Goal: Task Accomplishment & Management: Complete application form

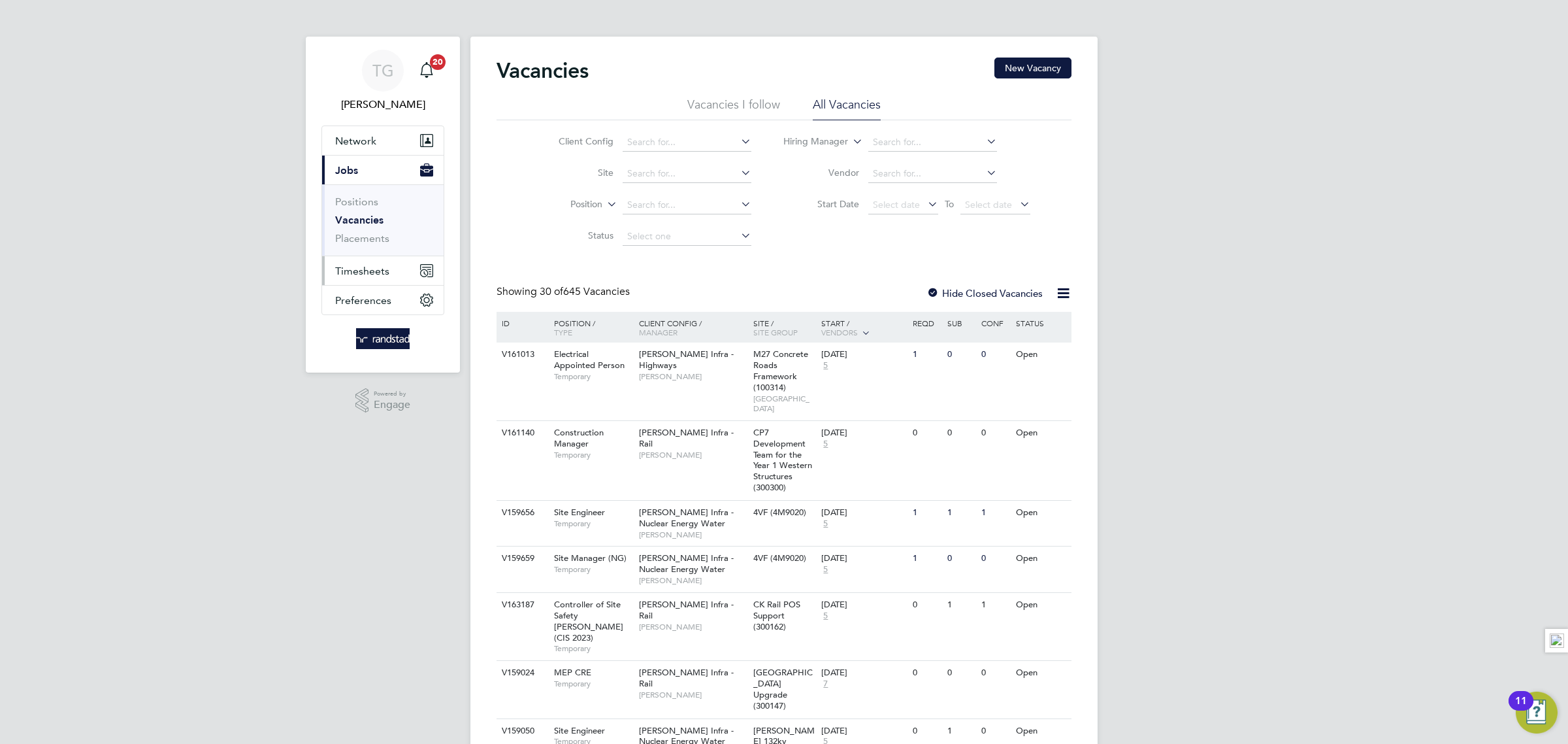
click at [359, 272] on span "Timesheets" at bounding box center [362, 270] width 54 height 12
click at [370, 230] on link "Timesheets" at bounding box center [362, 230] width 54 height 12
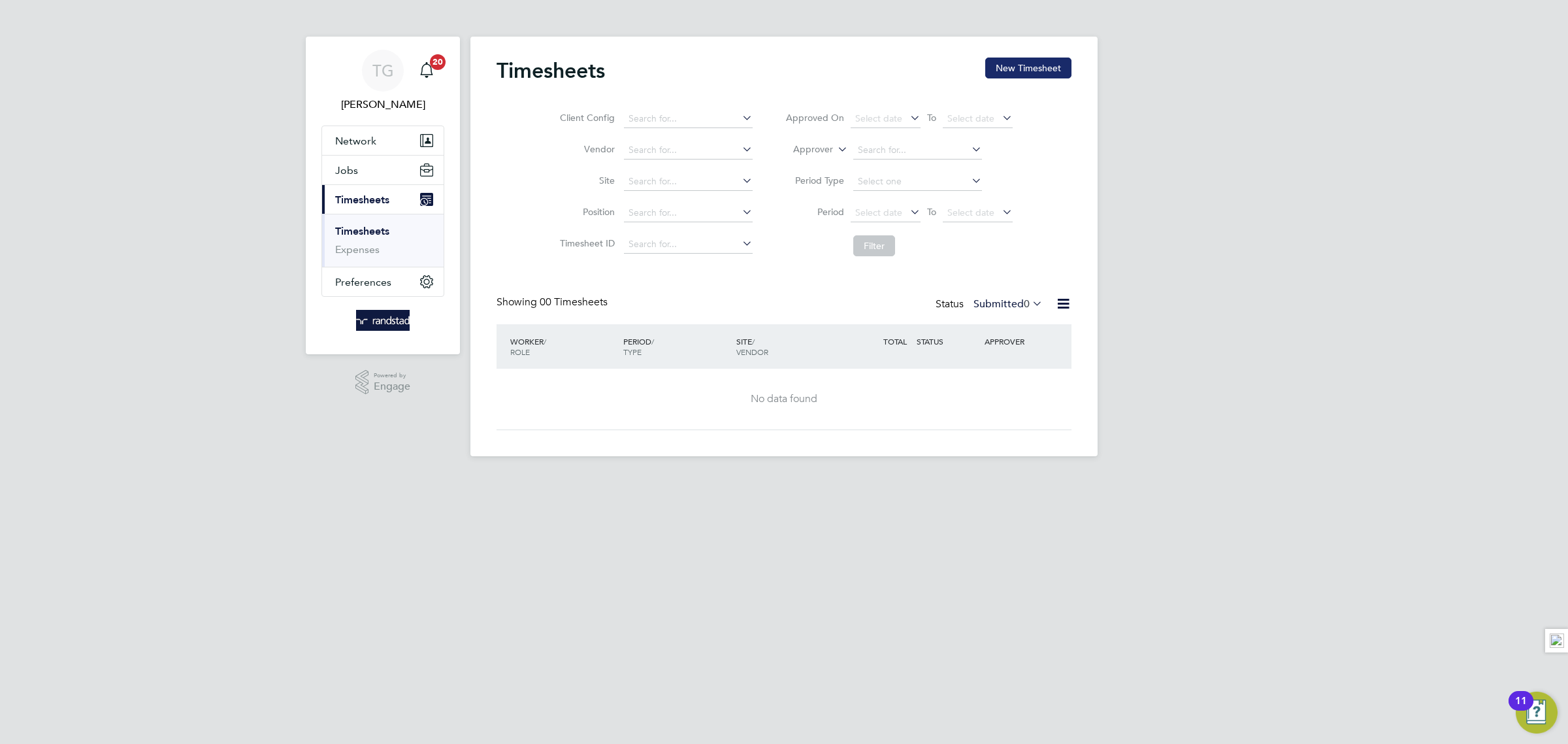
click at [1018, 66] on button "New Timesheet" at bounding box center [1028, 68] width 86 height 21
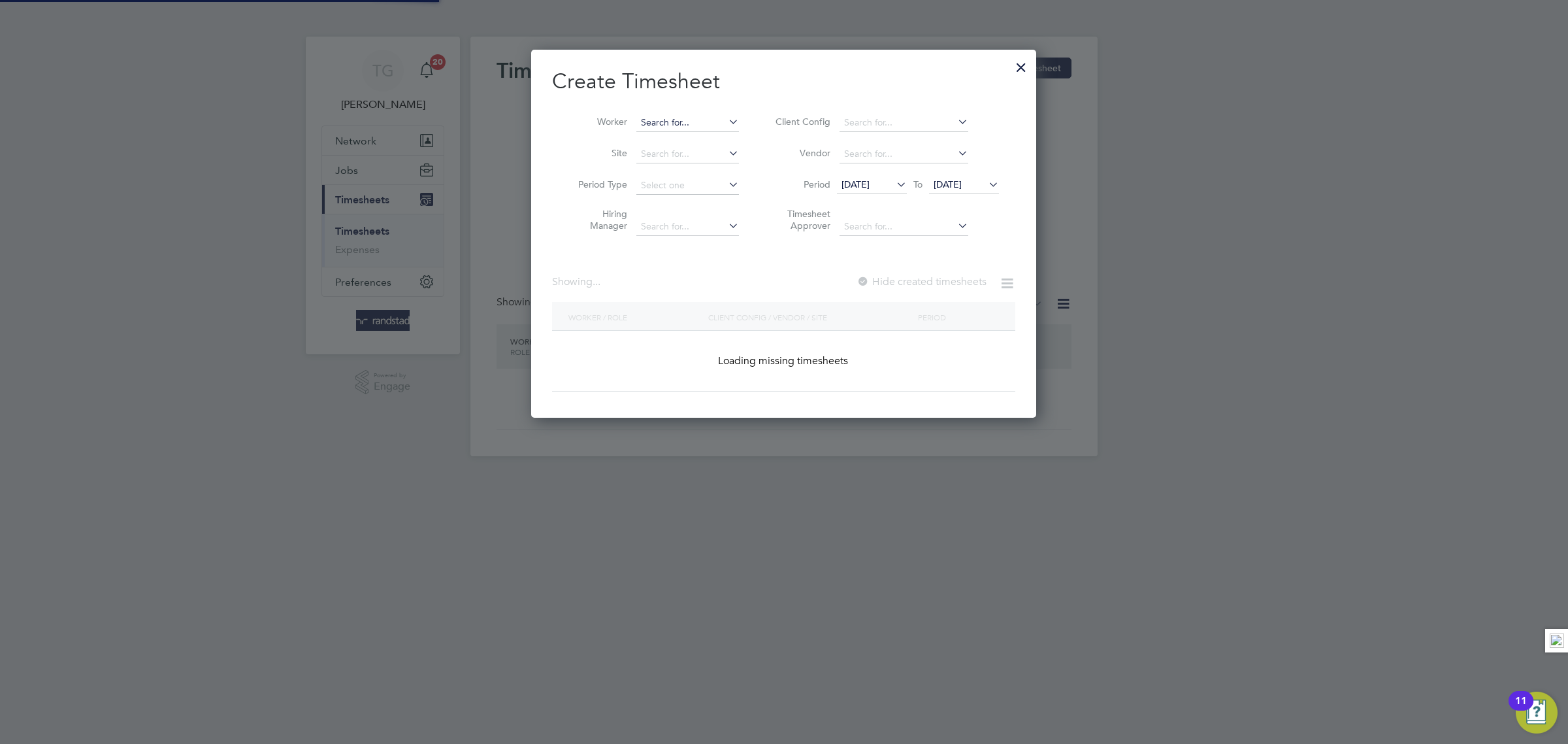
scroll to position [370, 505]
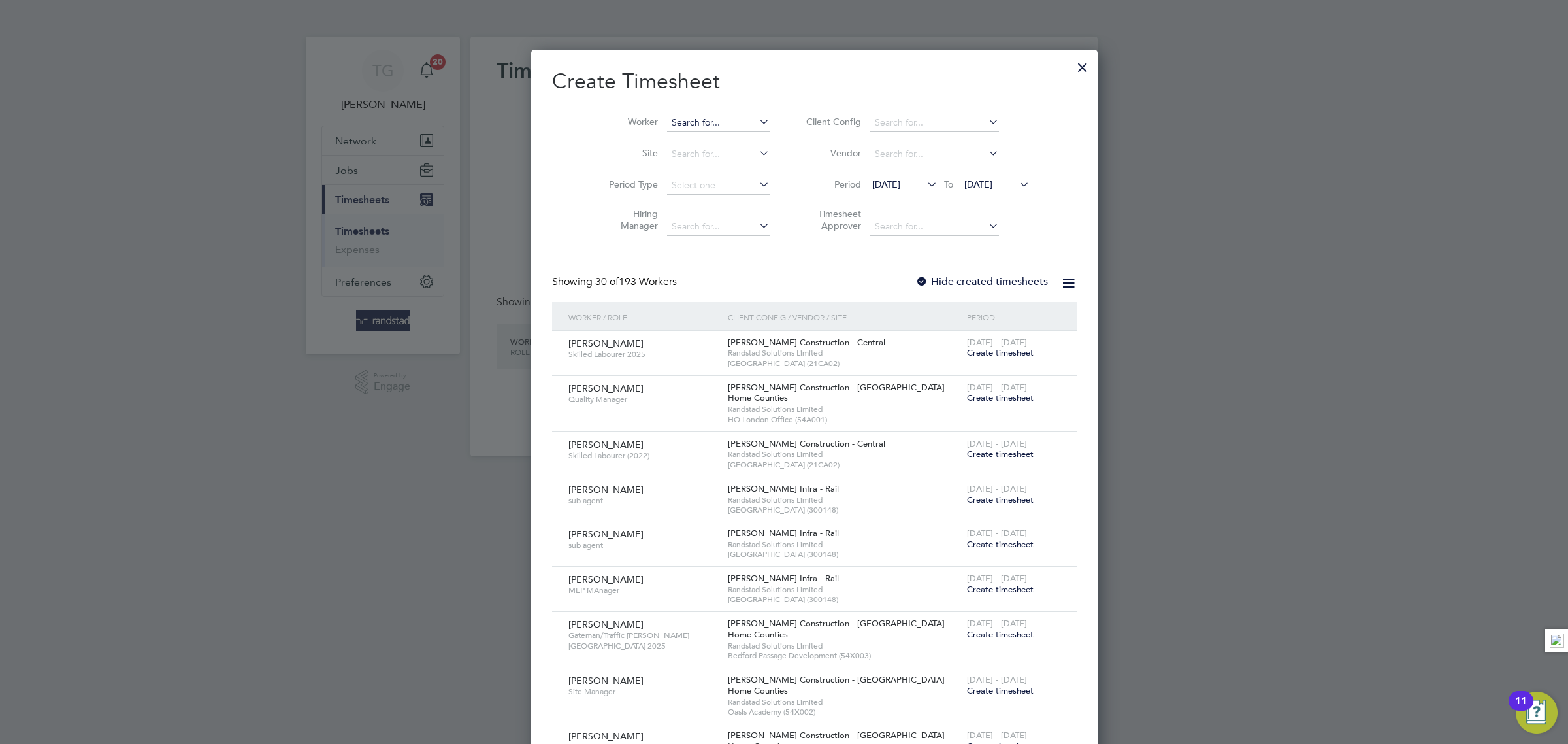
drag, startPoint x: 723, startPoint y: 122, endPoint x: 702, endPoint y: 121, distance: 21.0
click at [721, 122] on input at bounding box center [718, 123] width 103 height 19
click at [679, 149] on li "[PERSON_NAME] geta" at bounding box center [701, 140] width 129 height 18
type input "[PERSON_NAME]"
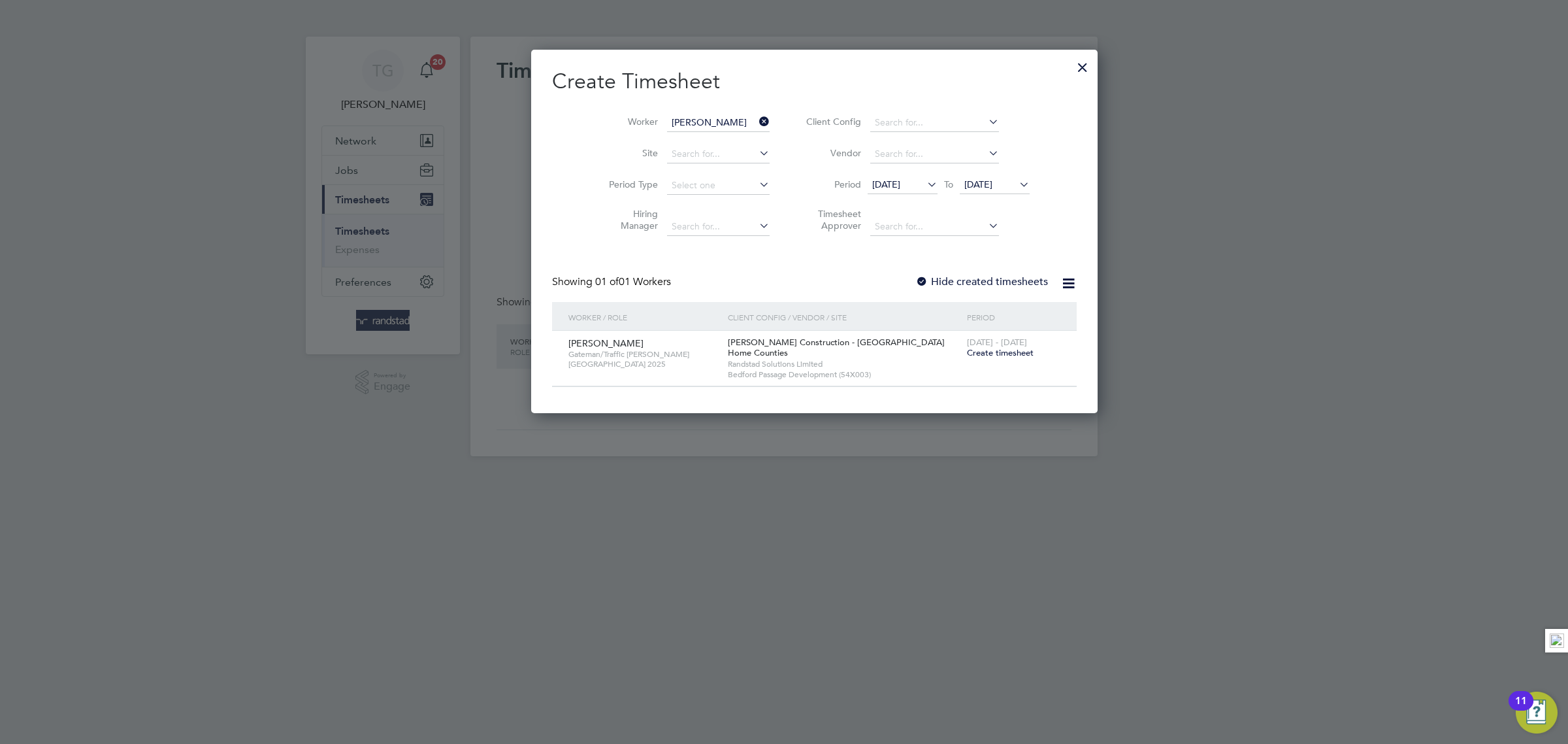
scroll to position [366, 505]
click at [967, 353] on span "Create timesheet" at bounding box center [1000, 353] width 66 height 11
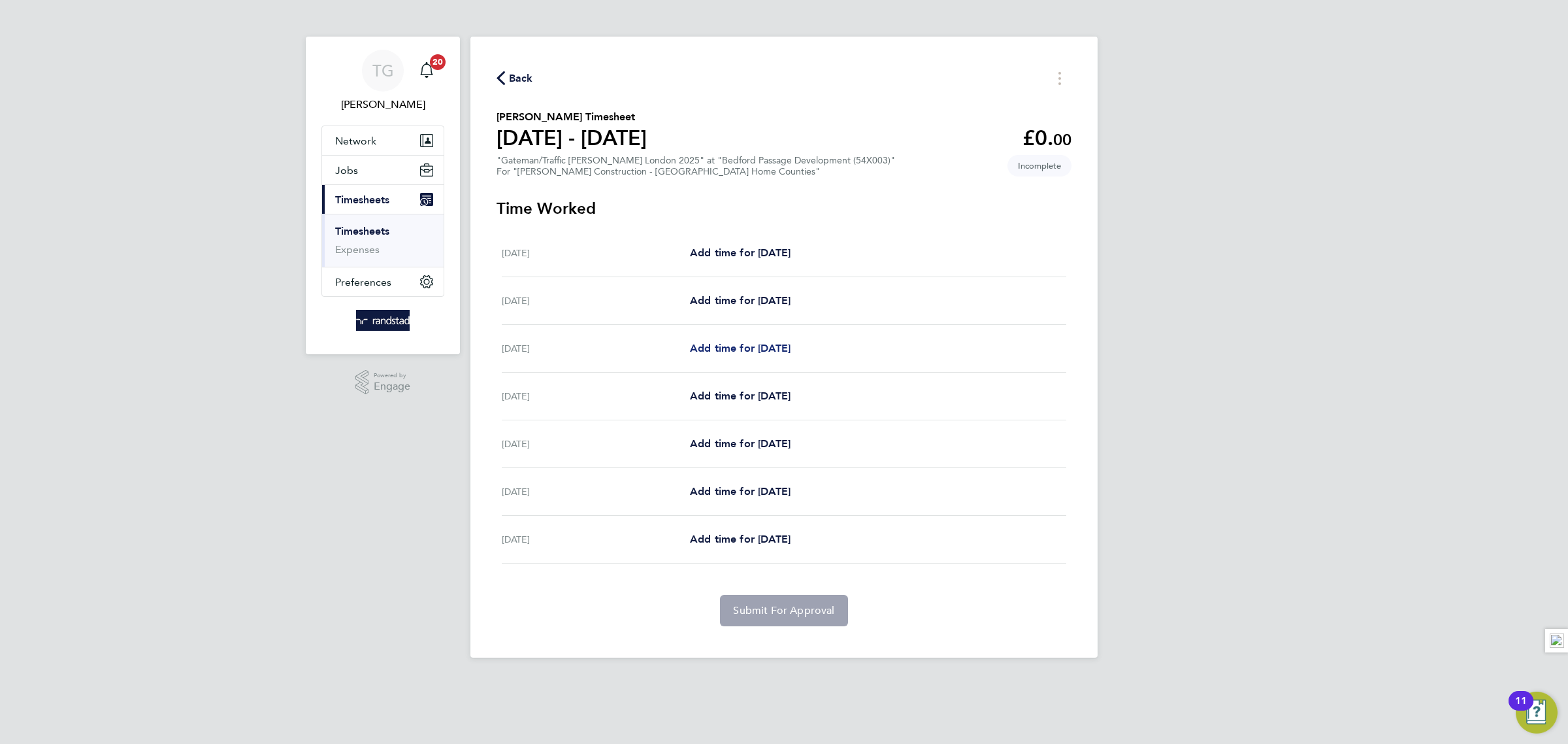
click at [753, 347] on span "Add time for [DATE]" at bounding box center [740, 348] width 100 height 12
select select "30"
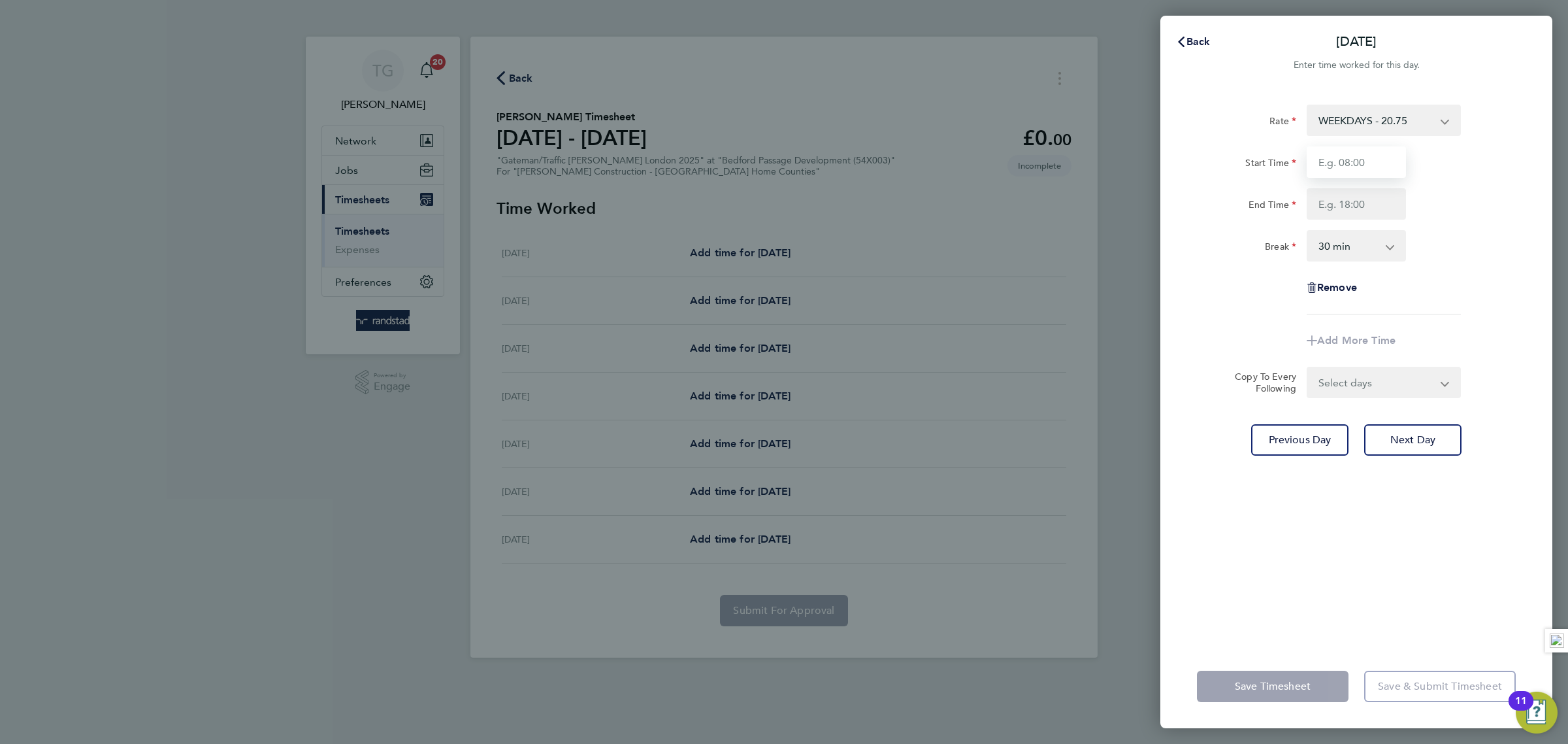
click at [1352, 159] on input "Start Time" at bounding box center [1356, 162] width 99 height 32
type input "07:00"
click at [1355, 197] on input "End Time" at bounding box center [1356, 204] width 99 height 32
type input "18:00"
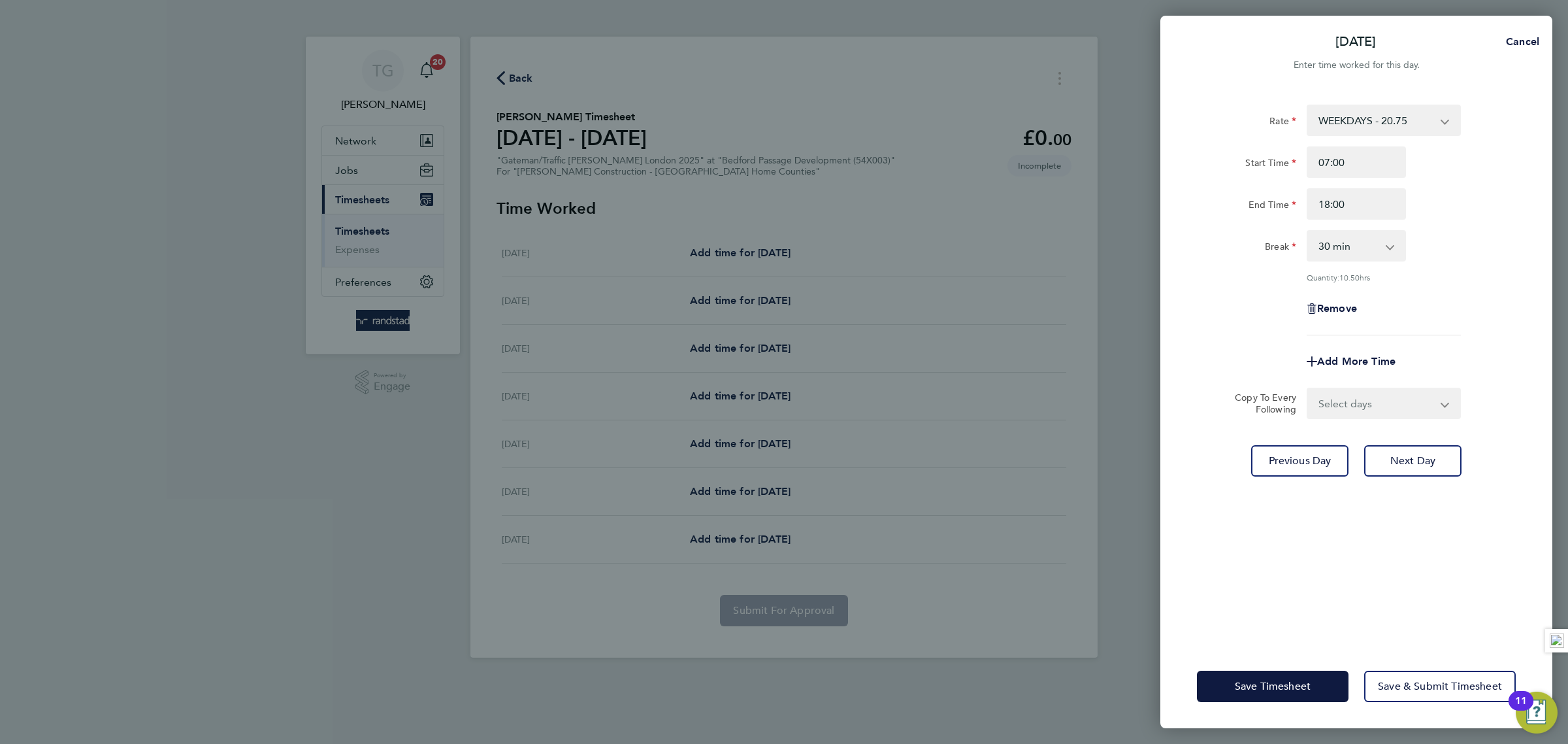
click at [1487, 236] on div "Break 0 min 15 min 30 min 45 min 60 min 75 min 90 min" at bounding box center [1355, 246] width 329 height 32
click at [1420, 439] on div "Rate WEEKDAYS - 20.75 Overtime 1 - 30.31 Overtime 2 - 39.55 Start Time 07:00 En…" at bounding box center [1356, 366] width 392 height 556
click at [1418, 462] on span "Next Day" at bounding box center [1413, 461] width 45 height 13
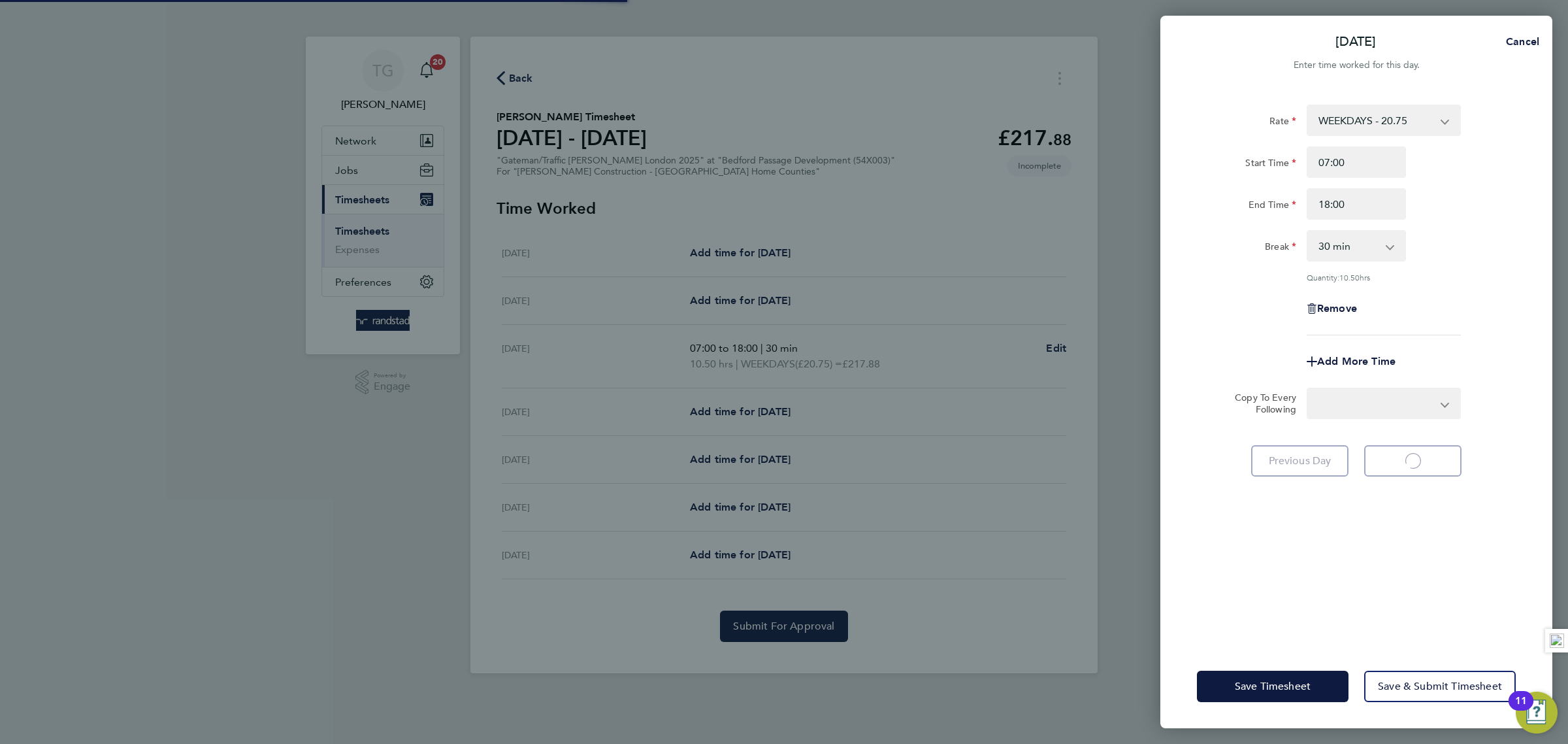
select select "30"
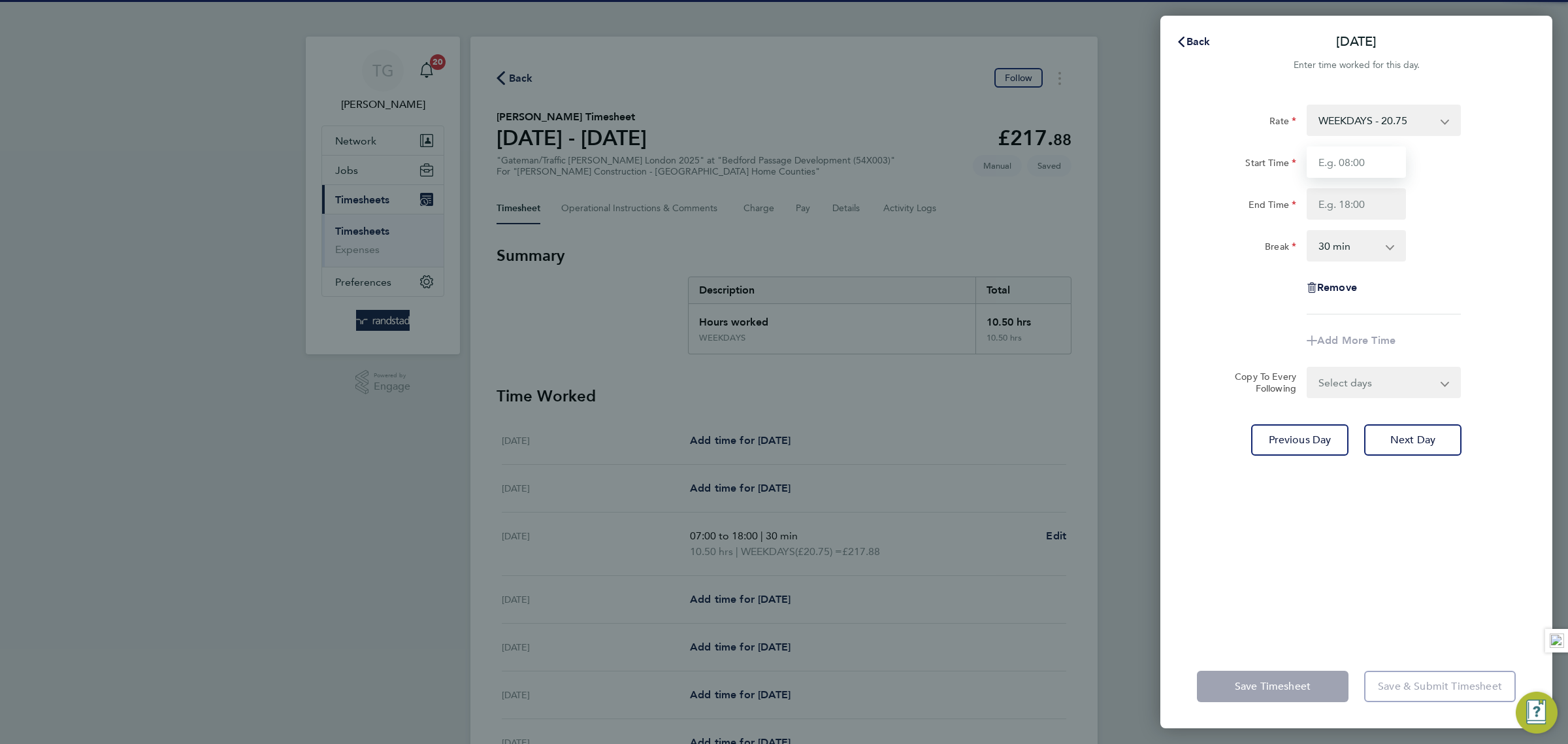
drag, startPoint x: 1355, startPoint y: 164, endPoint x: 1369, endPoint y: 175, distance: 17.8
click at [1356, 163] on input "Start Time" at bounding box center [1356, 162] width 99 height 32
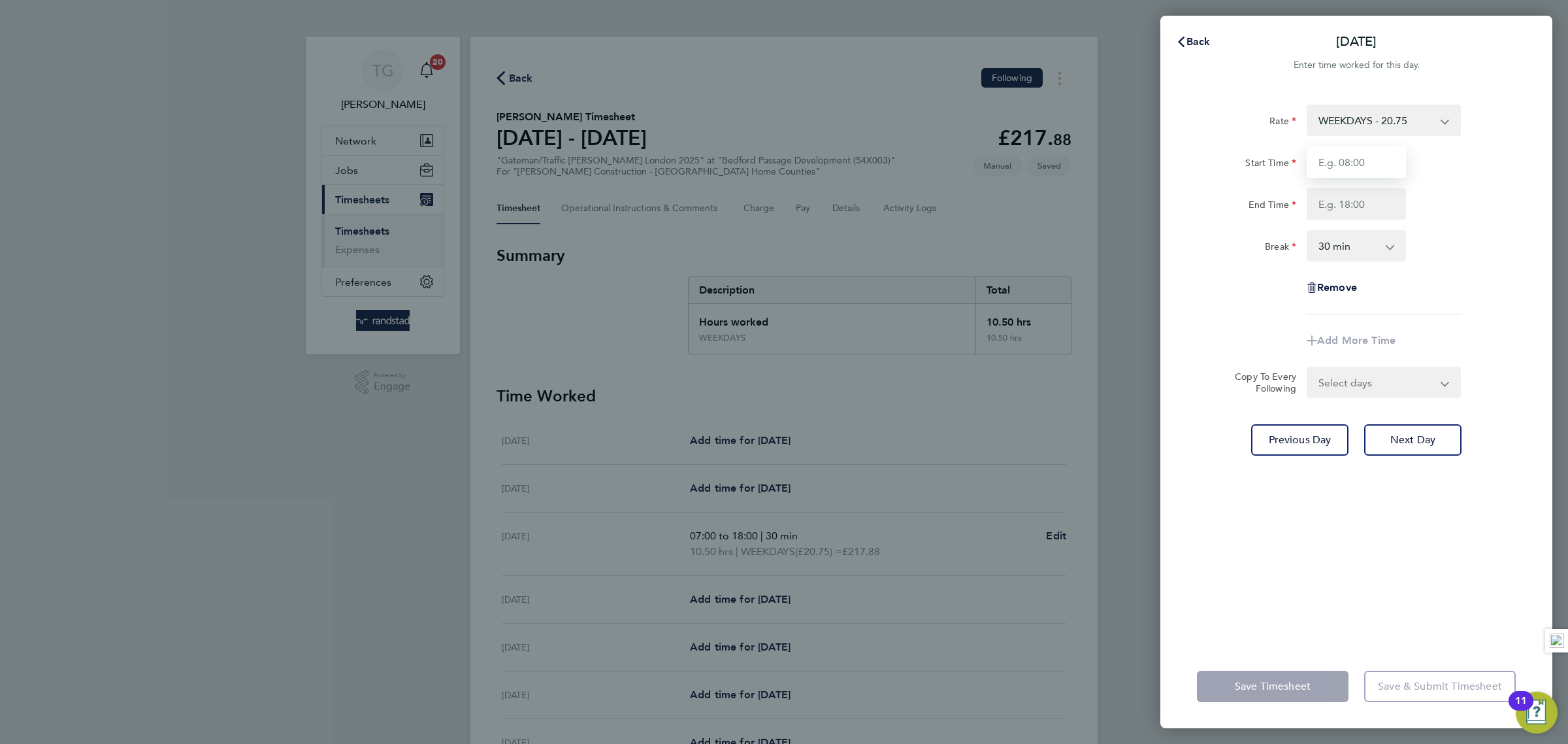
type input "07:00"
click at [1351, 203] on input "End Time" at bounding box center [1356, 204] width 99 height 32
type input "18:00"
drag, startPoint x: 1491, startPoint y: 266, endPoint x: 1481, endPoint y: 340, distance: 74.7
click at [1490, 266] on div "Rate WEEKDAYS - 20.75 Overtime 1 - 30.31 Overtime 2 - 39.55 Start Time 07:00 En…" at bounding box center [1356, 209] width 318 height 209
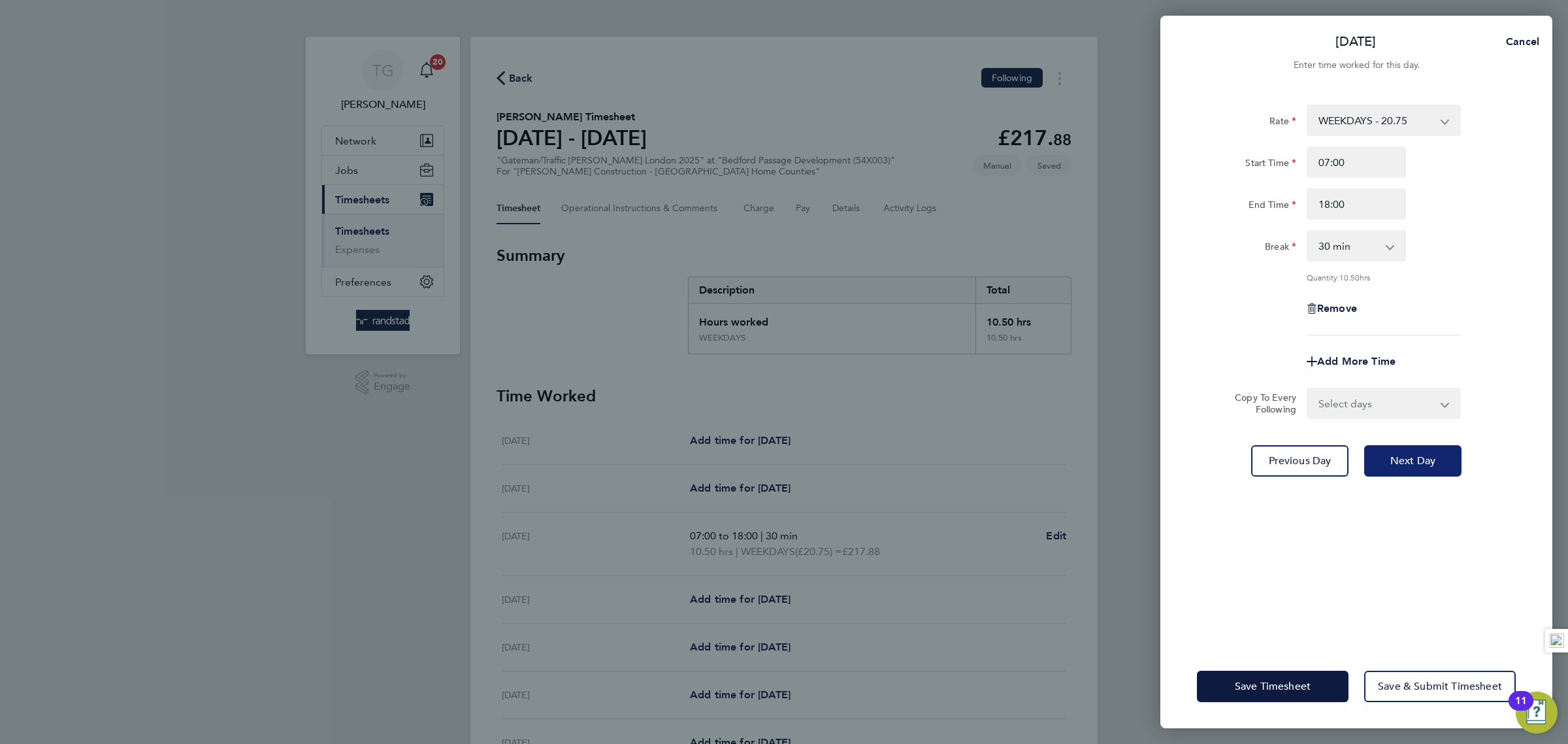
click at [1419, 462] on span "Next Day" at bounding box center [1413, 461] width 45 height 13
select select "30"
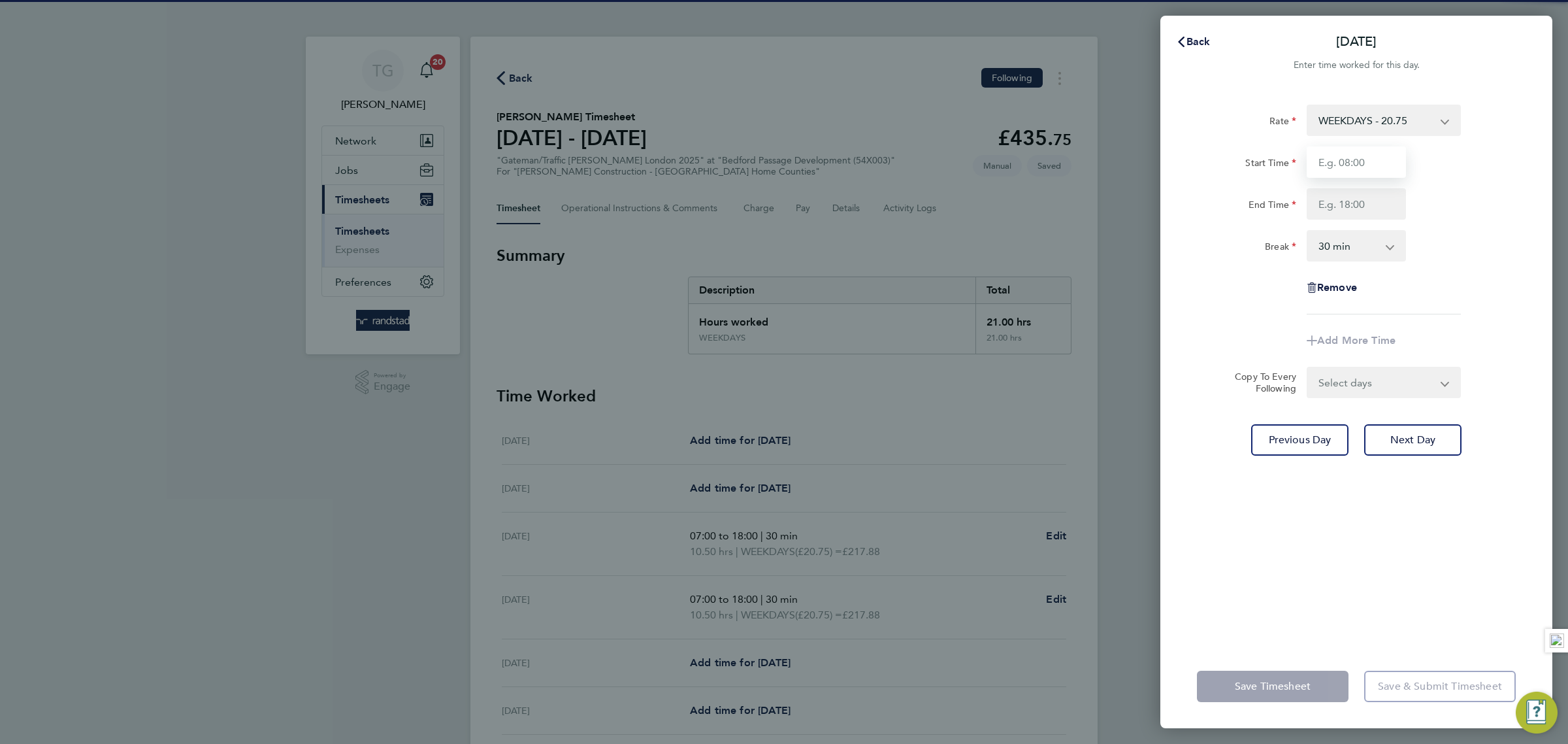
click at [1365, 162] on input "Start Time" at bounding box center [1356, 162] width 99 height 32
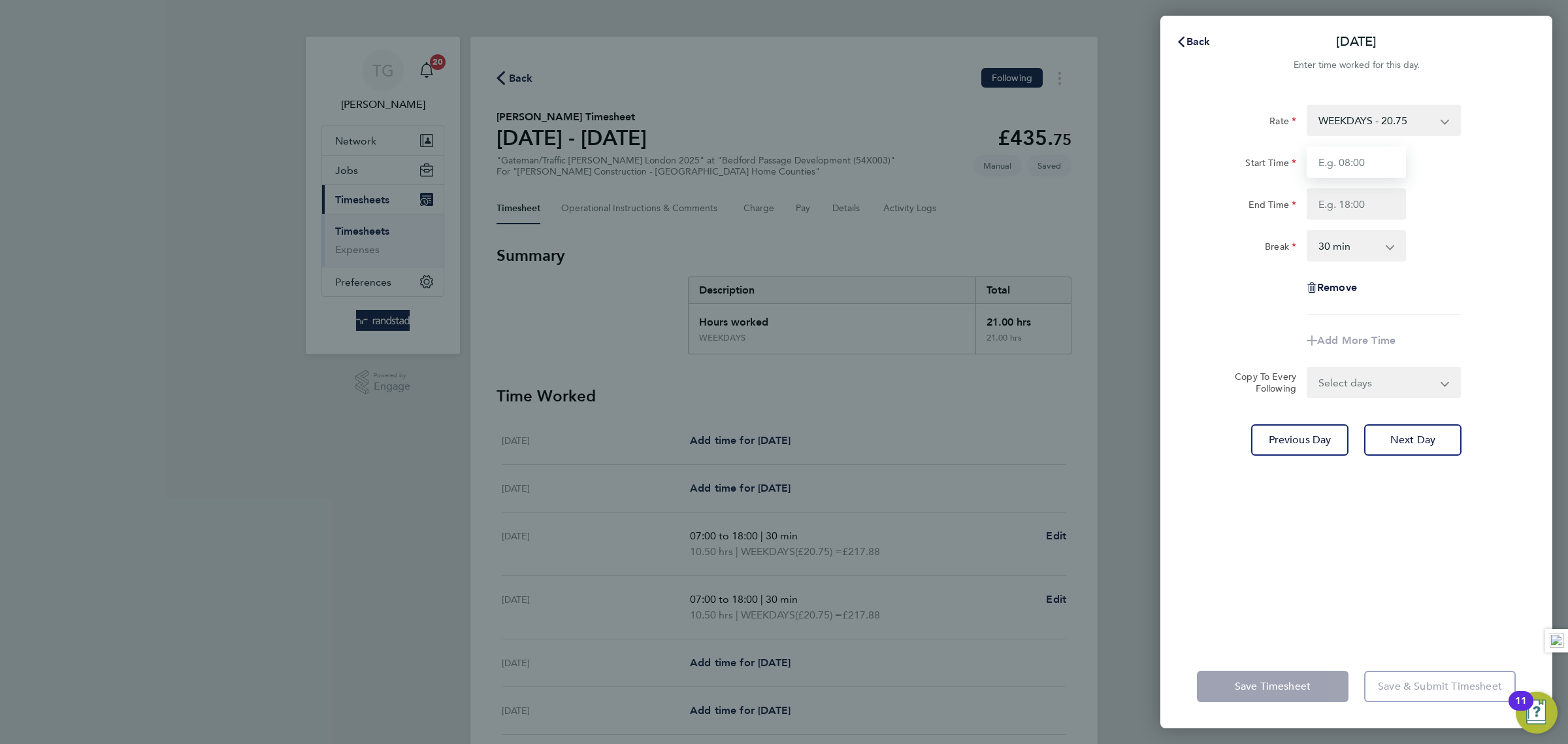
type input "07:00"
click at [1359, 204] on input "End Time" at bounding box center [1356, 204] width 99 height 32
type input "18:00"
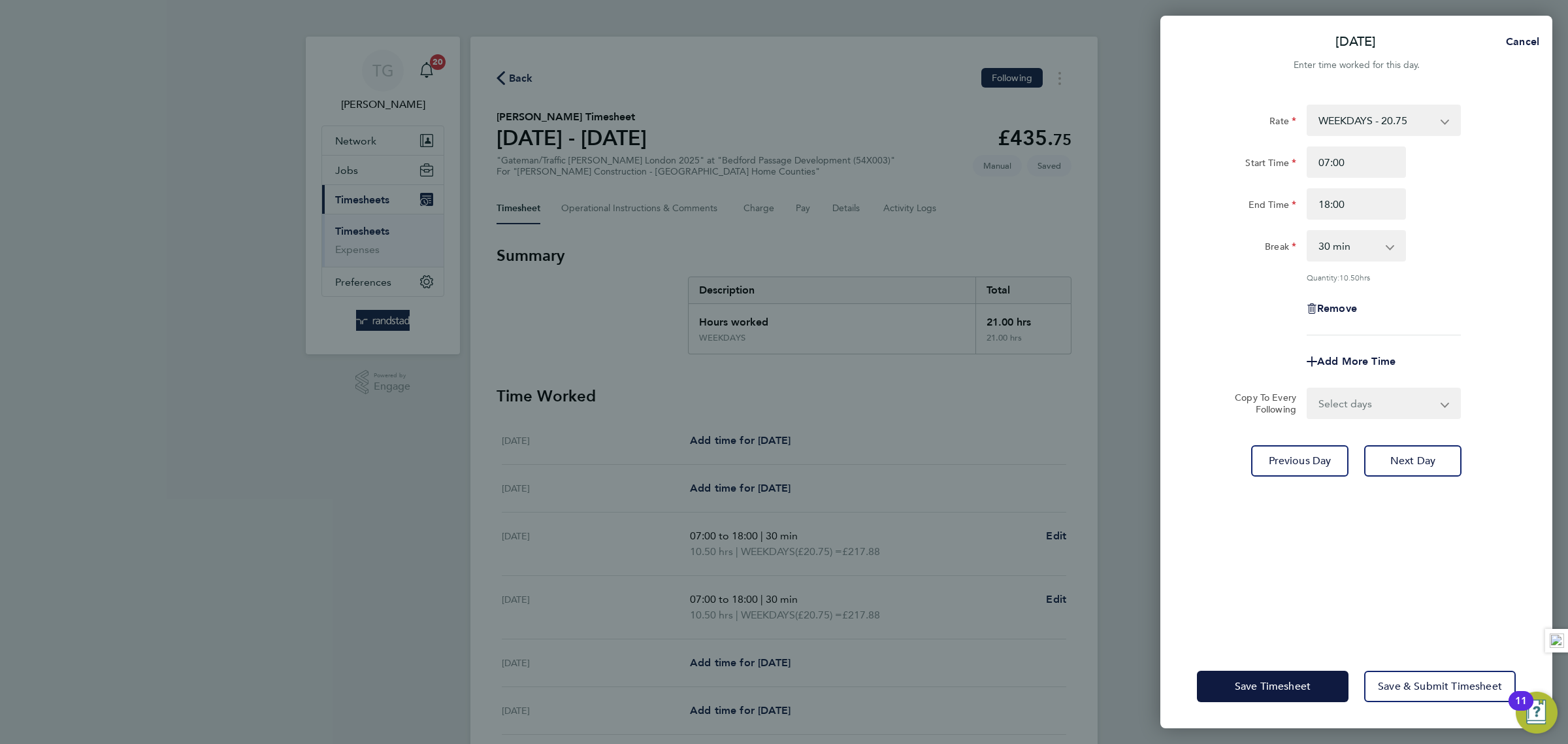
click at [1502, 271] on div "Rate WEEKDAYS - 20.75 Overtime 1 - 30.31 Overtime 2 - 39.55 Start Time 07:00 En…" at bounding box center [1356, 219] width 318 height 230
drag, startPoint x: 1431, startPoint y: 462, endPoint x: 1429, endPoint y: 408, distance: 54.0
click at [1431, 463] on span "Next Day" at bounding box center [1413, 461] width 45 height 13
select select "30"
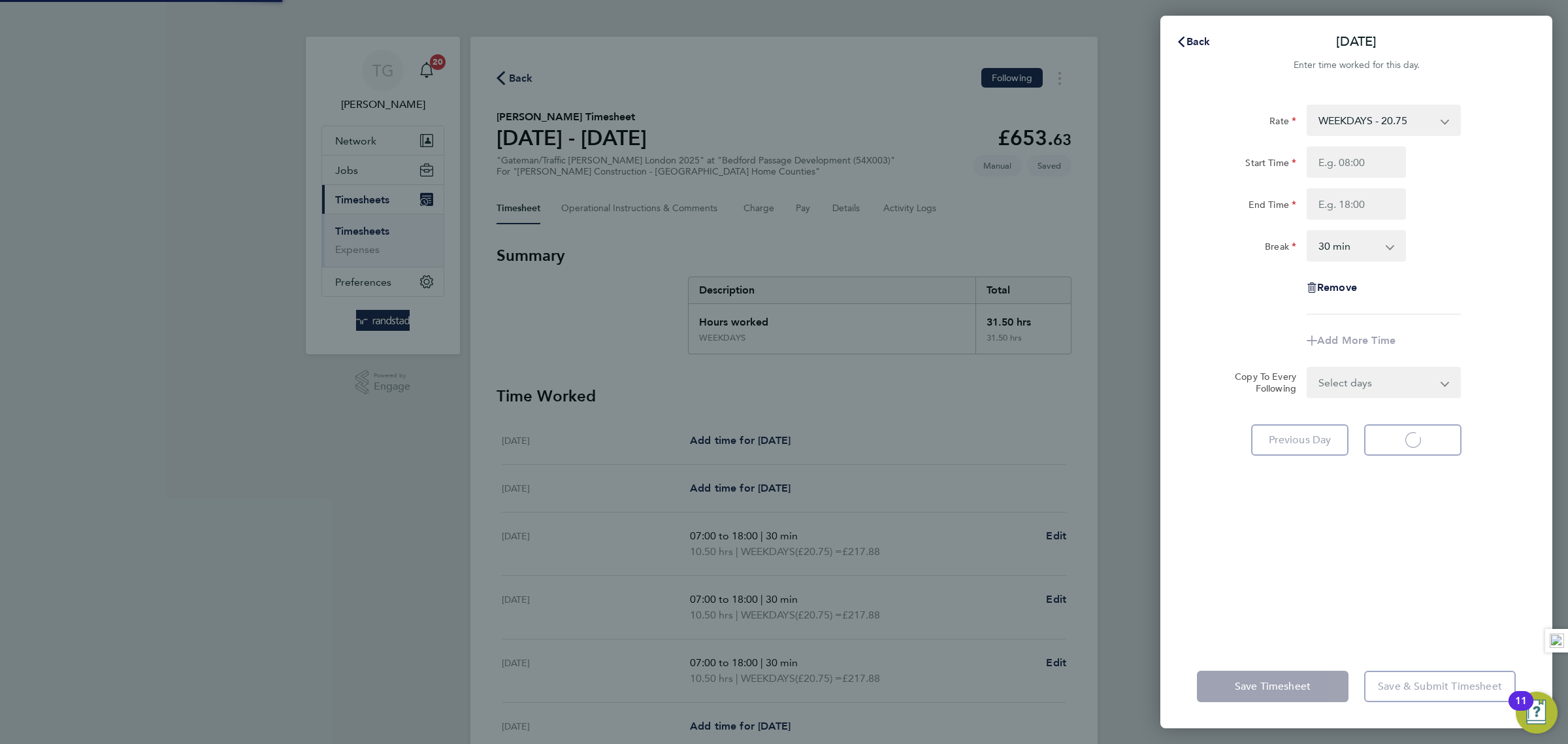
select select "30"
click at [1363, 161] on input "Start Time" at bounding box center [1356, 162] width 99 height 32
type input "07:00"
click at [1355, 209] on input "End Time" at bounding box center [1356, 204] width 99 height 32
type input "18:00"
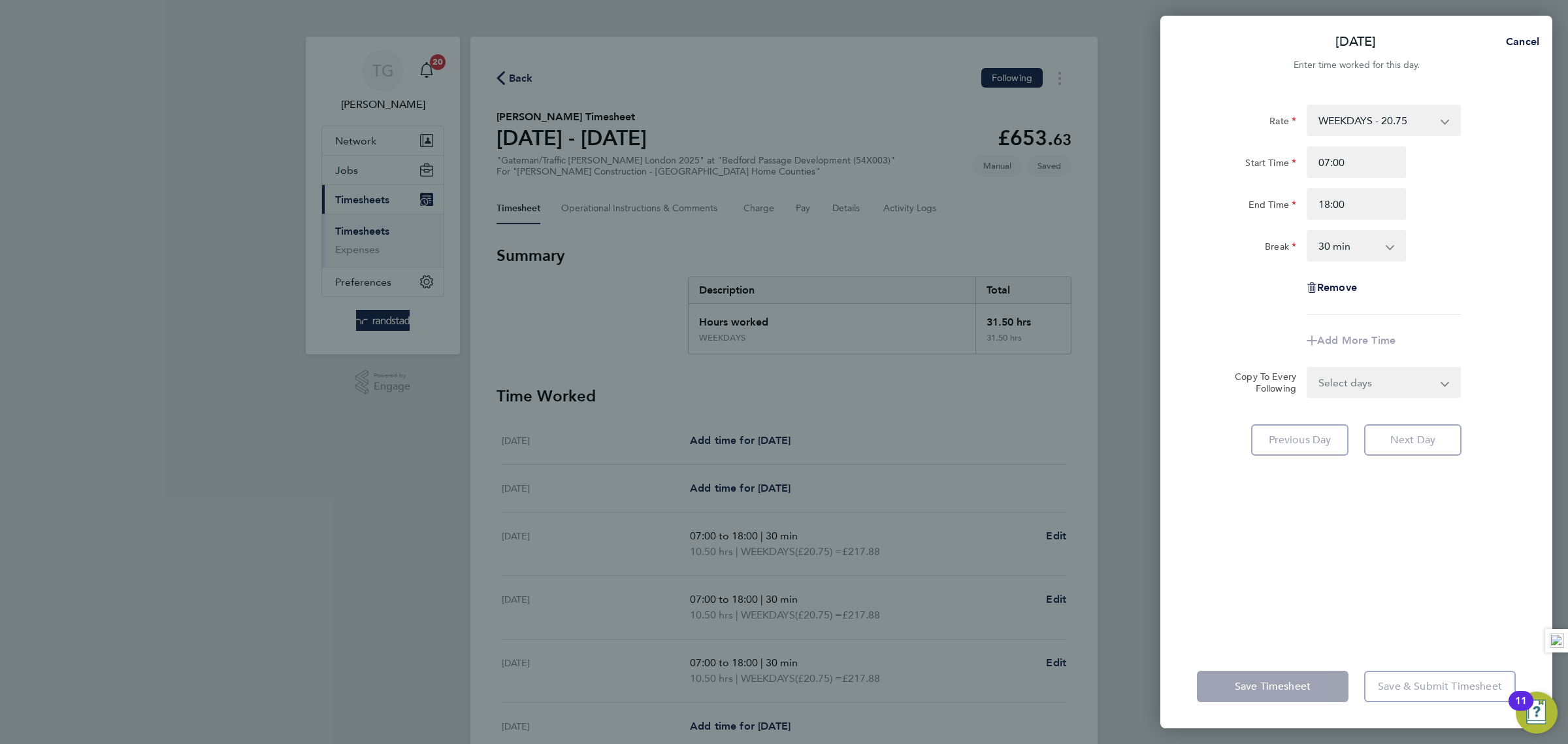
click at [1516, 234] on div "Break 0 min 15 min 30 min 45 min 60 min 75 min 90 min" at bounding box center [1355, 246] width 329 height 32
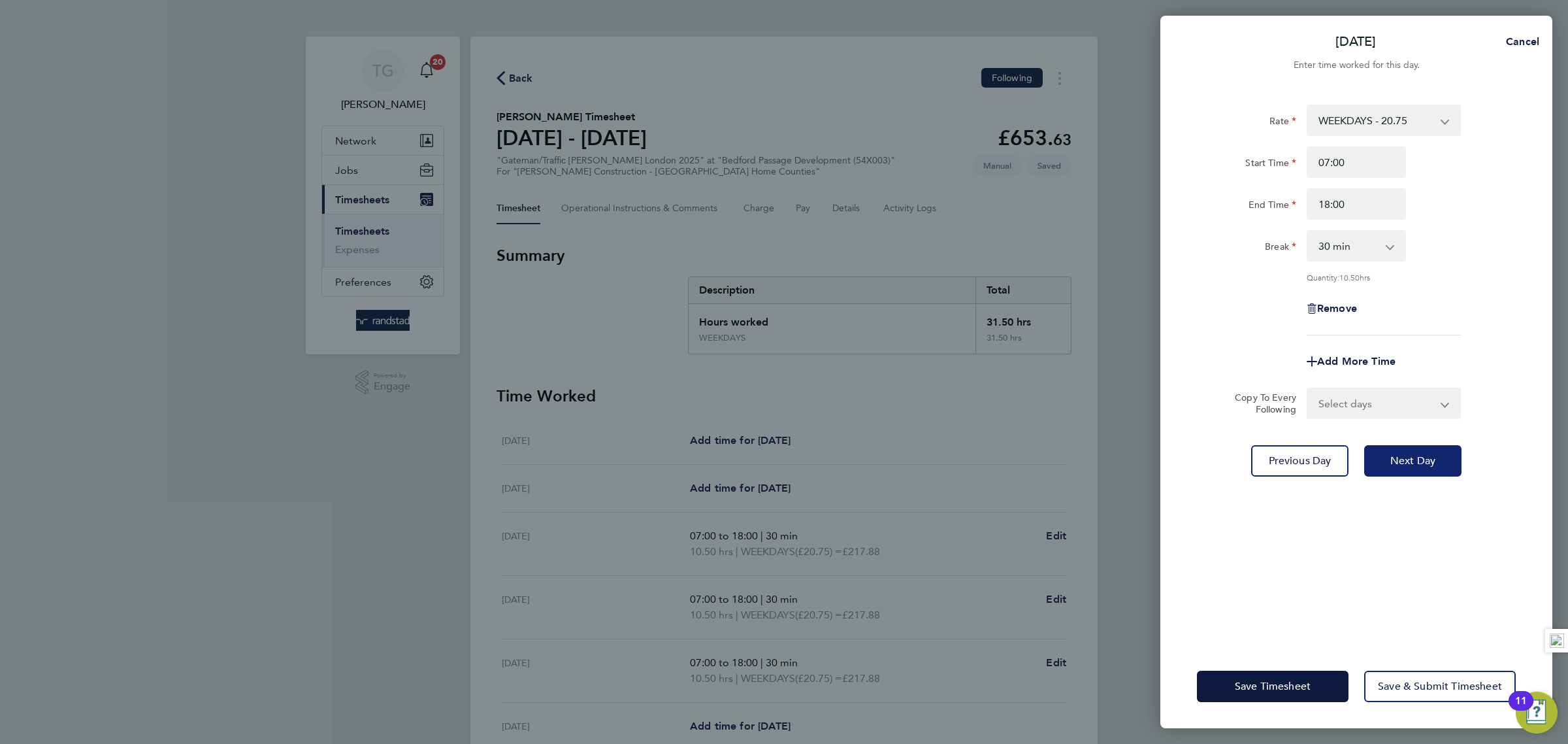
click at [1413, 459] on span "Next Day" at bounding box center [1413, 461] width 45 height 13
select select "30"
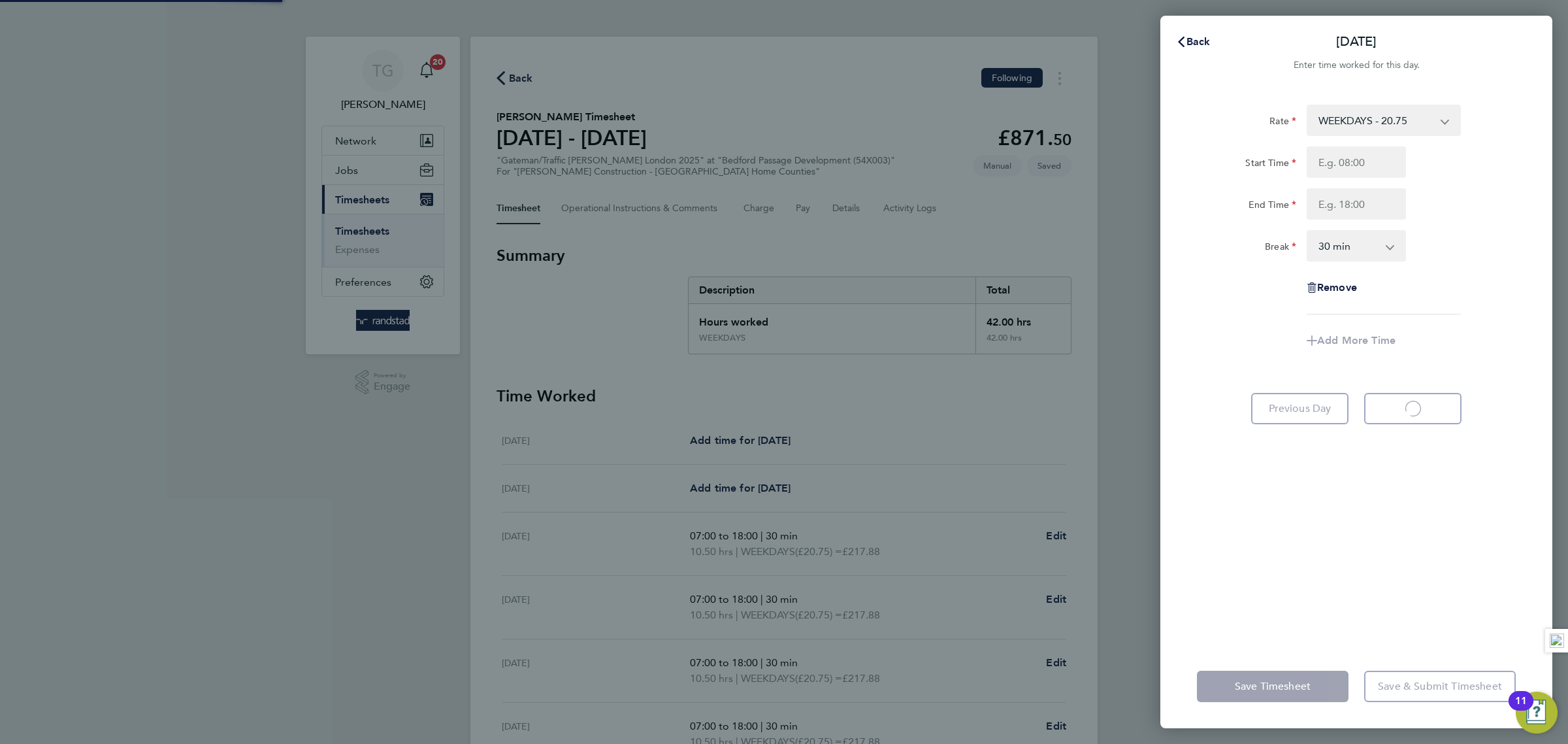
select select "30"
click at [1365, 159] on input "Start Time" at bounding box center [1356, 162] width 99 height 32
type input "07:00"
click at [1354, 192] on input "End Time" at bounding box center [1356, 204] width 99 height 32
type input "18:00"
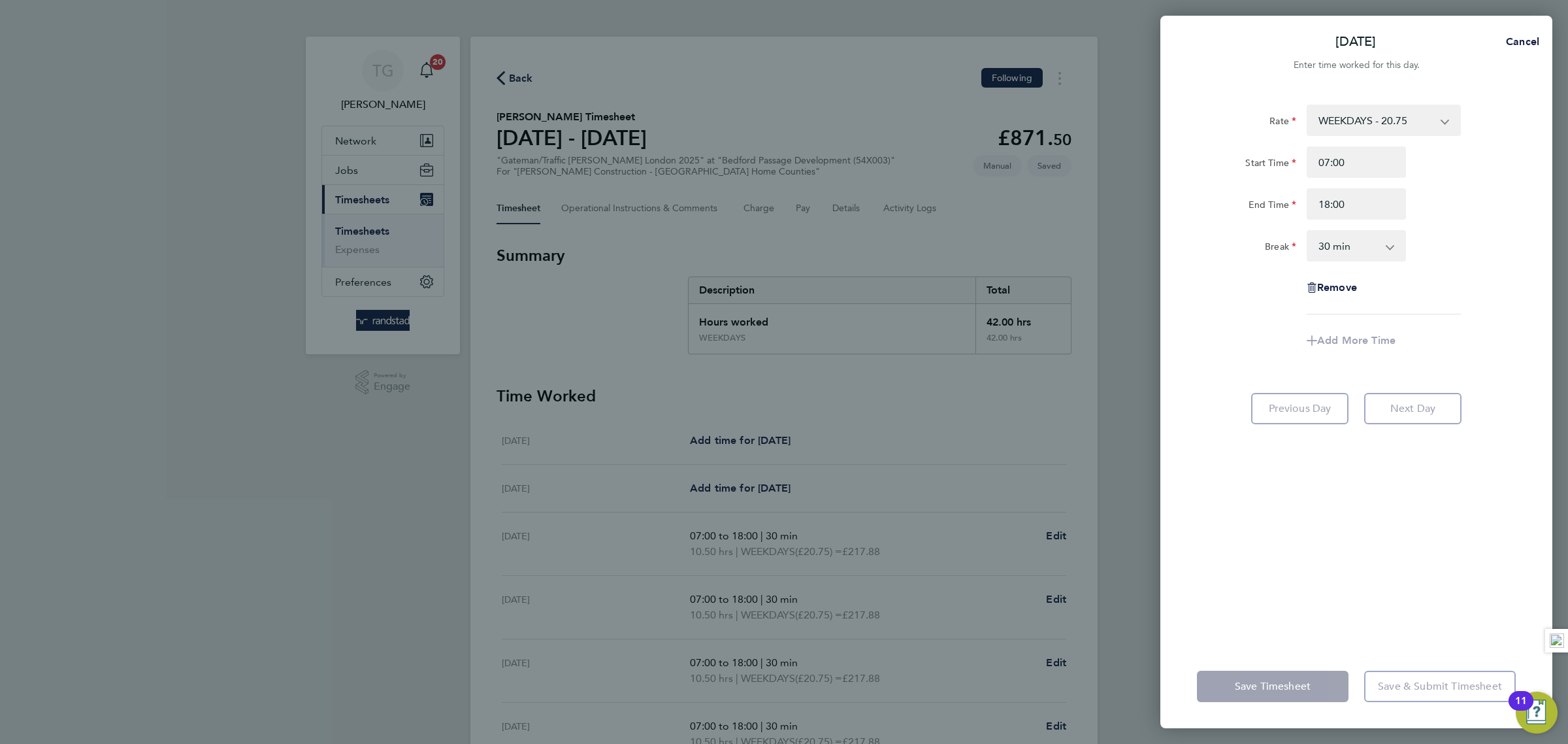
click at [1506, 232] on div "Break 0 min 15 min 30 min 45 min 60 min 75 min 90 min" at bounding box center [1355, 246] width 329 height 32
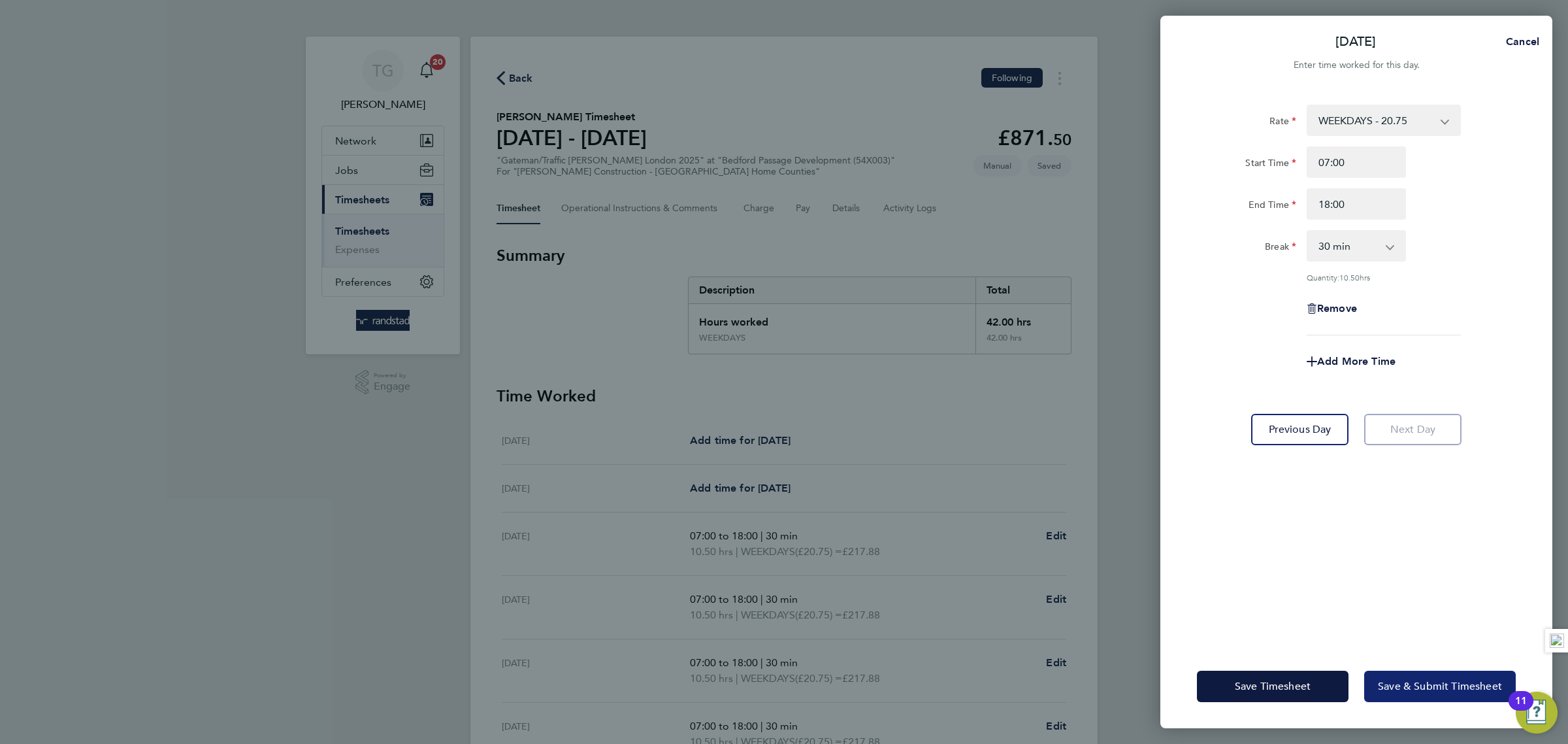
click at [1432, 690] on span "Save & Submit Timesheet" at bounding box center [1440, 687] width 124 height 13
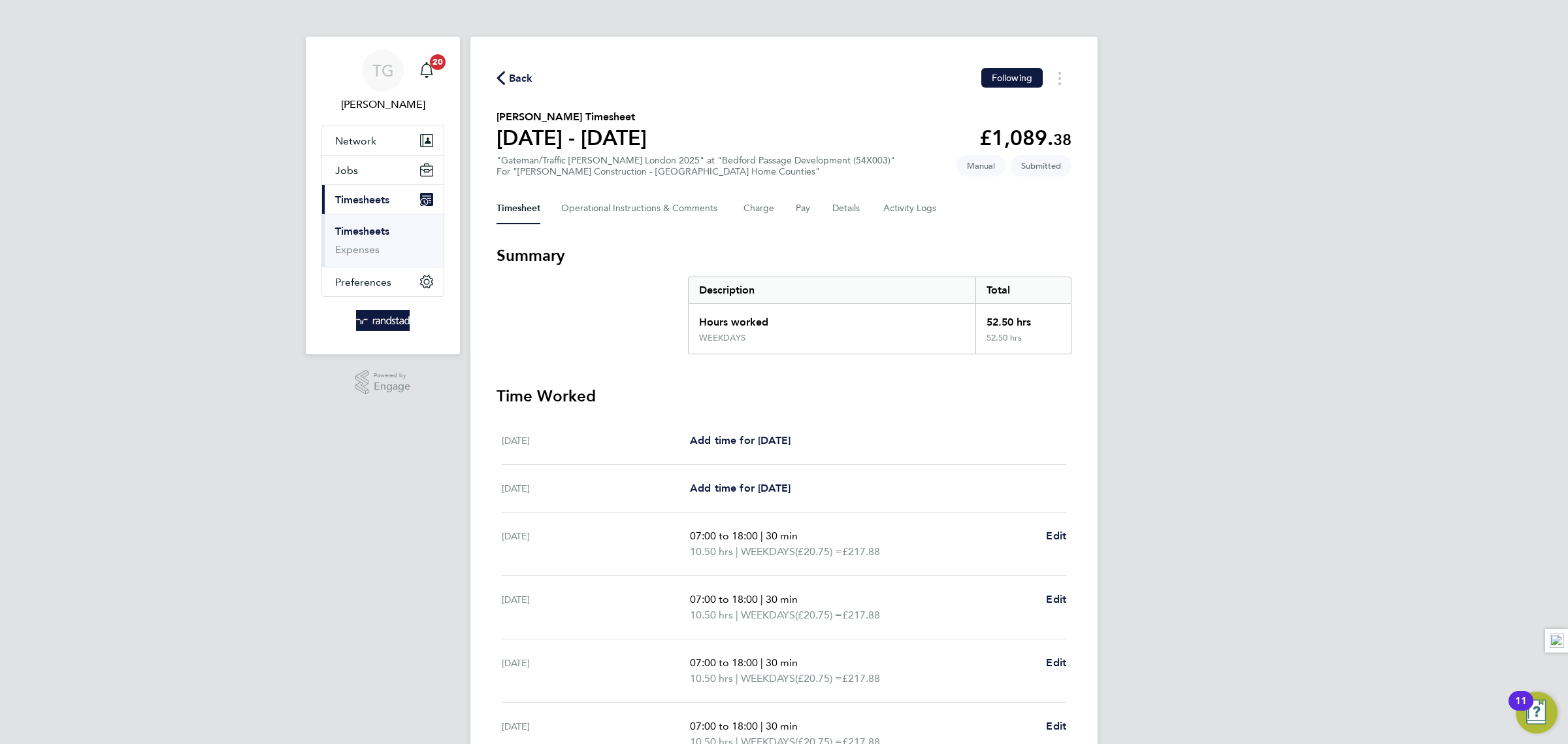
click at [379, 229] on link "Timesheets" at bounding box center [362, 230] width 54 height 12
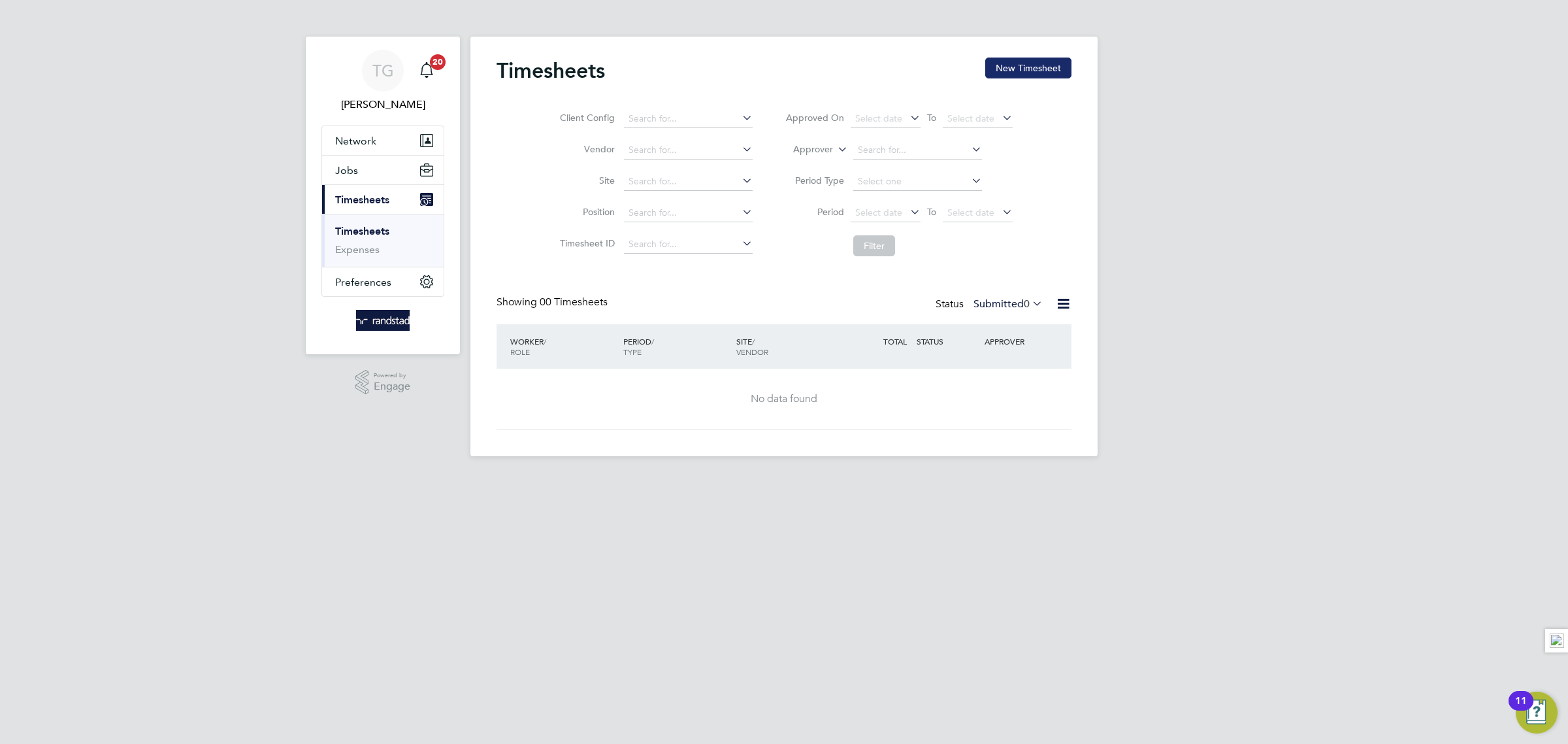
click at [1021, 70] on button "New Timesheet" at bounding box center [1028, 68] width 86 height 21
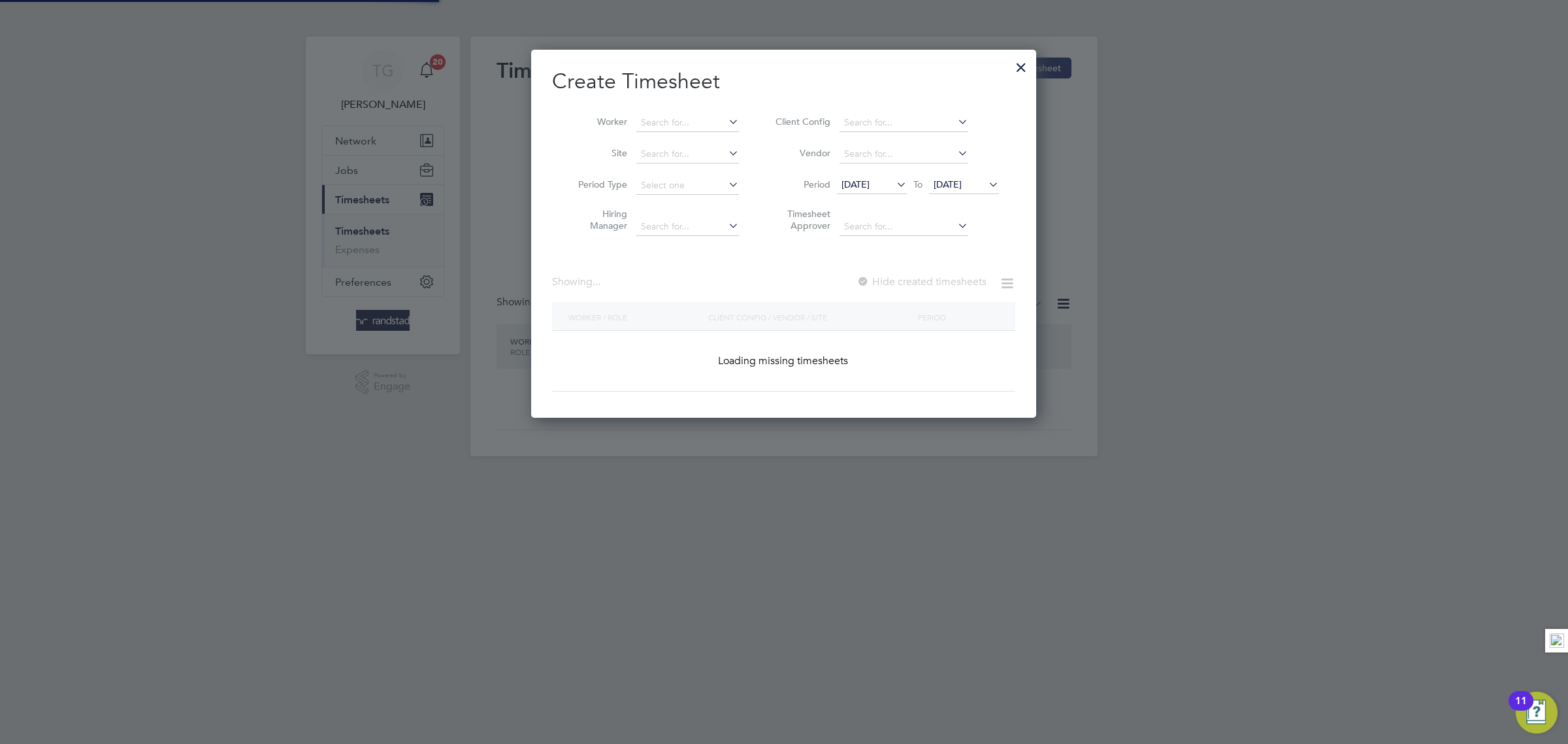
scroll to position [370, 505]
click at [668, 118] on input at bounding box center [687, 123] width 103 height 19
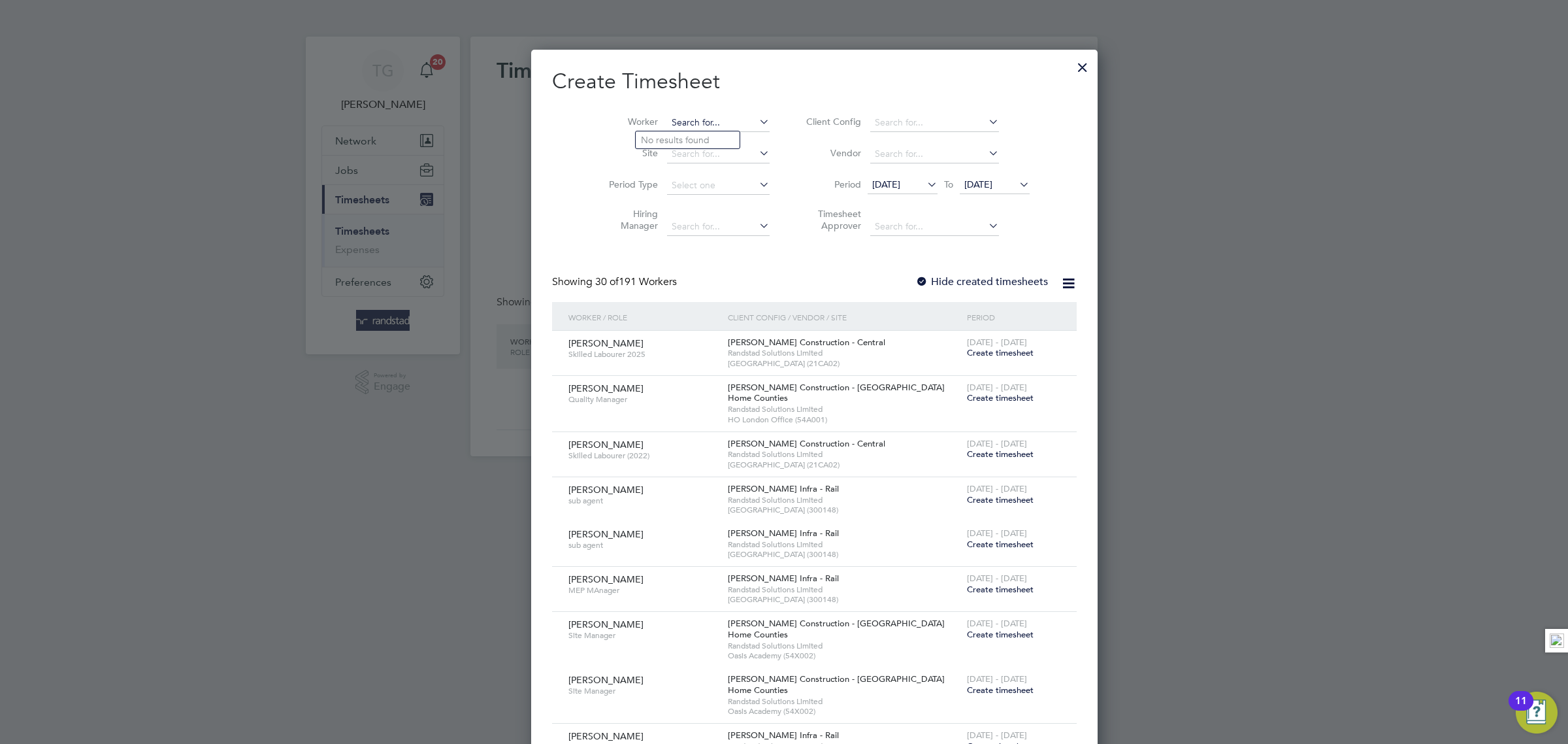
scroll to position [2319, 505]
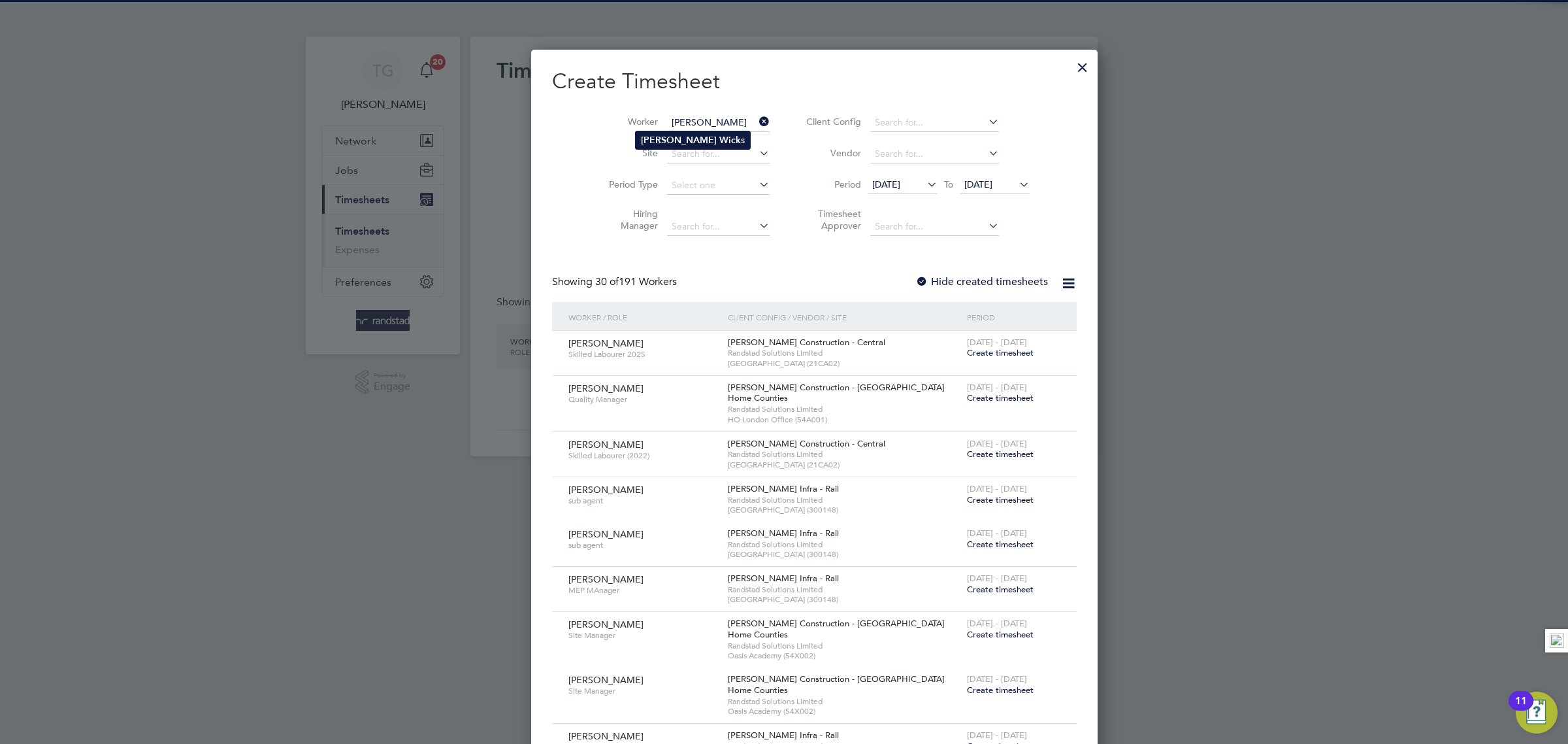
click at [719, 139] on b "Wick" at bounding box center [730, 141] width 22 height 11
type input "[PERSON_NAME]"
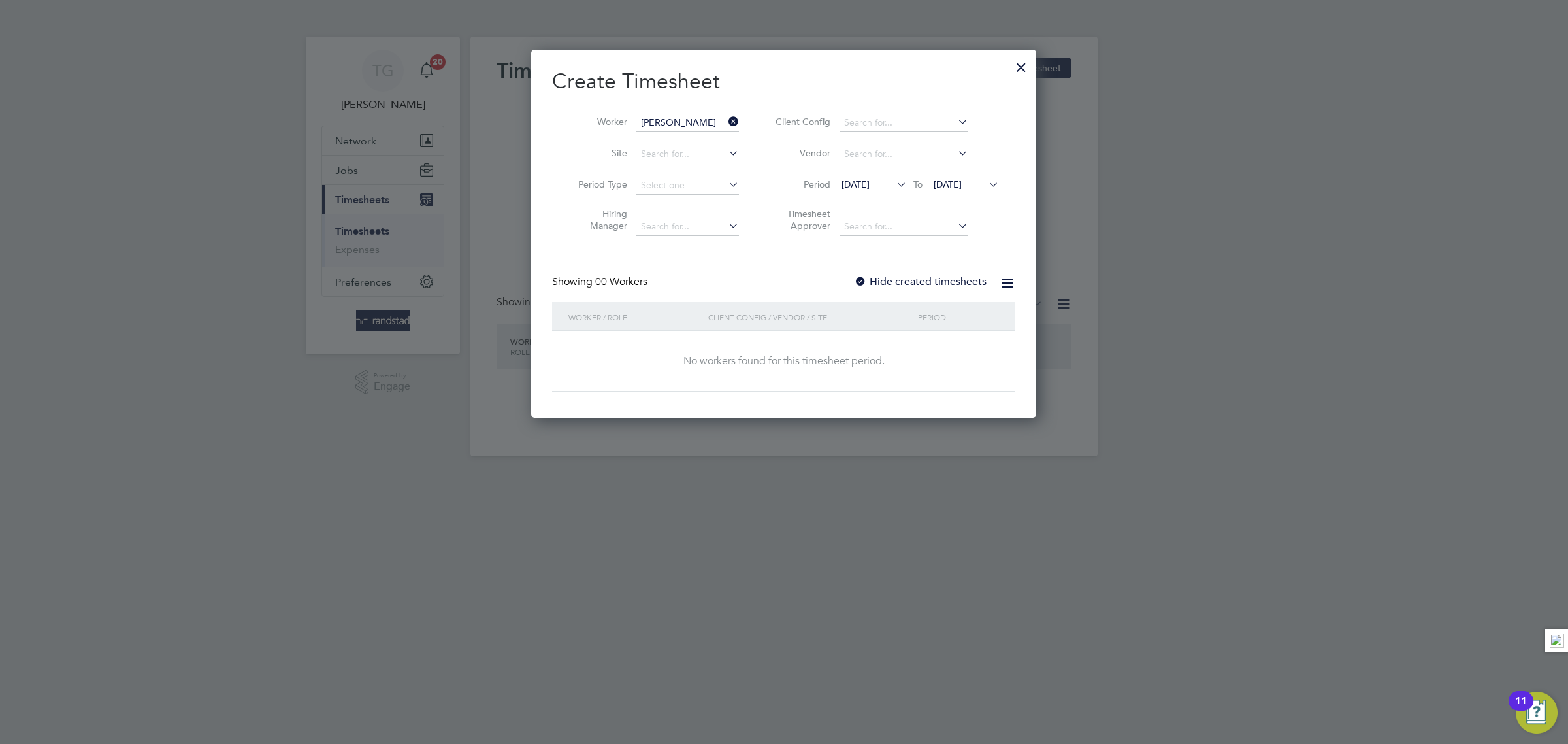
scroll to position [370, 505]
click at [860, 281] on div at bounding box center [860, 282] width 13 height 13
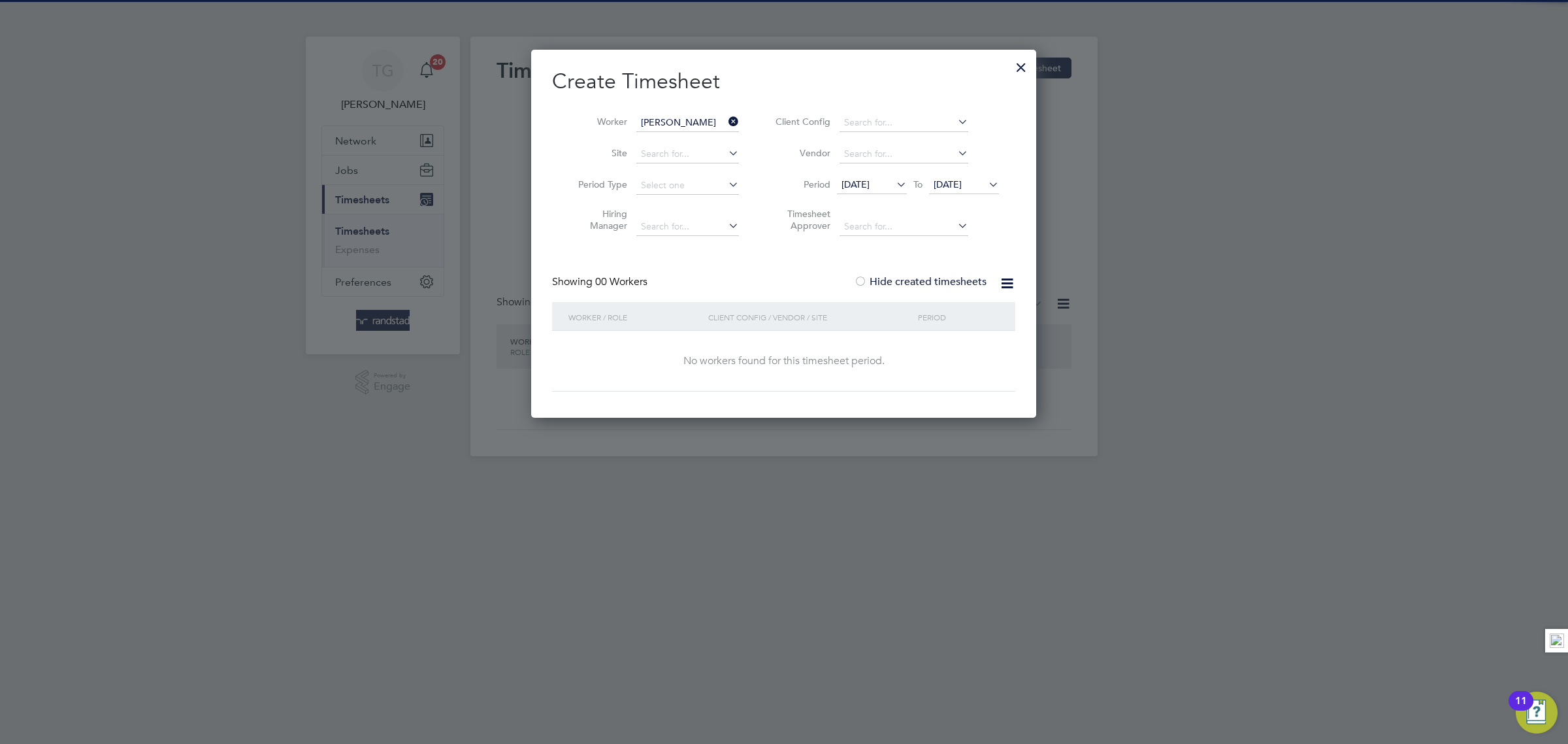
click at [959, 180] on span "[DATE]" at bounding box center [947, 184] width 28 height 12
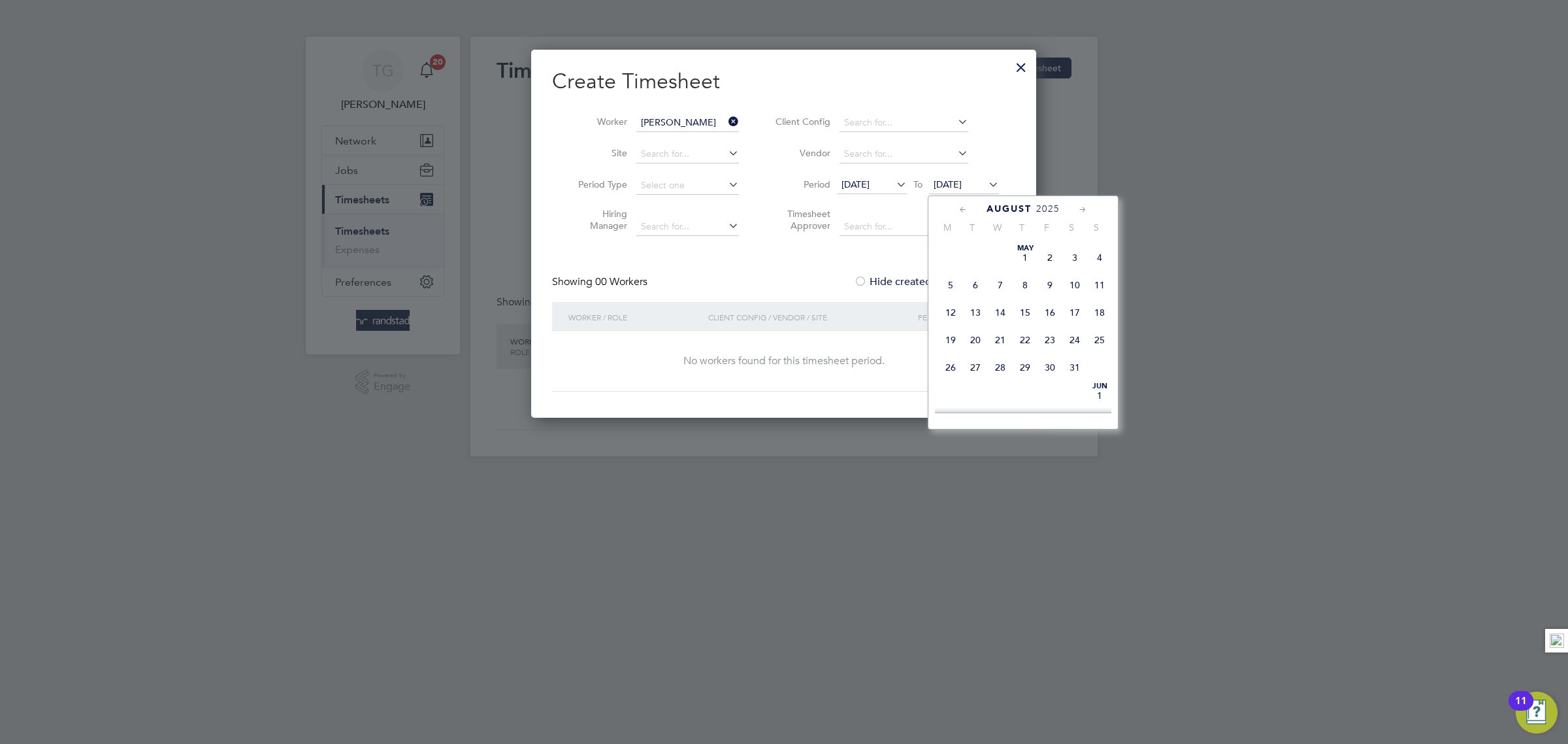
scroll to position [502, 0]
click at [1102, 292] on span "24" at bounding box center [1099, 279] width 25 height 25
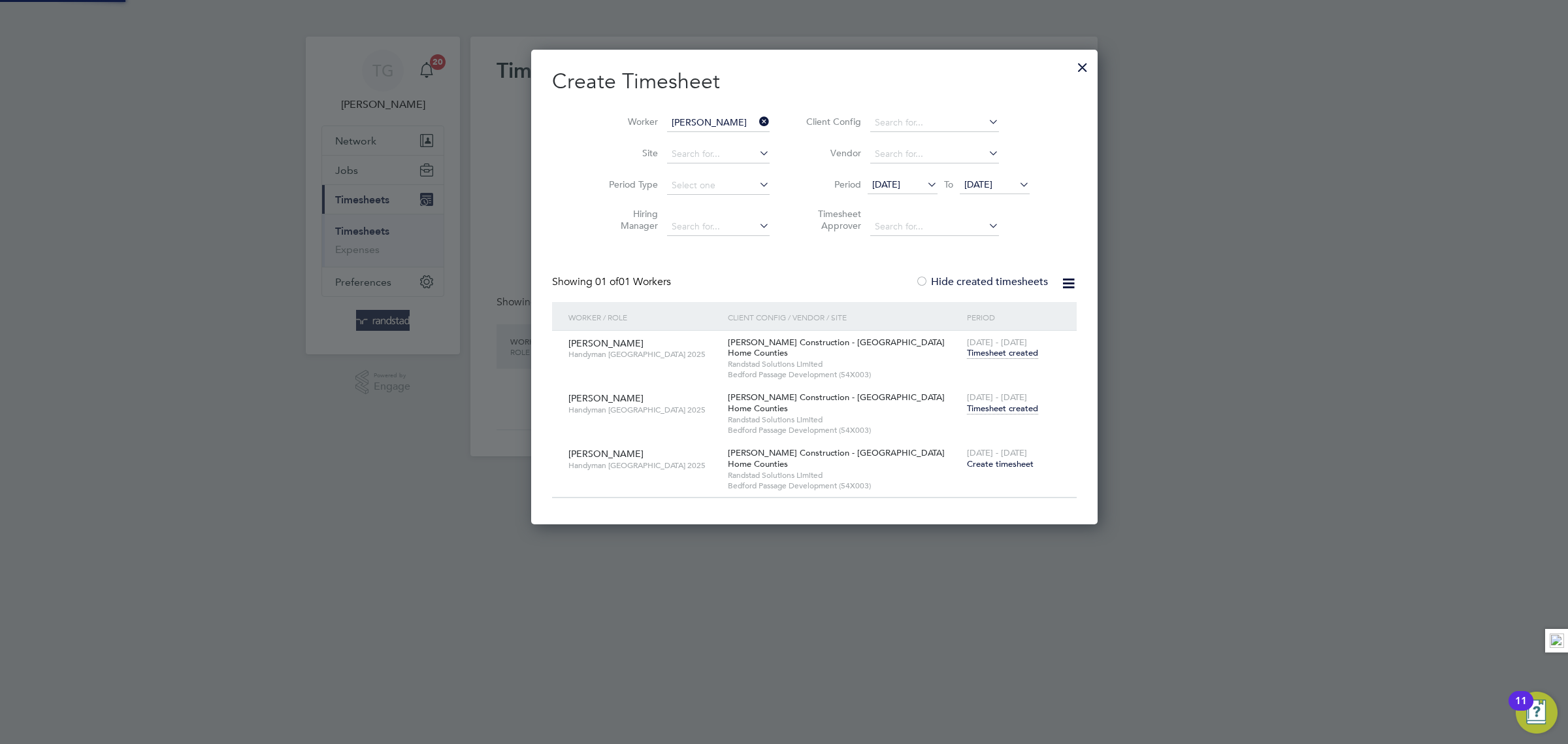
scroll to position [477, 505]
click at [757, 119] on icon at bounding box center [757, 121] width 0 height 19
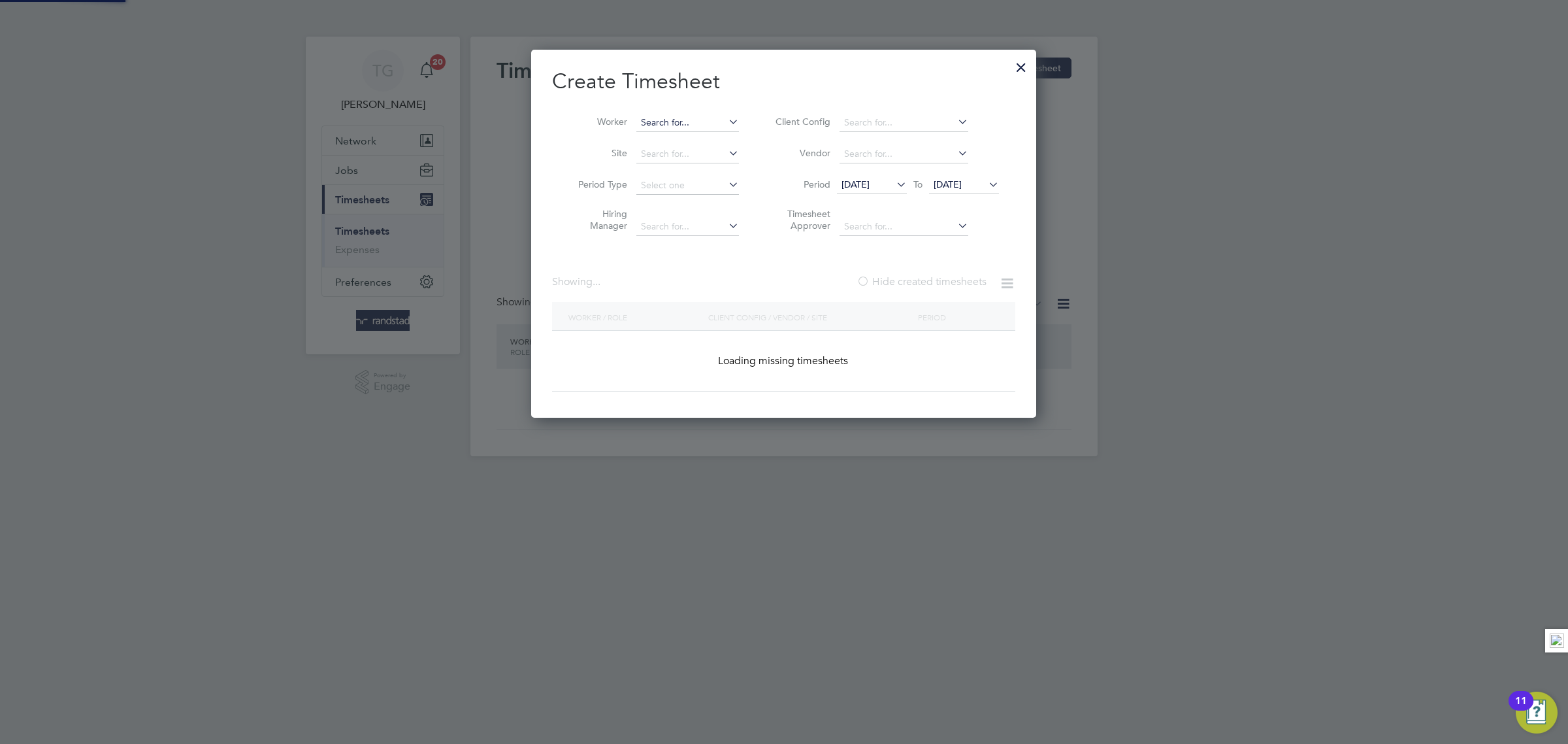
scroll to position [370, 505]
click at [685, 112] on li "Worker" at bounding box center [653, 123] width 203 height 32
click at [689, 118] on input at bounding box center [687, 123] width 103 height 19
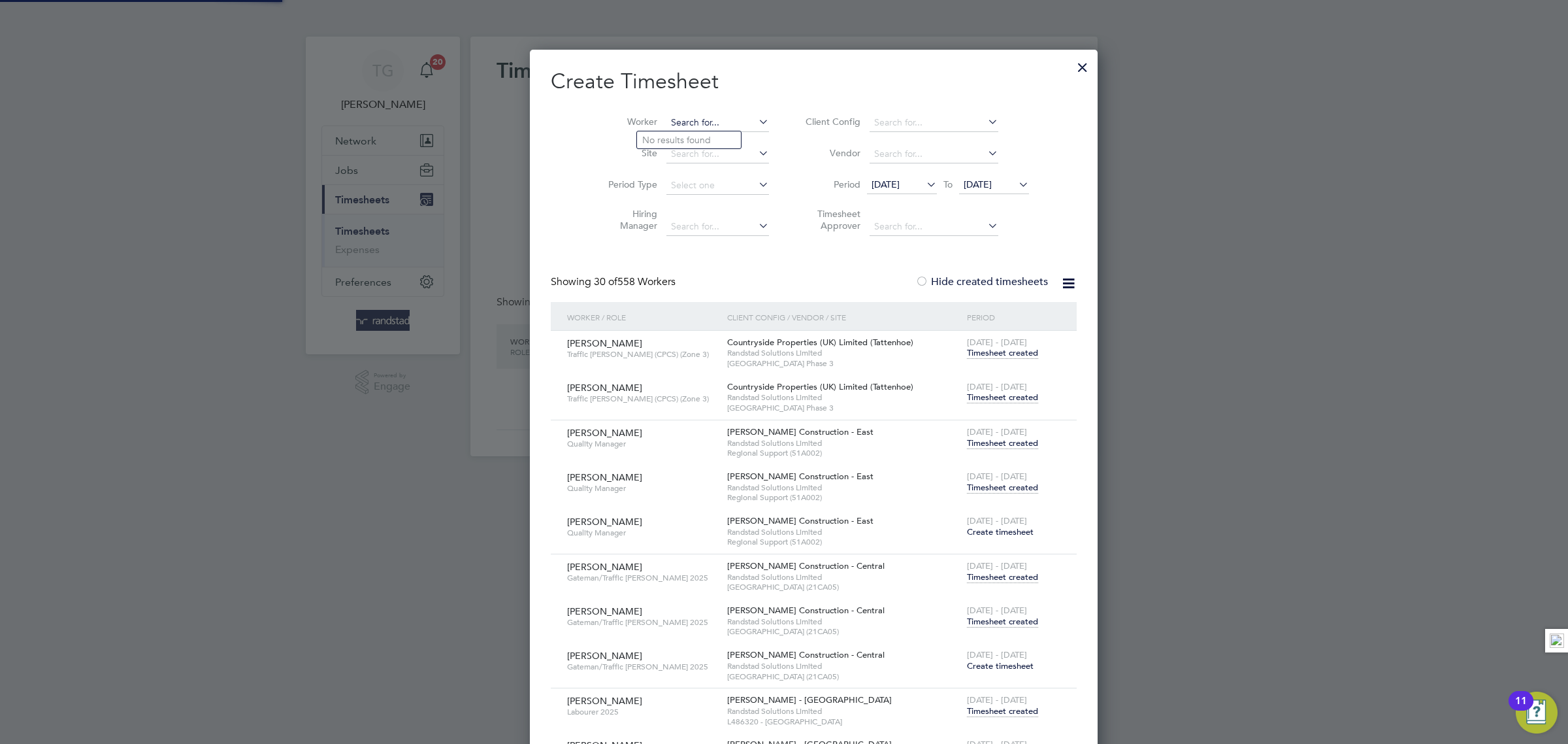
scroll to position [4322, 508]
type input "[PERSON_NAME]"
click at [1071, 69] on div at bounding box center [1082, 64] width 23 height 23
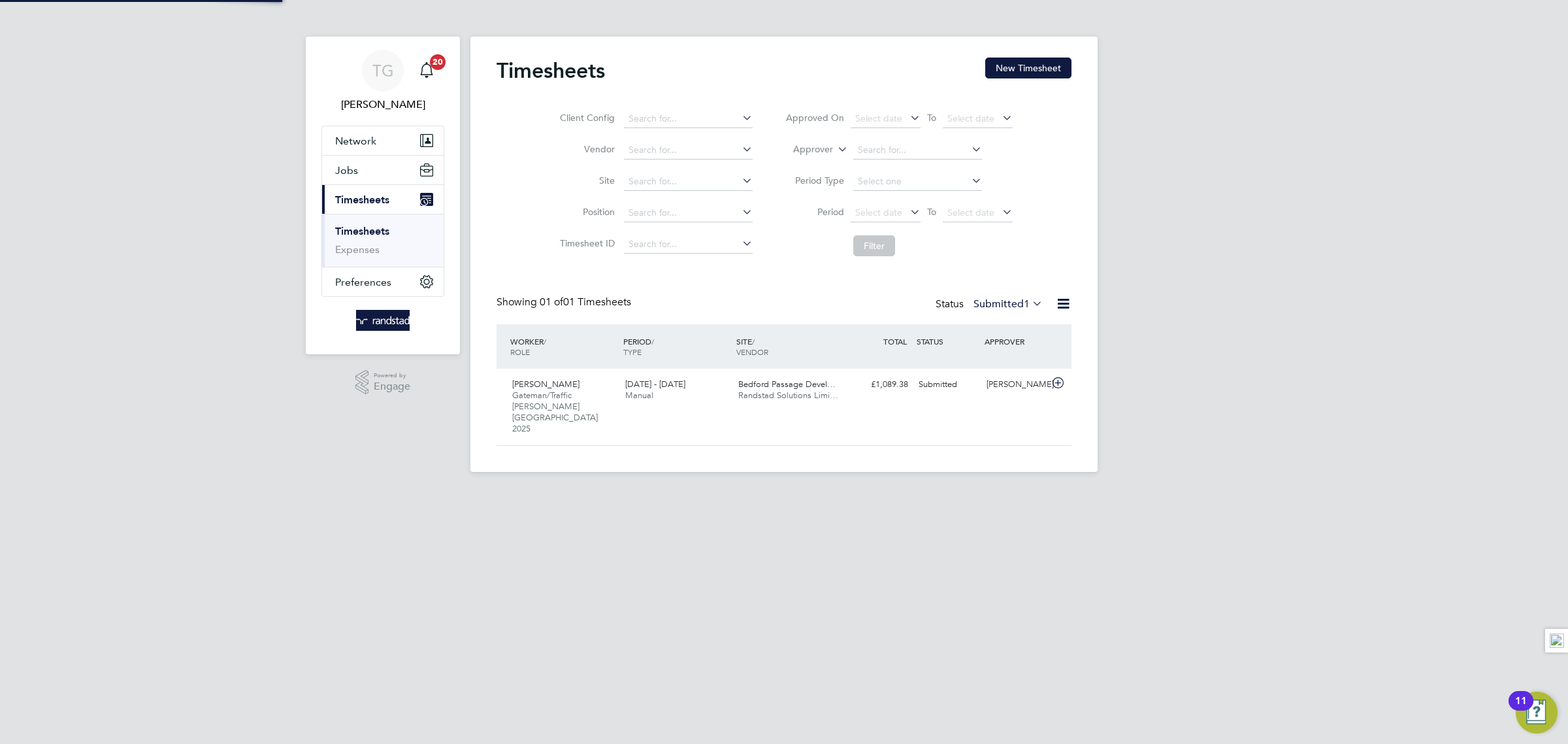
scroll to position [32, 113]
click at [375, 135] on button "Network" at bounding box center [383, 141] width 121 height 29
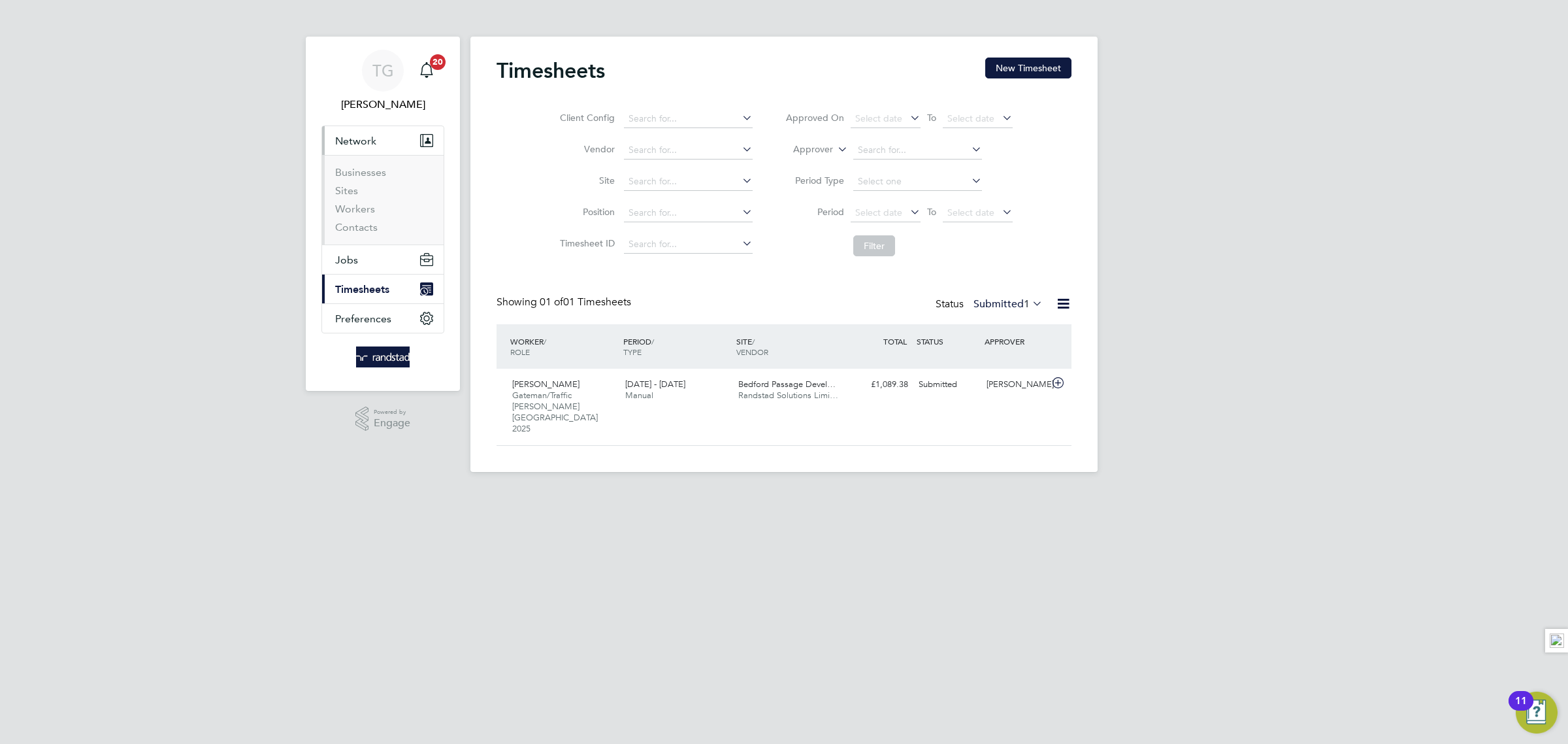
click at [377, 136] on button "Network" at bounding box center [383, 141] width 121 height 29
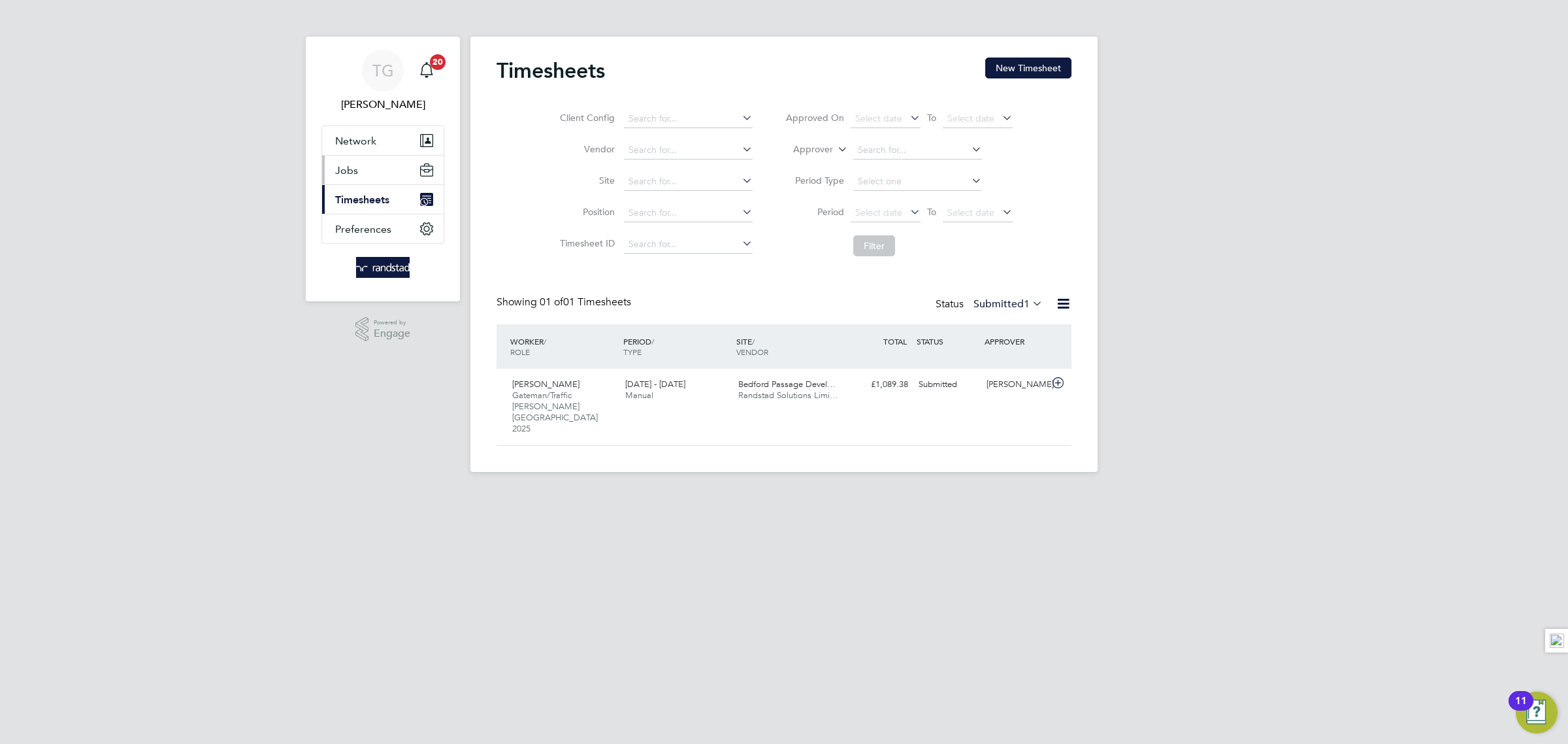
click at [352, 165] on span "Jobs" at bounding box center [347, 170] width 23 height 12
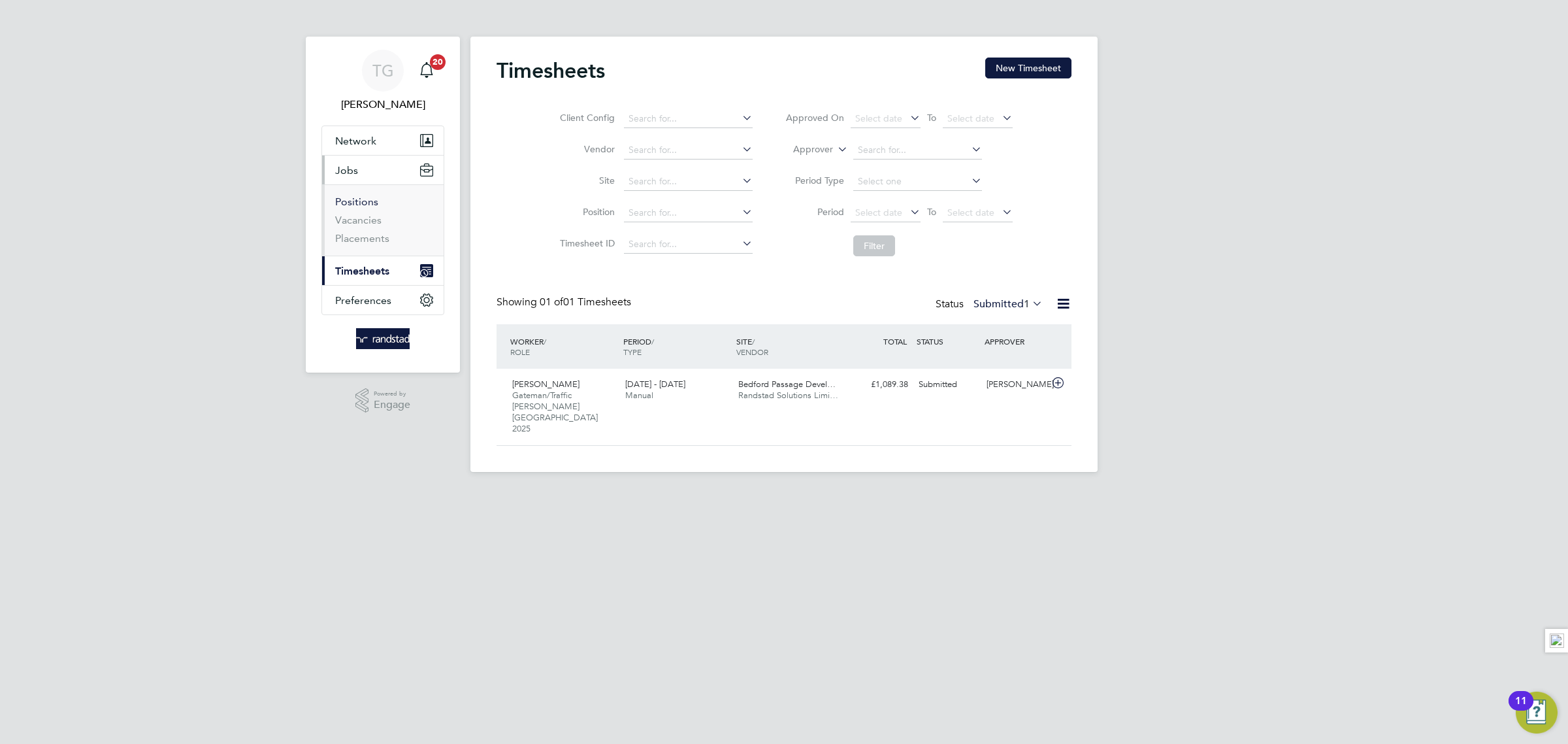
click at [362, 203] on link "Positions" at bounding box center [356, 201] width 43 height 12
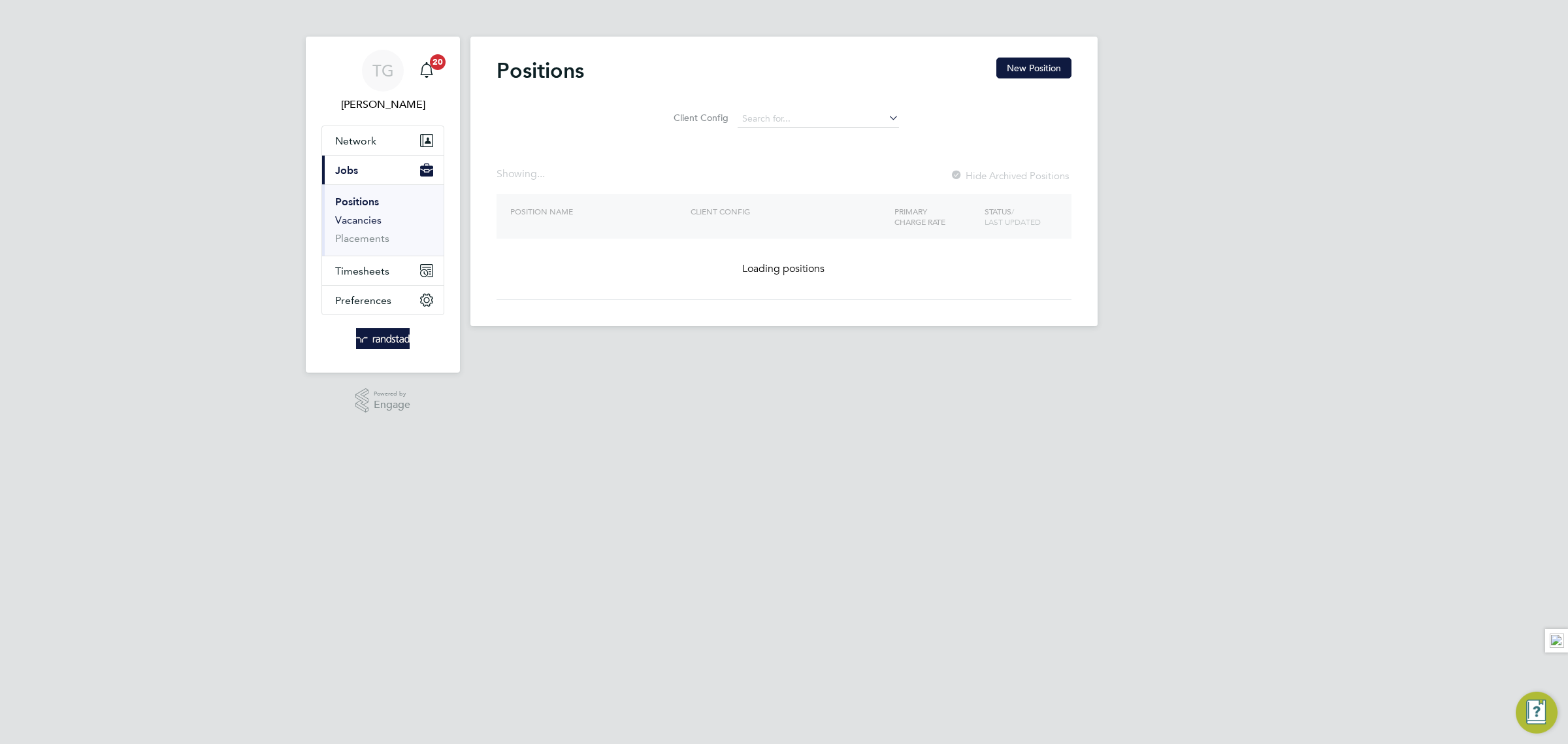
click at [360, 220] on link "Vacancies" at bounding box center [358, 219] width 46 height 12
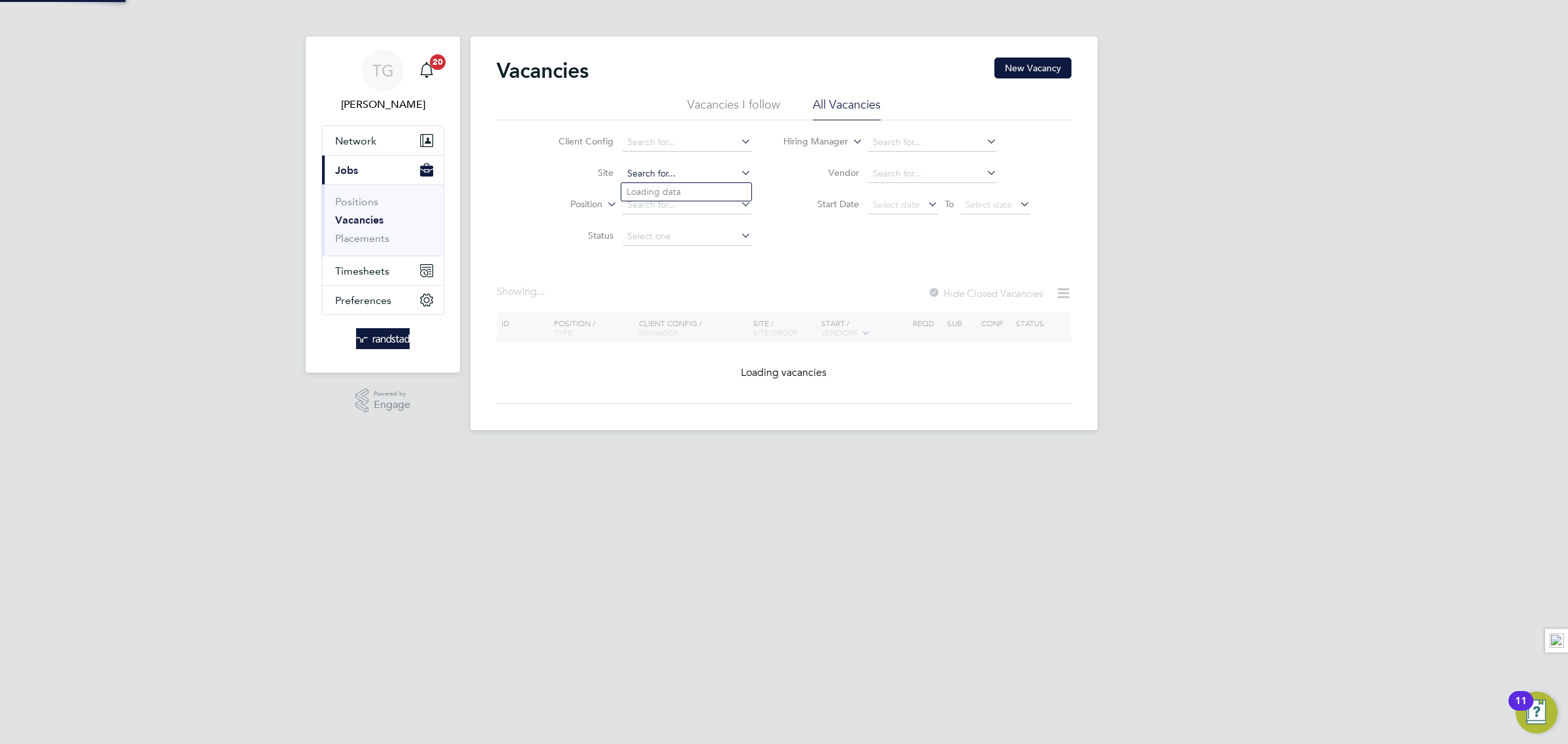
click at [663, 175] on input at bounding box center [686, 174] width 129 height 19
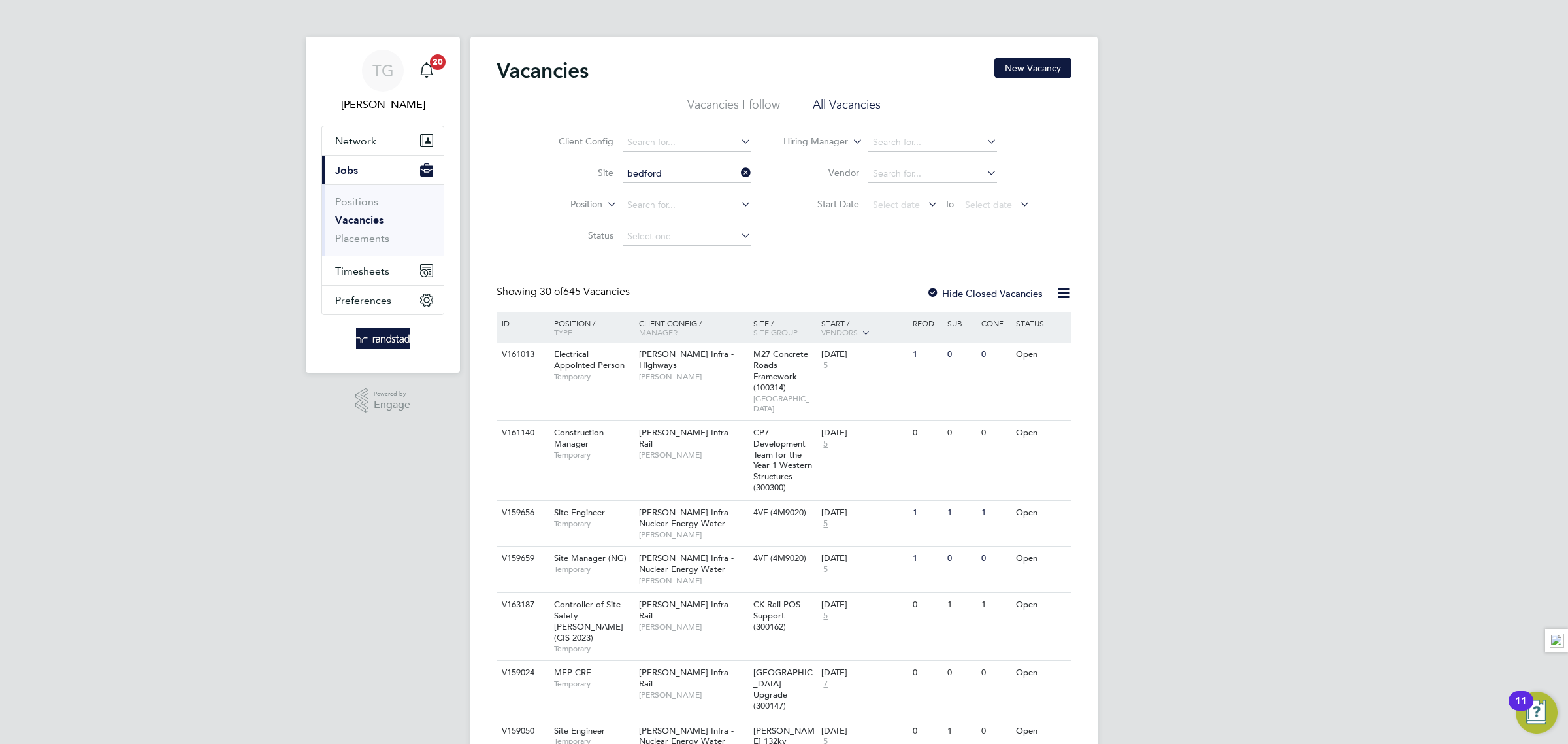
click at [699, 191] on li "Bedford Passage Development (54X003)" at bounding box center [747, 192] width 251 height 18
type input "Bedford Passage Development (54X003)"
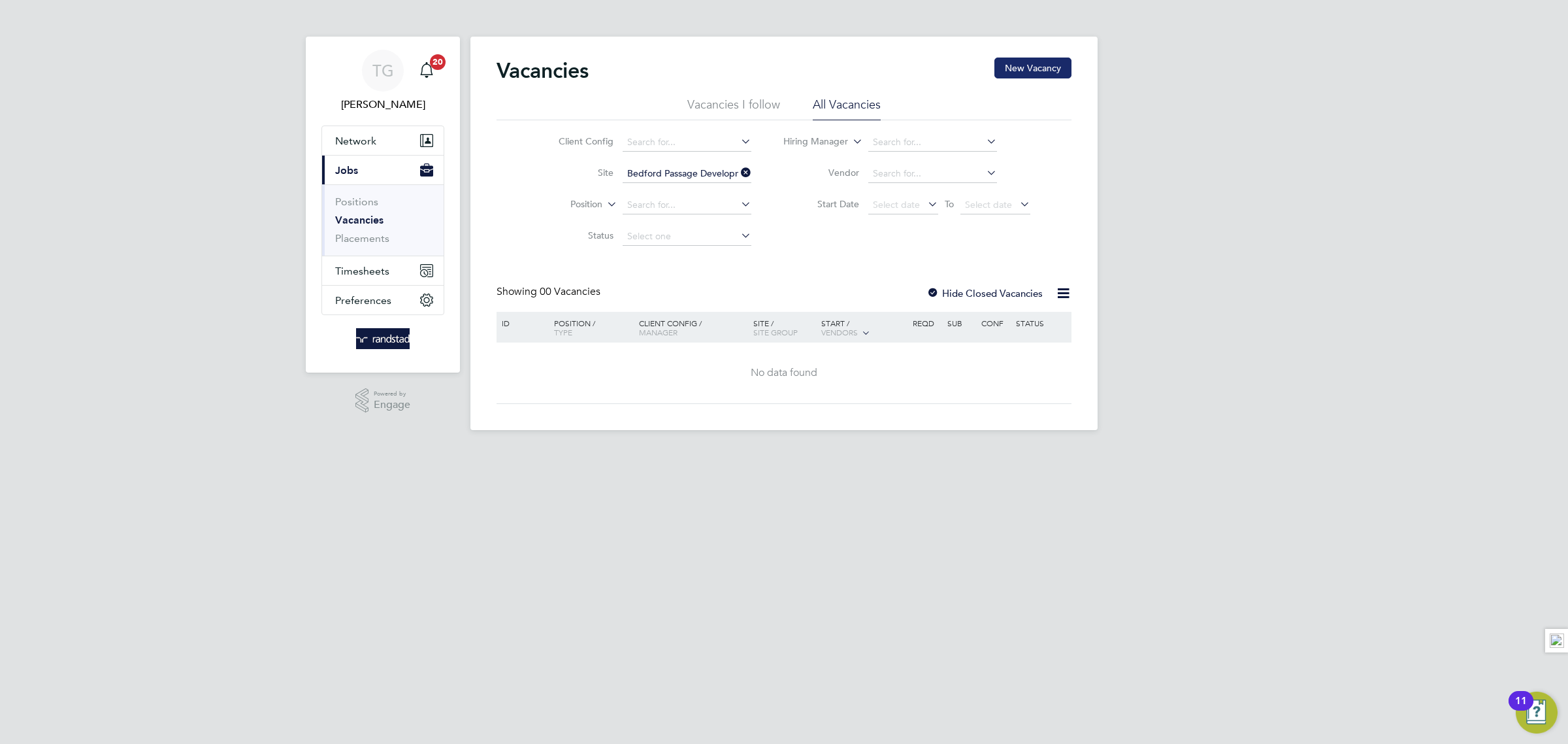
click at [1021, 65] on button "New Vacancy" at bounding box center [1032, 68] width 77 height 21
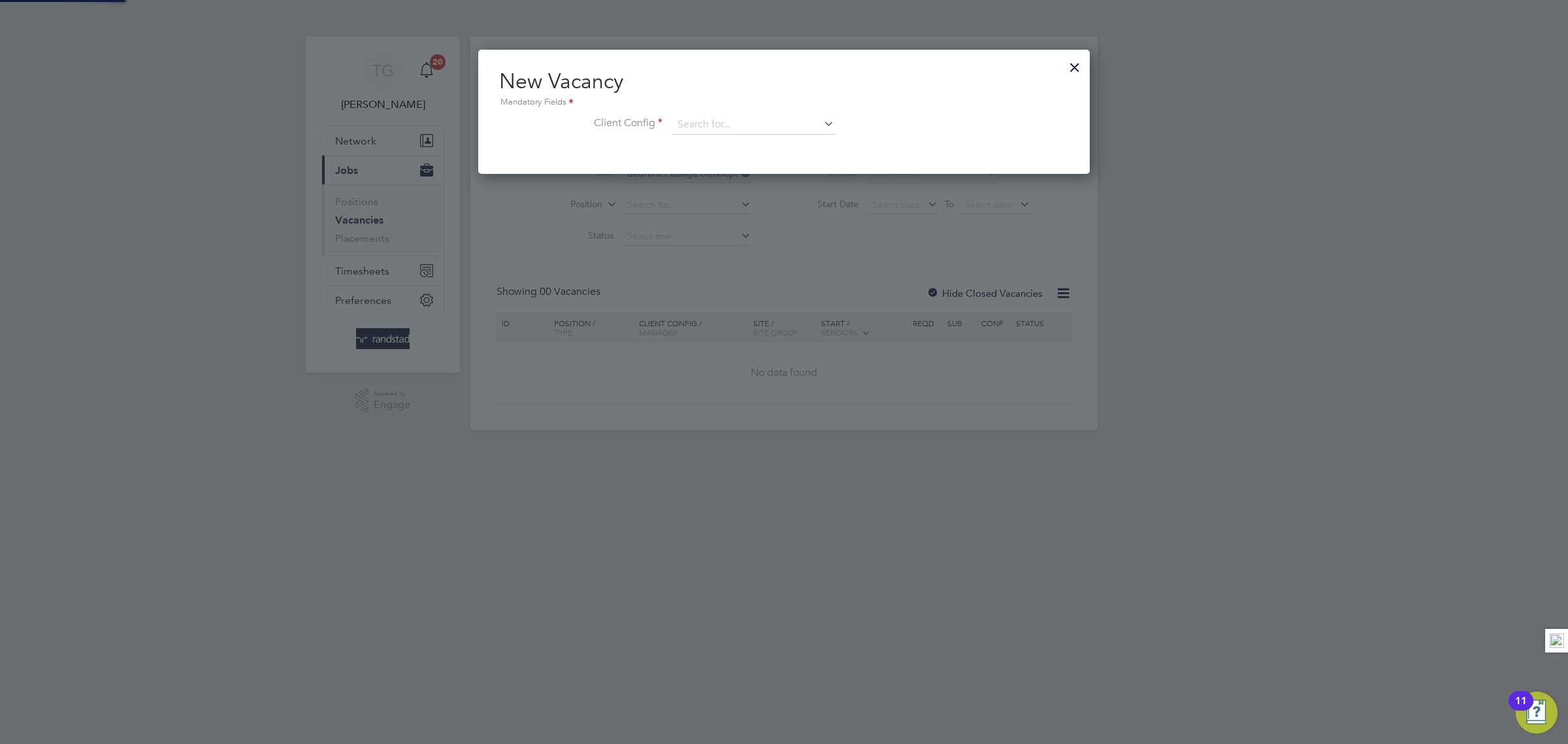
scroll to position [125, 612]
click at [1074, 65] on div at bounding box center [1074, 64] width 23 height 23
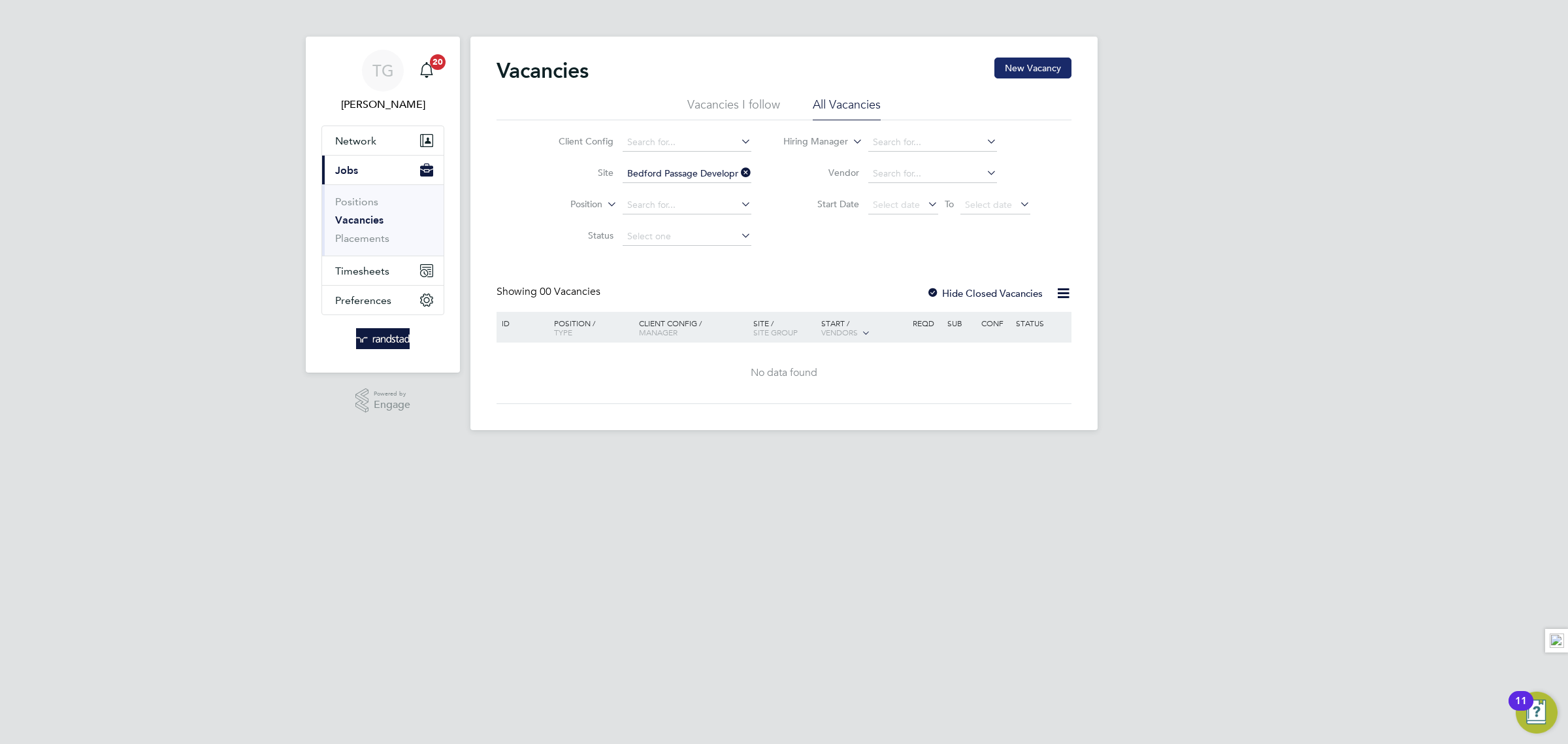
click at [1028, 60] on button "New Vacancy" at bounding box center [1032, 68] width 77 height 21
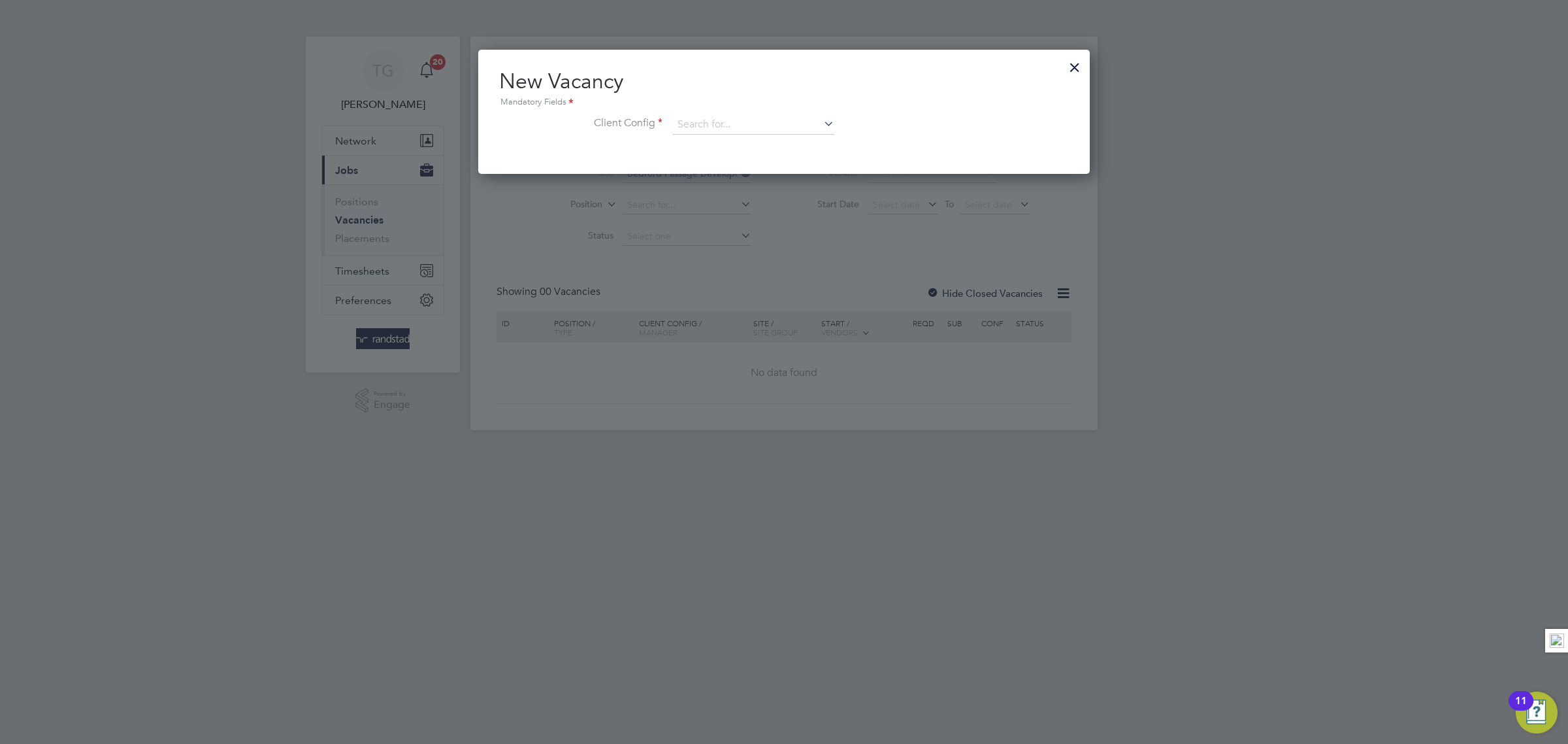
click at [1071, 65] on div at bounding box center [1074, 64] width 23 height 23
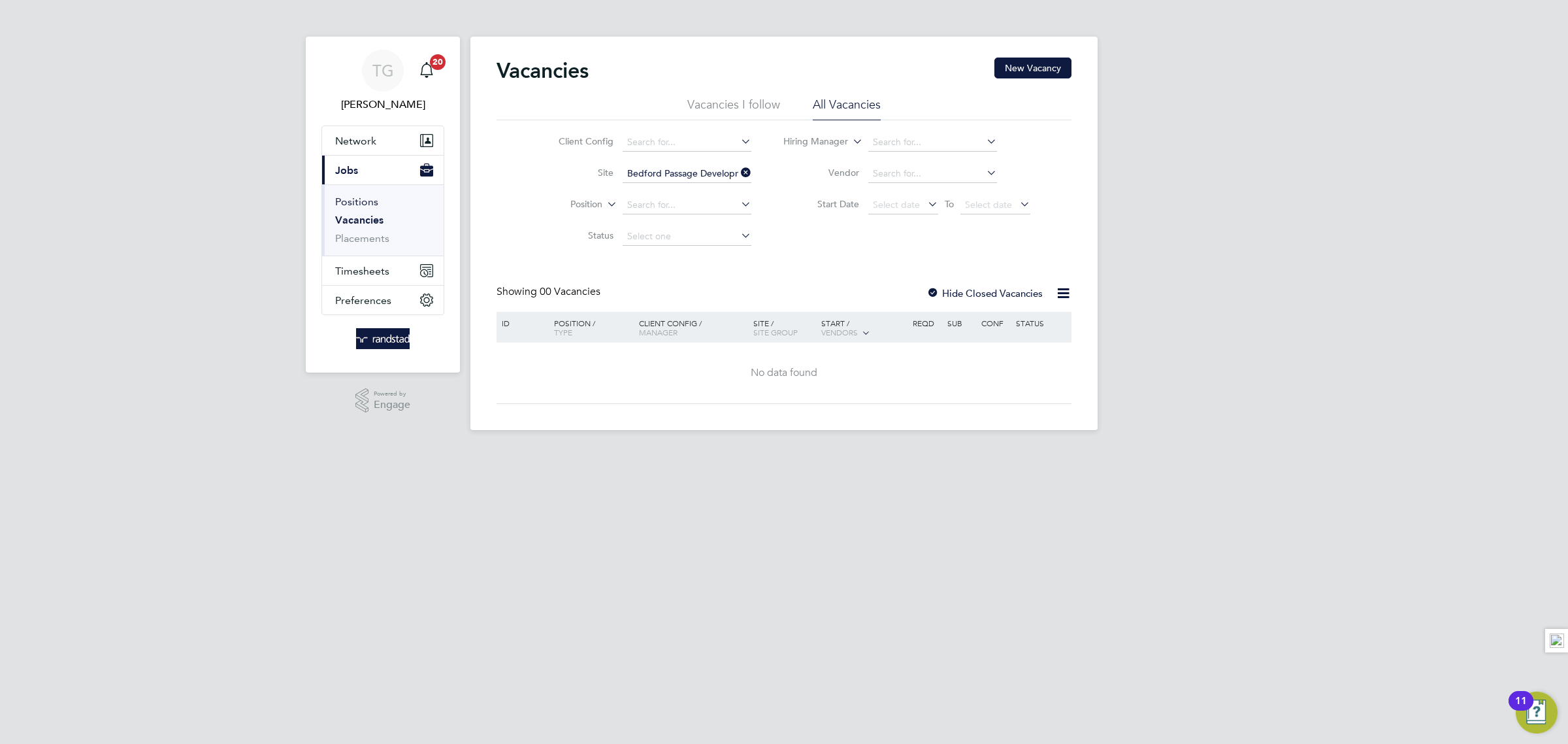
click at [352, 201] on link "Positions" at bounding box center [356, 201] width 43 height 12
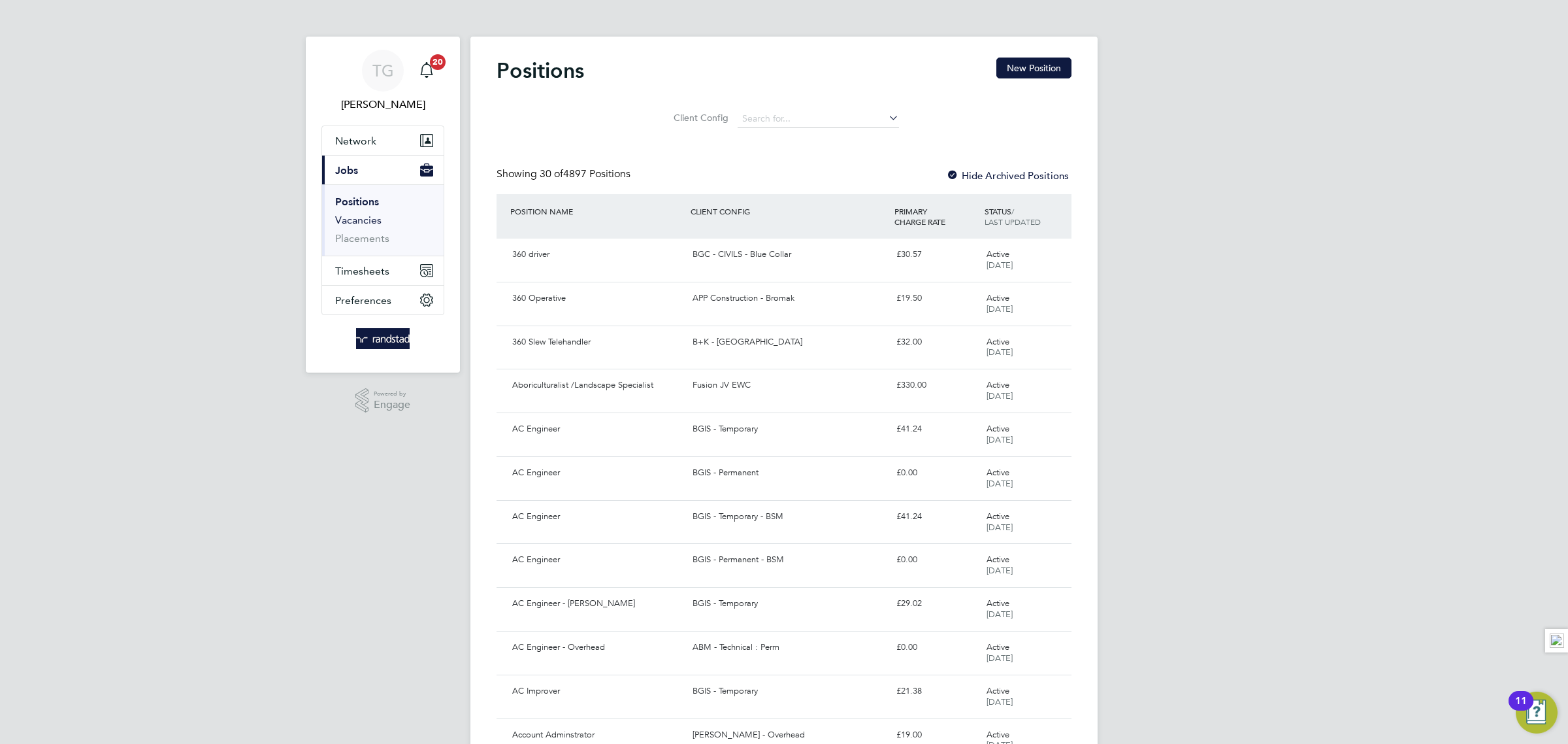
click at [356, 218] on link "Vacancies" at bounding box center [358, 219] width 46 height 12
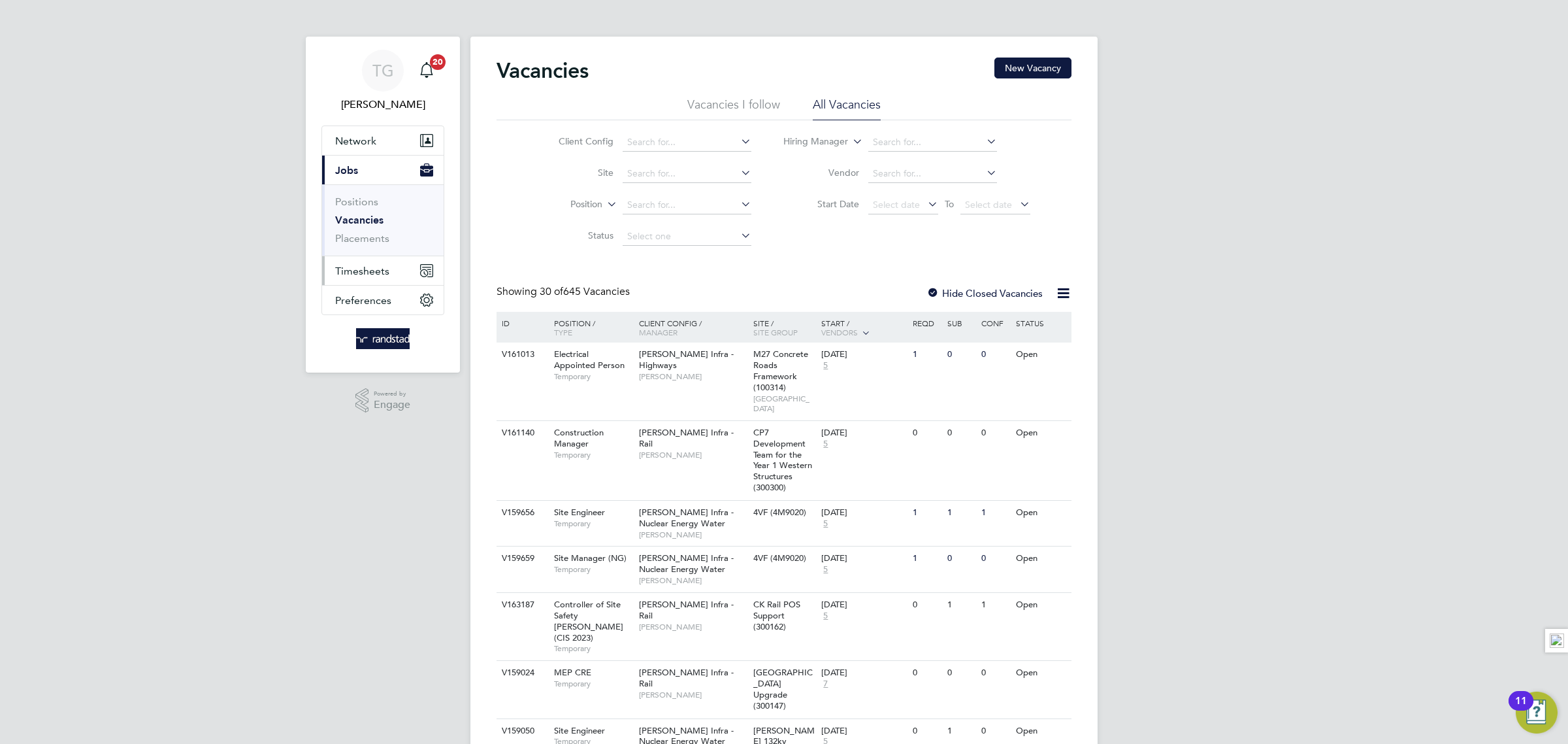
click at [369, 273] on span "Timesheets" at bounding box center [362, 270] width 54 height 12
click at [365, 230] on link "Timesheets" at bounding box center [362, 230] width 54 height 12
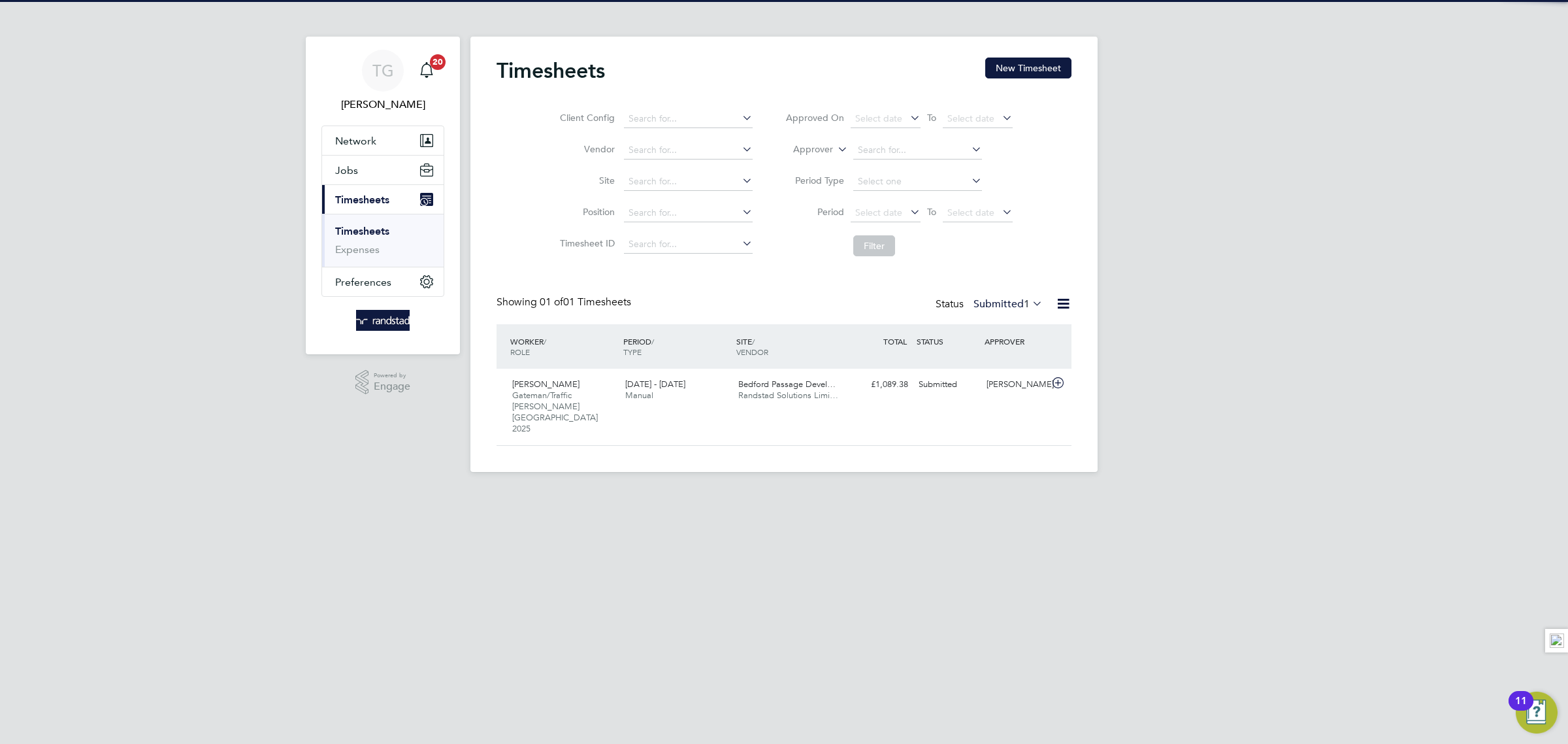
scroll to position [32, 113]
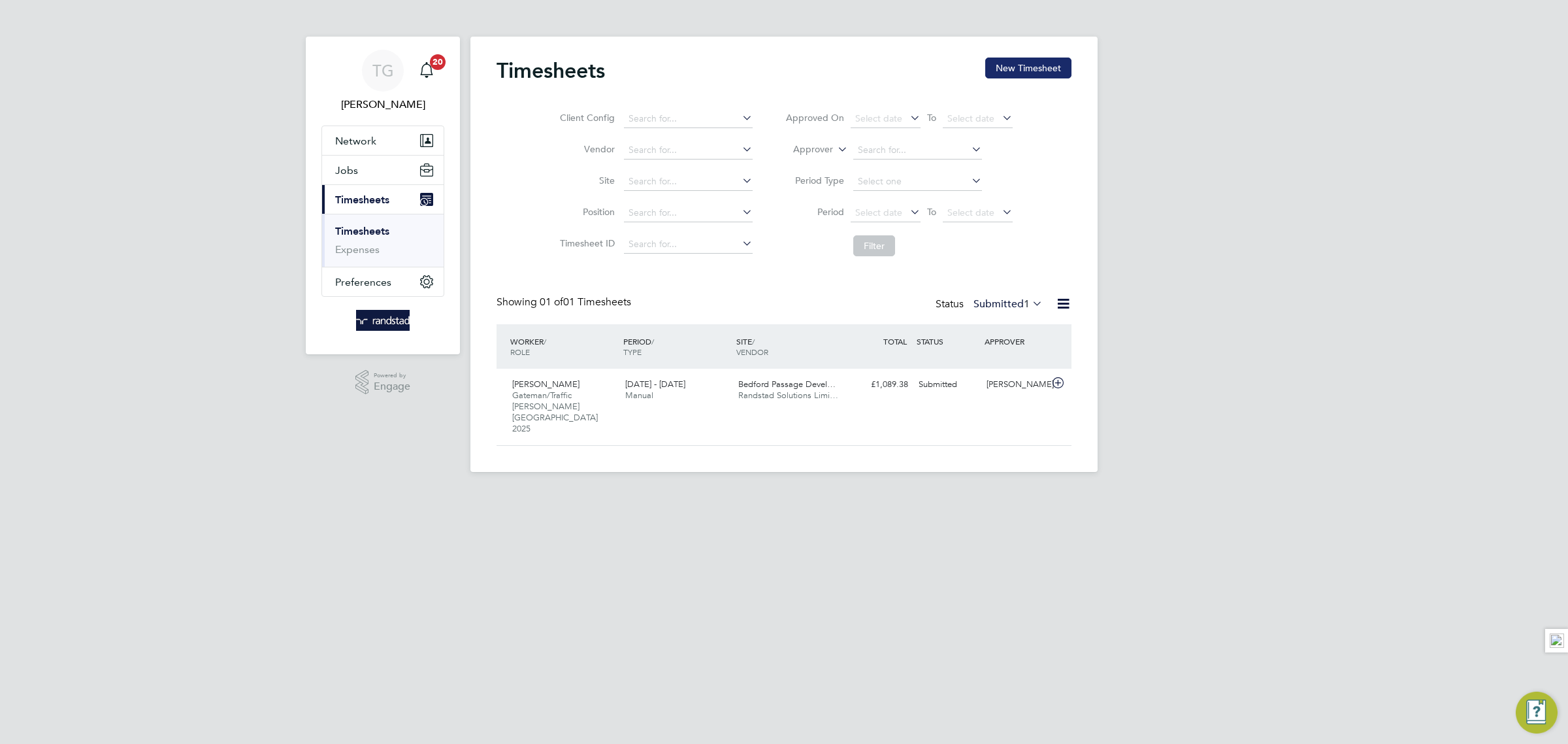
click at [1018, 74] on button "New Timesheet" at bounding box center [1028, 68] width 86 height 21
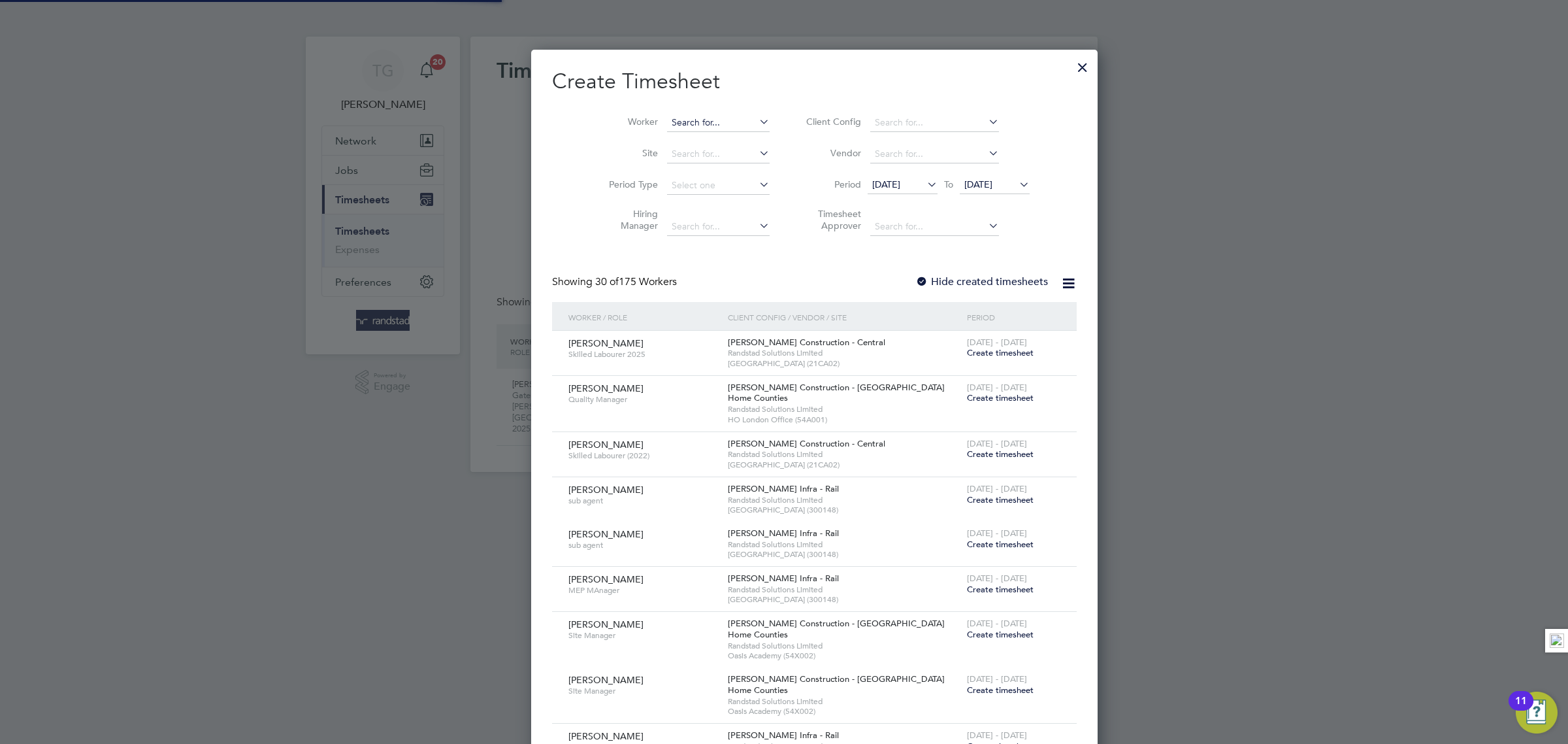
scroll to position [2364, 505]
click at [667, 115] on input at bounding box center [718, 123] width 103 height 19
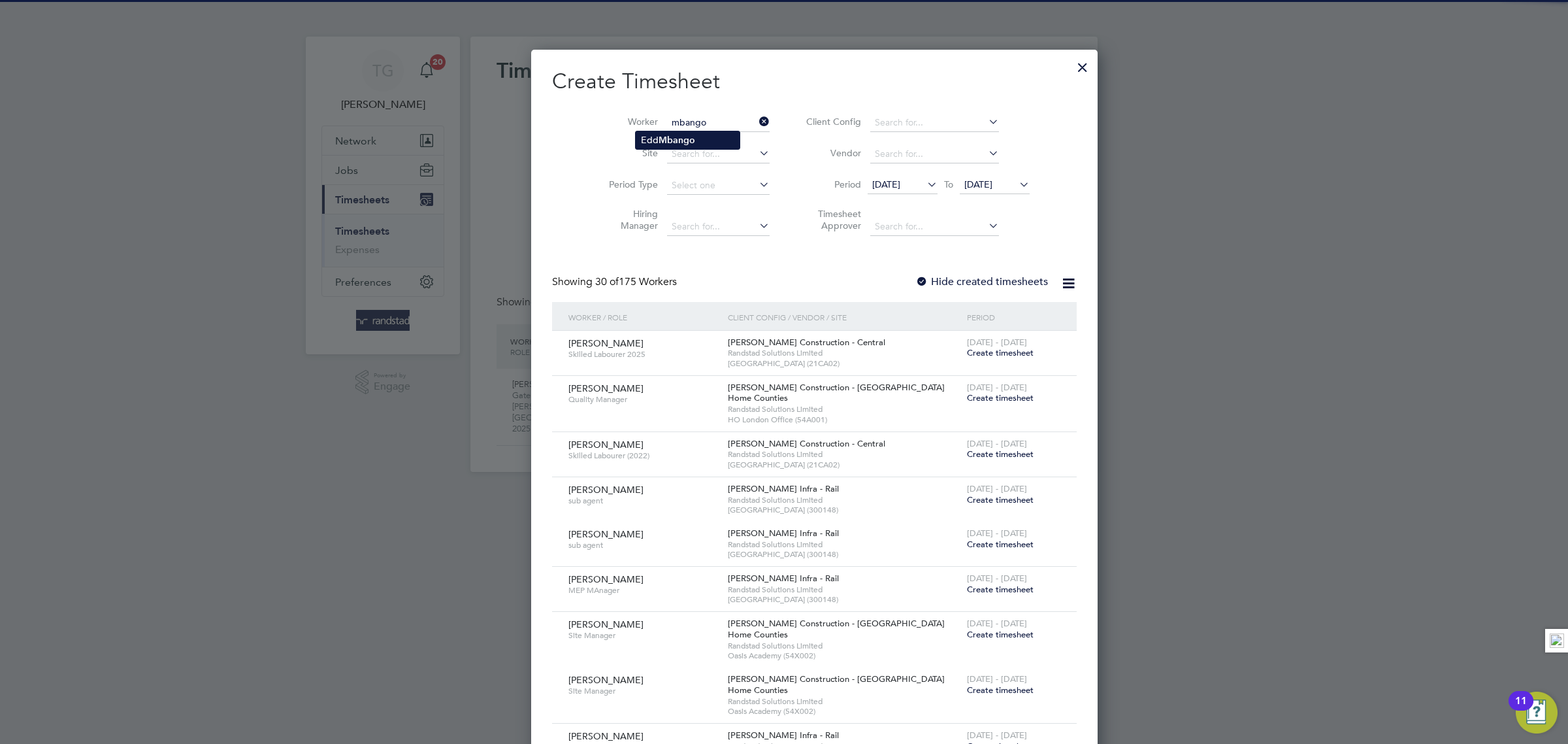
click at [707, 136] on li "[PERSON_NAME]" at bounding box center [688, 140] width 104 height 18
type input "[PERSON_NAME]"
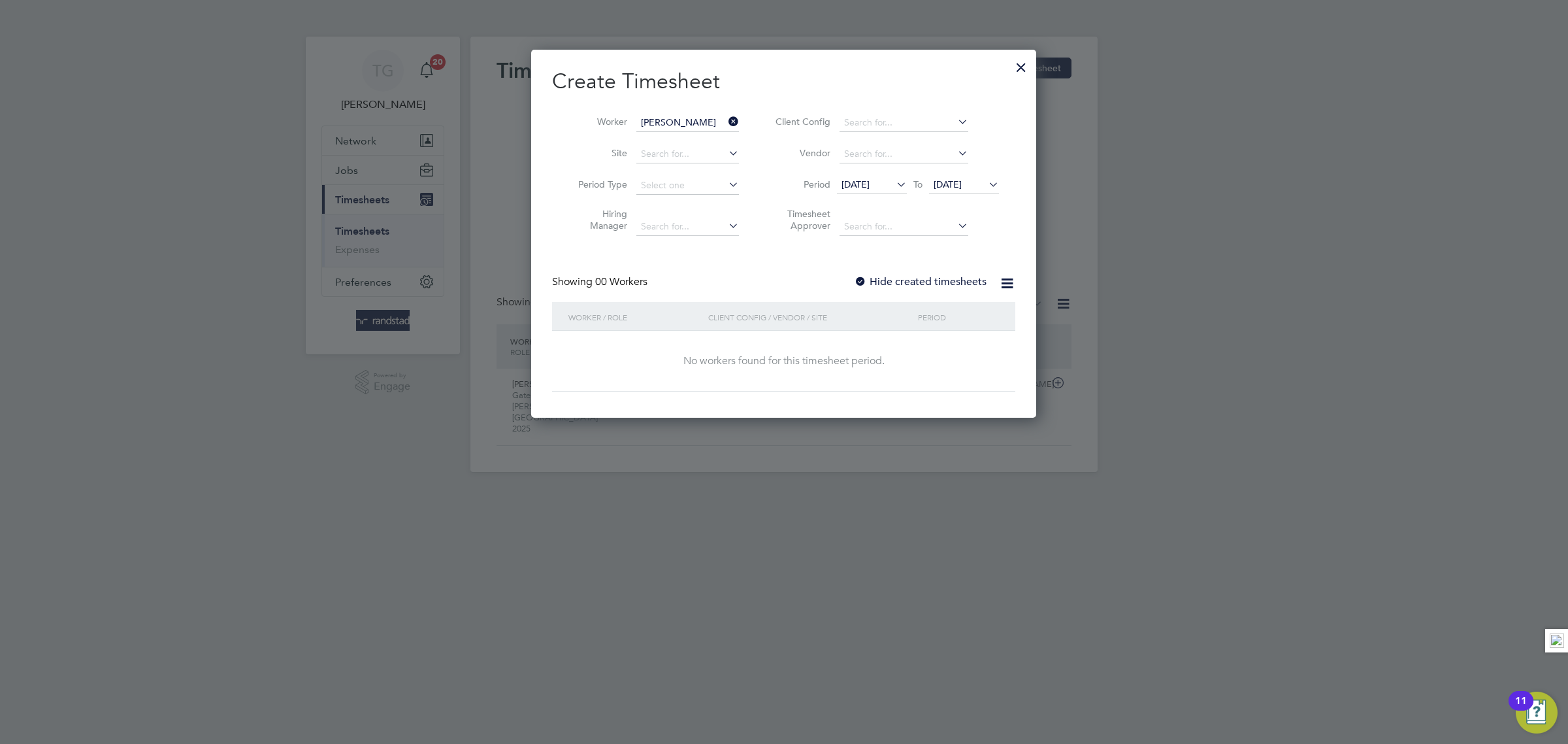
scroll to position [370, 505]
click at [986, 180] on icon at bounding box center [986, 184] width 0 height 19
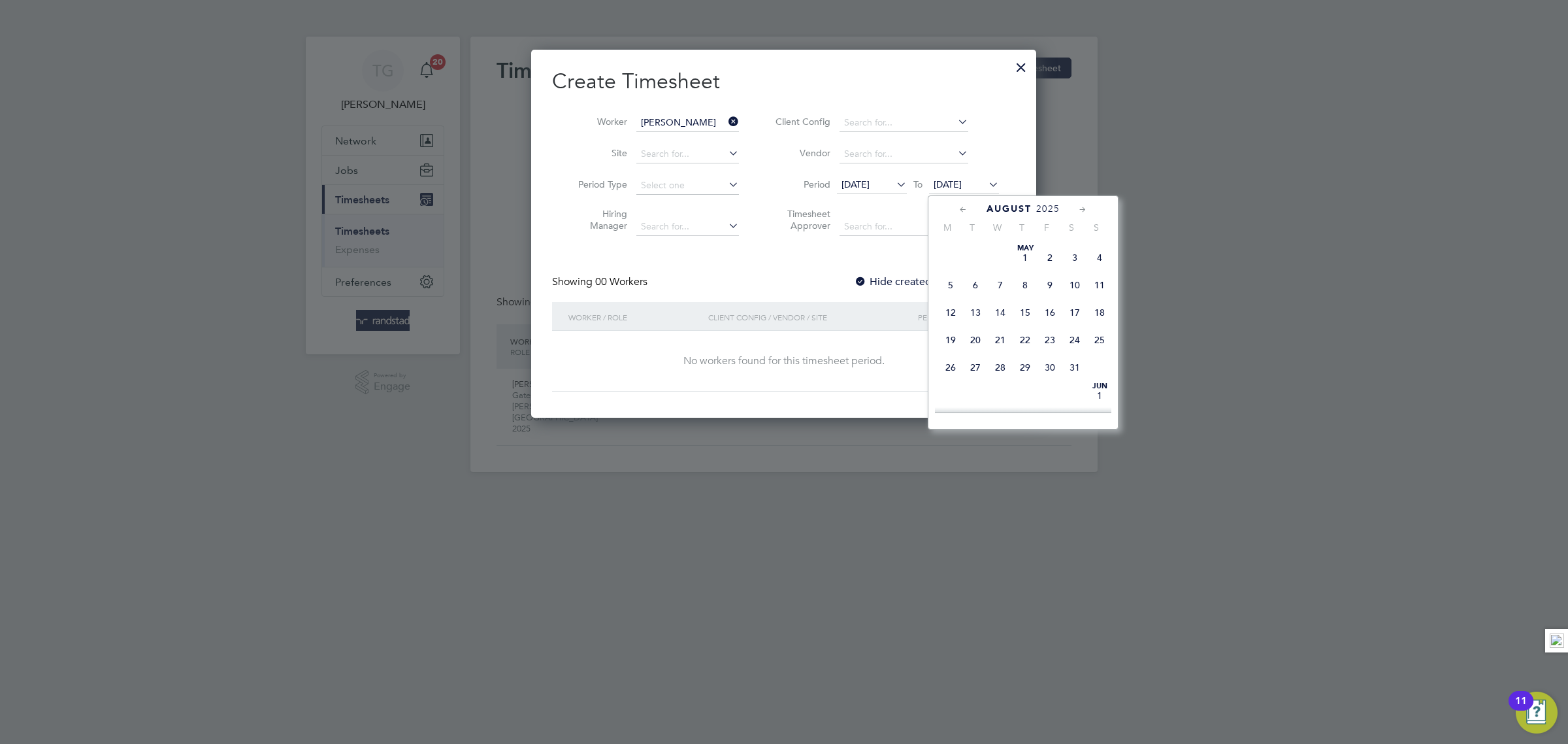
scroll to position [502, 0]
drag, startPoint x: 1090, startPoint y: 302, endPoint x: 1102, endPoint y: 311, distance: 15.0
click at [1092, 292] on span "24" at bounding box center [1099, 279] width 25 height 25
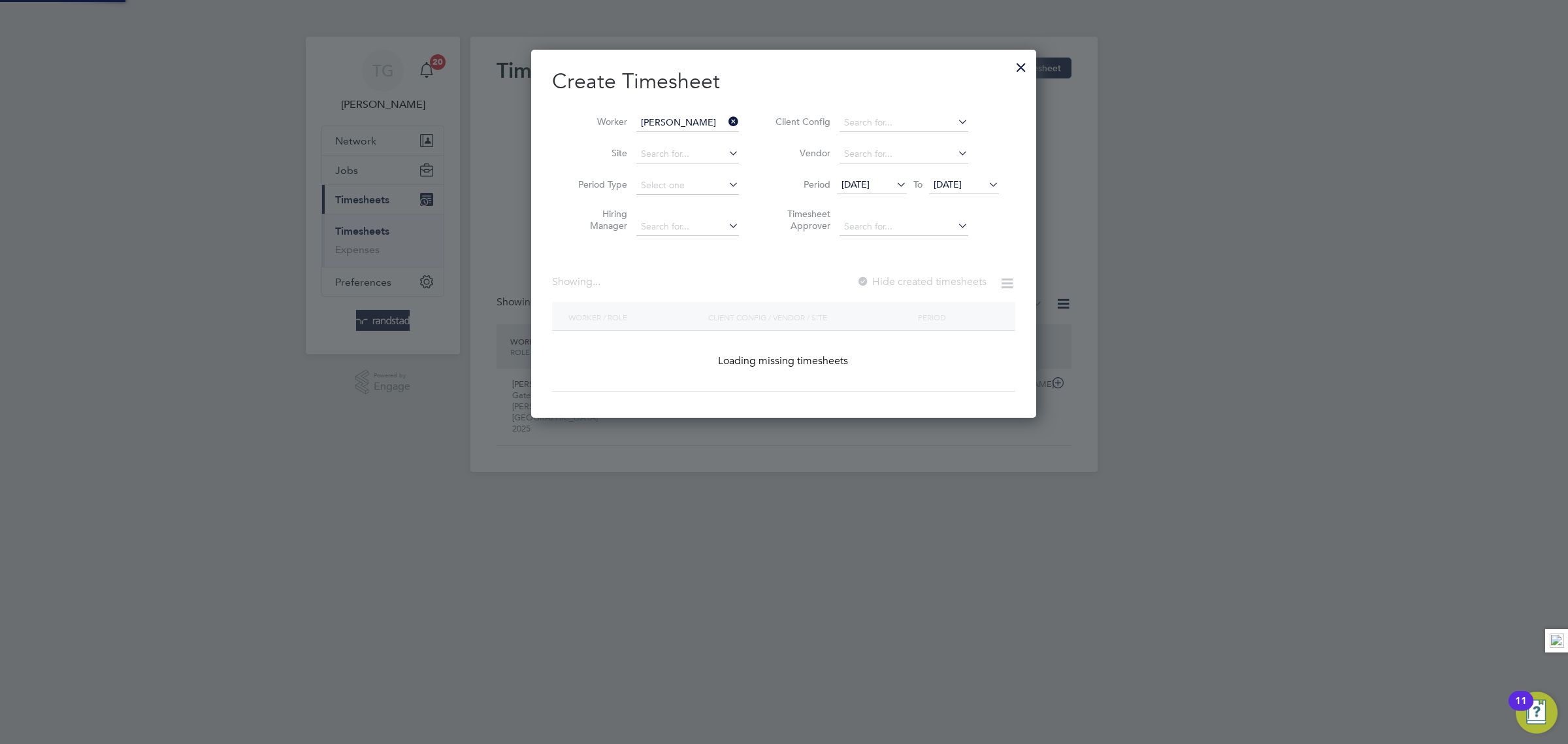
scroll to position [366, 505]
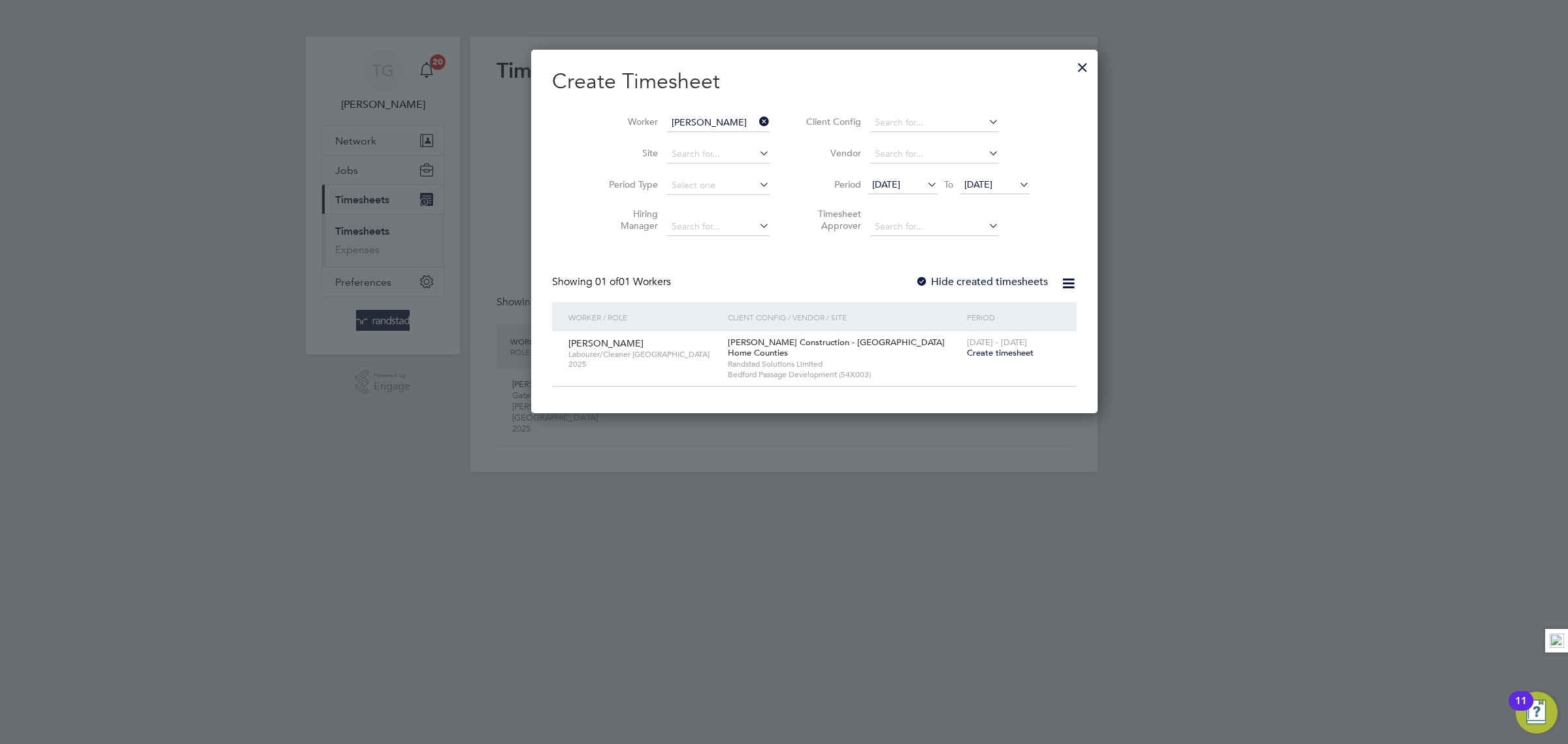
click at [887, 186] on span "[DATE]" at bounding box center [886, 184] width 28 height 12
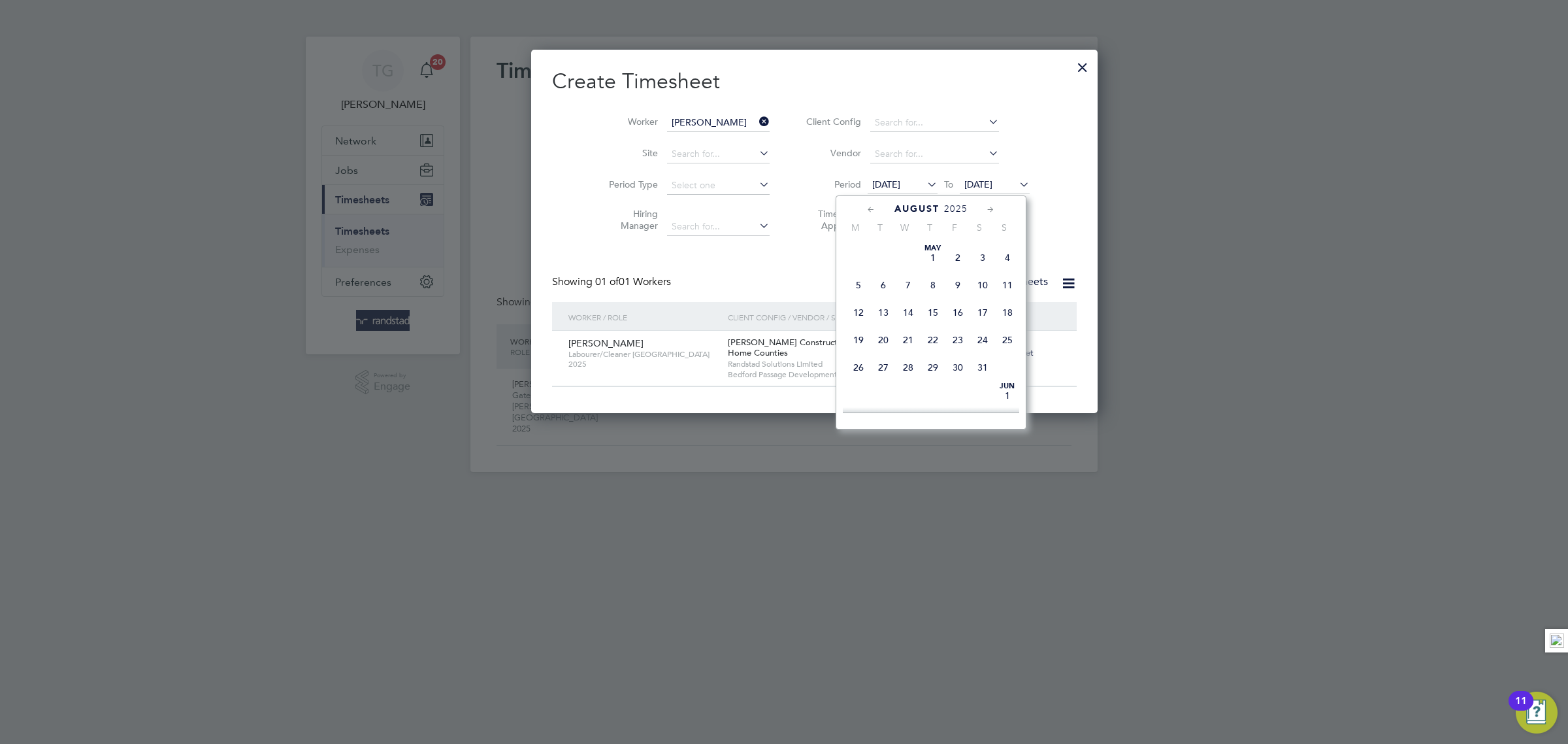
scroll to position [472, 0]
click at [854, 294] on span "11" at bounding box center [858, 281] width 25 height 25
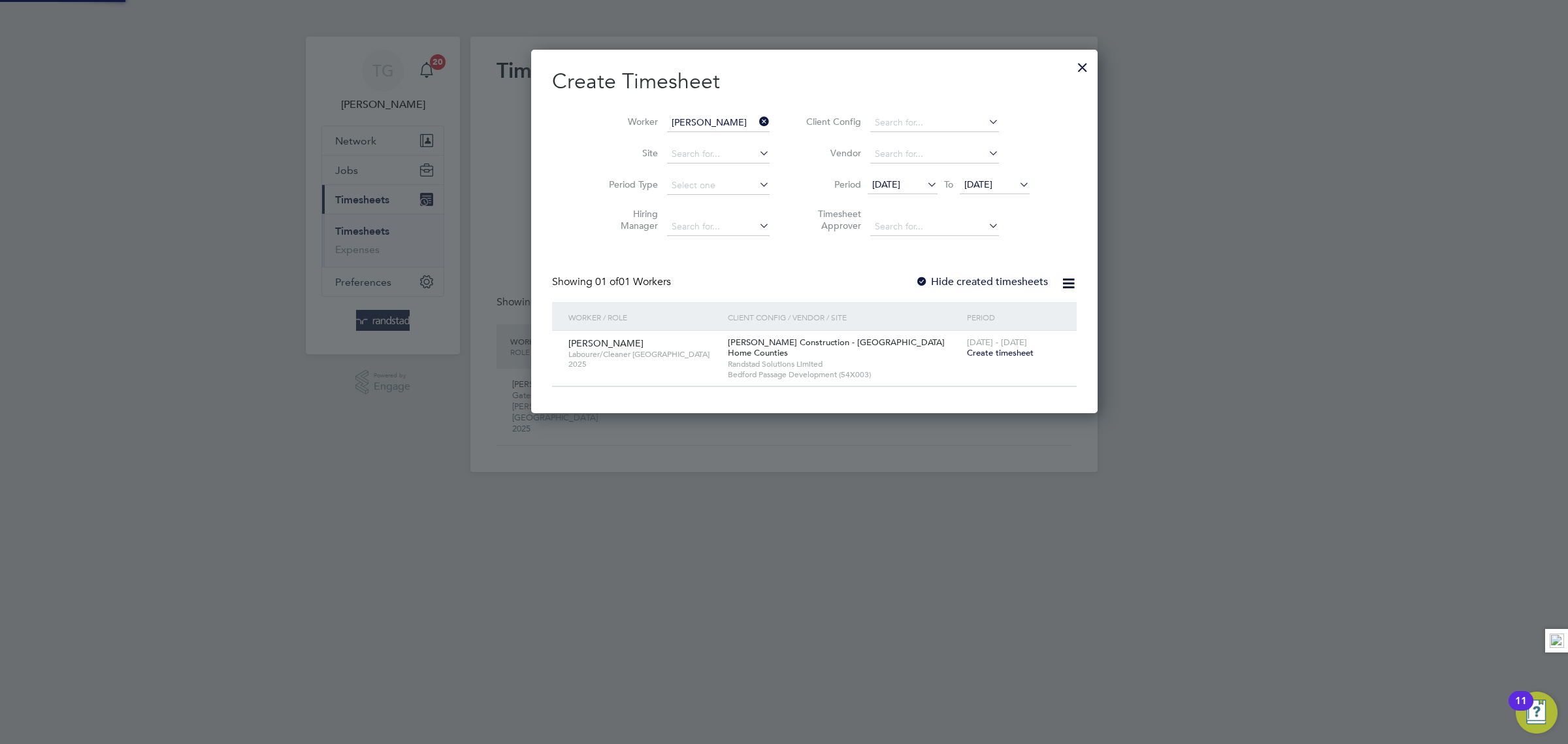
scroll to position [366, 505]
click at [915, 281] on div at bounding box center [921, 282] width 13 height 13
click at [890, 180] on span "[DATE]" at bounding box center [886, 184] width 28 height 12
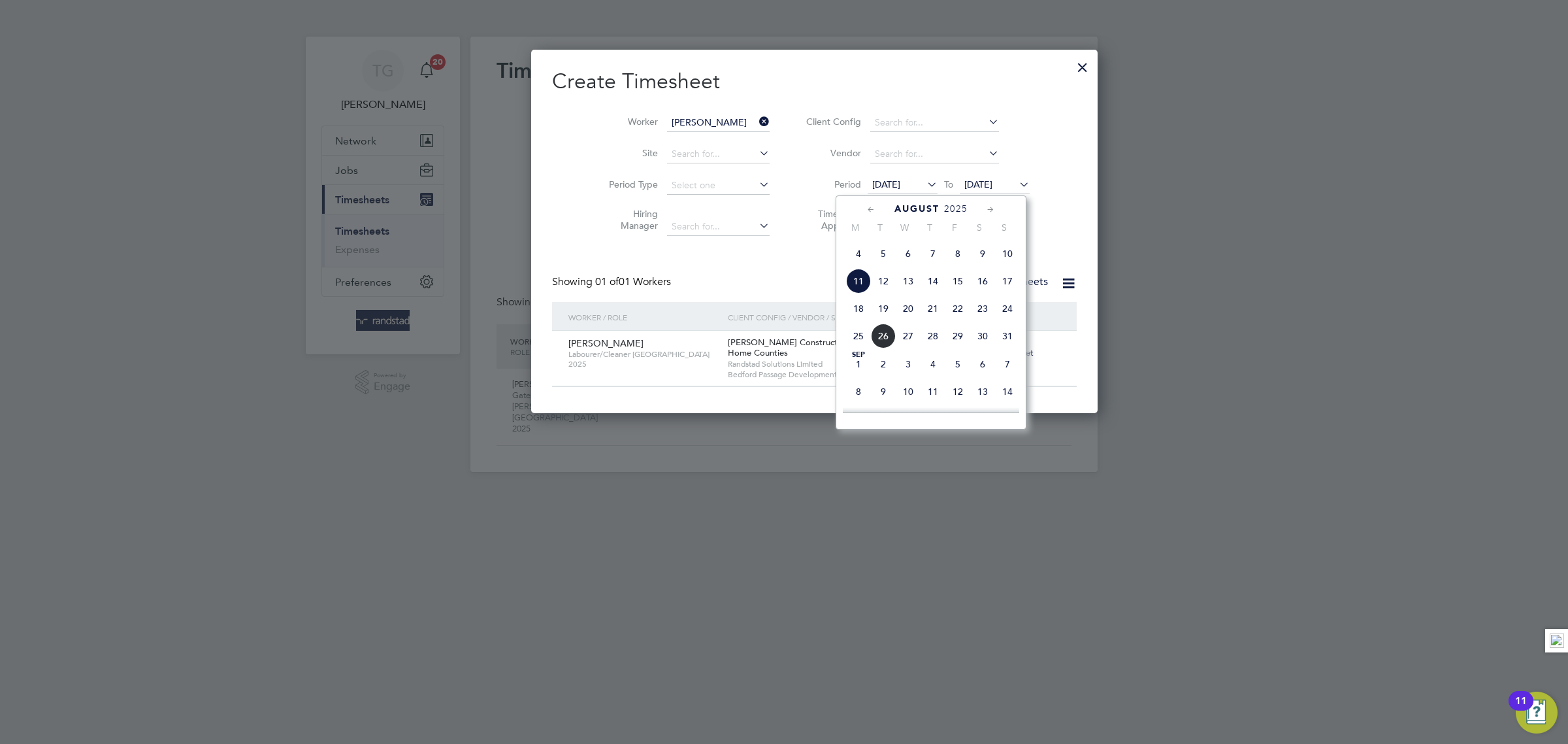
click at [861, 266] on span "4" at bounding box center [858, 253] width 25 height 25
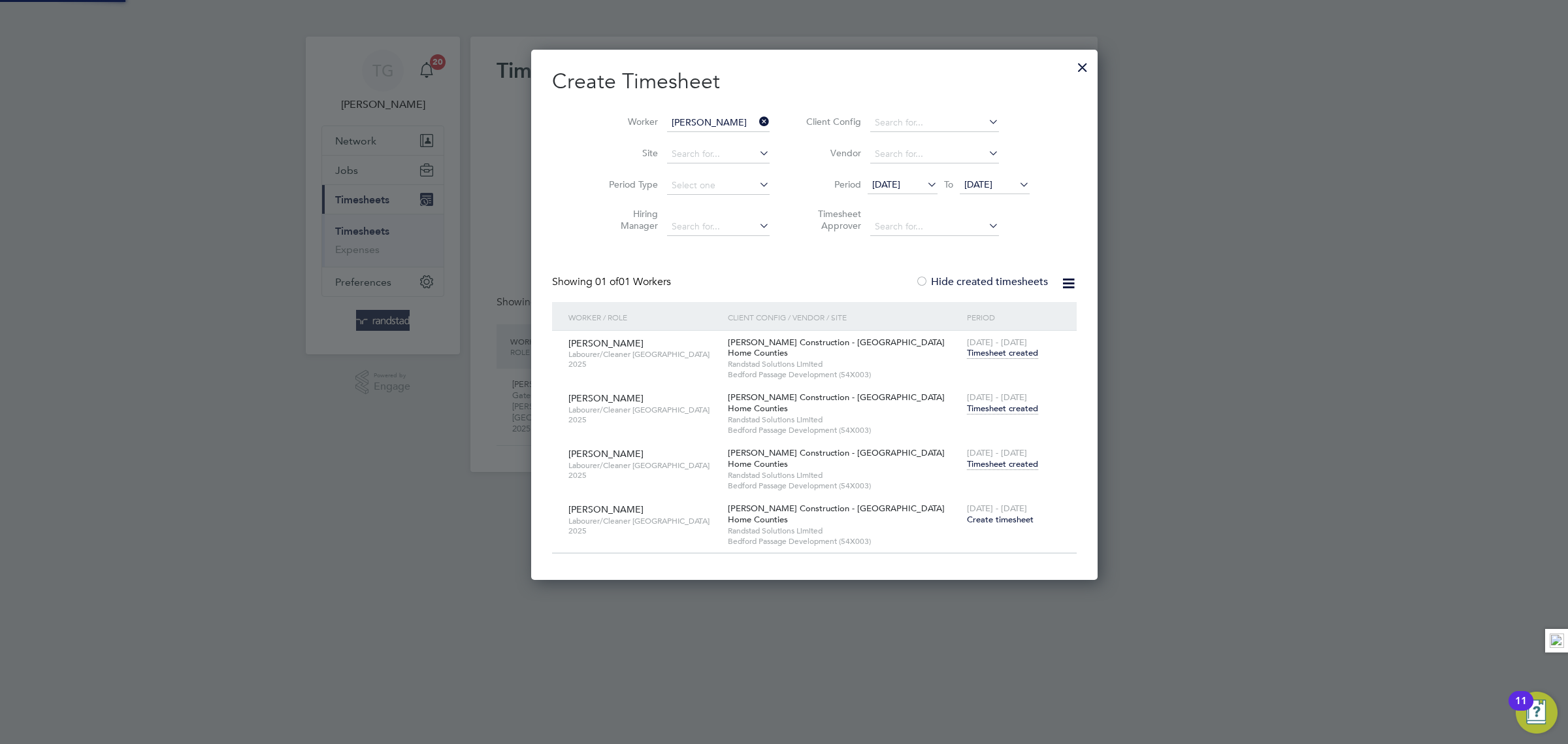
scroll to position [533, 505]
click at [757, 118] on icon at bounding box center [757, 121] width 0 height 19
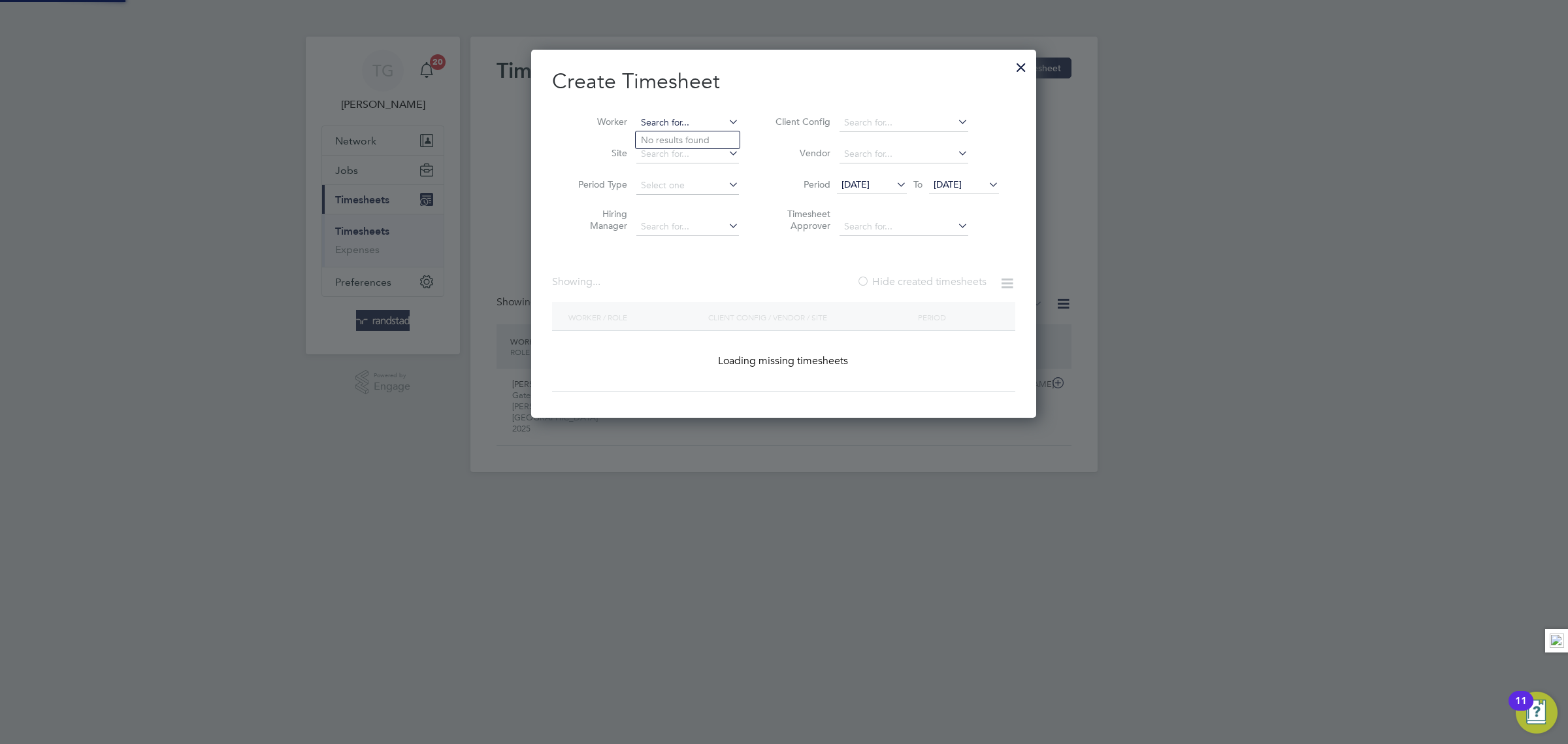
click at [672, 125] on input at bounding box center [687, 123] width 103 height 19
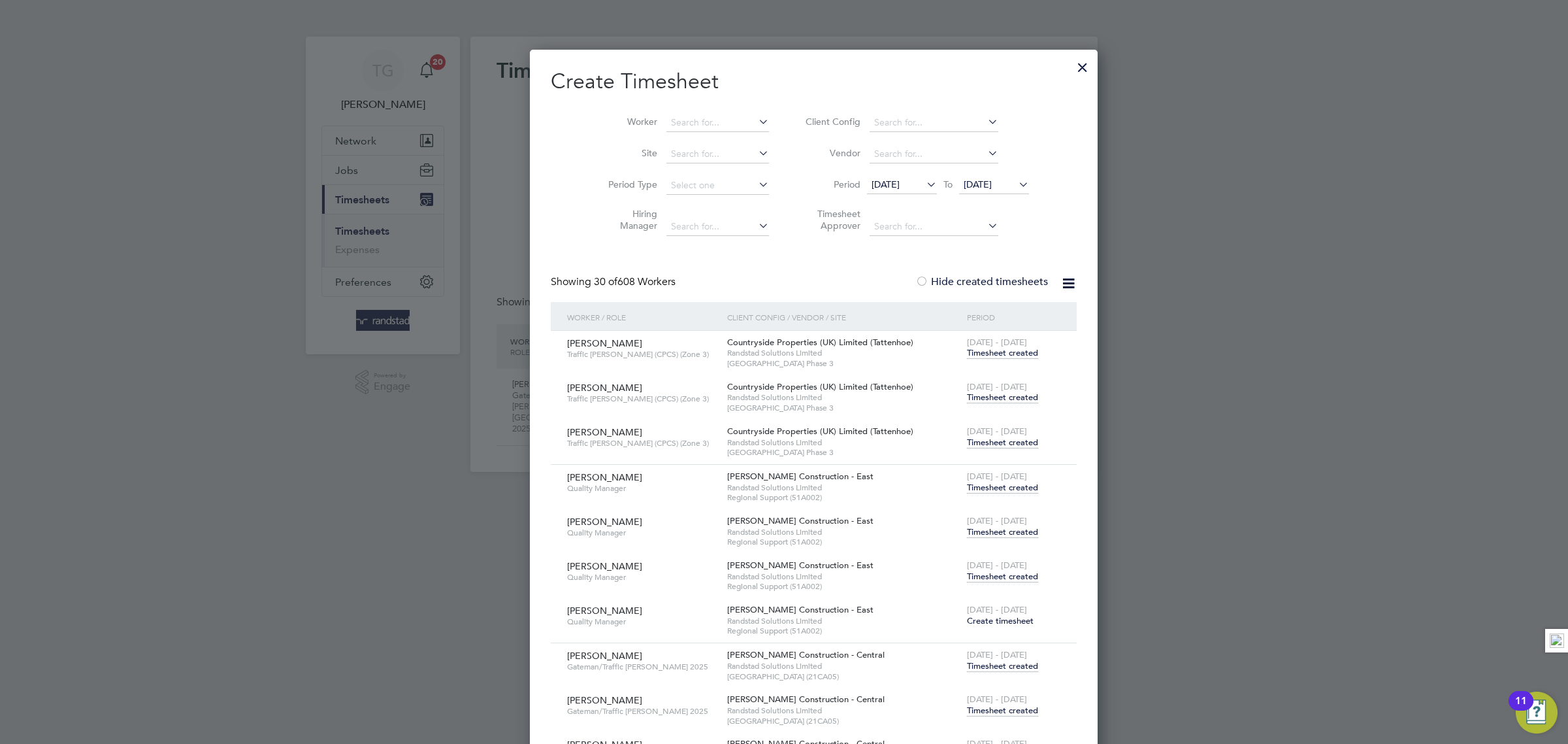
drag, startPoint x: 660, startPoint y: 118, endPoint x: 698, endPoint y: 129, distance: 39.6
click at [667, 120] on input at bounding box center [718, 123] width 103 height 19
click at [691, 174] on li "[PERSON_NAME]" at bounding box center [717, 175] width 162 height 18
type input "[PERSON_NAME]"
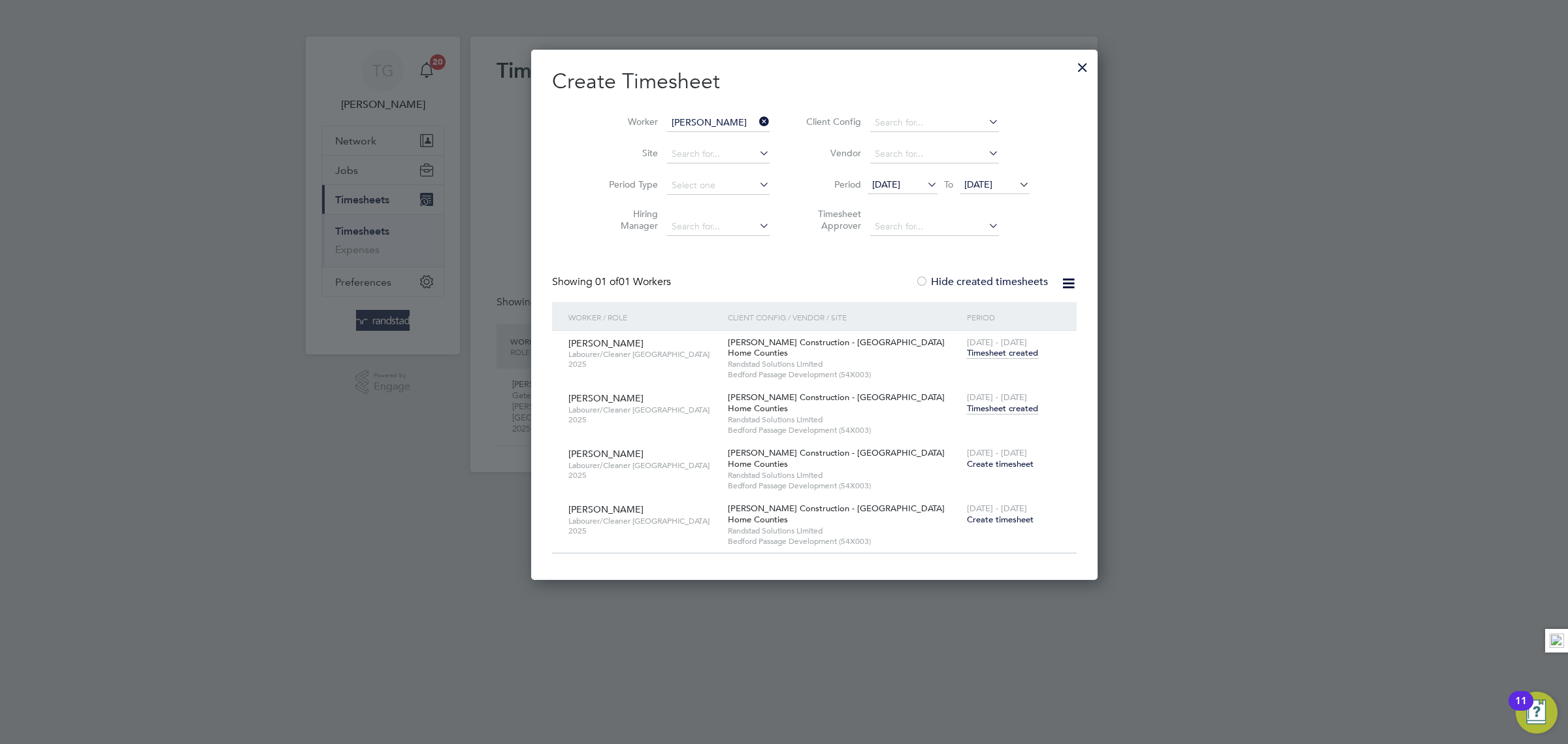
click at [967, 466] on span "Create timesheet" at bounding box center [1000, 464] width 66 height 11
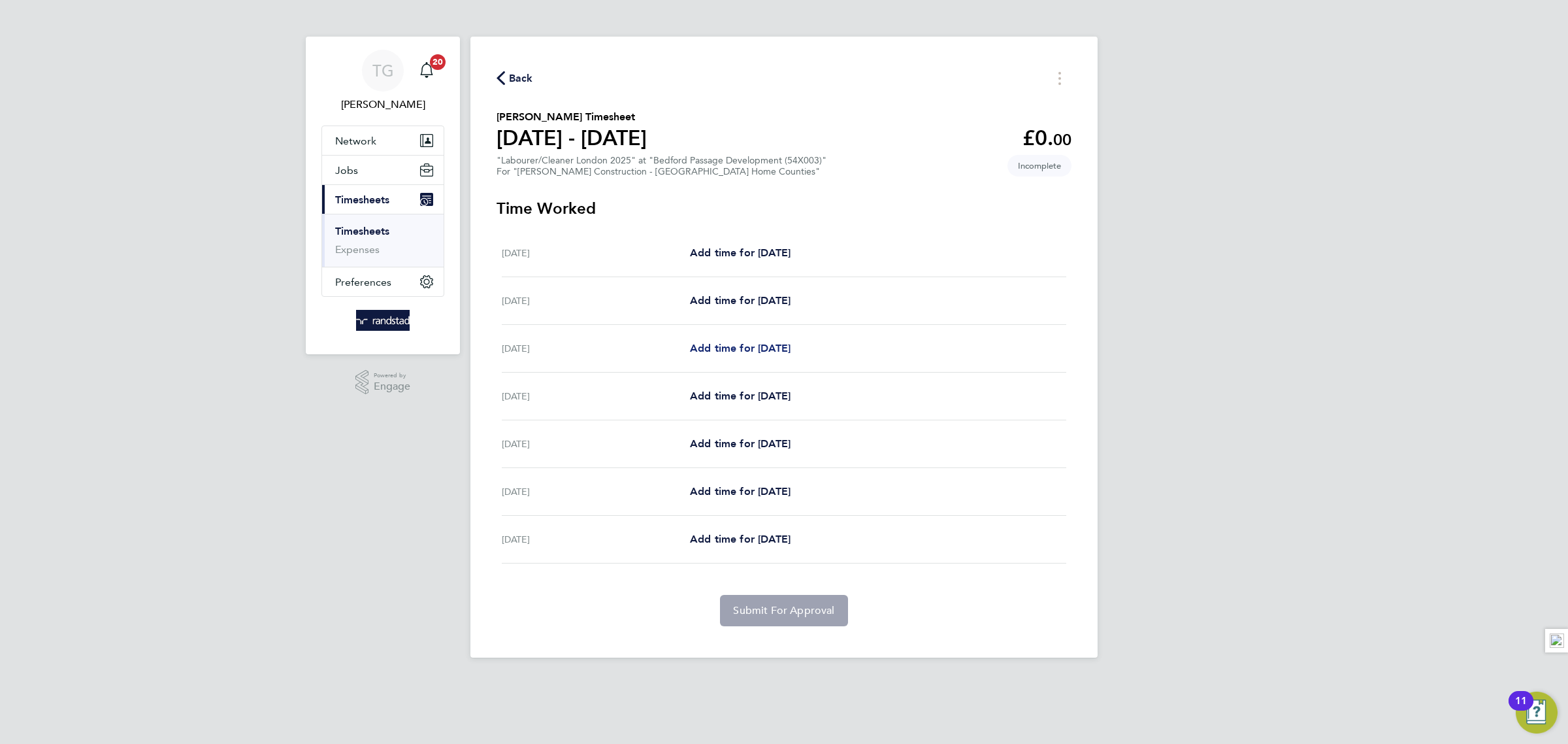
click at [722, 349] on span "Add time for [DATE]" at bounding box center [740, 348] width 100 height 12
select select "30"
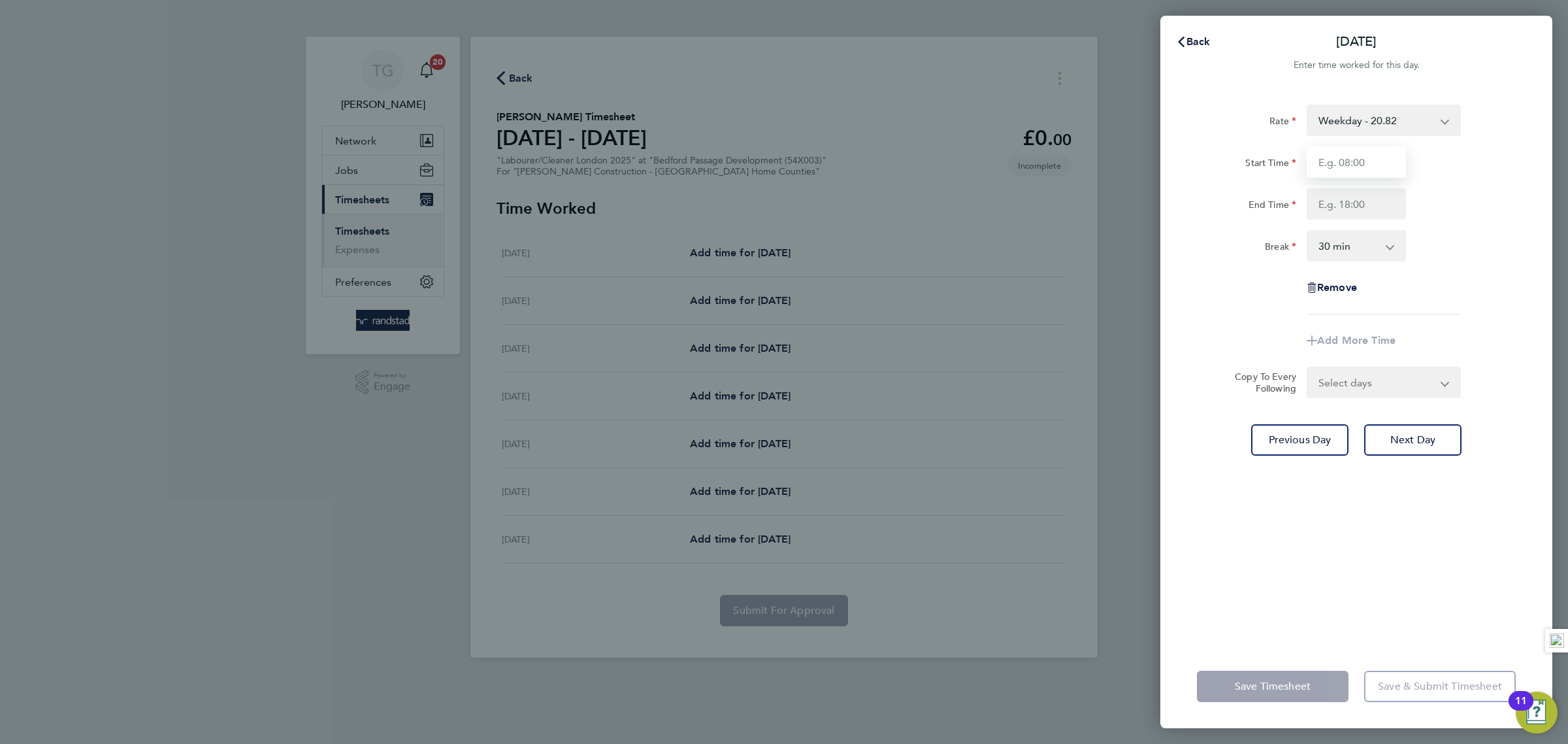
click at [1351, 166] on input "Start Time" at bounding box center [1356, 162] width 99 height 32
type input "07:00"
click at [1342, 198] on input "End Time" at bounding box center [1356, 204] width 99 height 32
type input "18:00"
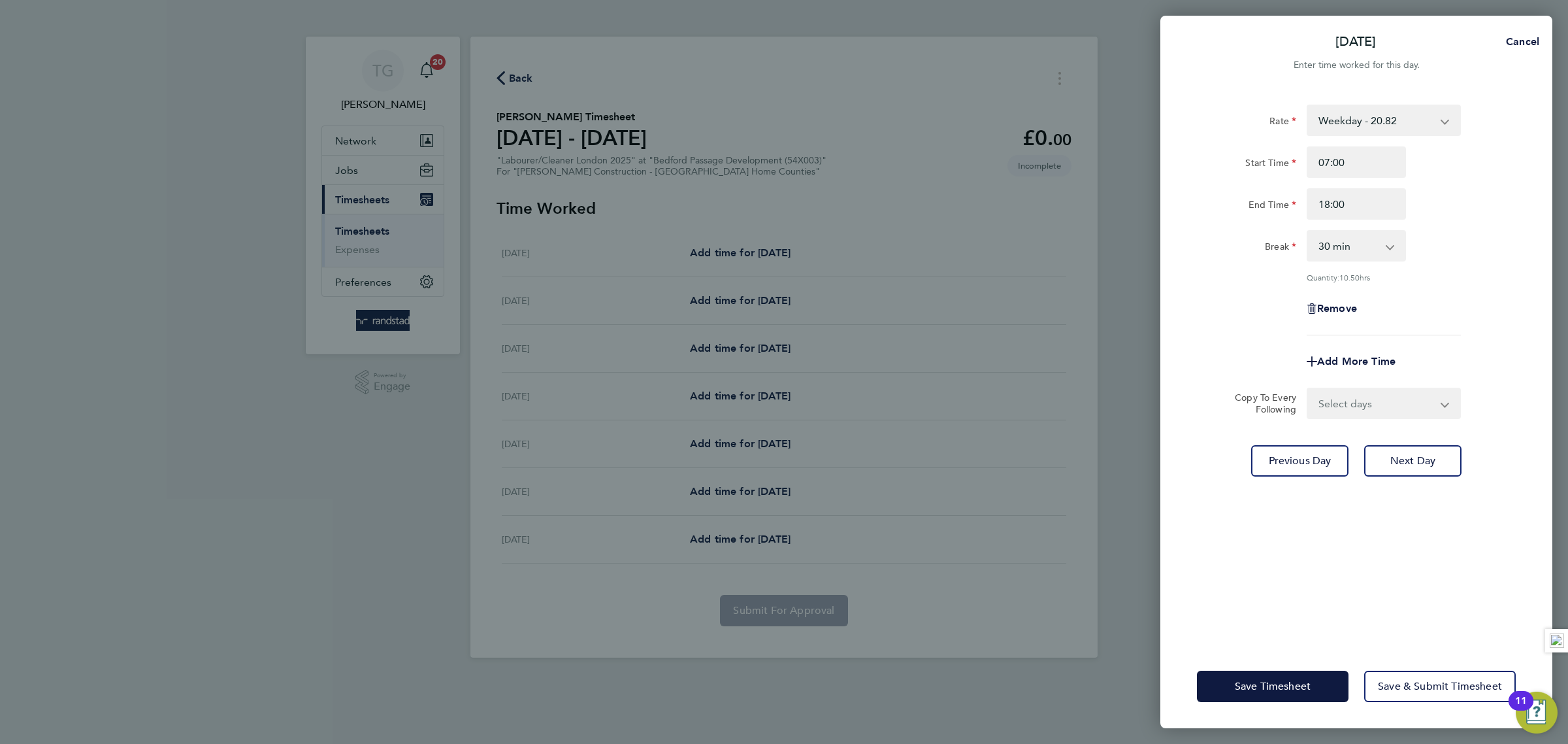
click at [1486, 237] on div "Break 0 min 15 min 30 min 45 min 60 min 75 min 90 min" at bounding box center [1355, 246] width 329 height 32
click at [1423, 455] on span "Next Day" at bounding box center [1413, 461] width 45 height 13
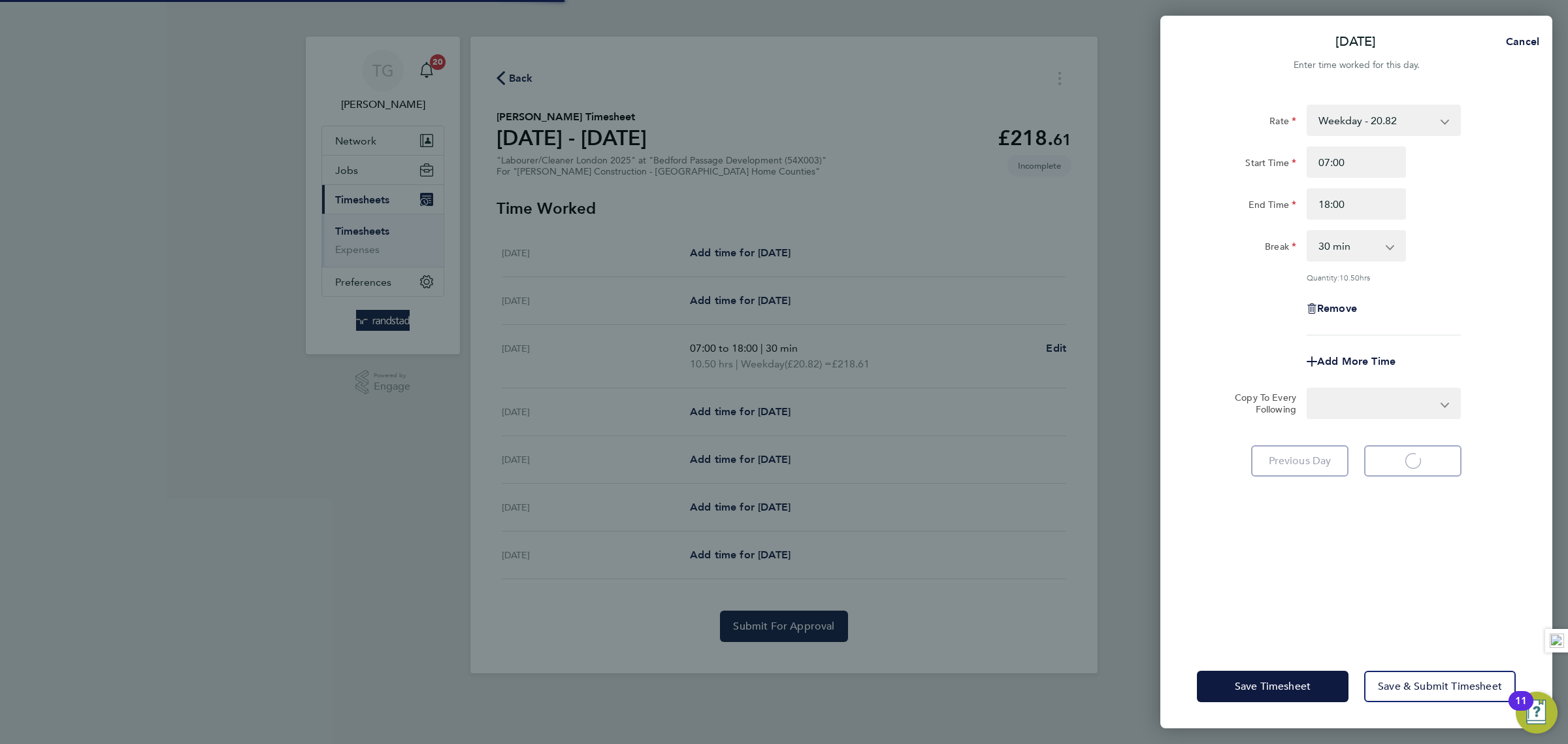
select select "30"
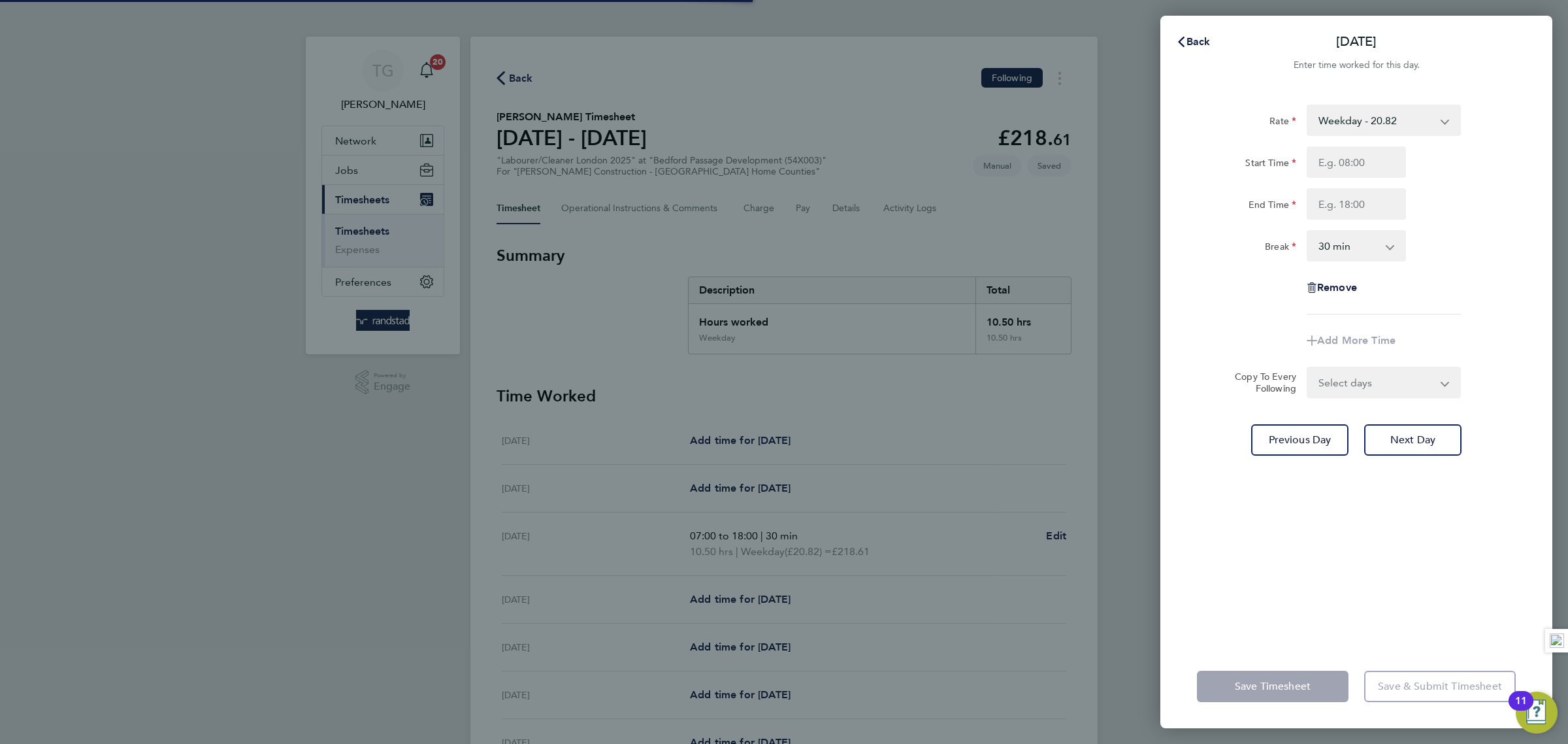
click at [1359, 163] on input "Start Time" at bounding box center [1356, 162] width 99 height 32
type input "07:00"
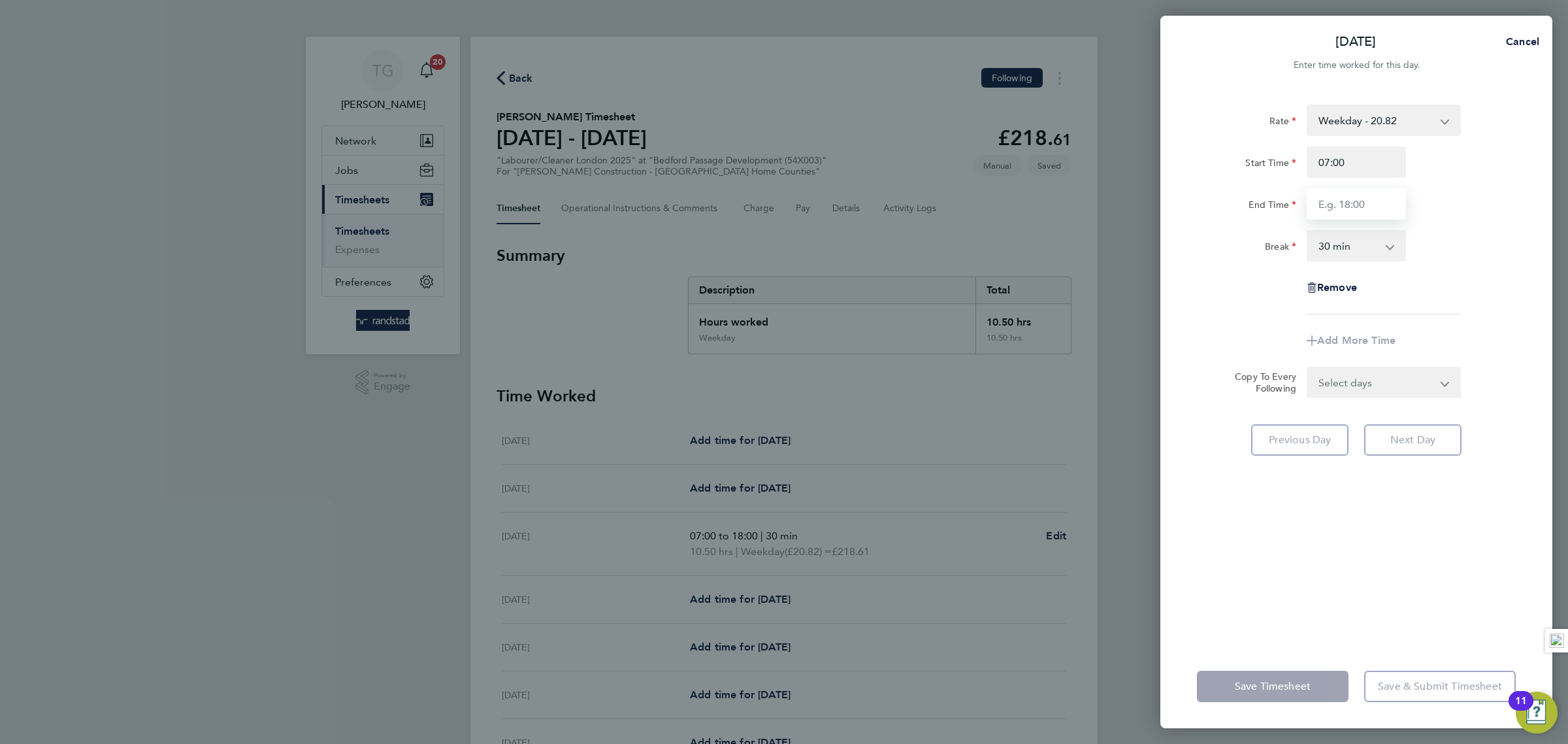
click at [1342, 205] on input "End Time" at bounding box center [1356, 204] width 99 height 32
click at [1482, 256] on div "Break 0 min 15 min 30 min 45 min 60 min 75 min 90 min" at bounding box center [1355, 246] width 329 height 32
click at [1366, 209] on input "End Time" at bounding box center [1356, 204] width 99 height 32
type input "18:00"
click at [1478, 238] on div "Break 0 min 15 min 30 min 45 min 60 min 75 min 90 min" at bounding box center [1355, 246] width 329 height 32
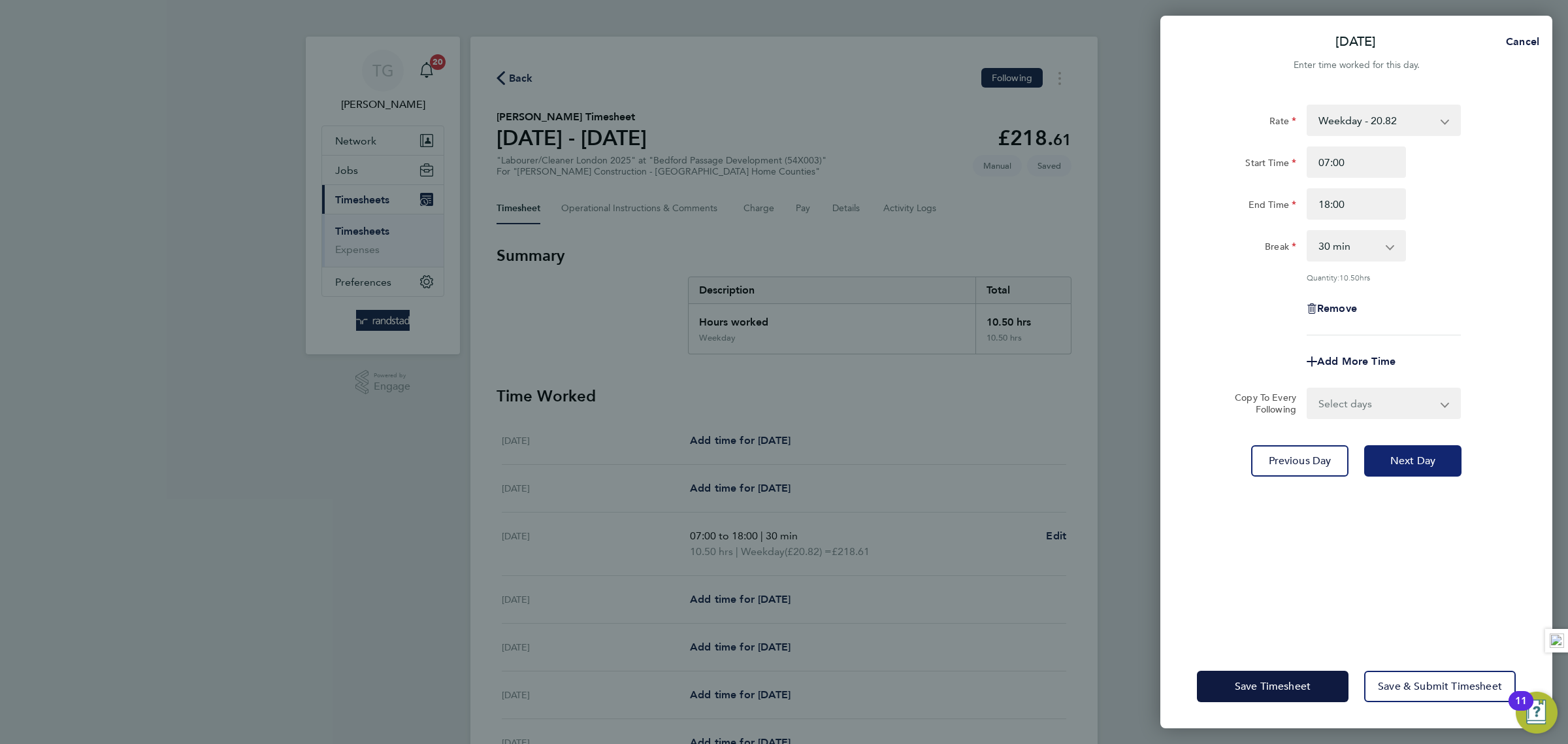
click at [1420, 460] on span "Next Day" at bounding box center [1413, 461] width 45 height 13
select select "30"
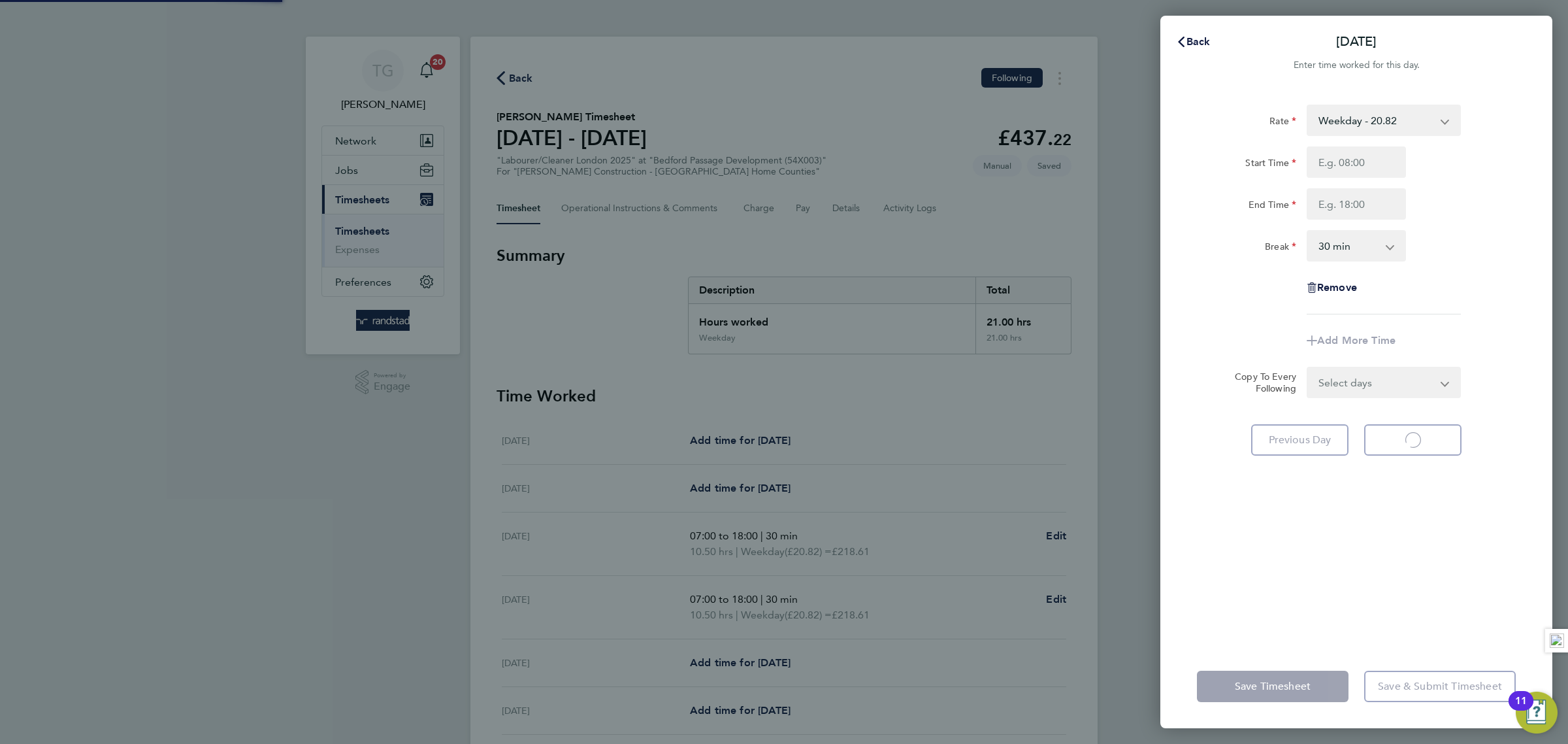
select select "30"
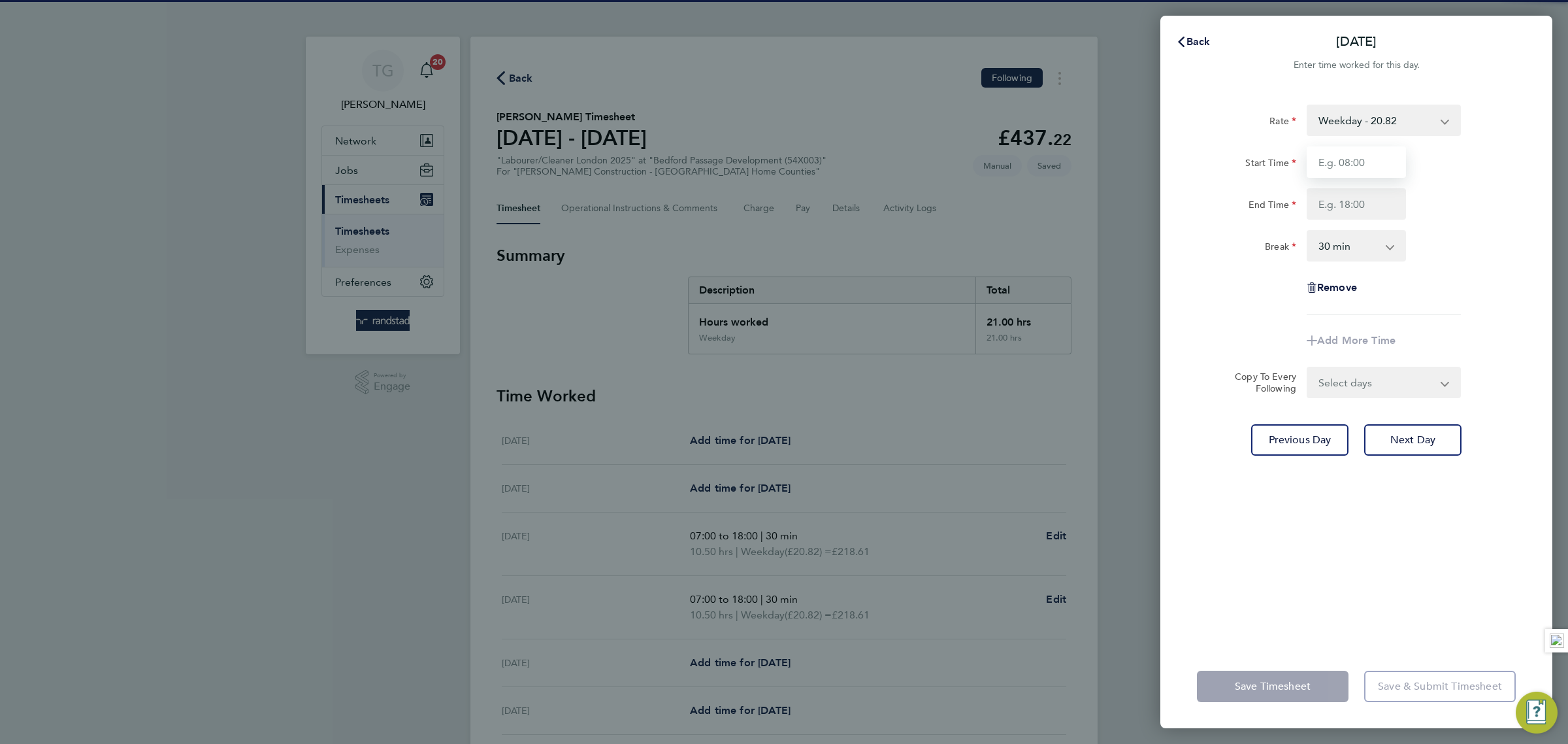
click at [1358, 166] on input "Start Time" at bounding box center [1356, 162] width 99 height 32
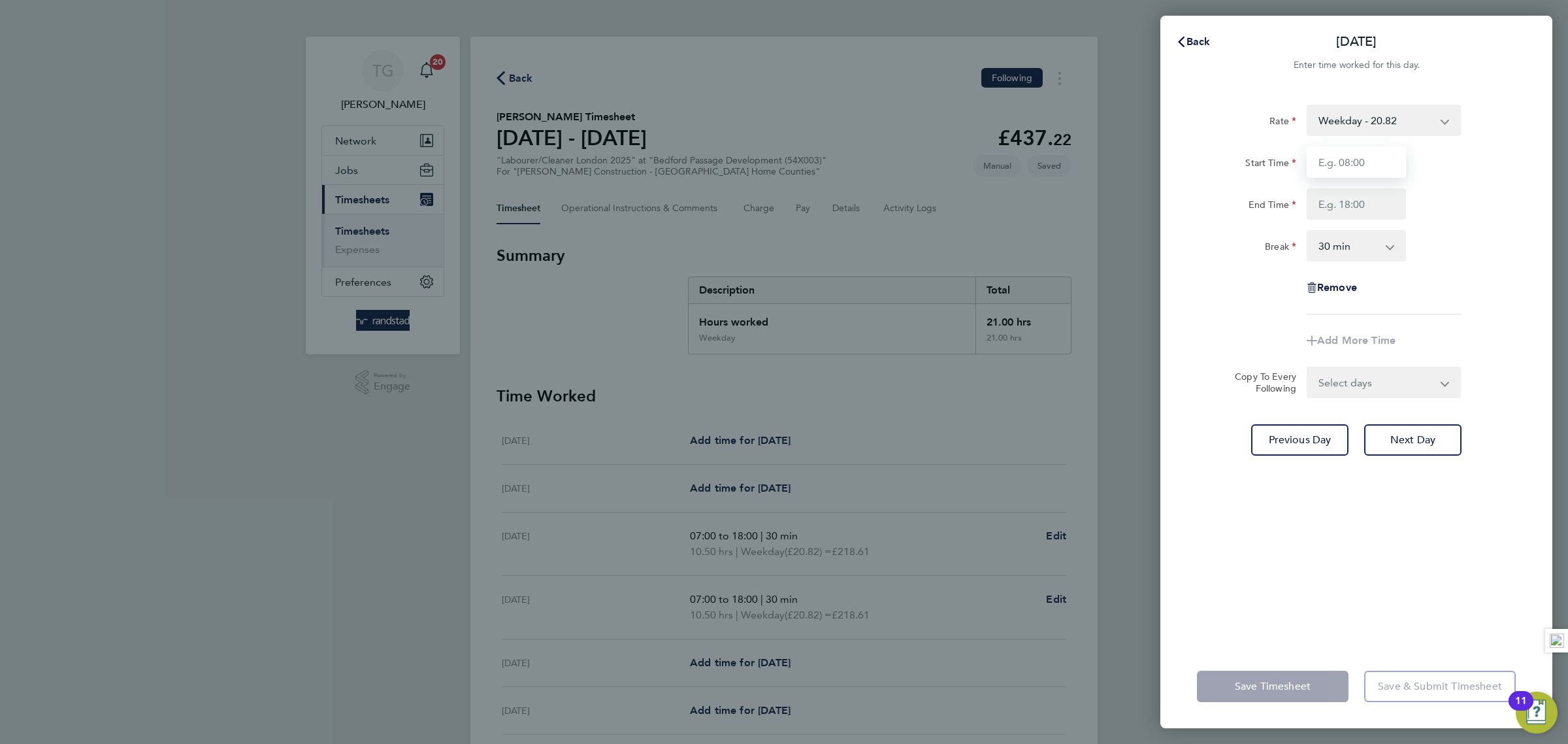
type input "07:00"
click at [1352, 203] on input "End Time" at bounding box center [1356, 204] width 99 height 32
type input "18:00"
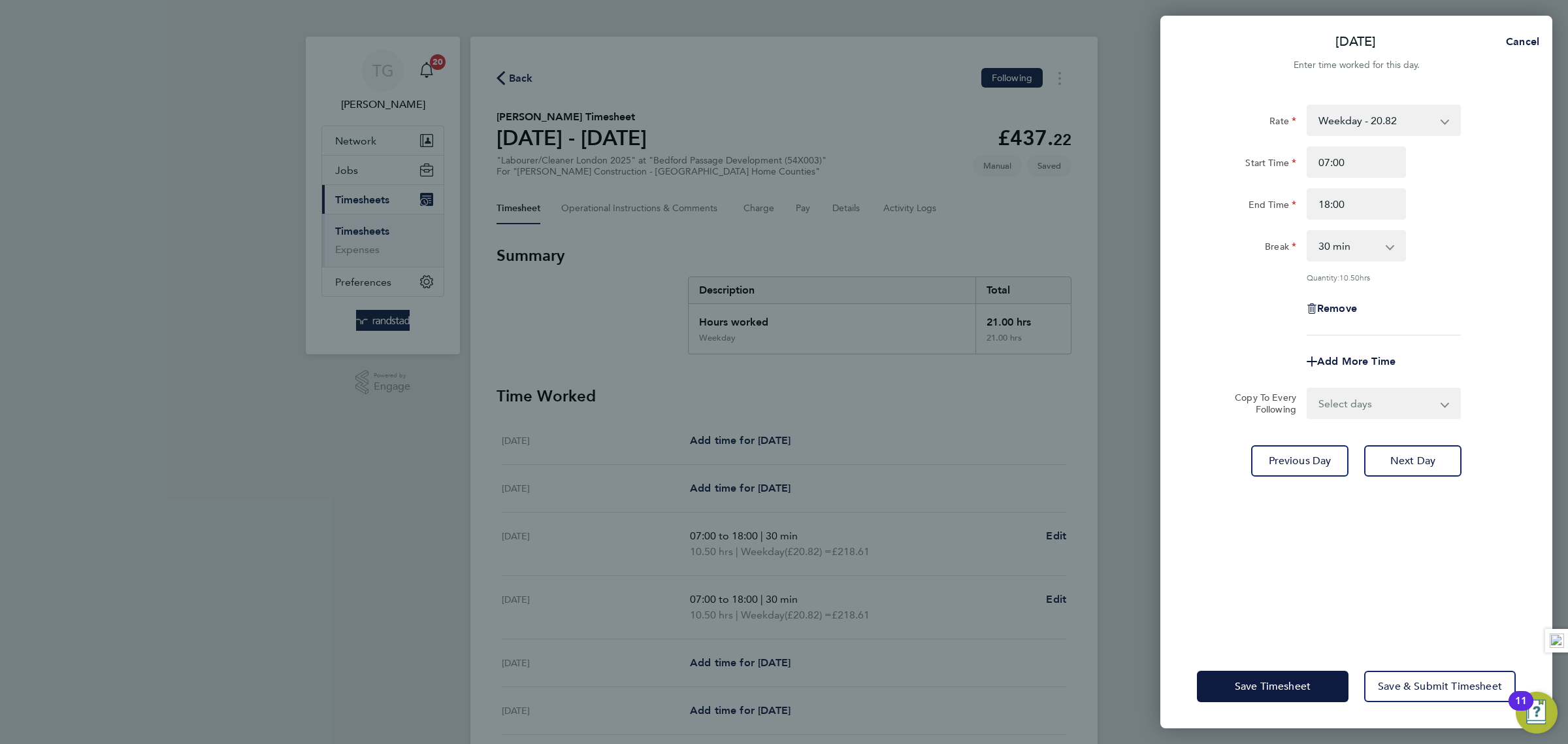
click at [1482, 249] on div "Break 0 min 15 min 30 min 45 min 60 min 75 min 90 min" at bounding box center [1355, 246] width 329 height 32
click at [1418, 455] on span "Next Day" at bounding box center [1413, 461] width 45 height 13
select select "30"
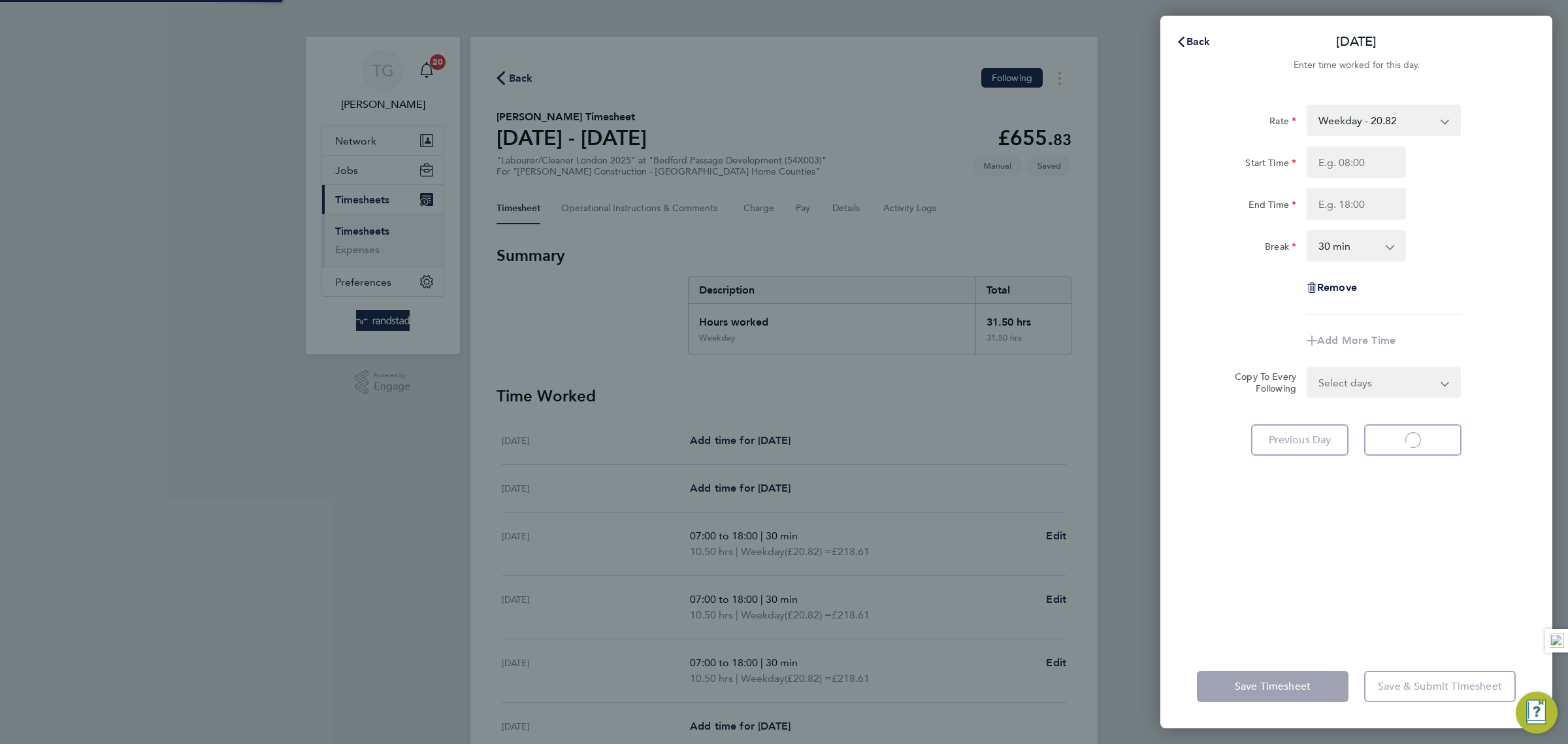
select select "30"
click at [1368, 157] on input "Start Time" at bounding box center [1356, 162] width 99 height 32
type input "07:00"
click at [1368, 206] on input "End Time" at bounding box center [1356, 204] width 99 height 32
type input "18:00"
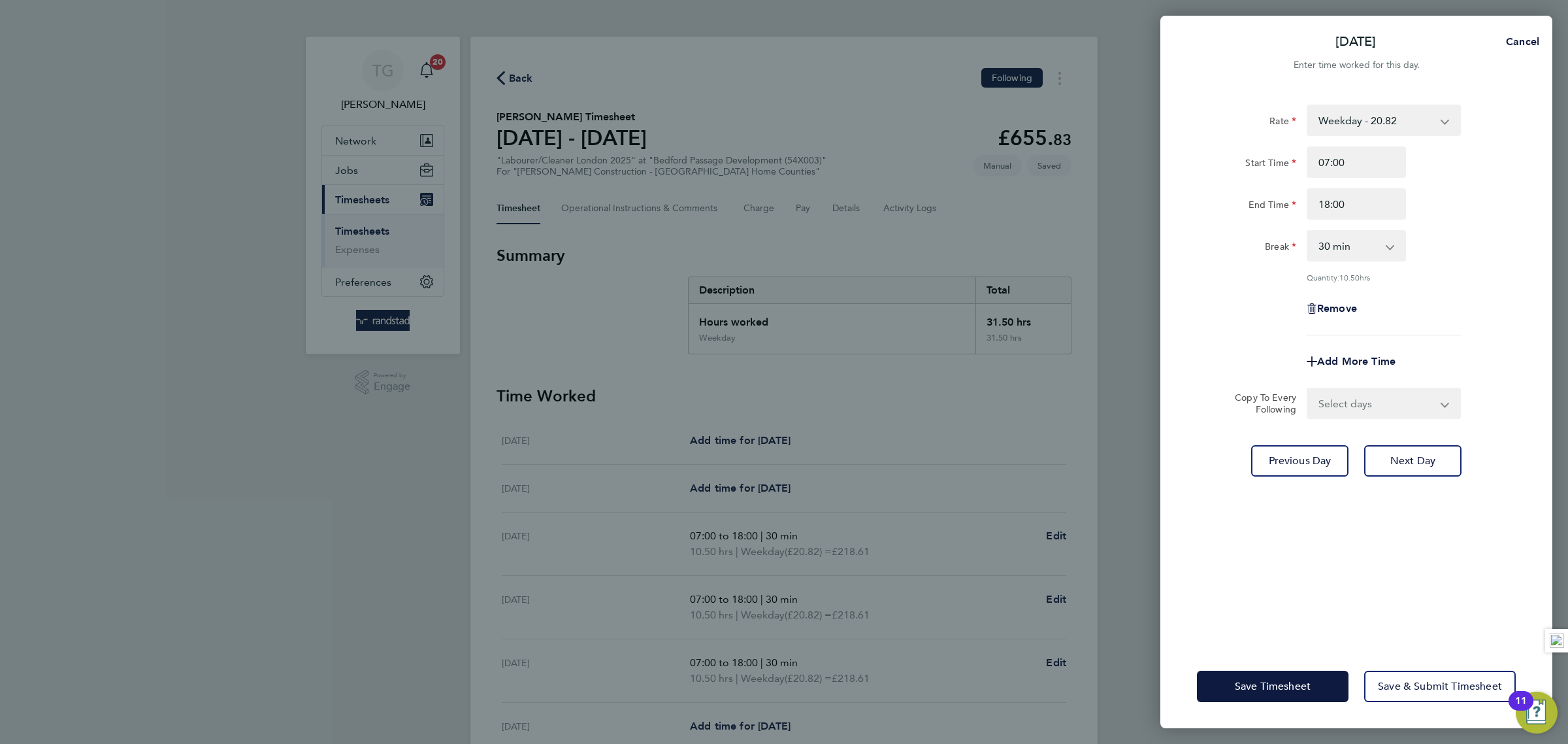
click at [1484, 247] on div "Break 0 min 15 min 30 min 45 min 60 min 75 min 90 min" at bounding box center [1355, 246] width 329 height 32
click at [1414, 457] on span "Next Day" at bounding box center [1413, 461] width 45 height 13
select select "30"
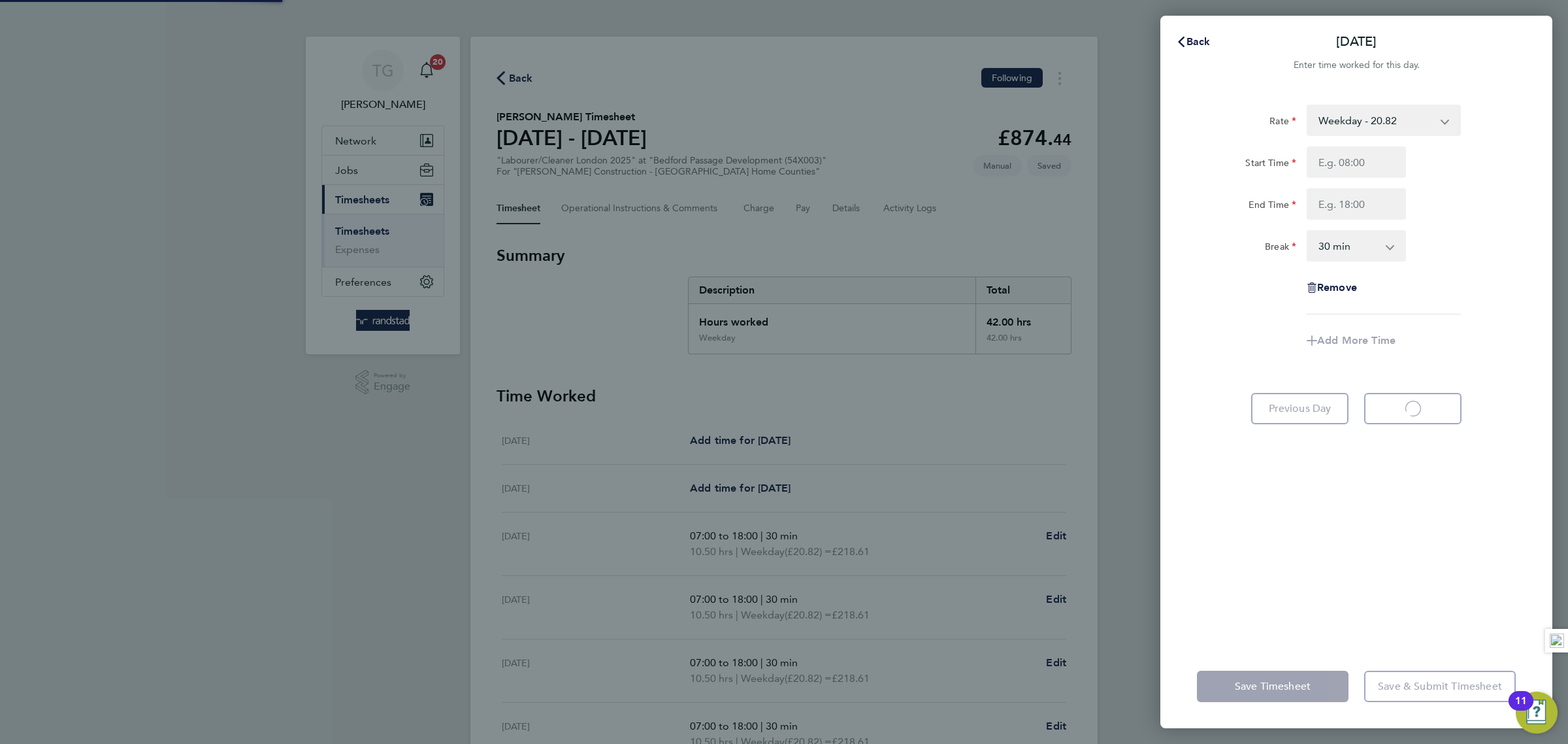
select select "30"
click at [1355, 163] on input "Start Time" at bounding box center [1356, 162] width 99 height 32
type input "07:00"
click at [1360, 210] on input "End Time" at bounding box center [1356, 204] width 99 height 32
type input "18:00"
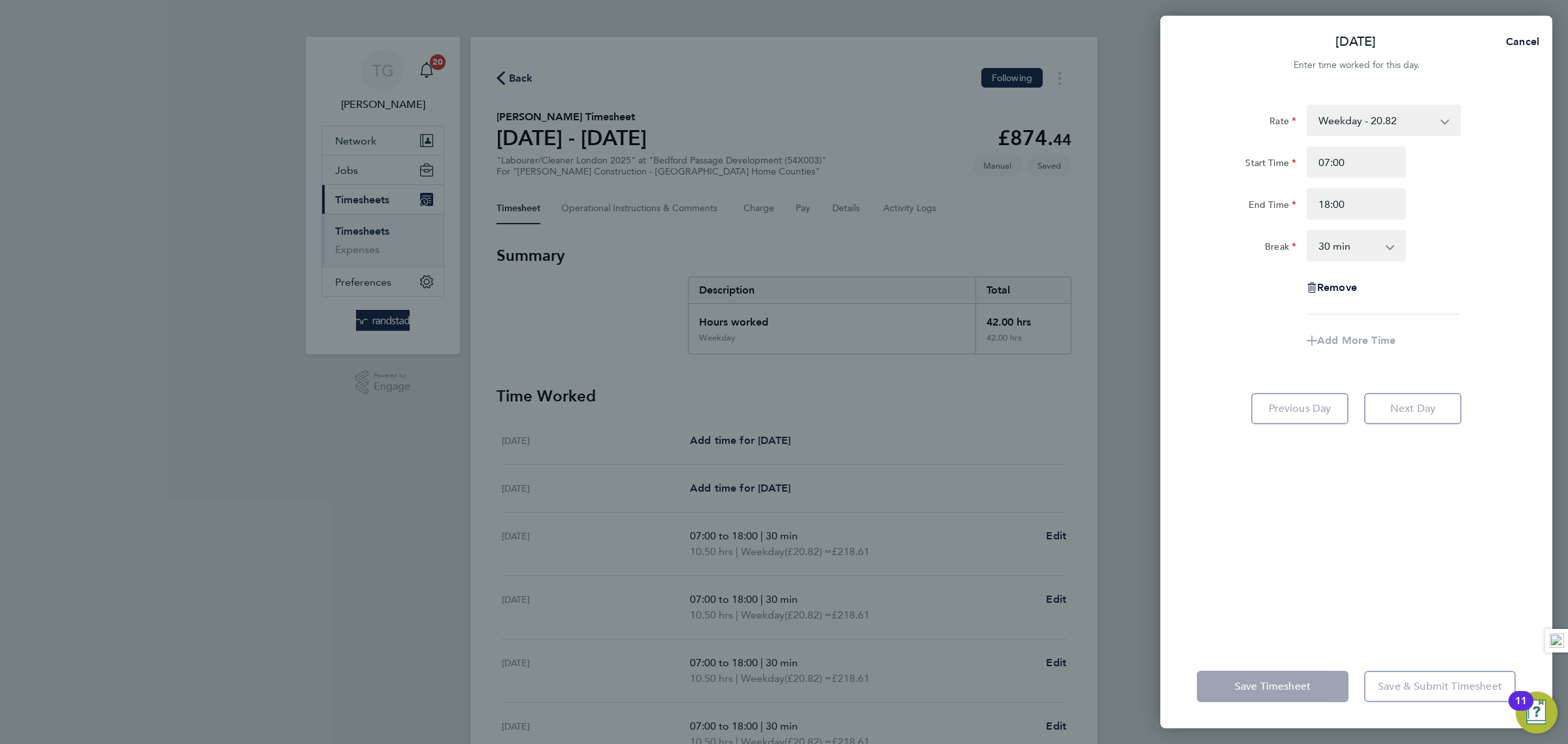
click at [1518, 225] on div "Rate Weekday - 20.82 Overtime - 30.41 Overtime 2 - 39.68 Start Time 07:00 End T…" at bounding box center [1356, 366] width 392 height 556
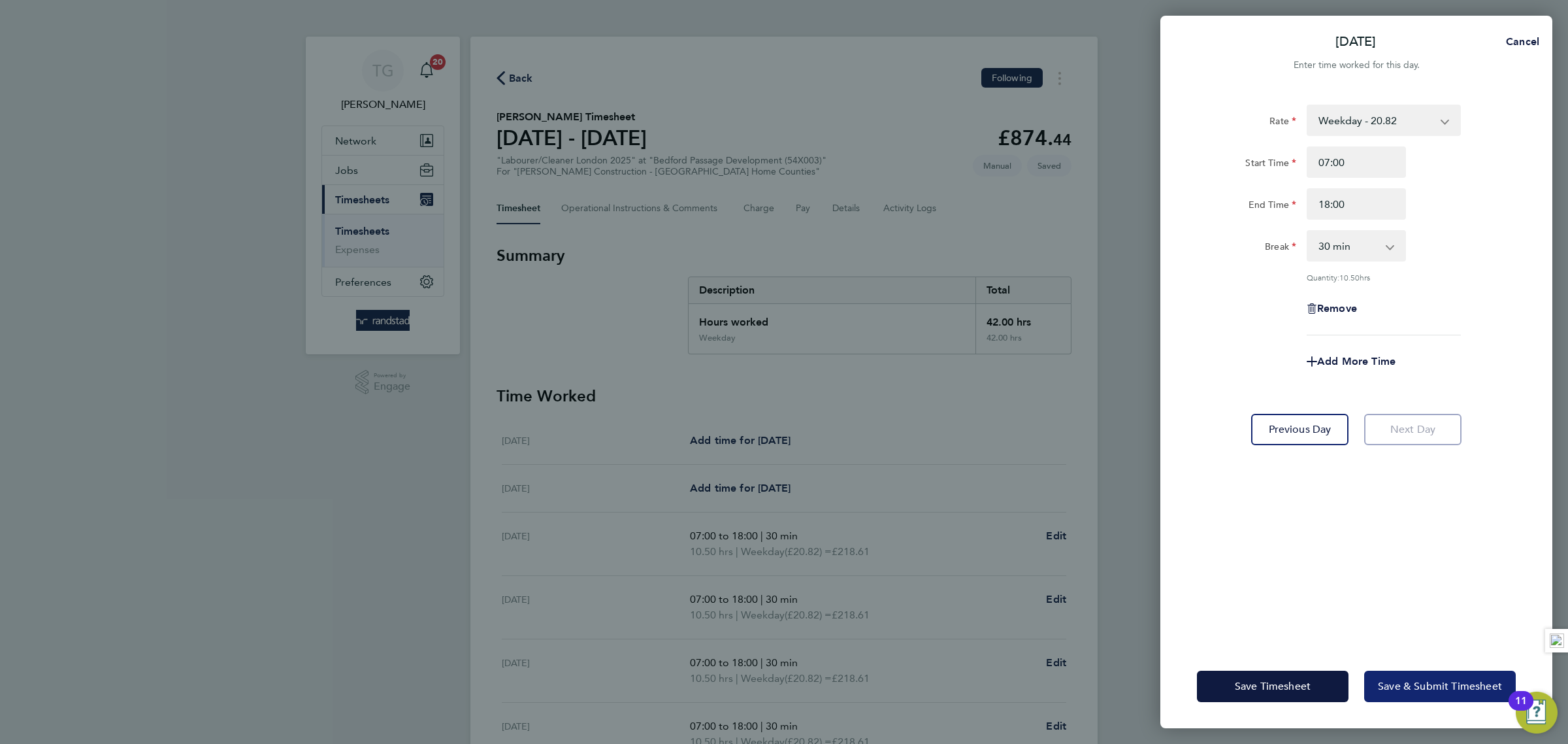
click at [1433, 686] on span "Save & Submit Timesheet" at bounding box center [1440, 687] width 124 height 13
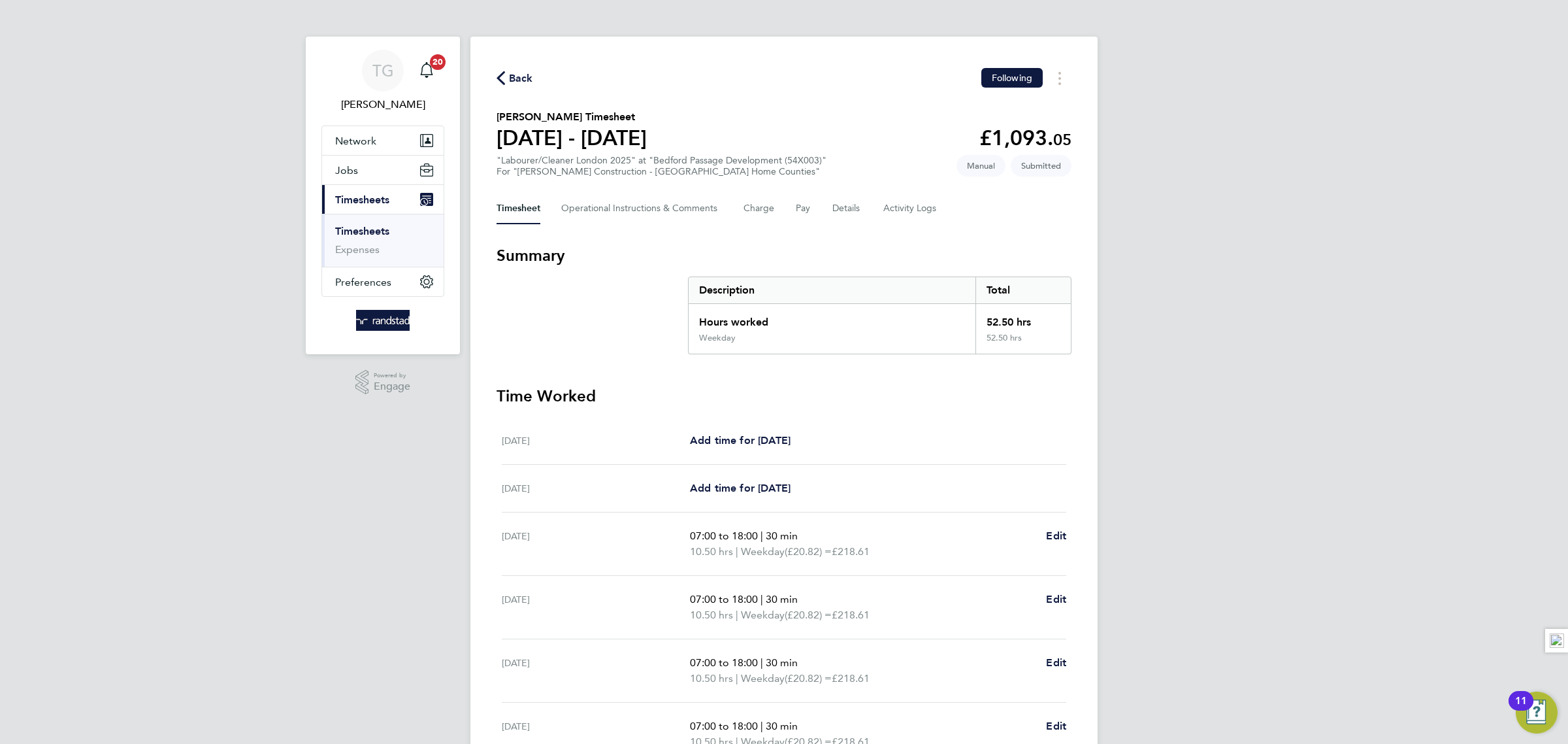
click at [382, 232] on link "Timesheets" at bounding box center [362, 230] width 54 height 12
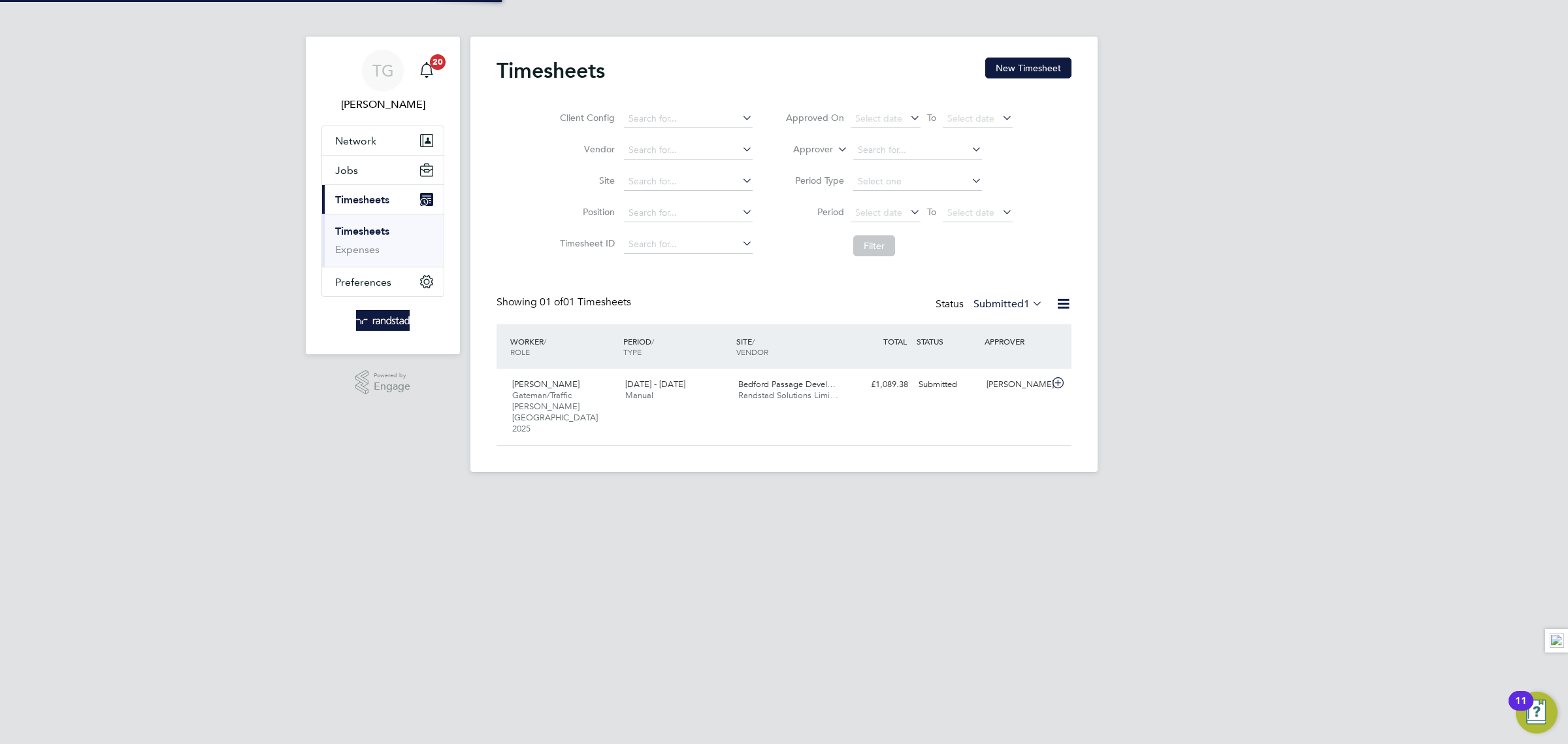
scroll to position [32, 113]
click at [1019, 74] on button "New Timesheet" at bounding box center [1028, 68] width 86 height 21
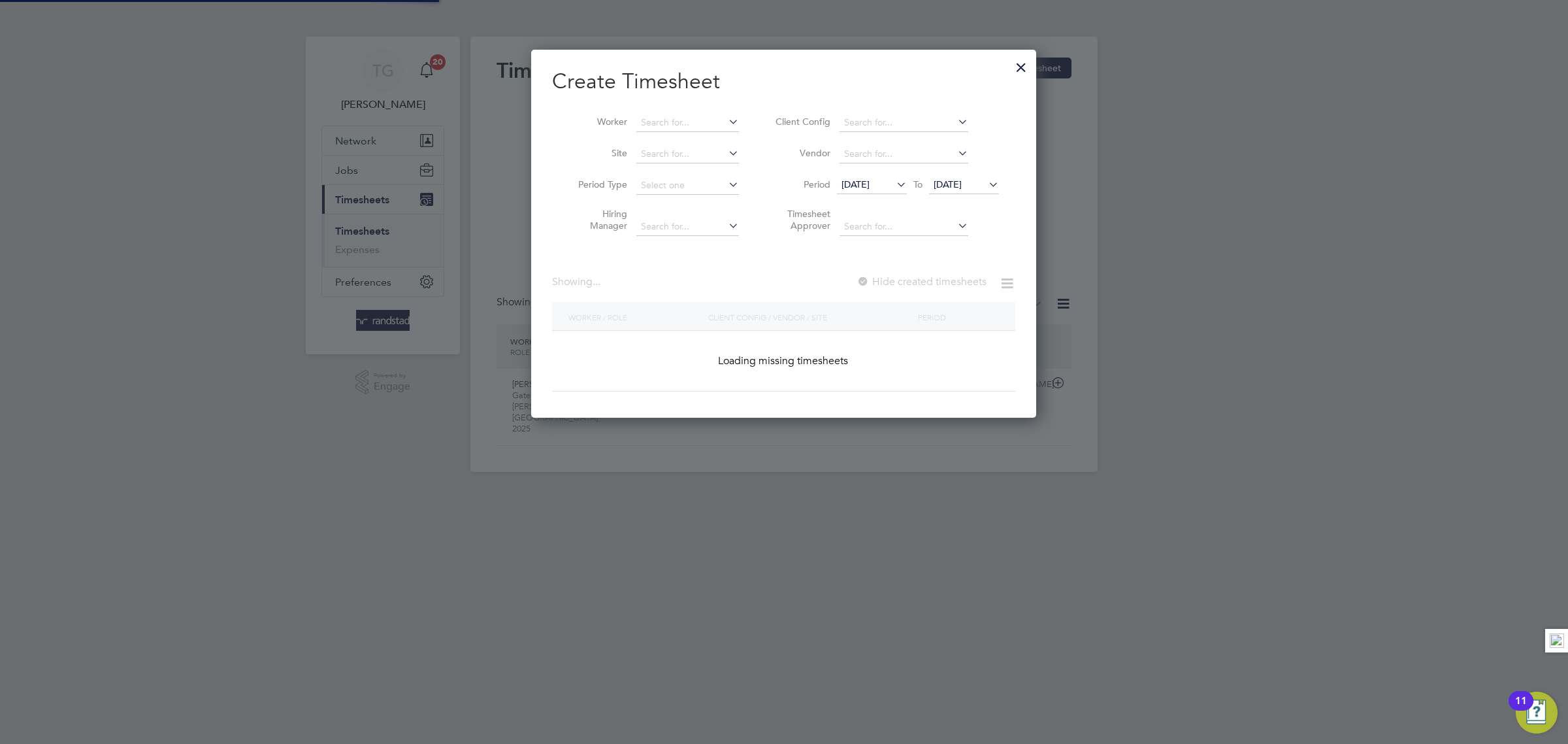
scroll to position [370, 505]
click at [655, 120] on input at bounding box center [687, 123] width 103 height 19
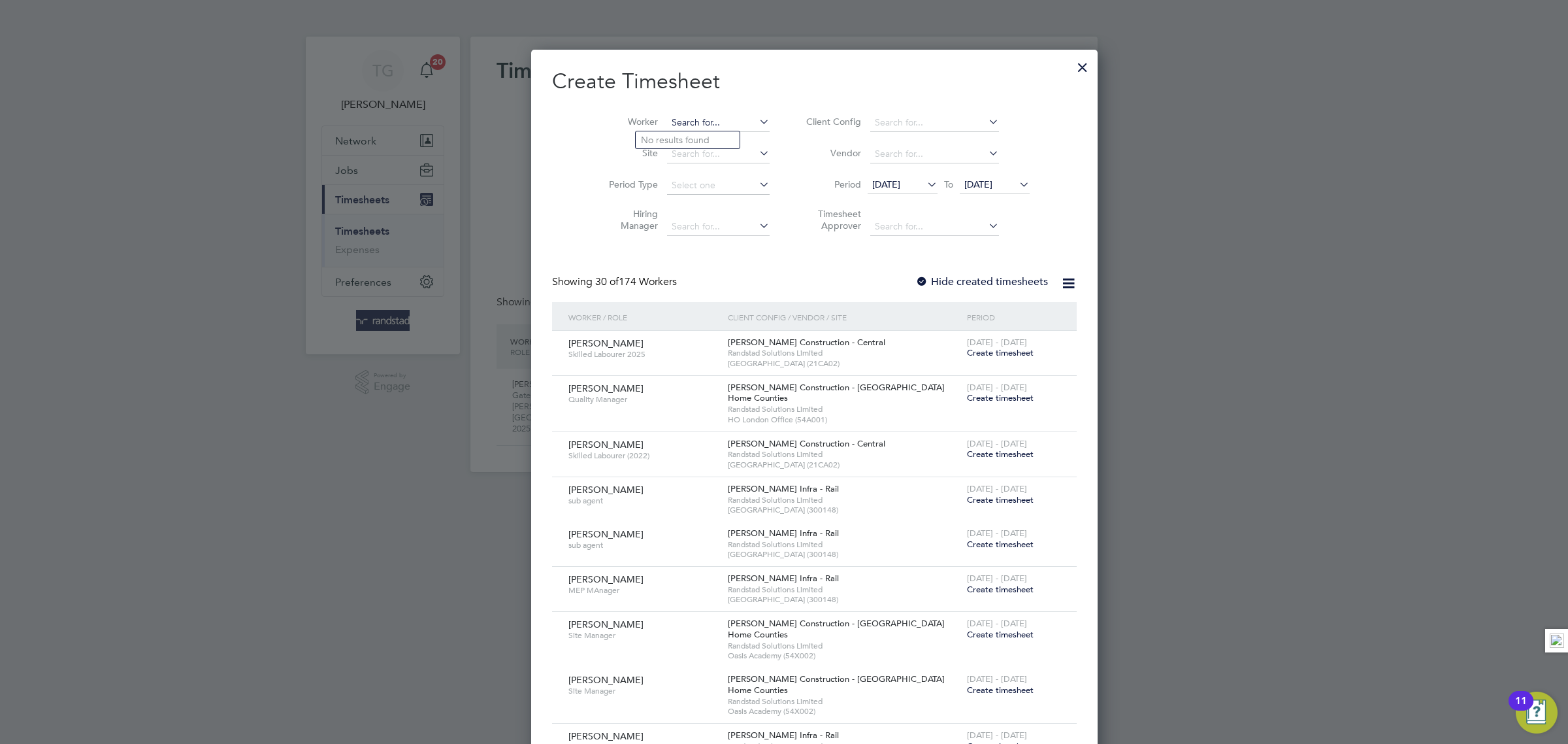
scroll to position [2364, 505]
click at [710, 176] on li "[PERSON_NAME]" at bounding box center [695, 175] width 118 height 18
type input "[PERSON_NAME]"
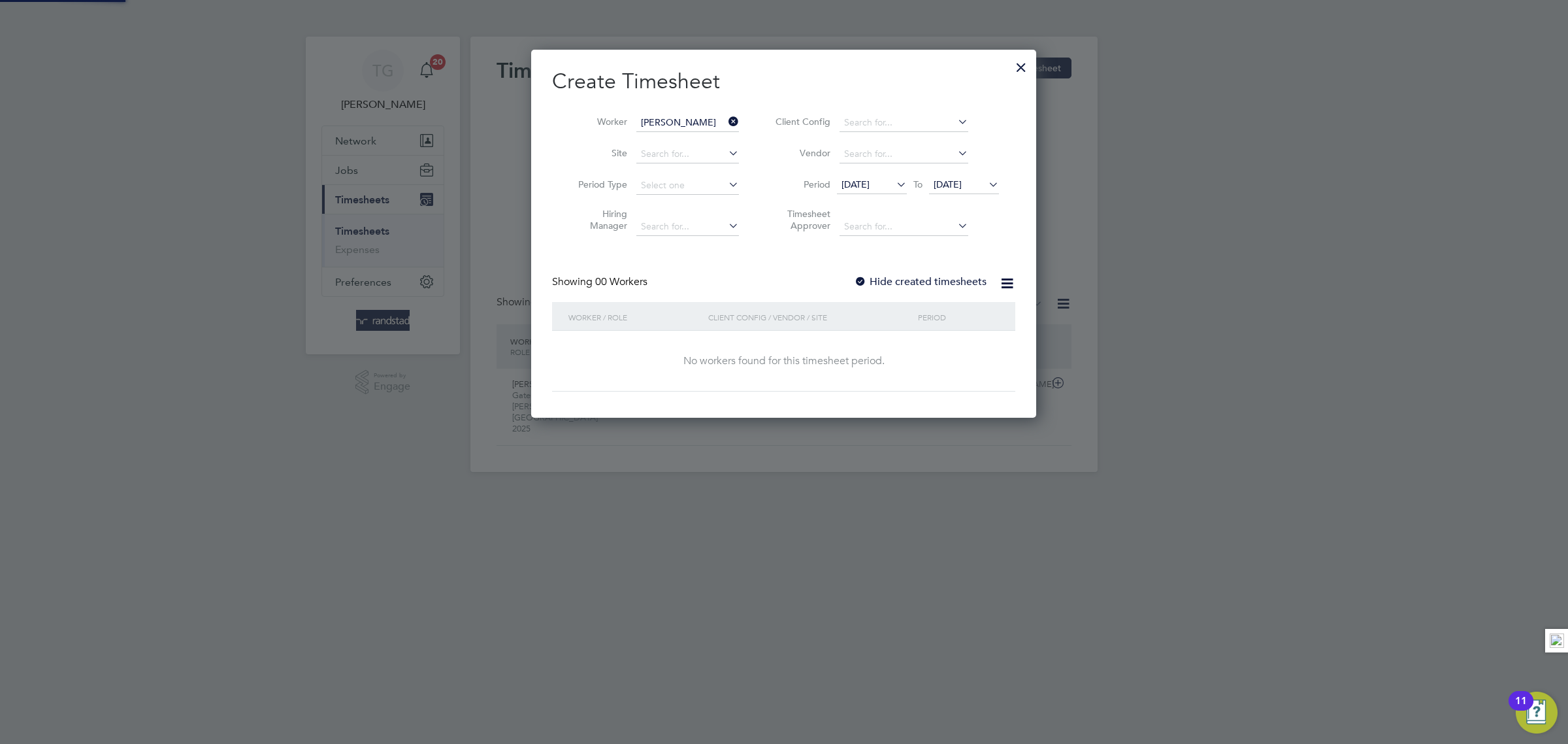
scroll to position [370, 505]
click at [860, 277] on div at bounding box center [860, 282] width 13 height 13
drag, startPoint x: 1001, startPoint y: 186, endPoint x: 994, endPoint y: 183, distance: 7.6
click at [1000, 186] on li "Period [DATE] To [DATE]" at bounding box center [885, 185] width 260 height 32
click at [986, 185] on icon at bounding box center [986, 184] width 0 height 19
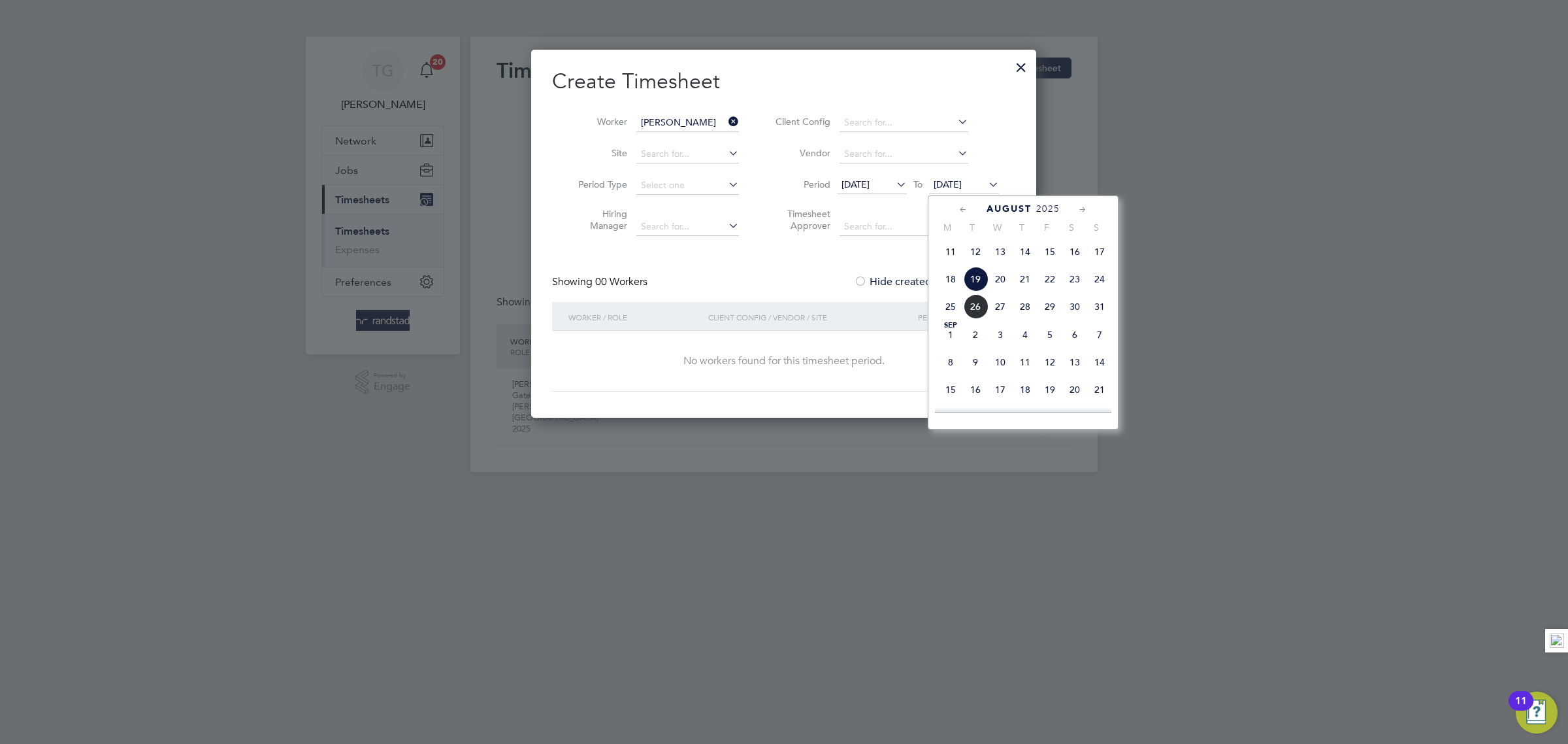
click at [1096, 292] on span "24" at bounding box center [1099, 279] width 25 height 25
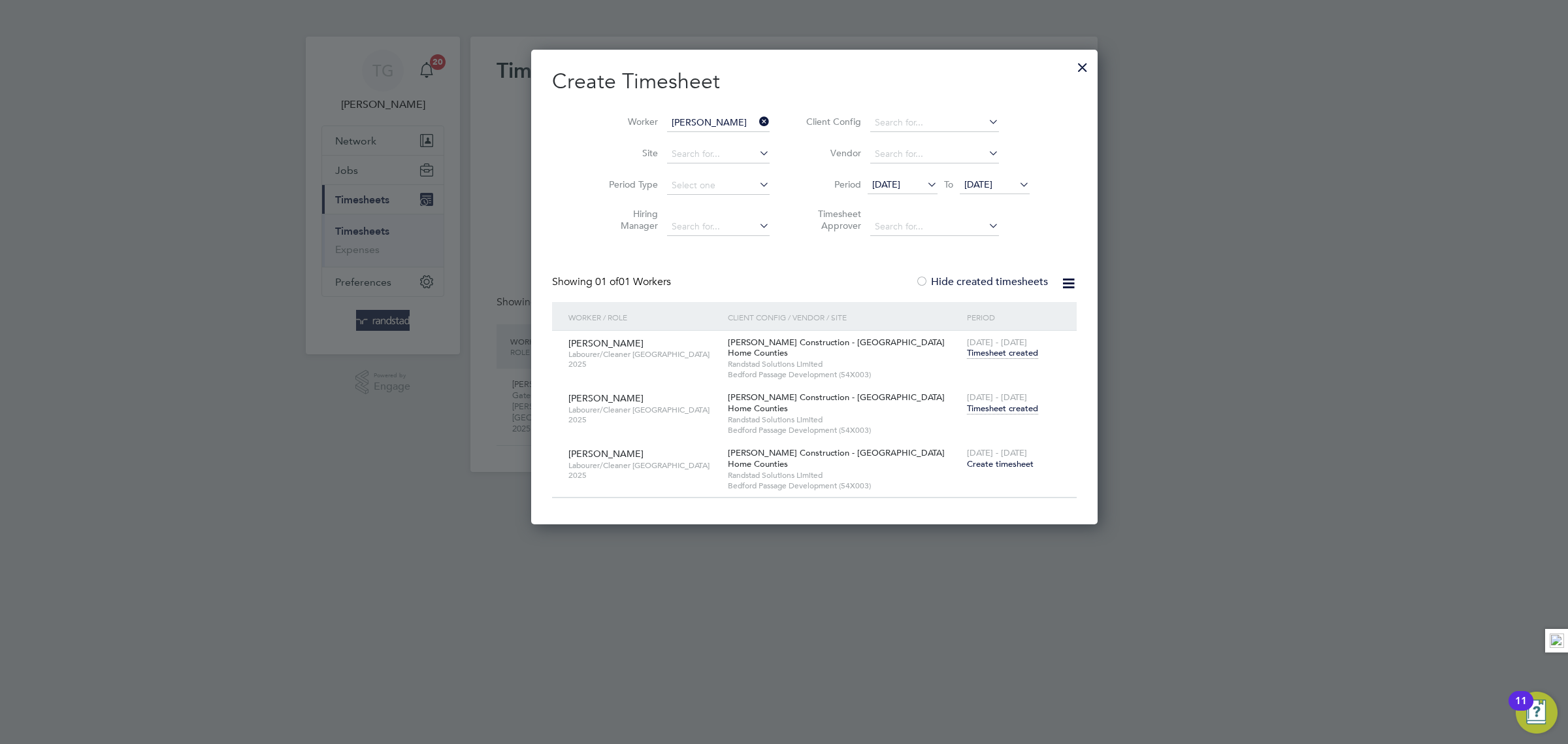
click at [757, 121] on icon at bounding box center [757, 121] width 0 height 19
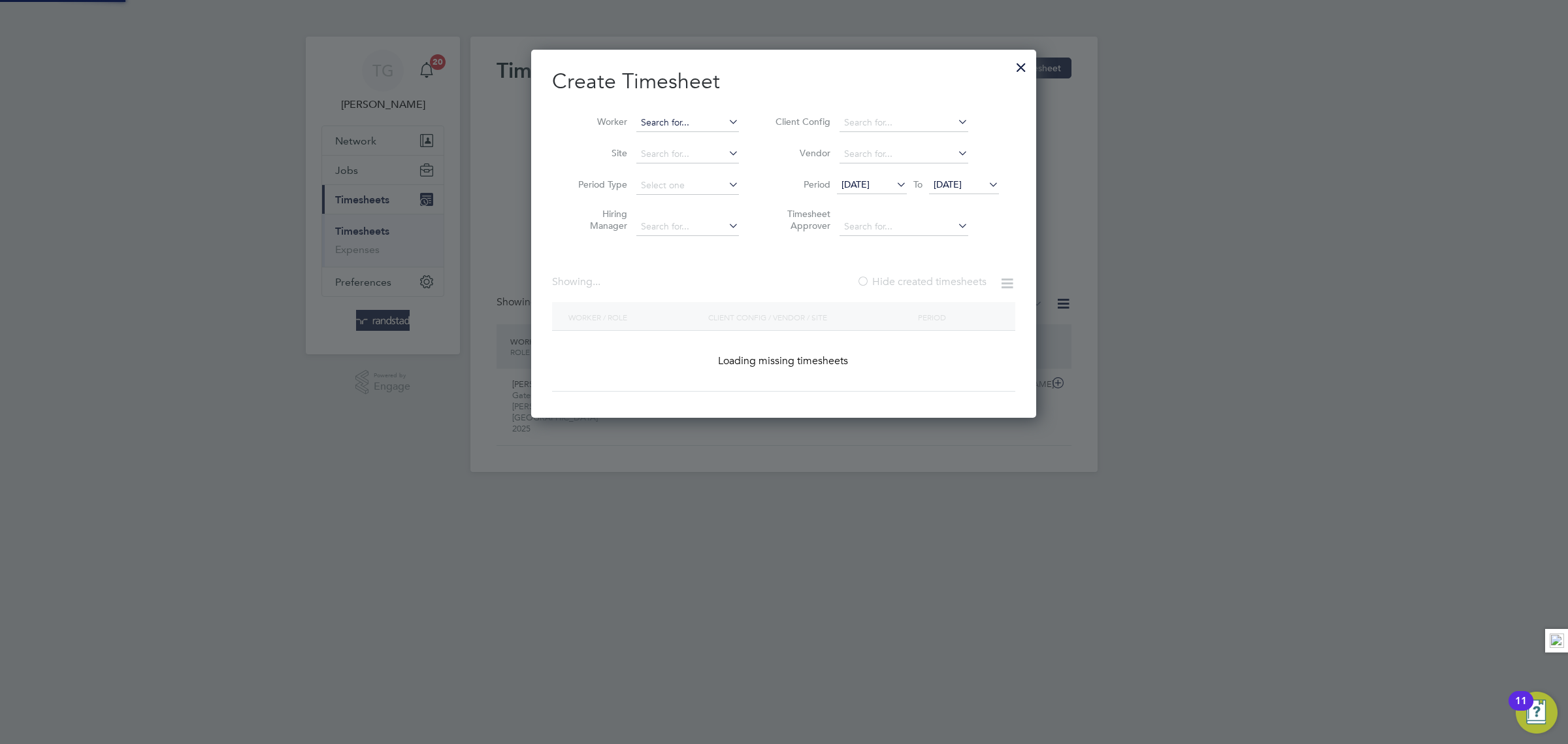
scroll to position [6, 5]
click at [691, 120] on input at bounding box center [687, 123] width 103 height 19
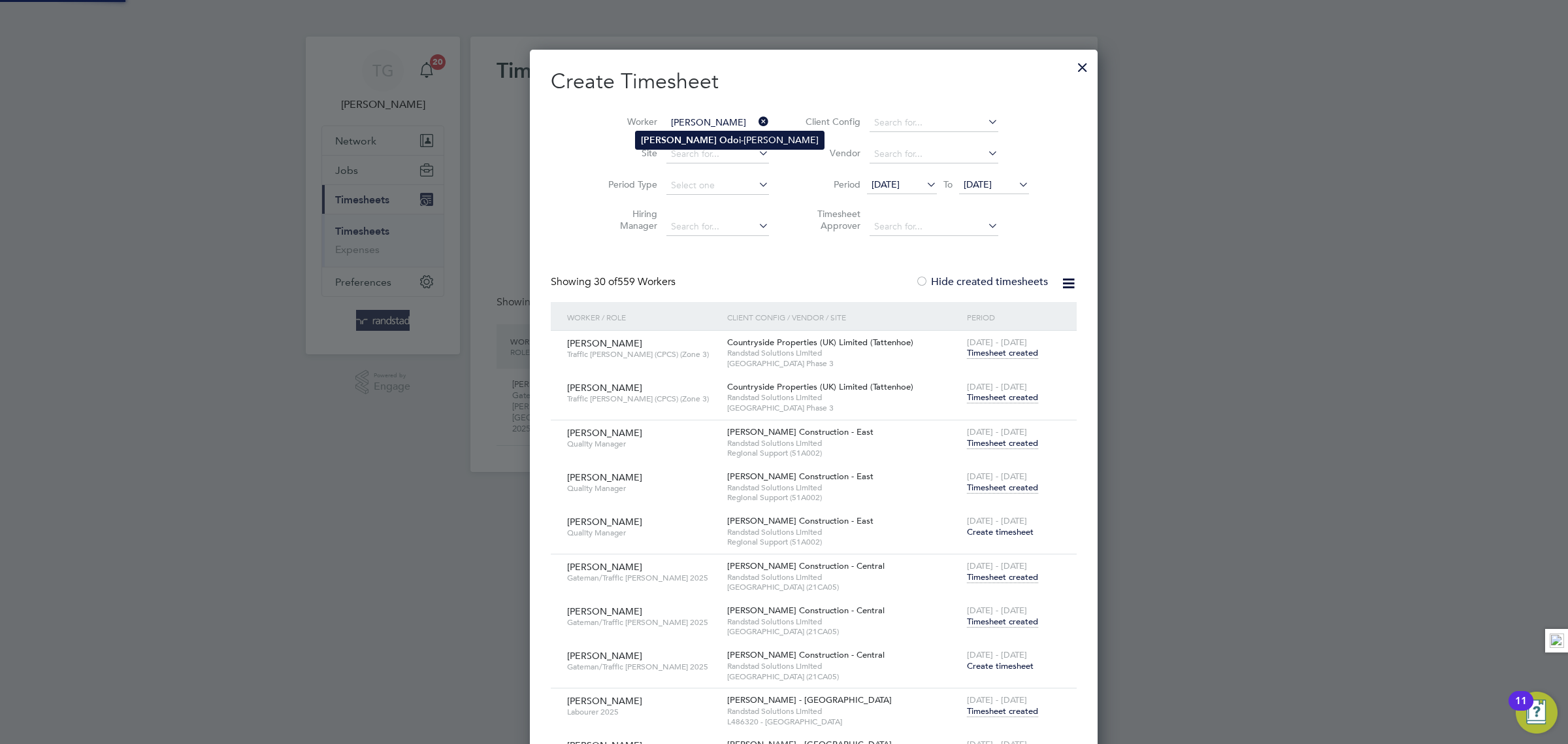
click at [693, 134] on li "[PERSON_NAME] i-[PERSON_NAME]" at bounding box center [730, 140] width 188 height 18
type input "[PERSON_NAME]"
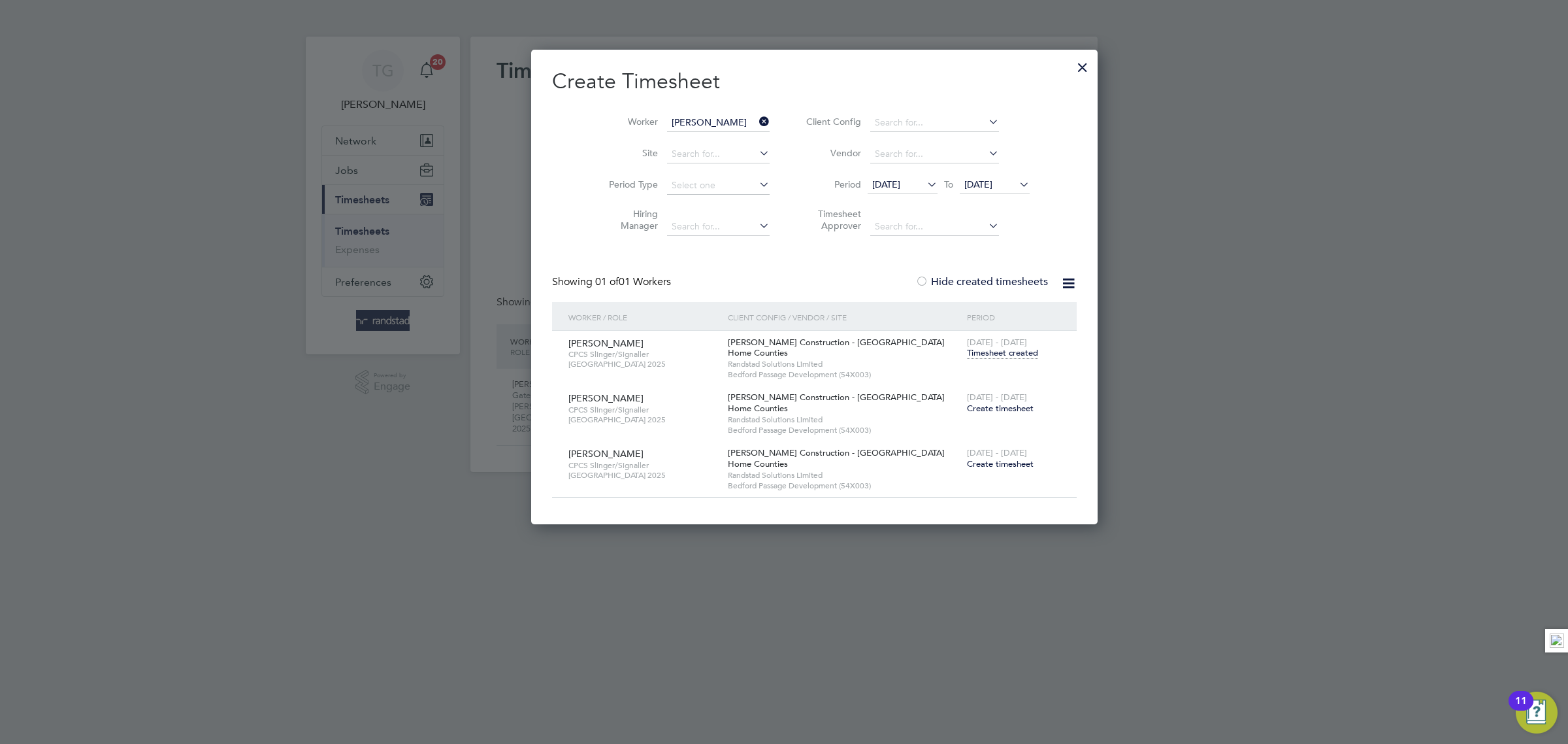
click at [967, 410] on span "Create timesheet" at bounding box center [1000, 408] width 66 height 11
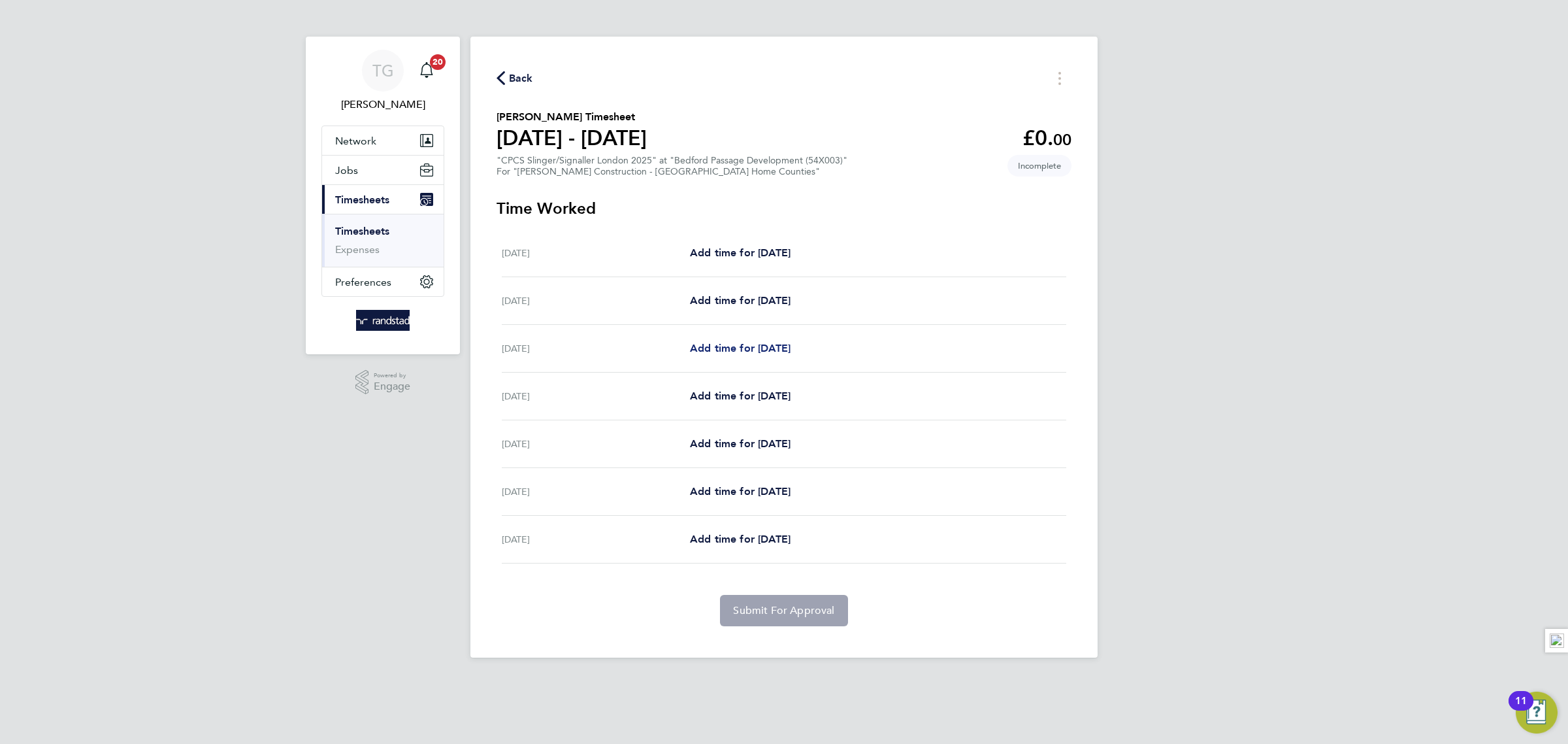
click at [719, 344] on span "Add time for [DATE]" at bounding box center [740, 348] width 100 height 12
select select "30"
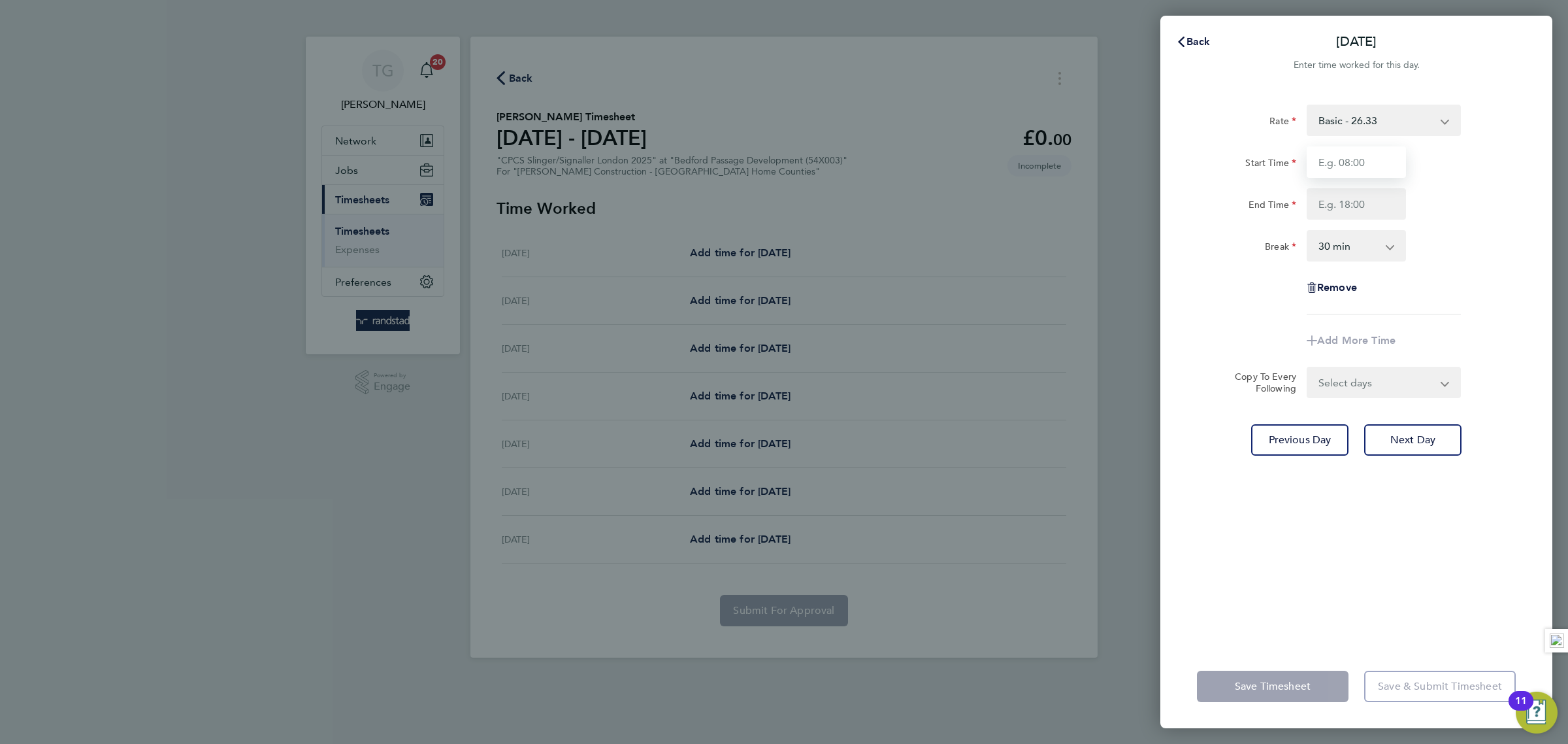
click at [1348, 154] on input "Start Time" at bounding box center [1356, 162] width 99 height 32
type input "07:00"
drag, startPoint x: 1337, startPoint y: 189, endPoint x: 1357, endPoint y: 208, distance: 27.6
click at [1342, 195] on input "End Time" at bounding box center [1356, 204] width 99 height 32
type input "18:00"
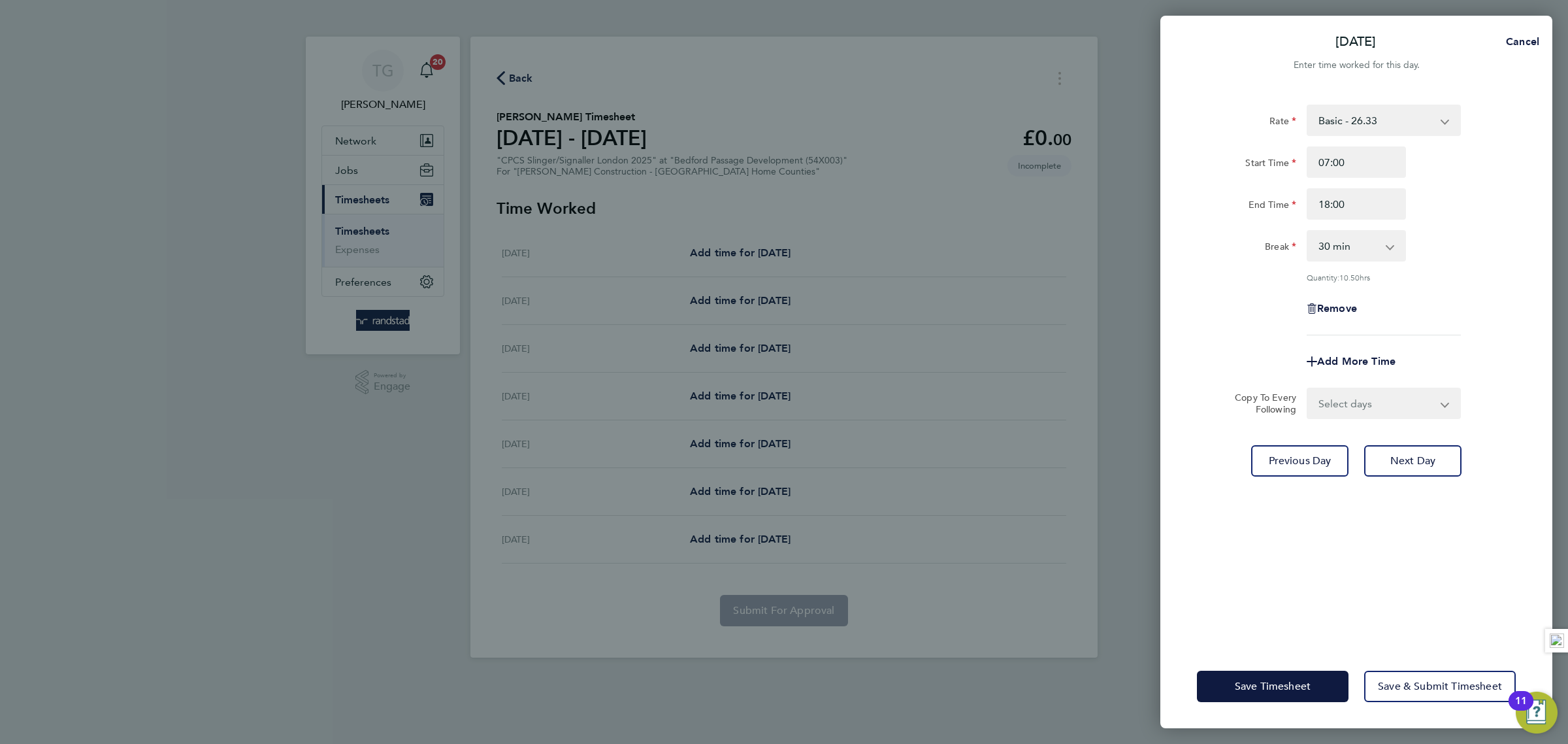
click at [1482, 254] on div "Break 0 min 15 min 30 min 45 min 60 min 75 min 90 min" at bounding box center [1355, 246] width 329 height 32
click at [1424, 456] on span "Next Day" at bounding box center [1413, 461] width 45 height 13
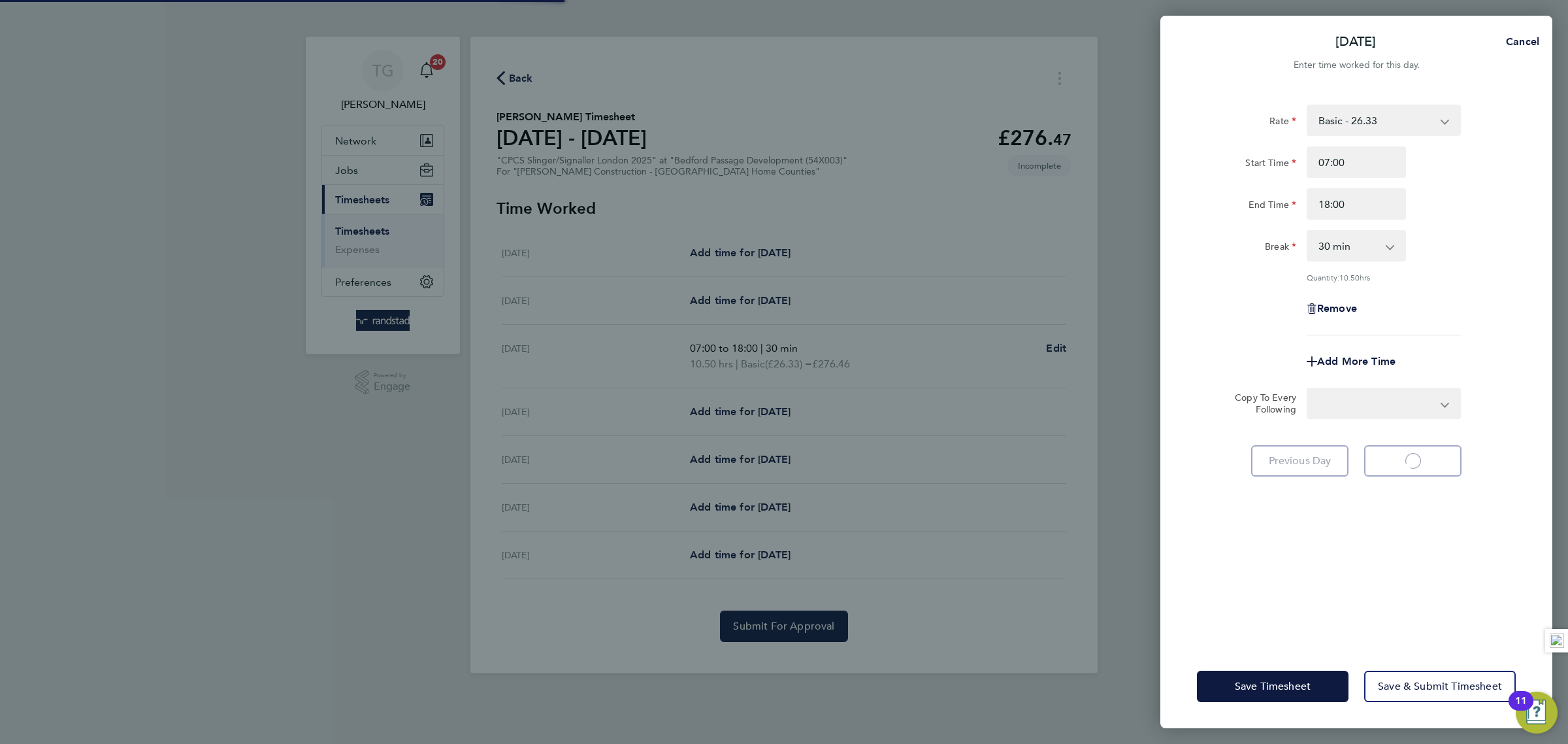
select select "30"
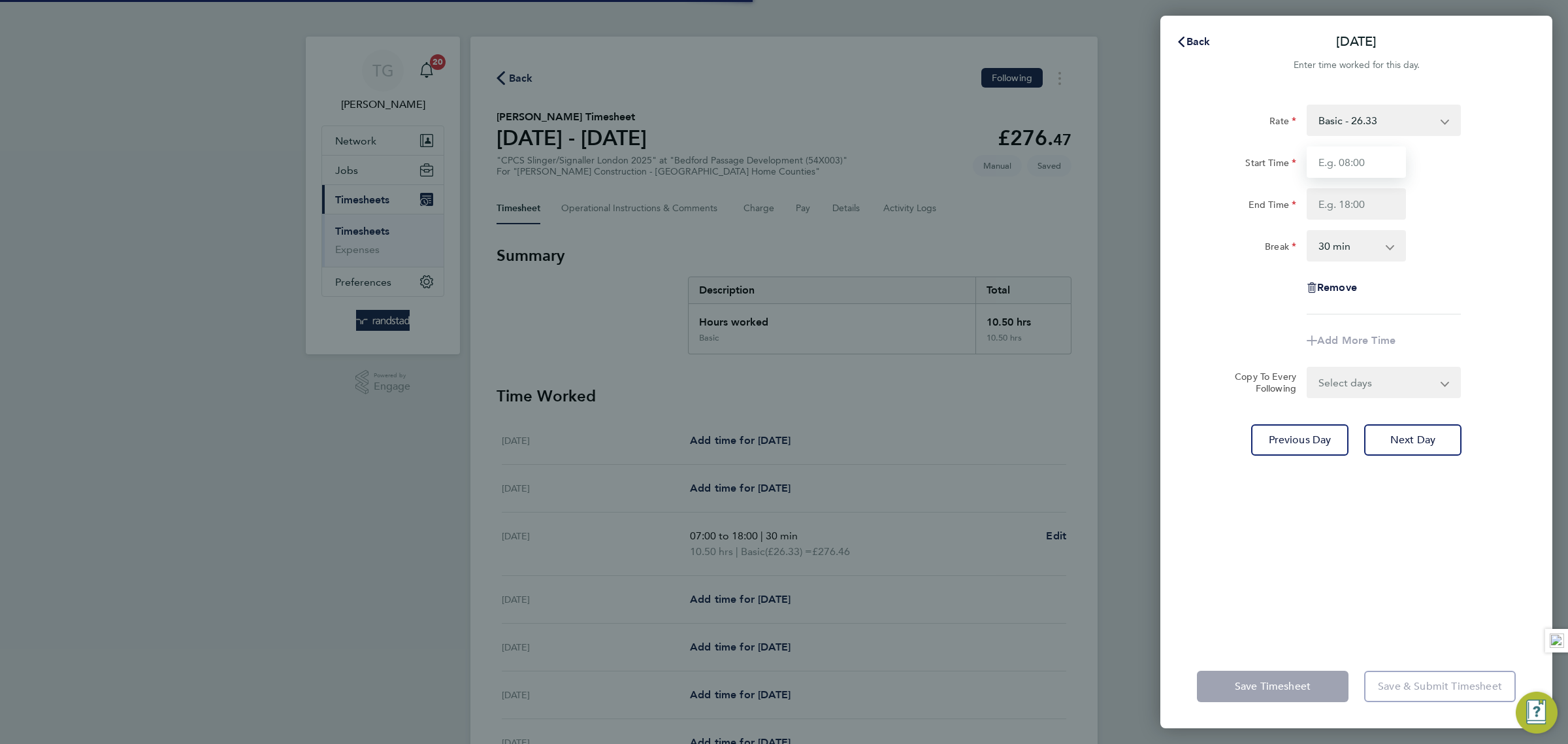
click at [1365, 164] on input "Start Time" at bounding box center [1356, 162] width 99 height 32
type input "07:00"
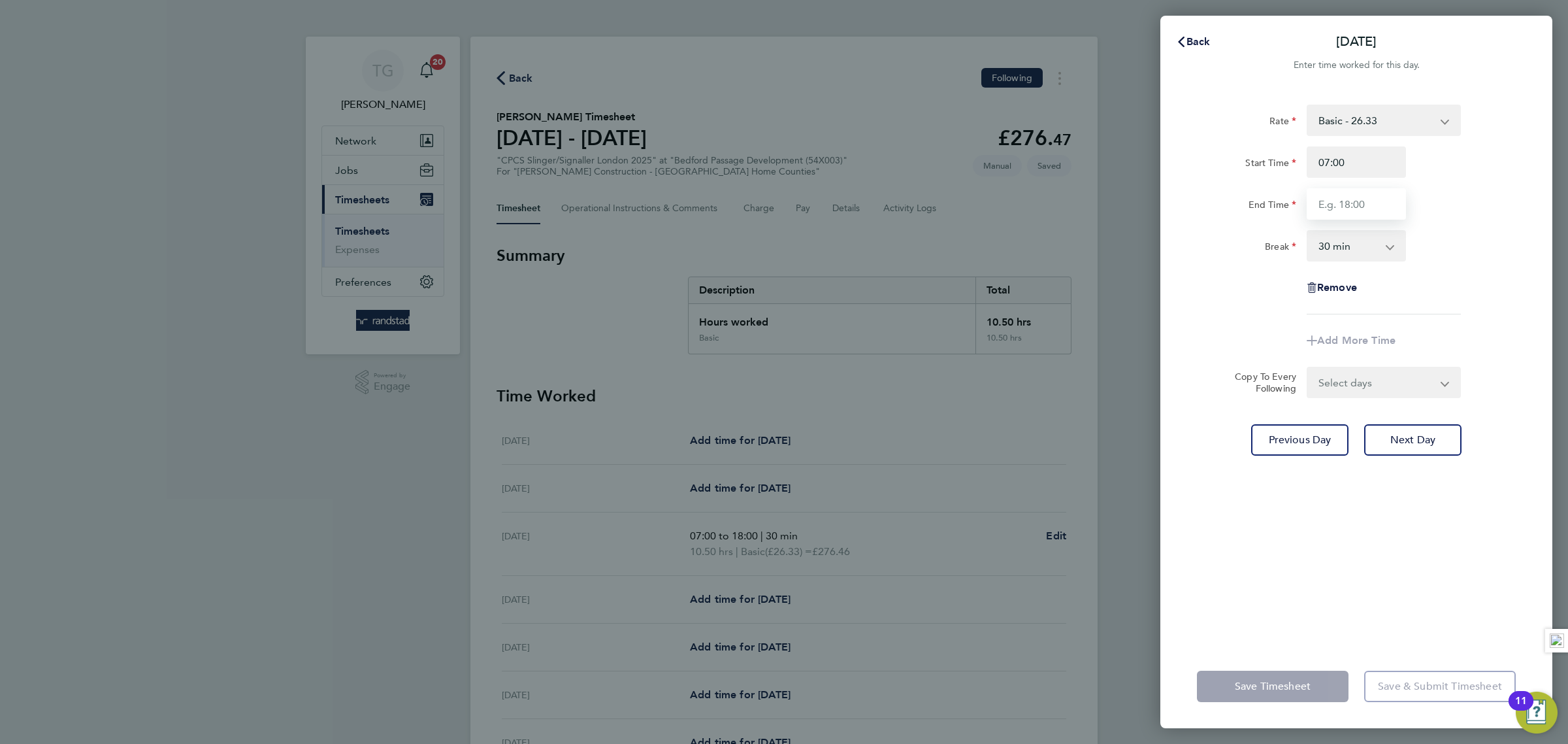
click at [1338, 212] on input "End Time" at bounding box center [1356, 204] width 99 height 32
type input "18:00"
click at [1498, 240] on div "Break 0 min 15 min 30 min 45 min 60 min 75 min 90 min" at bounding box center [1355, 246] width 329 height 32
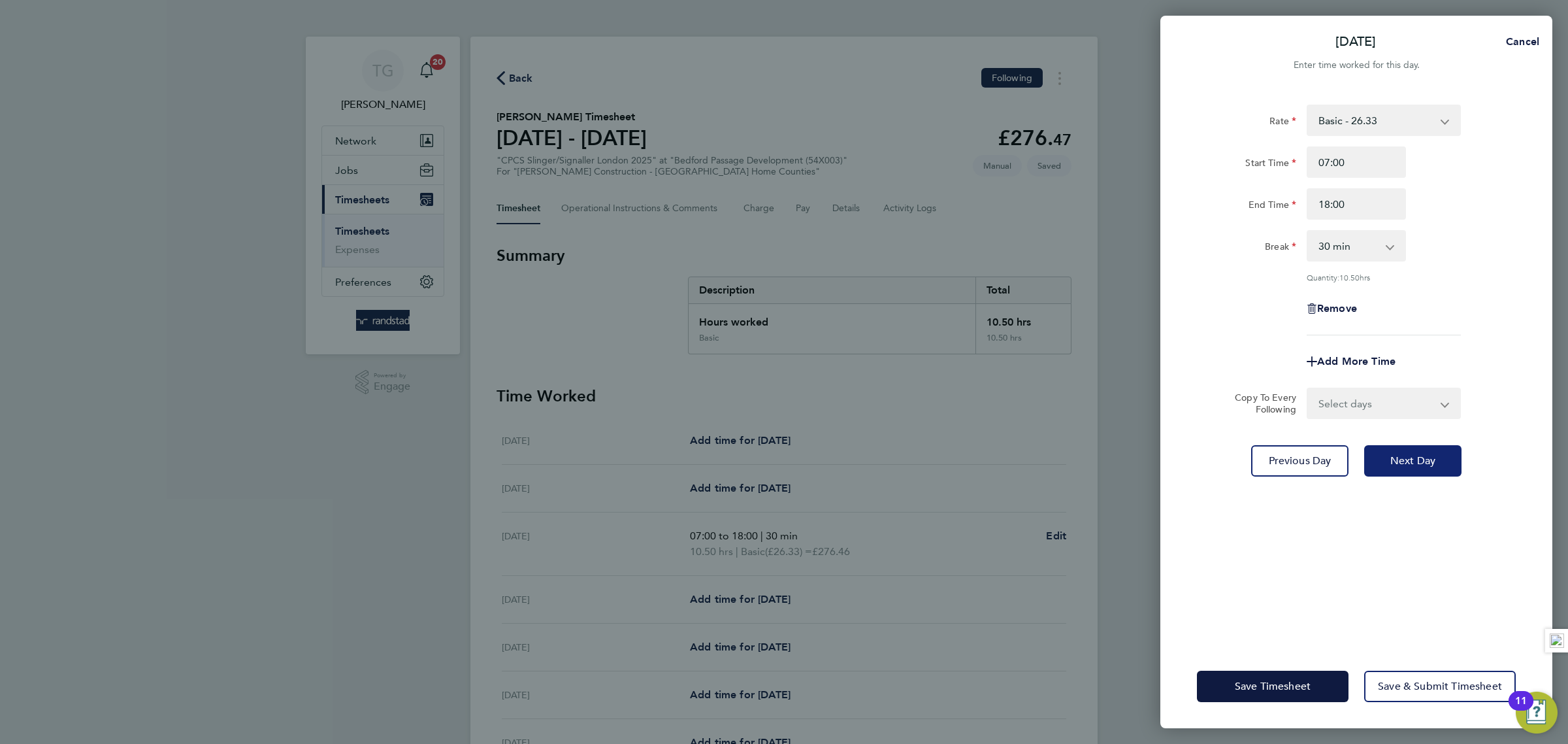
click at [1422, 462] on span "Next Day" at bounding box center [1413, 461] width 45 height 13
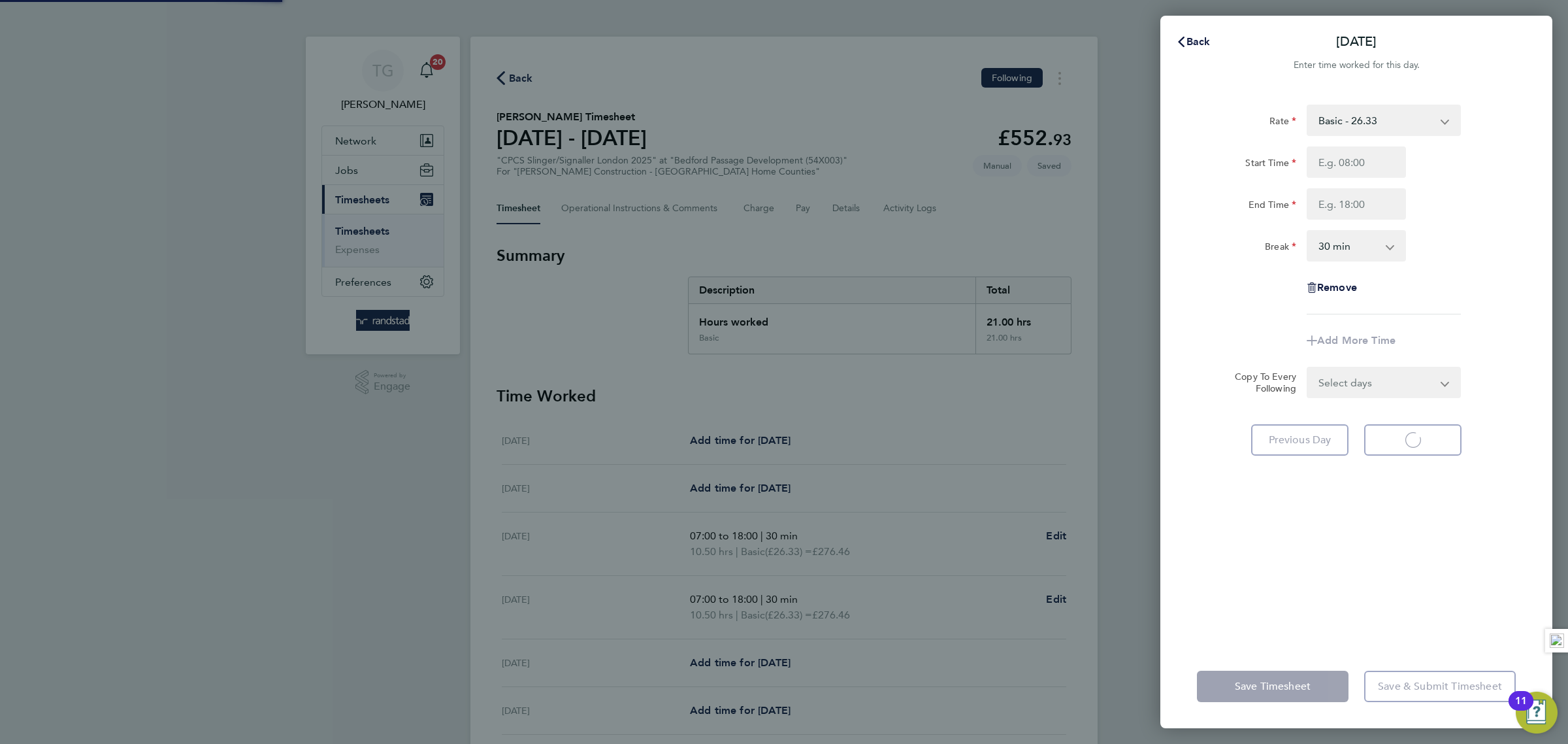
select select "30"
click at [1366, 161] on input "Start Time" at bounding box center [1356, 162] width 99 height 32
type input "07:00"
drag, startPoint x: 1343, startPoint y: 199, endPoint x: 1369, endPoint y: 220, distance: 33.4
click at [1351, 201] on input "End Time" at bounding box center [1356, 204] width 99 height 32
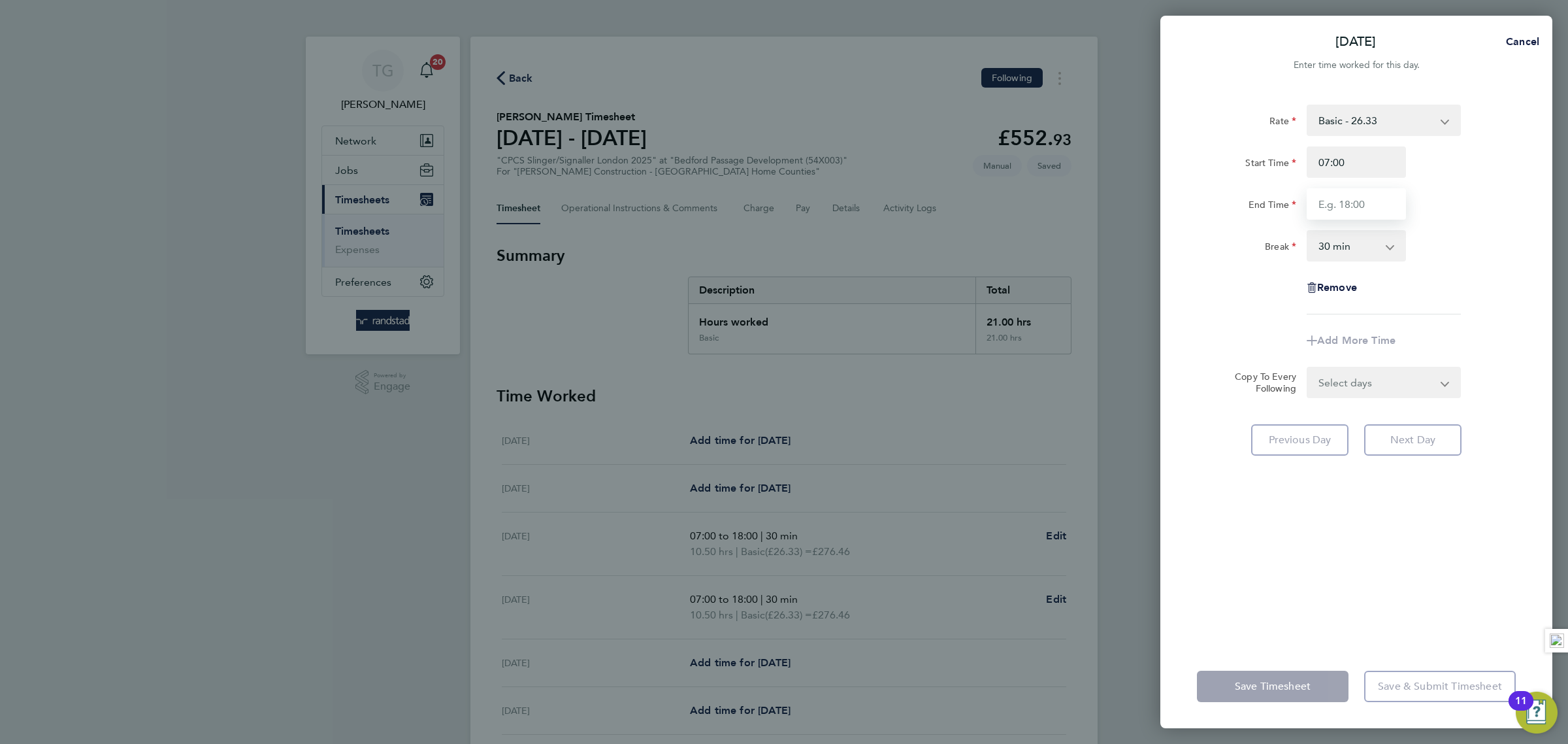
type input "18:00"
drag, startPoint x: 1477, startPoint y: 218, endPoint x: 1477, endPoint y: 226, distance: 8.0
click at [1477, 221] on div "Rate Basic - 26.33 Overtime - 38.20 Start Time 07:00 End Time 18:00 Break 0 min…" at bounding box center [1356, 209] width 318 height 209
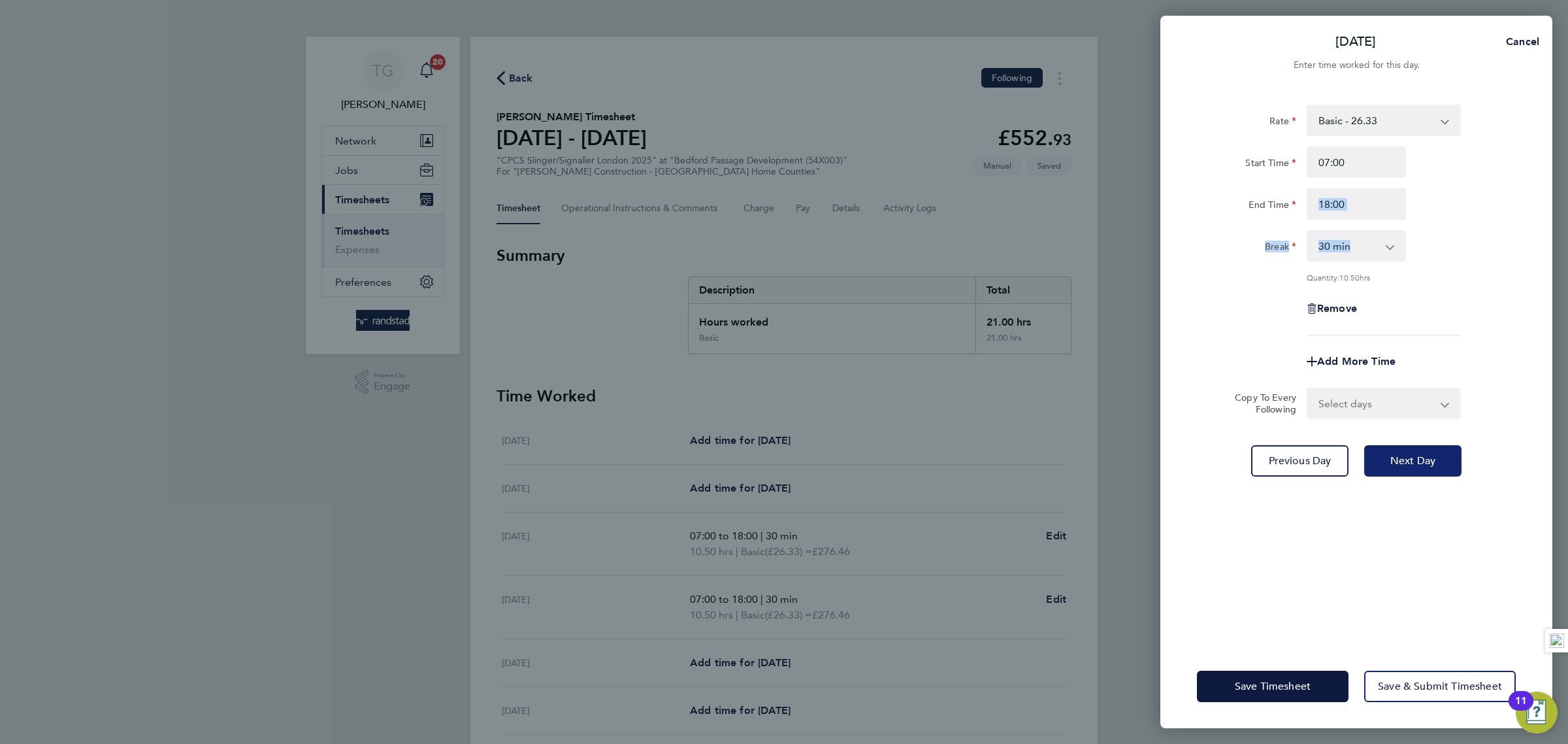
click at [1422, 457] on span "Next Day" at bounding box center [1413, 461] width 45 height 13
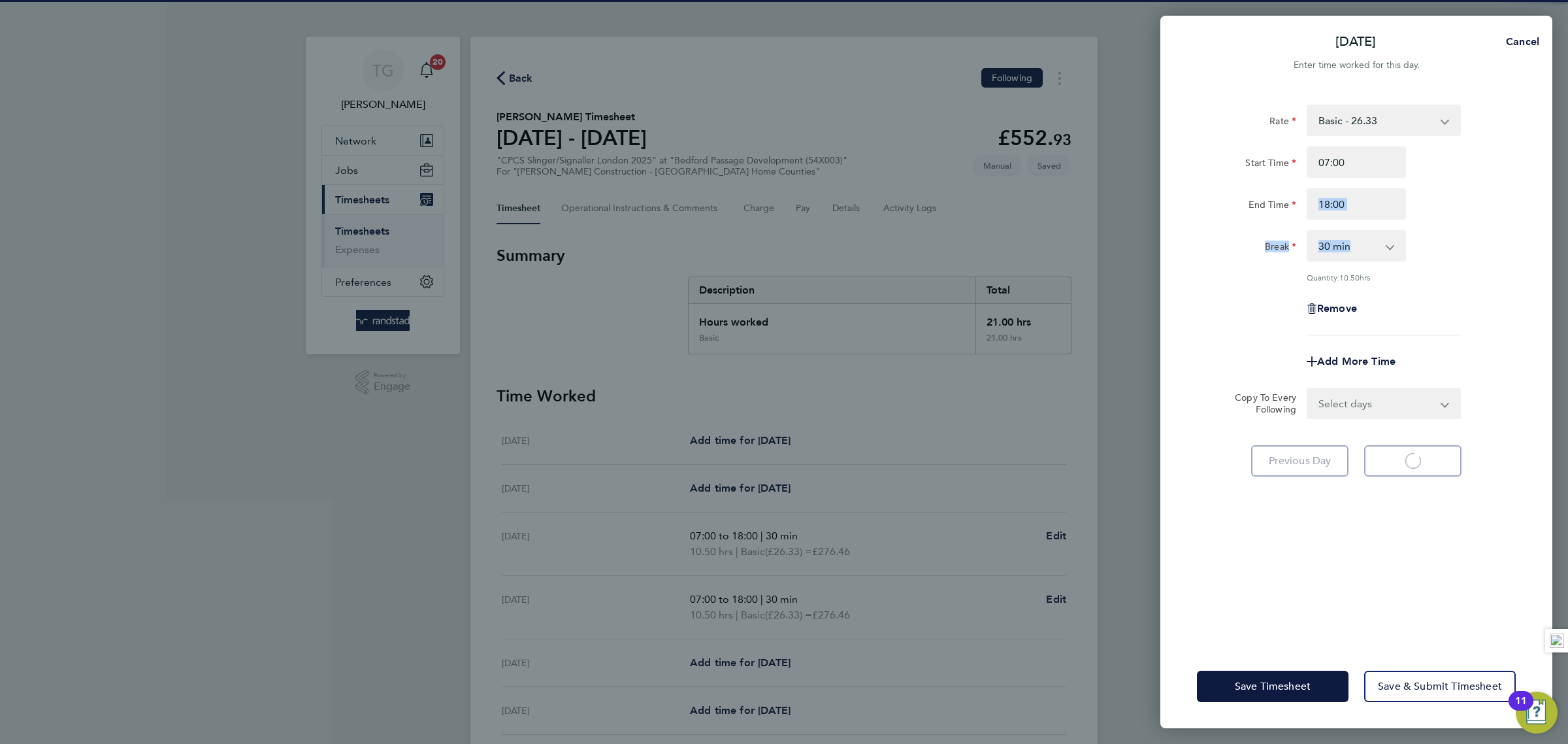
select select "30"
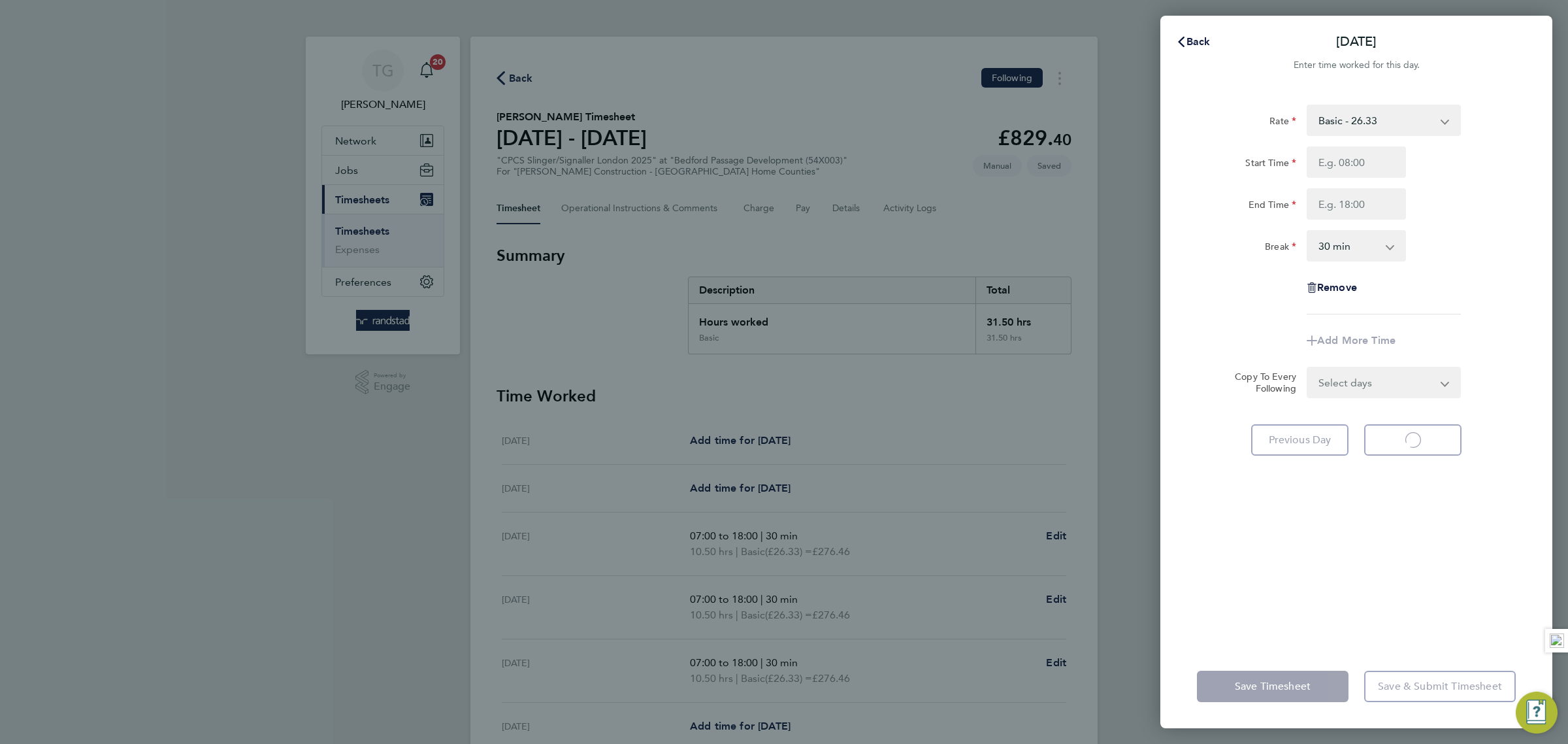
select select "30"
click at [1369, 164] on input "Start Time" at bounding box center [1356, 162] width 99 height 32
type input "07:00"
click at [1337, 207] on input "End Time" at bounding box center [1356, 204] width 99 height 32
type input "18:00"
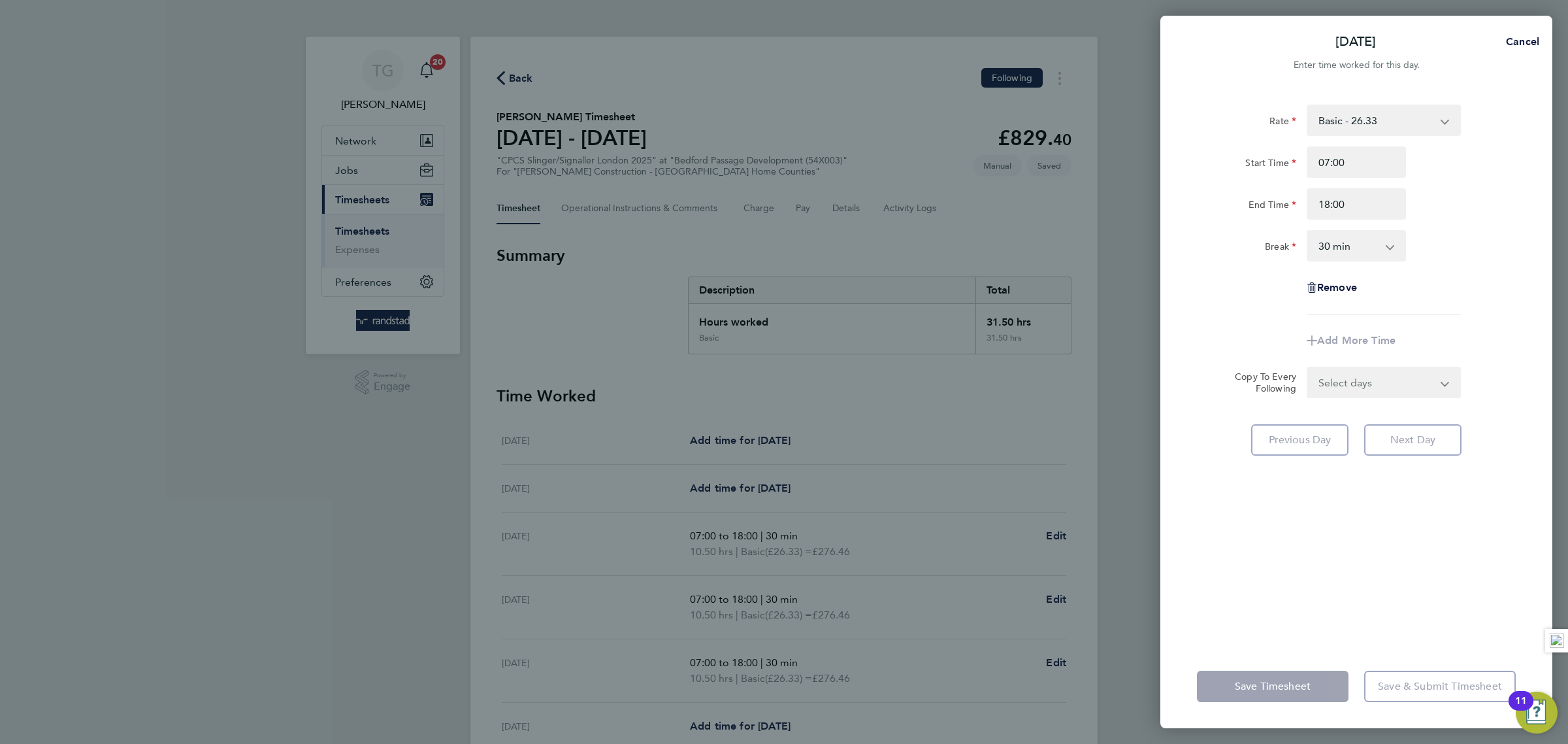
click at [1482, 242] on div "Break 0 min 15 min 30 min 45 min 60 min 75 min 90 min" at bounding box center [1355, 246] width 329 height 32
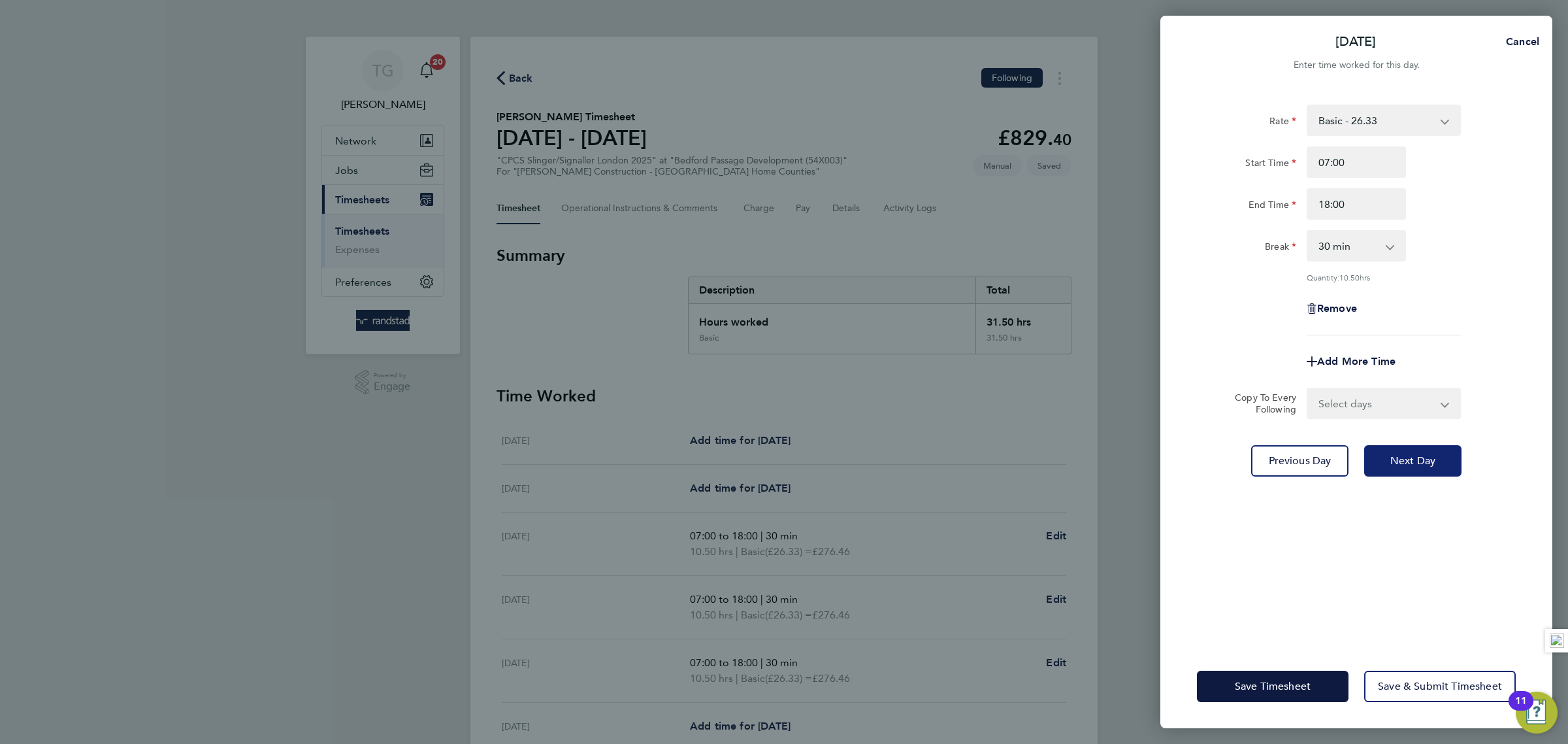
click at [1420, 464] on button "Next Day" at bounding box center [1413, 460] width 97 height 32
select select "30"
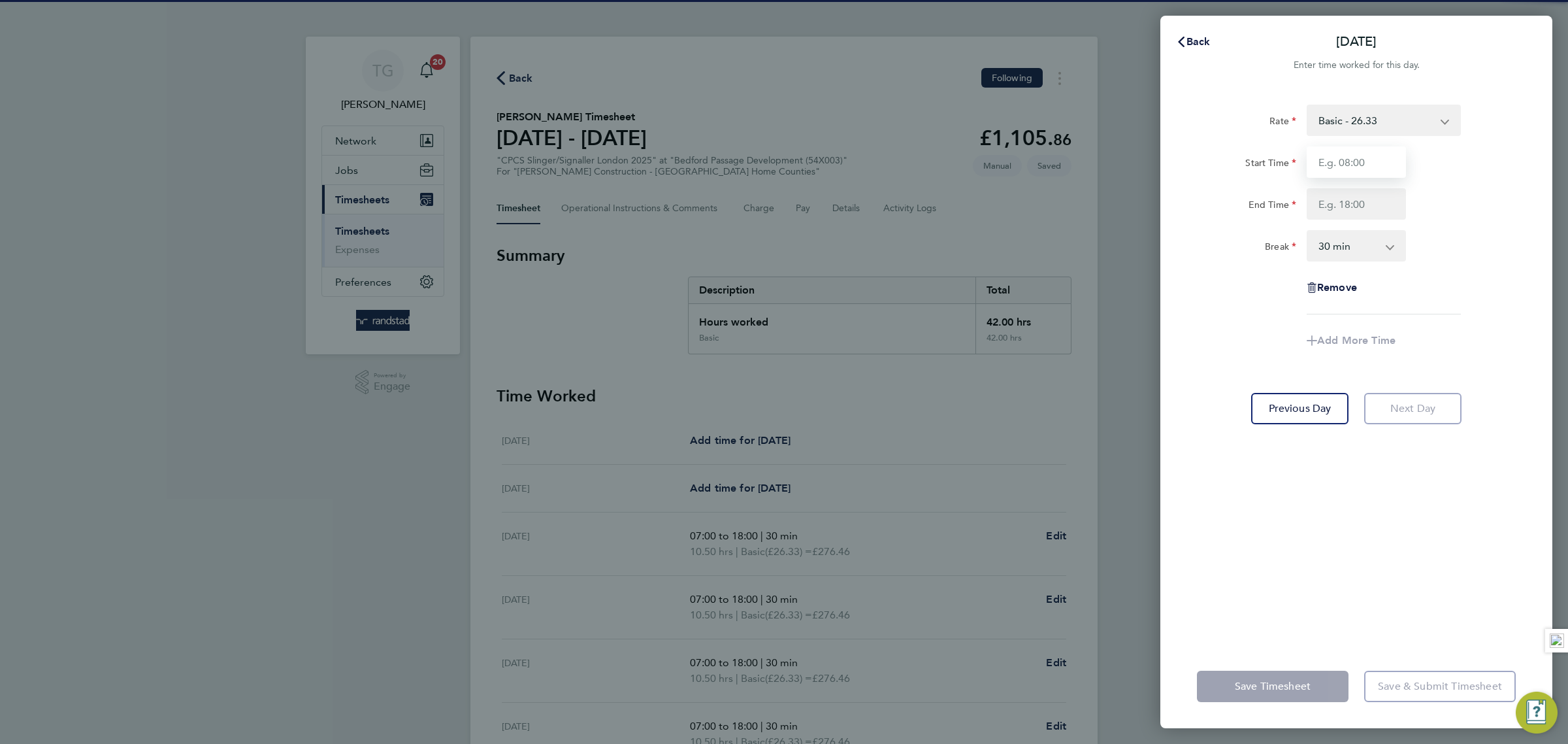
click at [1371, 164] on input "Start Time" at bounding box center [1356, 162] width 99 height 32
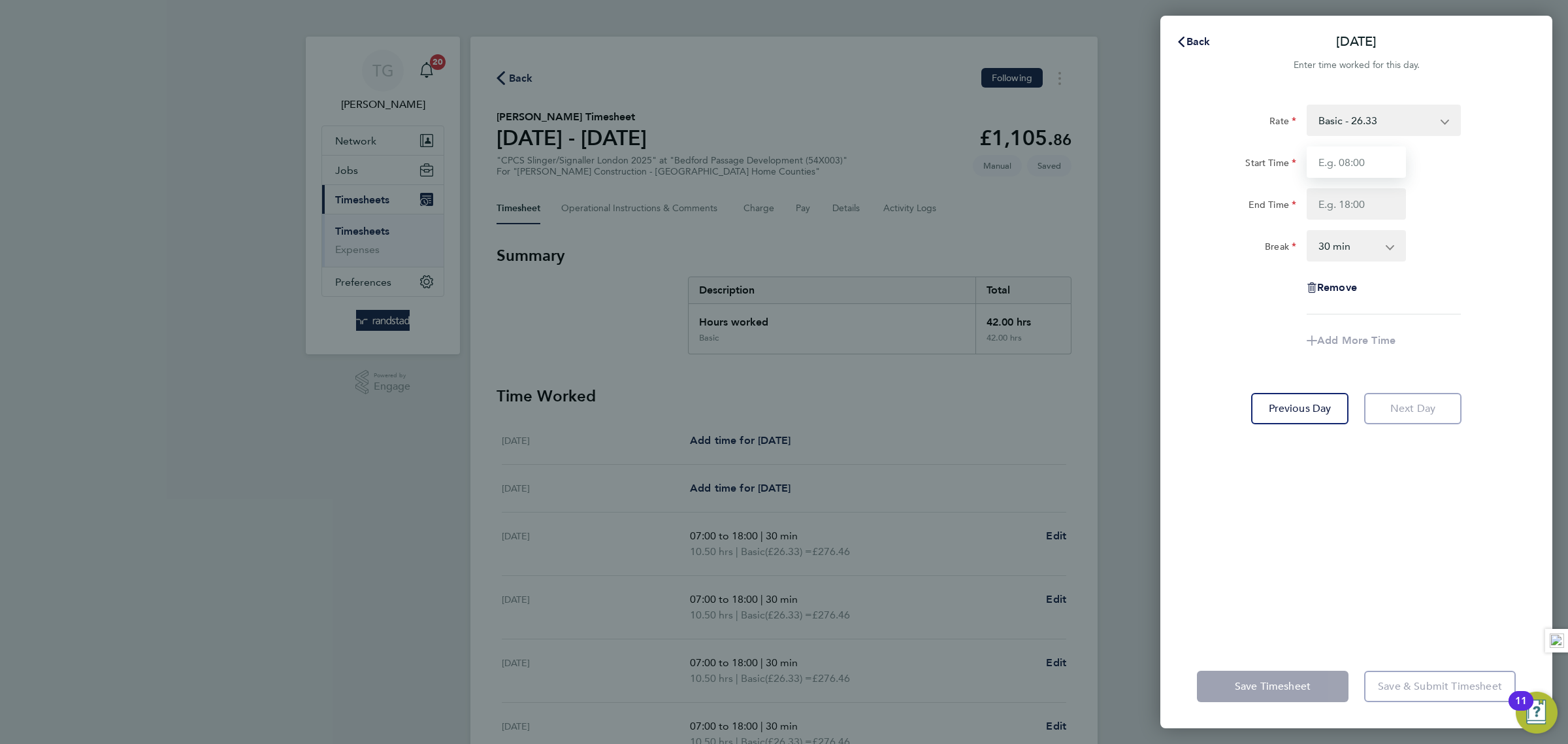
type input "07:00"
click at [1342, 208] on input "End Time" at bounding box center [1356, 204] width 99 height 32
type input "18:00"
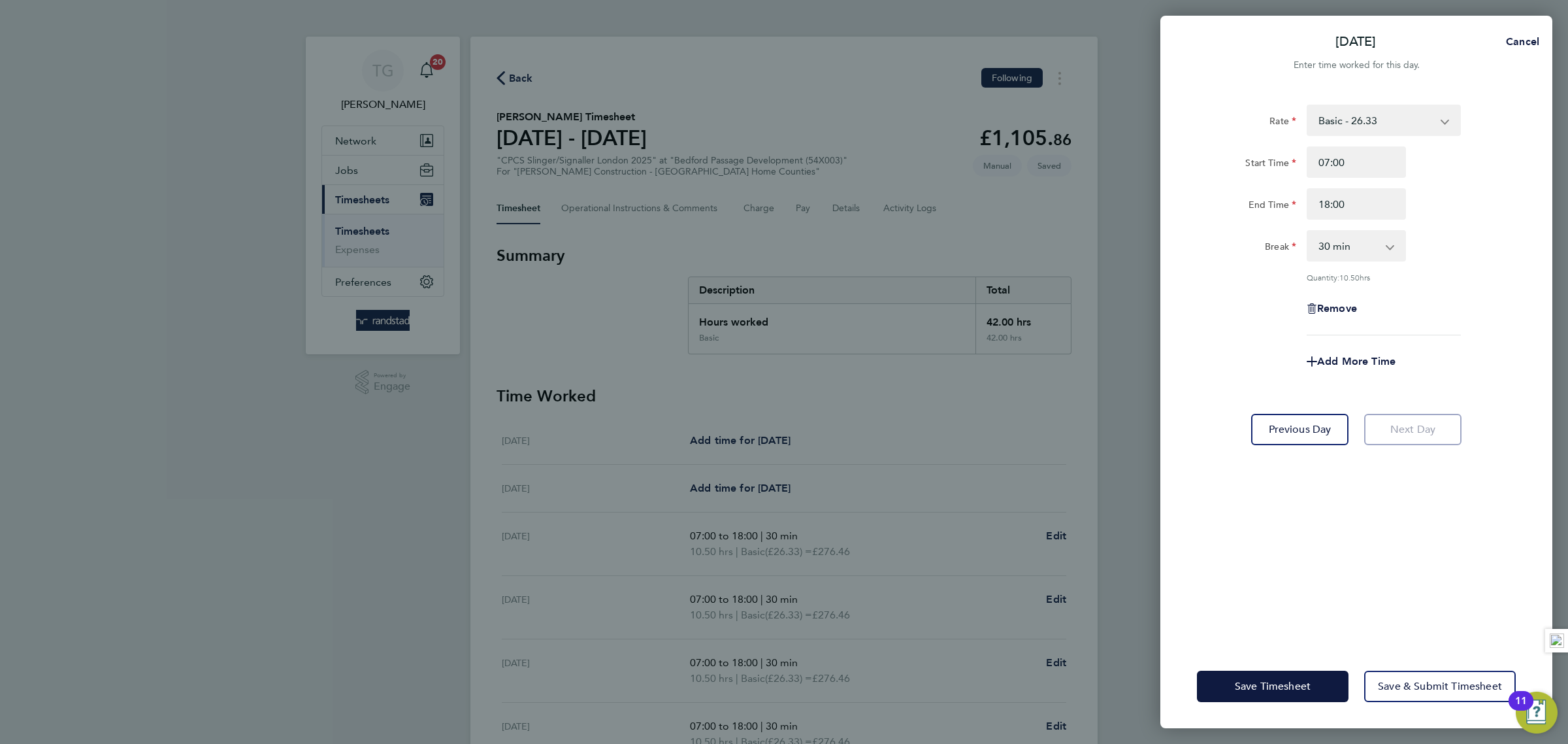
click at [1503, 250] on div "Break 0 min 15 min 30 min 45 min 60 min 75 min 90 min" at bounding box center [1355, 246] width 329 height 32
click at [1440, 696] on button "Save & Submit Timesheet" at bounding box center [1440, 686] width 152 height 32
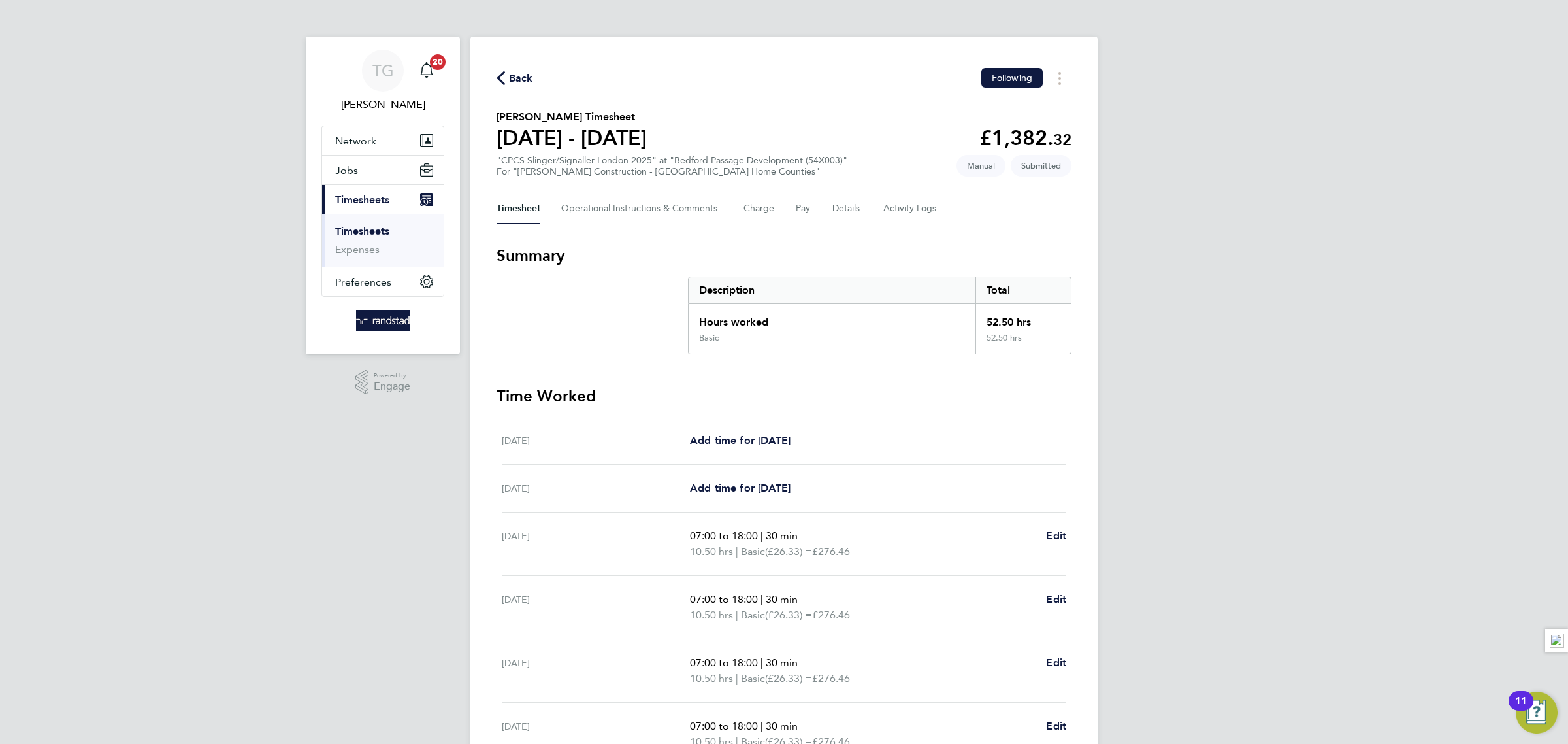
click at [382, 234] on link "Timesheets" at bounding box center [362, 230] width 54 height 12
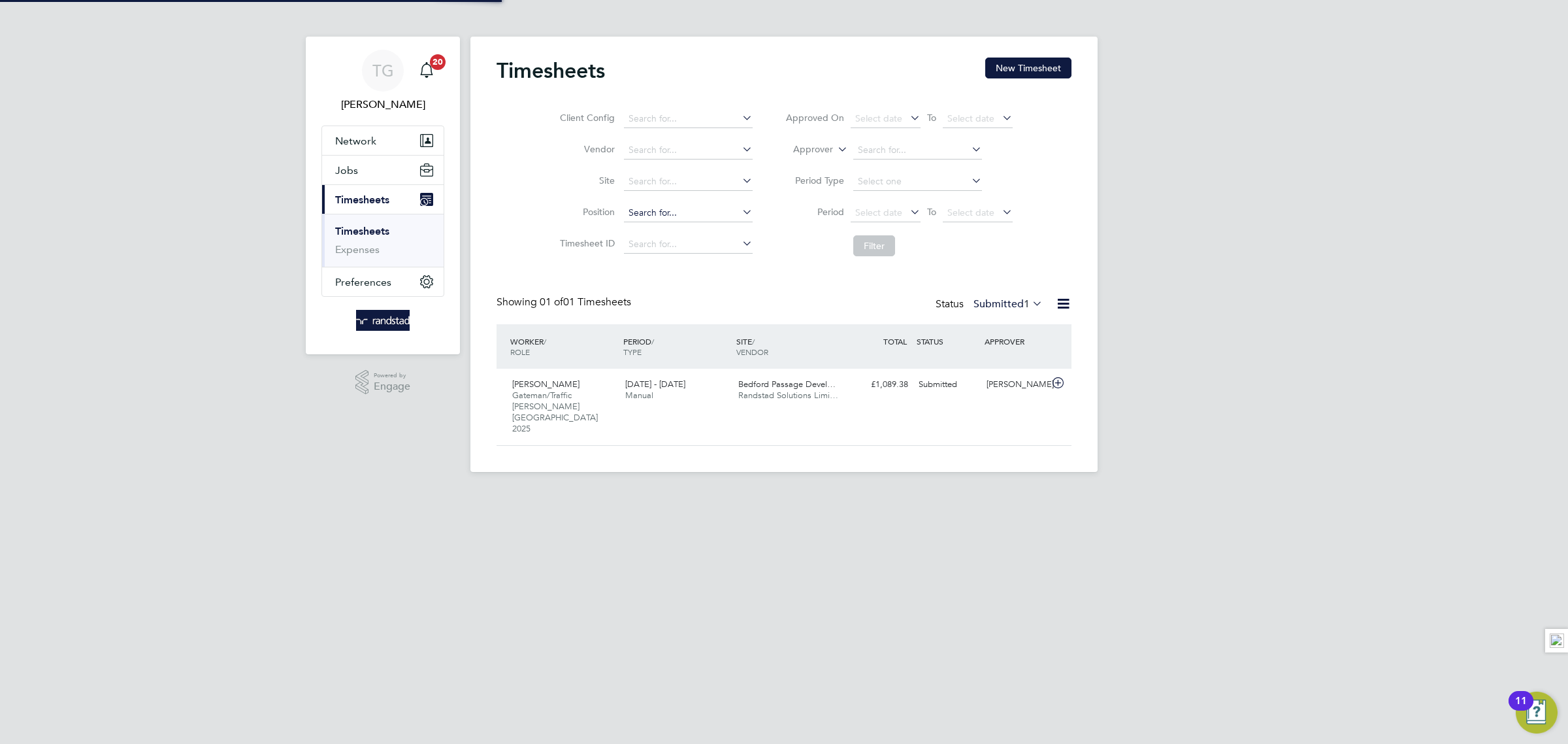
scroll to position [32, 113]
click at [1031, 69] on div "Timesheets New Timesheet Client Config Vendor Site Position Timesheet ID Approv…" at bounding box center [783, 252] width 575 height 388
click at [1056, 145] on div "Client Config Vendor Site Position Timesheet ID Approved On Select date To Sele…" at bounding box center [783, 180] width 575 height 166
click at [1017, 74] on button "New Timesheet" at bounding box center [1028, 68] width 86 height 21
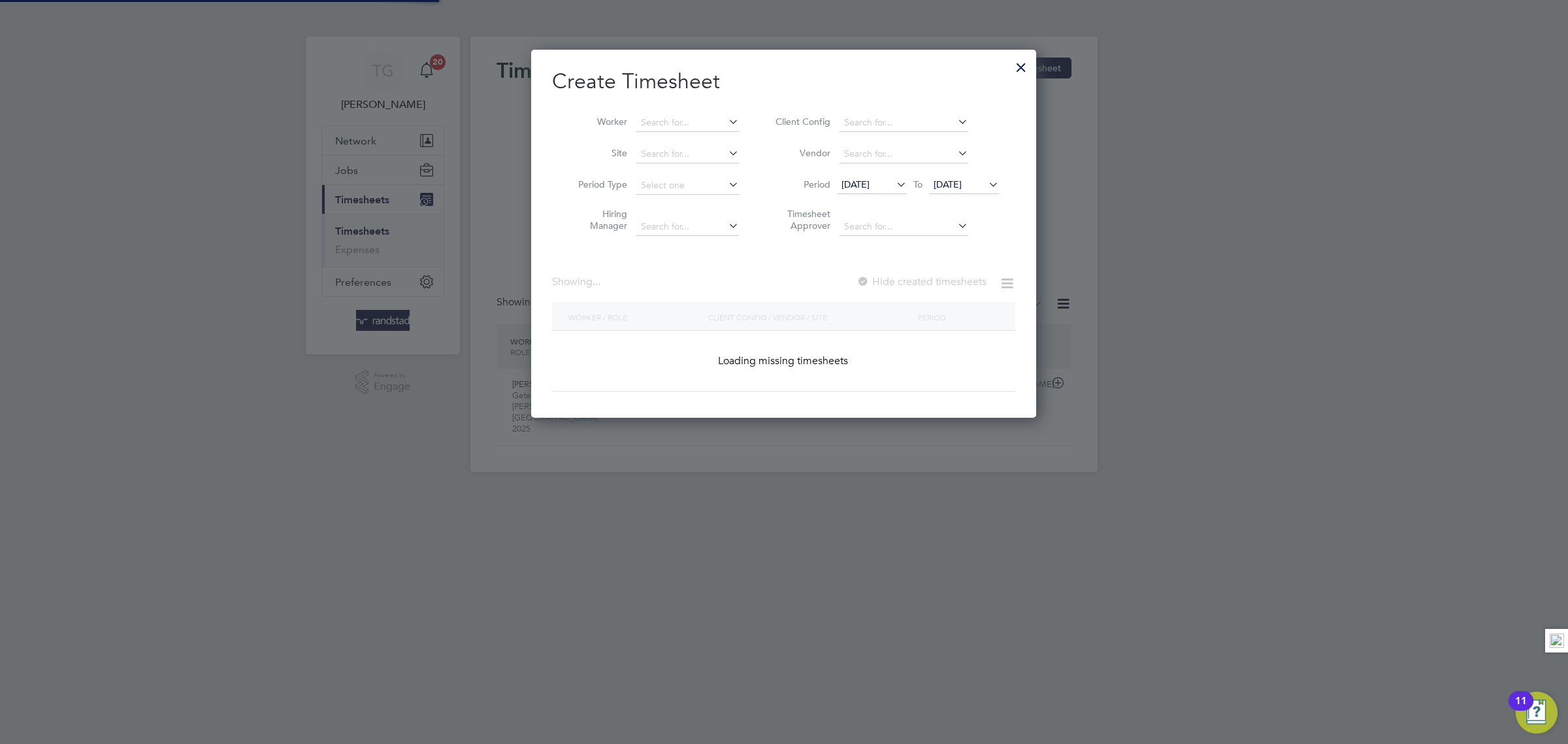
scroll to position [370, 505]
click at [684, 125] on input at bounding box center [687, 123] width 103 height 19
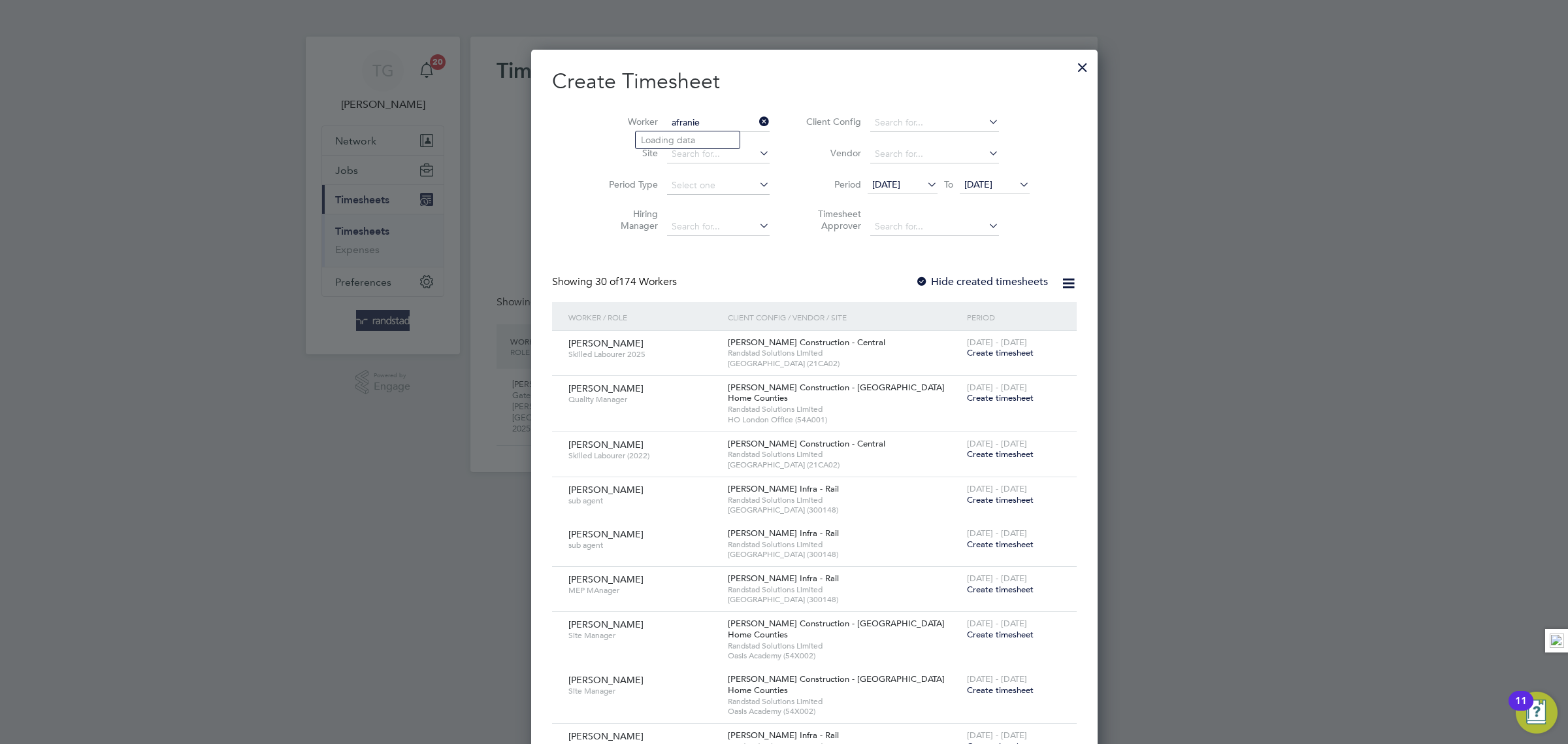
scroll to position [2353, 505]
click at [675, 128] on input "afranie" at bounding box center [718, 123] width 103 height 19
click at [716, 144] on b "Afranie" at bounding box center [731, 141] width 32 height 11
type input "[PERSON_NAME]"
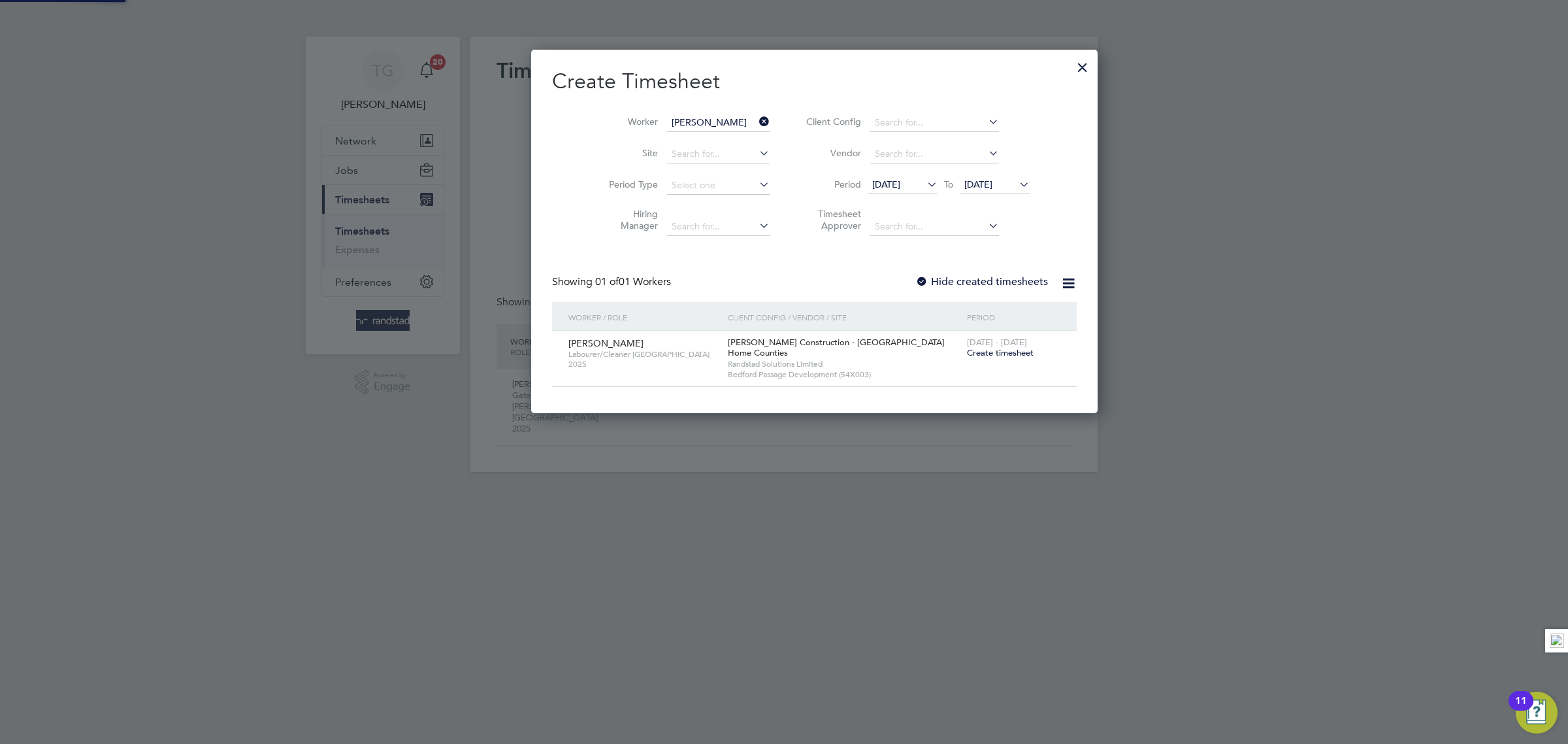
scroll to position [366, 505]
click at [967, 358] on span "Create timesheet" at bounding box center [1000, 353] width 66 height 11
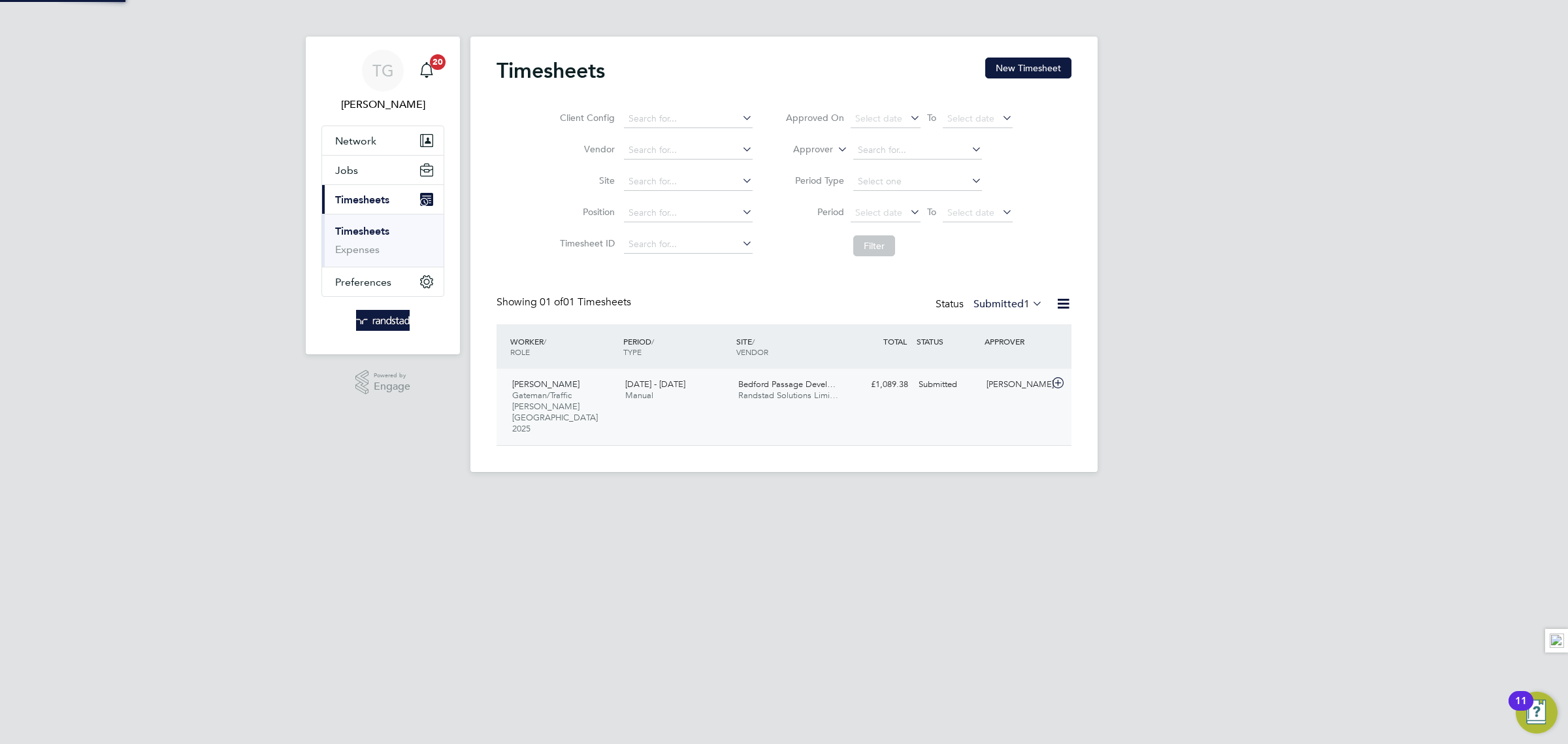
scroll to position [32, 113]
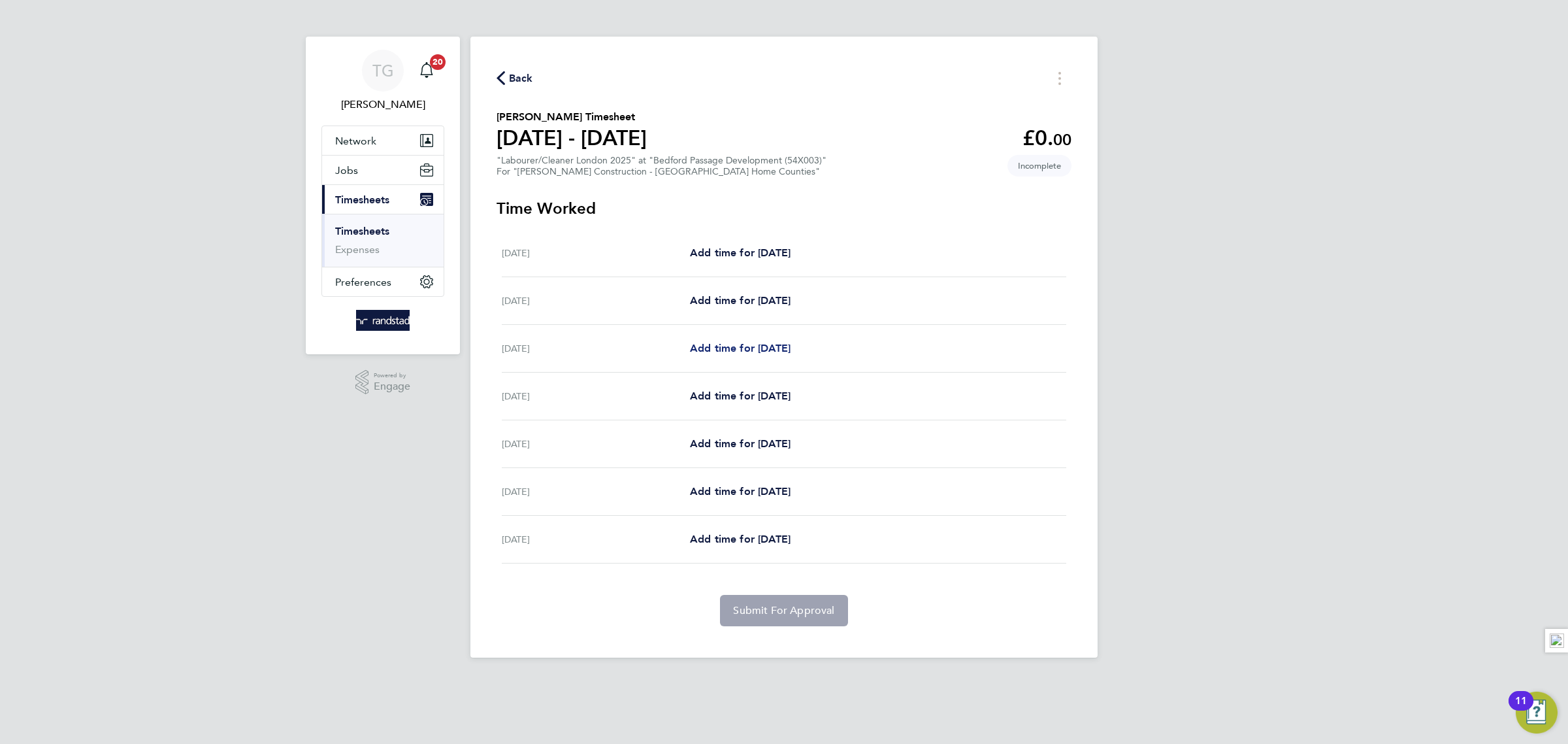
click at [748, 345] on span "Add time for [DATE]" at bounding box center [740, 348] width 100 height 12
select select "30"
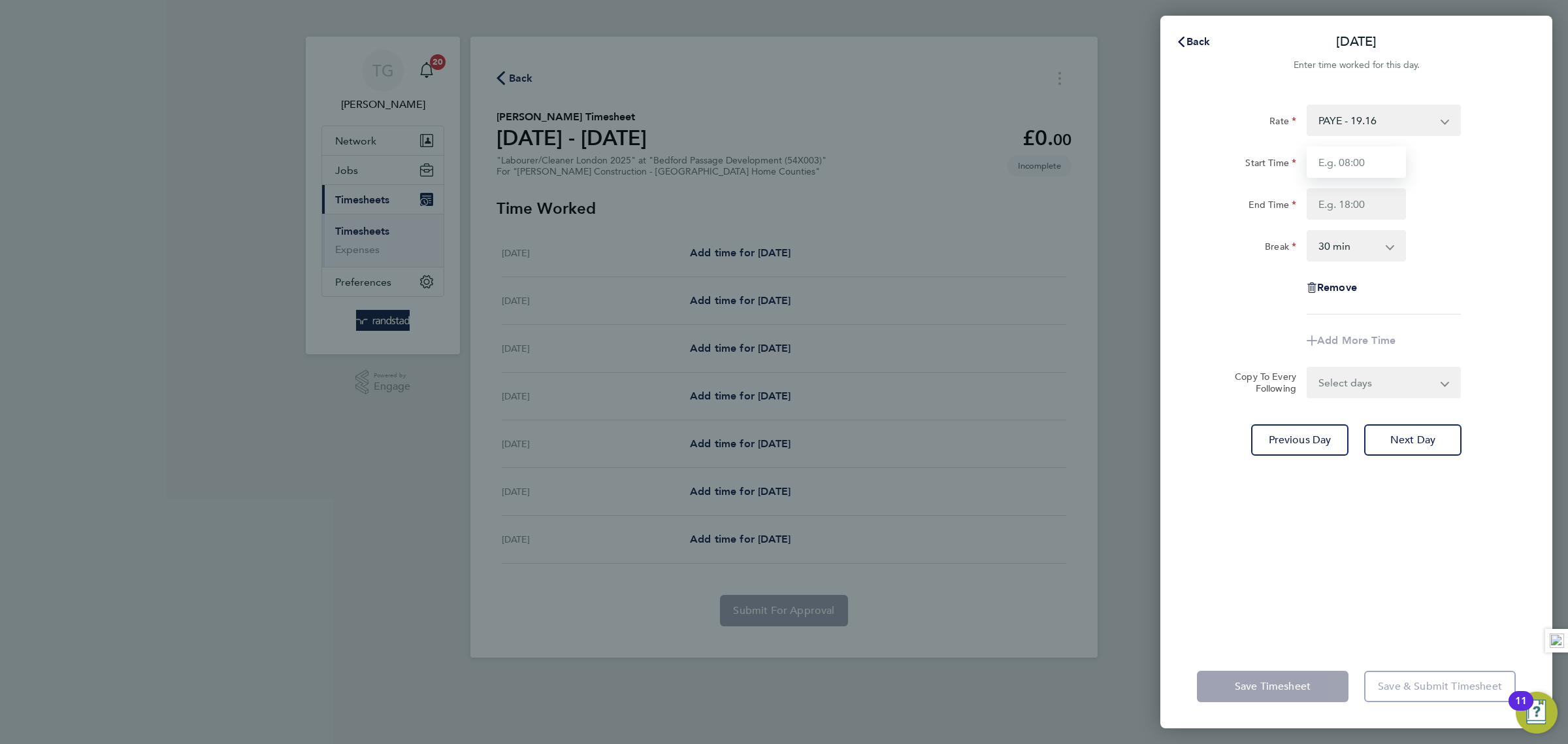
click at [1351, 163] on input "Start Time" at bounding box center [1356, 162] width 99 height 32
type input "07:00"
click at [1345, 197] on input "End Time" at bounding box center [1356, 204] width 99 height 32
type input "18:00"
drag, startPoint x: 1498, startPoint y: 228, endPoint x: 1512, endPoint y: 285, distance: 58.7
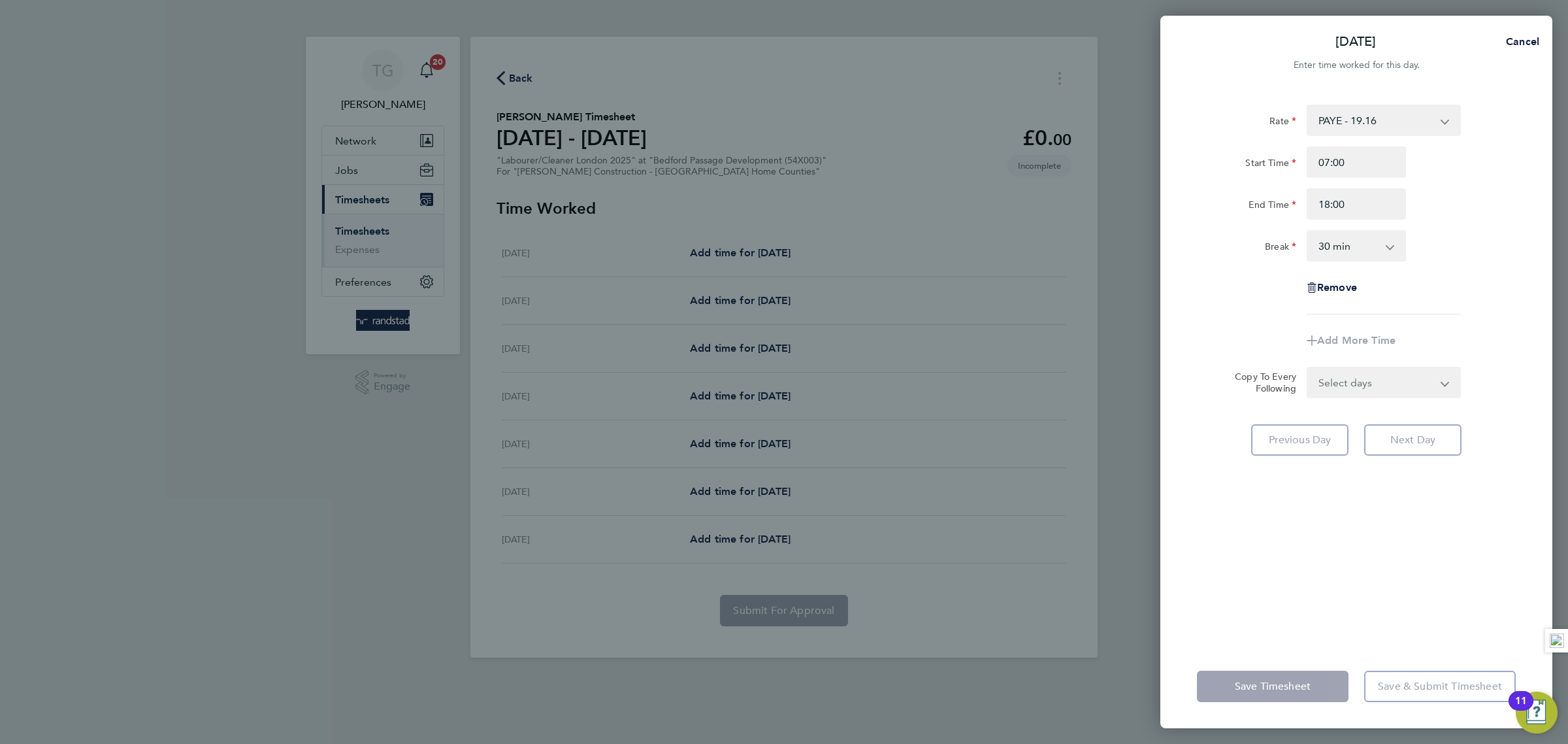
click at [1498, 234] on div "Rate PAYE - 19.16 Start Time 07:00 End Time 18:00 Break 0 min 15 min 30 min 45 …" at bounding box center [1356, 209] width 318 height 209
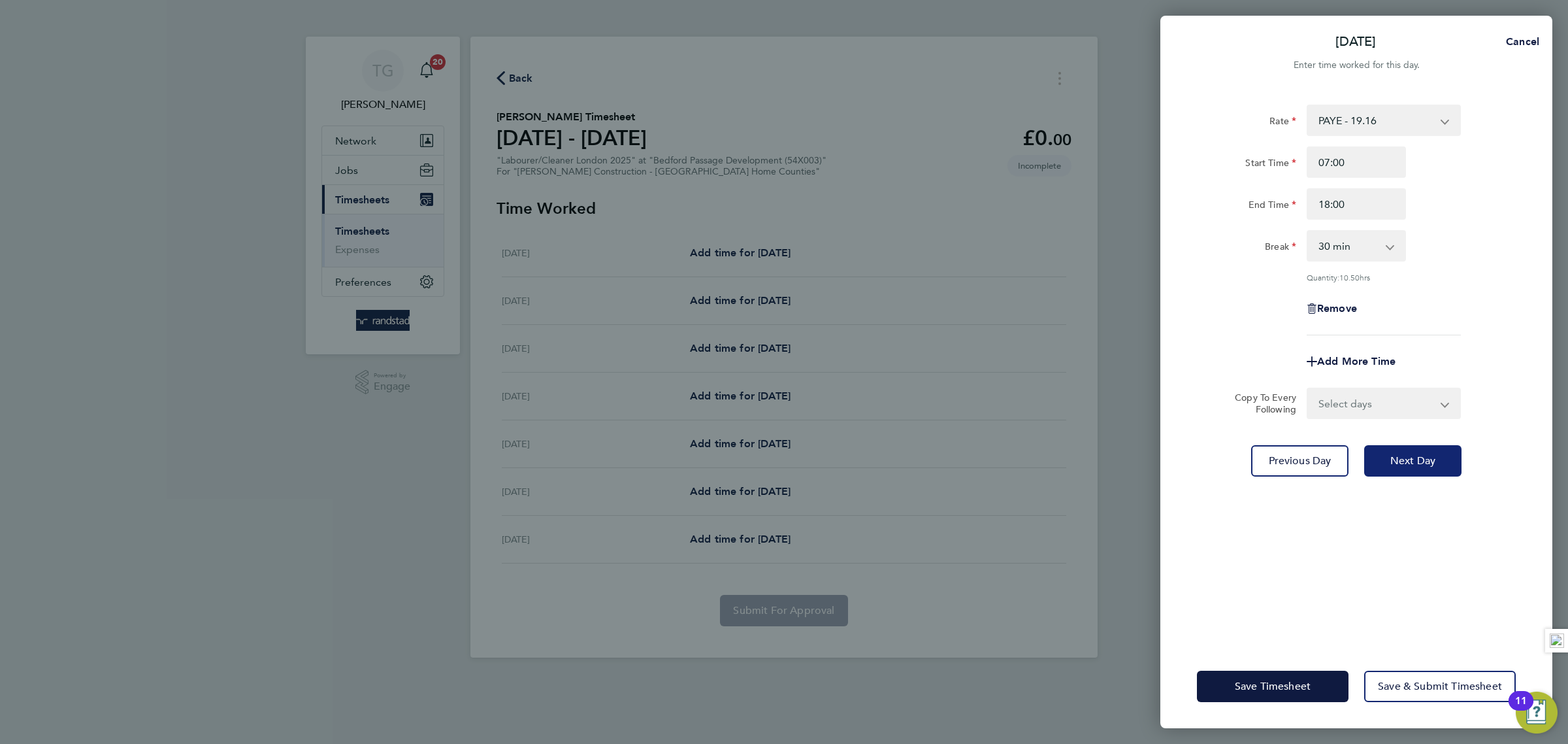
click at [1431, 469] on button "Next Day" at bounding box center [1413, 460] width 97 height 32
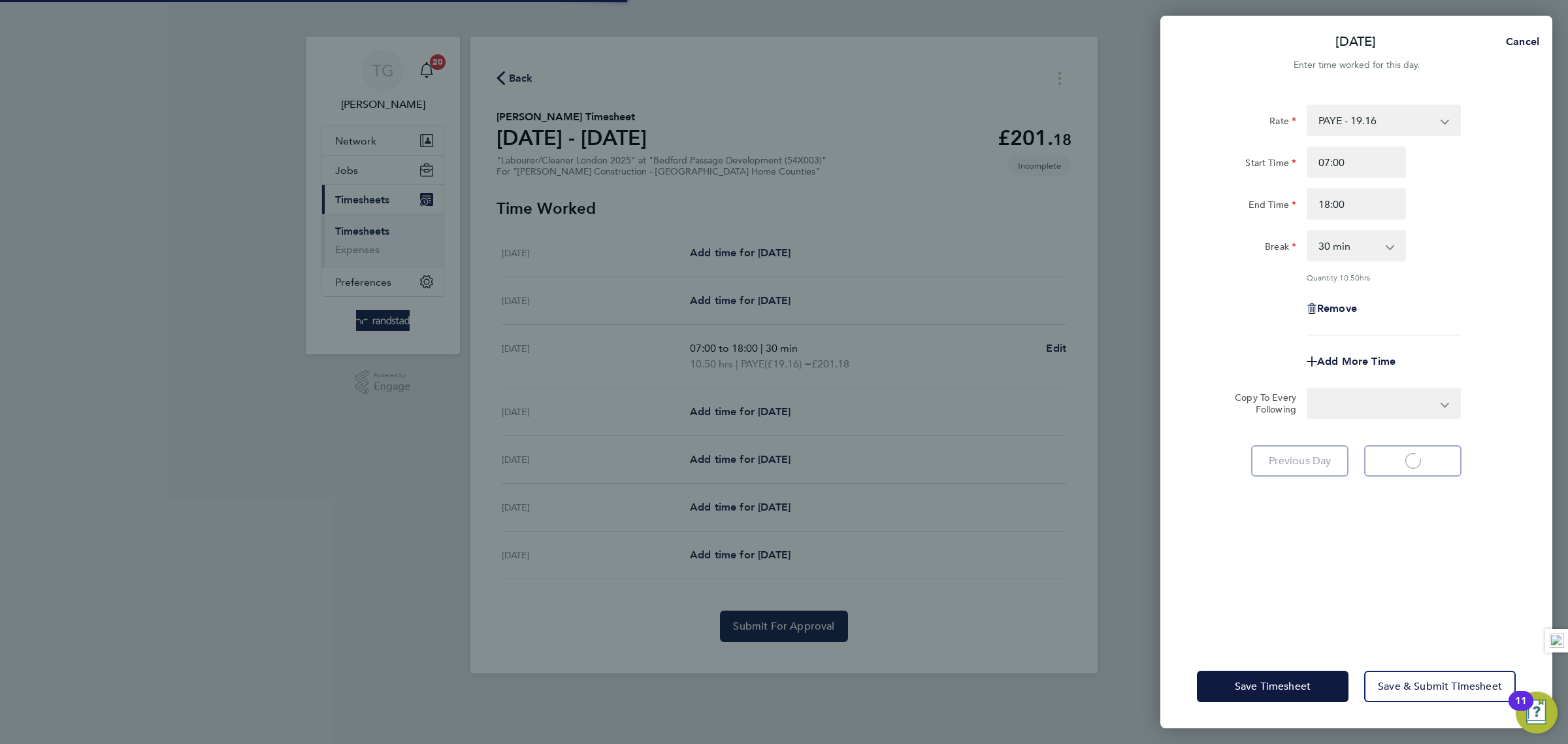
select select "30"
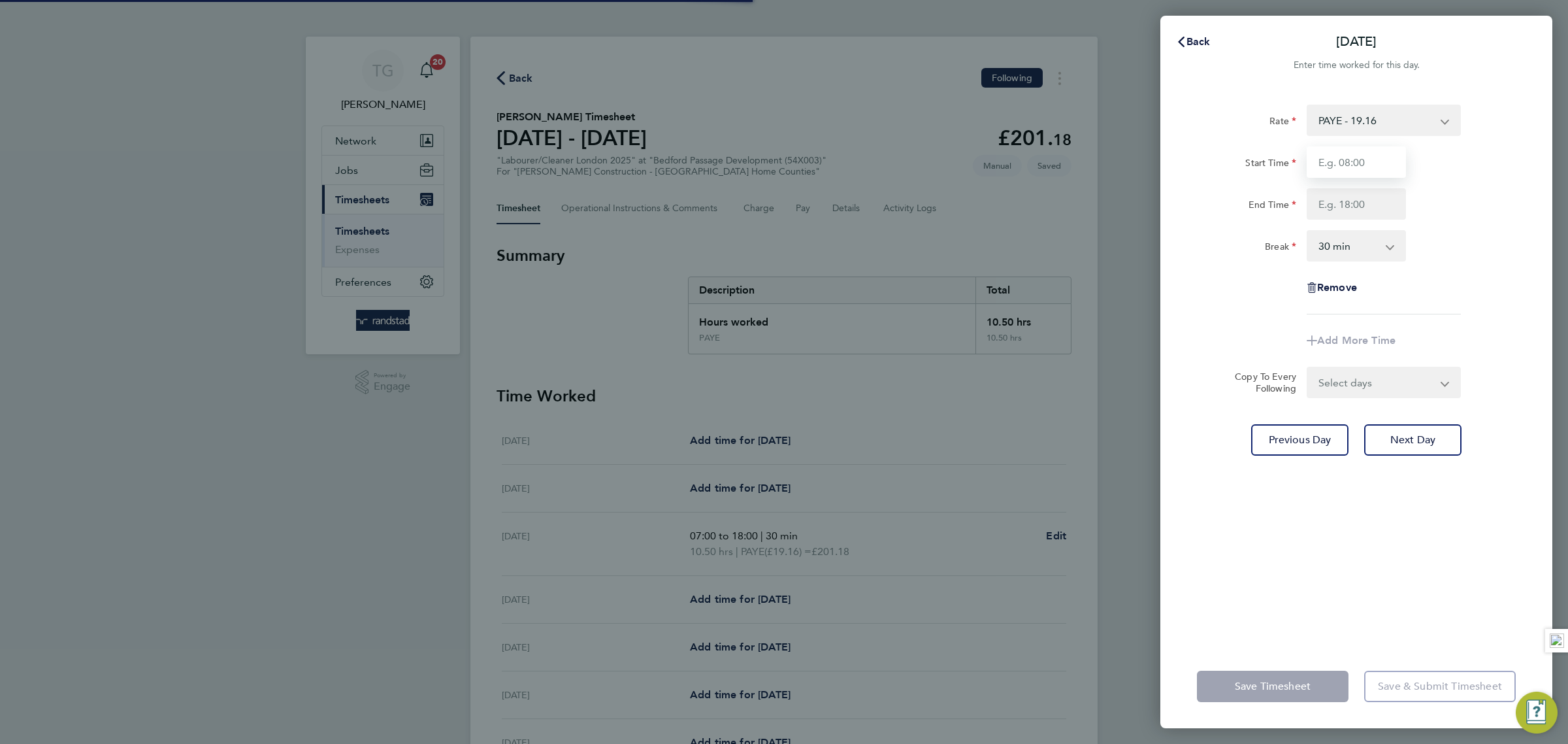
click at [1363, 162] on input "Start Time" at bounding box center [1356, 162] width 99 height 32
type input "07:00"
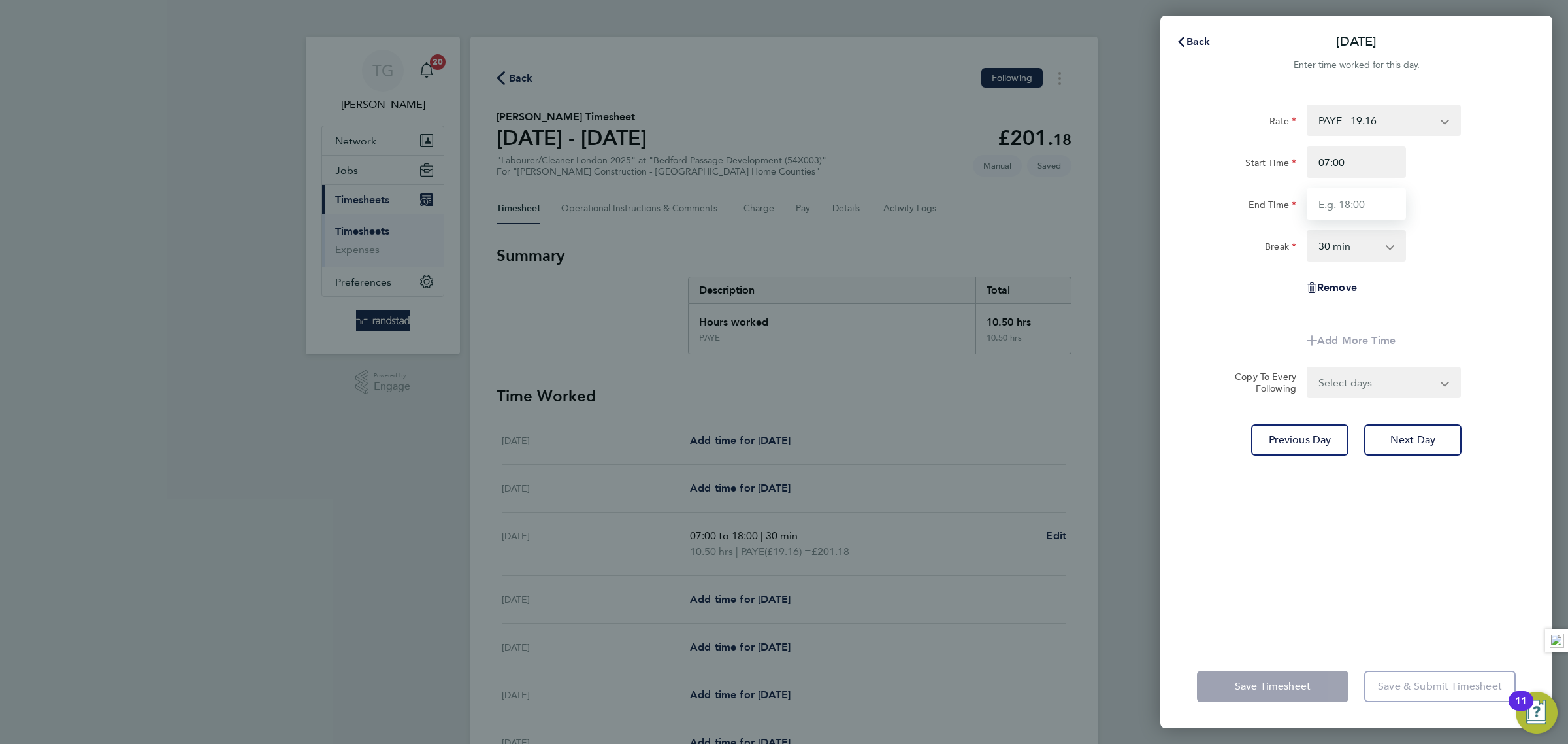
drag, startPoint x: 1351, startPoint y: 204, endPoint x: 1359, endPoint y: 204, distance: 8.0
click at [1351, 203] on input "End Time" at bounding box center [1356, 204] width 99 height 32
type input "18:00"
click at [1490, 213] on div "End Time 18:00" at bounding box center [1355, 204] width 329 height 32
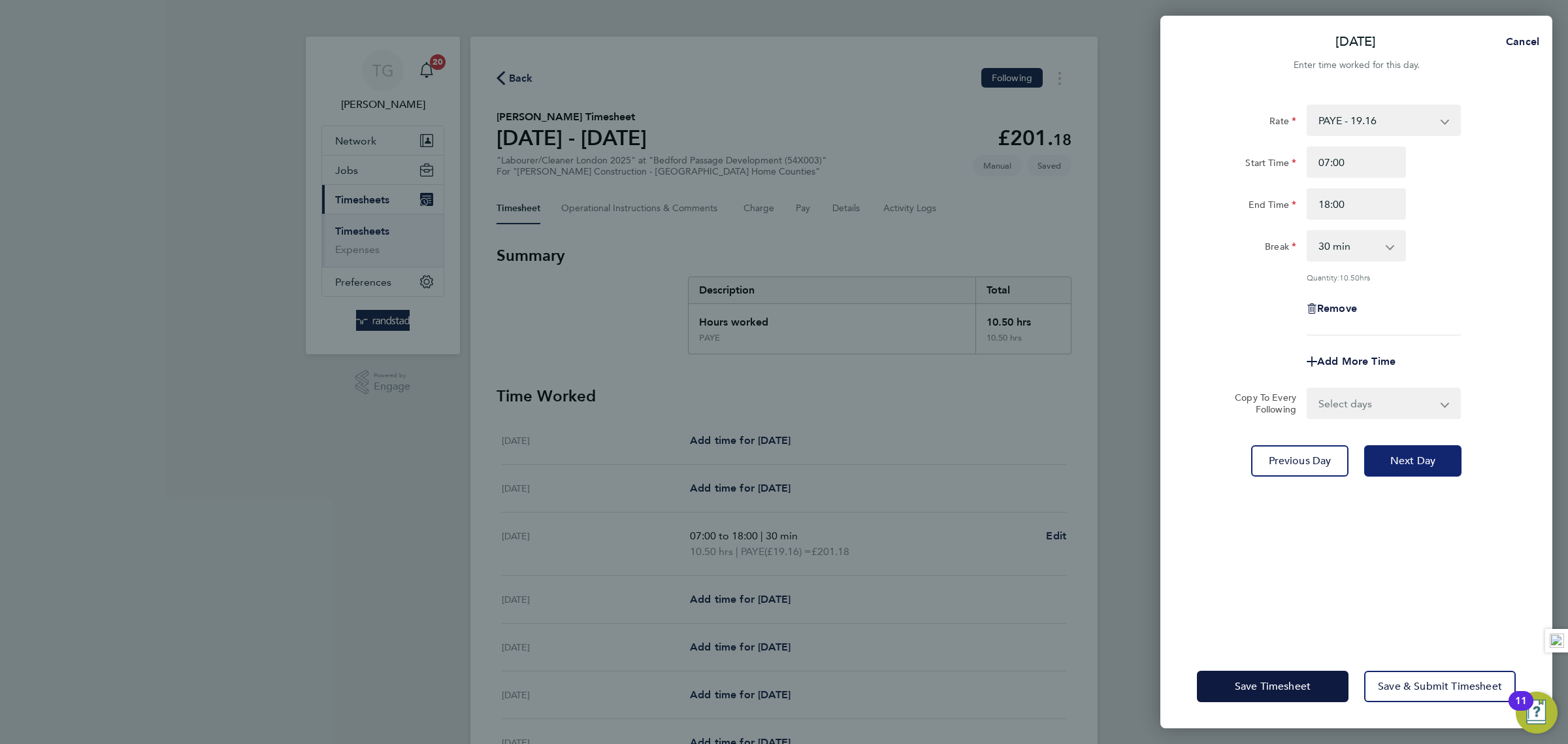
click at [1426, 466] on button "Next Day" at bounding box center [1413, 460] width 97 height 32
select select "30"
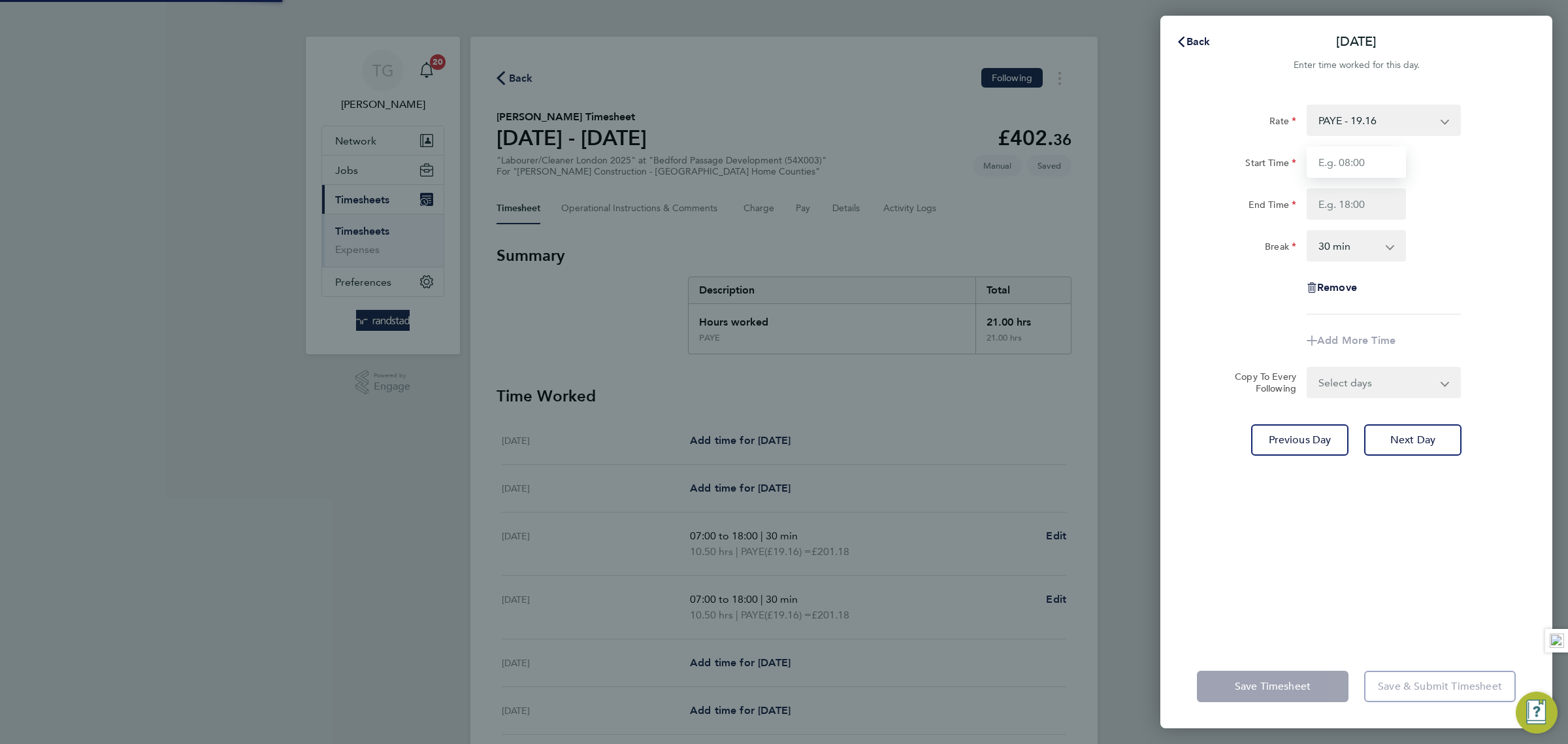
click at [1347, 164] on input "Start Time" at bounding box center [1356, 162] width 99 height 32
type input "07:00"
click at [1345, 206] on input "End Time" at bounding box center [1356, 204] width 99 height 32
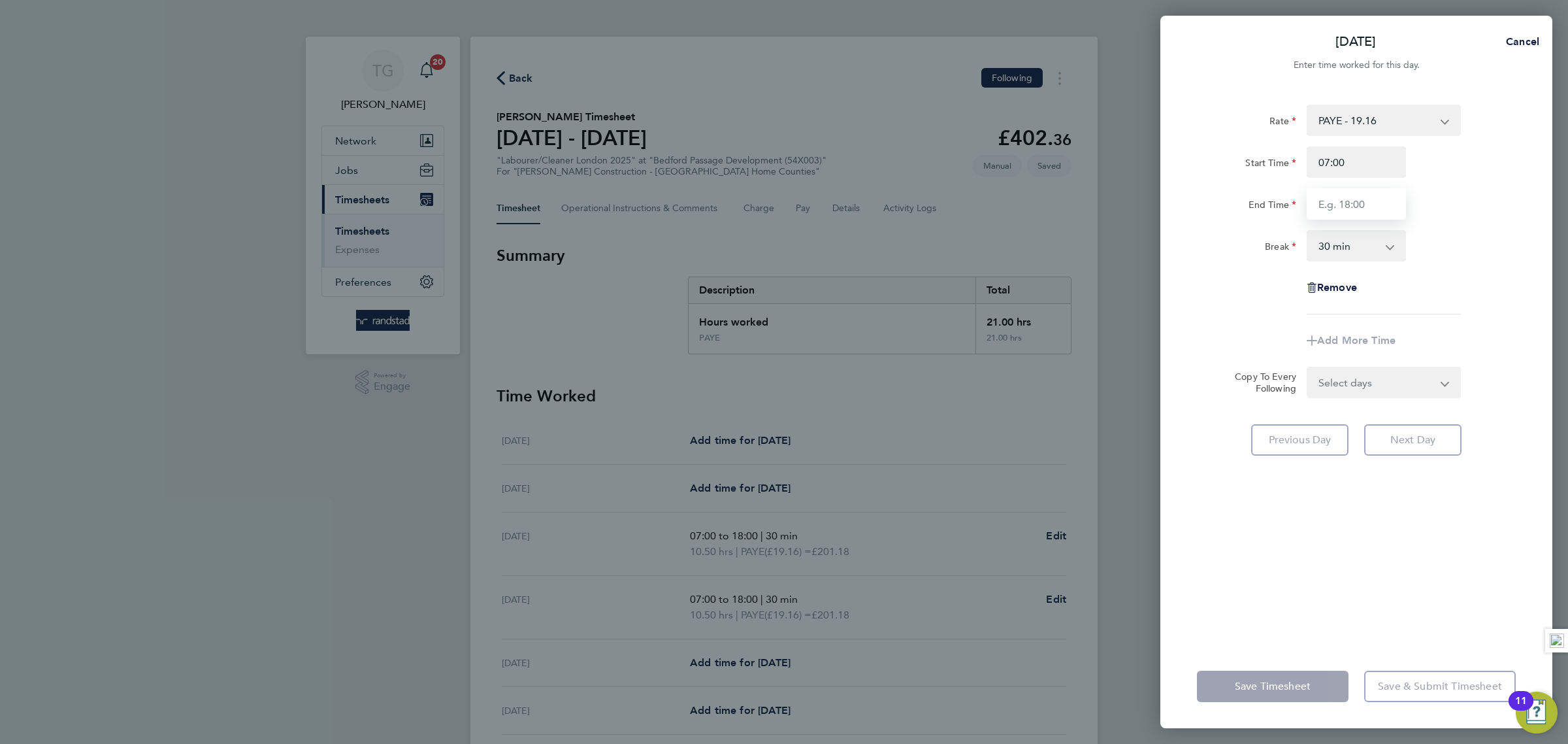
type input "18:00"
click at [1494, 217] on div "End Time 18:00" at bounding box center [1355, 204] width 329 height 32
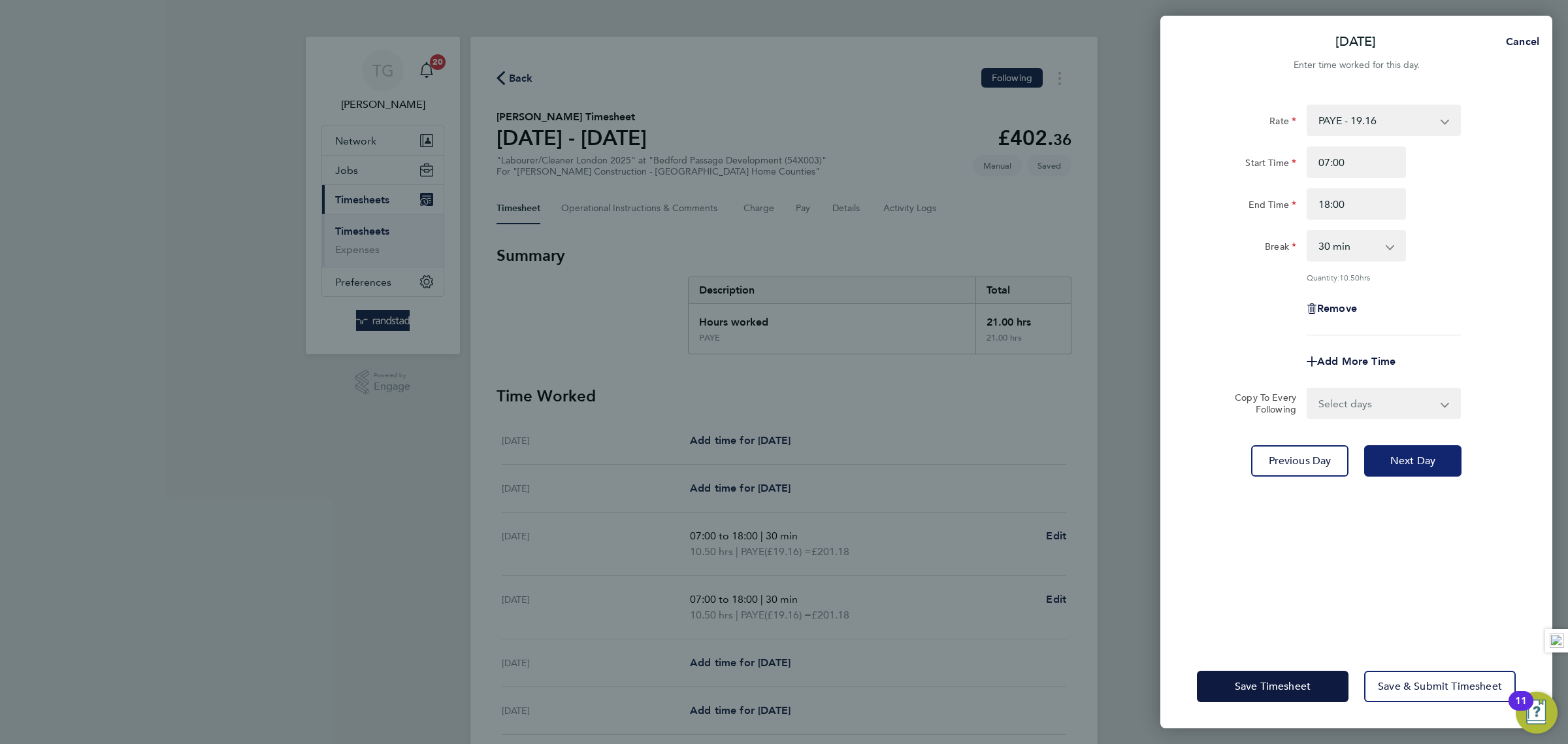
drag, startPoint x: 1412, startPoint y: 452, endPoint x: 1413, endPoint y: 406, distance: 46.0
click at [1414, 454] on span "Next Day" at bounding box center [1413, 461] width 45 height 13
select select "30"
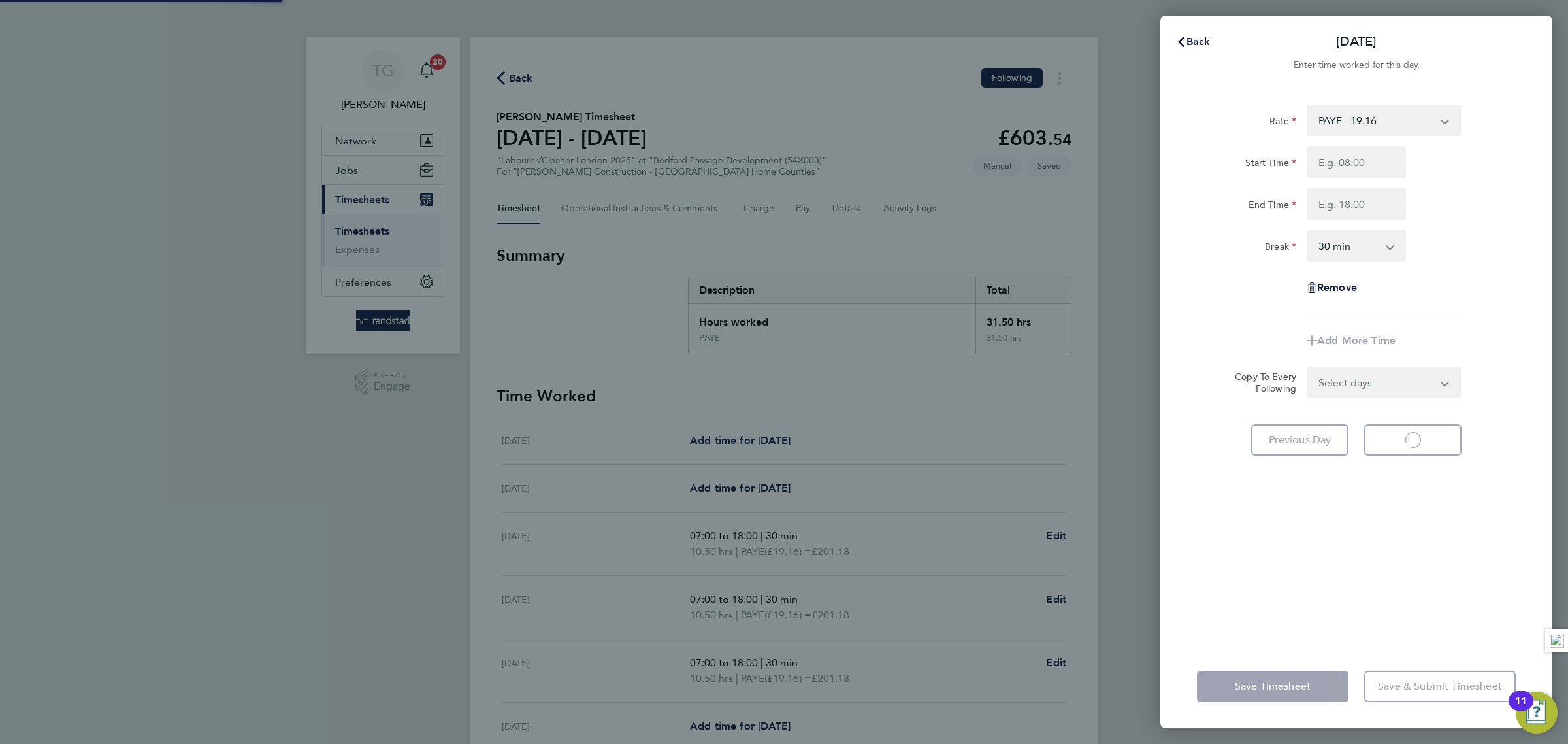
select select "30"
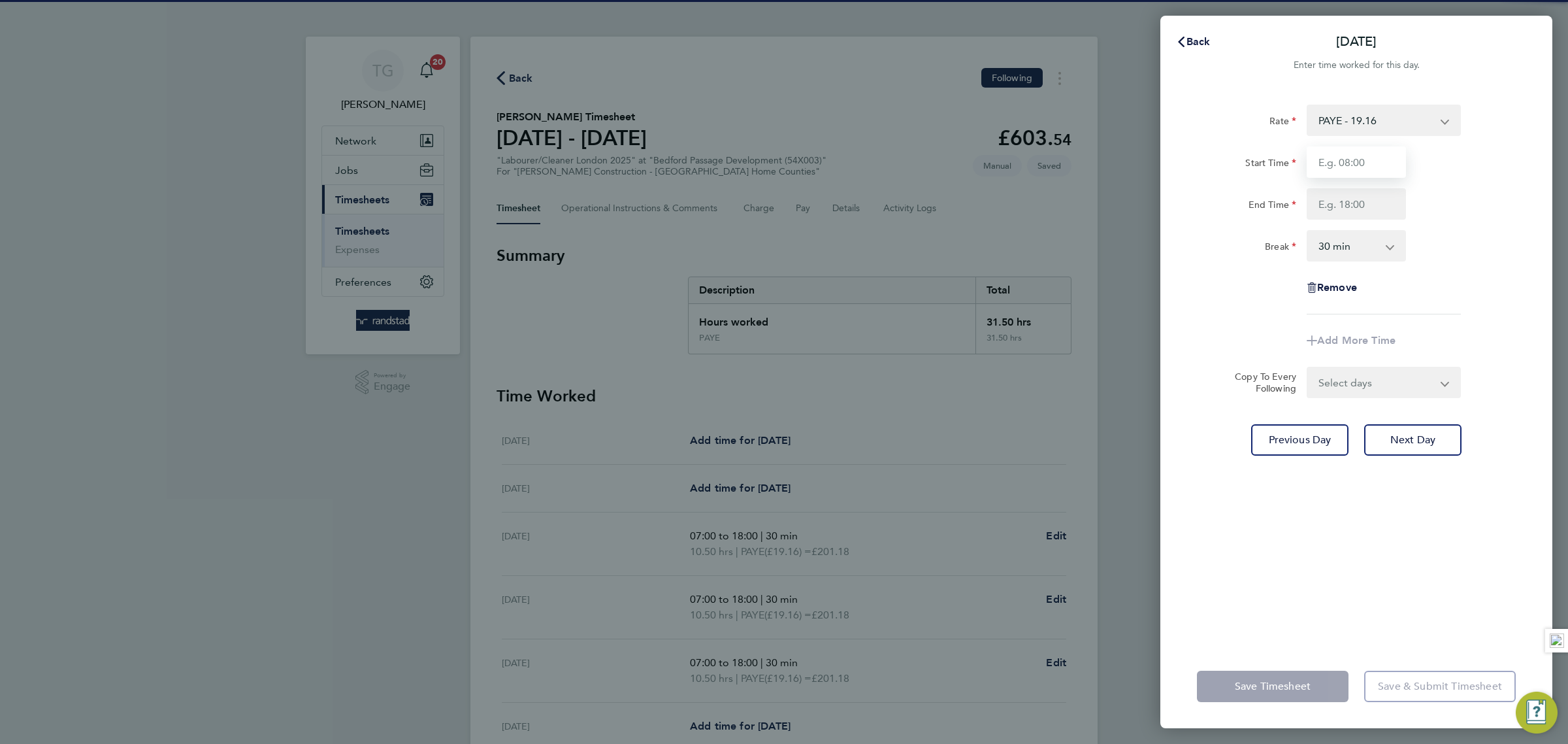
click at [1360, 162] on input "Start Time" at bounding box center [1356, 162] width 99 height 32
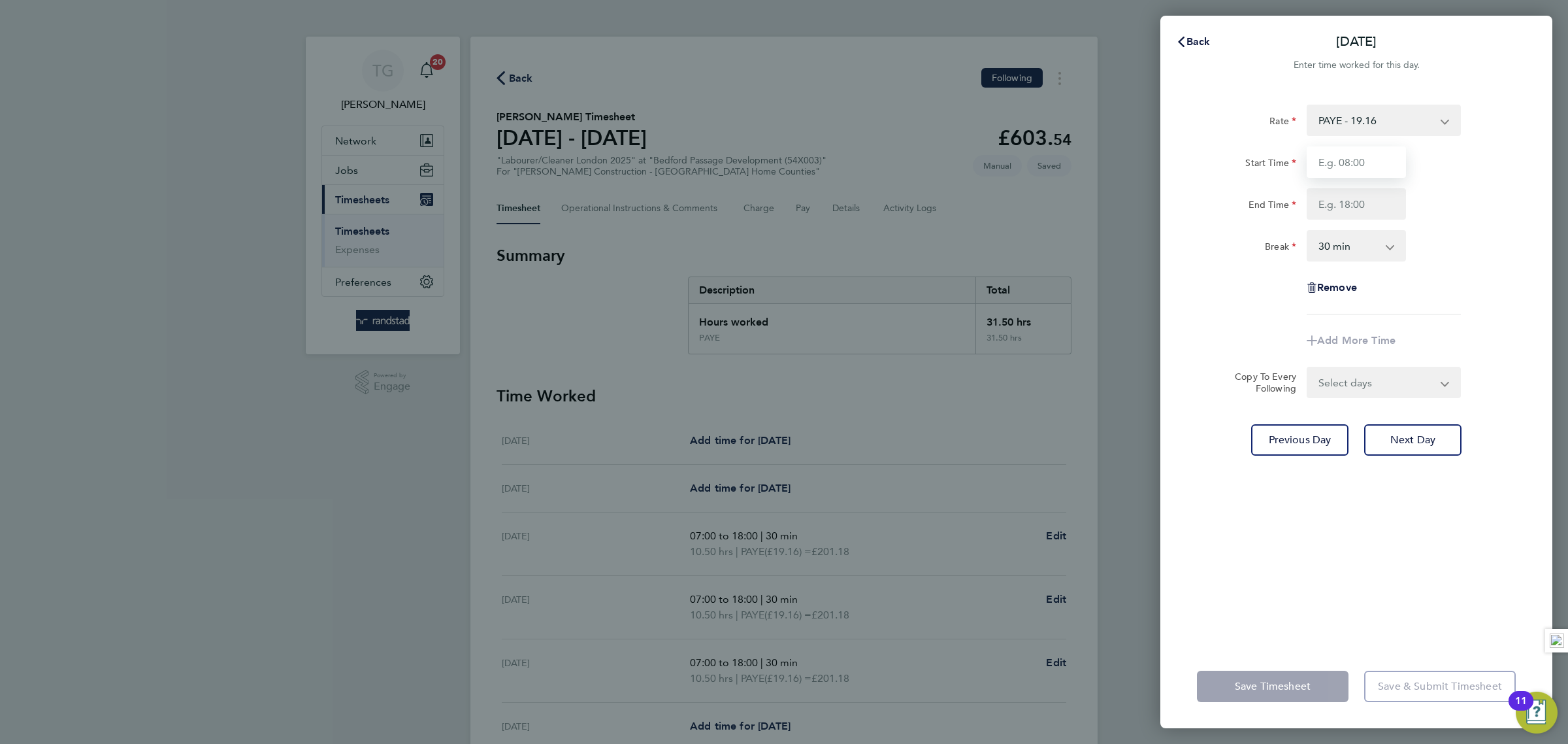
type input "07:00"
click at [1339, 201] on input "End Time" at bounding box center [1356, 204] width 99 height 32
type input "18:00"
click at [1473, 243] on div "Break 0 min 15 min 30 min 45 min 60 min 75 min 90 min" at bounding box center [1355, 246] width 329 height 32
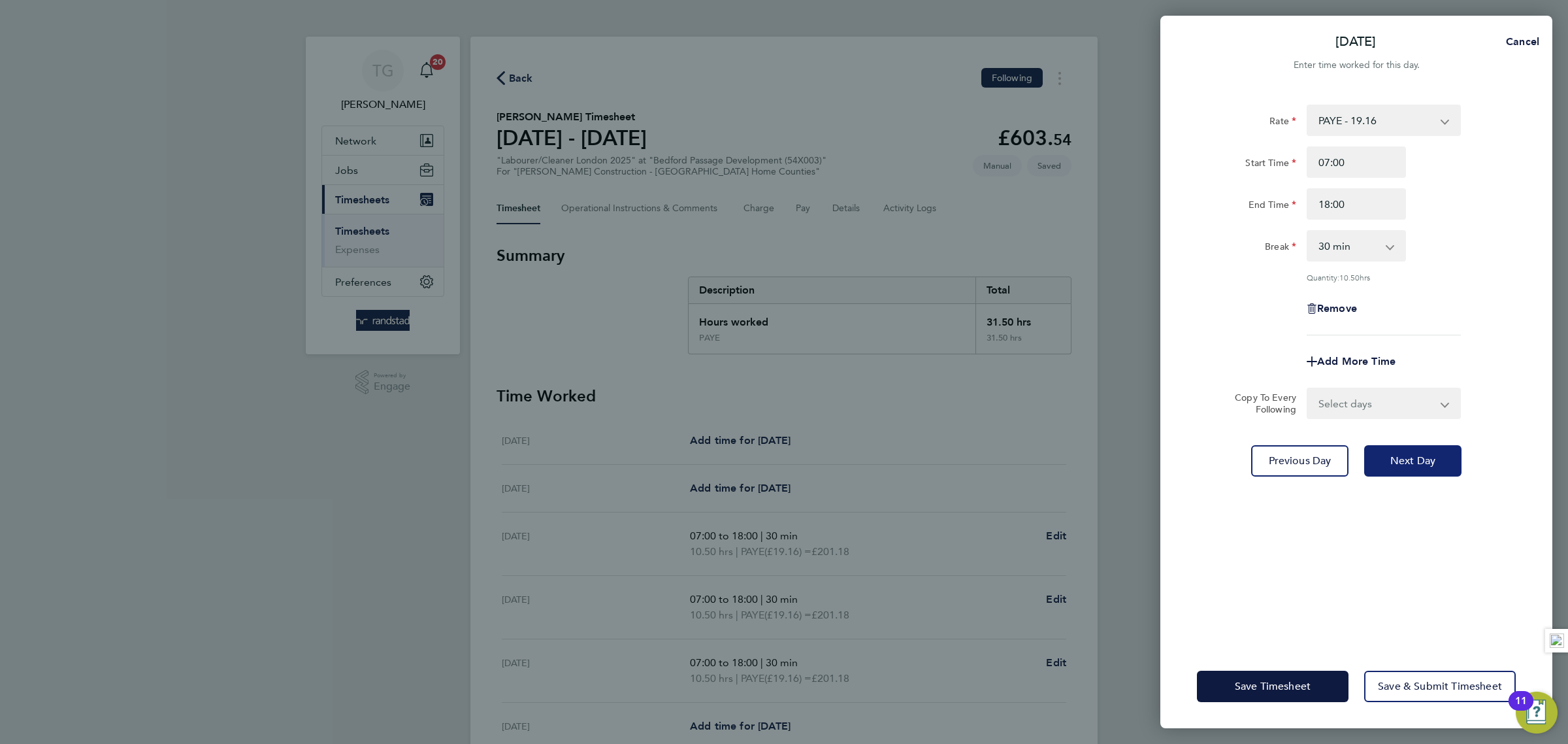
click at [1423, 455] on span "Next Day" at bounding box center [1413, 461] width 45 height 13
select select "30"
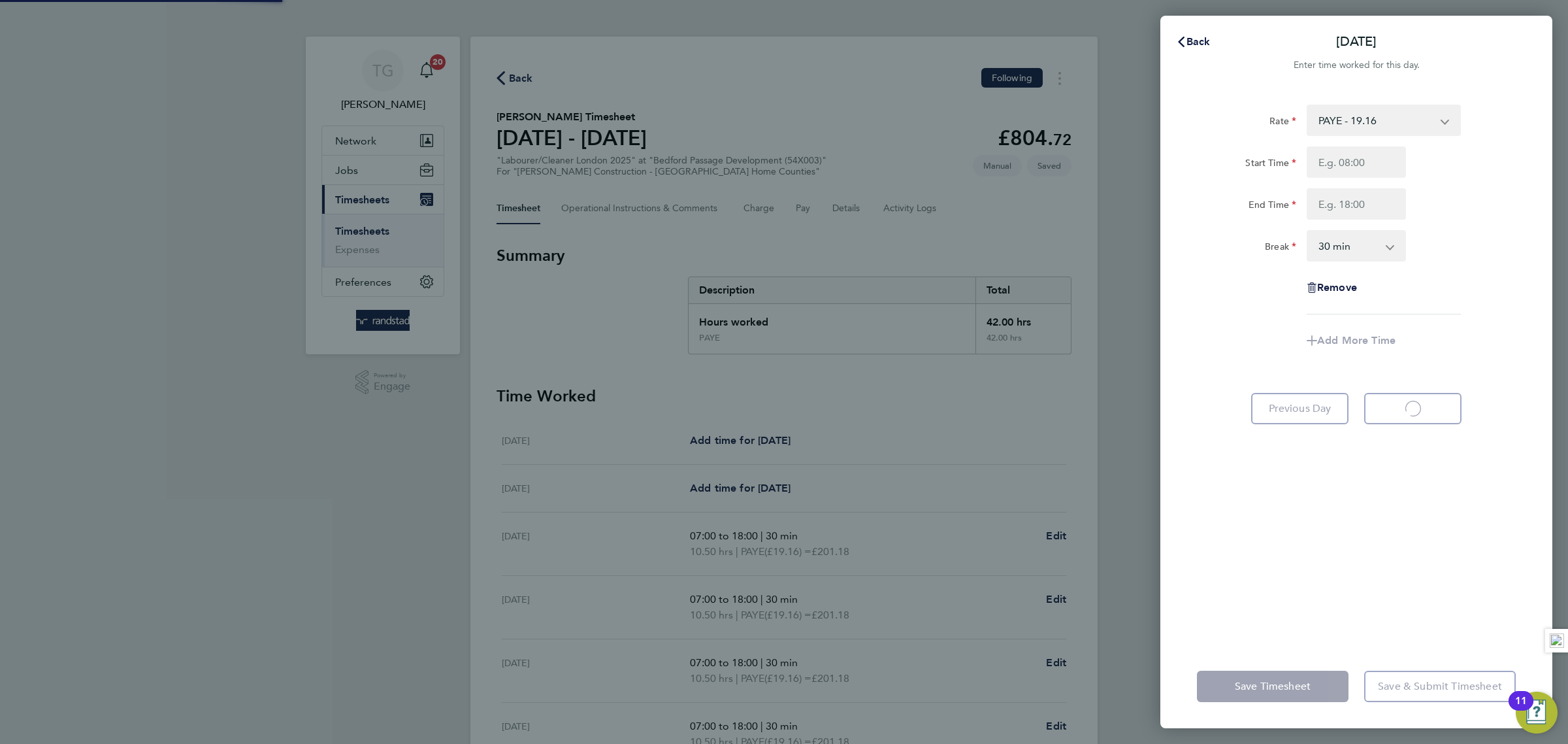
select select "30"
click at [1359, 160] on input "Start Time" at bounding box center [1356, 162] width 99 height 32
type input "07:00"
click at [1347, 200] on input "End Time" at bounding box center [1356, 204] width 99 height 32
type input "18:00"
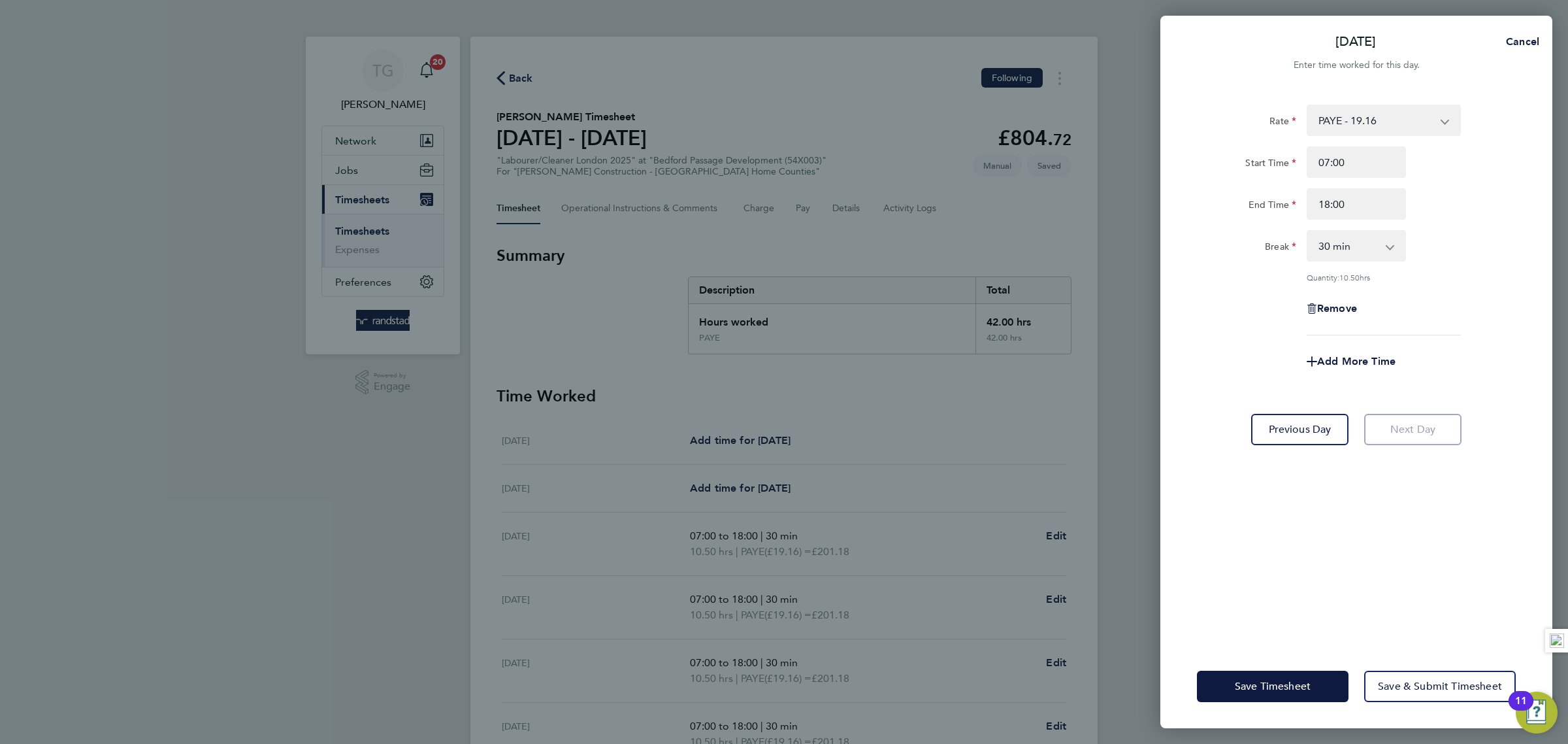
click at [1474, 214] on div "End Time 18:00" at bounding box center [1355, 204] width 329 height 32
click at [1410, 687] on span "Save & Submit Timesheet" at bounding box center [1440, 687] width 124 height 13
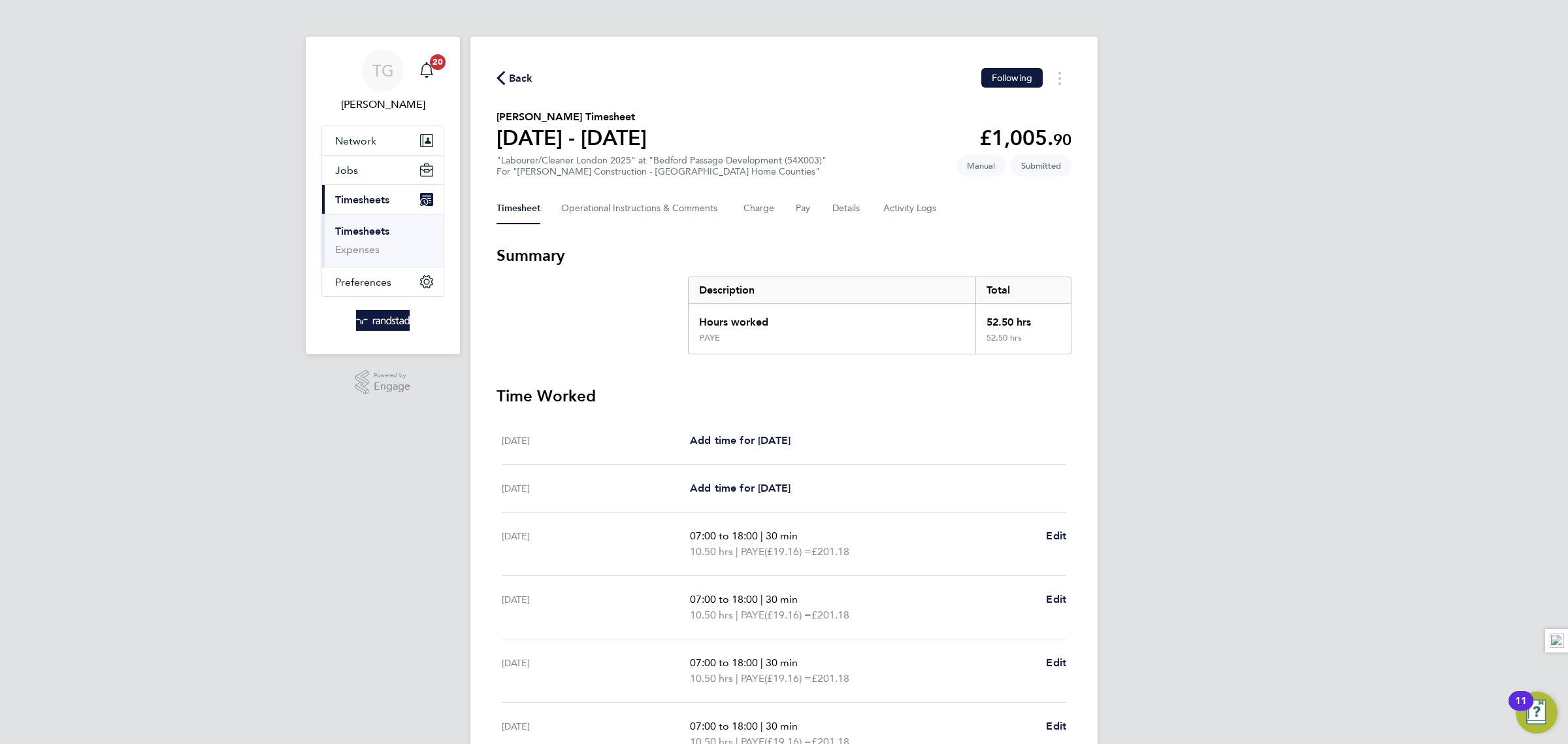
click at [373, 233] on link "Timesheets" at bounding box center [362, 230] width 54 height 12
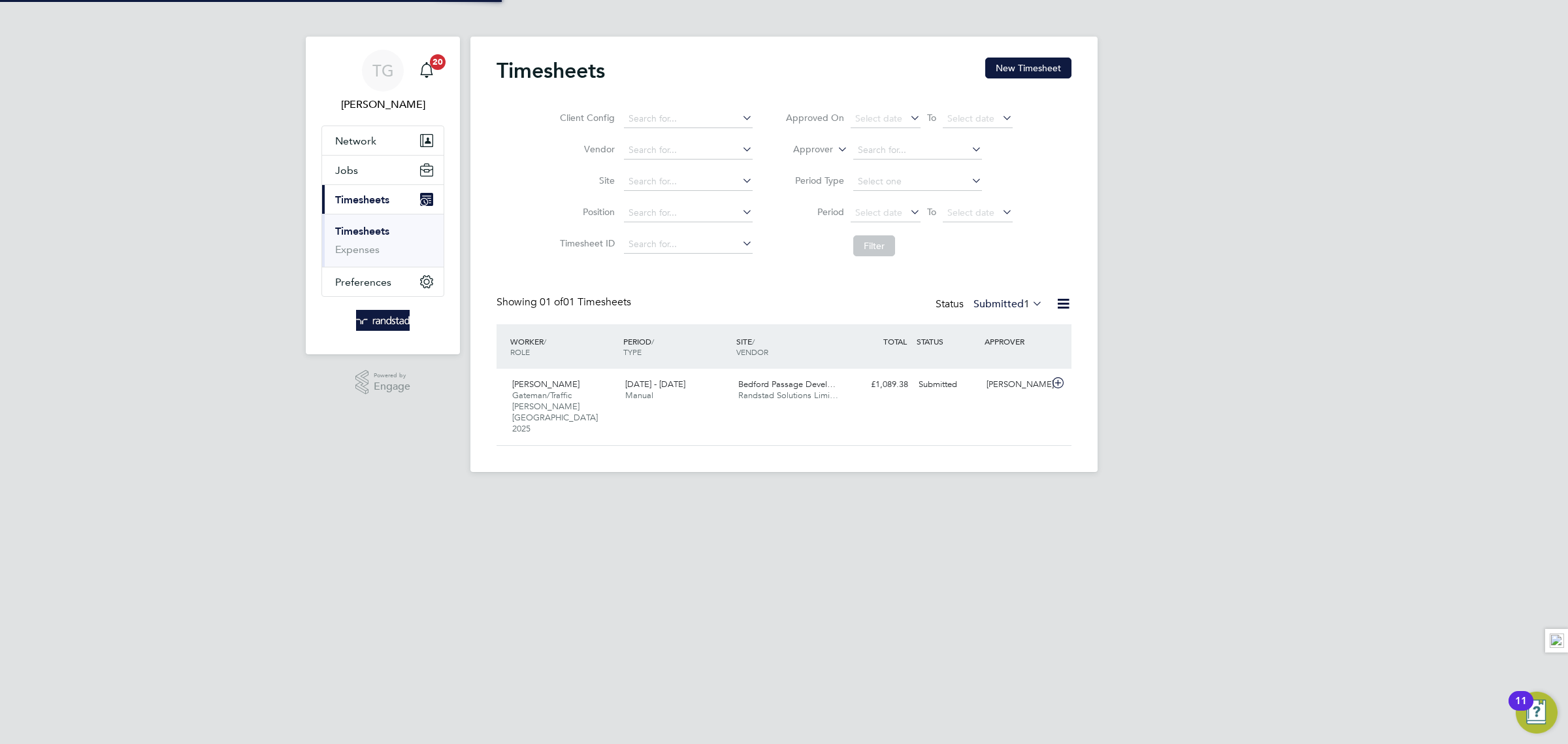
scroll to position [32, 113]
click at [1023, 76] on button "New Timesheet" at bounding box center [1028, 68] width 86 height 21
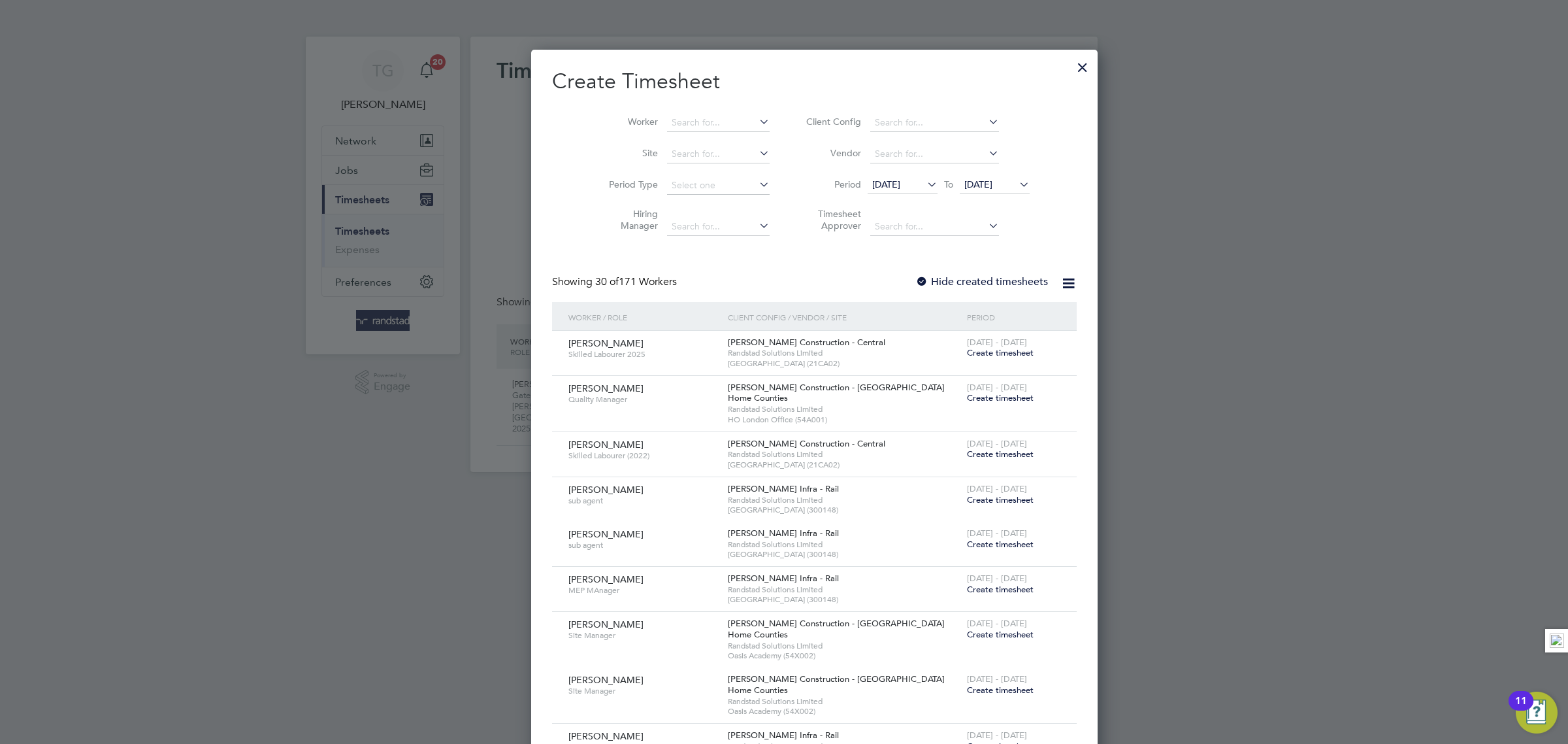
scroll to position [2353, 505]
click at [667, 122] on input at bounding box center [718, 123] width 103 height 19
drag, startPoint x: 671, startPoint y: 125, endPoint x: 609, endPoint y: 117, distance: 62.5
click at [609, 117] on li "Worker merci" at bounding box center [684, 123] width 203 height 32
click at [705, 136] on li "[DEMOGRAPHIC_DATA] [PERSON_NAME]" at bounding box center [731, 140] width 189 height 18
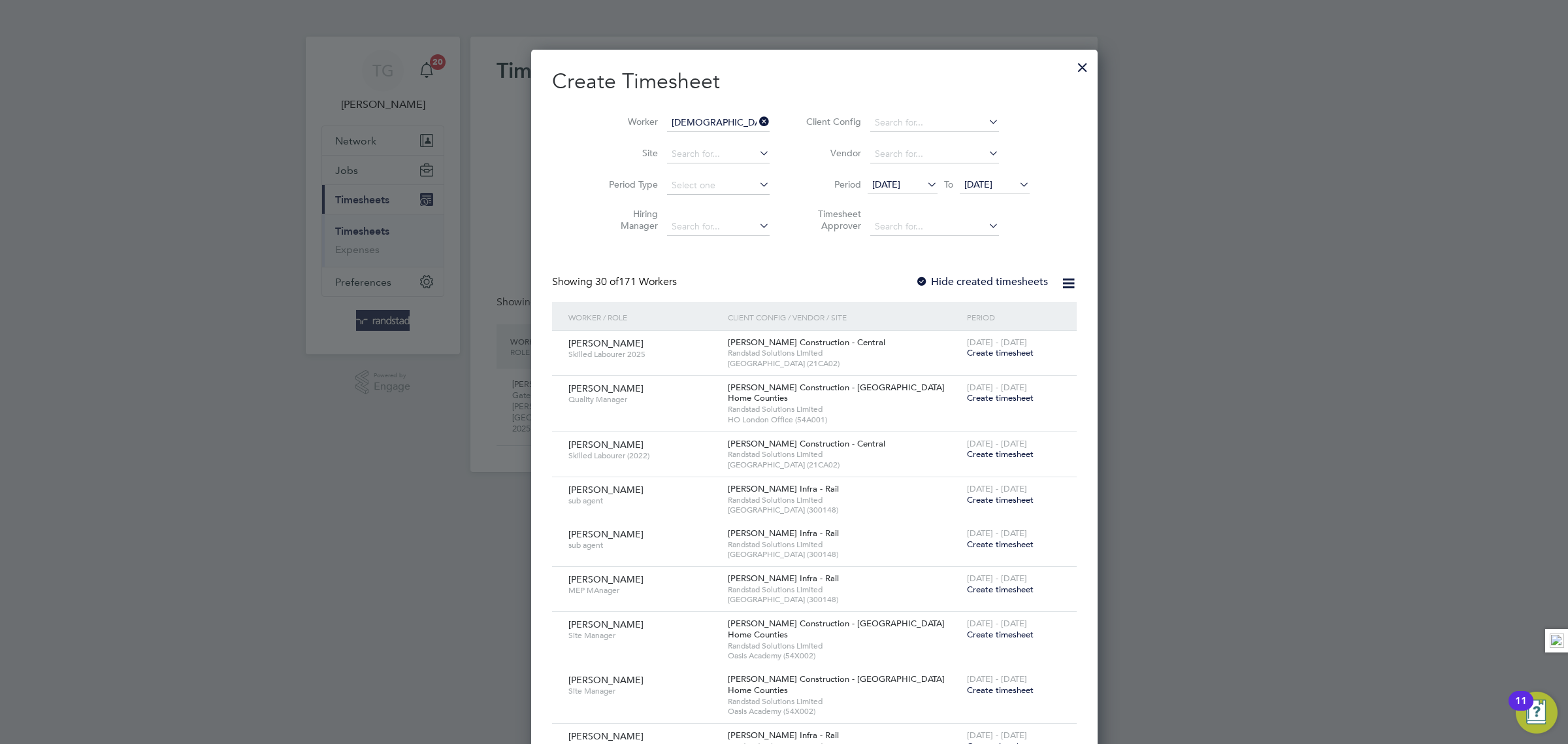
type input "[DEMOGRAPHIC_DATA] [PERSON_NAME]"
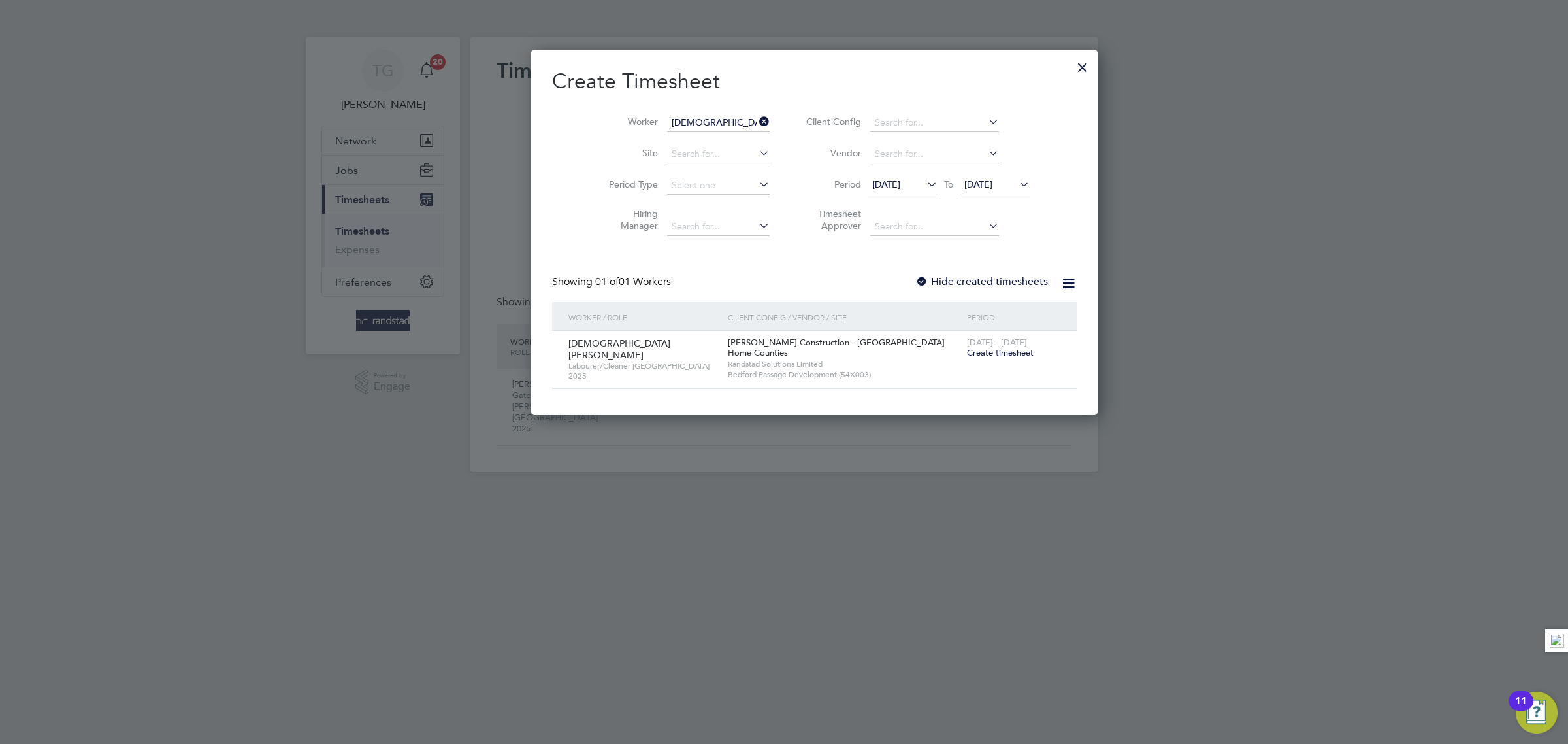
scroll to position [366, 505]
click at [967, 358] on span "Create timesheet" at bounding box center [1000, 353] width 66 height 11
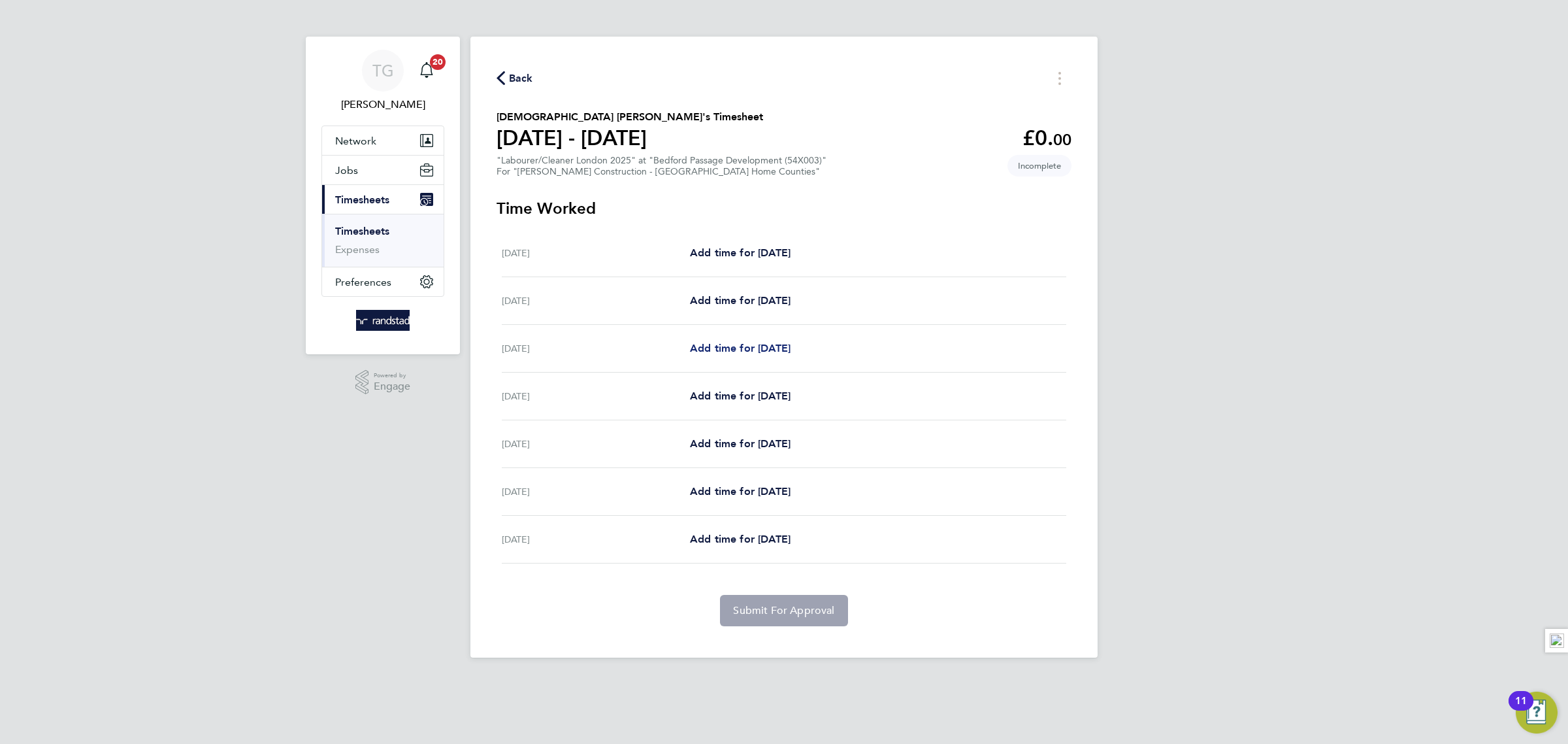
click at [740, 354] on span "Add time for [DATE]" at bounding box center [740, 348] width 100 height 12
select select "30"
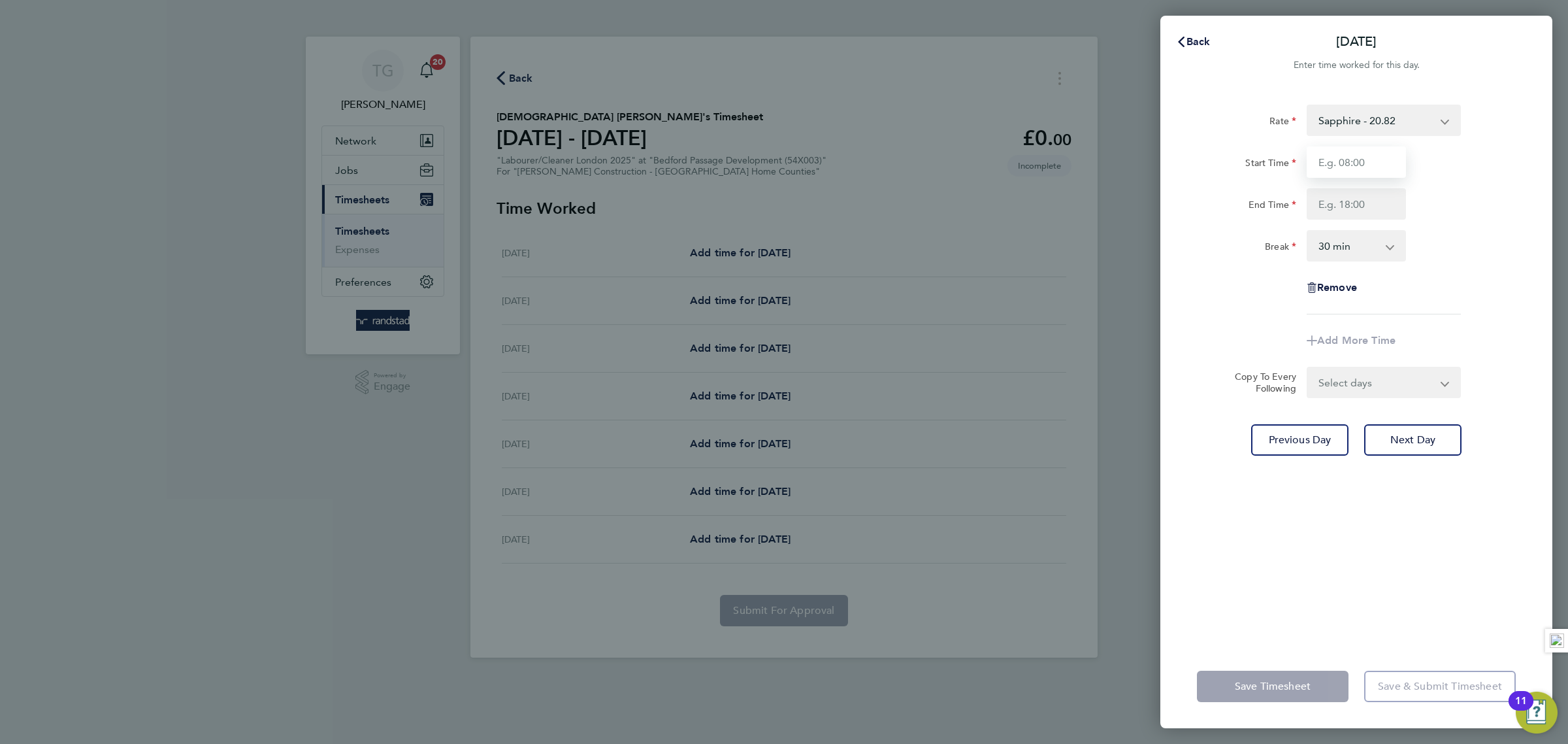
click at [1359, 160] on input "Start Time" at bounding box center [1356, 162] width 99 height 32
type input "07:00"
click at [1342, 204] on input "End Time" at bounding box center [1356, 204] width 99 height 32
click at [1504, 236] on div "Break 0 min 15 min 30 min 45 min 60 min 75 min 90 min" at bounding box center [1355, 246] width 329 height 32
click at [1355, 206] on input "End Time" at bounding box center [1356, 204] width 99 height 32
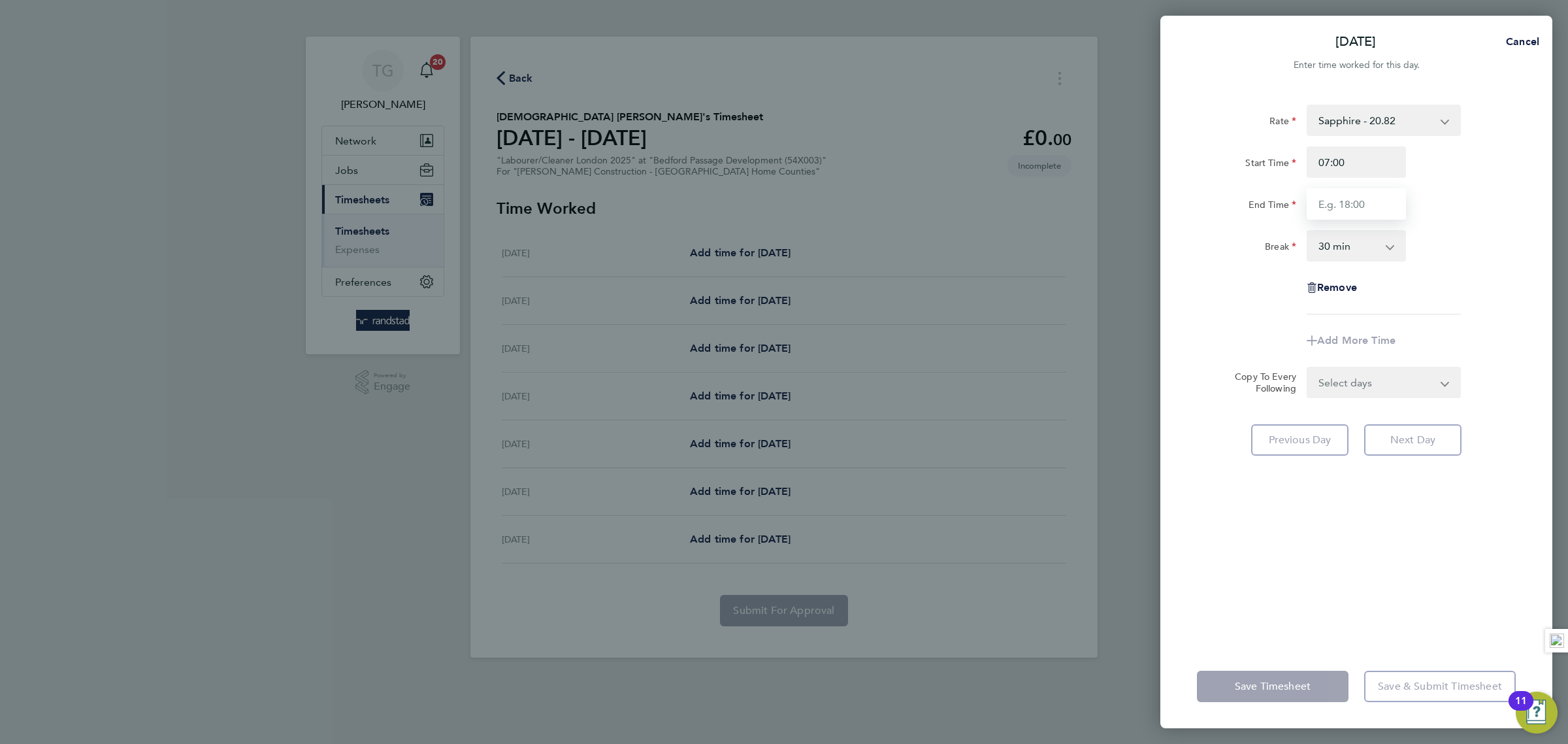
type input "18:00"
click at [1450, 237] on div "Break 0 min 15 min 30 min 45 min 60 min 75 min 90 min" at bounding box center [1355, 246] width 329 height 32
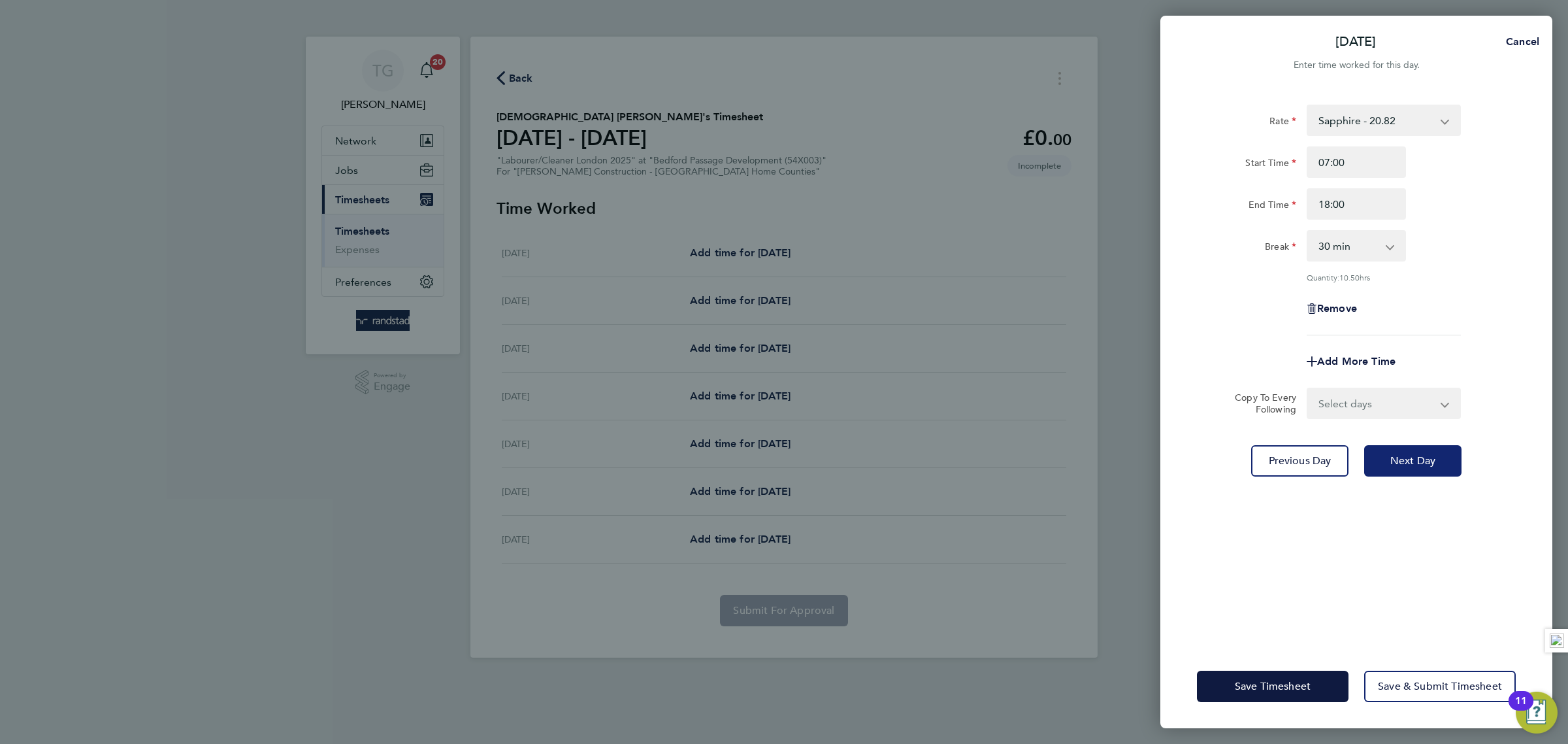
click at [1402, 461] on span "Next Day" at bounding box center [1413, 461] width 45 height 13
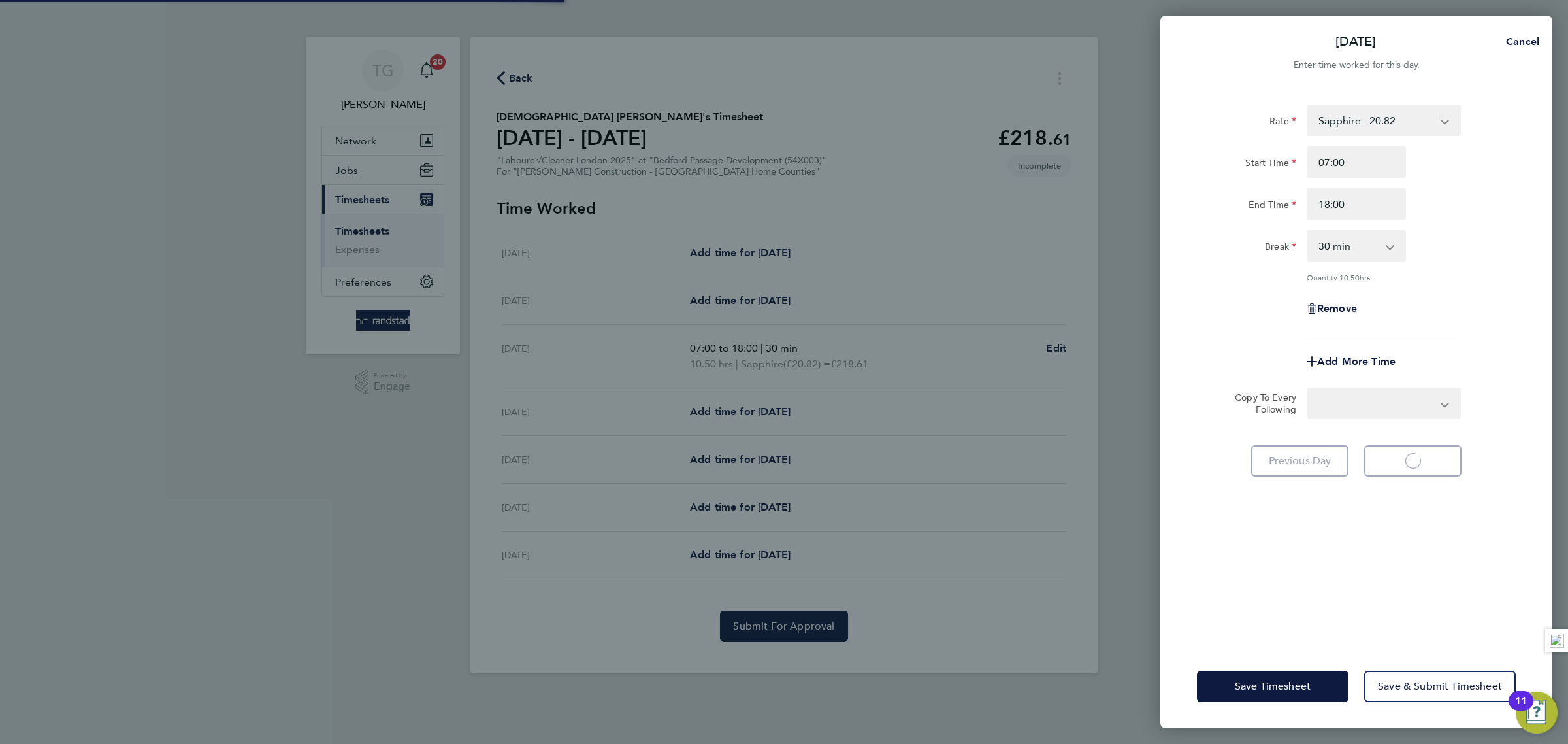
select select "30"
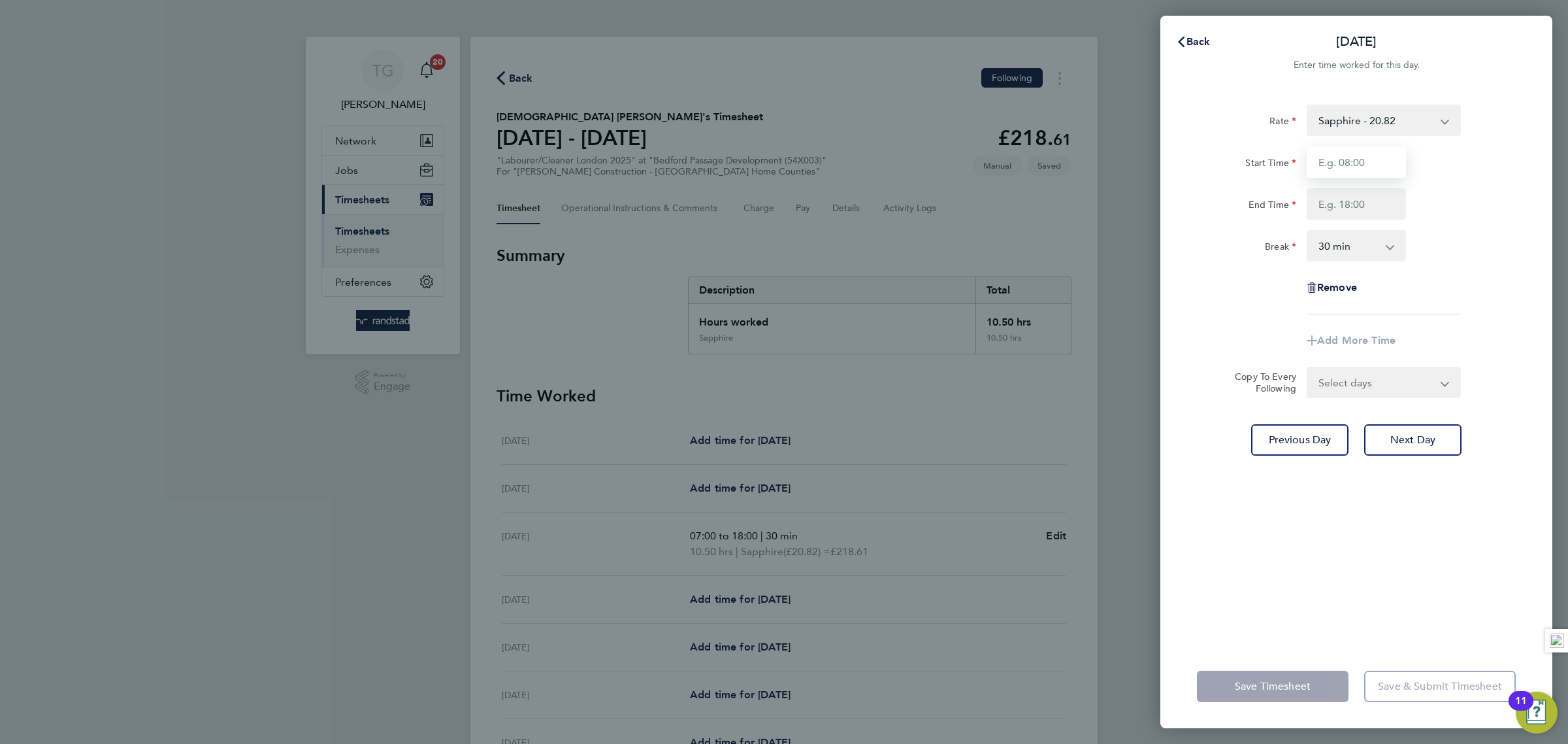
click at [1372, 158] on input "Start Time" at bounding box center [1356, 162] width 99 height 32
type input "07:00"
click at [1366, 206] on input "End Time" at bounding box center [1356, 204] width 99 height 32
type input "18:00"
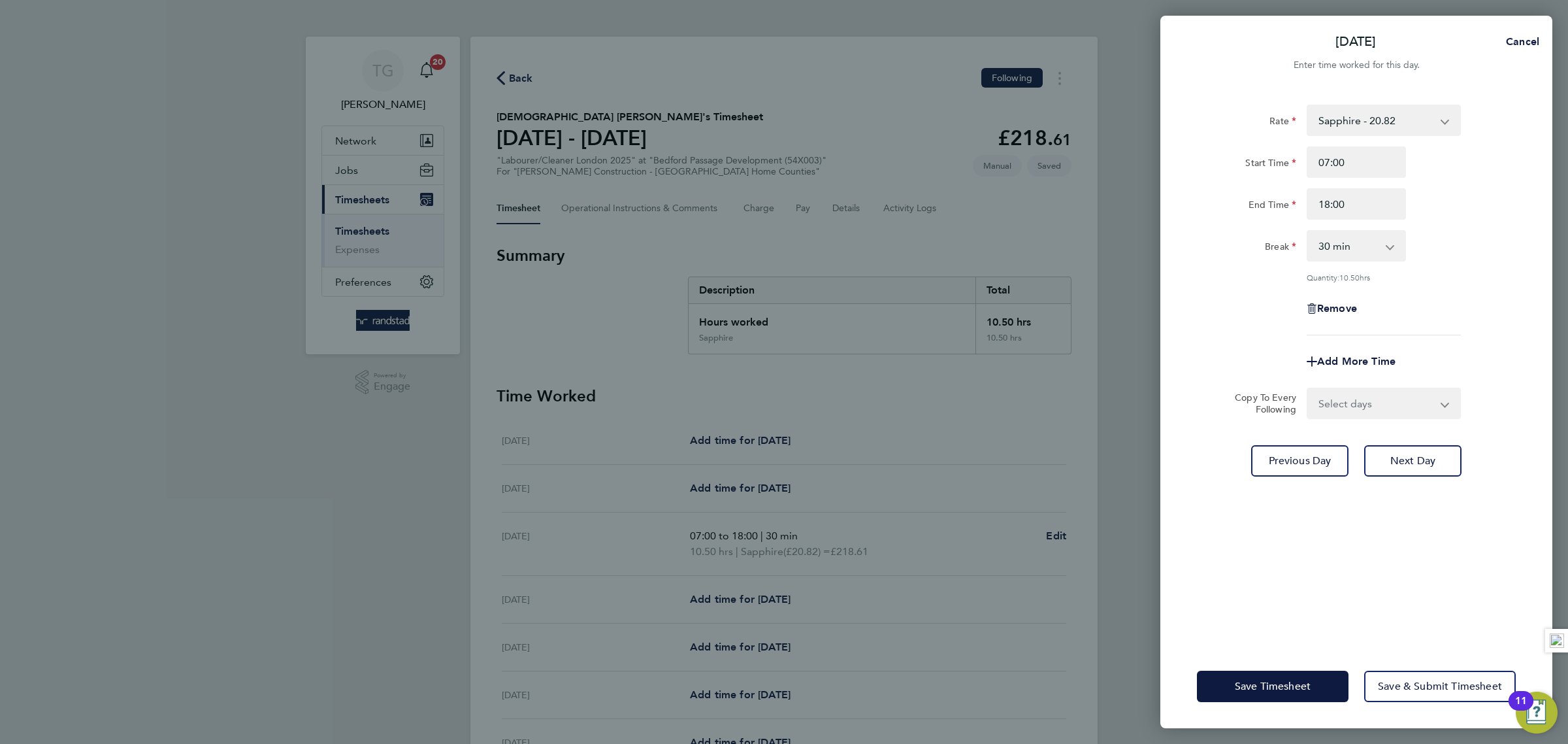
click at [1513, 202] on div "End Time 18:00" at bounding box center [1355, 204] width 329 height 32
click at [1412, 454] on span "Next Day" at bounding box center [1413, 461] width 45 height 13
select select "30"
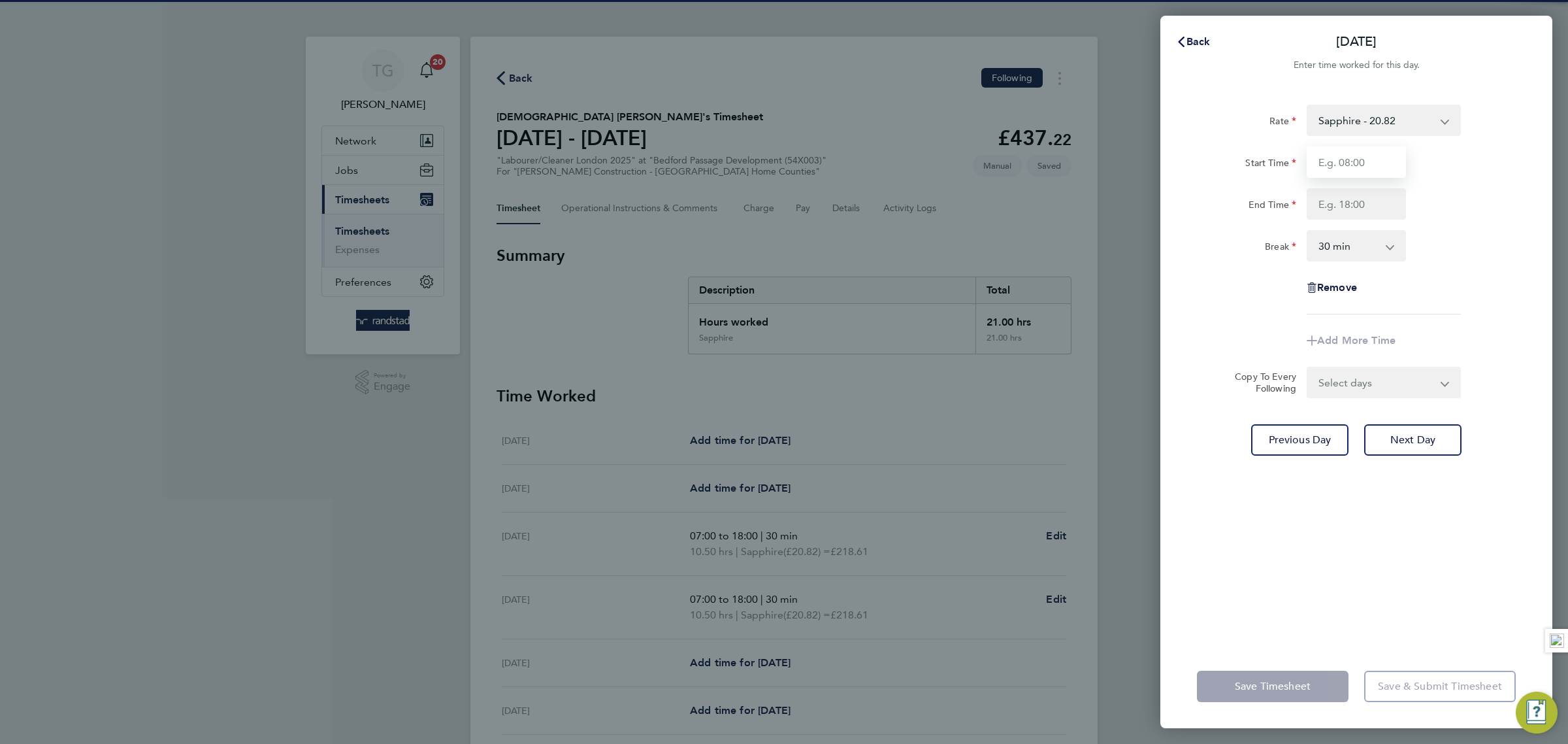
click at [1365, 164] on input "Start Time" at bounding box center [1356, 162] width 99 height 32
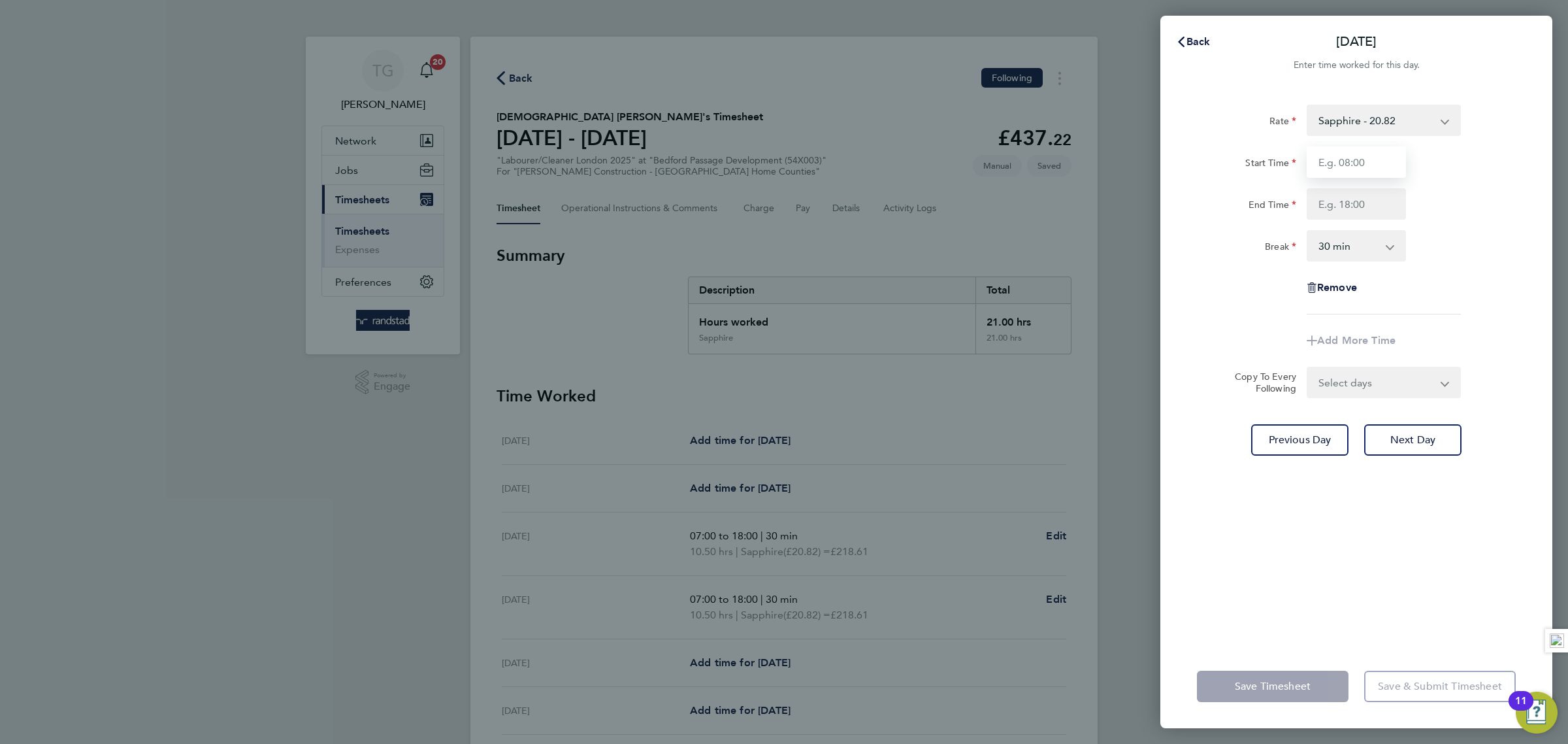
type input "07:00"
click at [1355, 203] on input "End Time" at bounding box center [1356, 204] width 99 height 32
click at [1494, 240] on div "Break 0 min 15 min 30 min 45 min 60 min 75 min 90 min" at bounding box center [1355, 246] width 329 height 32
click at [1372, 203] on input "End Time" at bounding box center [1356, 204] width 99 height 32
type input "18:00"
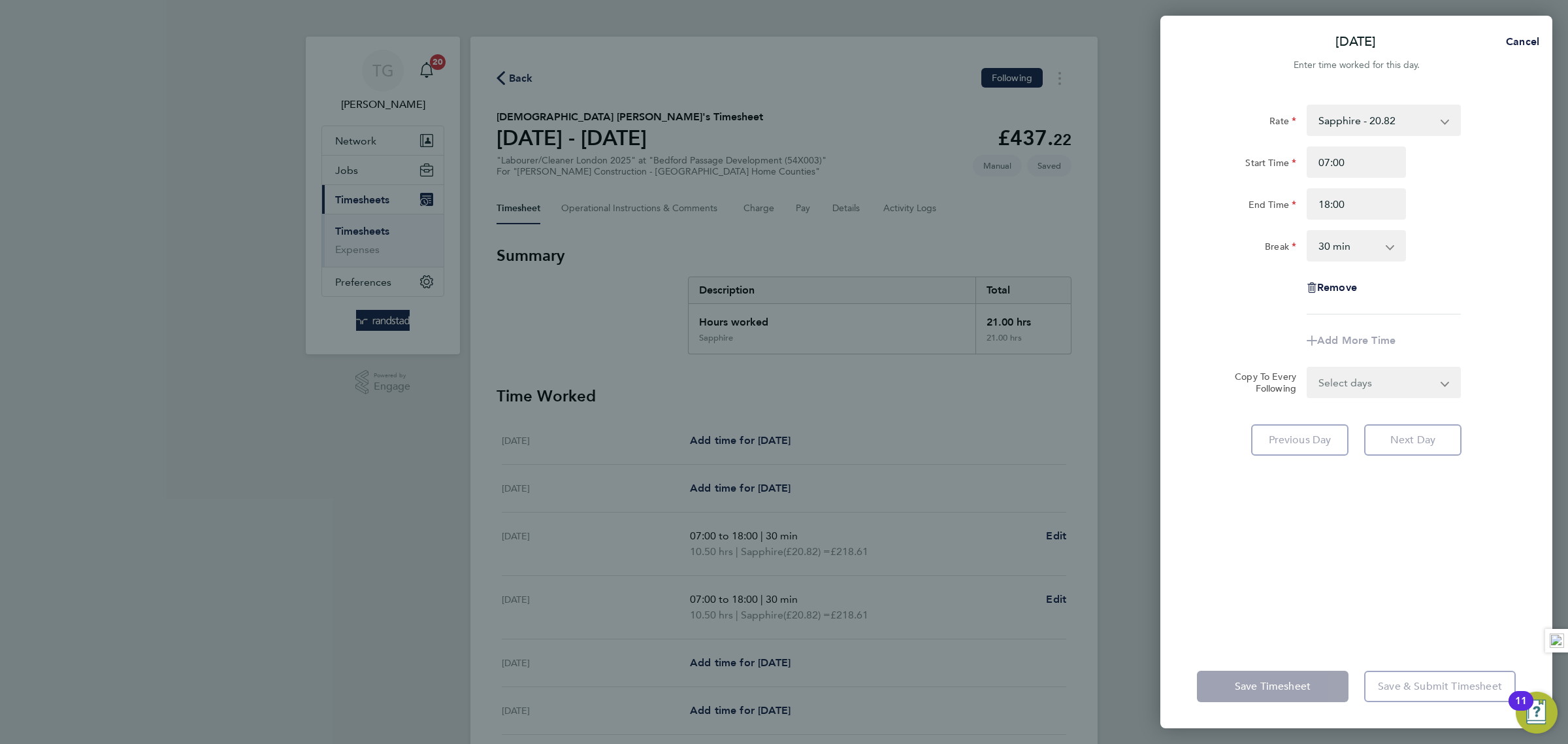
click at [1474, 213] on div "End Time 18:00" at bounding box center [1355, 204] width 329 height 32
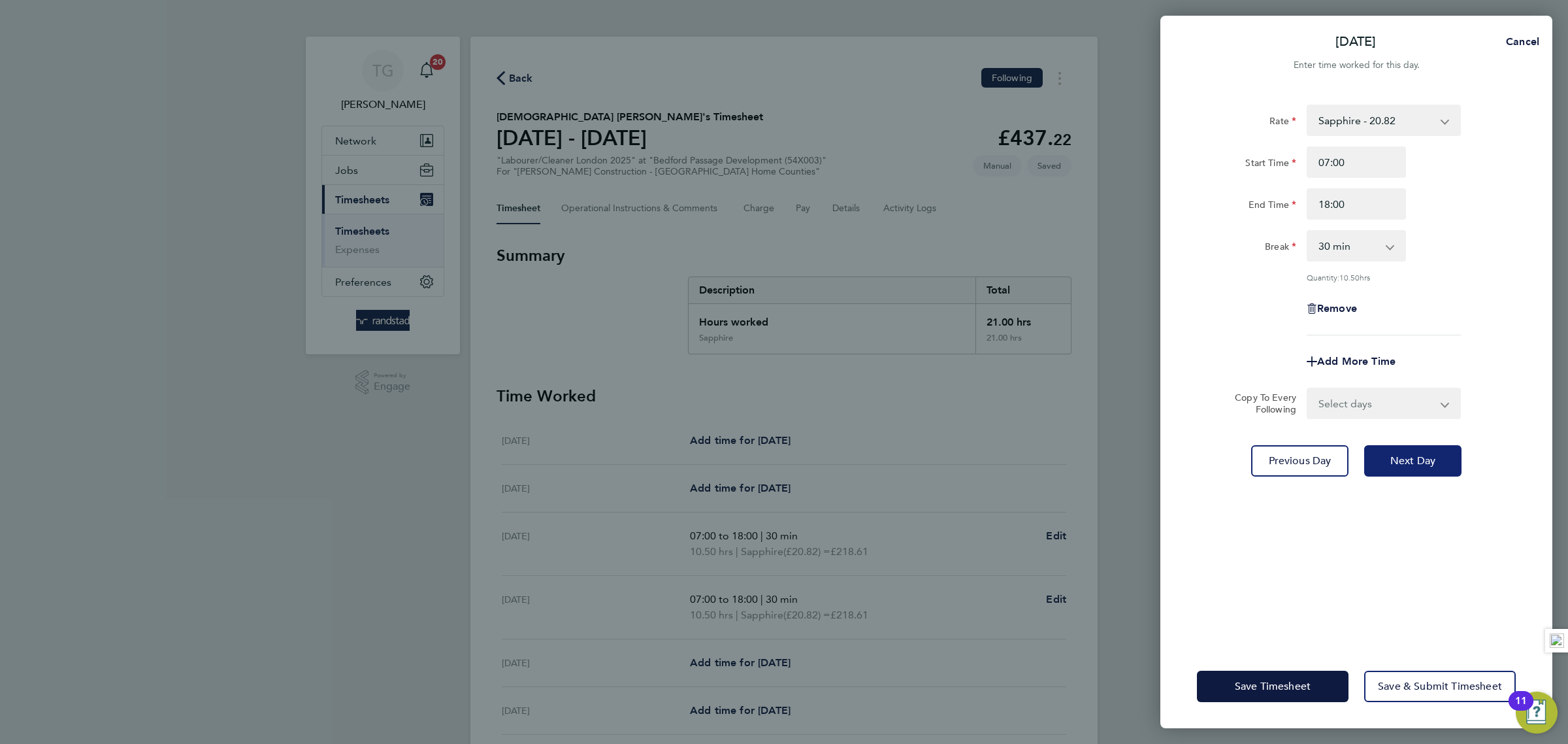
drag, startPoint x: 1410, startPoint y: 459, endPoint x: 1455, endPoint y: 323, distance: 143.3
click at [1410, 458] on span "Next Day" at bounding box center [1413, 461] width 45 height 13
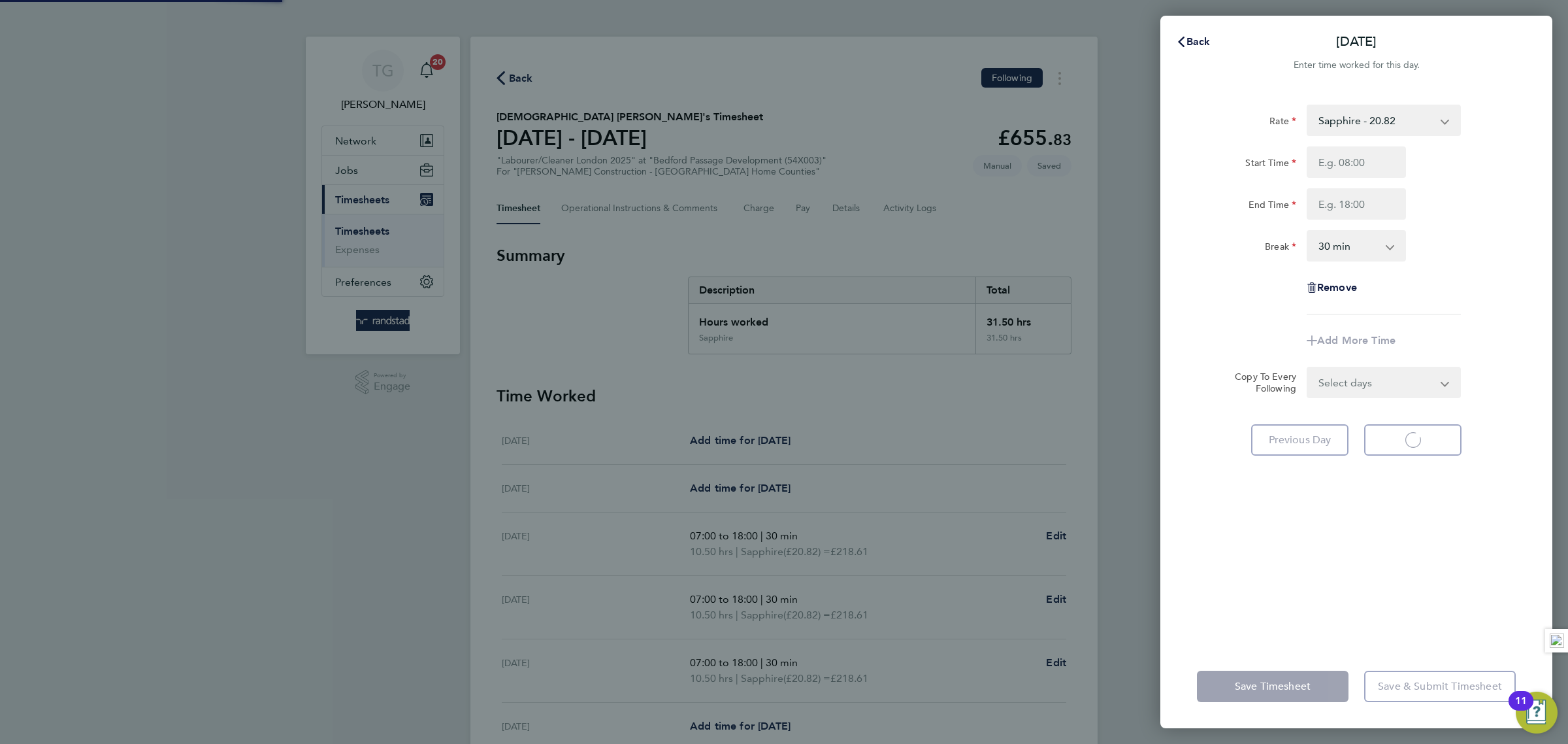
select select "30"
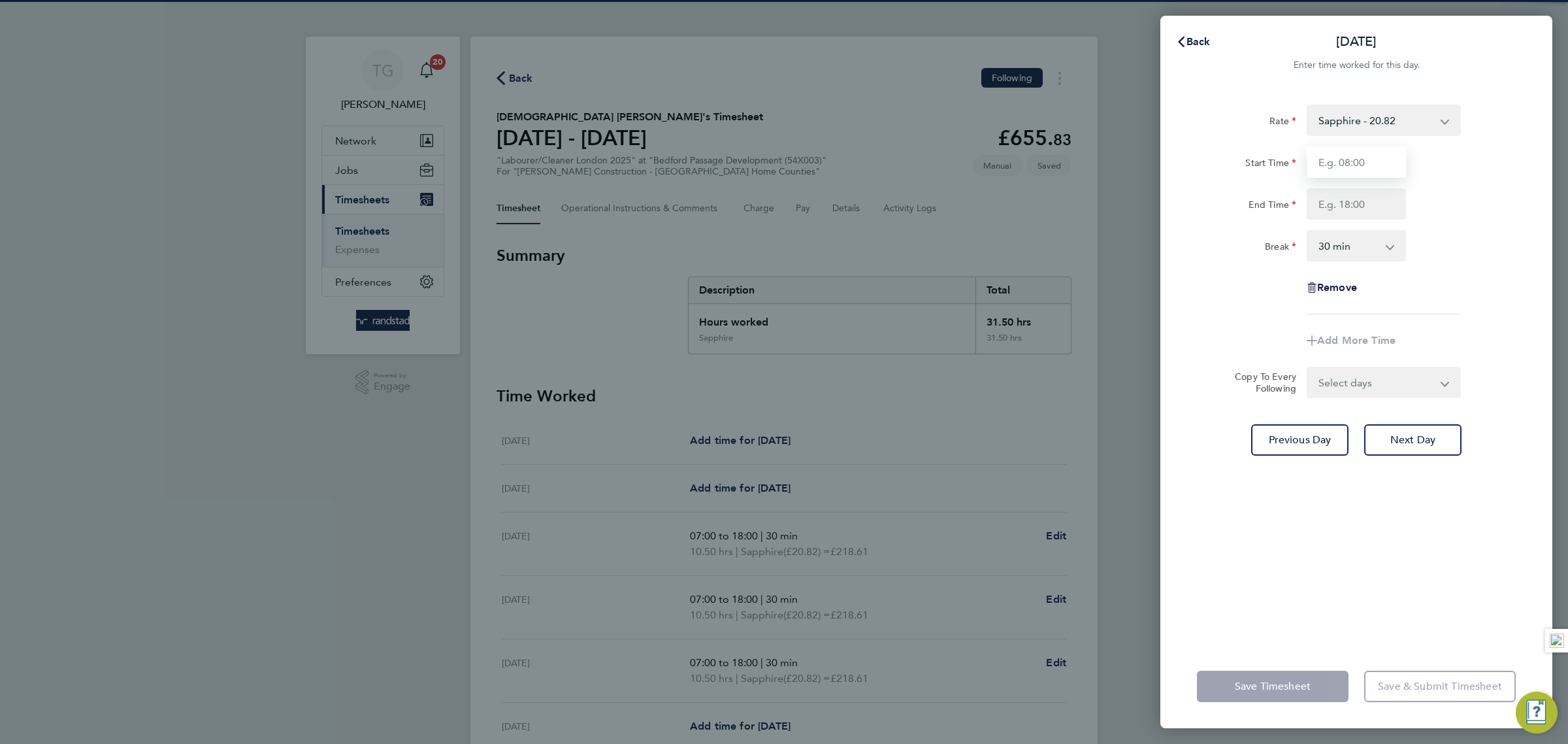
click at [1364, 169] on input "Start Time" at bounding box center [1356, 162] width 99 height 32
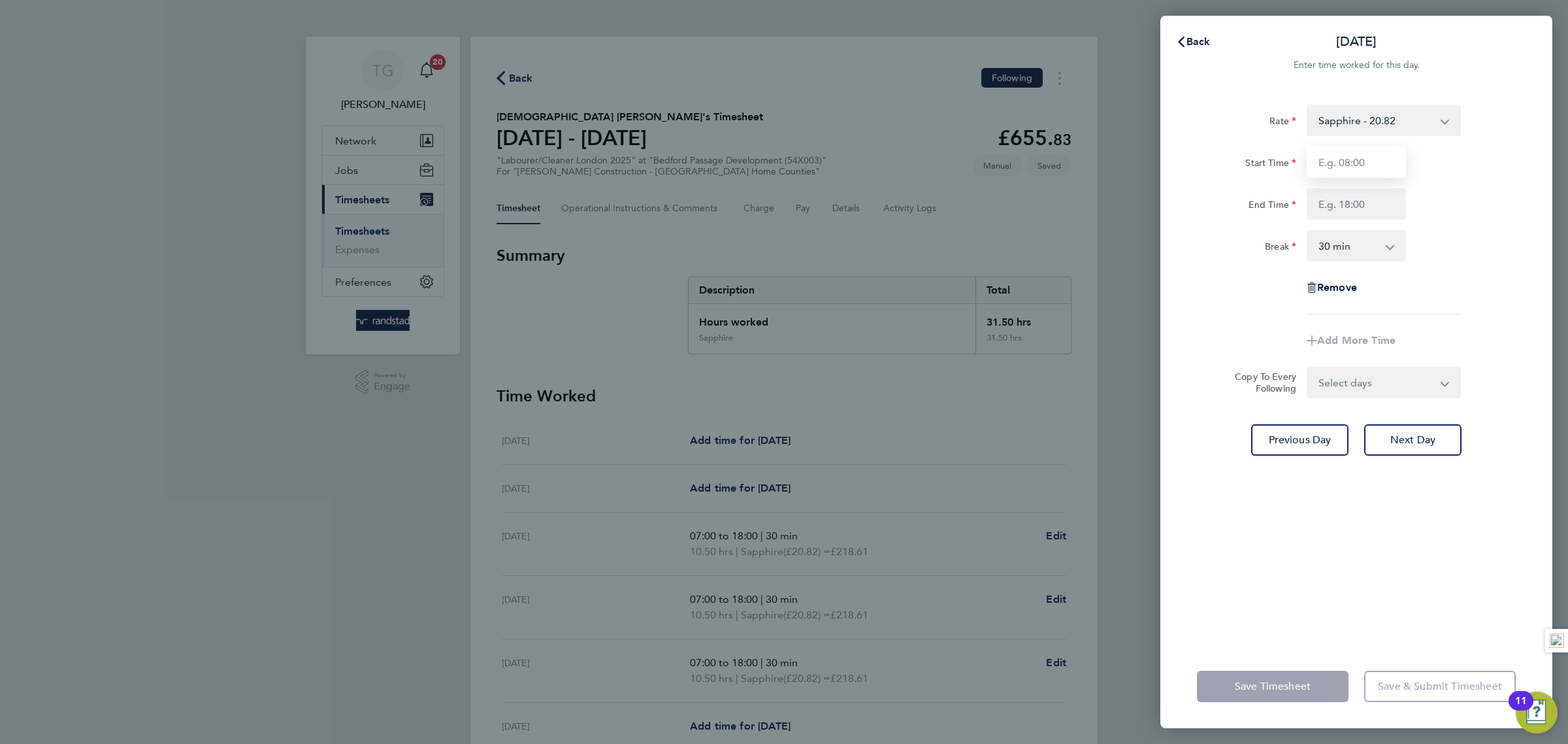
type input "07:00"
click at [1345, 197] on input "End Time" at bounding box center [1356, 204] width 99 height 32
type input "18:00"
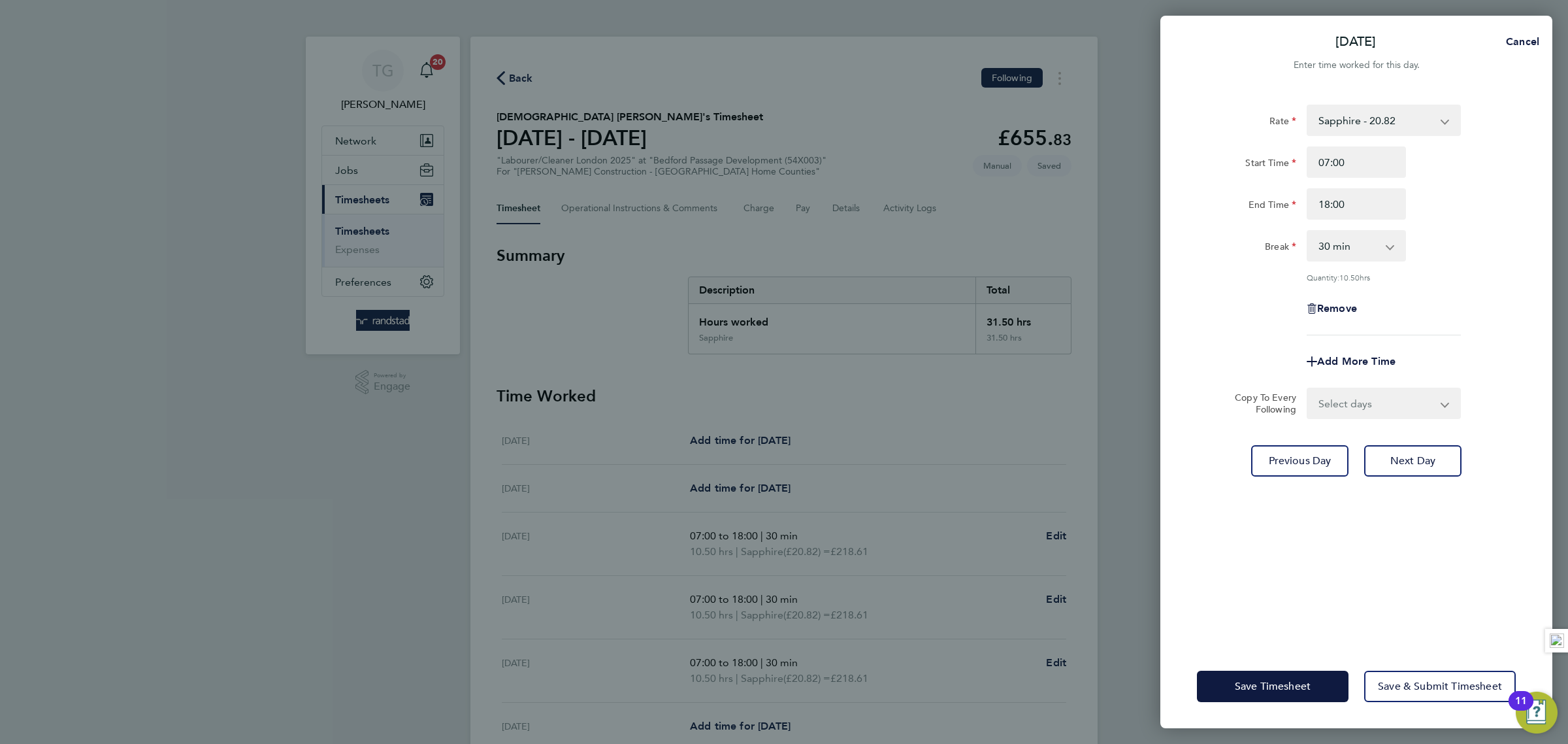
click at [1480, 209] on div "End Time 18:00" at bounding box center [1355, 204] width 329 height 32
click at [1424, 473] on button "Next Day" at bounding box center [1413, 460] width 97 height 32
select select "30"
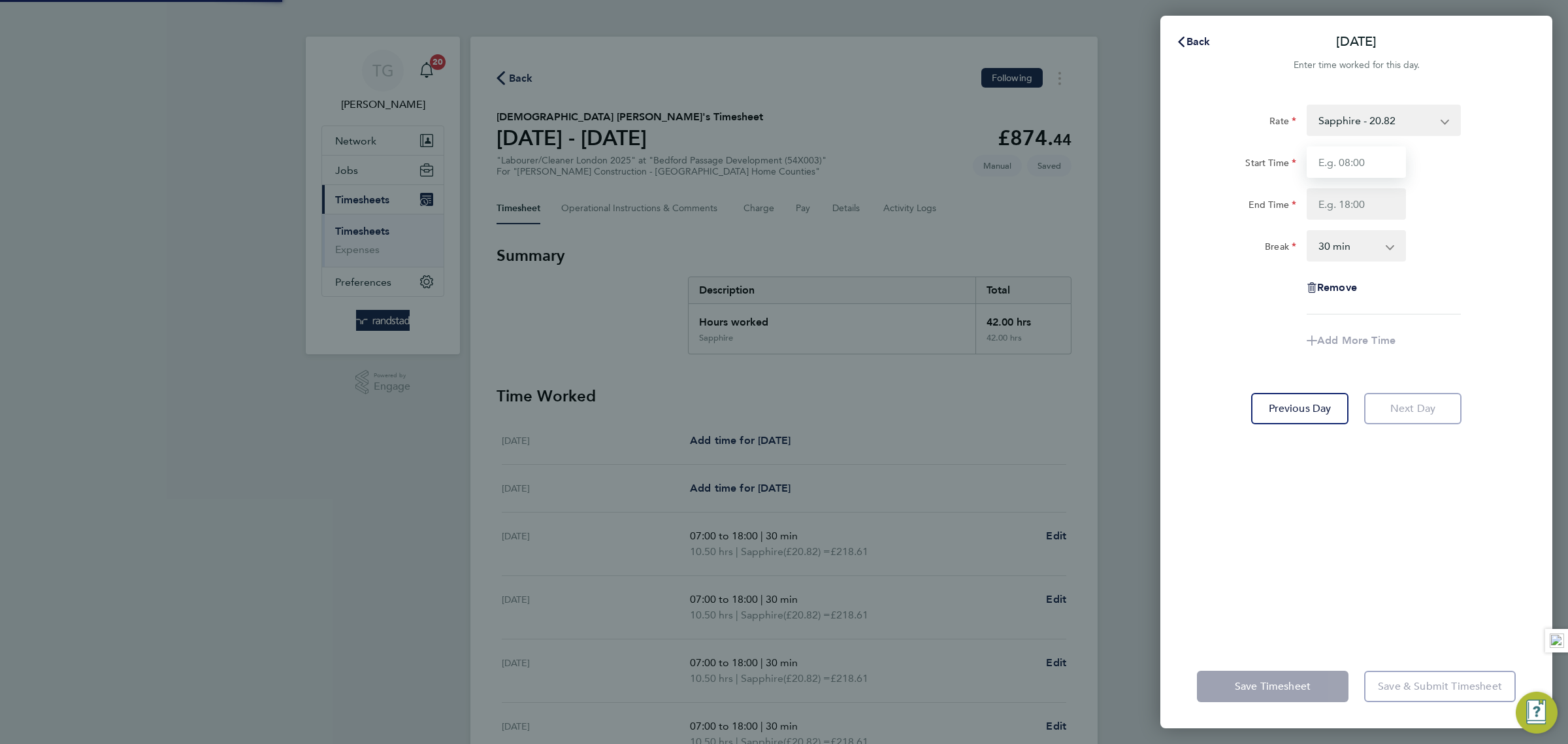
click at [1368, 175] on input "Start Time" at bounding box center [1356, 162] width 99 height 32
type input "07:00"
click at [1345, 192] on input "End Time" at bounding box center [1356, 204] width 99 height 32
type input "18:00"
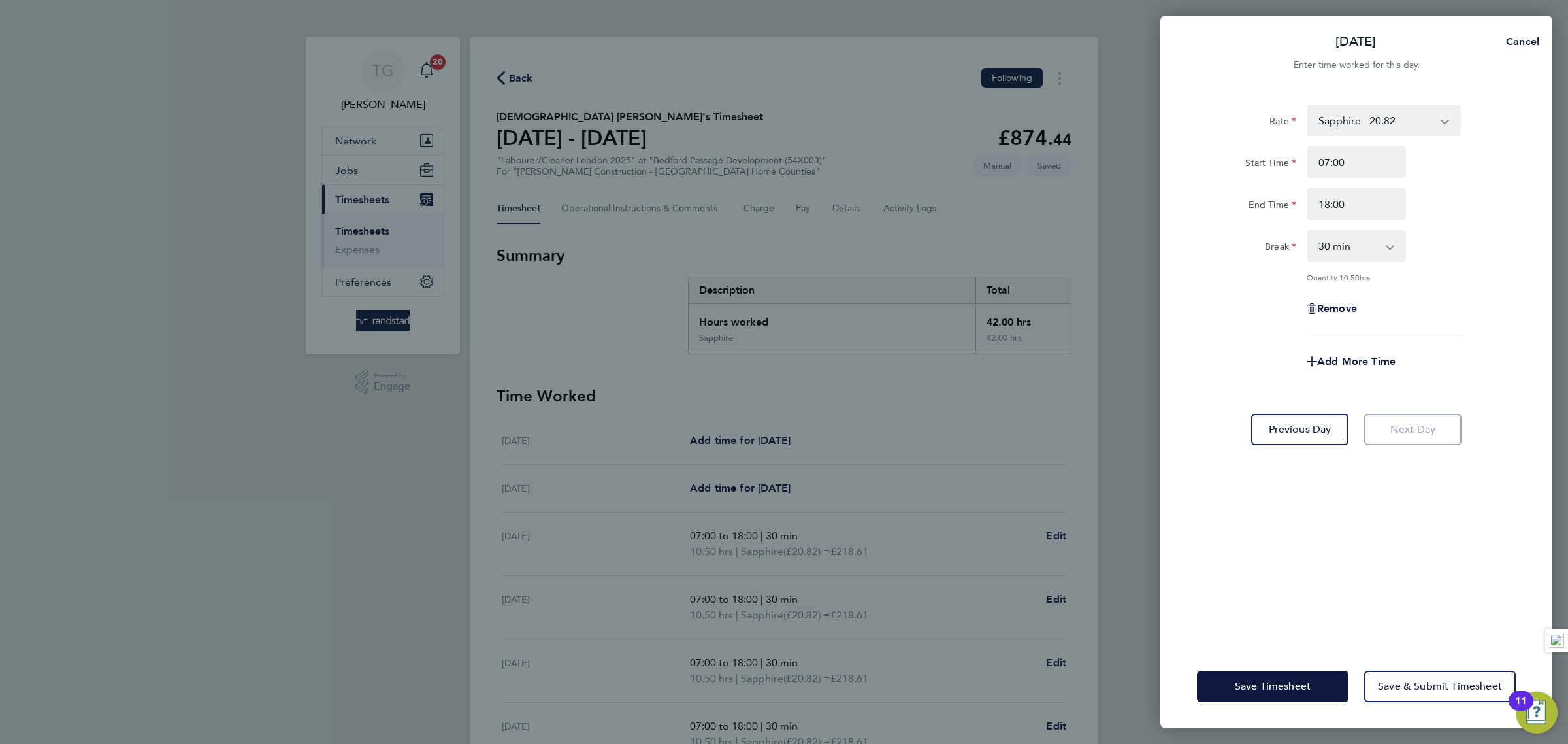
click at [1482, 200] on div "End Time 18:00" at bounding box center [1355, 204] width 329 height 32
click at [1433, 697] on button "Save & Submit Timesheet" at bounding box center [1440, 686] width 152 height 32
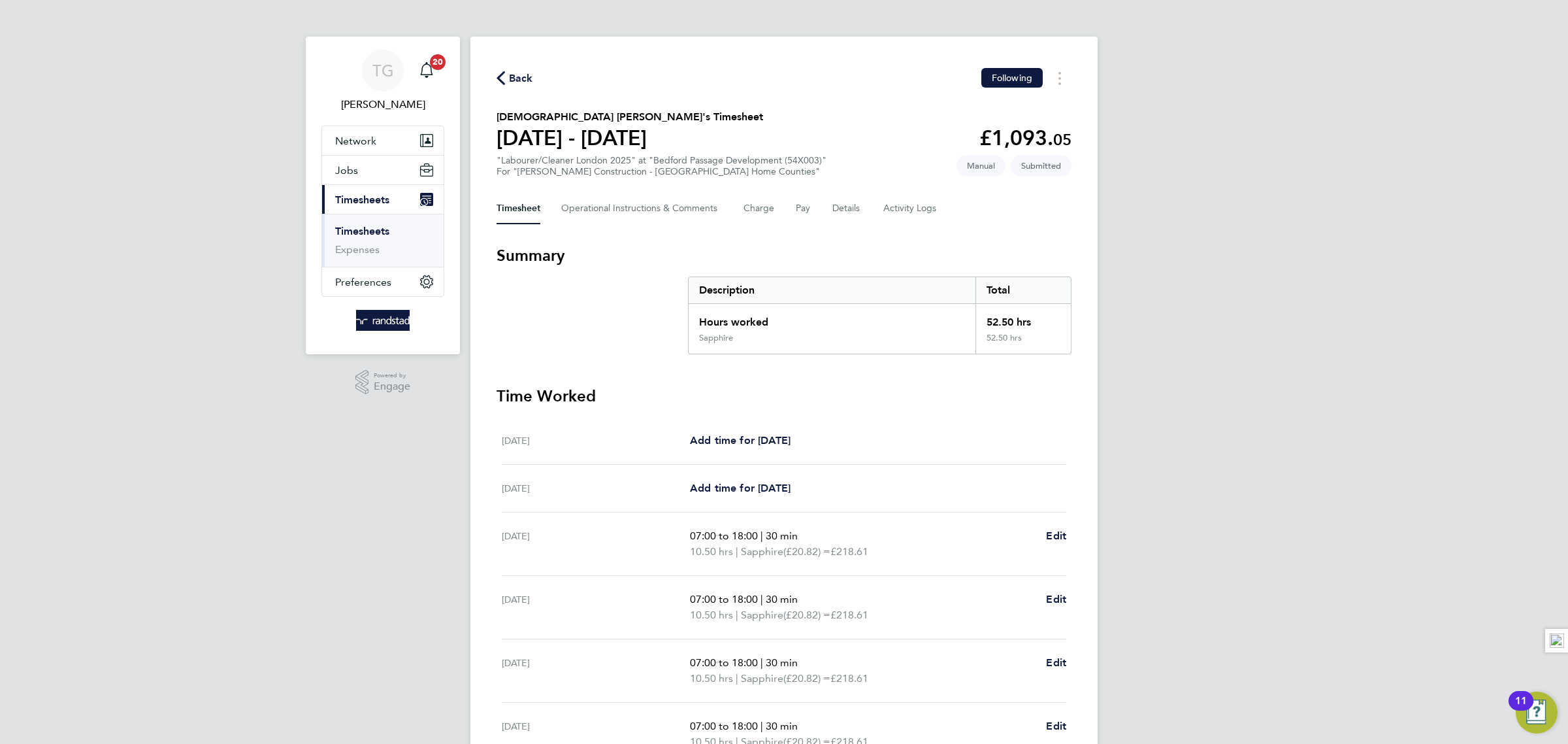
drag, startPoint x: 383, startPoint y: 234, endPoint x: 452, endPoint y: 230, distance: 69.1
click at [382, 234] on link "Timesheets" at bounding box center [362, 230] width 54 height 12
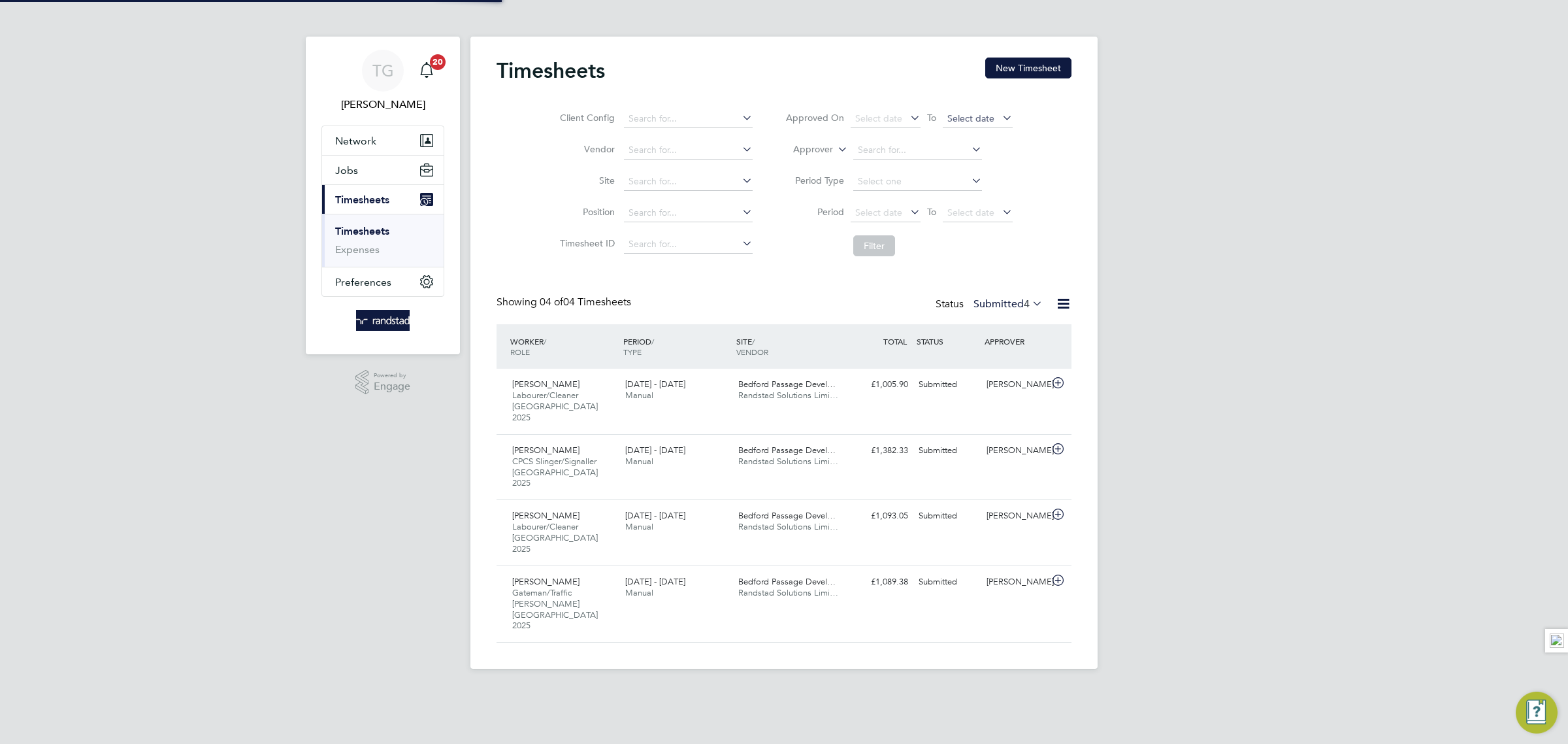
scroll to position [44, 113]
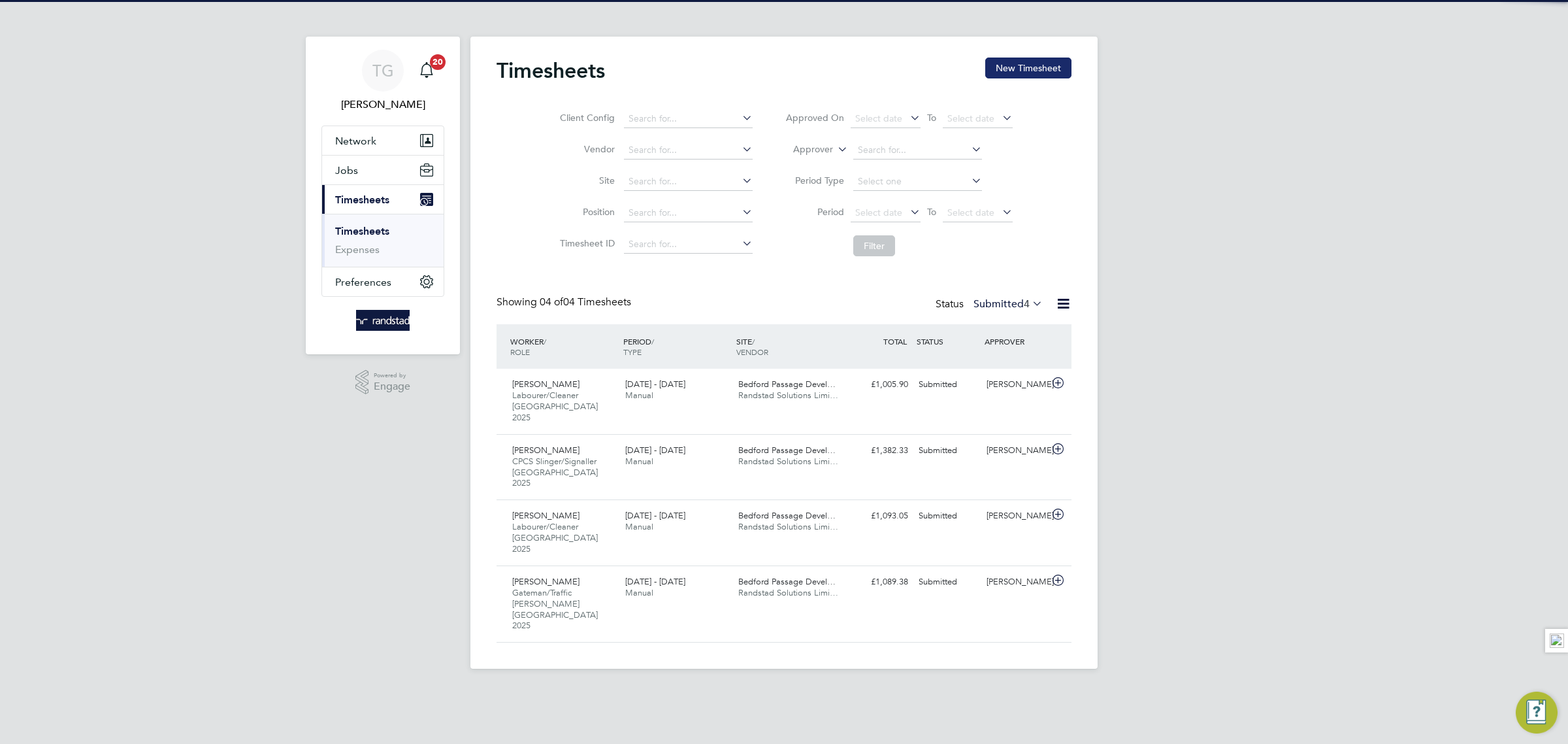
click at [1045, 60] on button "New Timesheet" at bounding box center [1028, 68] width 86 height 21
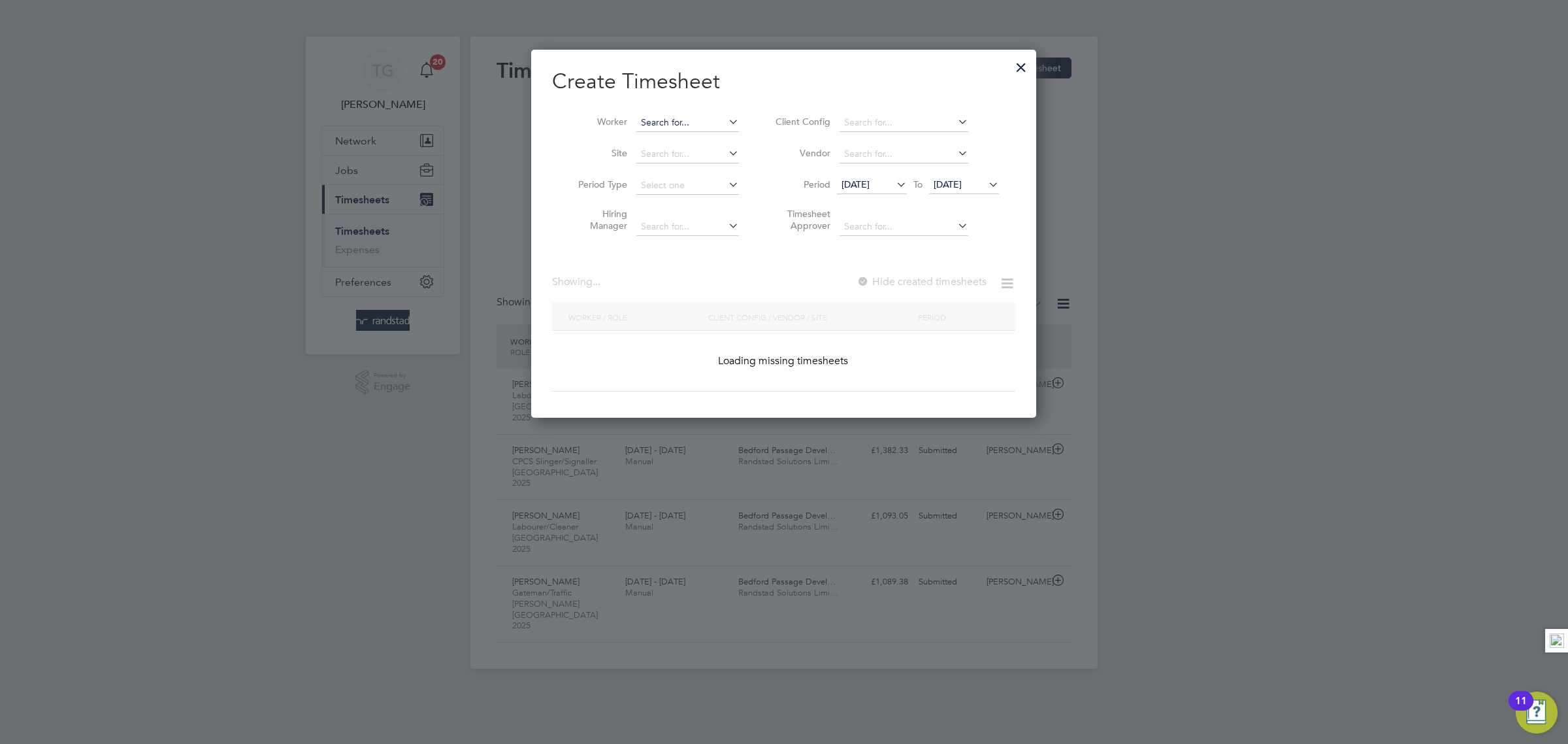
scroll to position [6, 5]
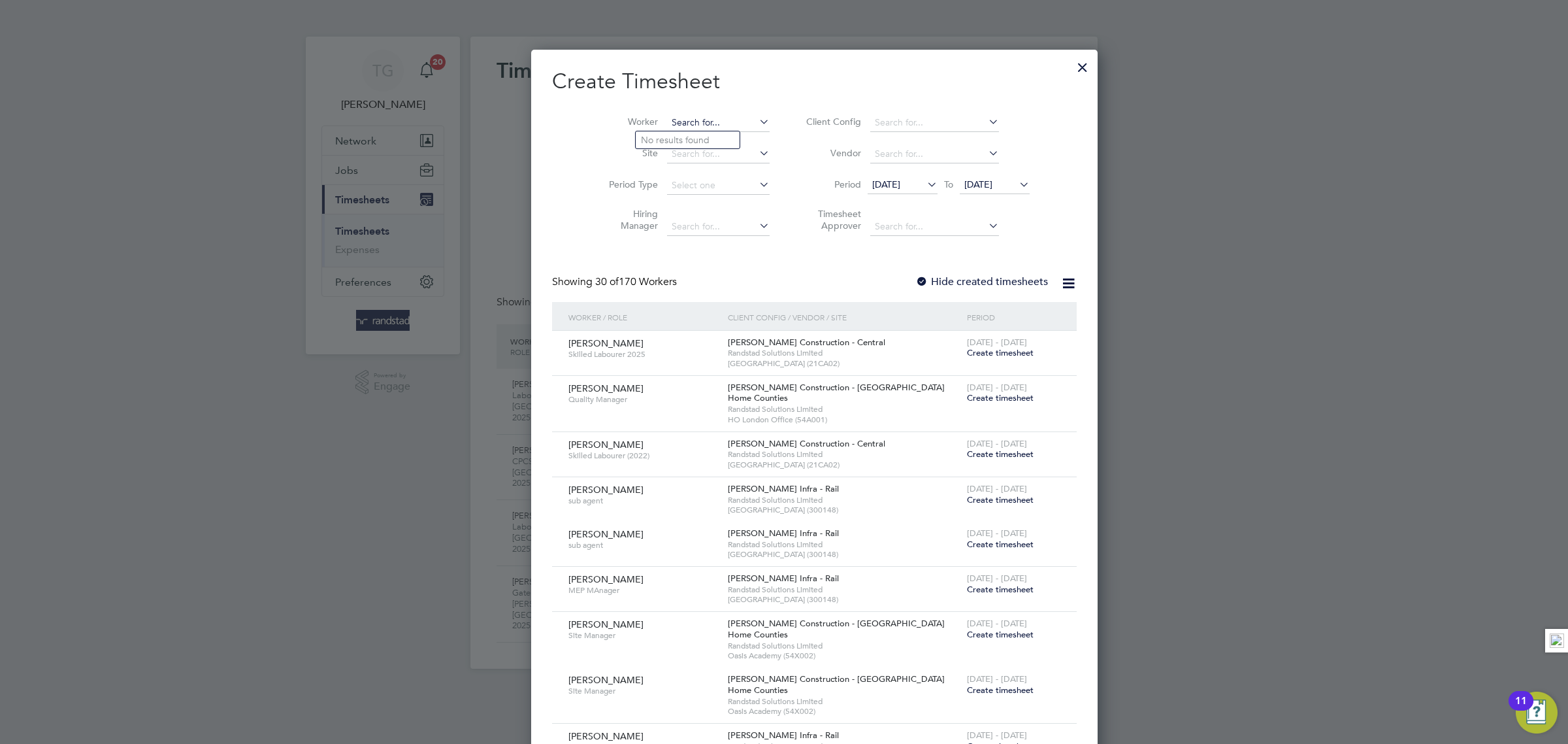
click at [685, 118] on input at bounding box center [718, 123] width 103 height 19
click at [674, 141] on li "Munesu Mudzinganyama" at bounding box center [692, 140] width 112 height 18
type input "Munesu Mudzinganyama"
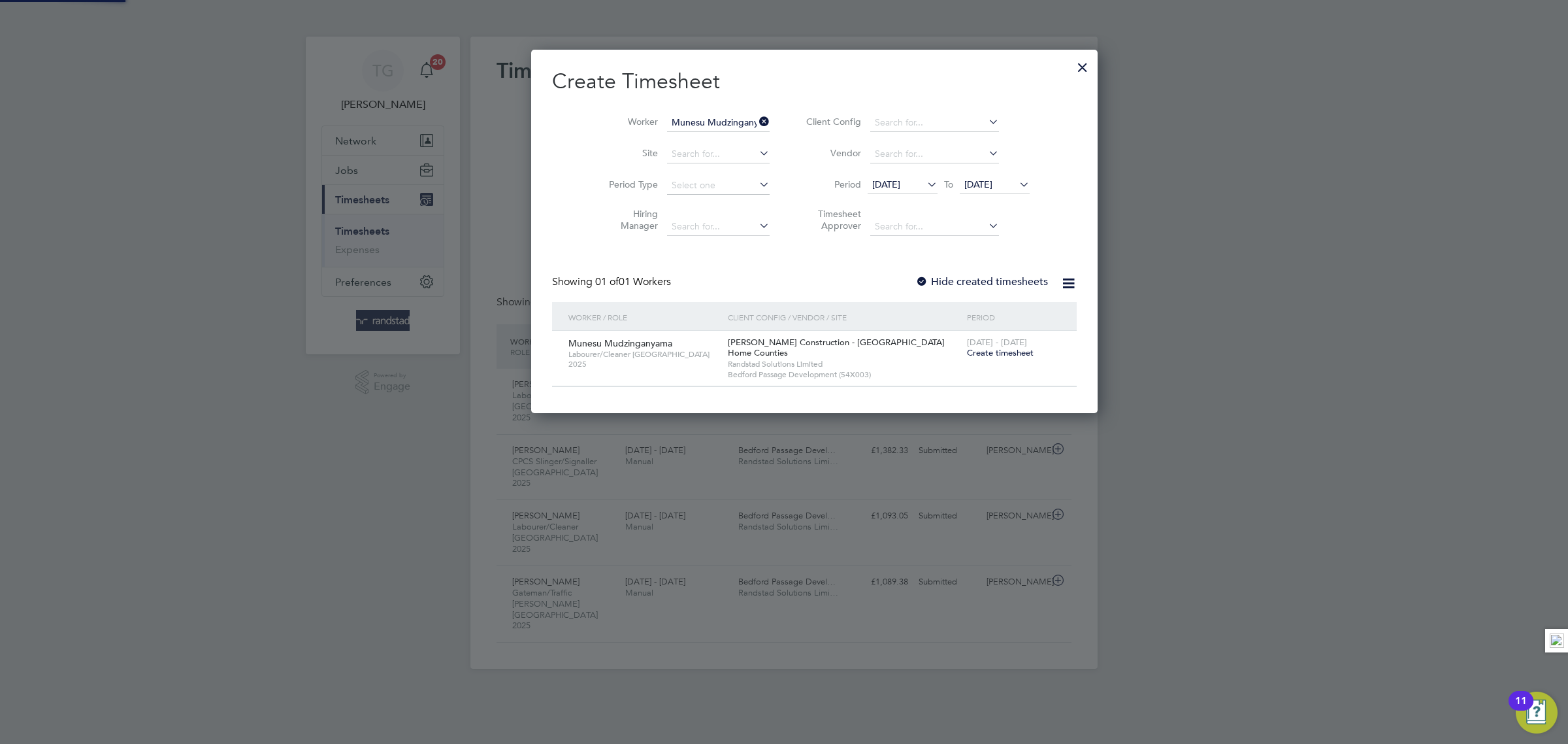
scroll to position [366, 505]
click at [963, 361] on div "[DATE] - [DATE] Create timesheet" at bounding box center [1014, 349] width 100 height 36
click at [967, 353] on span "Create timesheet" at bounding box center [1000, 353] width 66 height 11
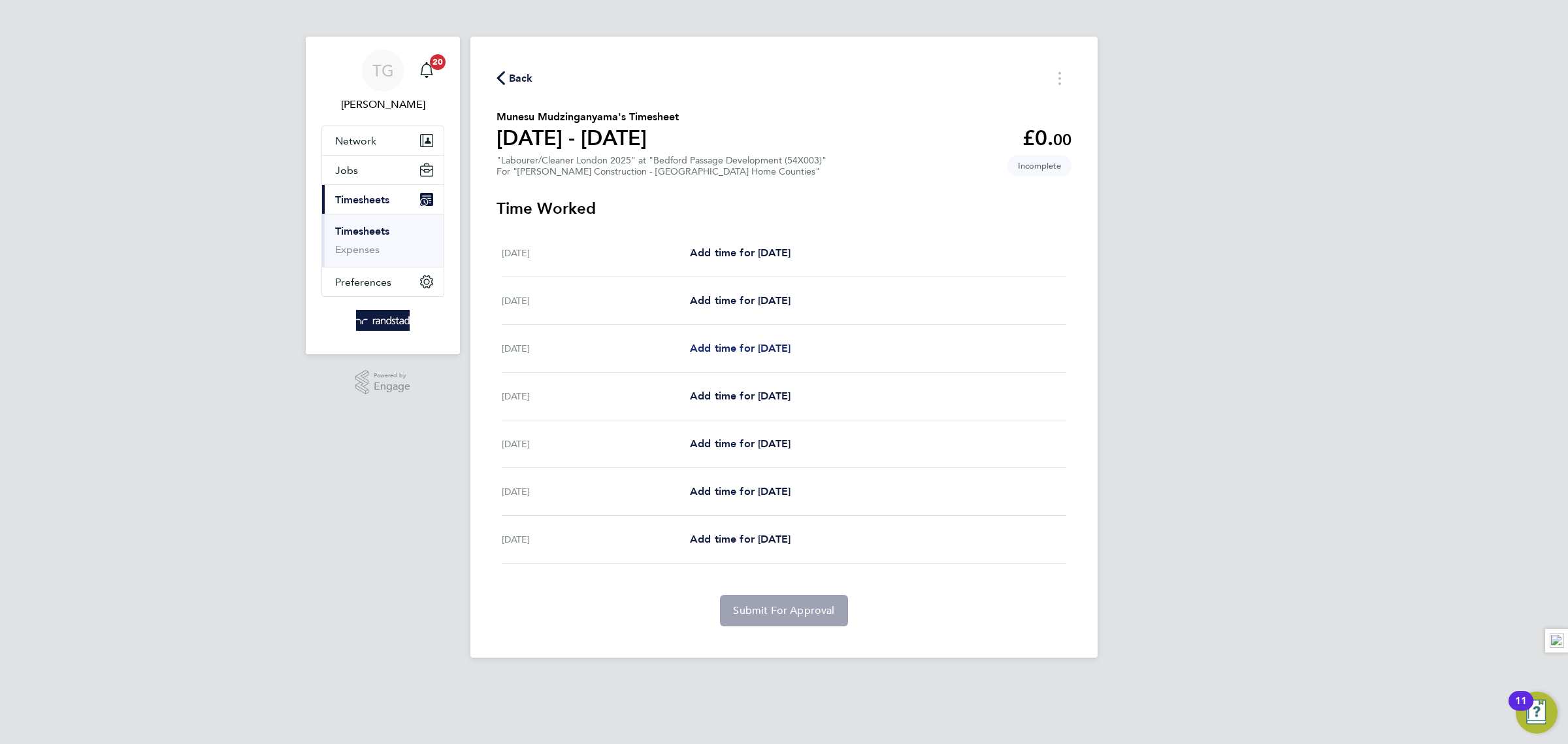
click at [740, 350] on span "Add time for [DATE]" at bounding box center [740, 348] width 100 height 12
select select "30"
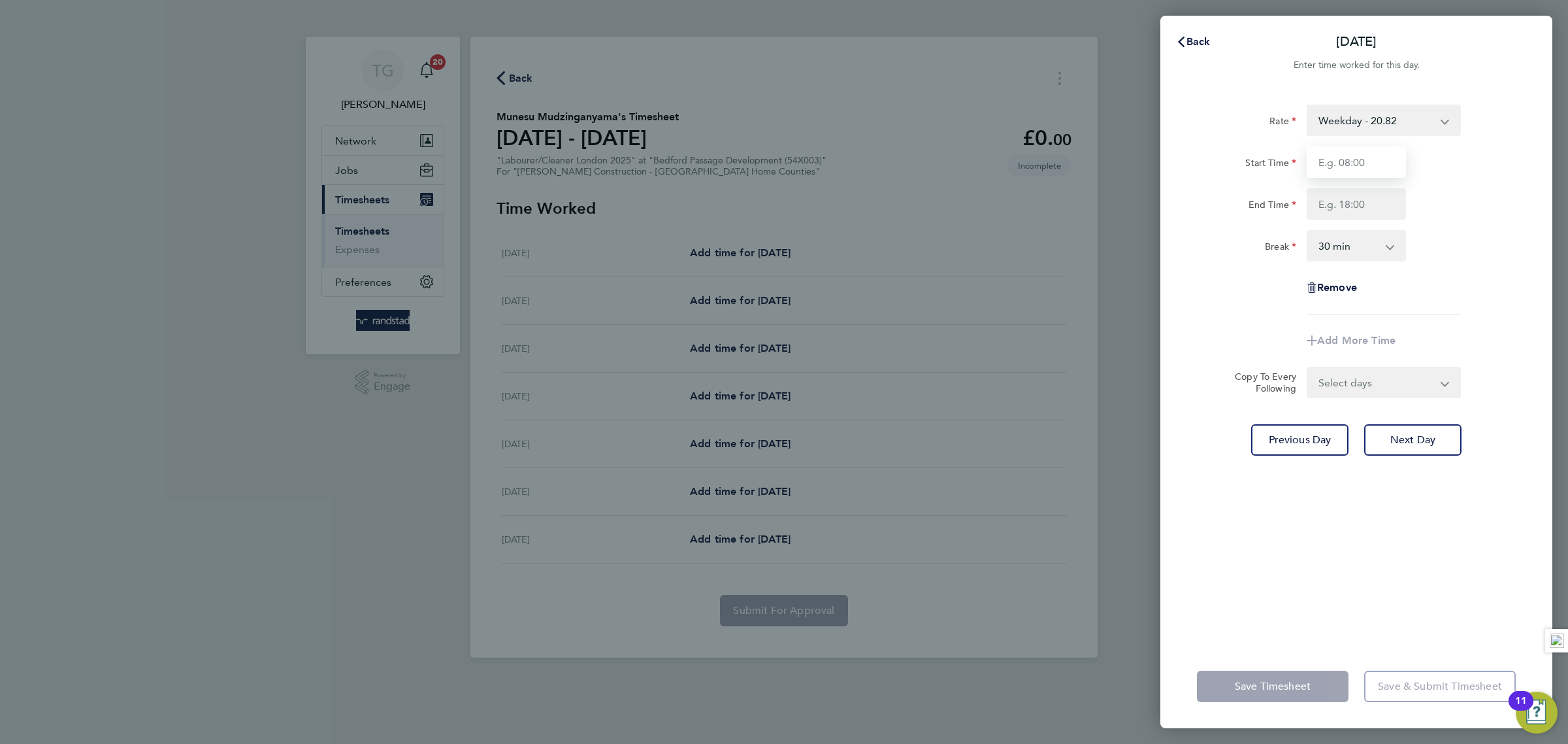
drag, startPoint x: 1340, startPoint y: 163, endPoint x: 1358, endPoint y: 166, distance: 18.2
click at [1342, 162] on input "Start Time" at bounding box center [1356, 162] width 99 height 32
type input "07:00"
click at [1342, 202] on input "End Time" at bounding box center [1356, 204] width 99 height 32
type input "18:00"
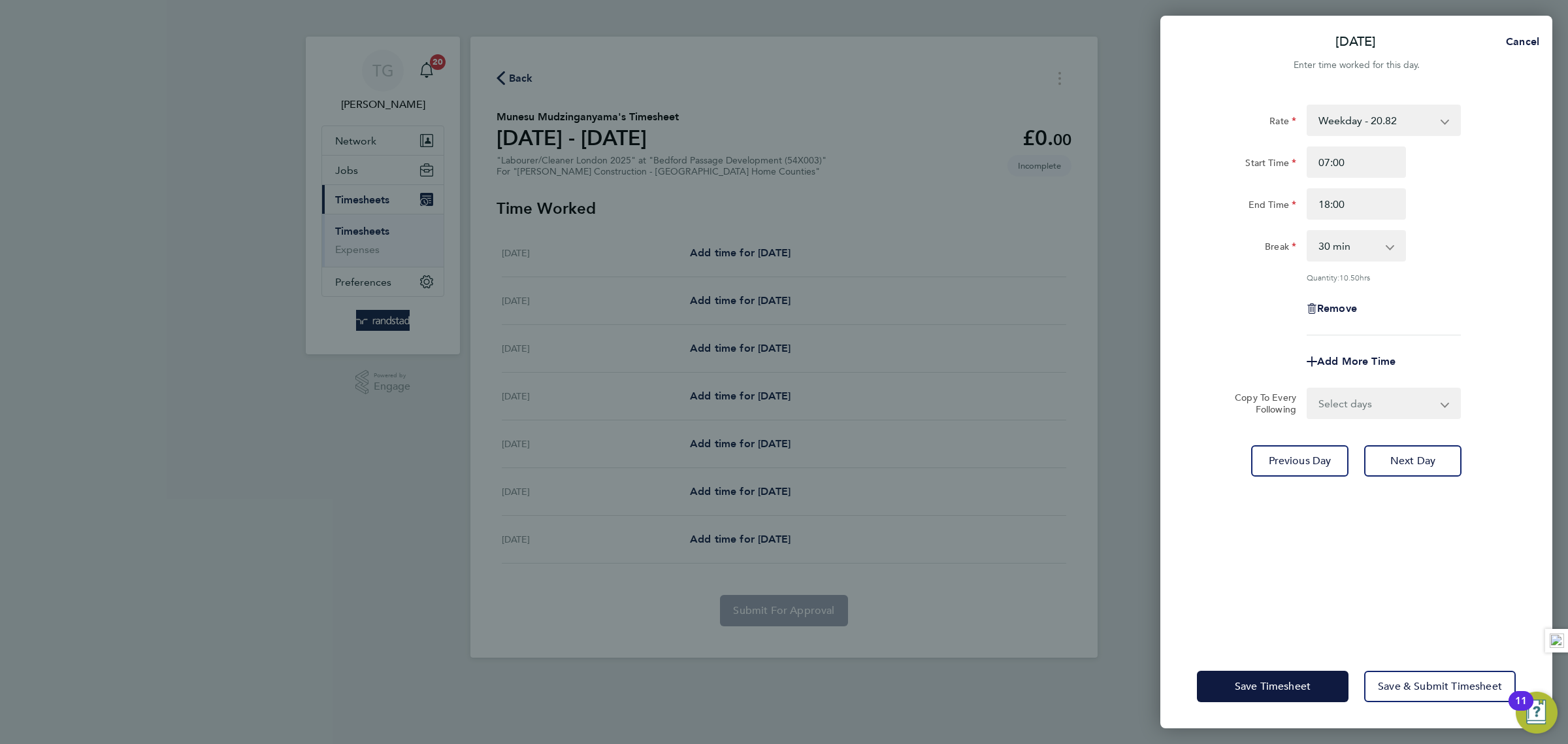
drag, startPoint x: 1522, startPoint y: 205, endPoint x: 1511, endPoint y: 255, distance: 51.2
click at [1520, 205] on div "Rate Weekday - 20.82 Overtime 1 - 29.93 Overtime 2 - 39.04 Start Time 07:00 End…" at bounding box center [1356, 366] width 392 height 556
click at [1427, 438] on div "Rate Weekday - 20.82 Overtime 1 - 29.93 Overtime 2 - 39.04 Start Time 07:00 End…" at bounding box center [1356, 366] width 392 height 556
click at [1423, 449] on button "Next Day" at bounding box center [1413, 460] width 97 height 32
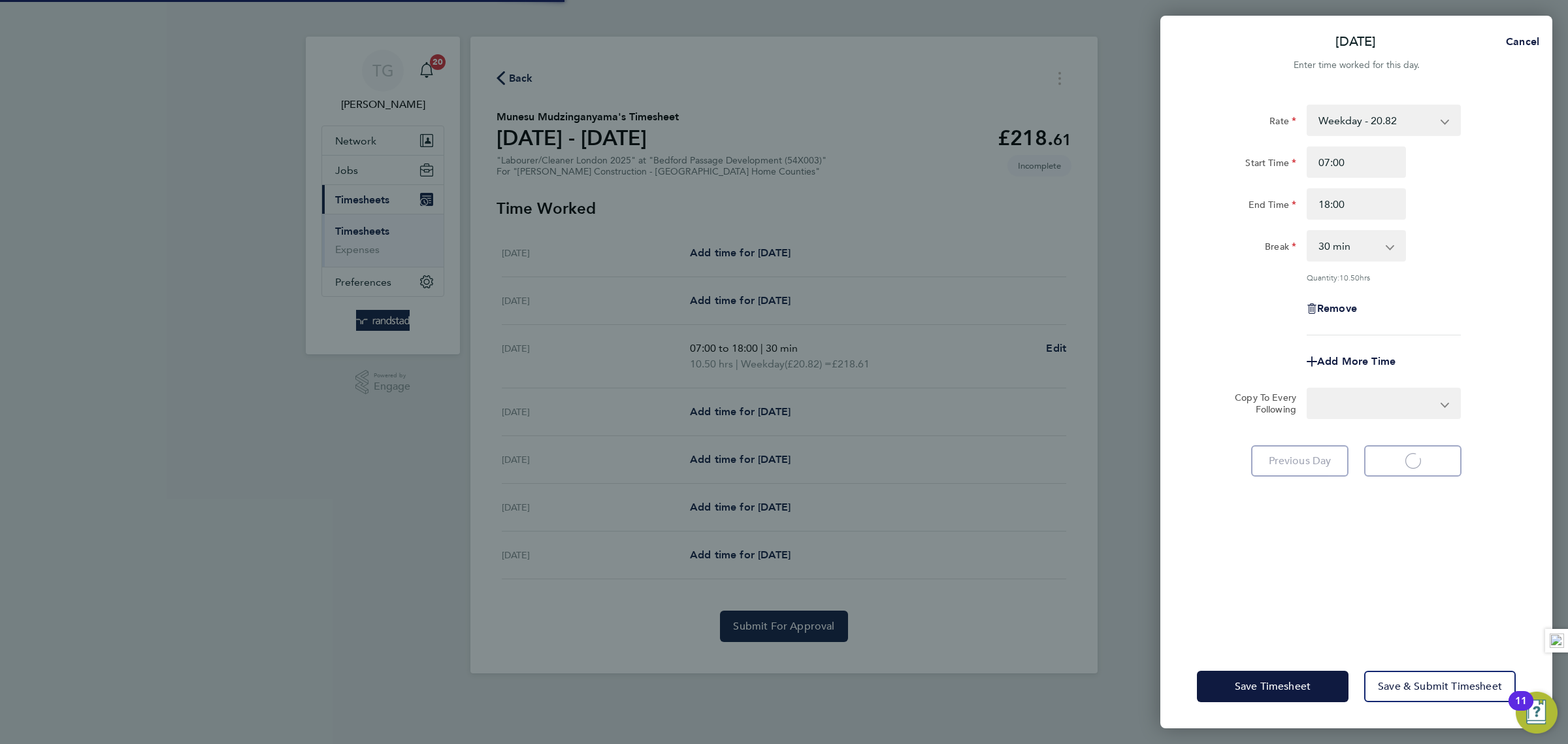
select select "30"
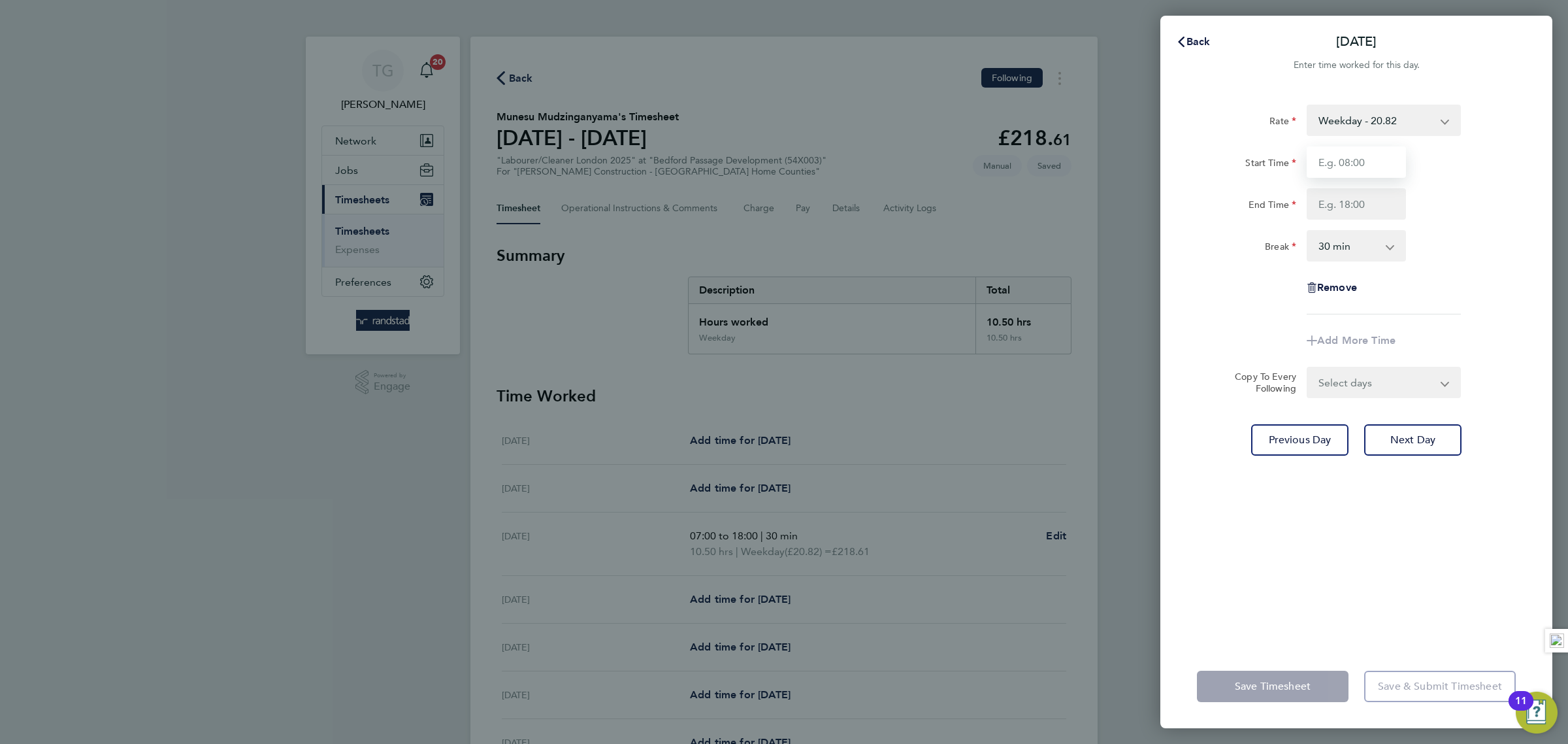
click at [1364, 163] on input "Start Time" at bounding box center [1356, 162] width 99 height 32
type input "07:00"
click at [1338, 192] on input "End Time" at bounding box center [1356, 204] width 99 height 32
type input "18:00"
click at [1467, 243] on div "Break 0 min 15 min 30 min 45 min 60 min 75 min 90 min" at bounding box center [1355, 246] width 329 height 32
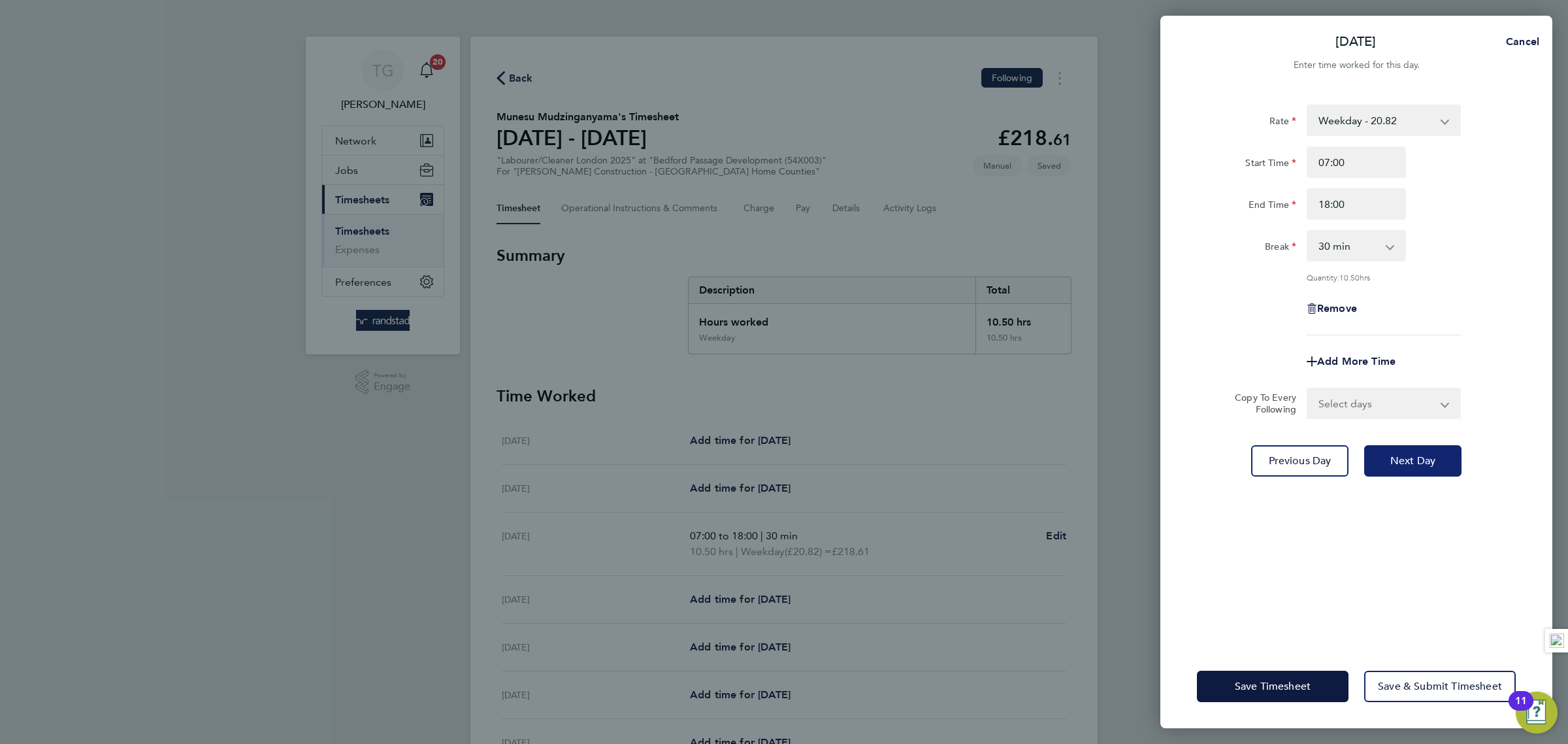
click at [1410, 446] on button "Next Day" at bounding box center [1413, 460] width 97 height 32
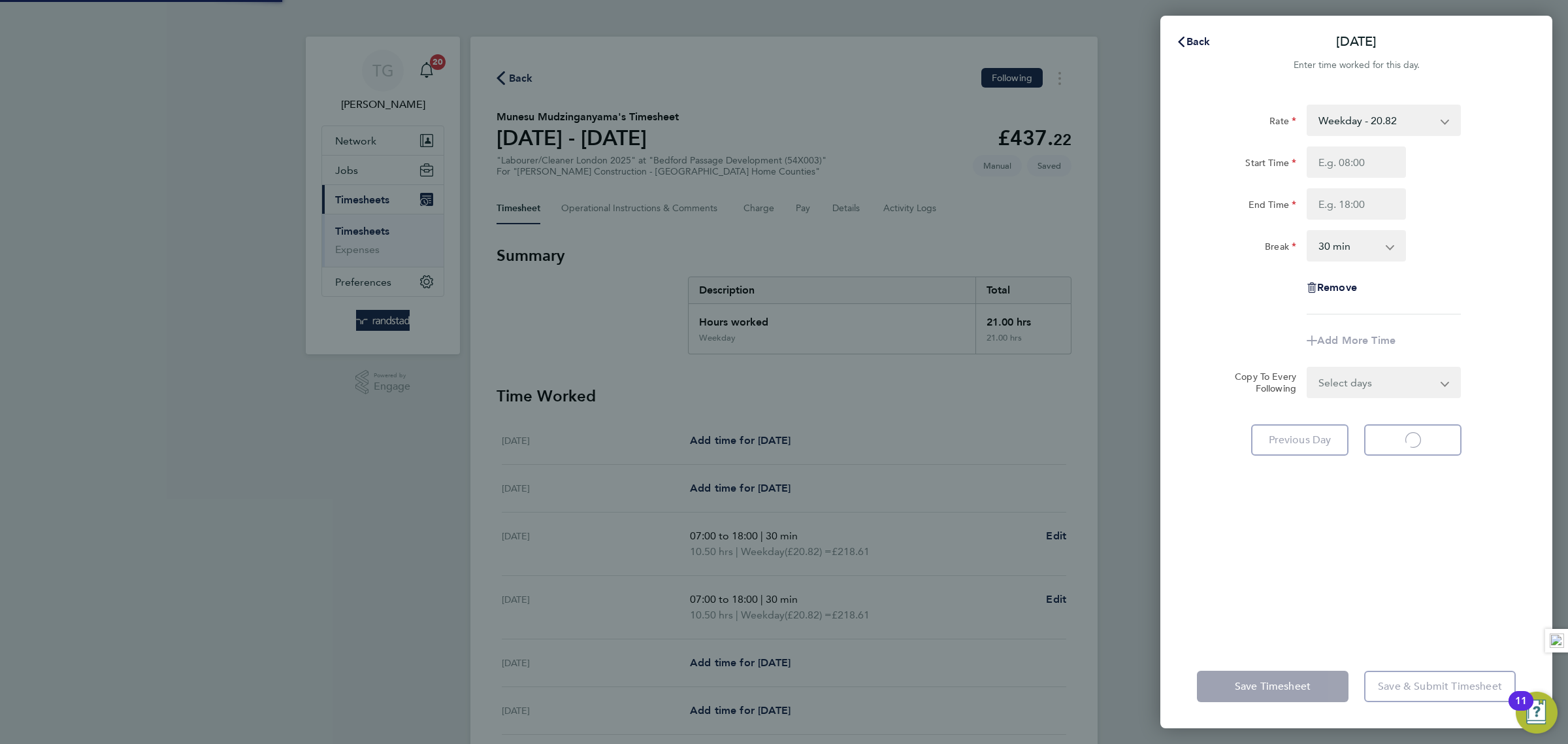
select select "30"
type input "07:00"
drag, startPoint x: 1361, startPoint y: 201, endPoint x: 1374, endPoint y: 220, distance: 23.0
click at [1362, 203] on input "End Time" at bounding box center [1356, 204] width 99 height 32
type input "18:00"
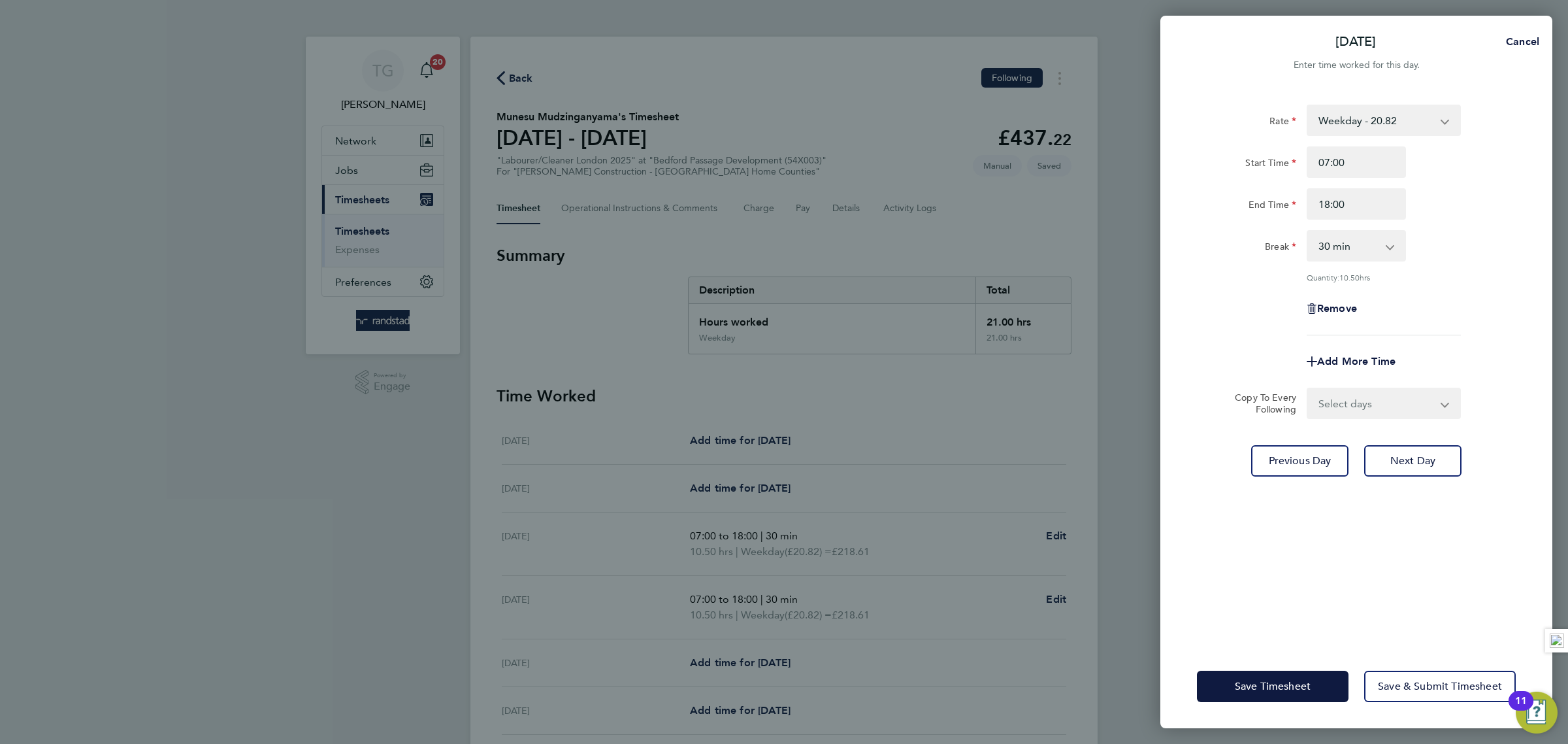
click at [1469, 247] on div "Break 0 min 15 min 30 min 45 min 60 min 75 min 90 min" at bounding box center [1355, 246] width 329 height 32
drag, startPoint x: 1399, startPoint y: 444, endPoint x: 1406, endPoint y: 449, distance: 8.6
click at [1400, 445] on button "Next Day" at bounding box center [1413, 460] width 97 height 32
select select "30"
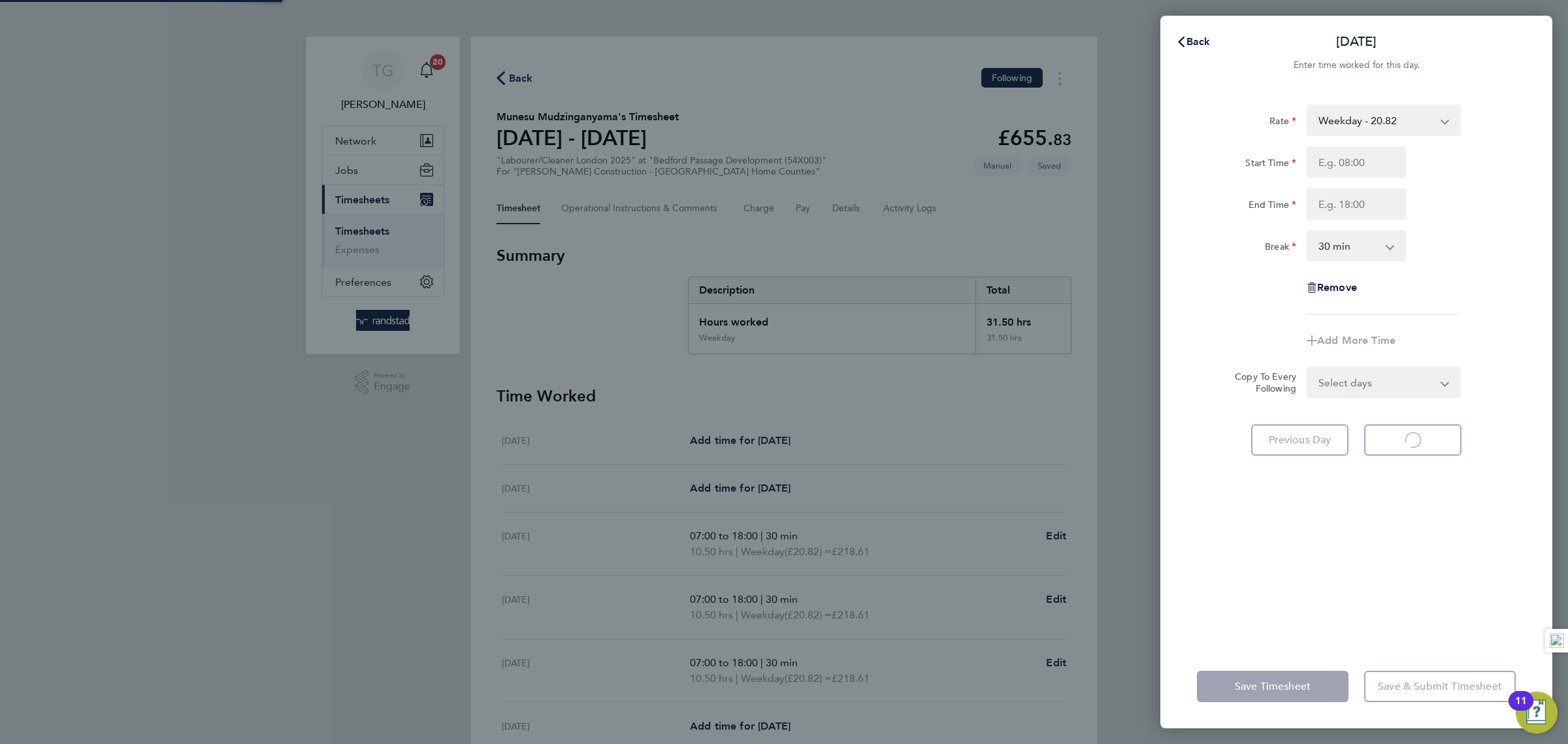
select select "30"
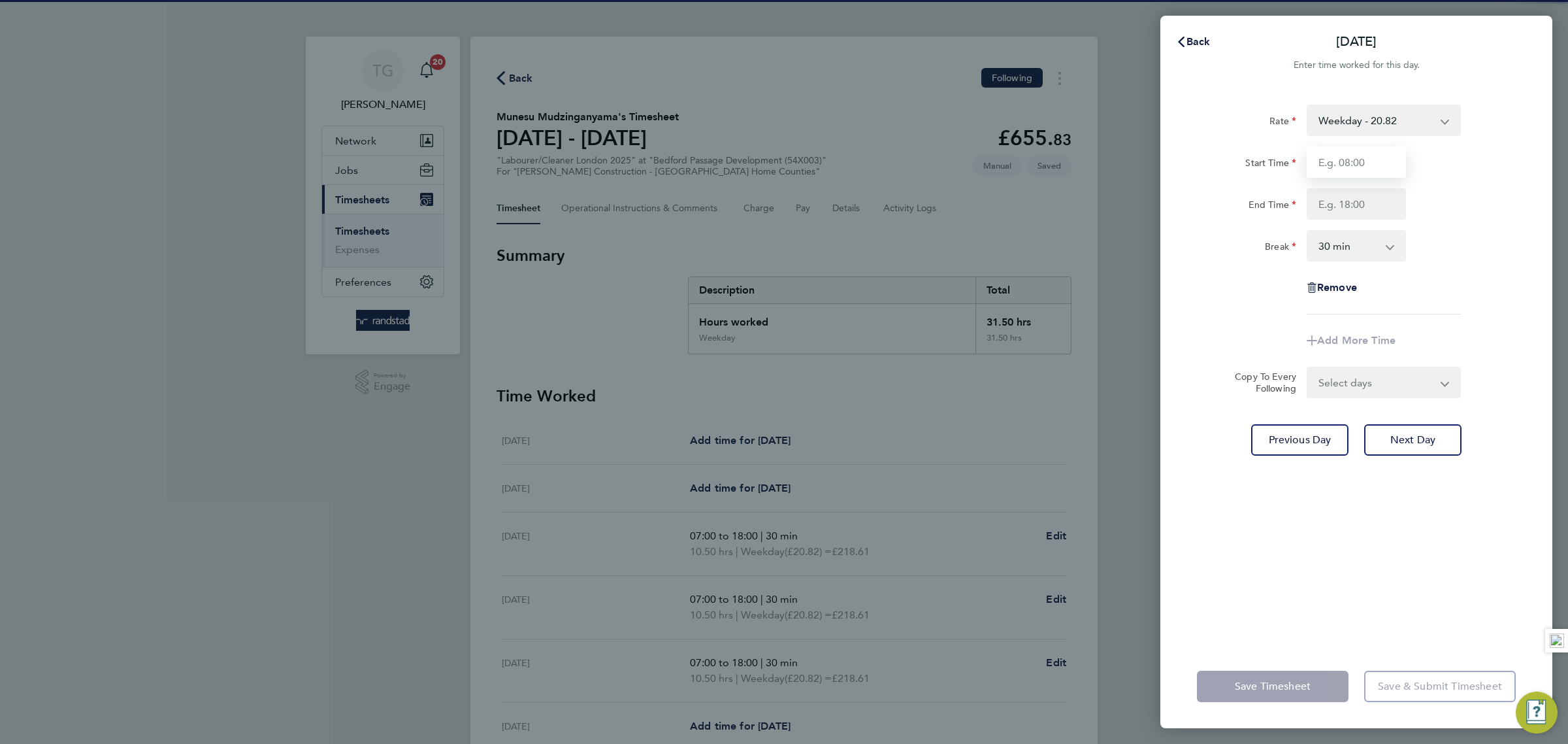
click at [1359, 162] on input "Start Time" at bounding box center [1356, 162] width 99 height 32
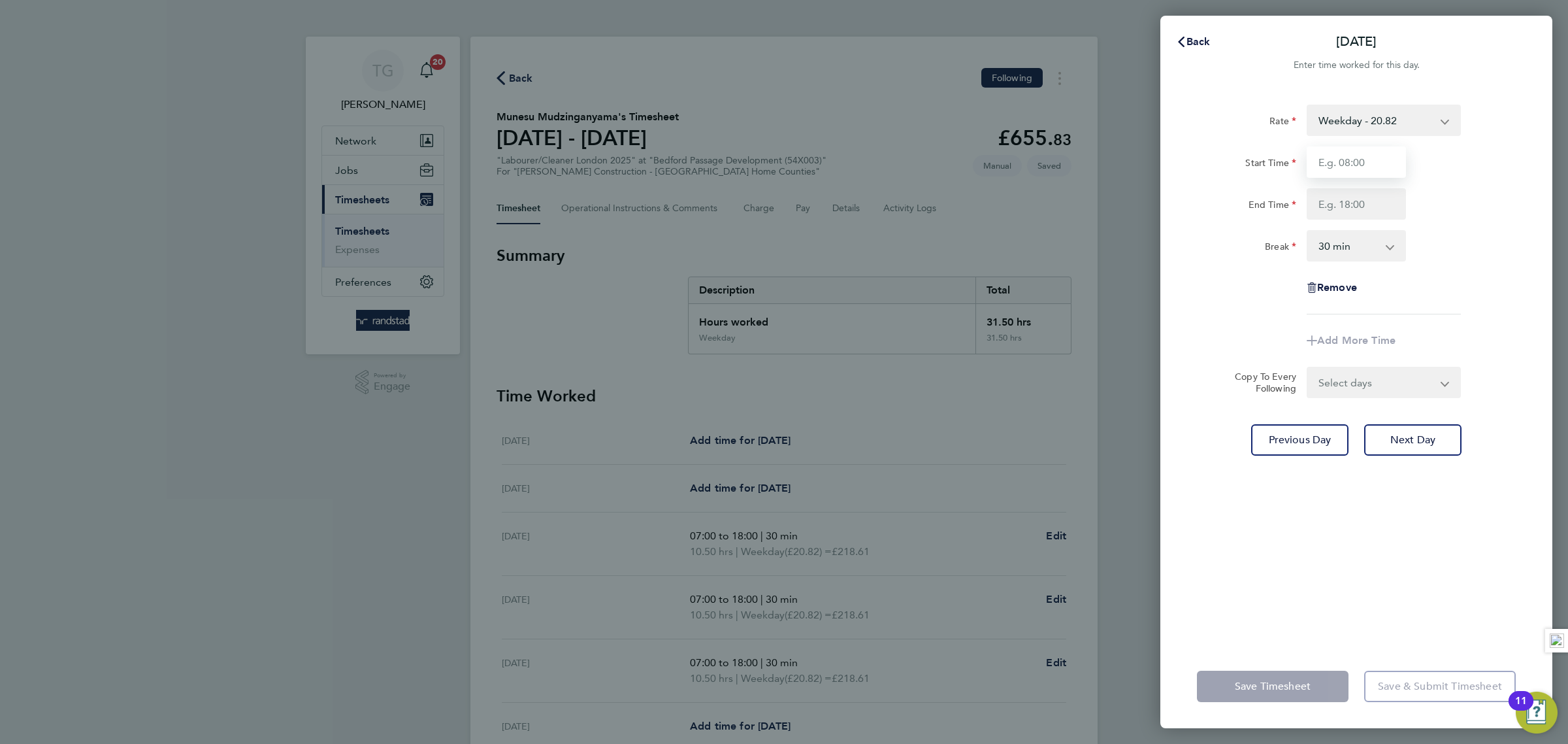
type input "07:00"
click at [1354, 192] on input "End Time" at bounding box center [1356, 204] width 99 height 32
type input "18:00"
drag, startPoint x: 1501, startPoint y: 214, endPoint x: 1498, endPoint y: 239, distance: 25.2
click at [1498, 217] on div "End Time 18:00" at bounding box center [1355, 204] width 329 height 32
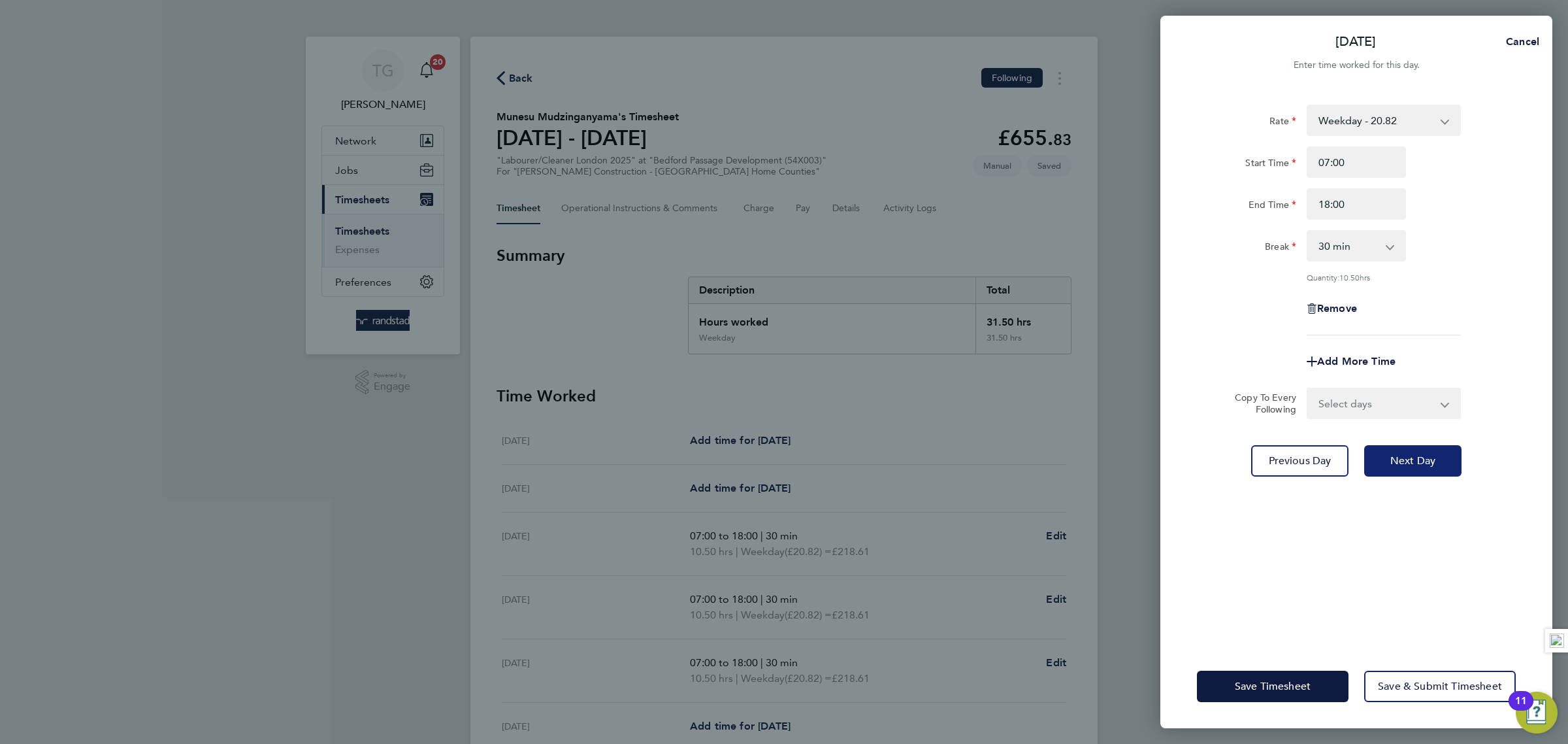
drag, startPoint x: 1421, startPoint y: 441, endPoint x: 1430, endPoint y: 450, distance: 12.7
click at [1423, 442] on div "Rate Weekday - 20.82 Overtime 1 - 29.93 Overtime 2 - 39.04 Start Time 07:00 End…" at bounding box center [1356, 366] width 392 height 556
click at [1427, 459] on span "Next Day" at bounding box center [1413, 461] width 45 height 13
select select "30"
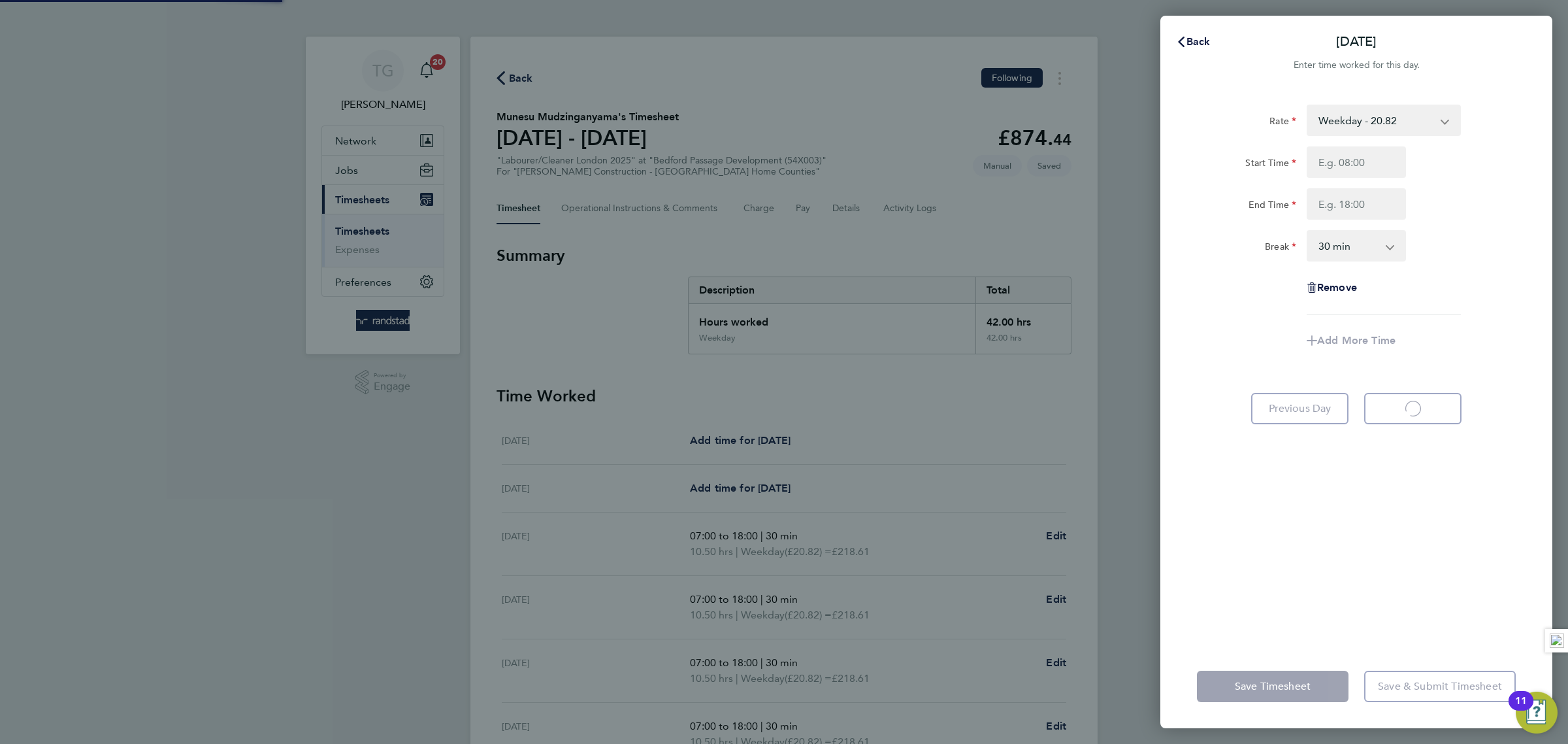
select select "30"
click at [1365, 142] on div "Rate Weekday - 20.82 Overtime 1 - 29.93 Overtime 2 - 39.04 Start Time End Time …" at bounding box center [1356, 209] width 318 height 209
click at [1359, 159] on input "Start Time" at bounding box center [1356, 162] width 99 height 32
type input "07:00"
click at [1332, 203] on input "End Time" at bounding box center [1356, 204] width 99 height 32
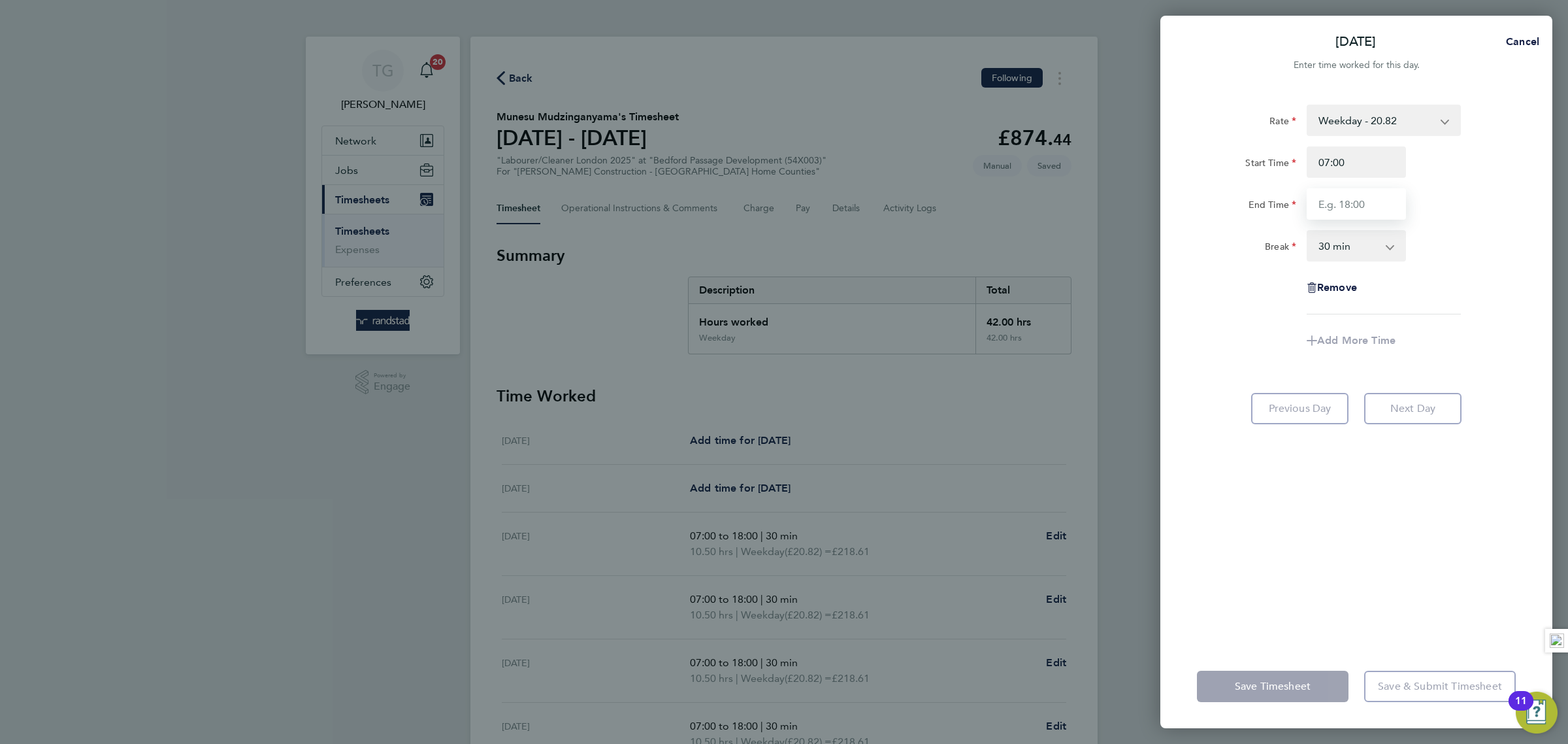
type input "18:00"
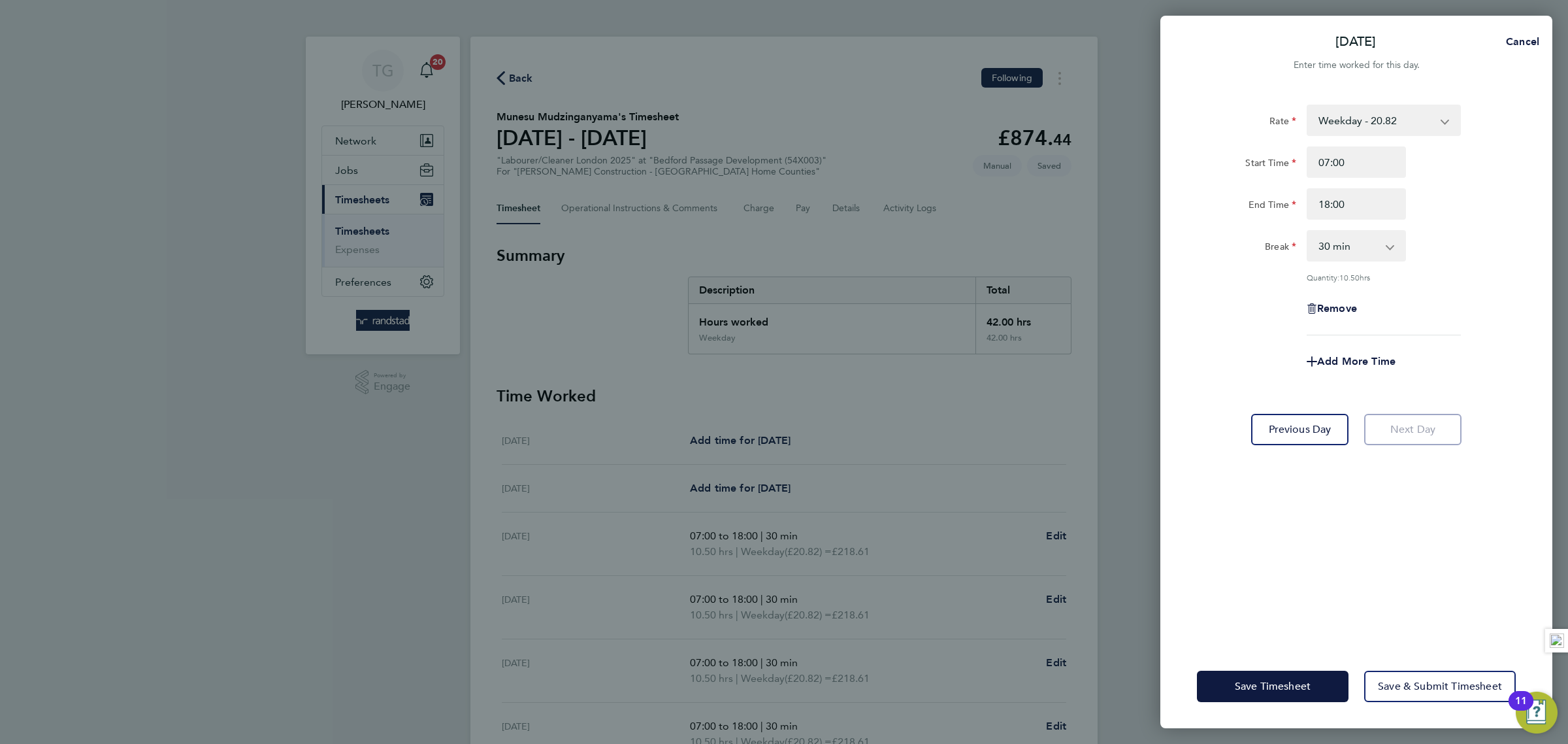
click at [1511, 234] on div "Break 0 min 15 min 30 min 45 min 60 min 75 min 90 min" at bounding box center [1355, 246] width 329 height 32
click at [1414, 680] on span "Save & Submit Timesheet" at bounding box center [1440, 687] width 124 height 13
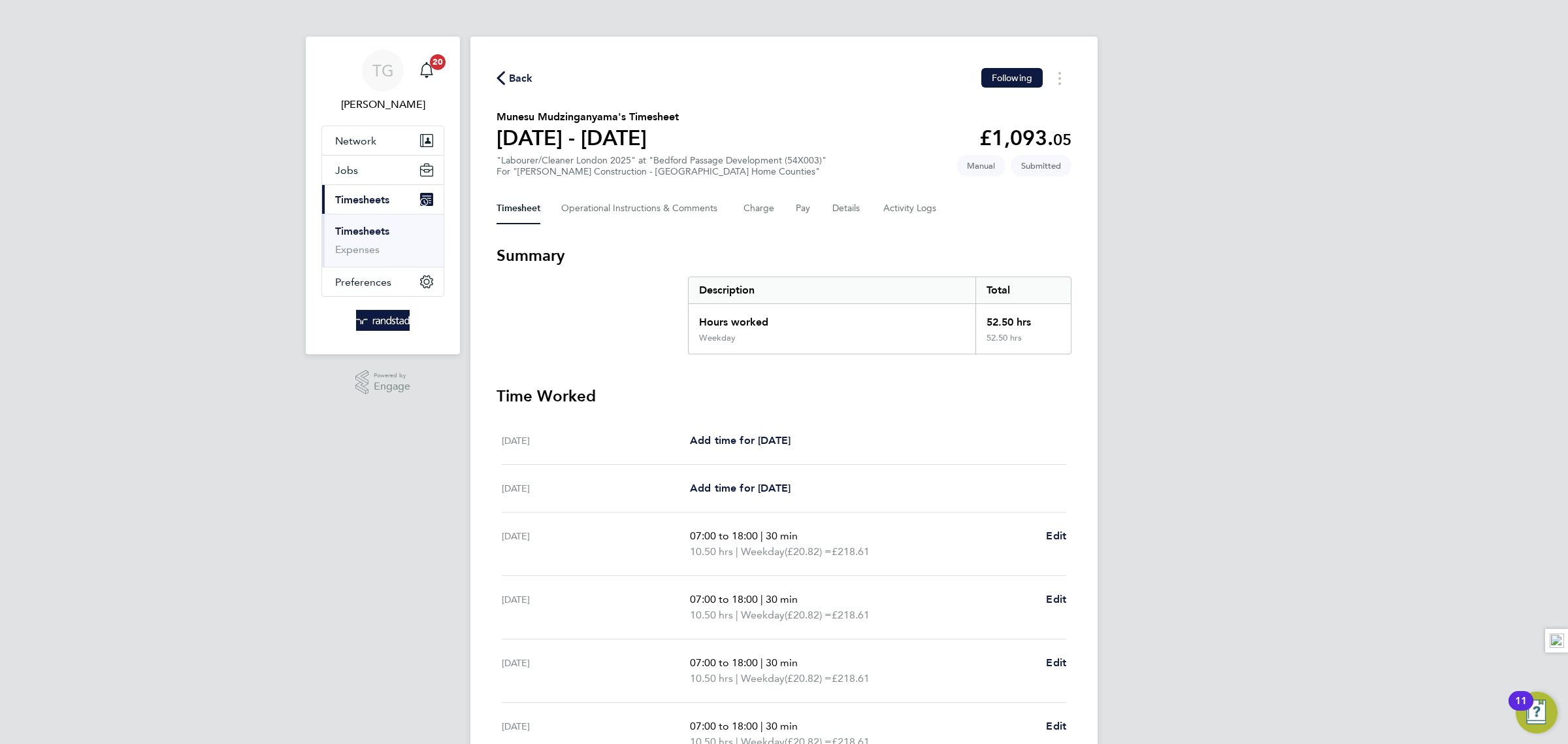
click at [363, 229] on link "Timesheets" at bounding box center [362, 230] width 54 height 12
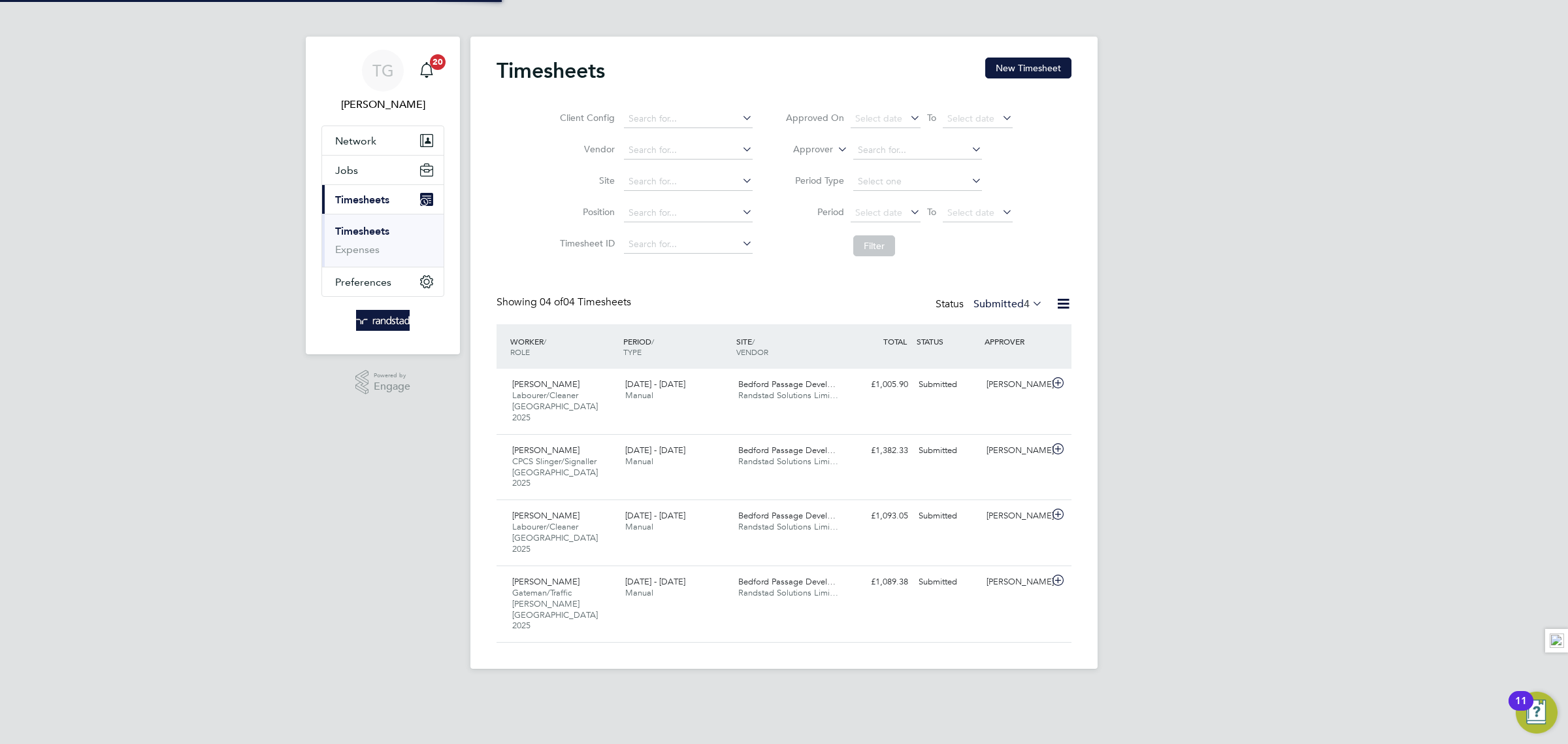
scroll to position [44, 113]
drag, startPoint x: 1036, startPoint y: 61, endPoint x: 1031, endPoint y: 66, distance: 7.1
click at [1034, 63] on button "New Timesheet" at bounding box center [1028, 68] width 86 height 21
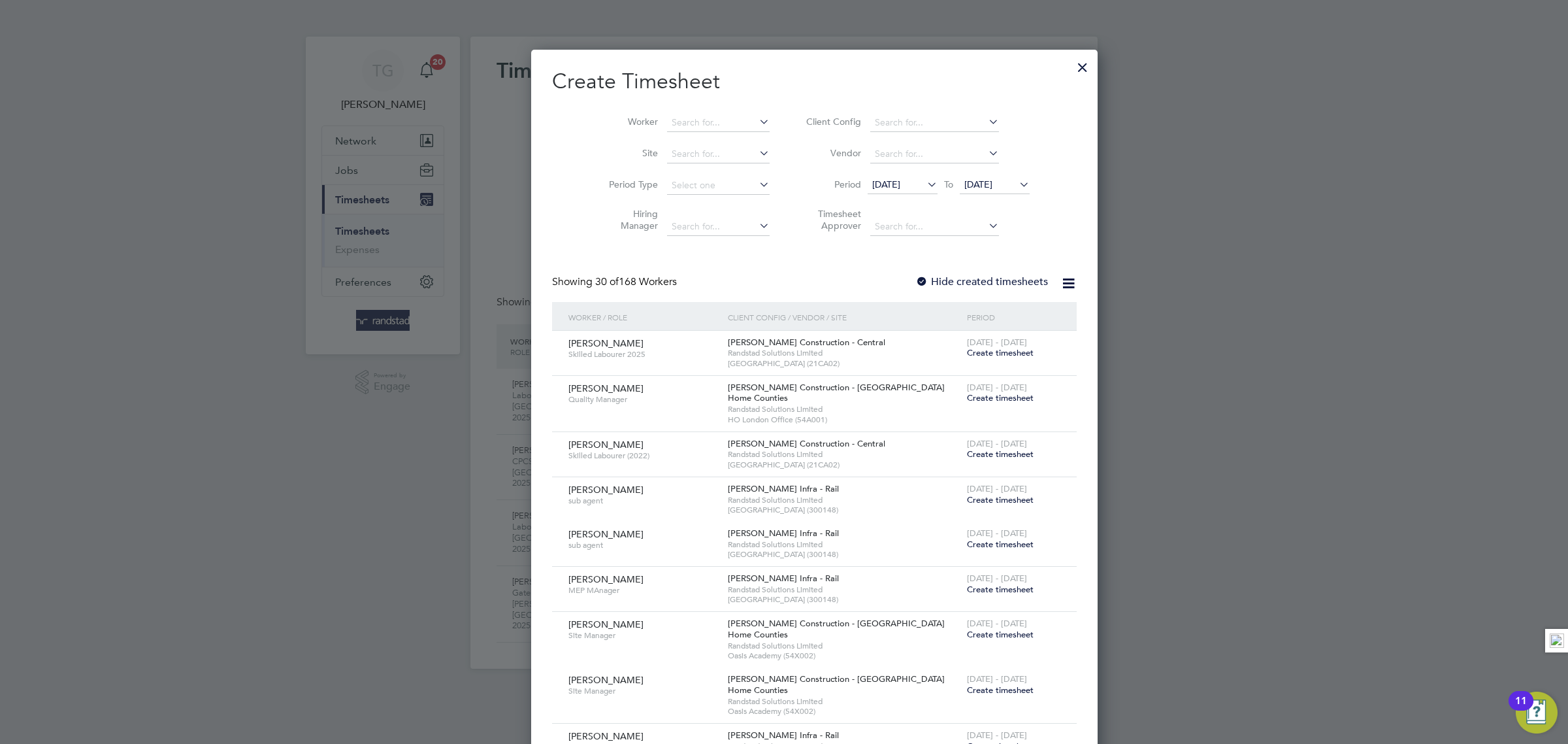
scroll to position [2386, 505]
click at [678, 121] on input at bounding box center [718, 123] width 103 height 19
click at [696, 142] on li "[PERSON_NAME]" at bounding box center [688, 140] width 104 height 18
type input "[PERSON_NAME]"
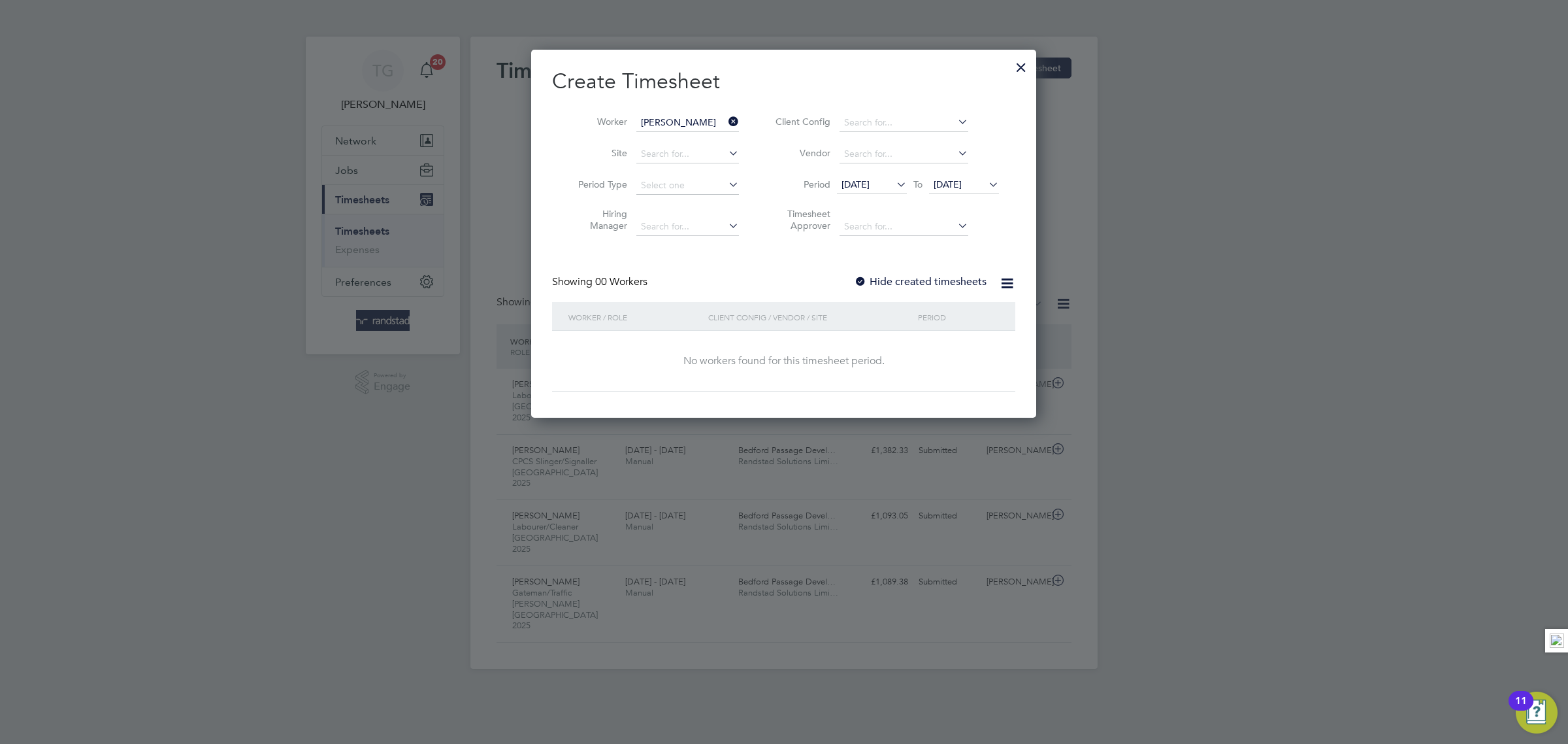
scroll to position [370, 505]
click at [962, 186] on span "[DATE]" at bounding box center [947, 184] width 28 height 12
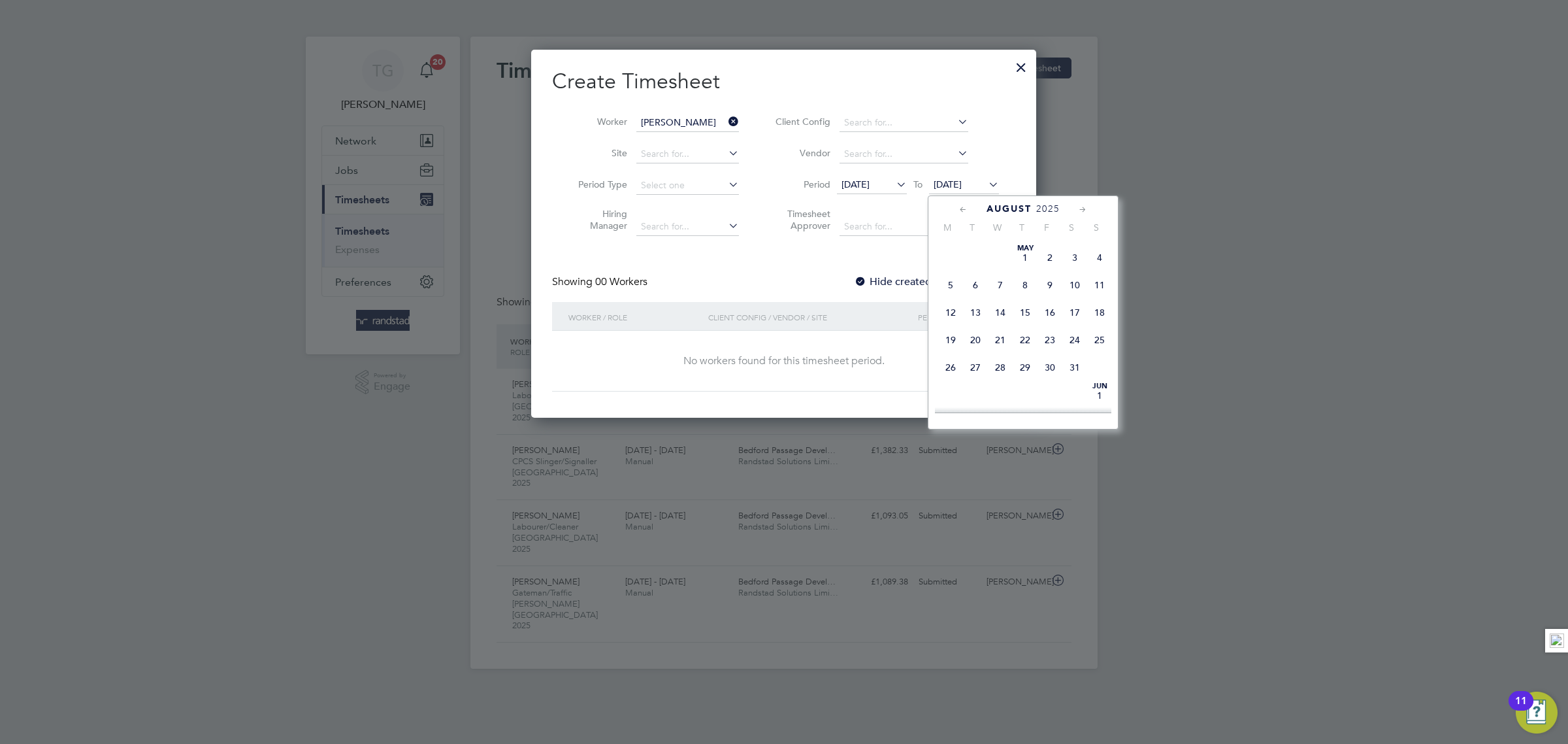
scroll to position [502, 0]
click at [1094, 292] on span "24" at bounding box center [1099, 279] width 25 height 25
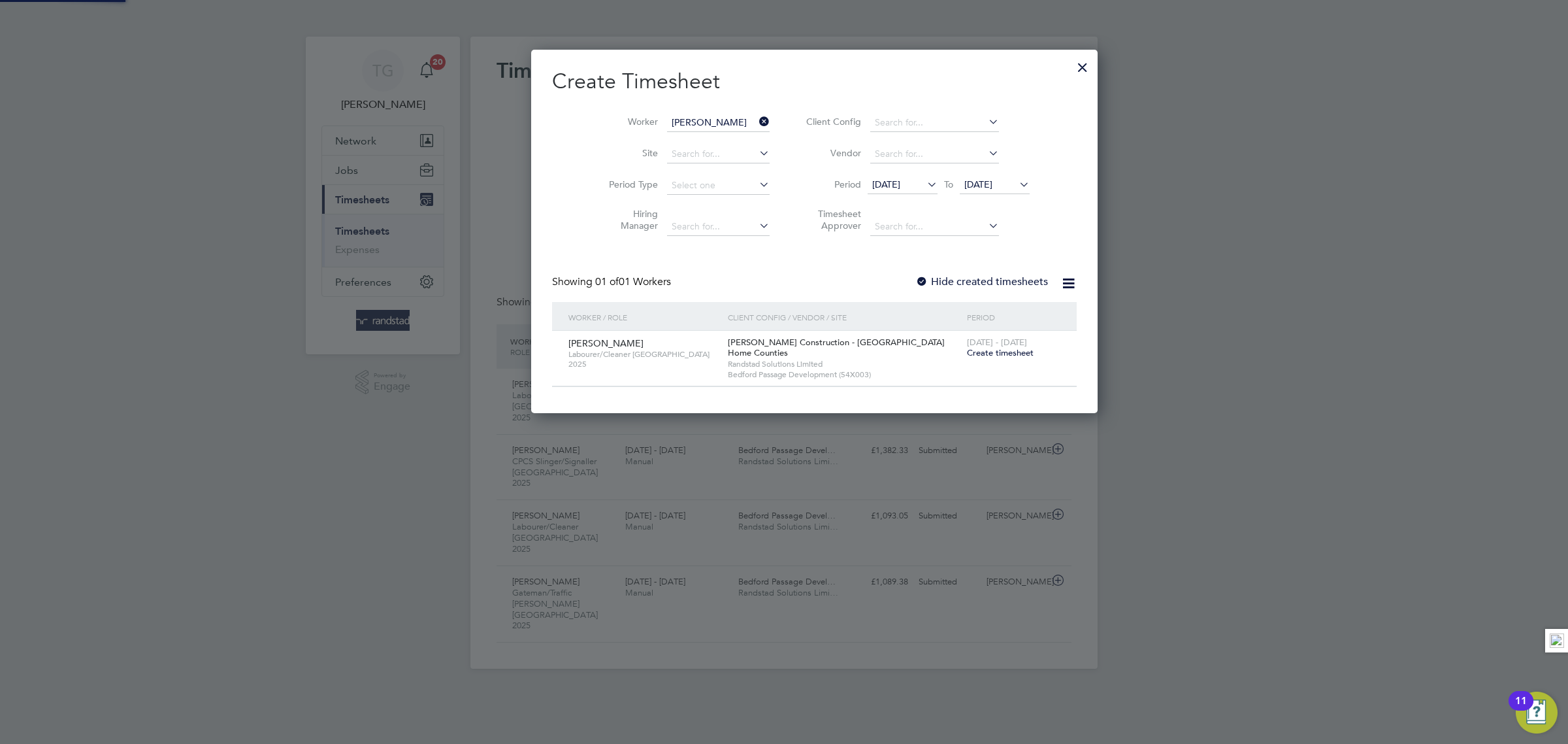
scroll to position [366, 505]
click at [915, 281] on div at bounding box center [921, 282] width 13 height 13
click at [872, 186] on span "[DATE]" at bounding box center [886, 184] width 28 height 12
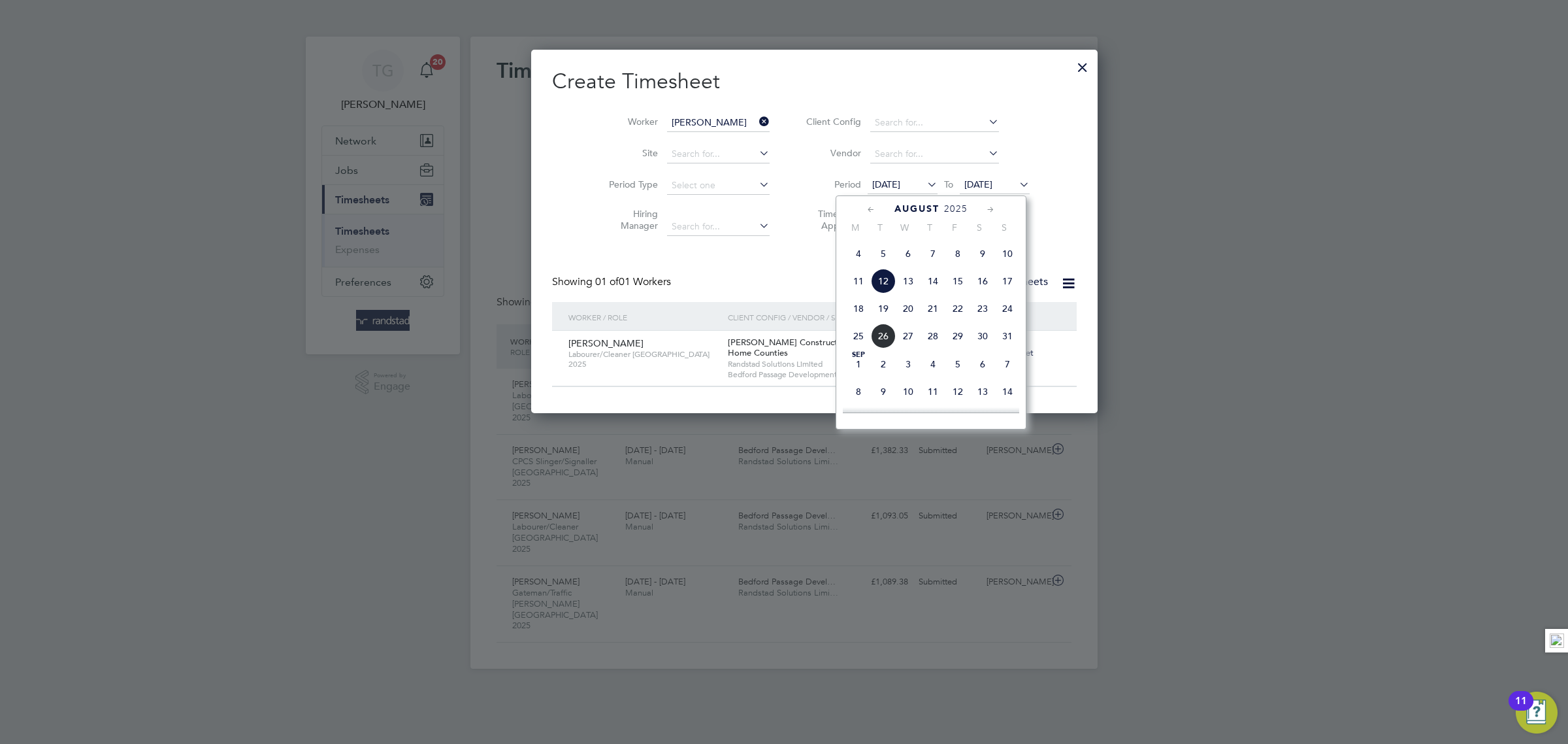
click at [862, 266] on span "4" at bounding box center [858, 253] width 25 height 25
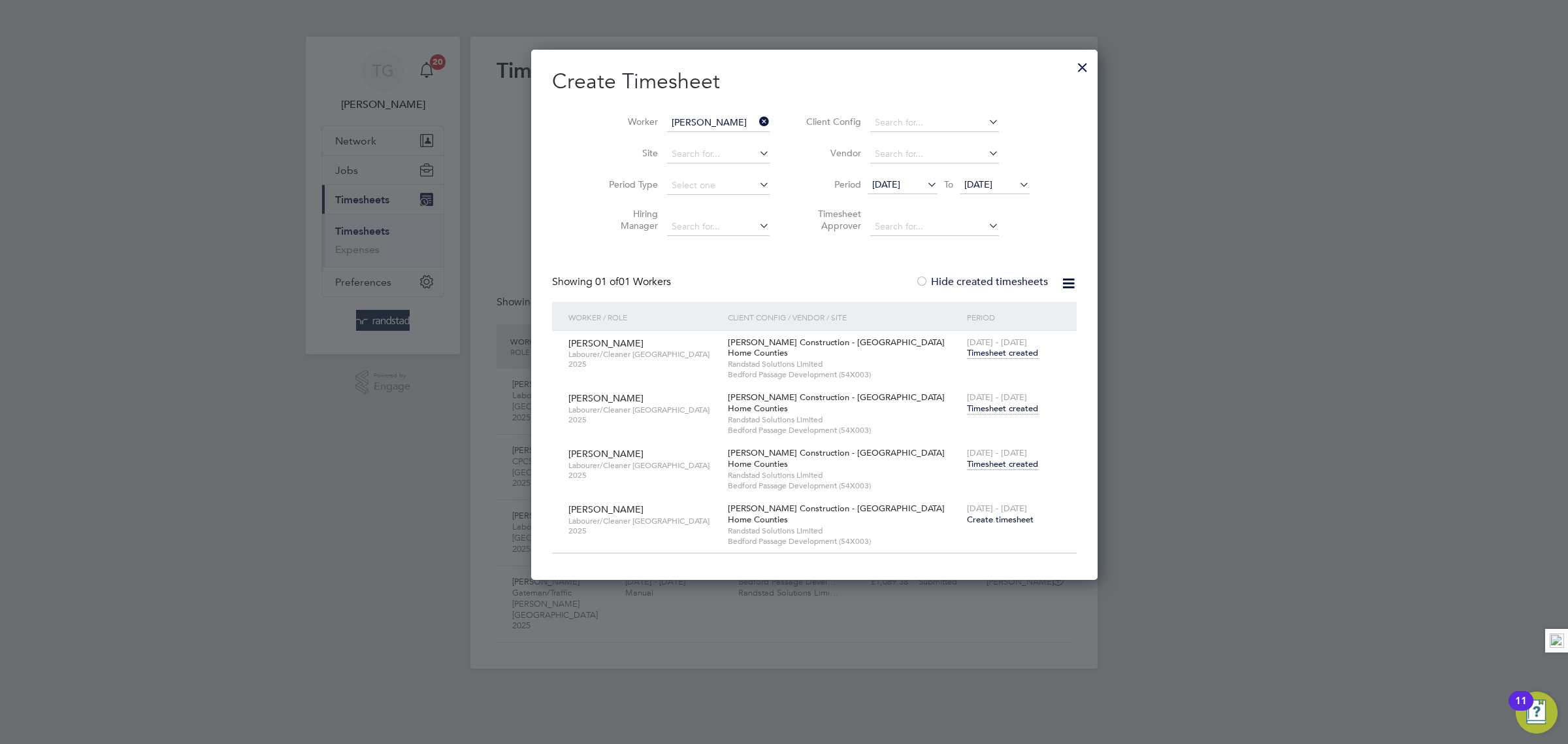
click at [967, 469] on span "Timesheet created" at bounding box center [1002, 464] width 71 height 12
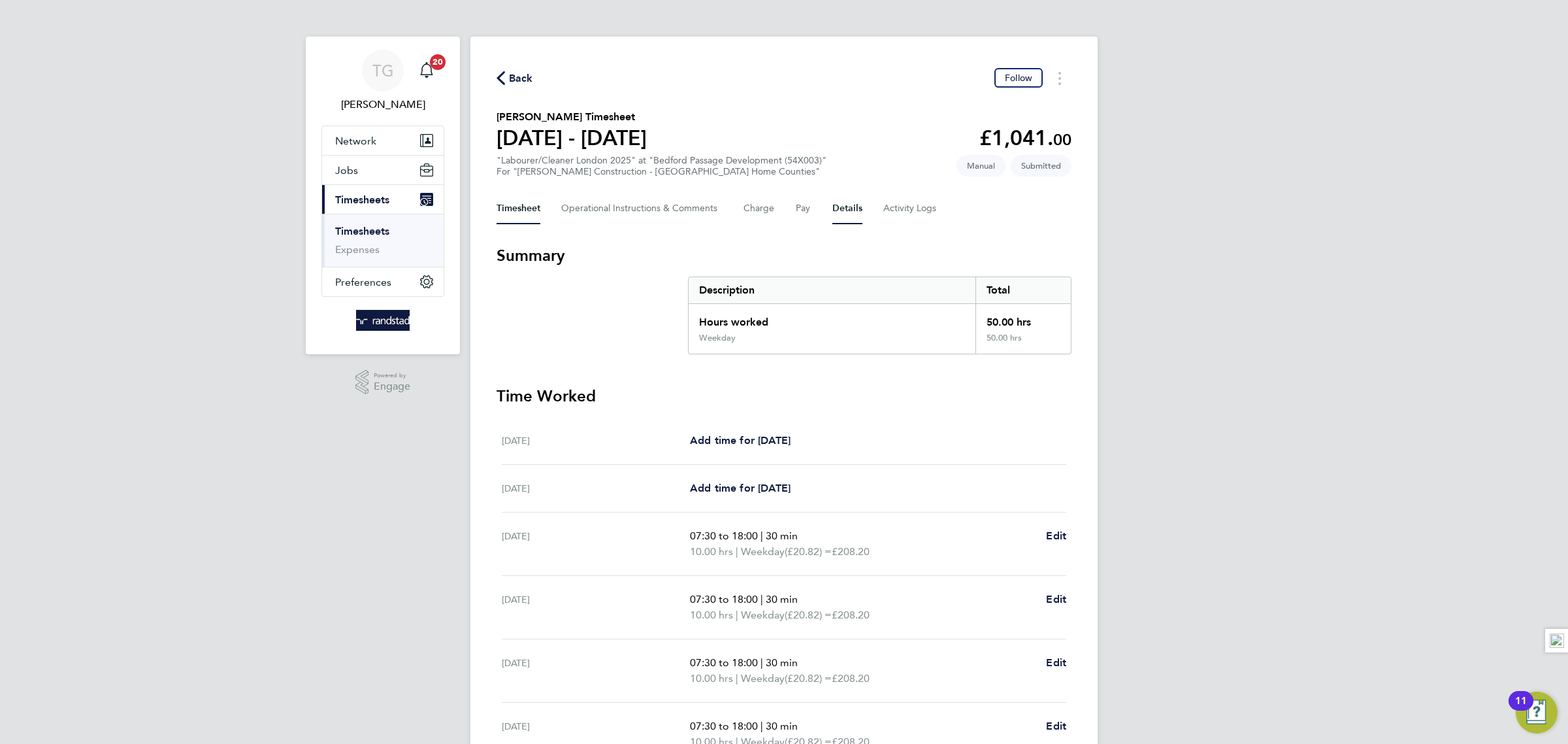
click at [832, 203] on button "Details" at bounding box center [847, 208] width 30 height 32
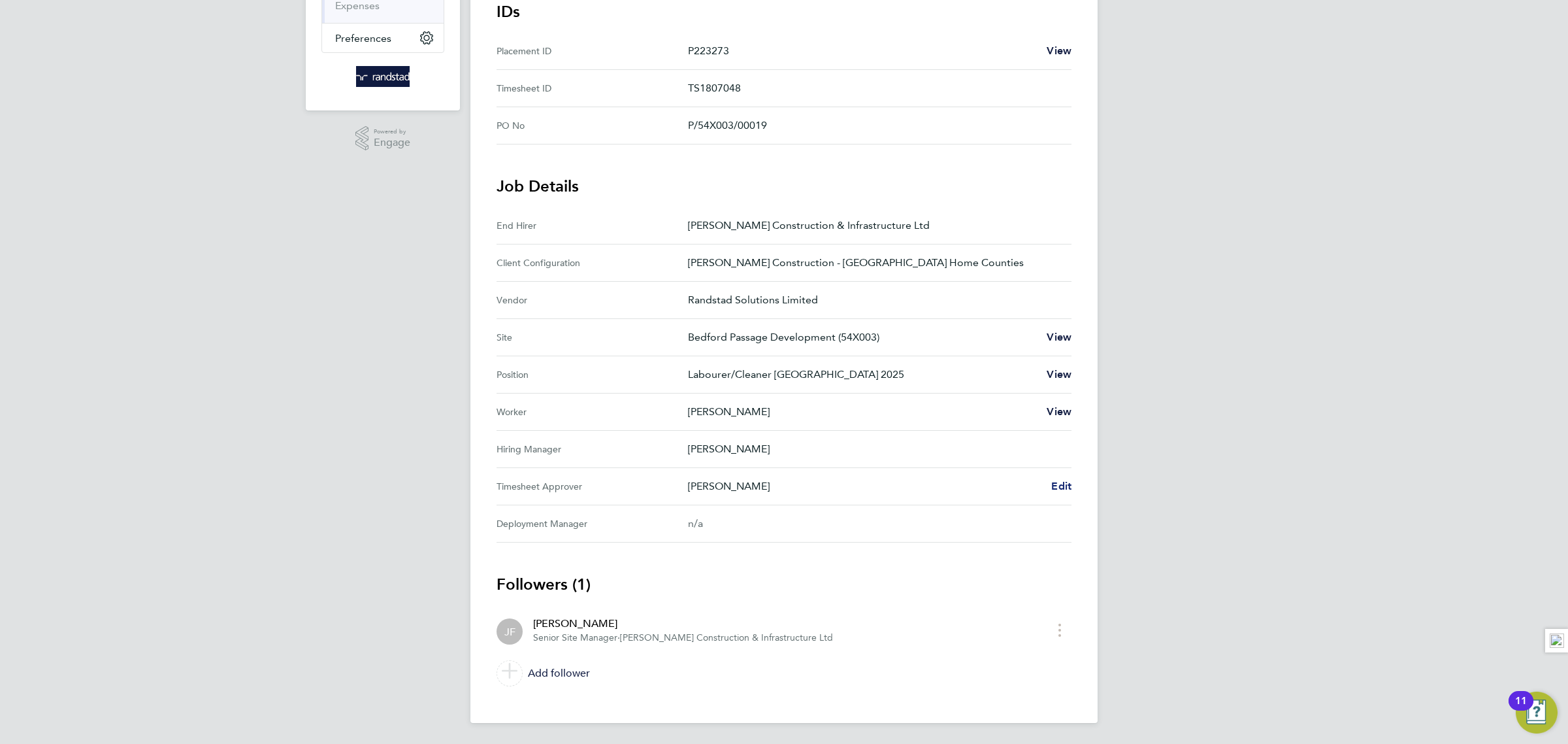
click at [1054, 488] on span "Edit" at bounding box center [1061, 485] width 20 height 12
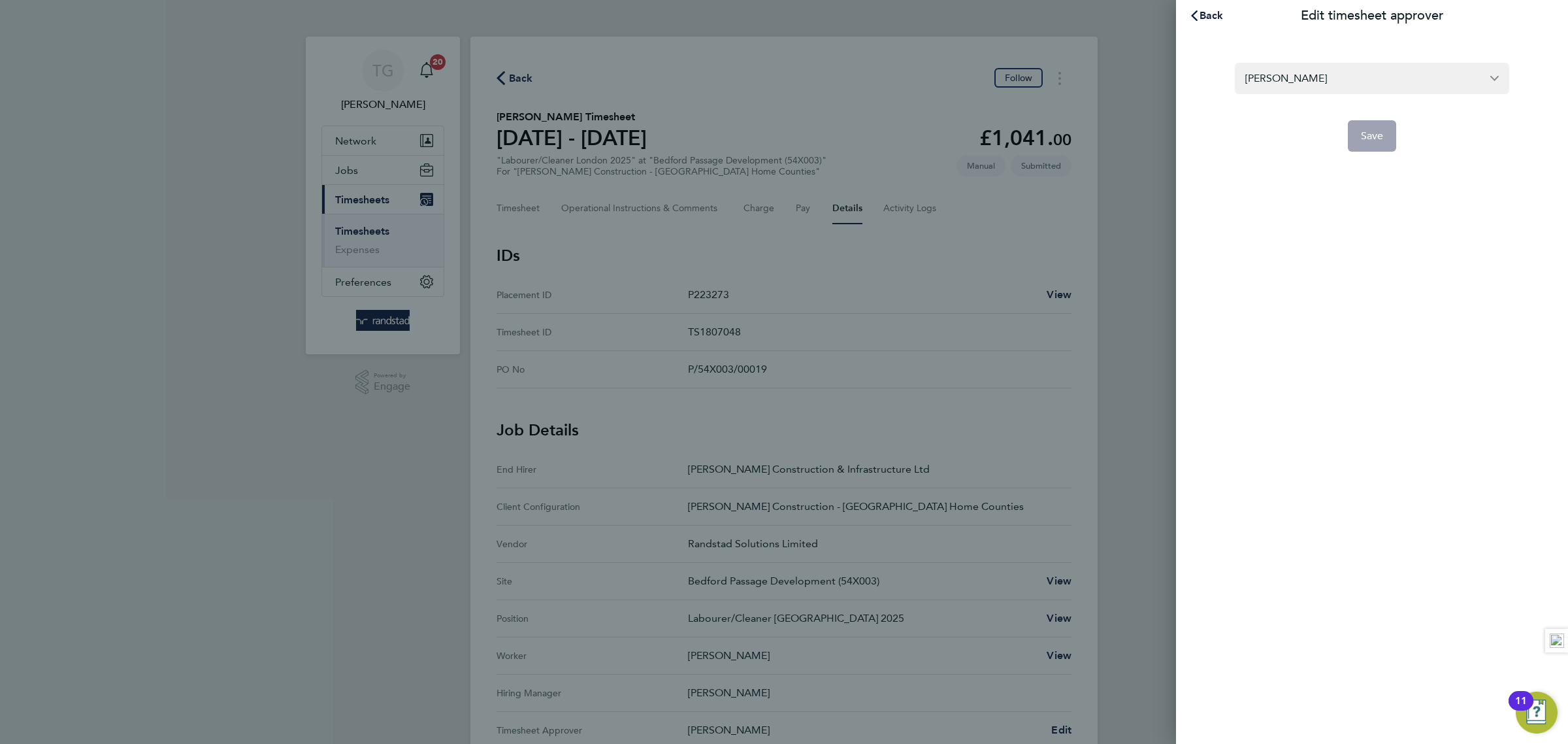
click at [1346, 56] on section "[PERSON_NAME] Save" at bounding box center [1372, 99] width 318 height 104
click at [1342, 66] on input "[PERSON_NAME]" at bounding box center [1372, 78] width 275 height 31
click at [1311, 108] on span "[PERSON_NAME]" at bounding box center [1288, 110] width 84 height 15
type input "[PERSON_NAME]"
click at [1368, 128] on button "Save" at bounding box center [1372, 136] width 49 height 32
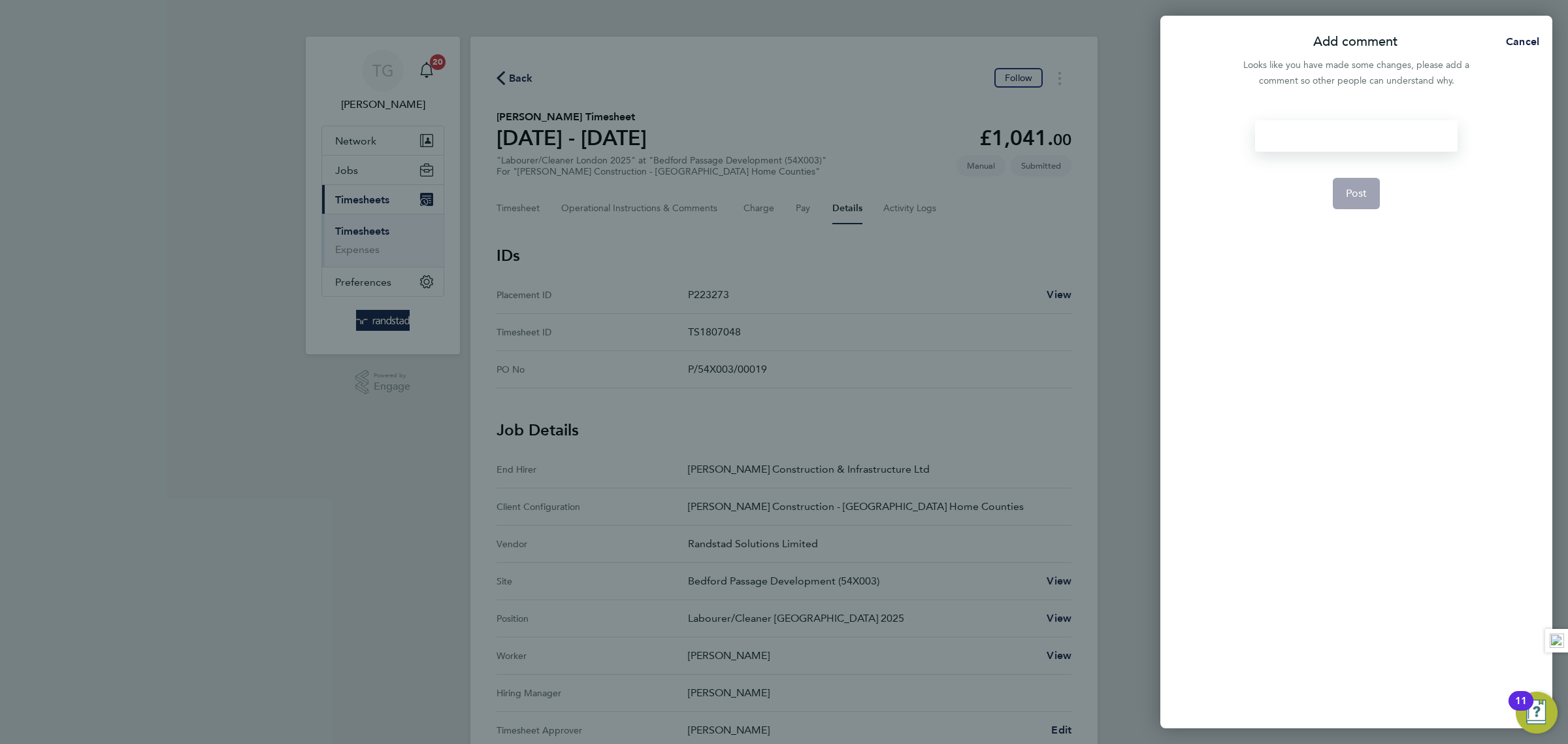
click at [1347, 134] on div at bounding box center [1356, 136] width 202 height 32
click at [1347, 133] on div at bounding box center [1356, 136] width 202 height 32
click at [1362, 197] on span "Post" at bounding box center [1356, 193] width 22 height 13
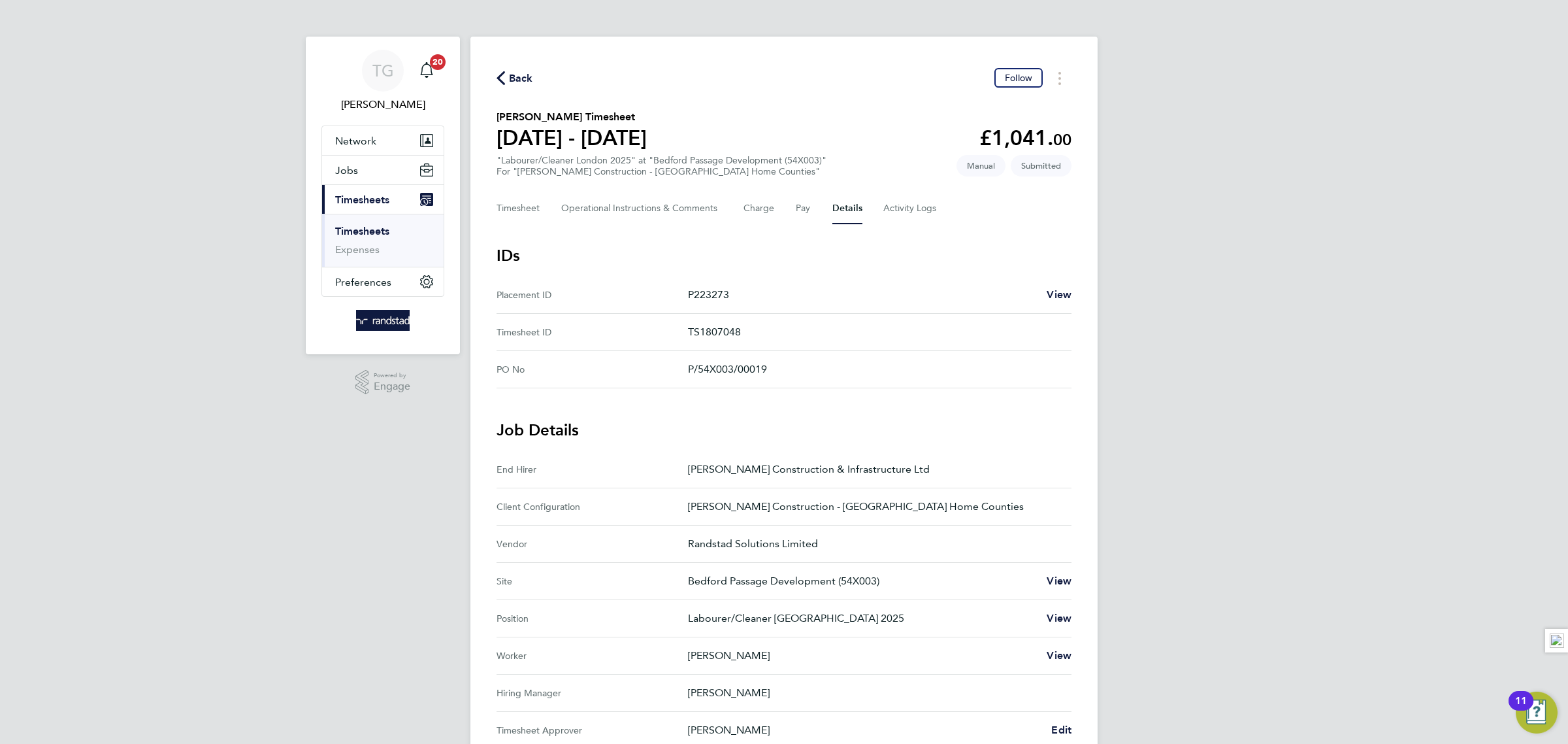
click at [366, 233] on link "Timesheets" at bounding box center [362, 230] width 54 height 12
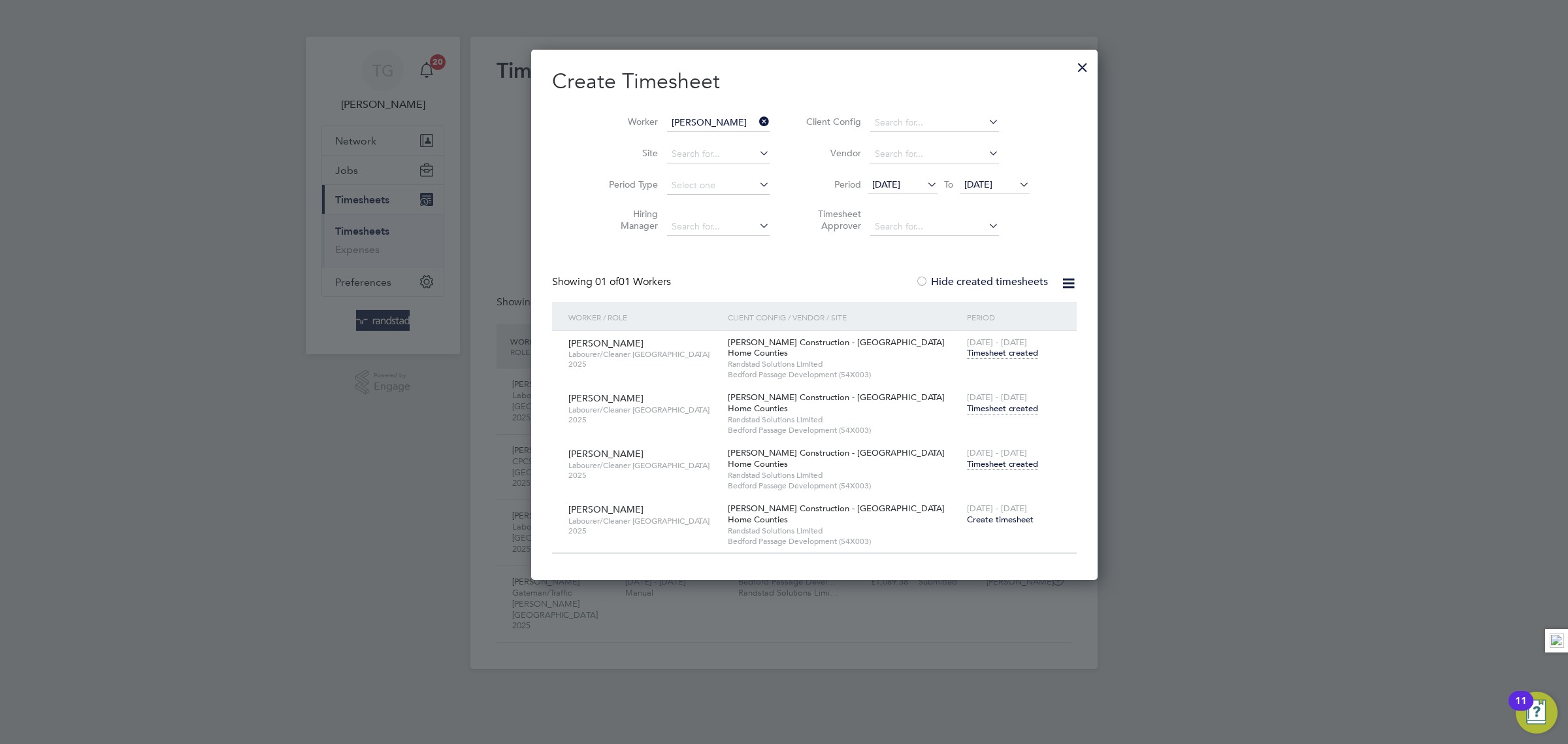
click at [757, 116] on icon at bounding box center [757, 121] width 0 height 19
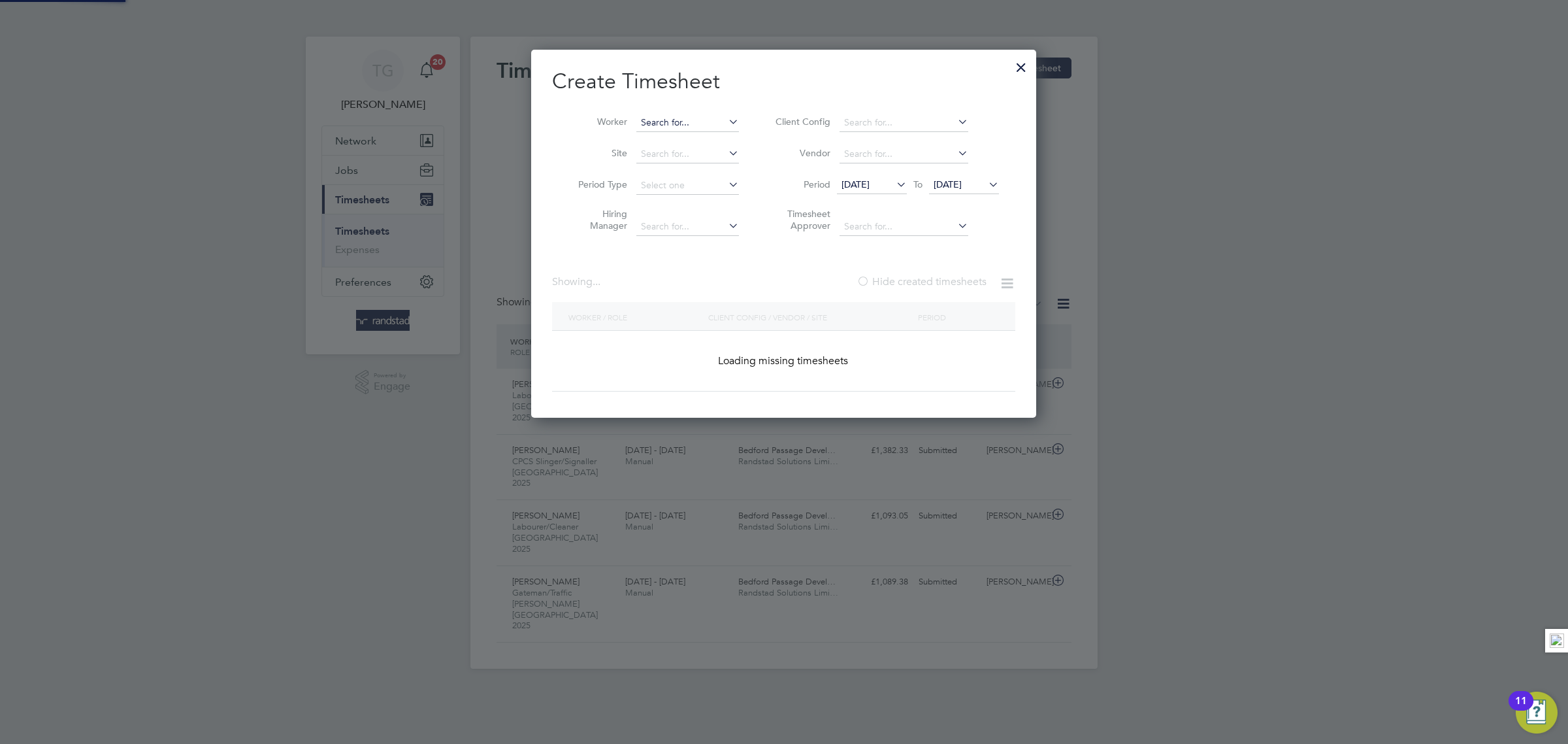
click at [689, 119] on input at bounding box center [687, 123] width 103 height 19
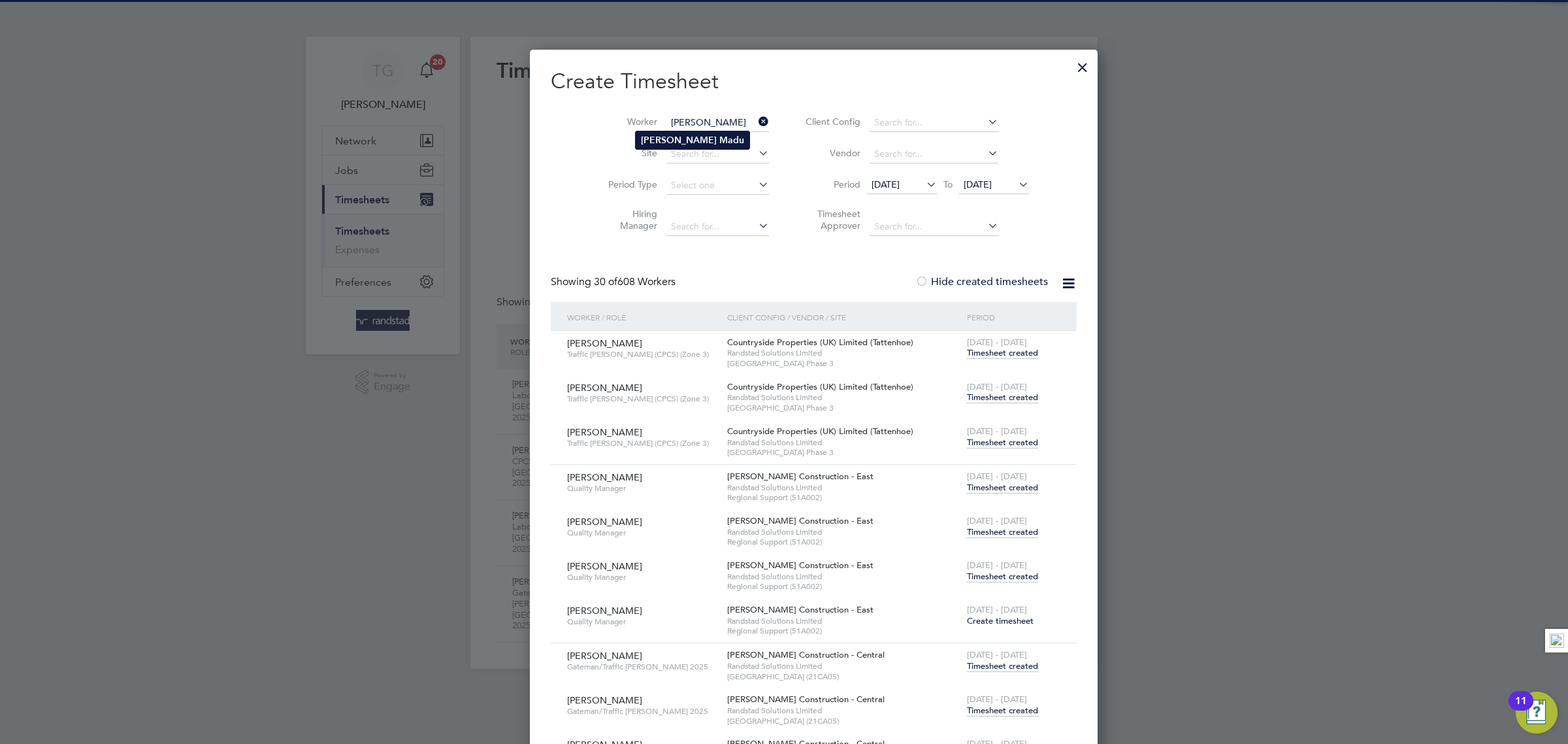
click at [719, 143] on b "Madu" at bounding box center [731, 141] width 25 height 11
type input "[PERSON_NAME]"
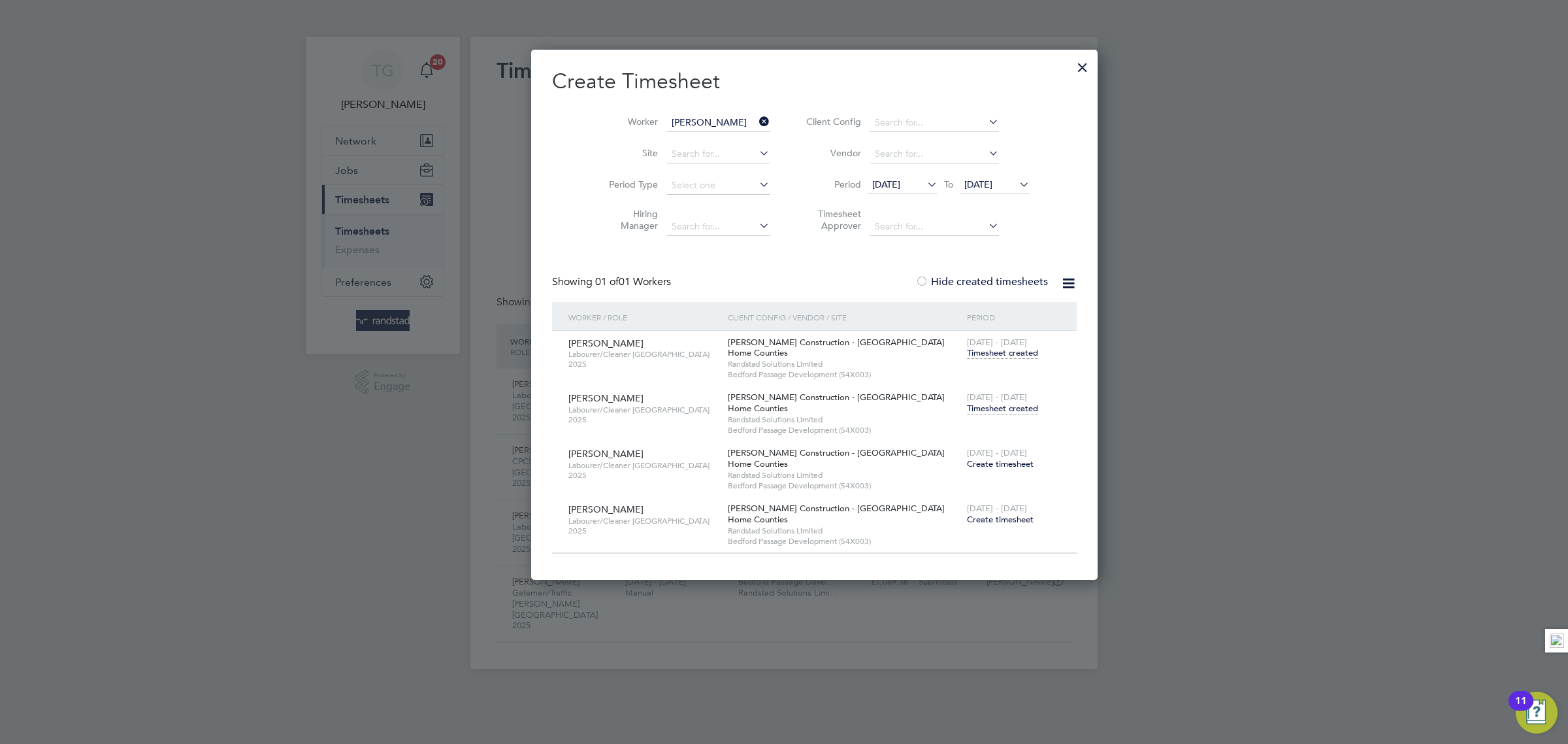
click at [967, 466] on span "Create timesheet" at bounding box center [1000, 464] width 66 height 11
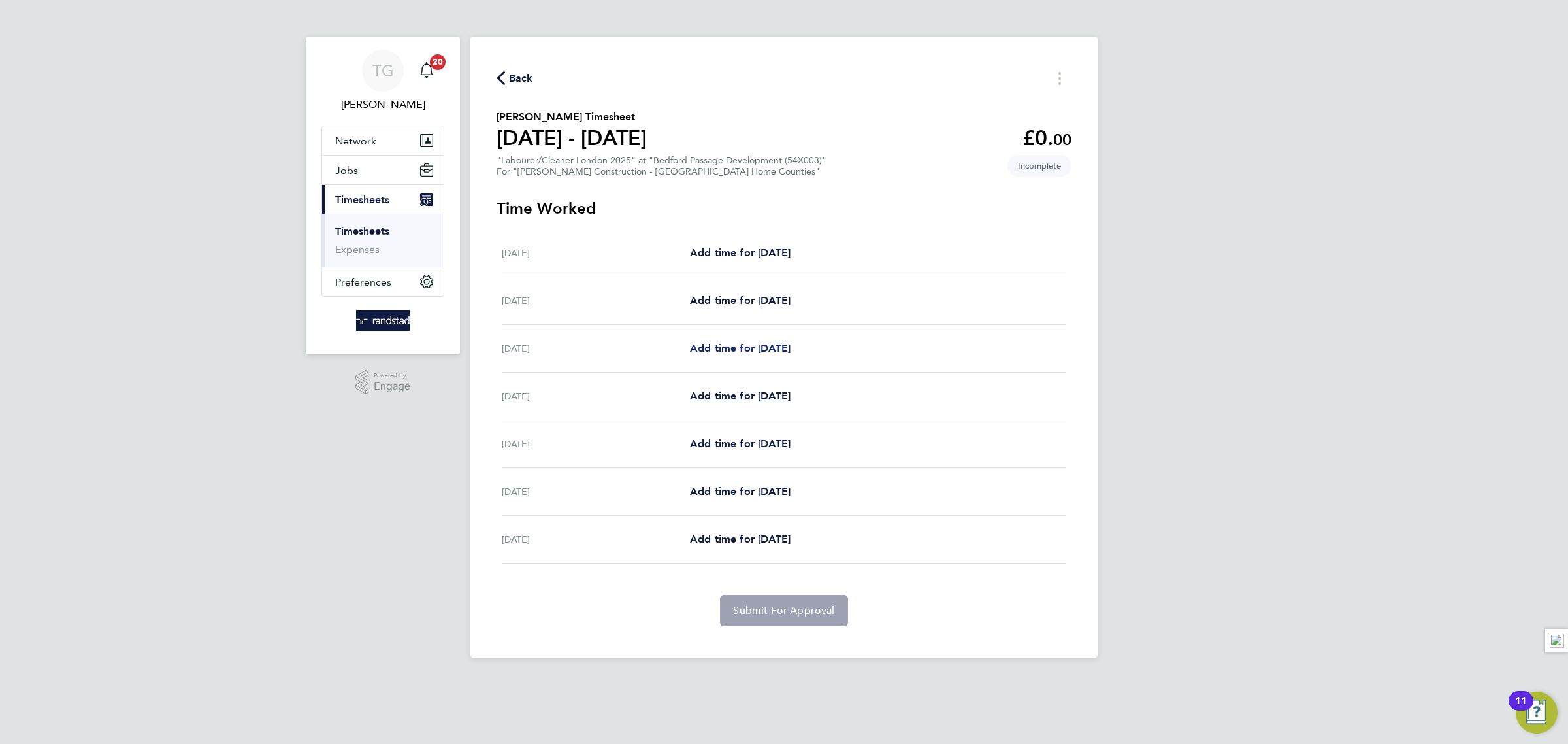
click at [741, 353] on span "Add time for [DATE]" at bounding box center [740, 348] width 100 height 12
select select "30"
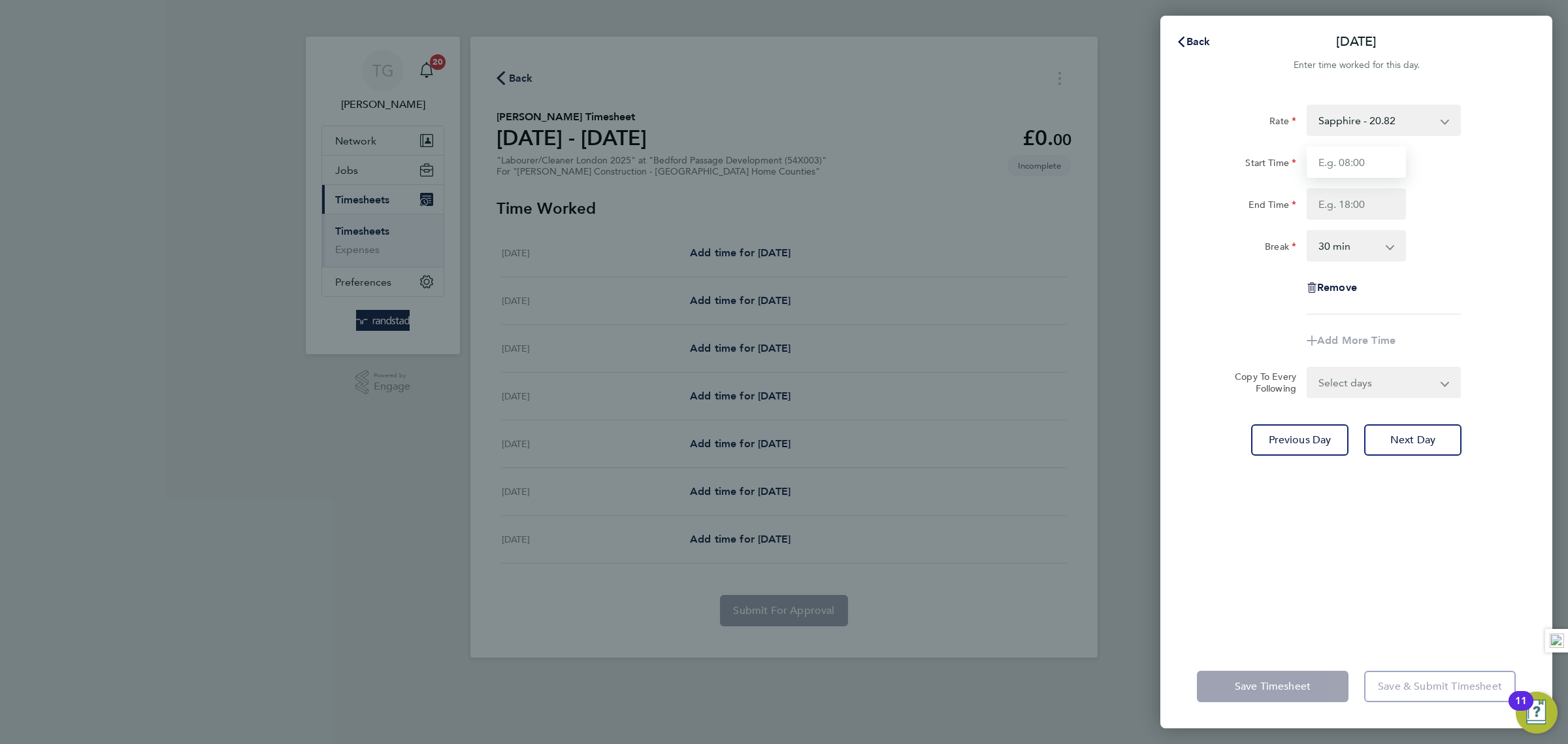
click at [1384, 166] on input "Start Time" at bounding box center [1356, 162] width 99 height 32
type input "07:00"
click at [1359, 205] on input "End Time" at bounding box center [1356, 204] width 99 height 32
type input "18:00"
click at [1500, 244] on div "Break 0 min 15 min 30 min 45 min 60 min 75 min 90 min" at bounding box center [1355, 246] width 329 height 32
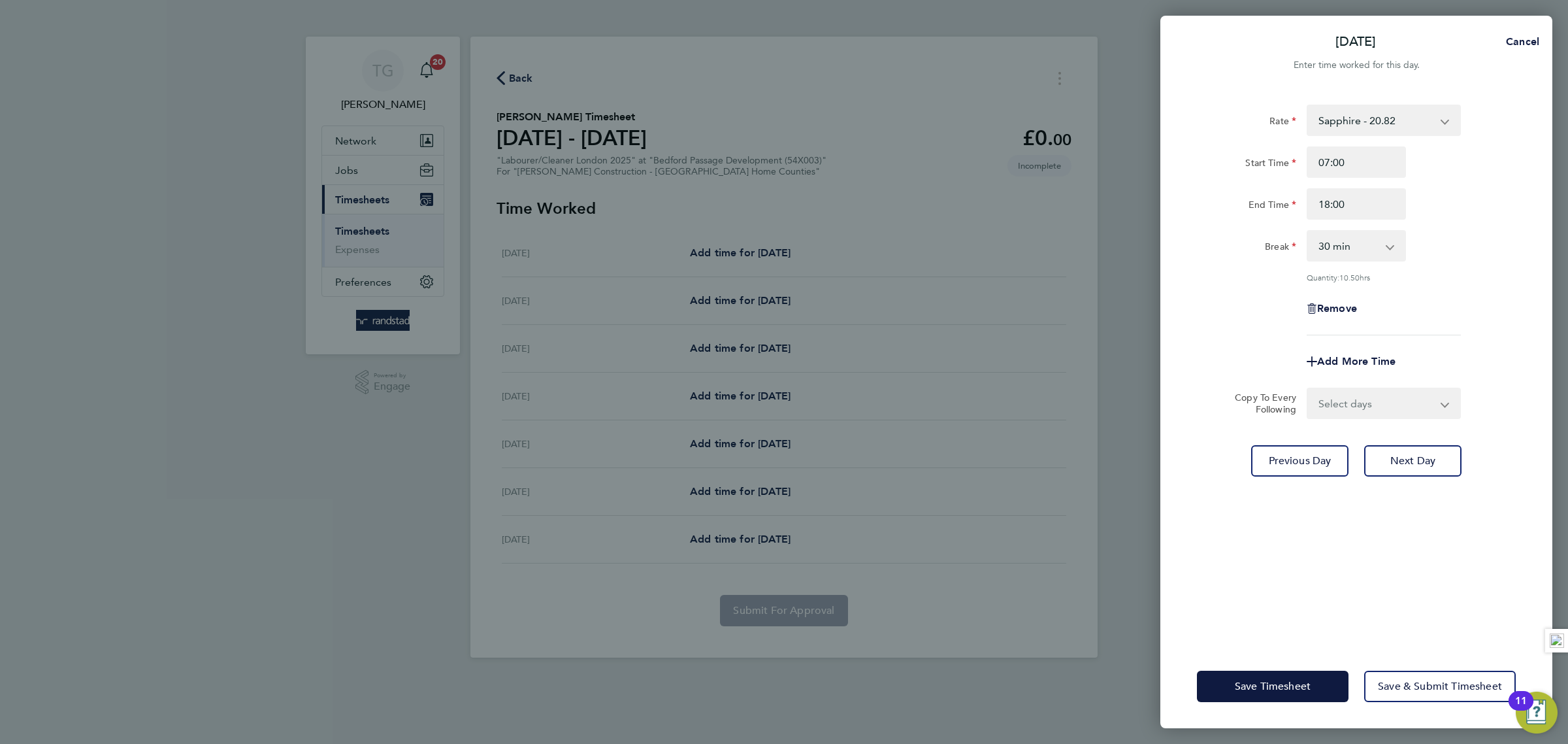
click at [1493, 354] on div "Add More Time" at bounding box center [1355, 361] width 329 height 32
click at [1477, 272] on div "Quantity: 10.50 hrs" at bounding box center [1355, 277] width 329 height 11
drag, startPoint x: 1266, startPoint y: 37, endPoint x: 1474, endPoint y: 563, distance: 565.6
click at [1474, 563] on div "[DATE] Cancel Enter time worked for this day. Rate Sapphire - 20.82 Start Time …" at bounding box center [1356, 371] width 392 height 712
click at [1451, 556] on div "Rate Sapphire - 20.82 Start Time 07:00 End Time 18:00 Break 0 min 15 min 30 min…" at bounding box center [1356, 366] width 392 height 556
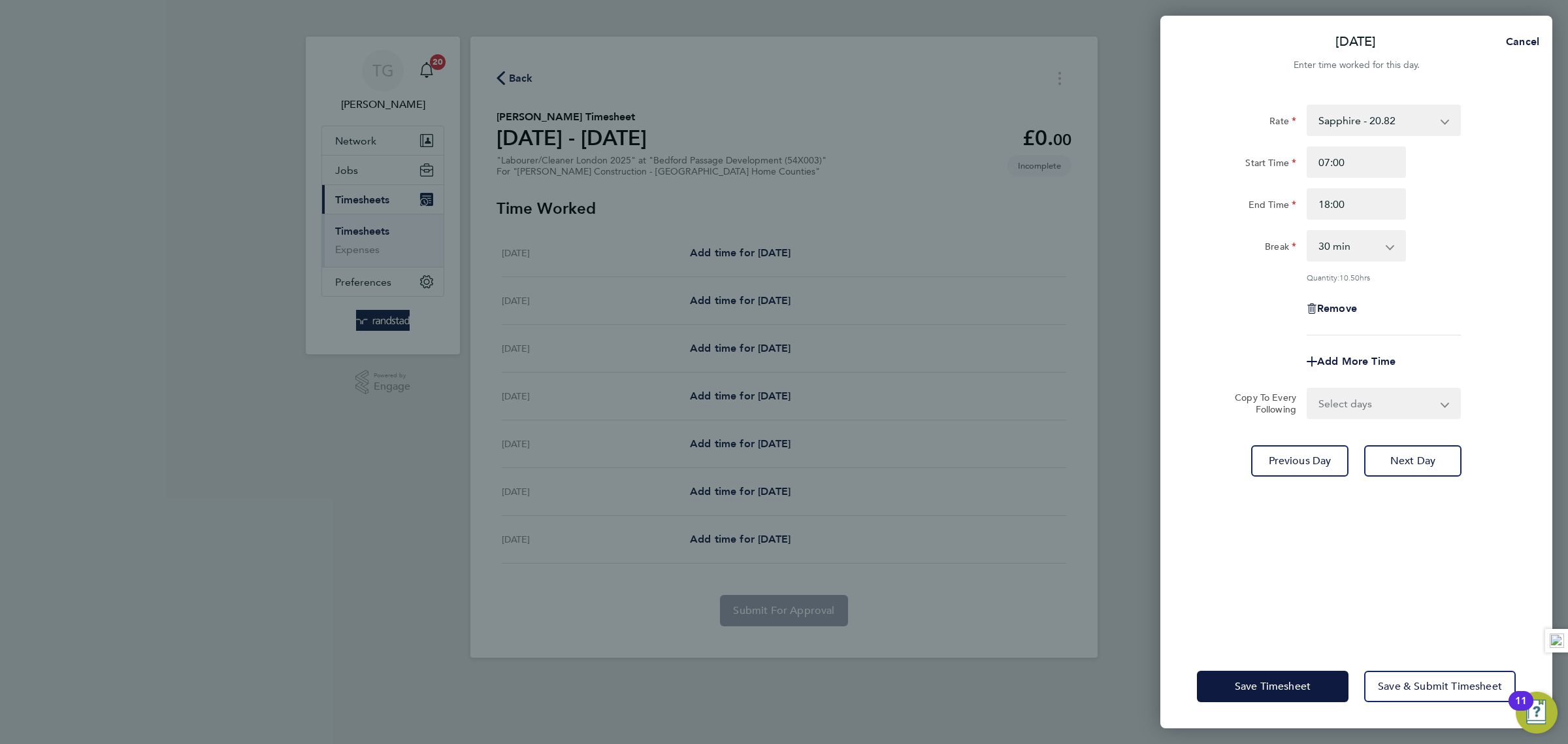
click at [1455, 247] on div "Break 0 min 15 min 30 min 45 min 60 min 75 min 90 min" at bounding box center [1355, 246] width 329 height 32
click at [1524, 307] on div "Rate Sapphire - 20.82 Start Time 07:00 End Time 18:00 Break 0 min 15 min 30 min…" at bounding box center [1356, 366] width 392 height 556
click at [1423, 461] on span "Next Day" at bounding box center [1413, 461] width 45 height 13
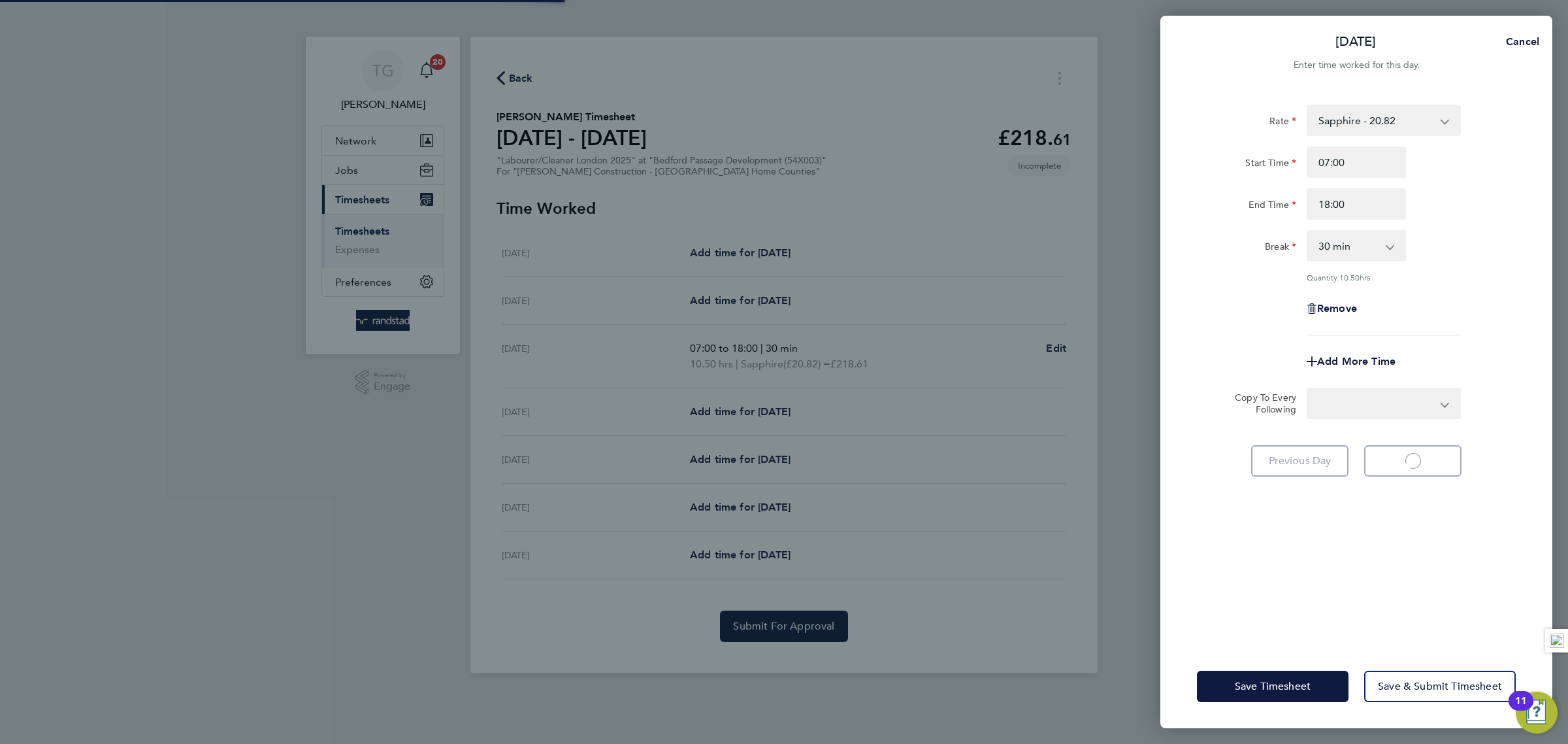
select select "30"
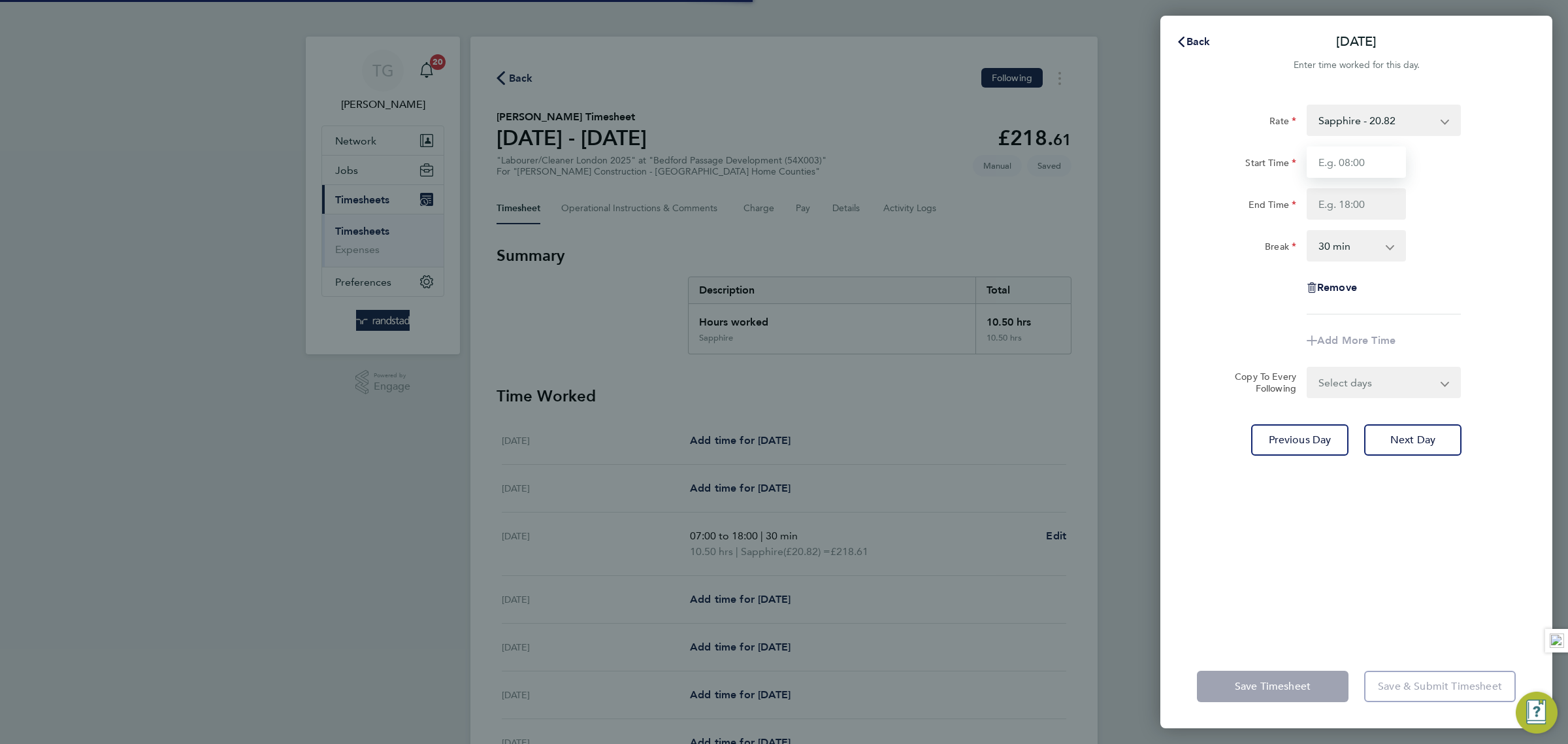
click at [1375, 164] on input "Start Time" at bounding box center [1356, 162] width 99 height 32
type input "07:00"
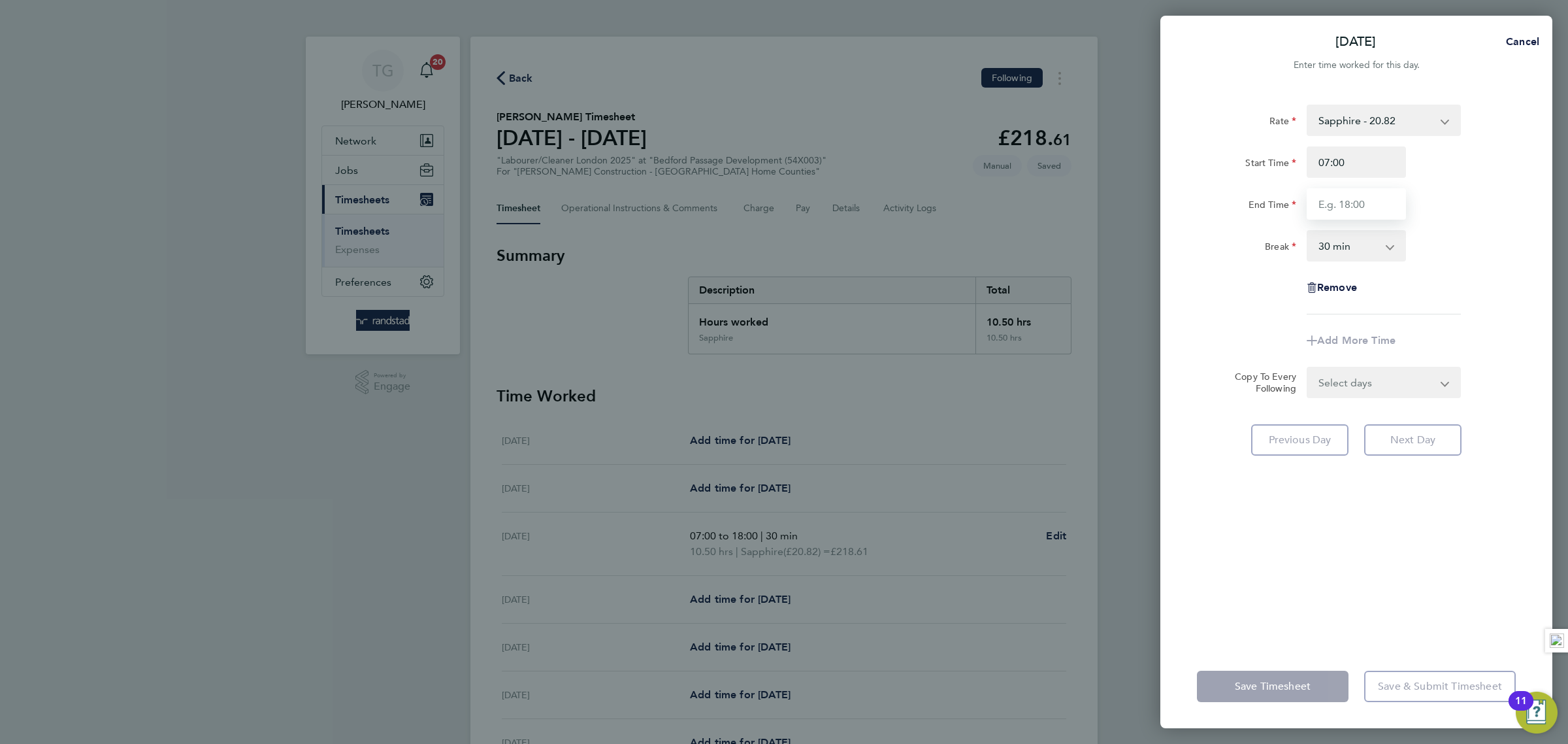
click at [1372, 205] on input "End Time" at bounding box center [1356, 204] width 99 height 32
type input "18:00"
drag, startPoint x: 1477, startPoint y: 191, endPoint x: 1476, endPoint y: 214, distance: 23.0
click at [1477, 192] on div "End Time 18:00" at bounding box center [1355, 204] width 329 height 32
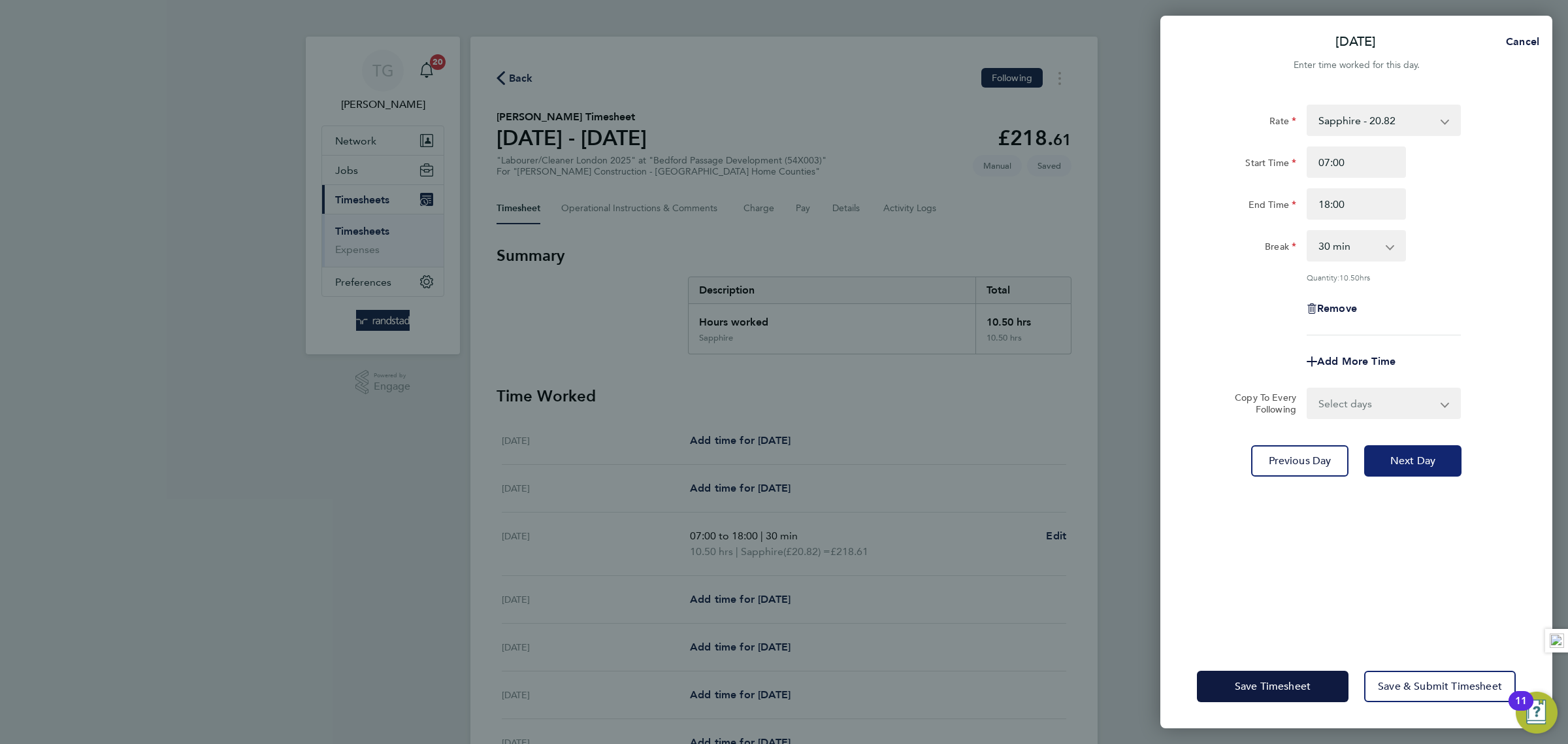
click at [1425, 468] on button "Next Day" at bounding box center [1413, 460] width 97 height 32
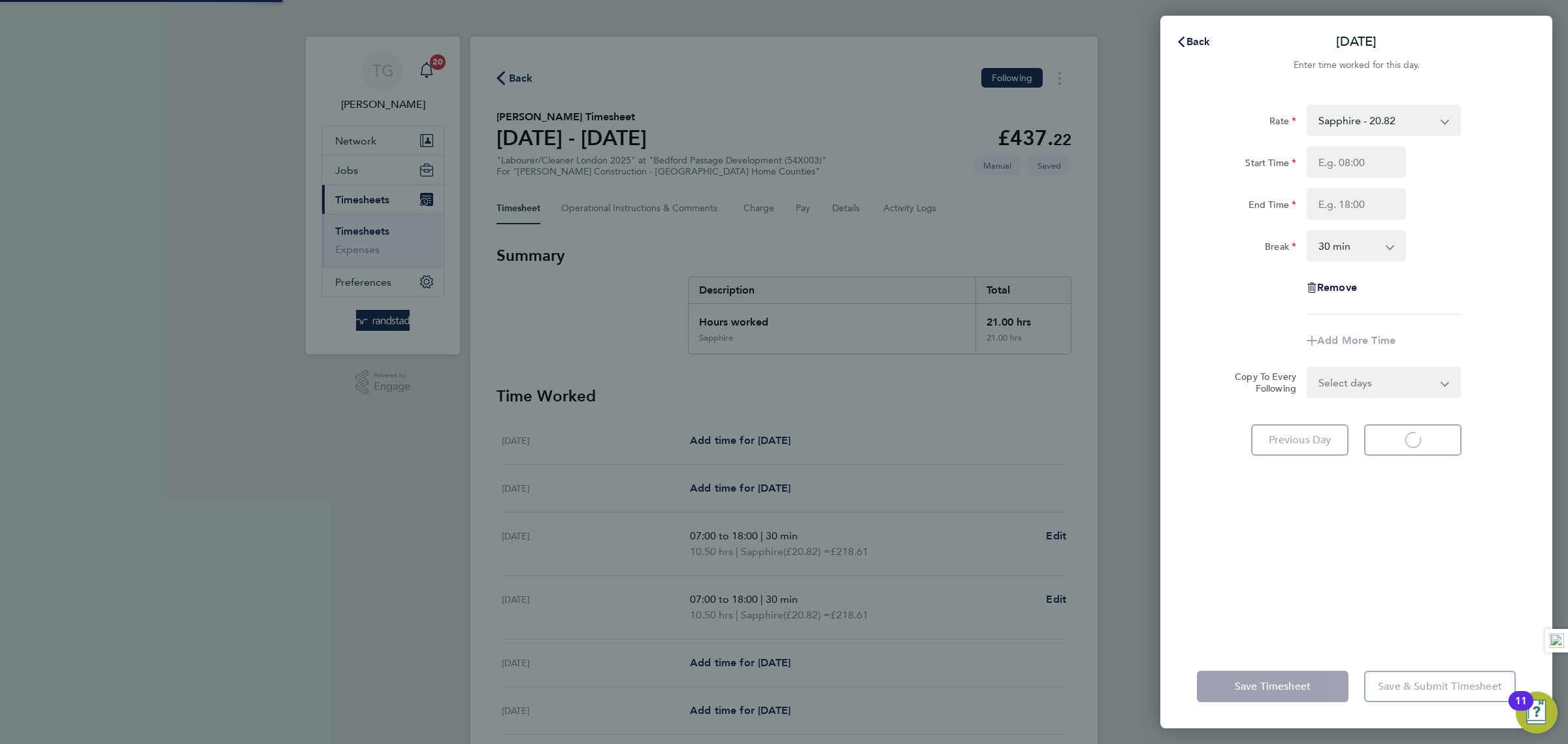
select select "30"
click at [1368, 166] on input "Start Time" at bounding box center [1356, 162] width 99 height 32
type input "07:00"
click at [1371, 206] on input "End Time" at bounding box center [1356, 204] width 99 height 32
type input "18:00"
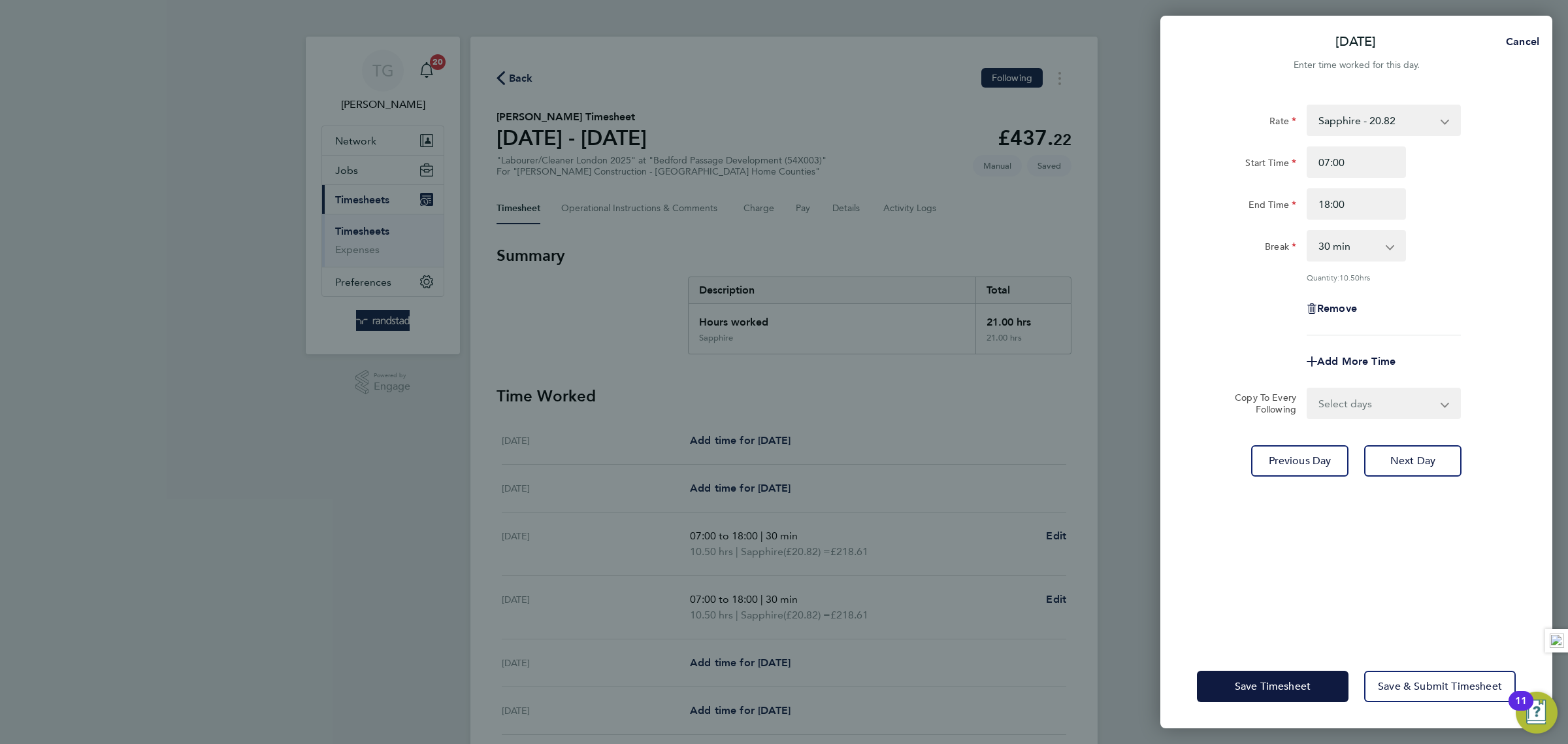
click at [1532, 233] on div "Rate Sapphire - 20.82 Start Time 07:00 End Time 18:00 Break 0 min 15 min 30 min…" at bounding box center [1356, 366] width 392 height 556
click at [1424, 464] on span "Next Day" at bounding box center [1413, 461] width 45 height 13
select select "30"
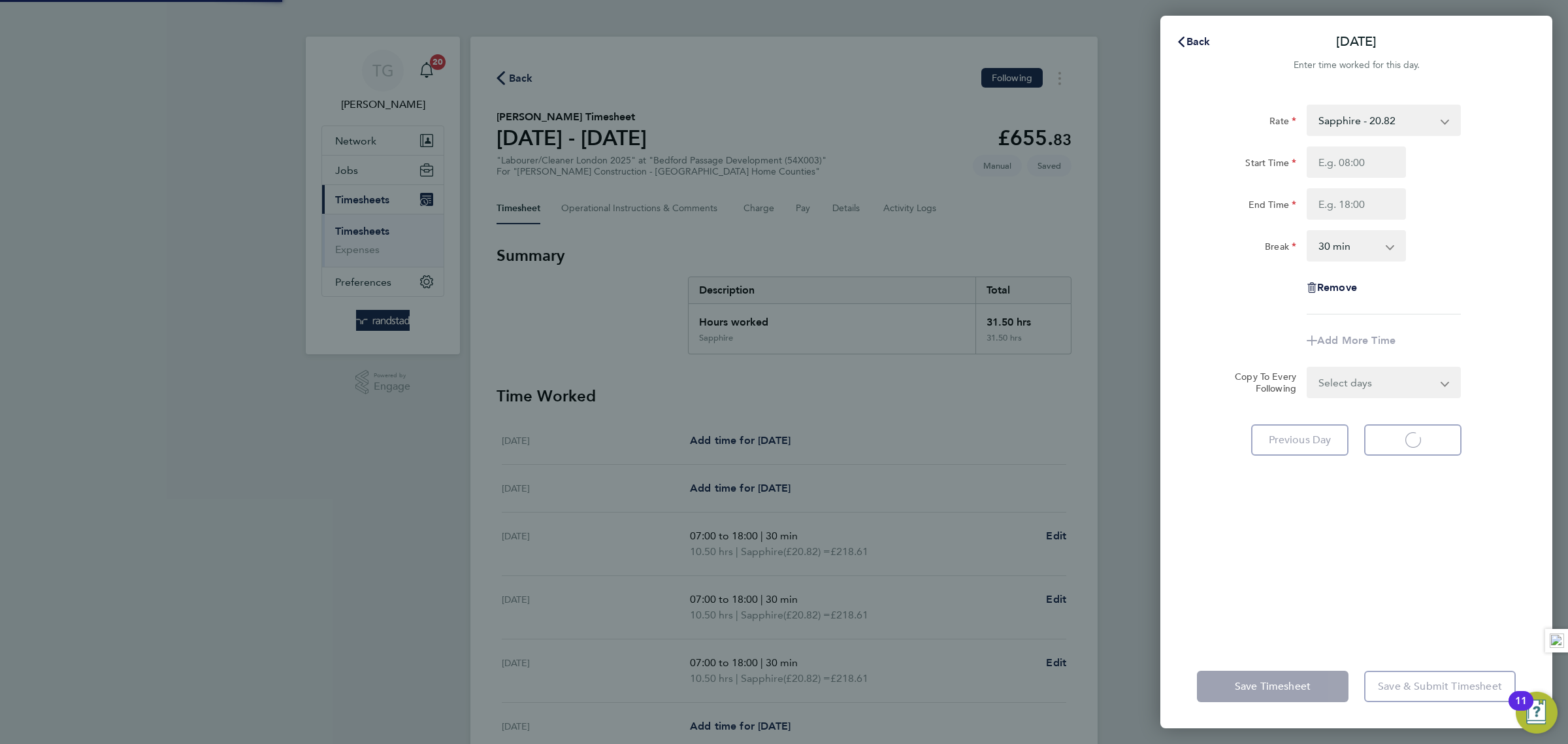
select select "30"
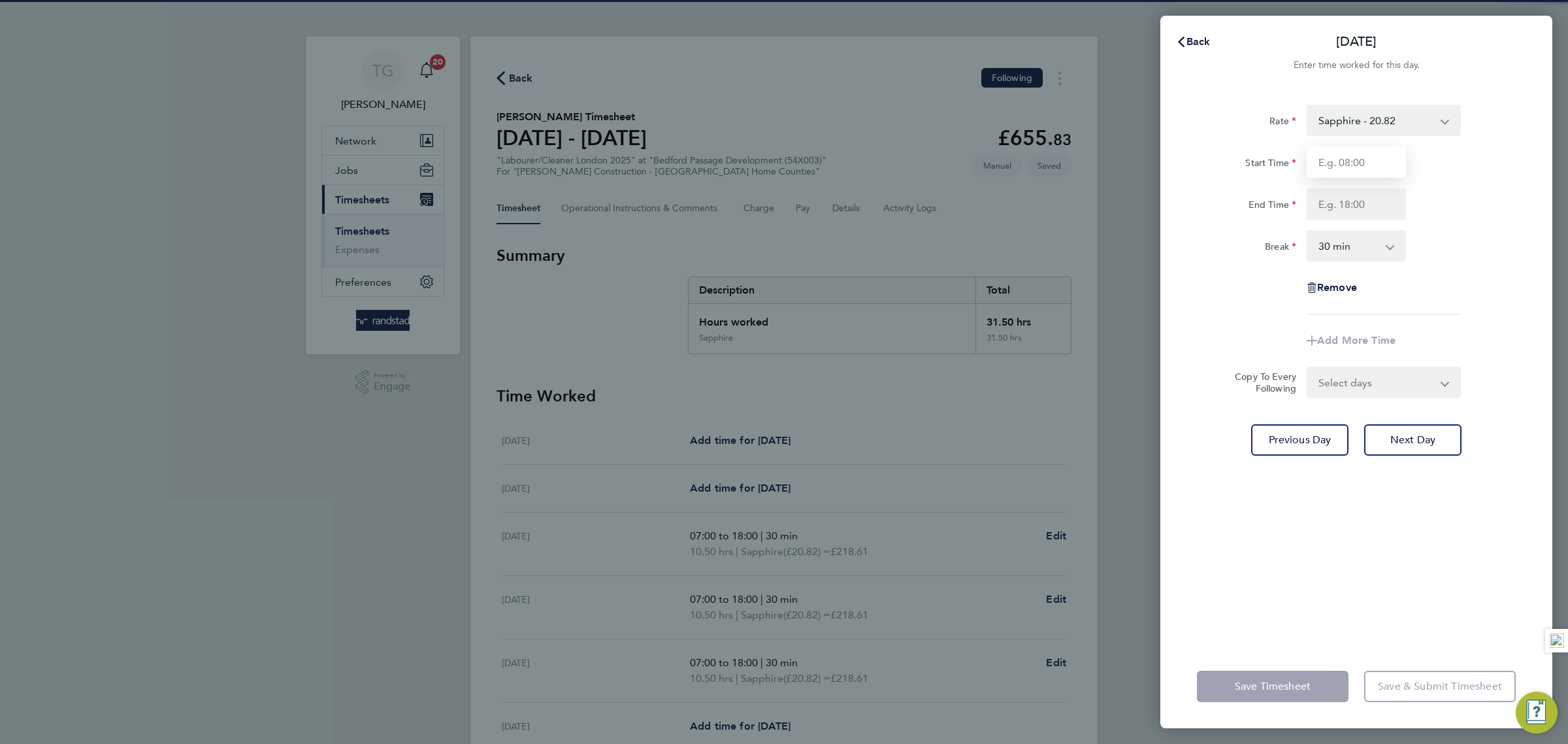
click at [1378, 162] on input "Start Time" at bounding box center [1356, 162] width 99 height 32
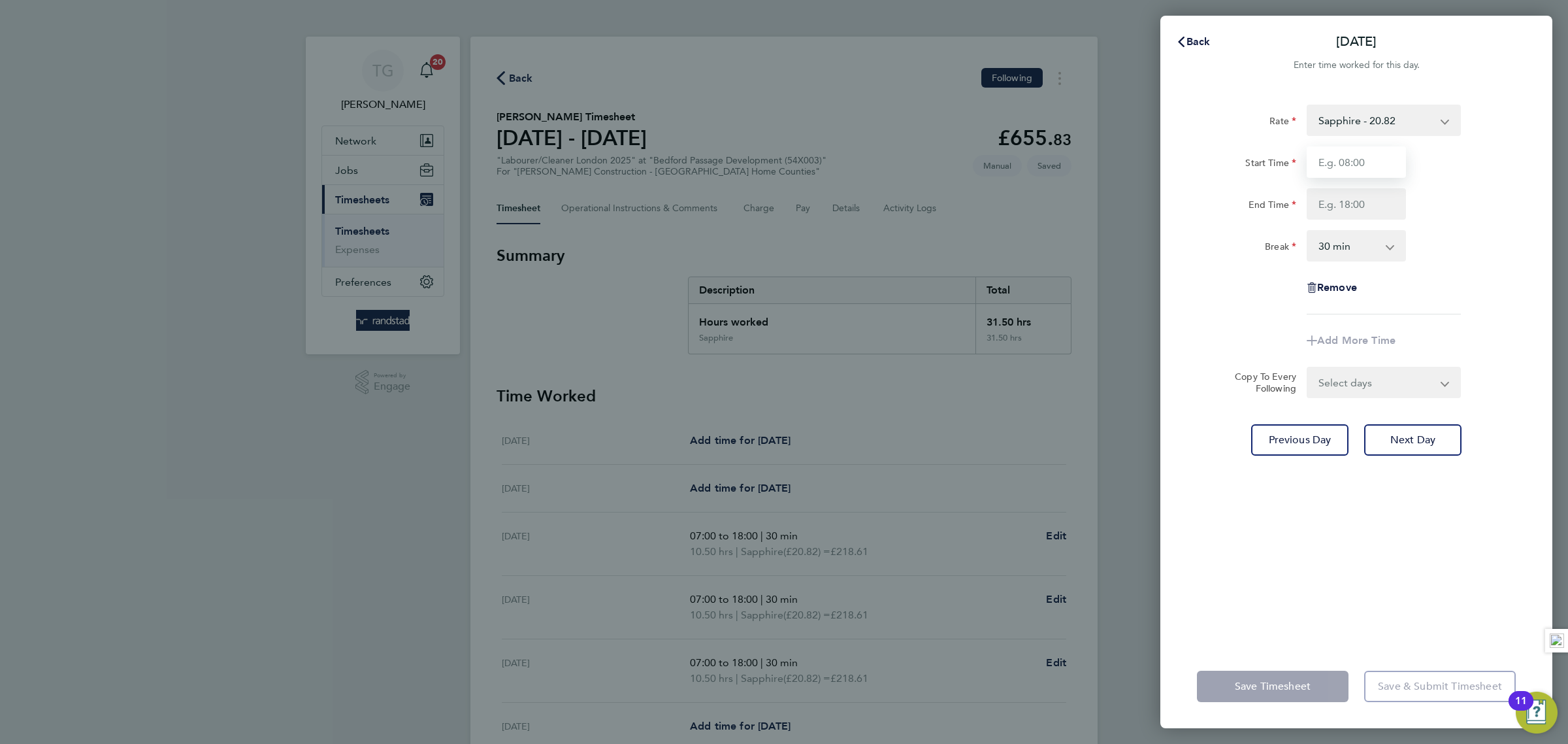
type input "07:00"
drag, startPoint x: 1363, startPoint y: 194, endPoint x: 1388, endPoint y: 220, distance: 36.1
click at [1364, 194] on input "End Time" at bounding box center [1356, 204] width 99 height 32
type input "18:00"
click at [1519, 223] on div "Rate Sapphire - 20.82 Start Time 07:00 End Time 18:00 Break 0 min 15 min 30 min…" at bounding box center [1356, 366] width 392 height 556
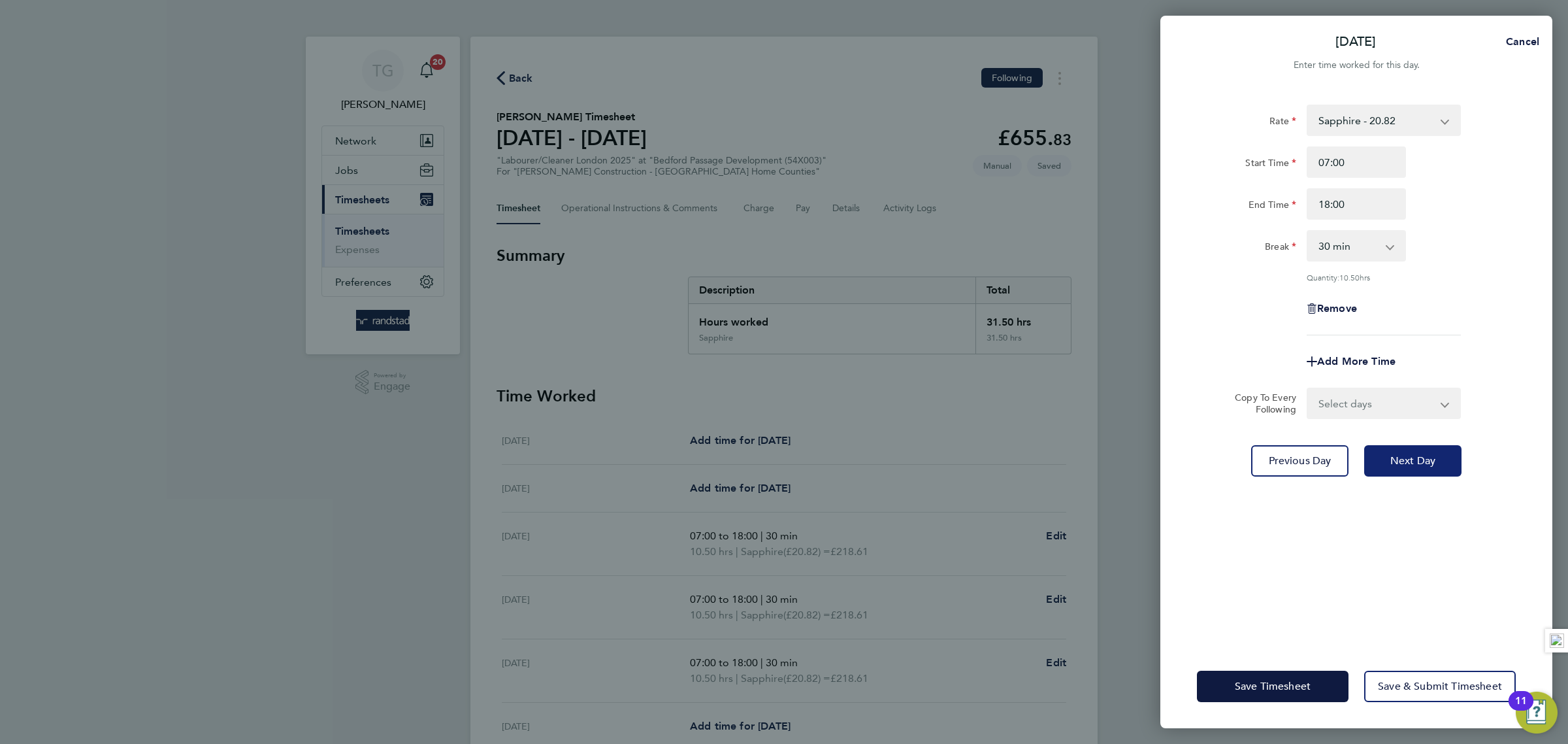
click at [1416, 461] on span "Next Day" at bounding box center [1413, 461] width 45 height 13
select select "30"
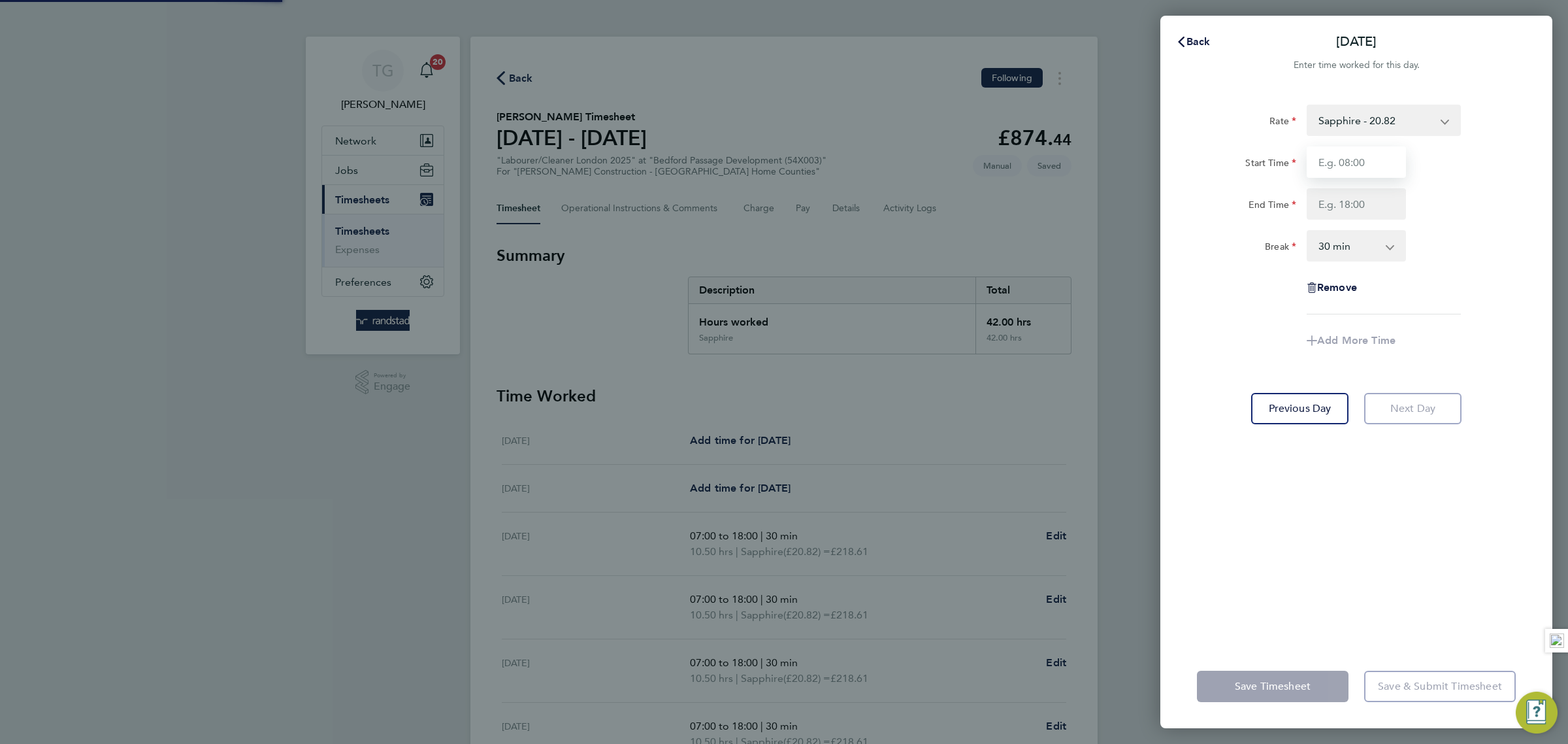
click at [1362, 163] on input "Start Time" at bounding box center [1356, 162] width 99 height 32
type input "07:00"
click at [1362, 200] on input "End Time" at bounding box center [1356, 204] width 99 height 32
type input "18:00"
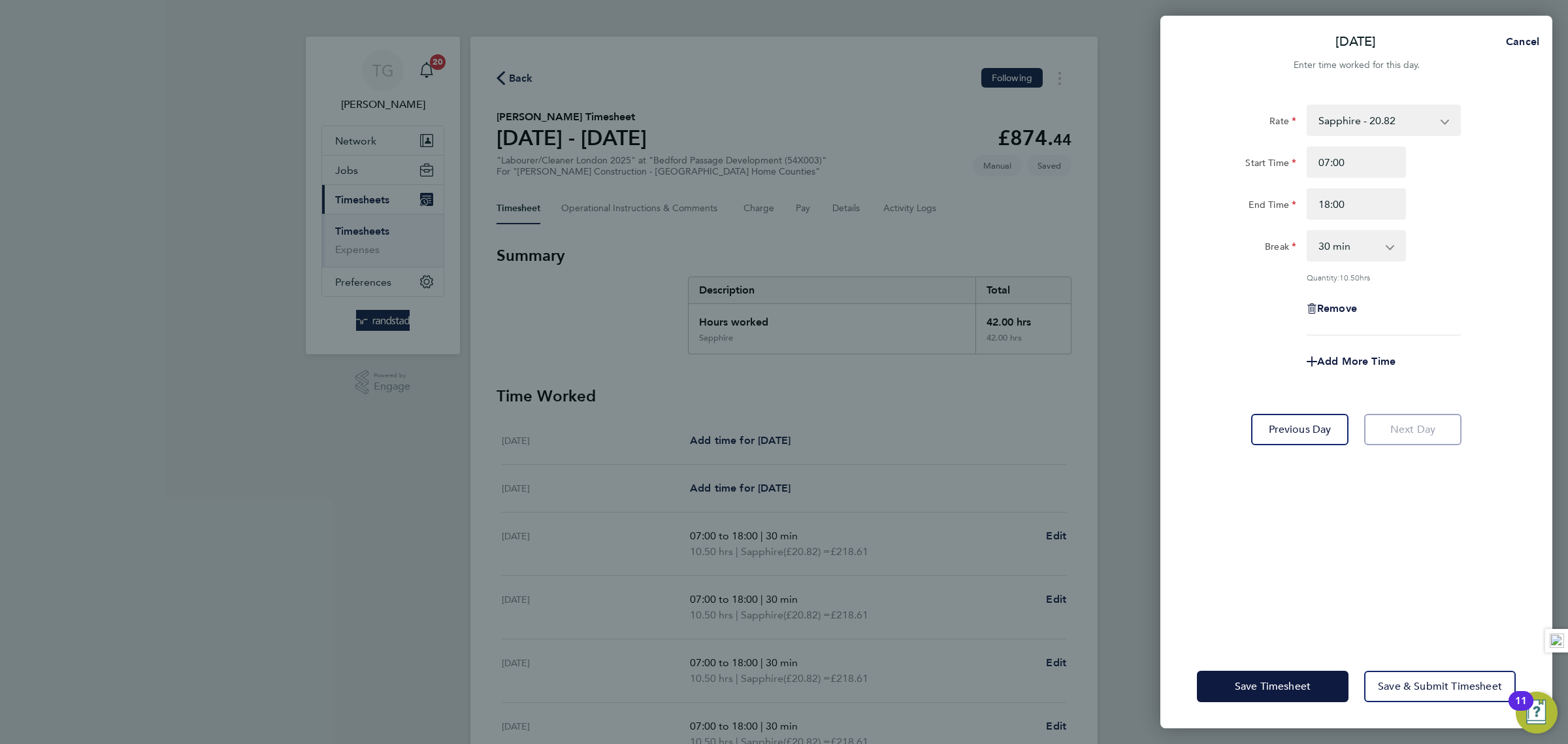
click at [1495, 201] on div "End Time 18:00" at bounding box center [1355, 204] width 329 height 32
click at [1461, 696] on button "Save & Submit Timesheet" at bounding box center [1440, 686] width 152 height 32
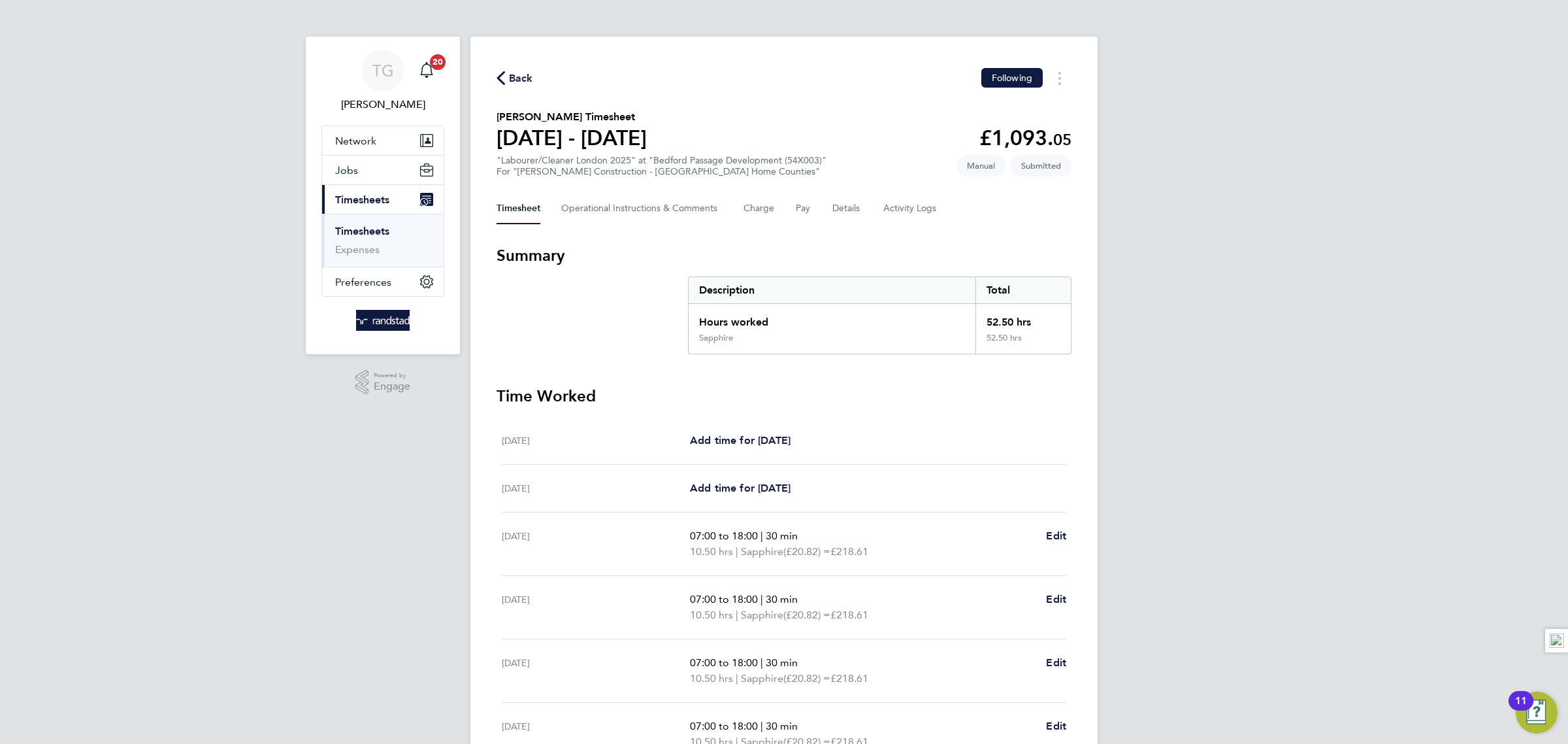
click at [383, 230] on link "Timesheets" at bounding box center [362, 230] width 54 height 12
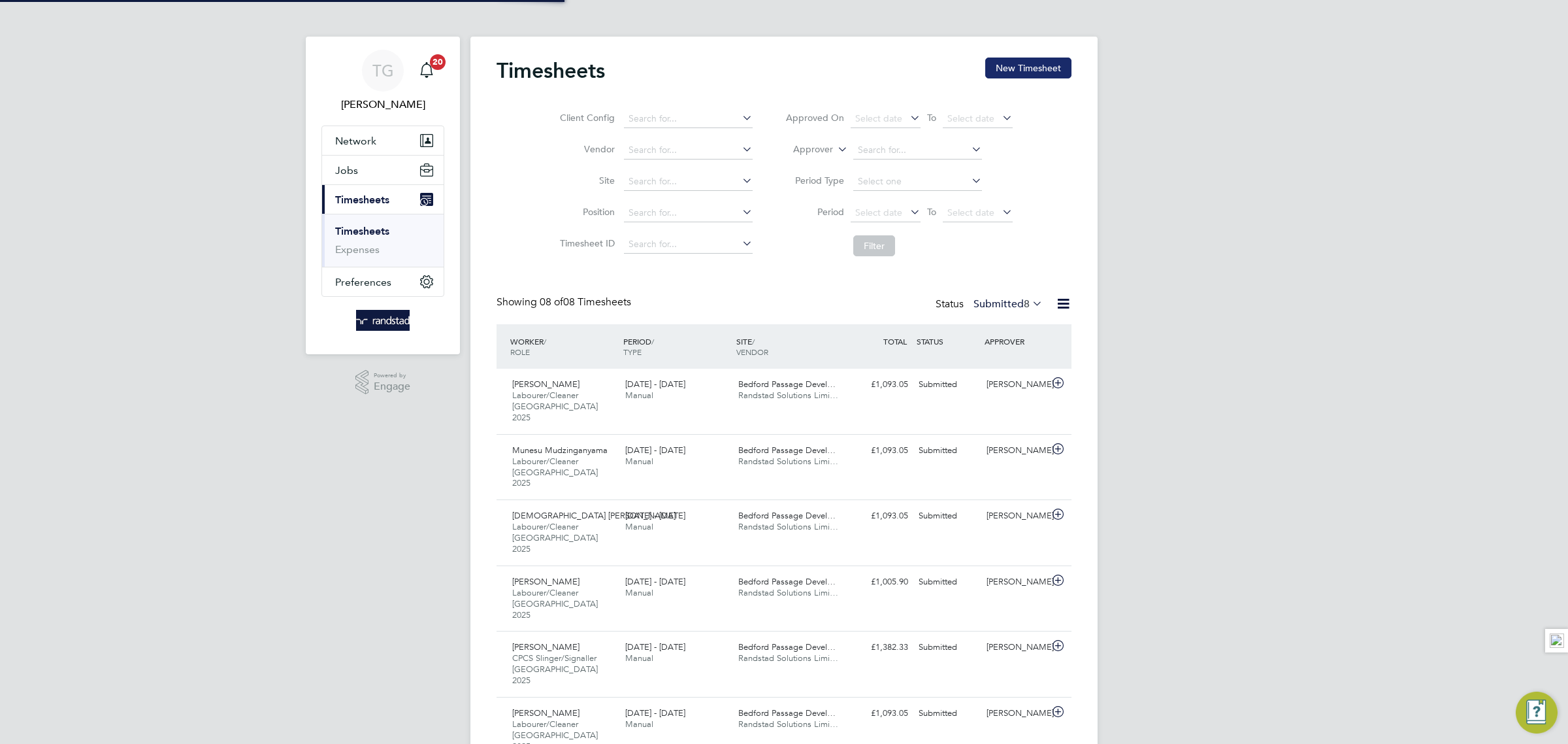
scroll to position [44, 113]
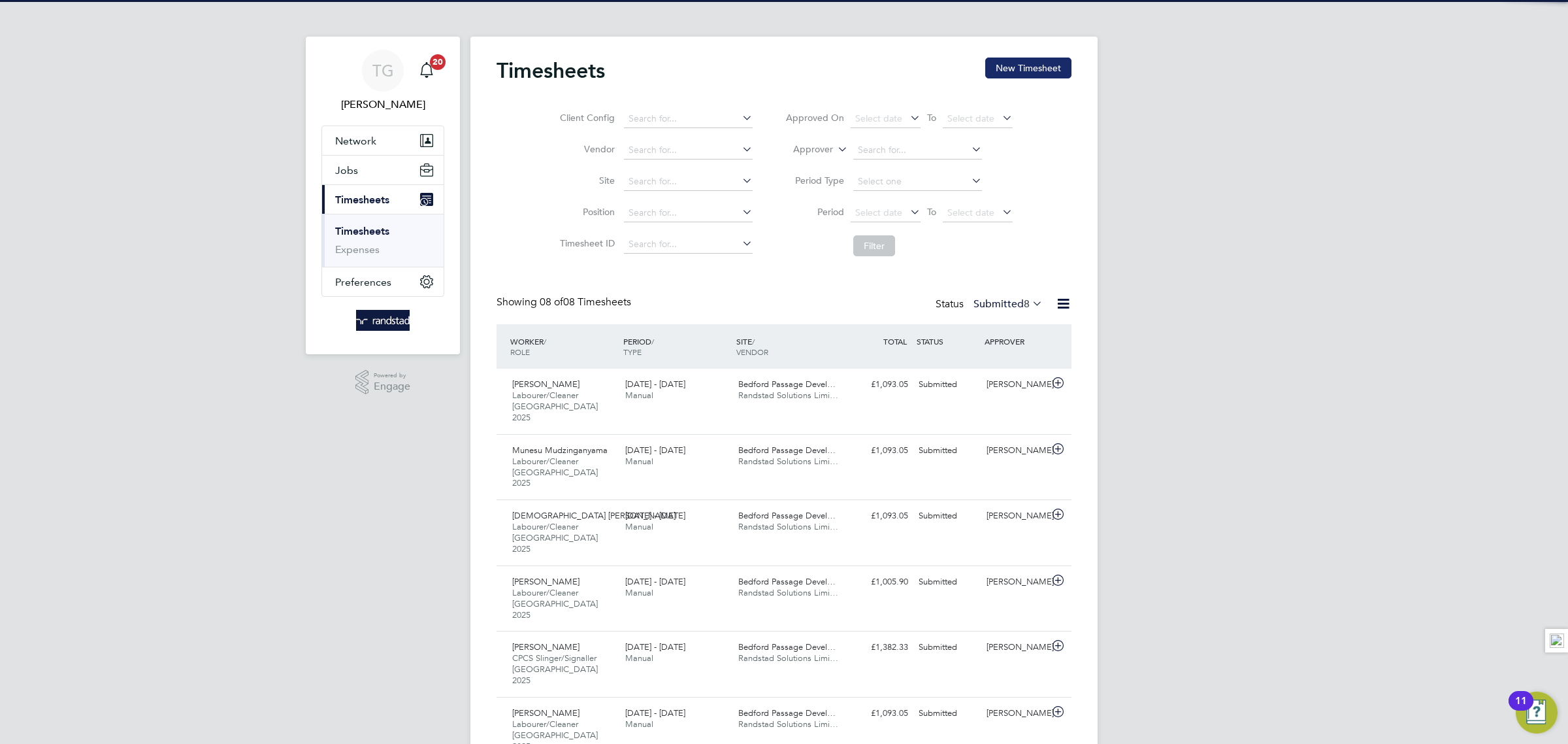
drag, startPoint x: 1028, startPoint y: 65, endPoint x: 1038, endPoint y: 75, distance: 14.1
click at [1028, 67] on button "New Timesheet" at bounding box center [1028, 68] width 86 height 21
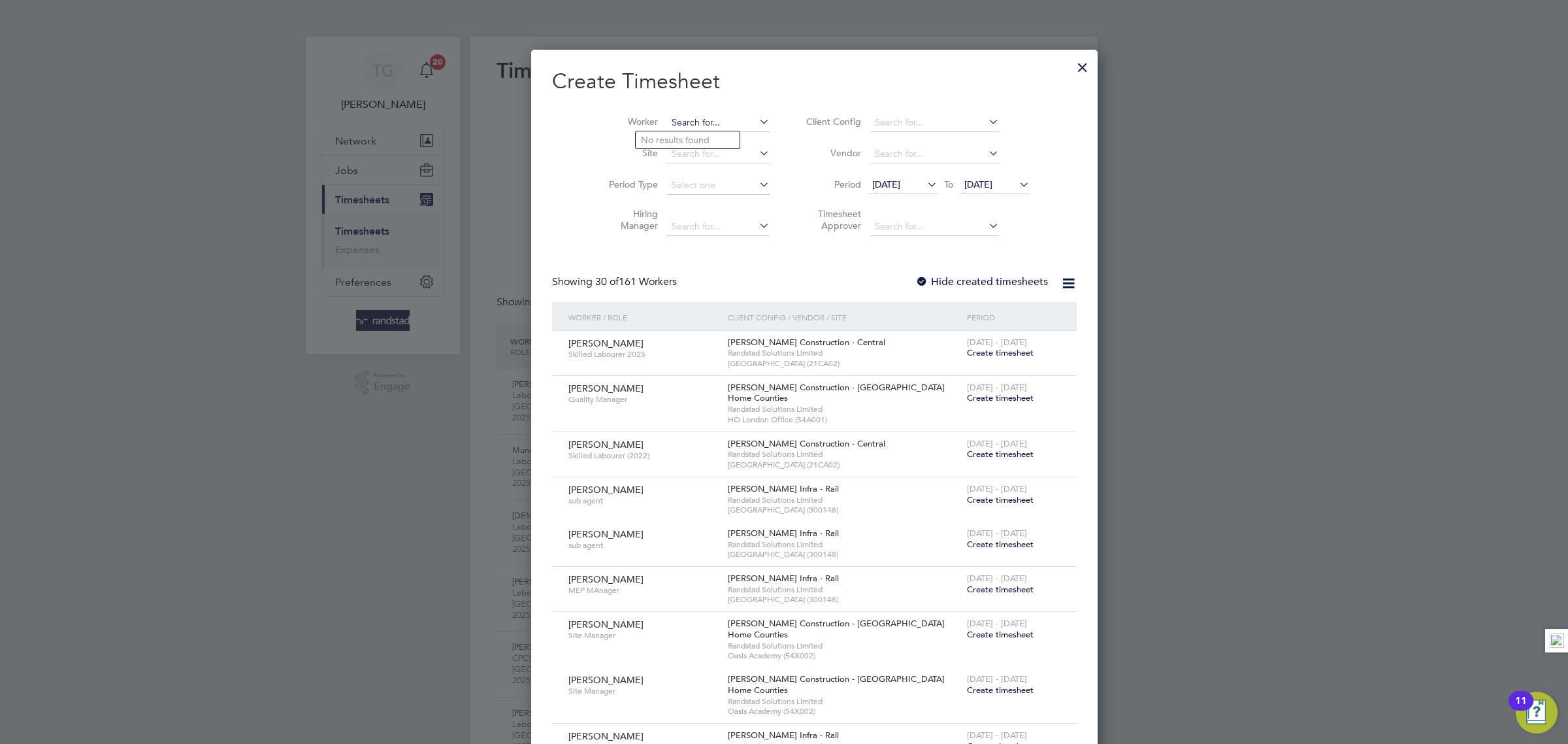
click at [667, 124] on input at bounding box center [718, 123] width 103 height 19
click at [693, 142] on li "[PERSON_NAME]" at bounding box center [719, 140] width 165 height 18
type input "[PERSON_NAME]"
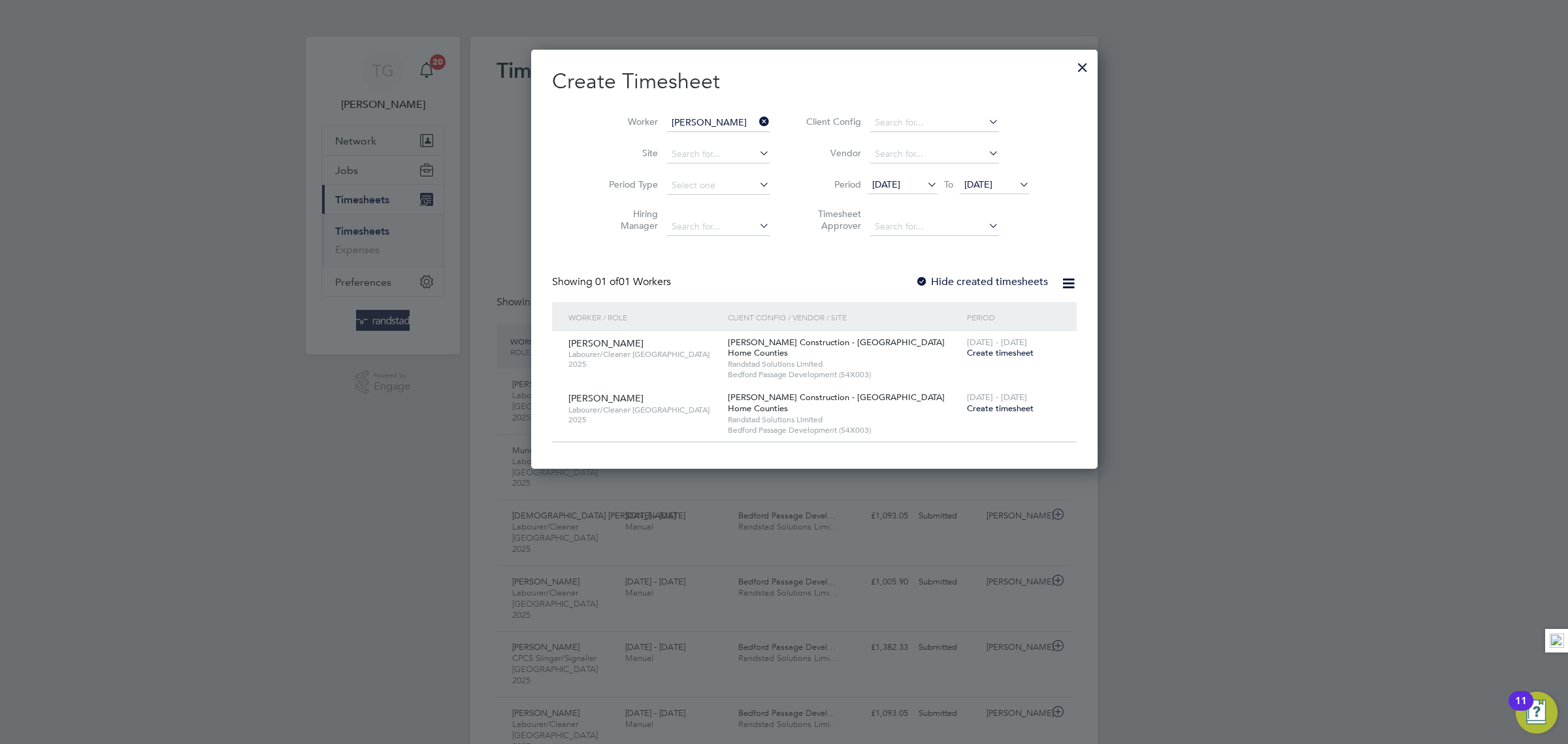
click at [967, 410] on span "Create timesheet" at bounding box center [1000, 408] width 66 height 11
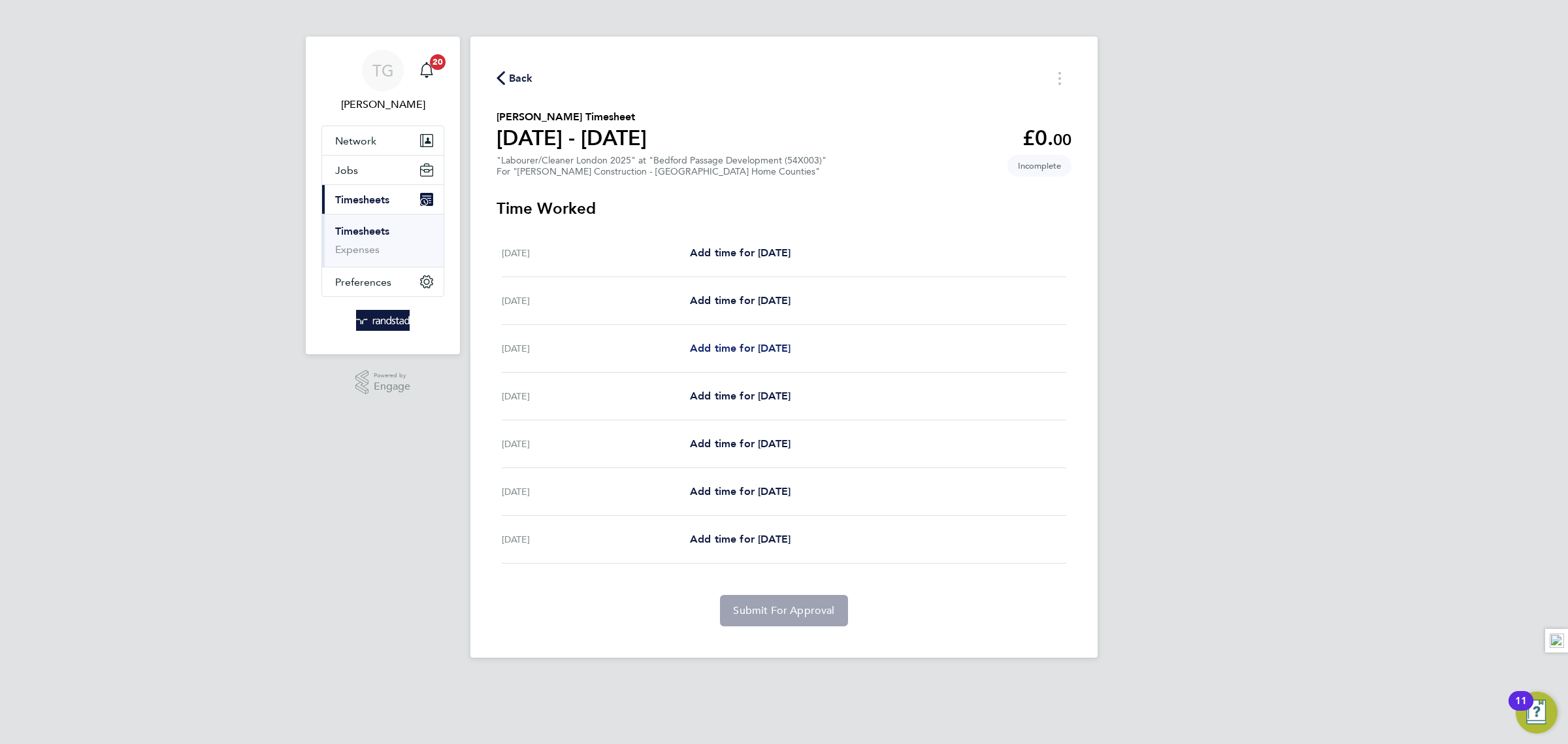
click at [740, 346] on span "Add time for [DATE]" at bounding box center [740, 348] width 100 height 12
select select "30"
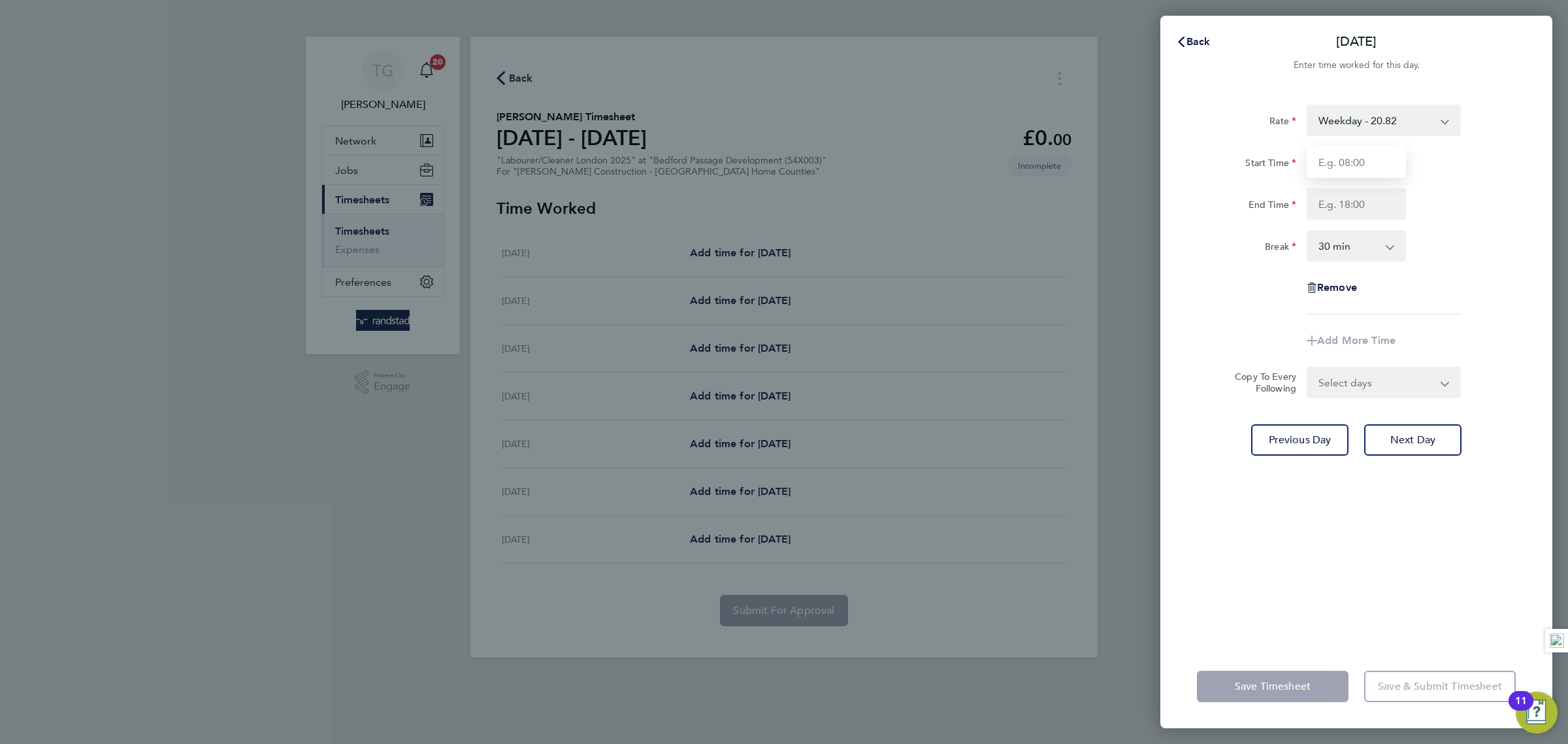
drag, startPoint x: 1329, startPoint y: 150, endPoint x: 1340, endPoint y: 159, distance: 14.2
click at [1330, 150] on input "Start Time" at bounding box center [1356, 162] width 99 height 32
type input "07:00"
click at [1374, 206] on input "End Time" at bounding box center [1356, 204] width 99 height 32
type input "18:00"
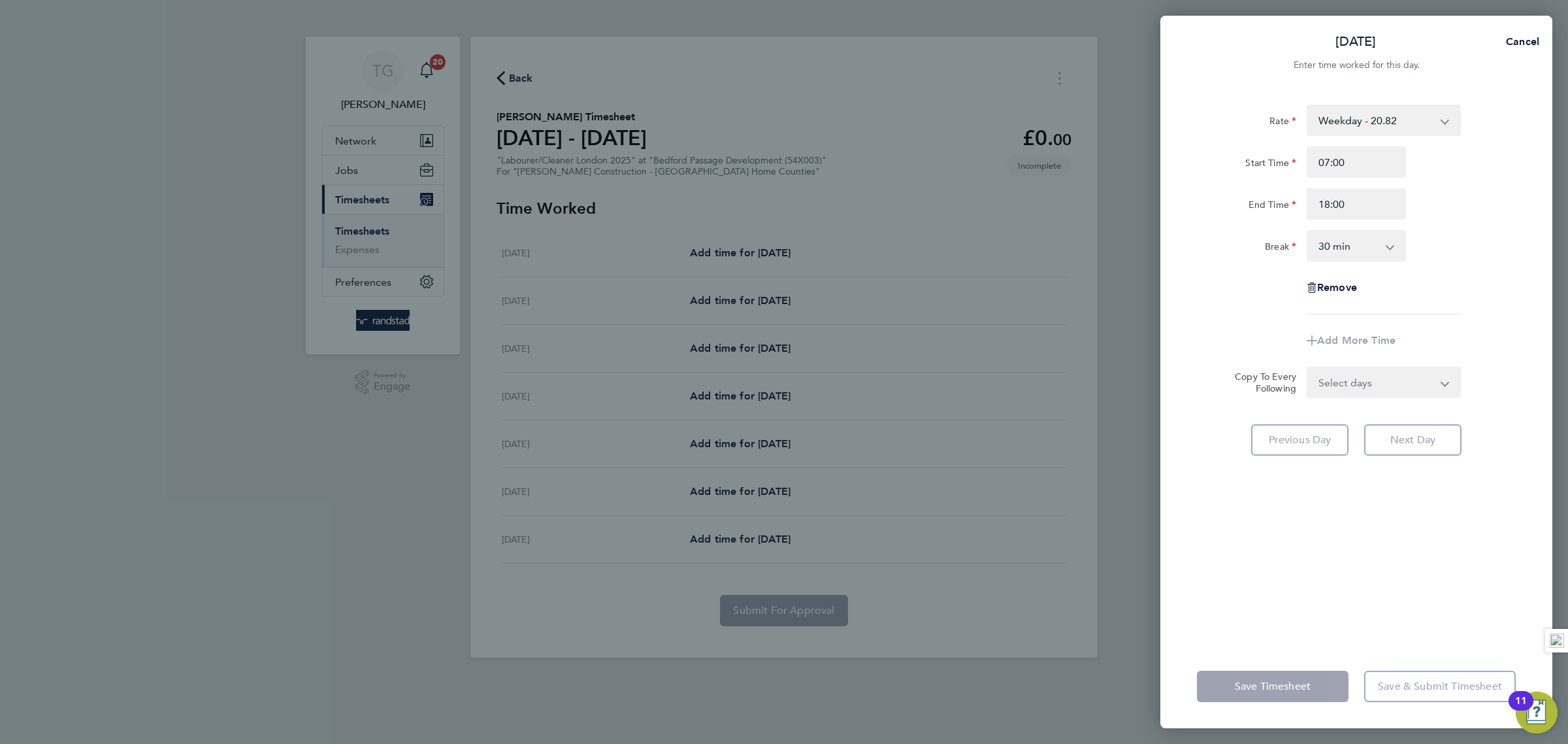
drag, startPoint x: 1488, startPoint y: 234, endPoint x: 1490, endPoint y: 240, distance: 6.3
click at [1490, 237] on div "Break 0 min 15 min 30 min 45 min 60 min 75 min 90 min" at bounding box center [1355, 246] width 329 height 32
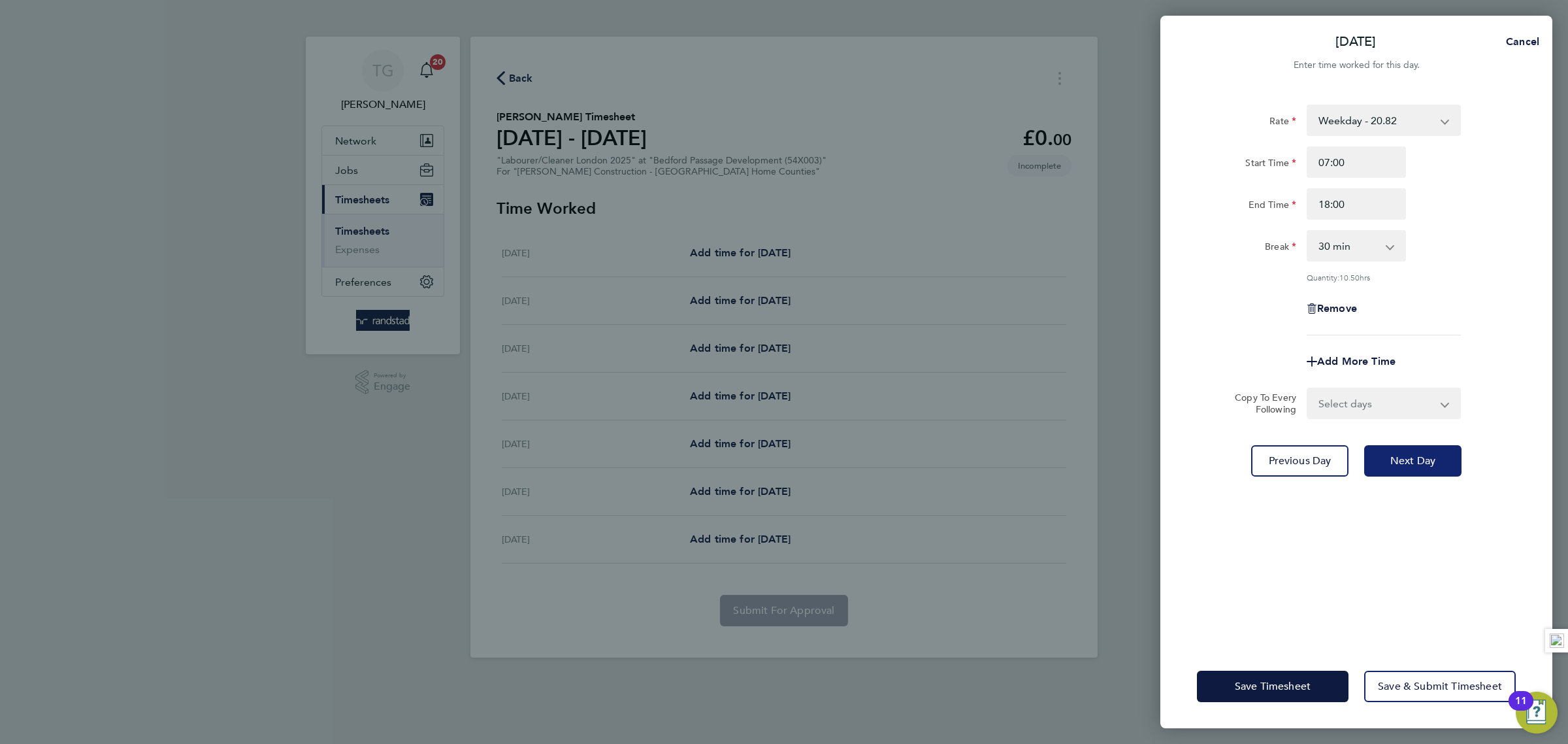
click at [1422, 459] on span "Next Day" at bounding box center [1413, 461] width 45 height 13
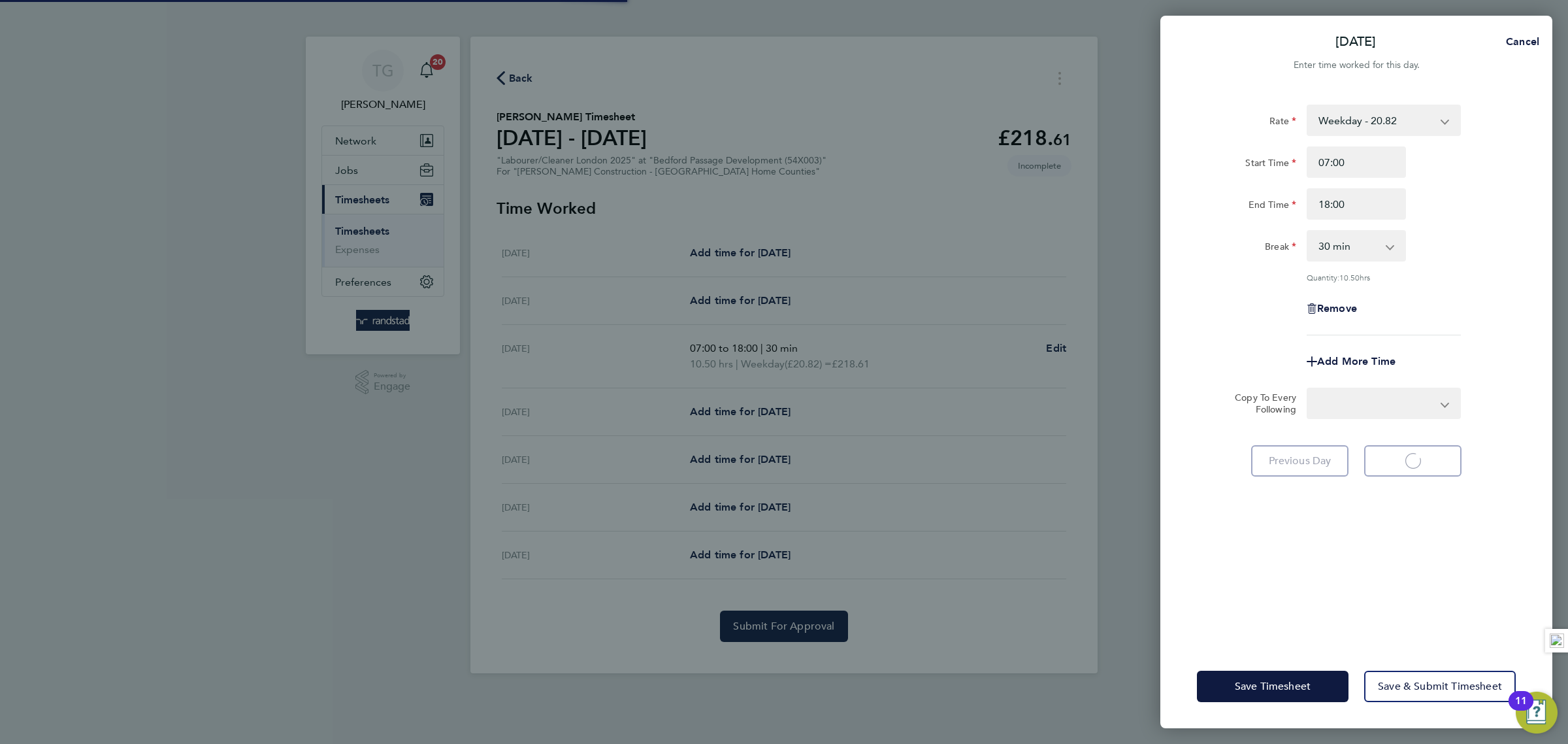
select select "30"
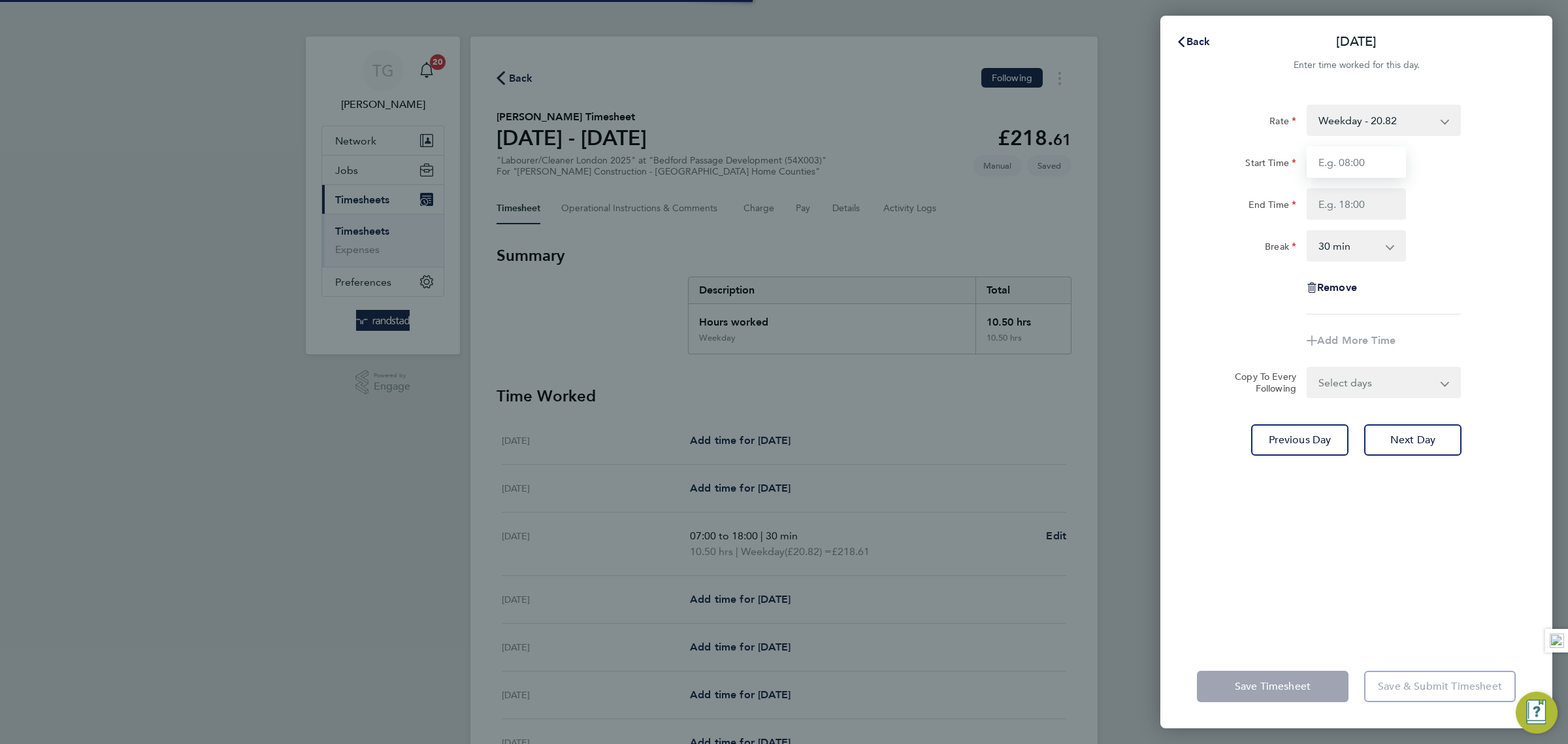
click at [1357, 162] on input "Start Time" at bounding box center [1356, 162] width 99 height 32
type input "07:00"
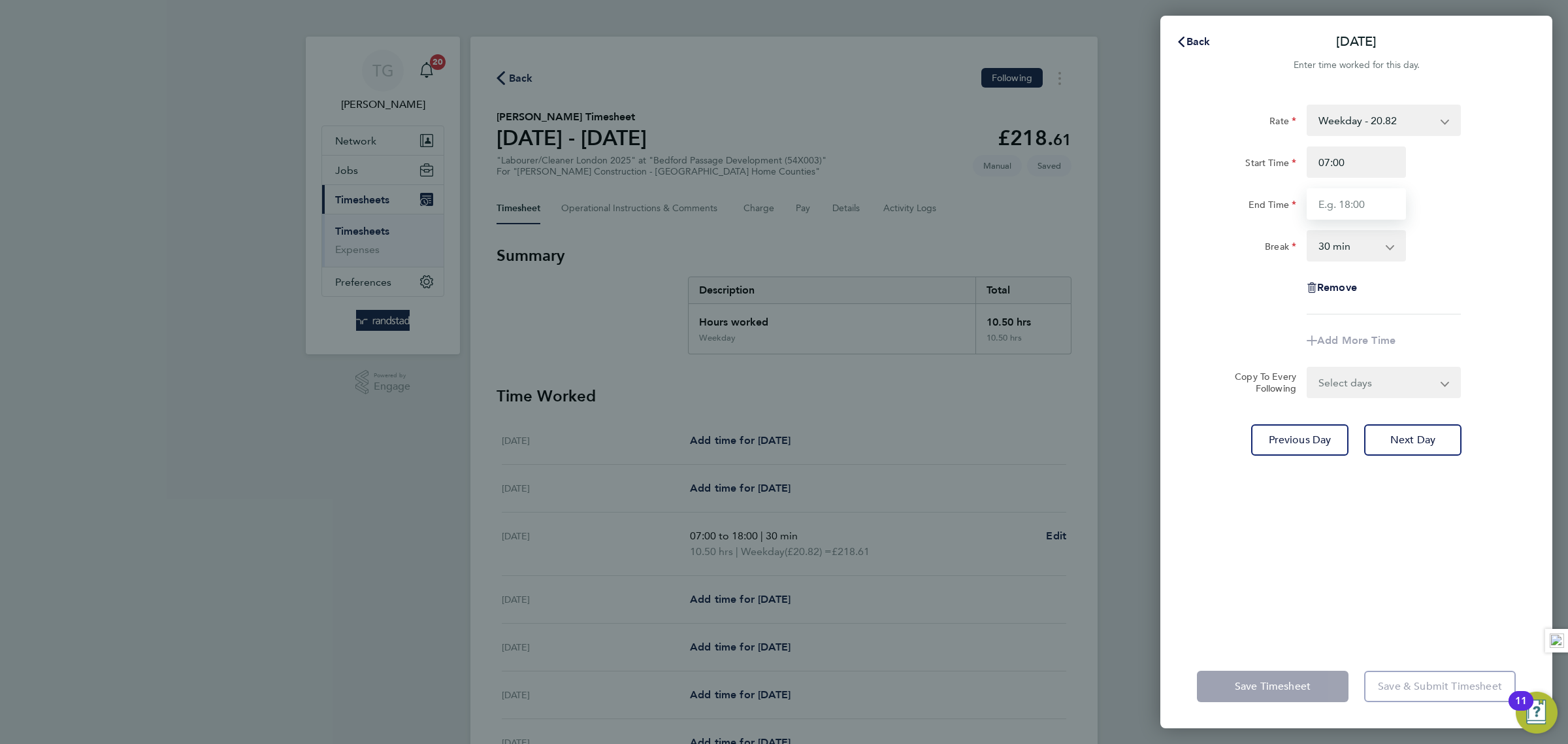
click at [1364, 210] on input "End Time" at bounding box center [1356, 204] width 99 height 32
type input "18:00"
click at [1479, 217] on div "End Time 18:00" at bounding box center [1355, 204] width 329 height 32
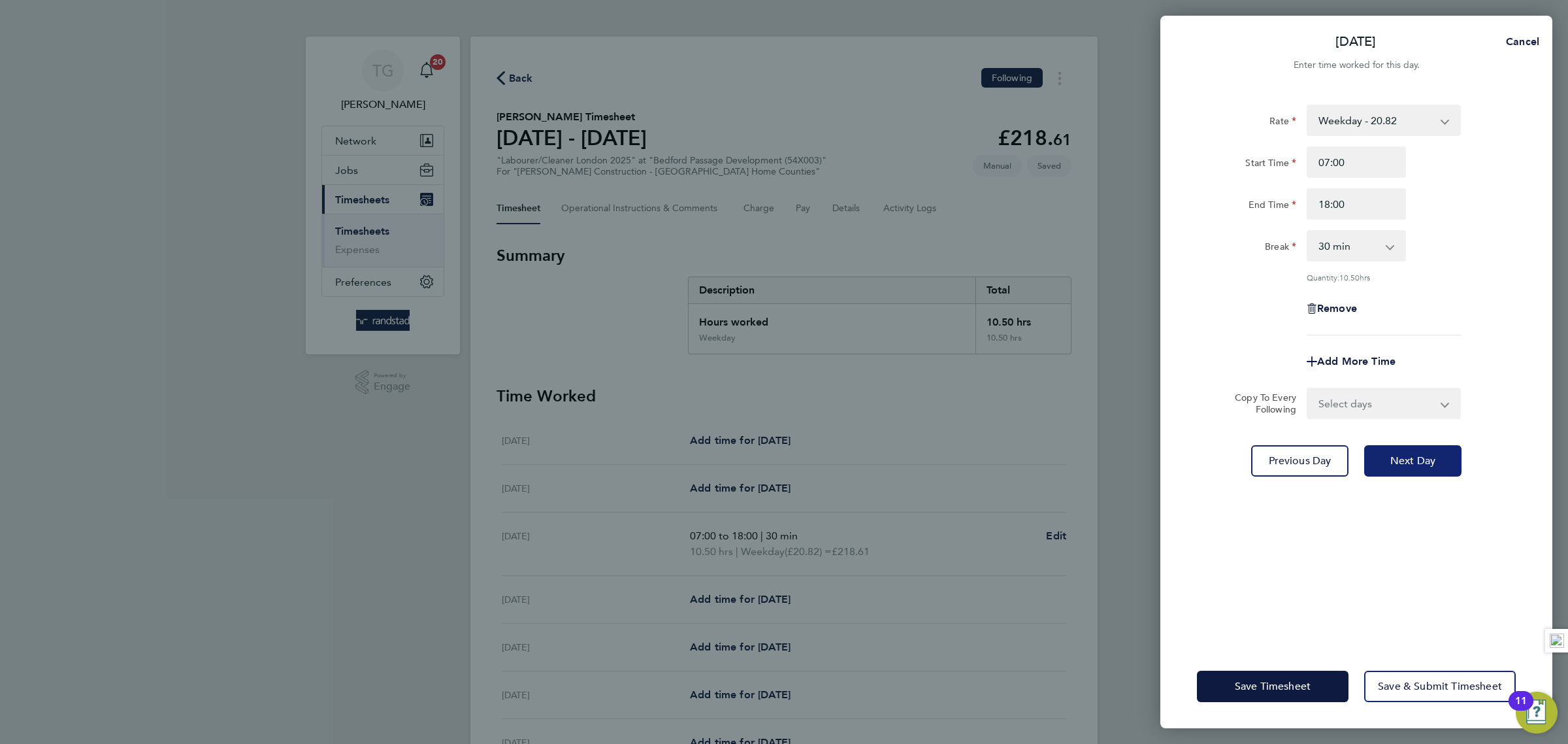
click at [1417, 462] on span "Next Day" at bounding box center [1413, 461] width 45 height 13
select select "30"
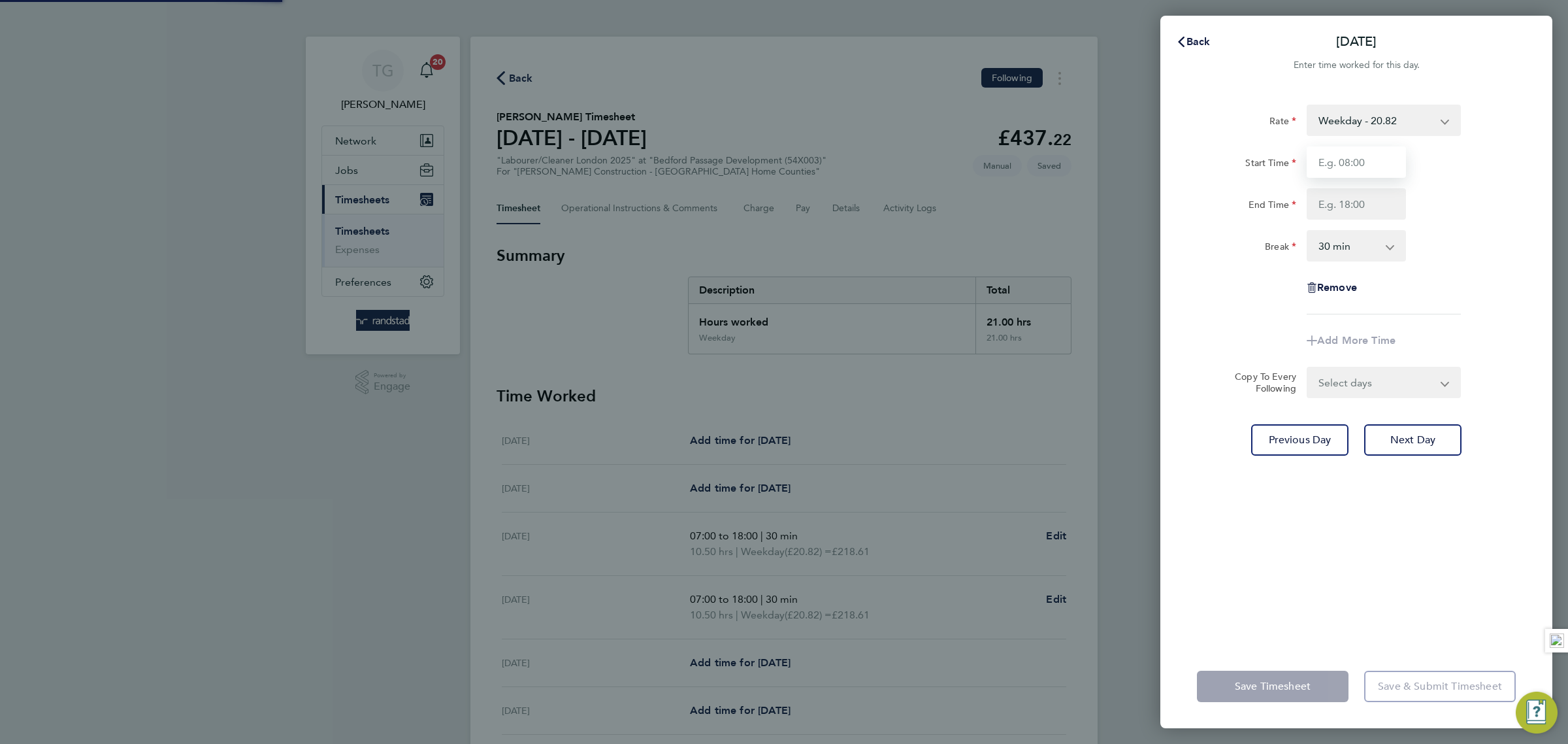
click at [1362, 162] on input "Start Time" at bounding box center [1356, 162] width 99 height 32
type input "07:00"
click at [1364, 199] on input "End Time" at bounding box center [1356, 204] width 99 height 32
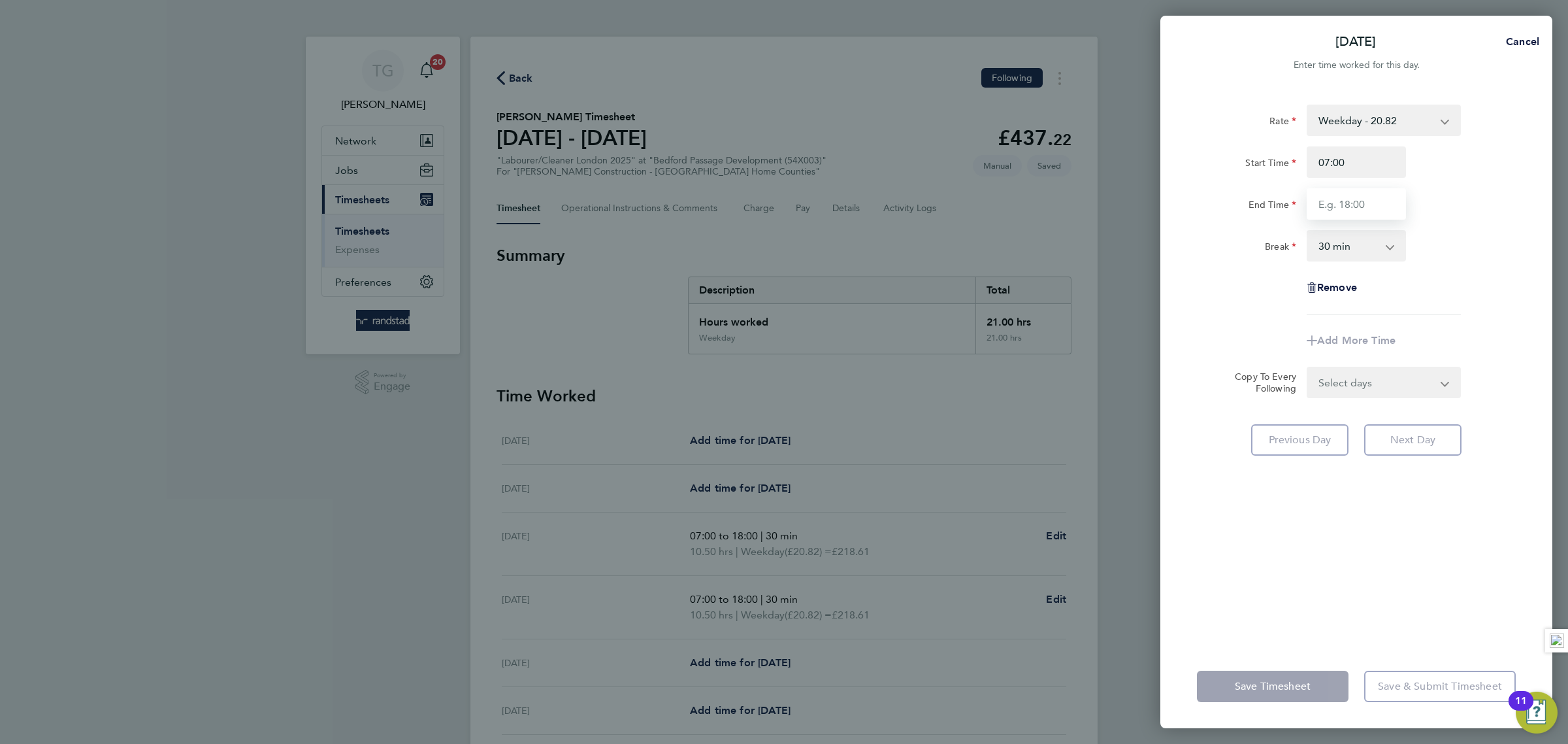
type input "18:00"
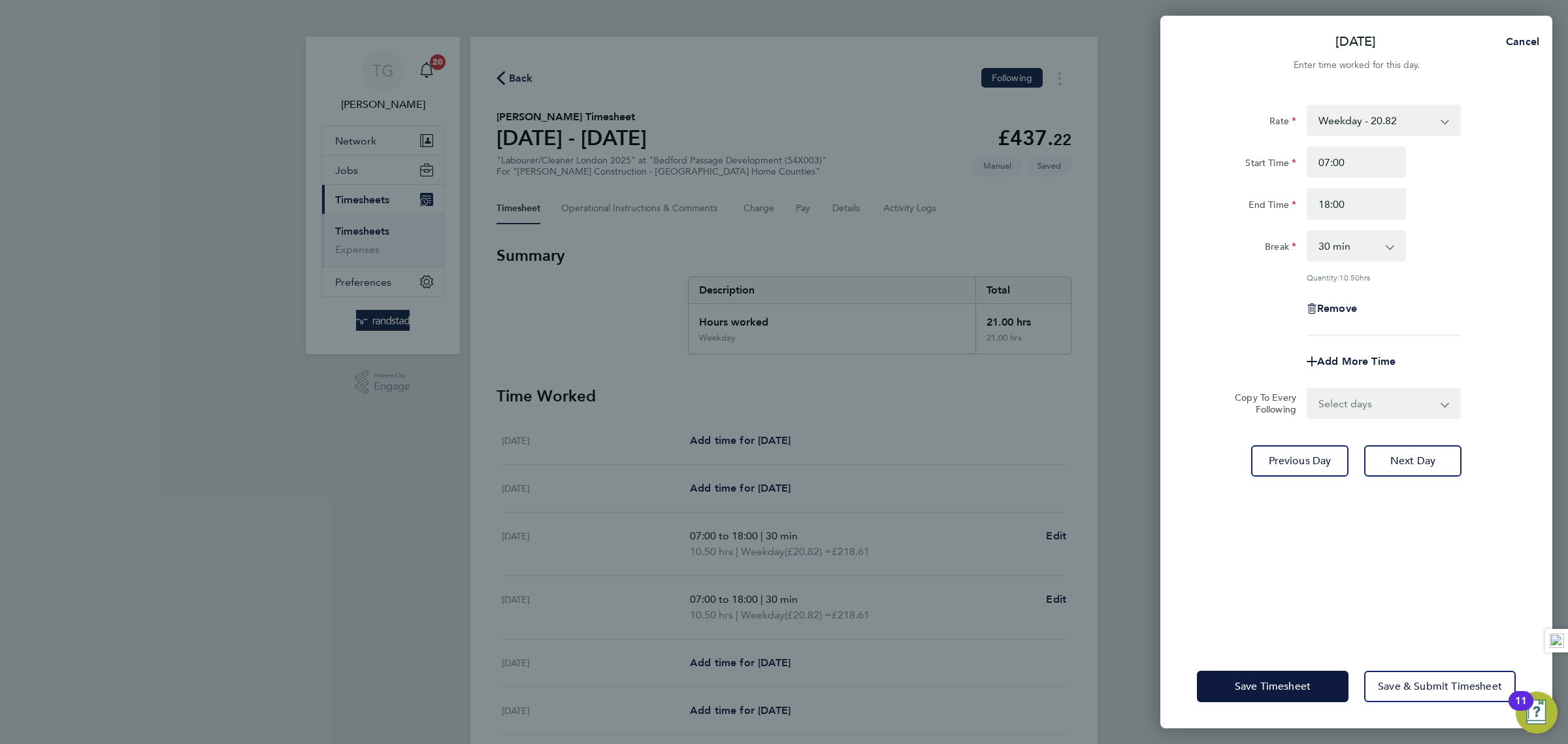
click at [1532, 276] on div "Rate Weekday - 20.82 Overtime - 29.93 Start Time 07:00 End Time 18:00 Break 0 m…" at bounding box center [1356, 366] width 392 height 556
click at [1427, 467] on button "Next Day" at bounding box center [1413, 460] width 97 height 32
select select "30"
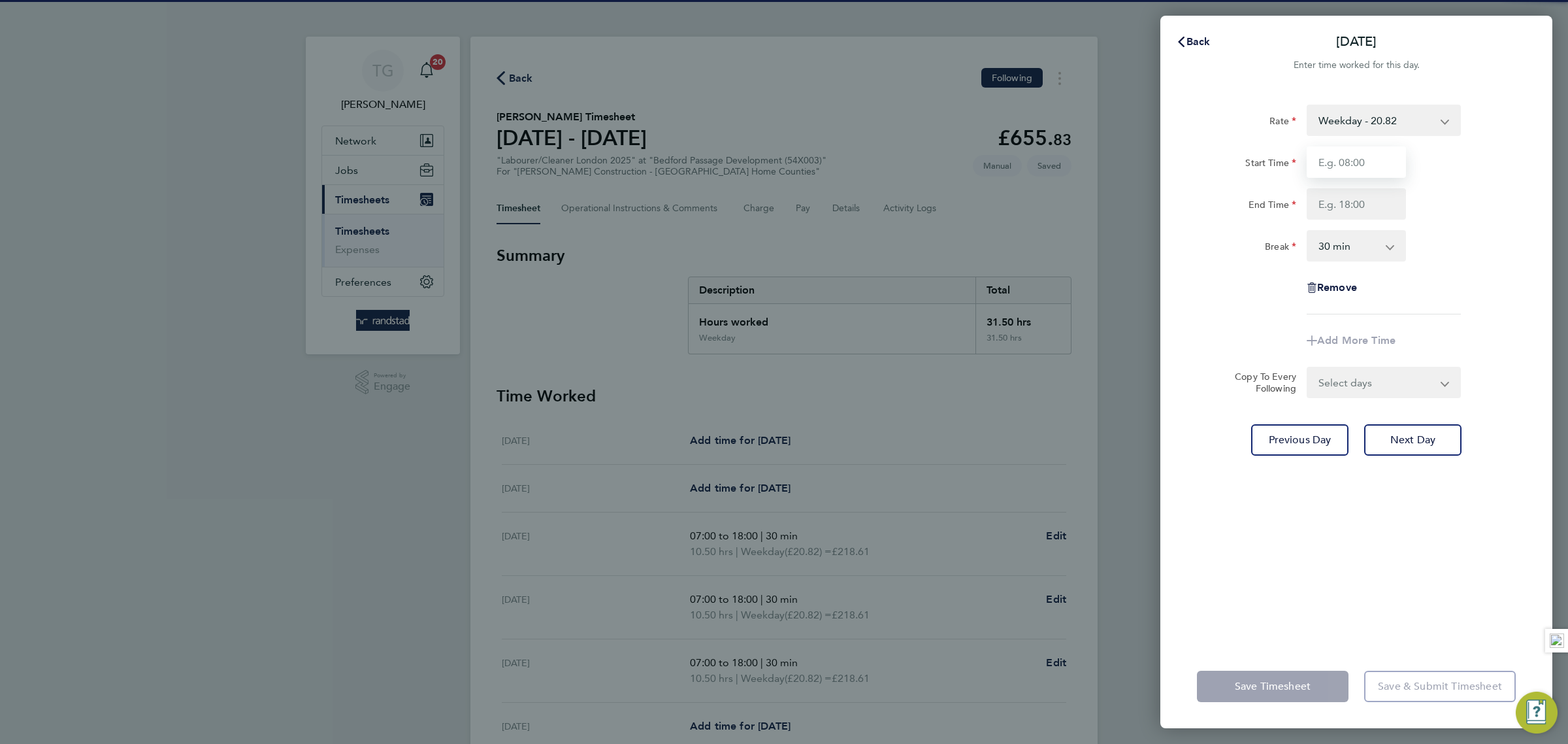
click at [1358, 153] on input "Start Time" at bounding box center [1356, 162] width 99 height 32
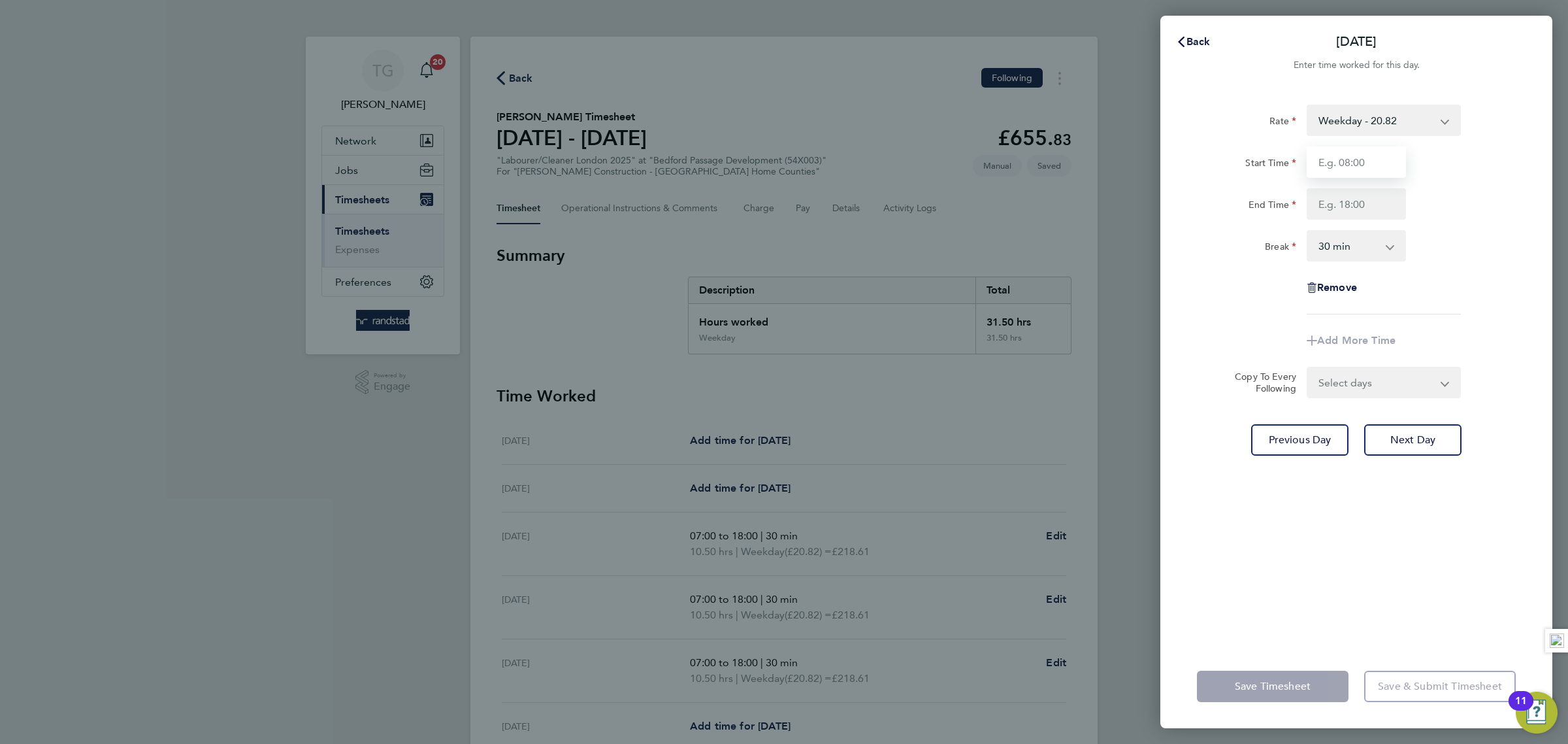
type input "07:00"
click at [1374, 201] on input "End Time" at bounding box center [1356, 204] width 99 height 32
type input "18:00"
click at [1494, 268] on div "Rate Weekday - 20.82 Overtime - 29.93 Start Time 07:00 End Time 18:00 Break 0 m…" at bounding box center [1356, 209] width 318 height 209
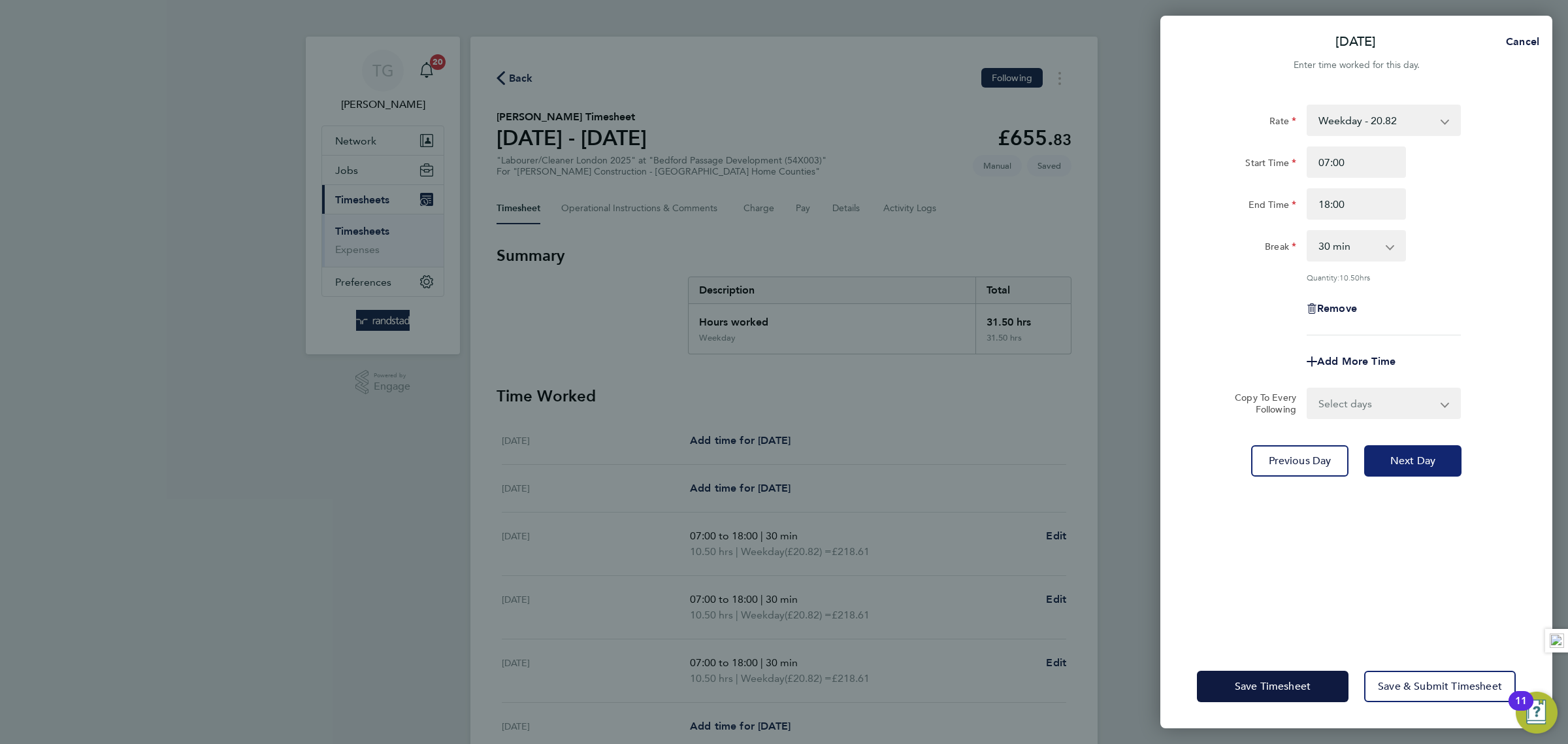
click at [1417, 457] on span "Next Day" at bounding box center [1413, 461] width 45 height 13
select select "30"
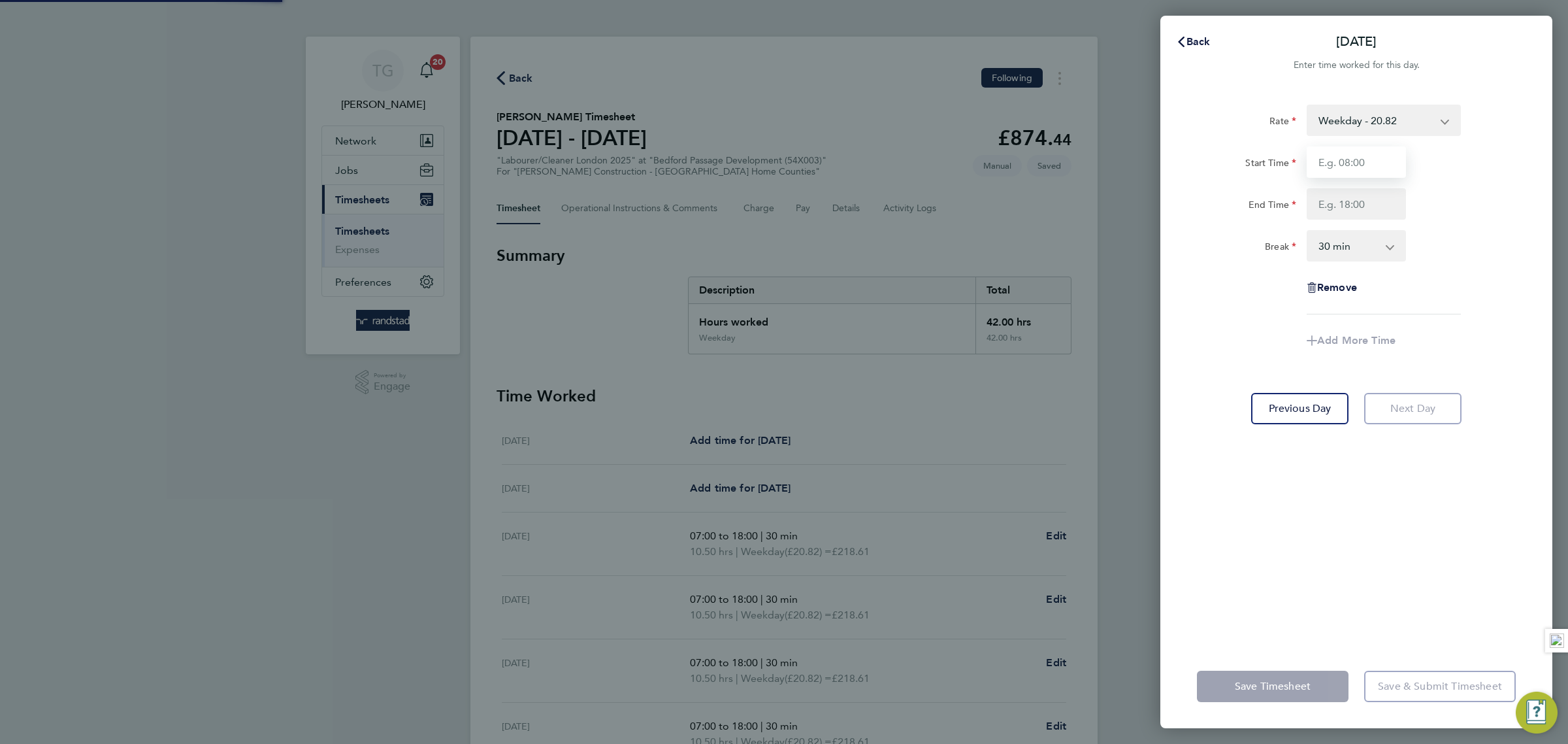
click at [1372, 169] on input "Start Time" at bounding box center [1356, 162] width 99 height 32
type input "07:00"
click at [1370, 207] on input "End Time" at bounding box center [1356, 204] width 99 height 32
type input "18:00"
click at [1464, 235] on div "Break 0 min 15 min 30 min 45 min 60 min 75 min 90 min" at bounding box center [1355, 246] width 329 height 32
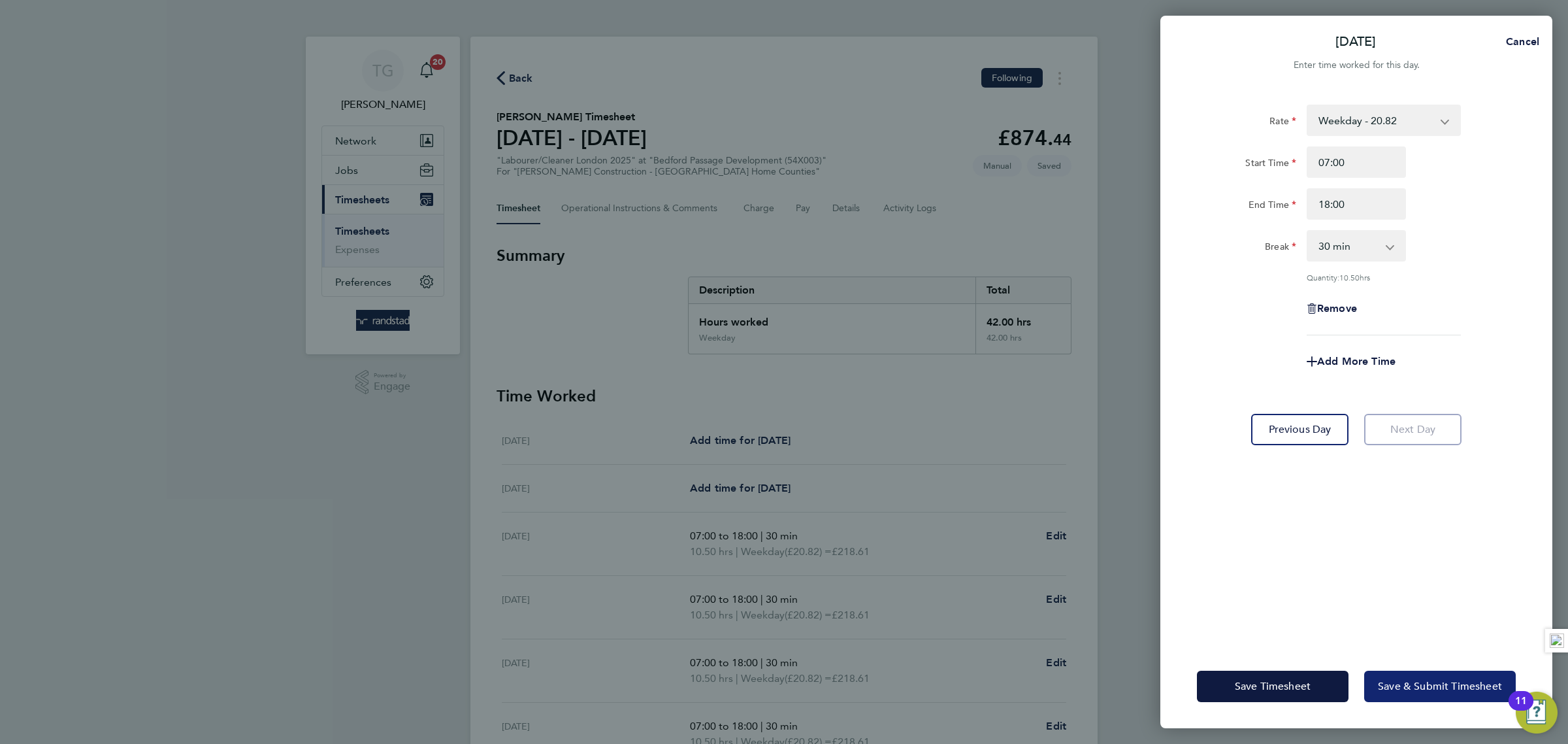
click at [1421, 683] on span "Save & Submit Timesheet" at bounding box center [1440, 687] width 124 height 13
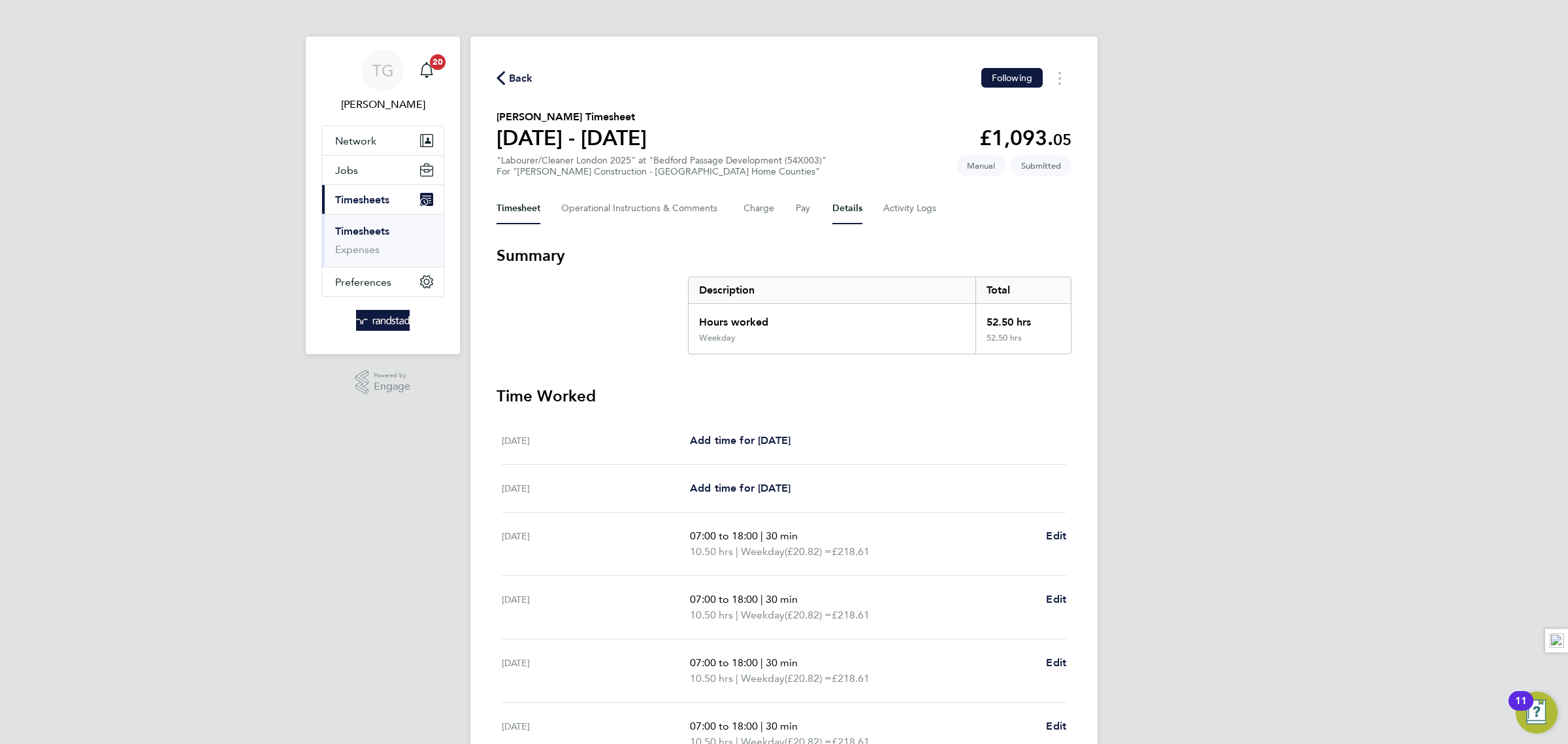
click at [845, 213] on button "Details" at bounding box center [847, 208] width 30 height 32
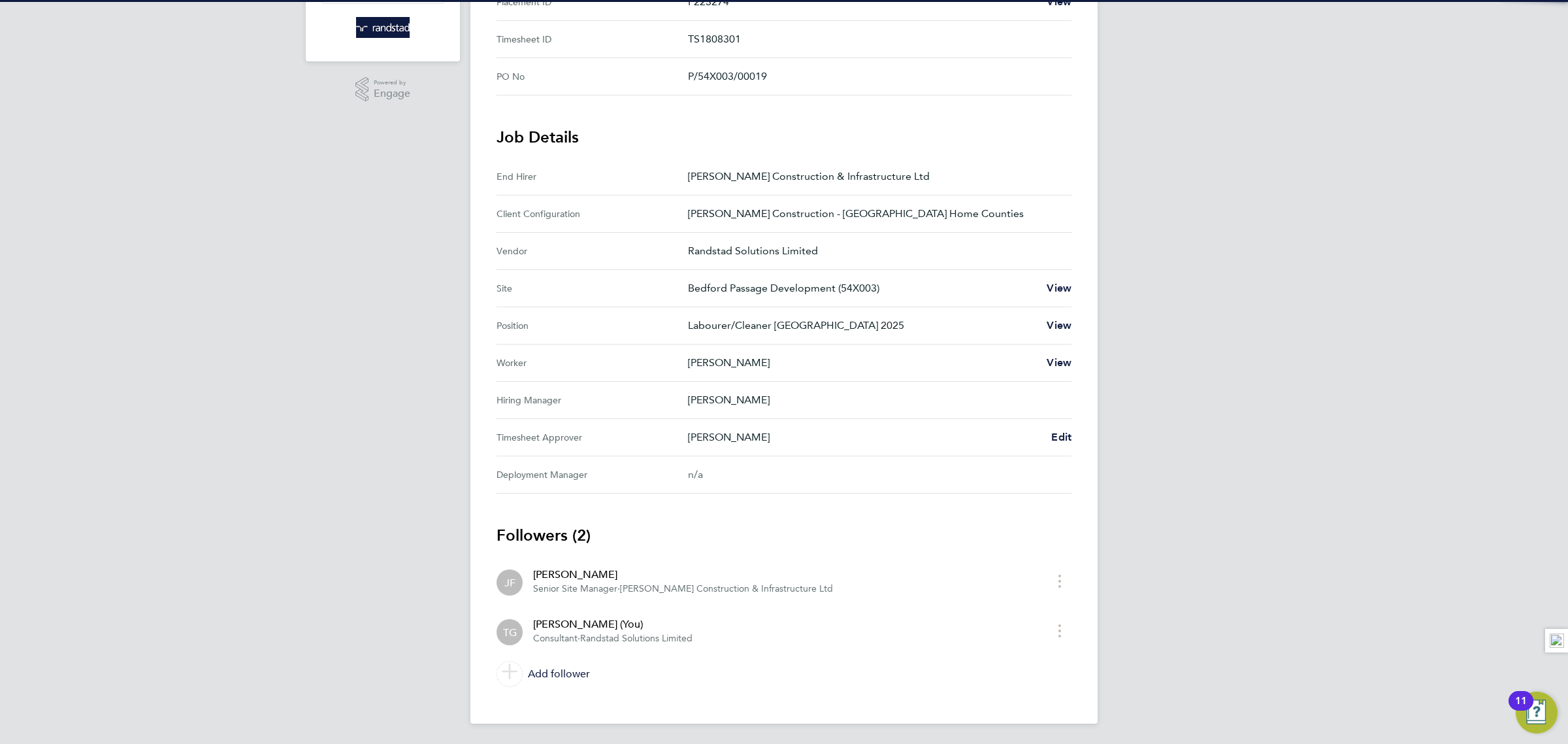
scroll to position [295, 0]
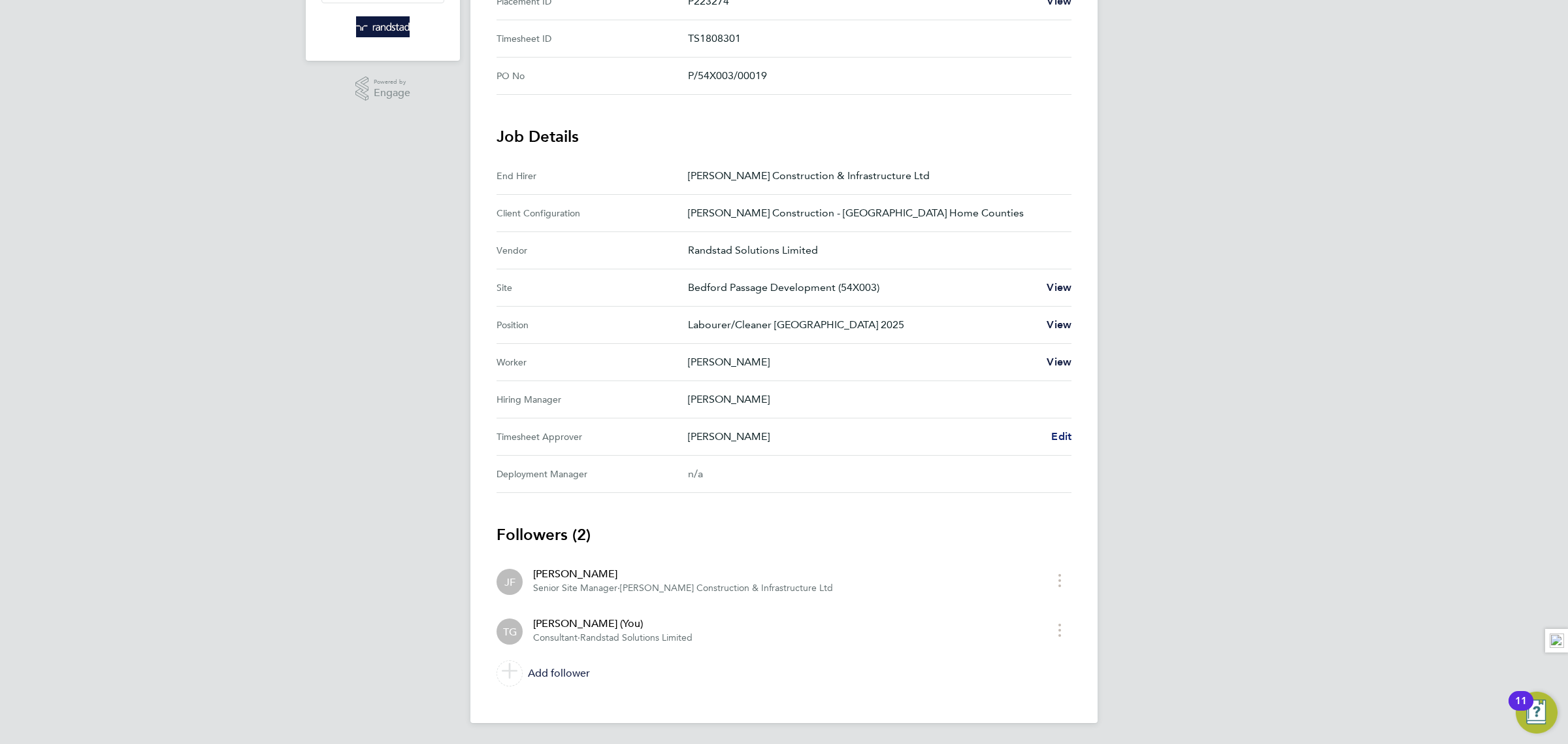
click at [1060, 430] on span "Edit" at bounding box center [1061, 436] width 20 height 12
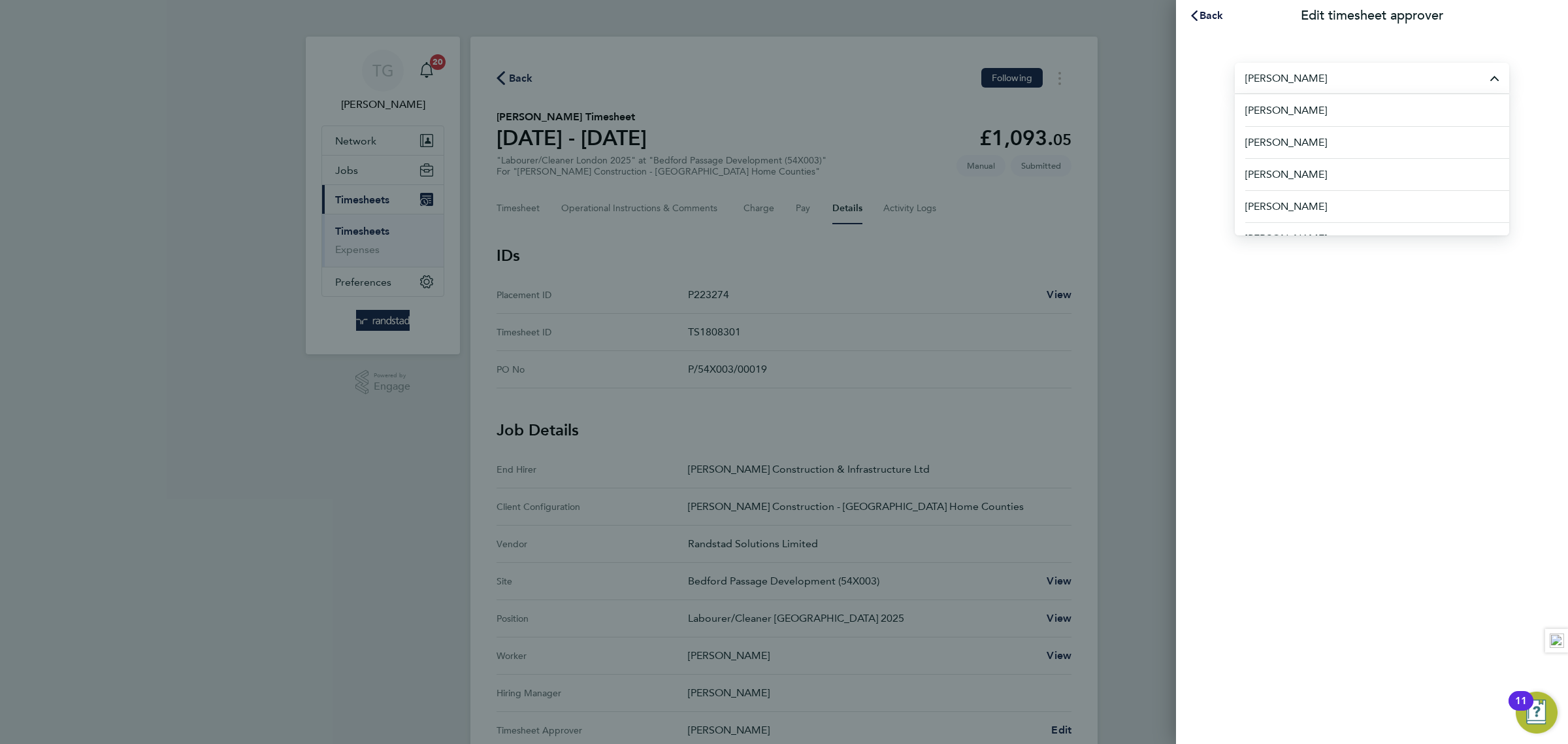
click at [1358, 88] on input "[PERSON_NAME]" at bounding box center [1372, 78] width 275 height 31
drag, startPoint x: 1338, startPoint y: 79, endPoint x: 1200, endPoint y: 69, distance: 138.4
click at [1201, 69] on div "[PERSON_NAME] [PERSON_NAME] [PERSON_NAME] [PERSON_NAME] [PERSON_NAME] [PERSON_N…" at bounding box center [1372, 99] width 392 height 136
click at [1313, 81] on input "mayger" at bounding box center [1372, 78] width 275 height 31
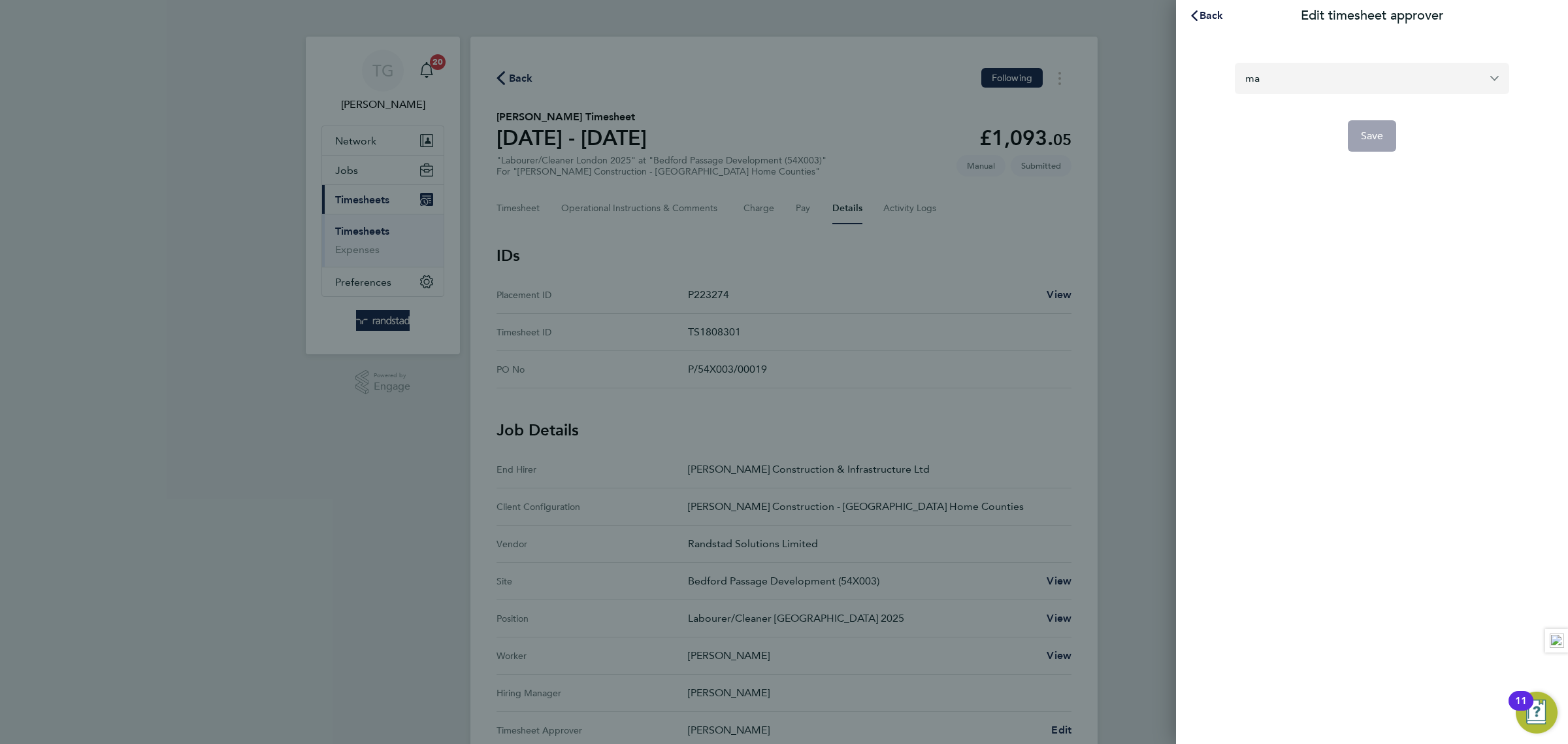
type input "m"
type input "[PERSON_NAME]"
drag, startPoint x: 1421, startPoint y: 325, endPoint x: 1313, endPoint y: 77, distance: 270.5
click at [1406, 319] on div "Back Edit timesheet approver [PERSON_NAME] Save" at bounding box center [1372, 372] width 392 height 744
click at [1212, 15] on span "Back" at bounding box center [1212, 15] width 24 height 12
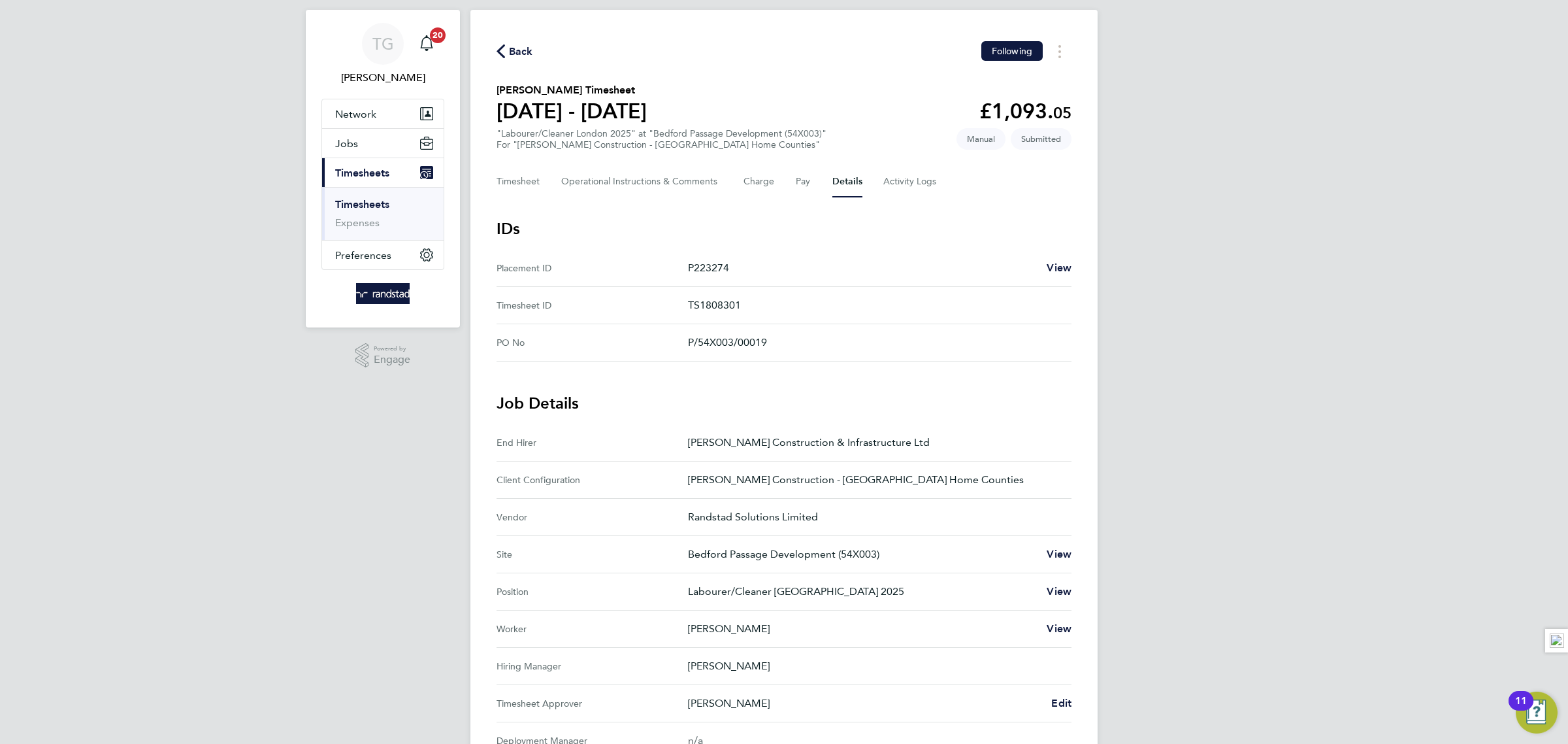
scroll to position [207, 0]
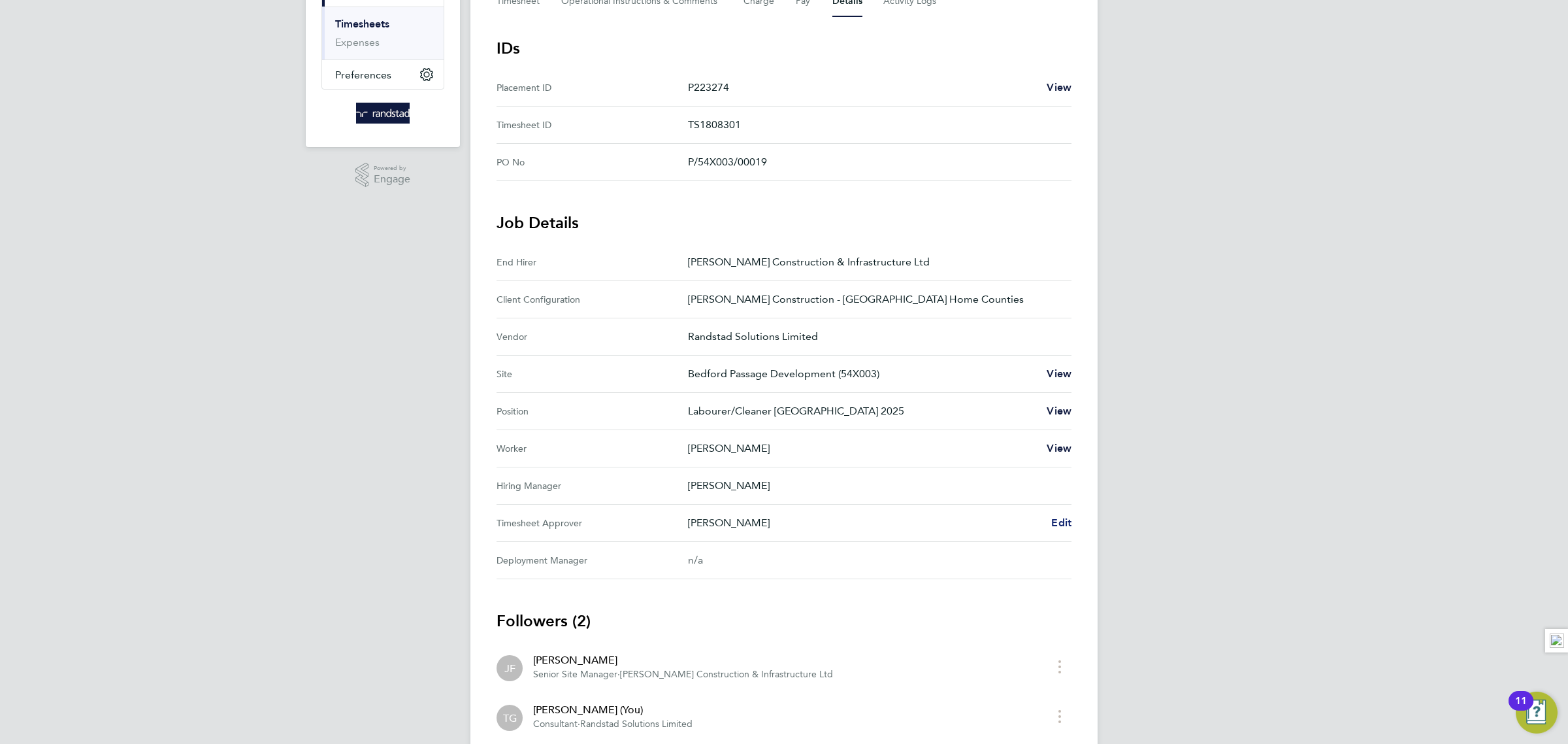
click at [1061, 527] on span "Edit" at bounding box center [1061, 522] width 20 height 12
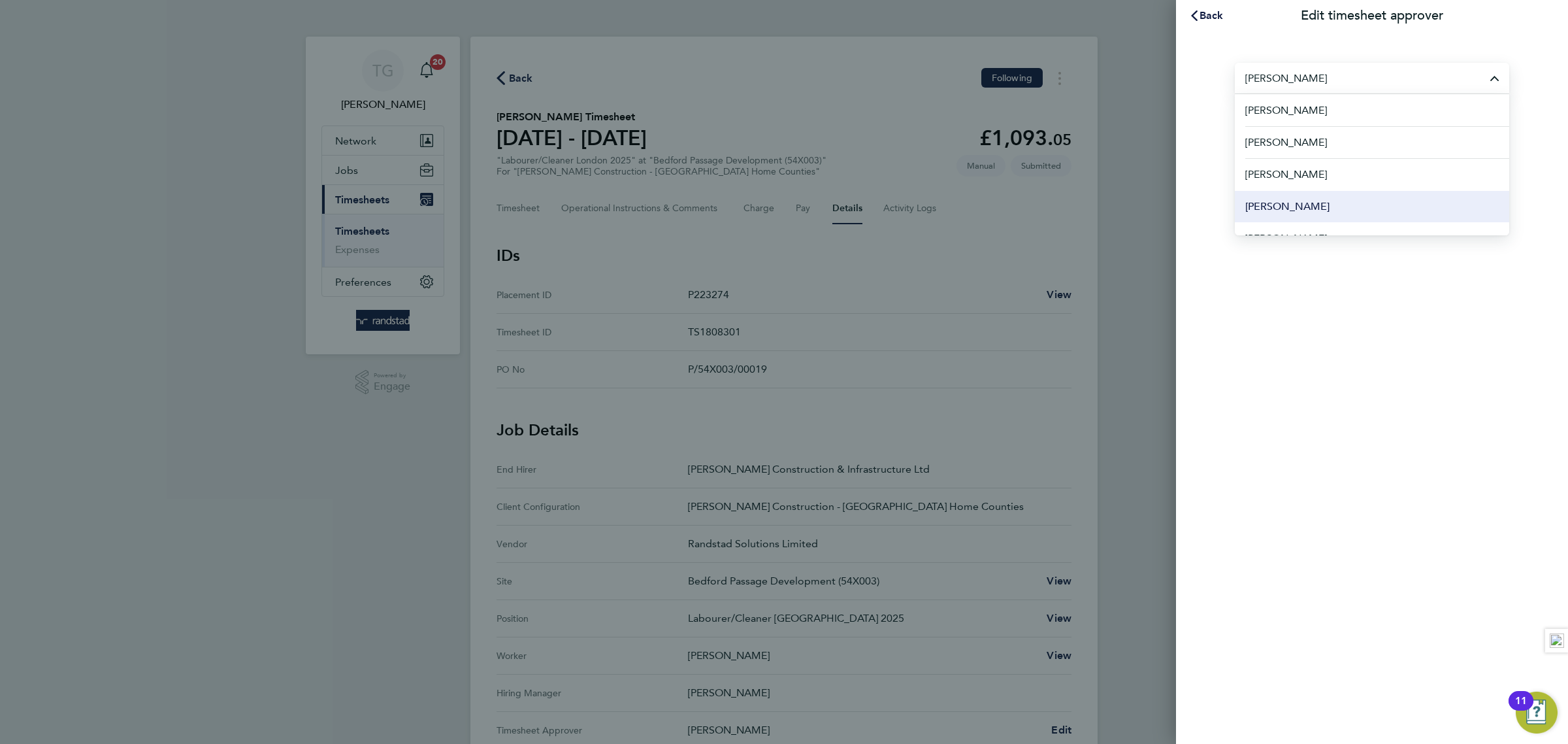
drag, startPoint x: 1410, startPoint y: 254, endPoint x: 1433, endPoint y: 210, distance: 49.6
click at [1411, 251] on div "Back Edit timesheet approver [PERSON_NAME] [PERSON_NAME] [PERSON_NAME] [PERSON_…" at bounding box center [1372, 372] width 392 height 744
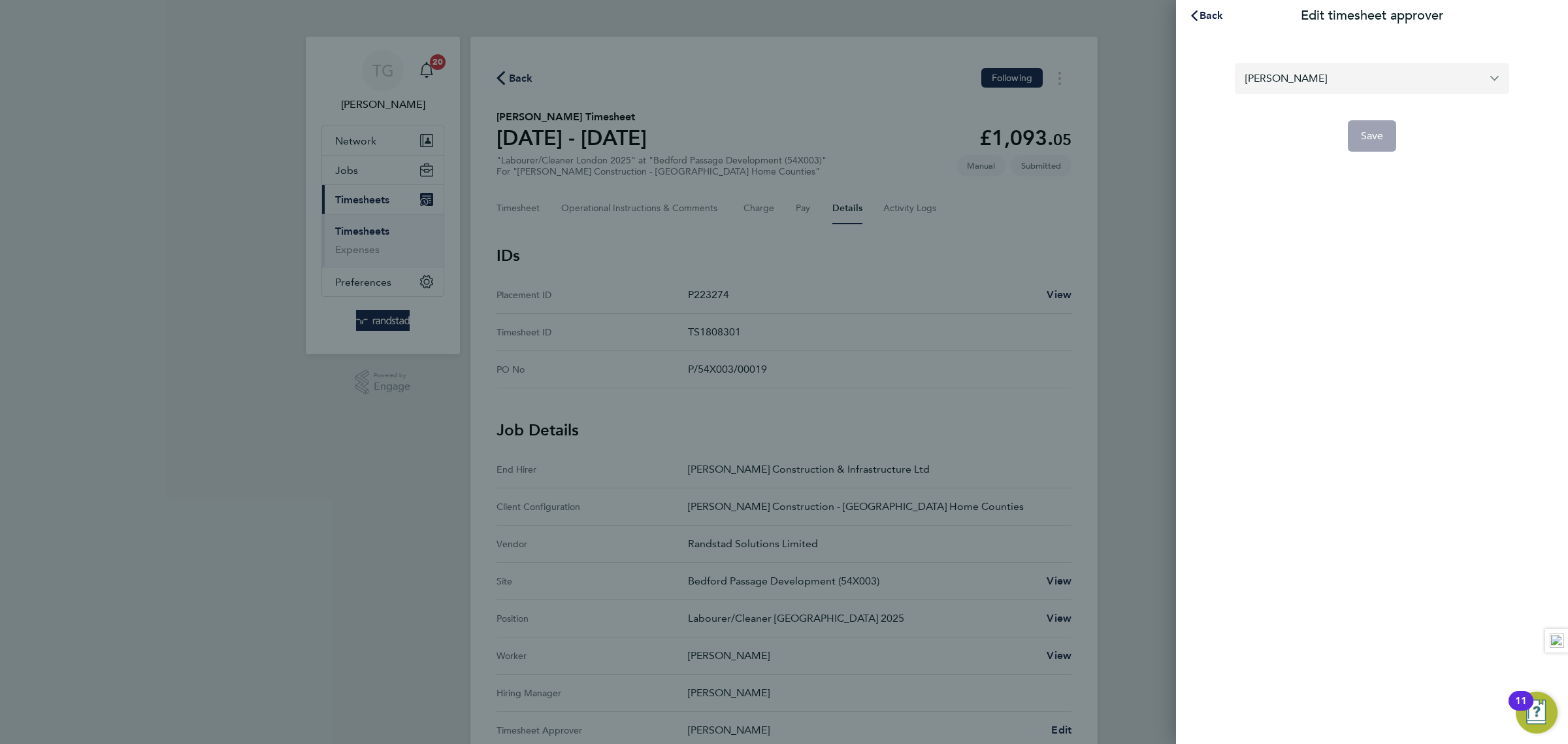
click at [1337, 83] on input "[PERSON_NAME]" at bounding box center [1372, 78] width 275 height 31
click at [1291, 114] on span "[PERSON_NAME]" at bounding box center [1288, 110] width 84 height 15
type input "[PERSON_NAME]"
click at [1380, 142] on span "Save" at bounding box center [1372, 136] width 23 height 13
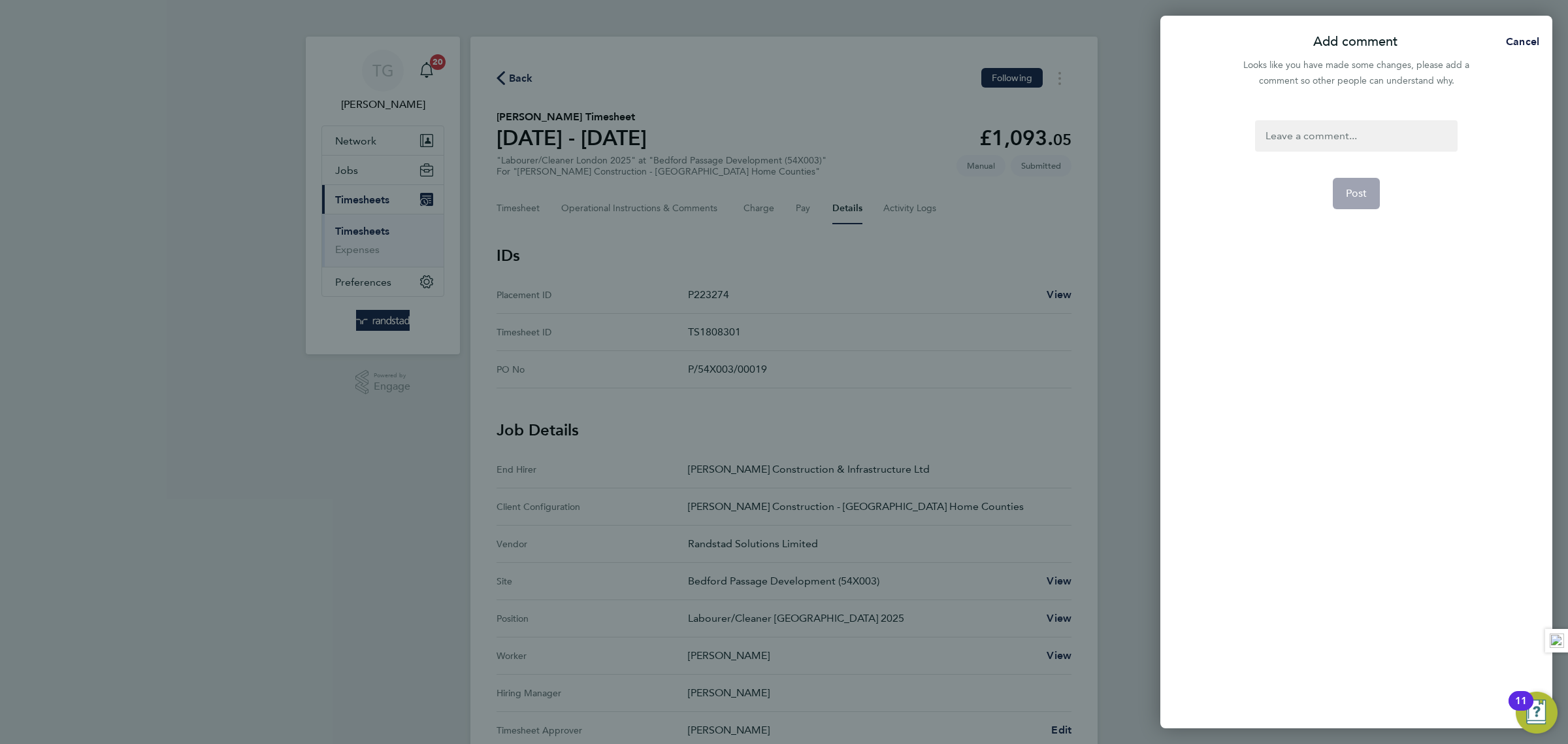
click at [1303, 139] on div at bounding box center [1356, 136] width 202 height 32
click at [1297, 138] on div at bounding box center [1356, 136] width 202 height 32
click at [1372, 196] on button "Post" at bounding box center [1356, 193] width 48 height 32
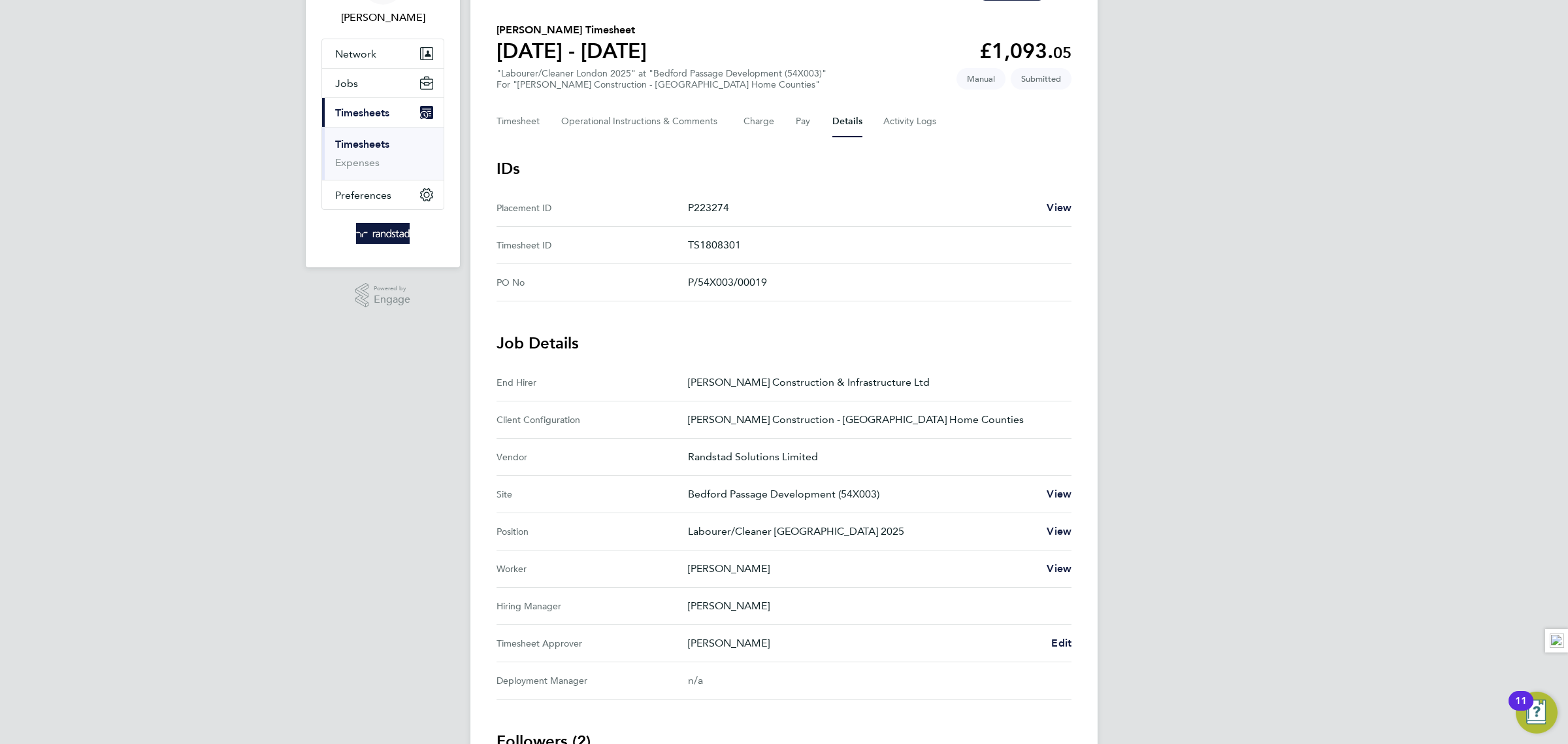
scroll to position [233, 0]
